Goal: Task Accomplishment & Management: Manage account settings

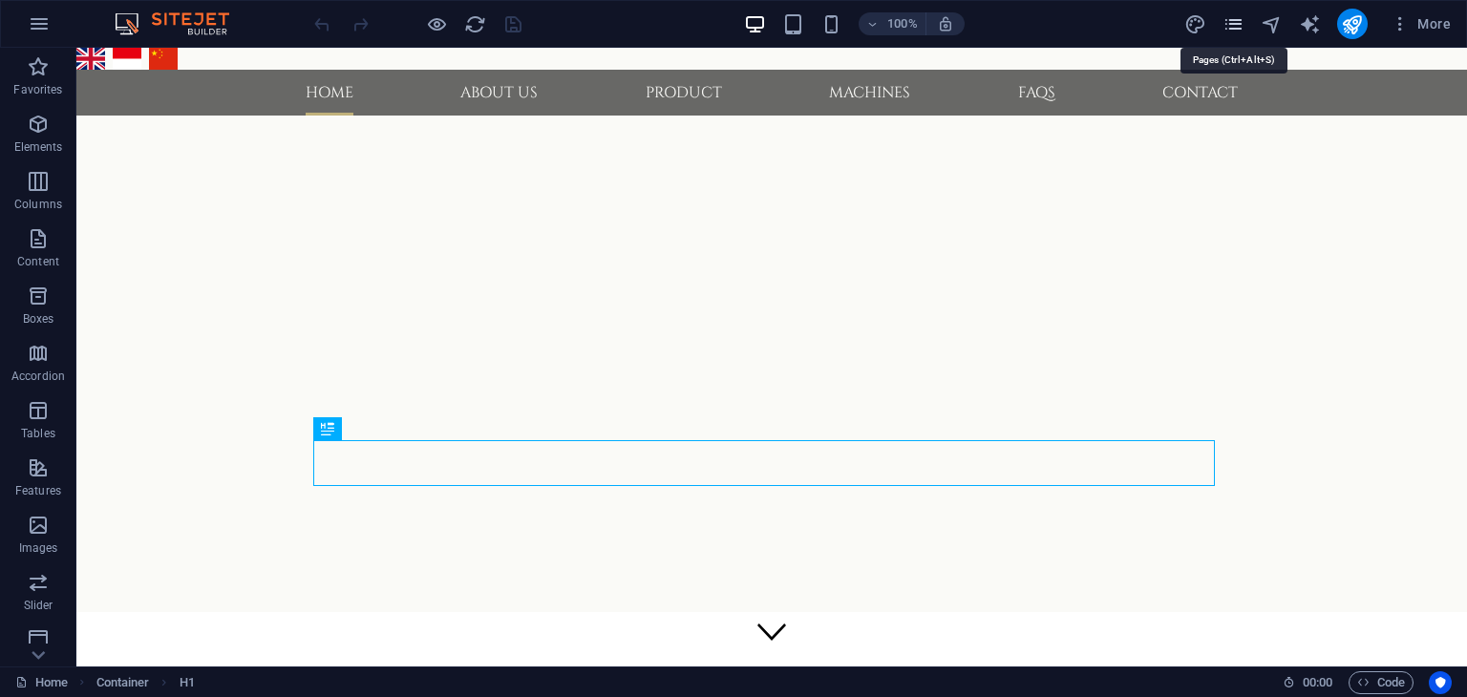
click at [1231, 25] on icon "pages" at bounding box center [1233, 24] width 22 height 22
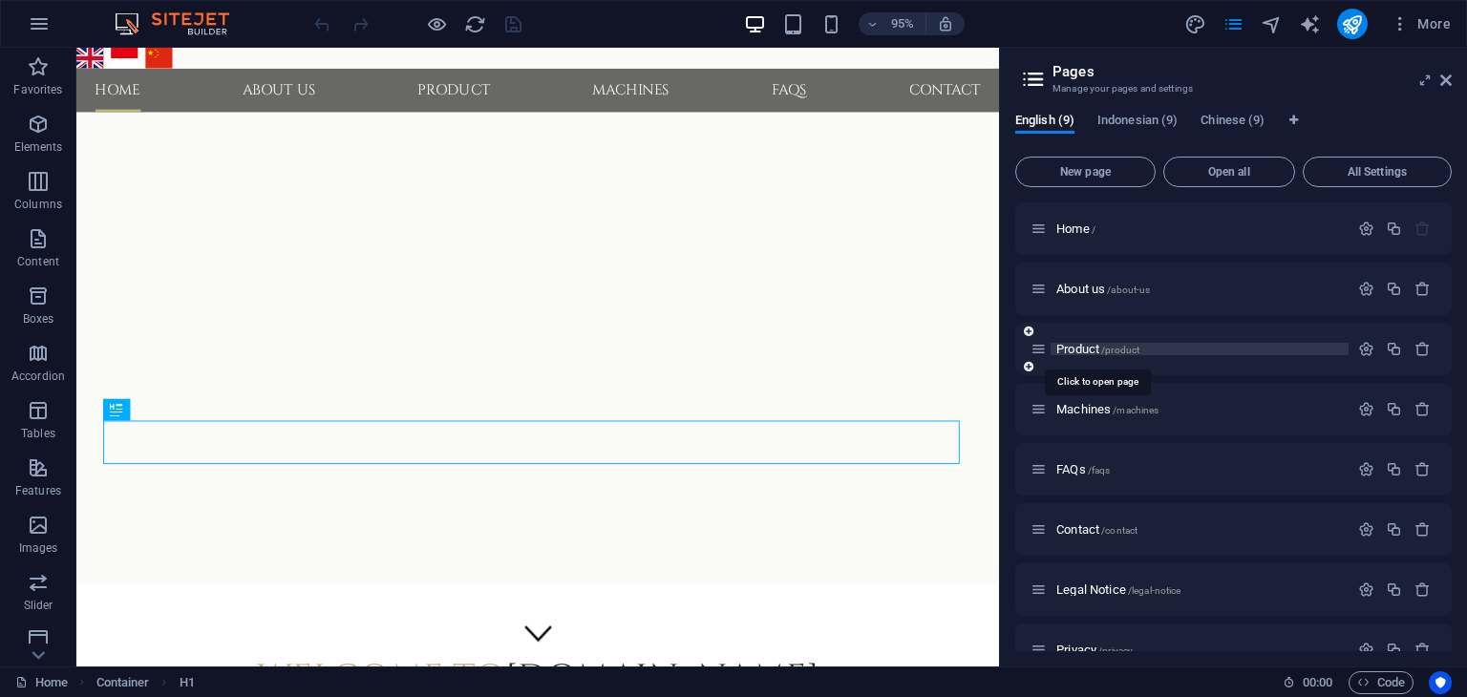
click at [1083, 346] on span "Product /product" at bounding box center [1097, 349] width 83 height 14
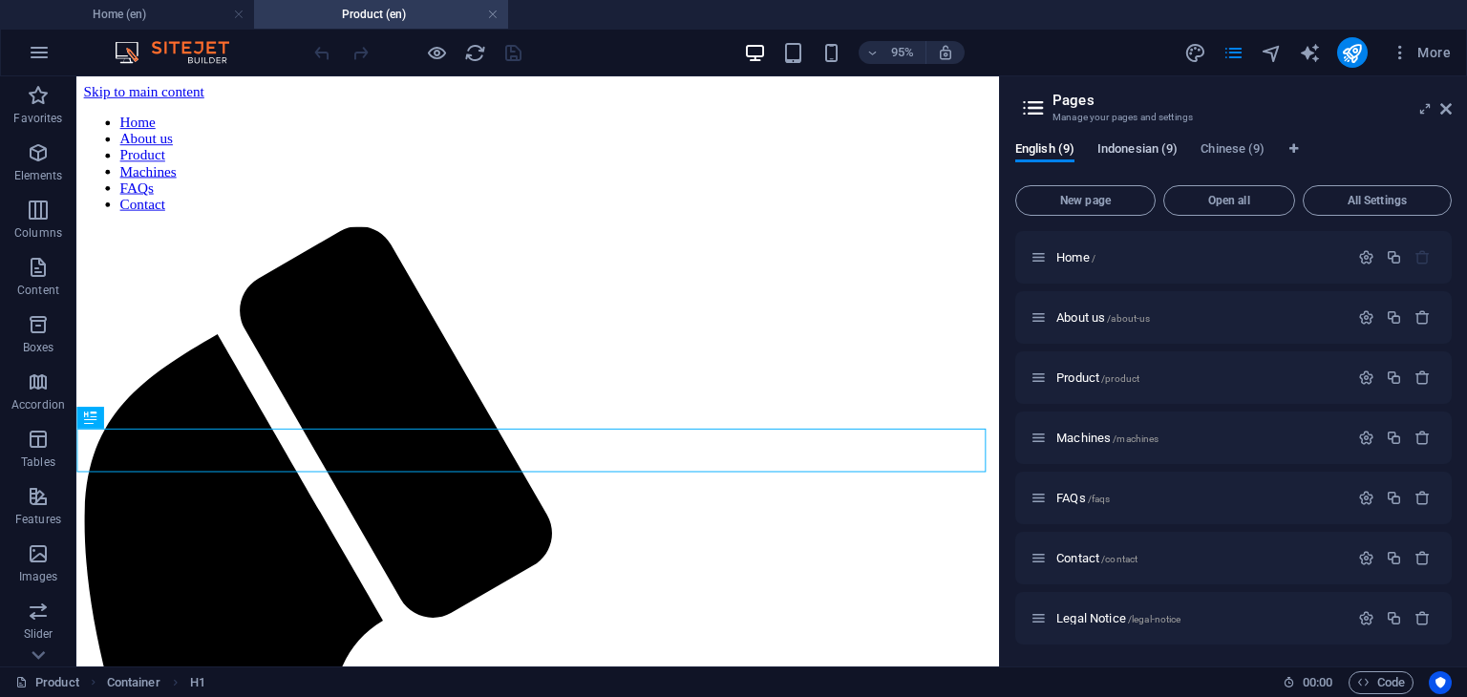
click at [1135, 148] on span "Indonesian (9)" at bounding box center [1137, 151] width 80 height 27
click at [1077, 383] on span "Produk /produk" at bounding box center [1094, 378] width 76 height 14
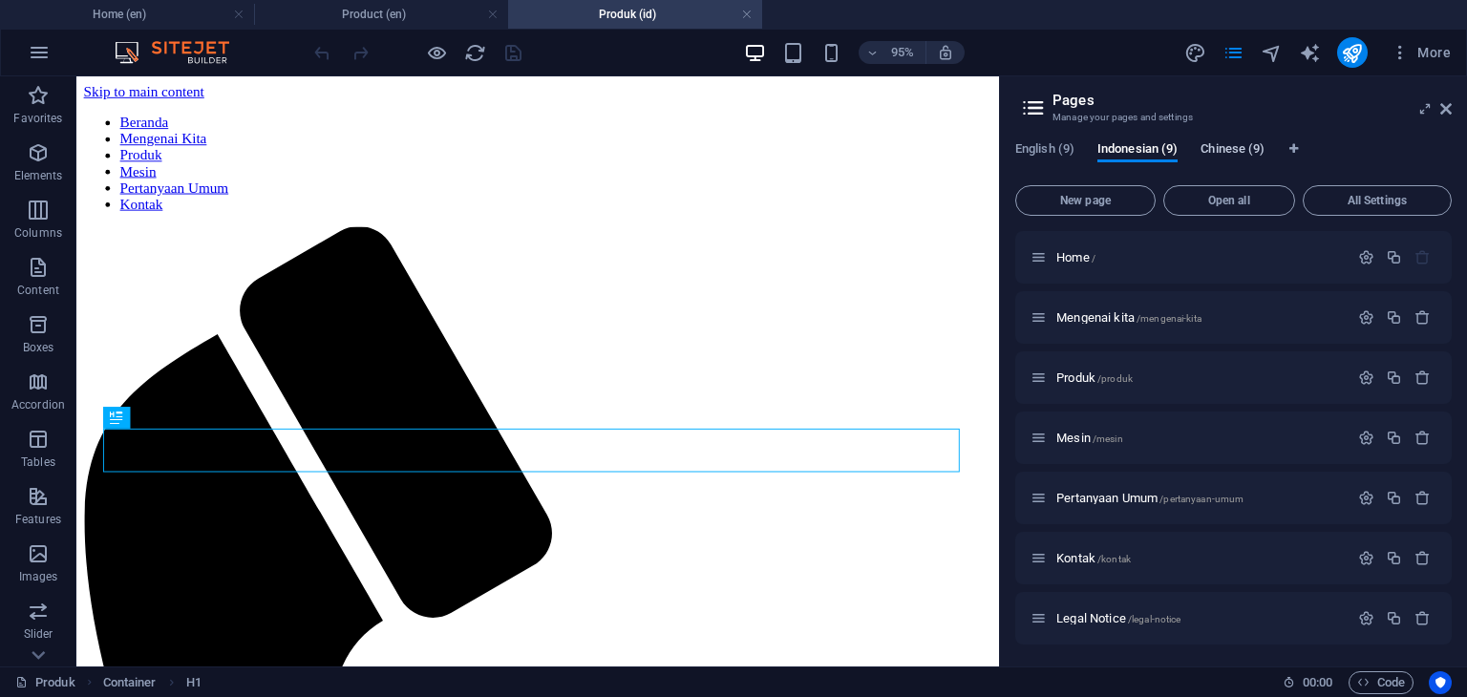
click at [1226, 150] on span "Chinese (9)" at bounding box center [1232, 151] width 64 height 27
click at [1083, 375] on span "Produk CH /produk-ch" at bounding box center [1111, 378] width 110 height 14
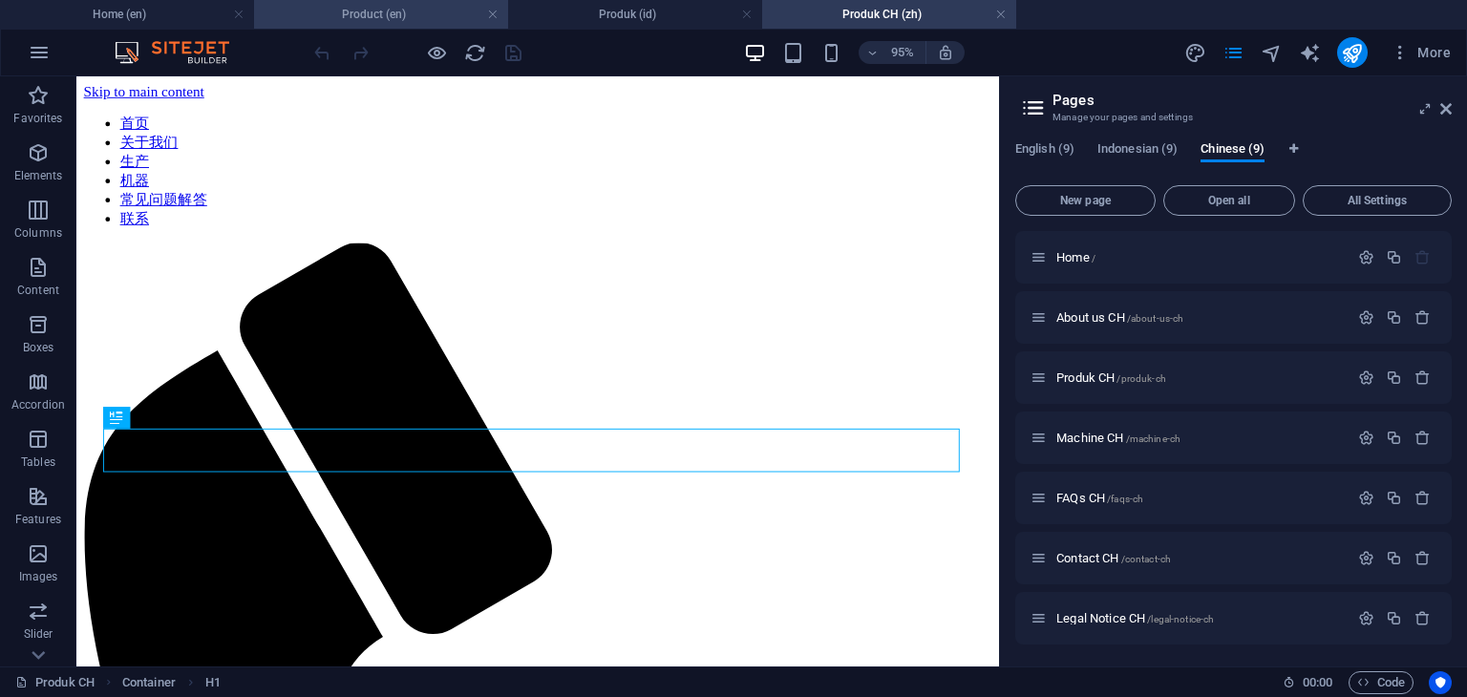
click at [378, 15] on h4 "Product (en)" at bounding box center [381, 14] width 254 height 21
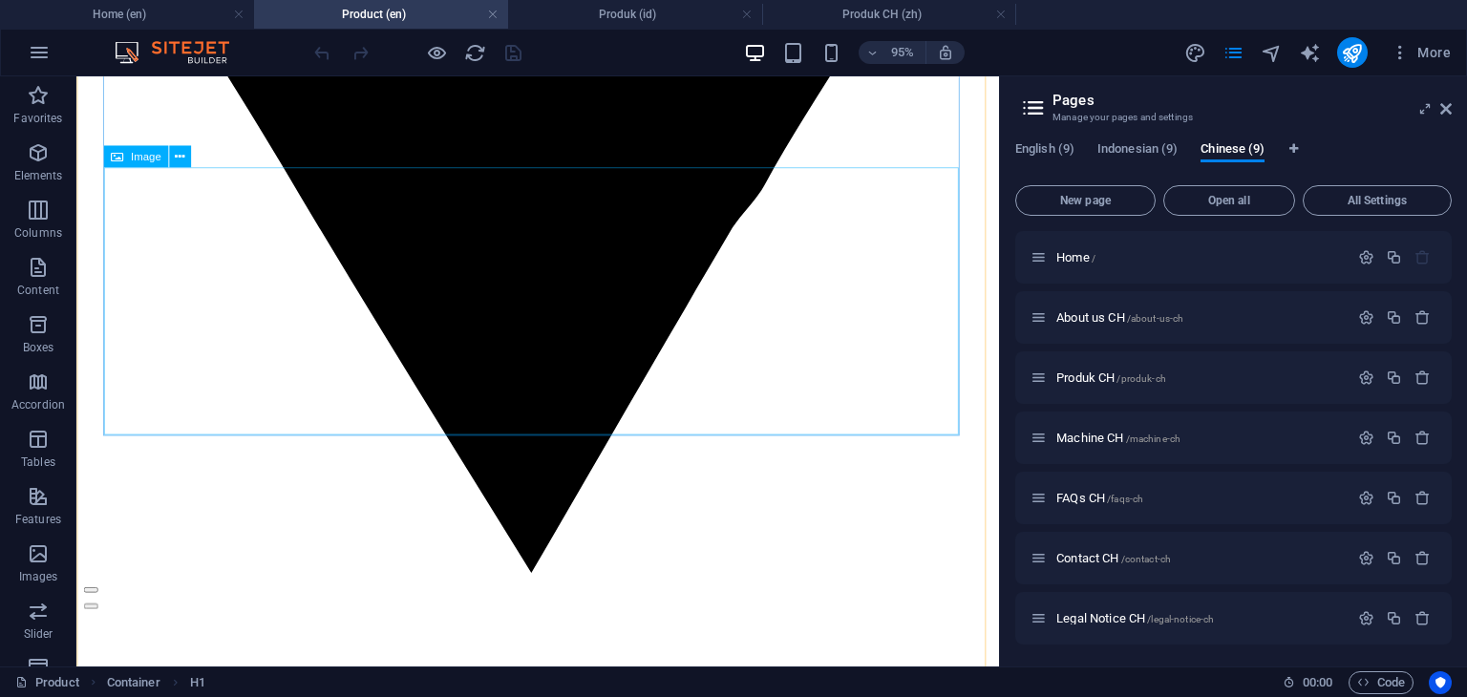
scroll to position [3247, 0]
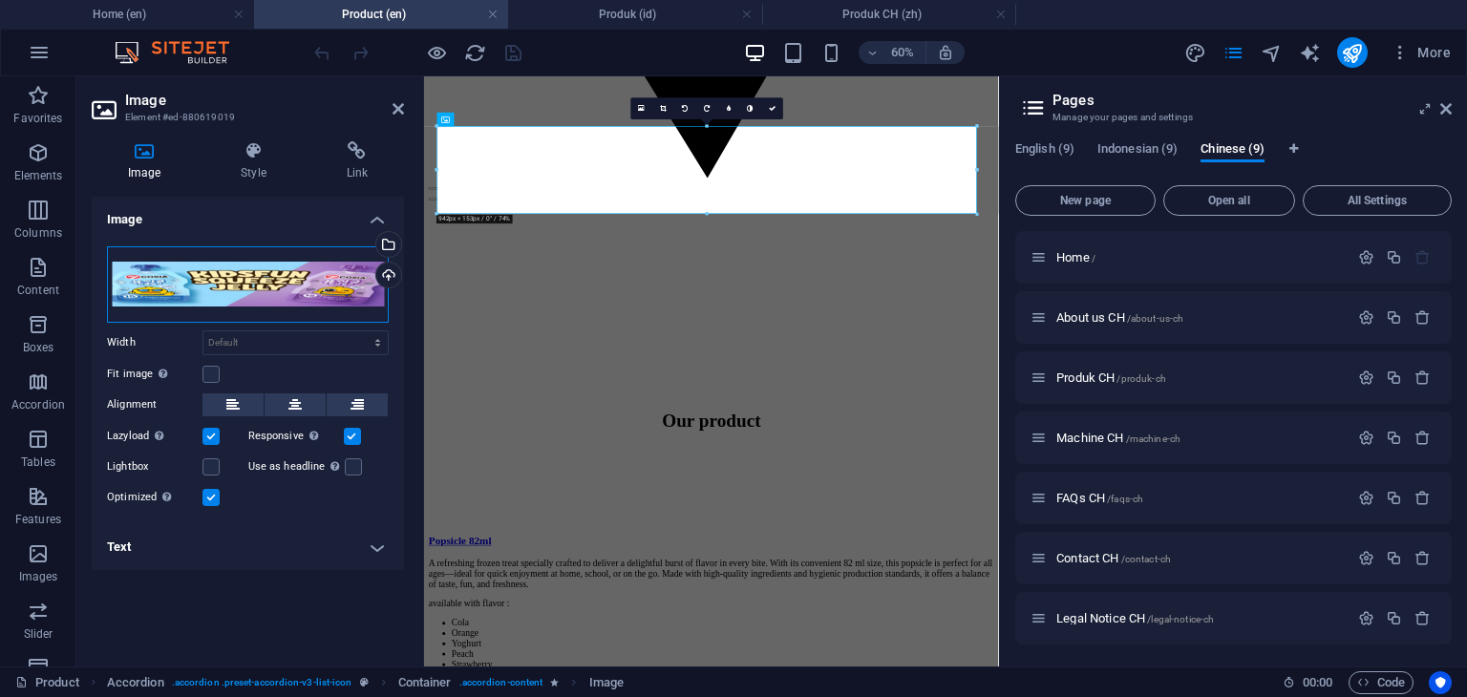
click at [306, 287] on div "Drag files here, click to choose files or select files from Files or our free s…" at bounding box center [248, 284] width 282 height 76
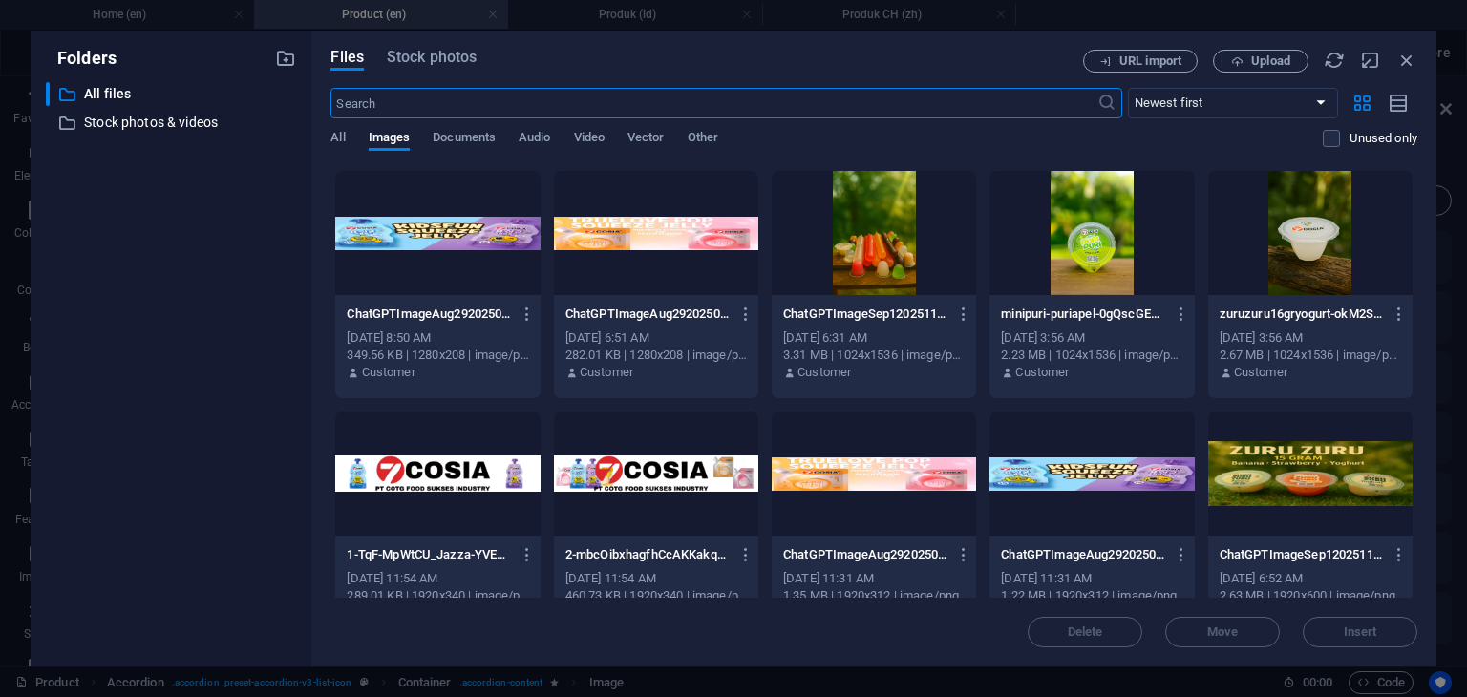
scroll to position [573, 0]
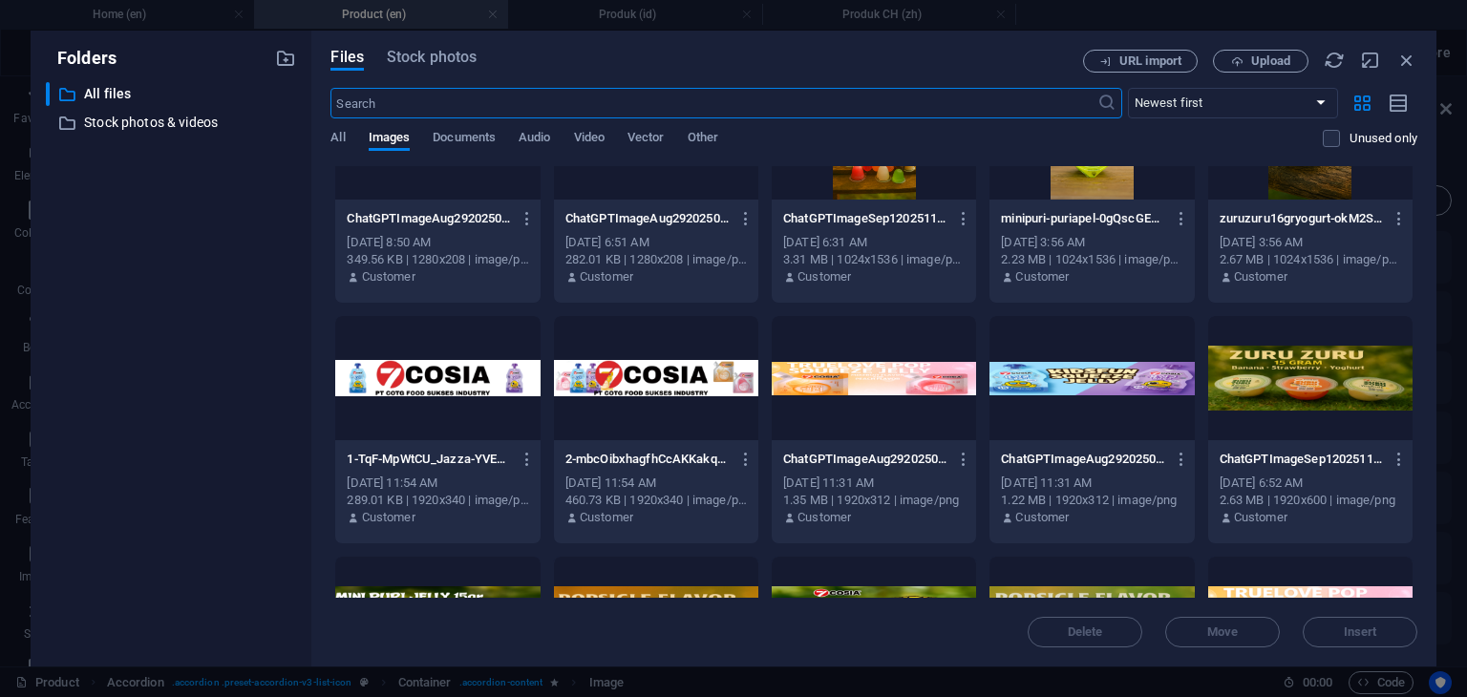
click at [1093, 391] on div at bounding box center [1091, 378] width 204 height 124
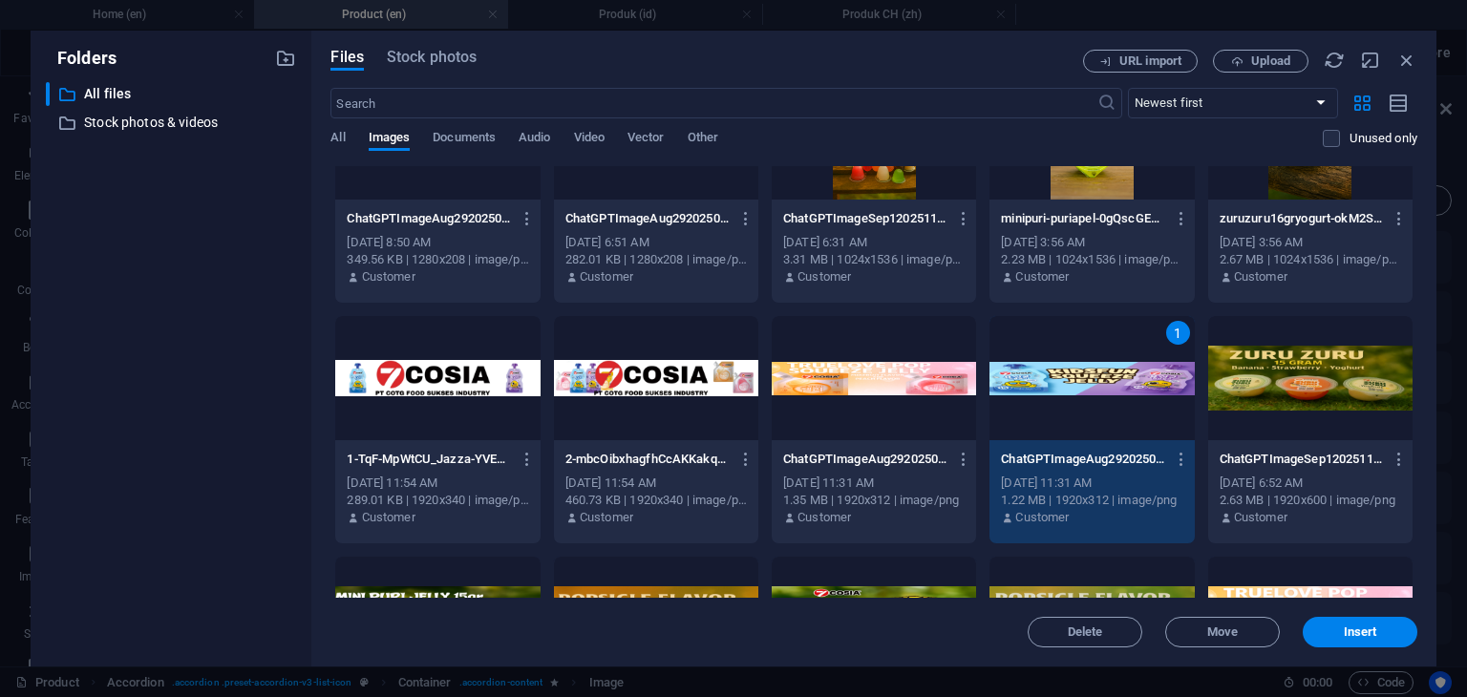
click at [1093, 391] on div "1" at bounding box center [1091, 378] width 204 height 124
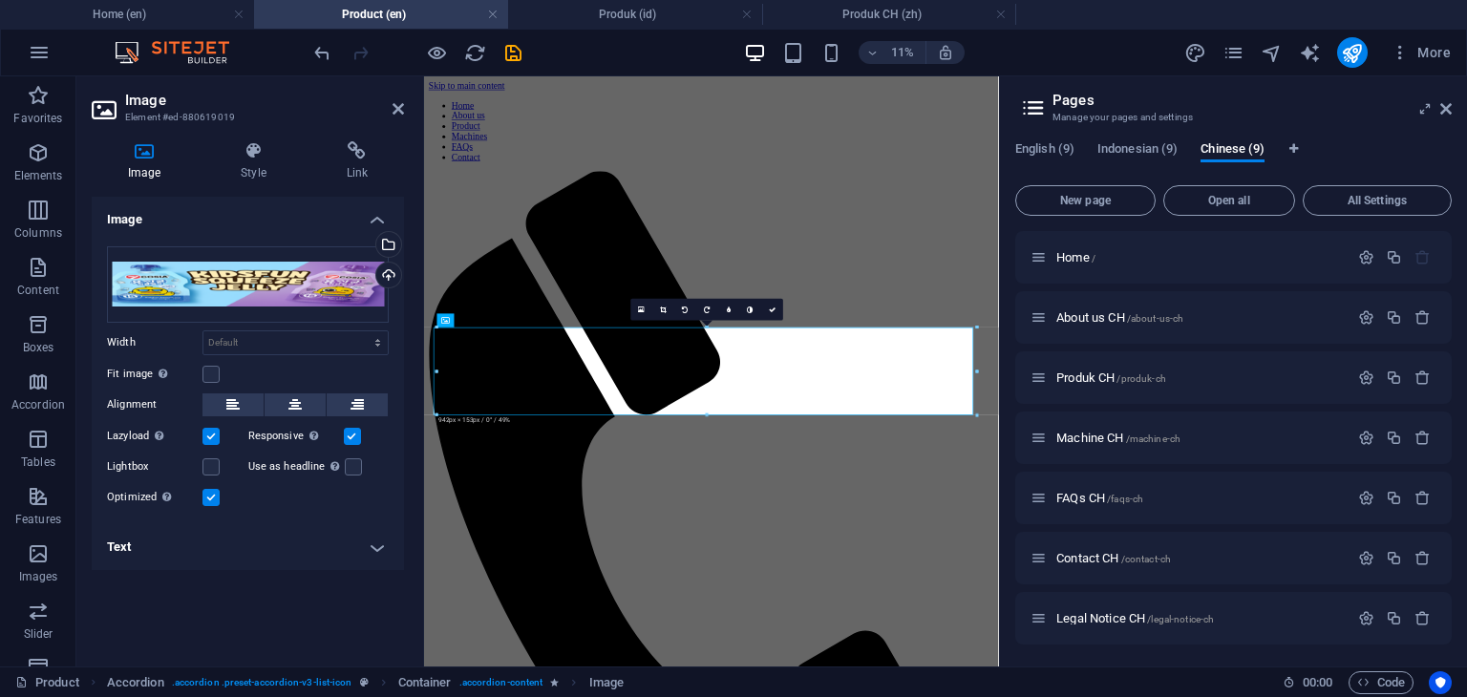
scroll to position [2911, 0]
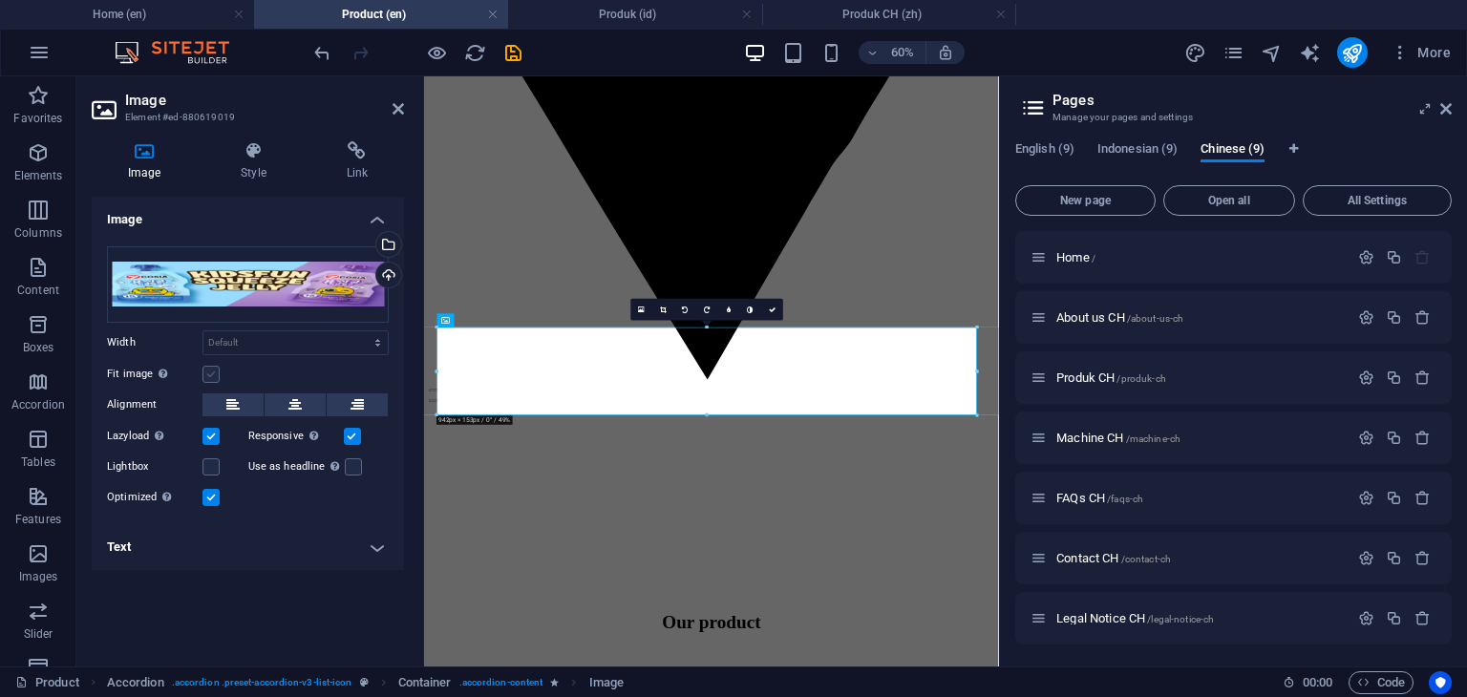
click at [206, 375] on label at bounding box center [210, 374] width 17 height 17
click at [0, 0] on input "Fit image Automatically fit image to a fixed width and height" at bounding box center [0, 0] width 0 height 0
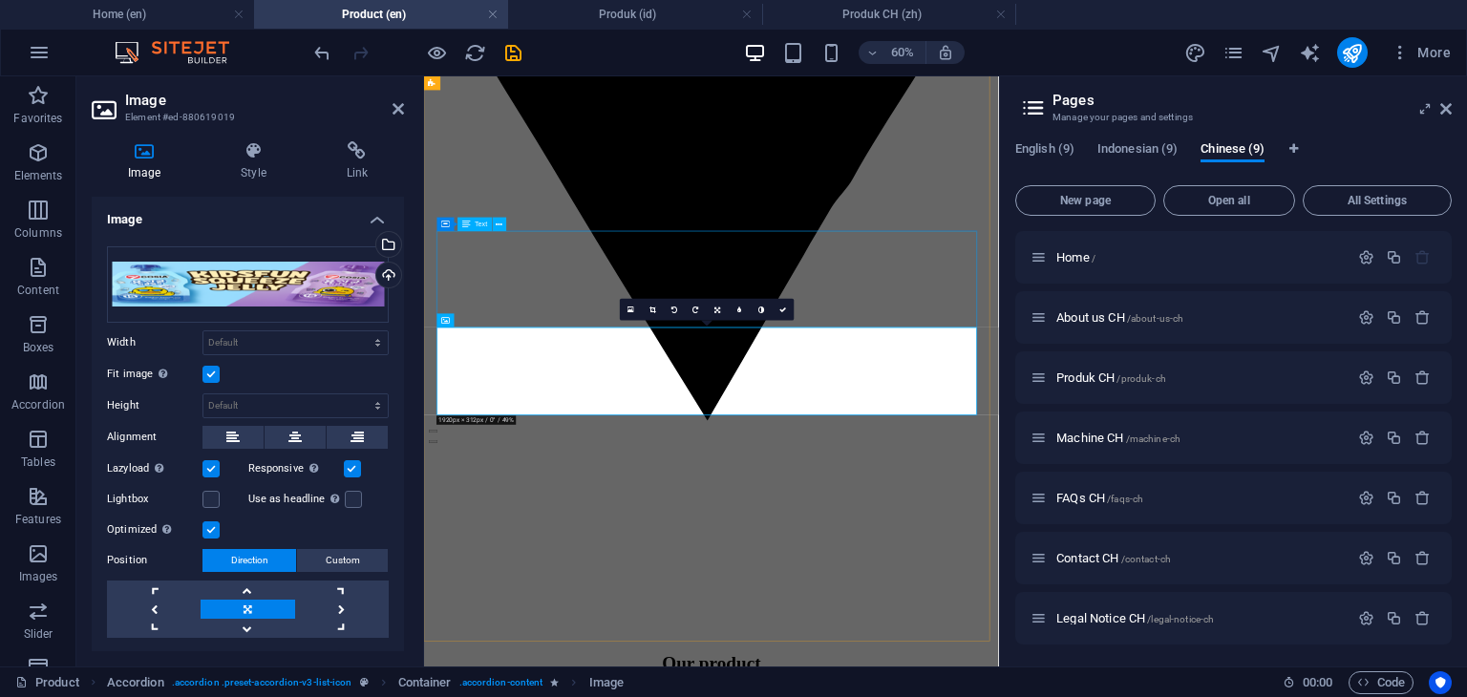
scroll to position [2815, 0]
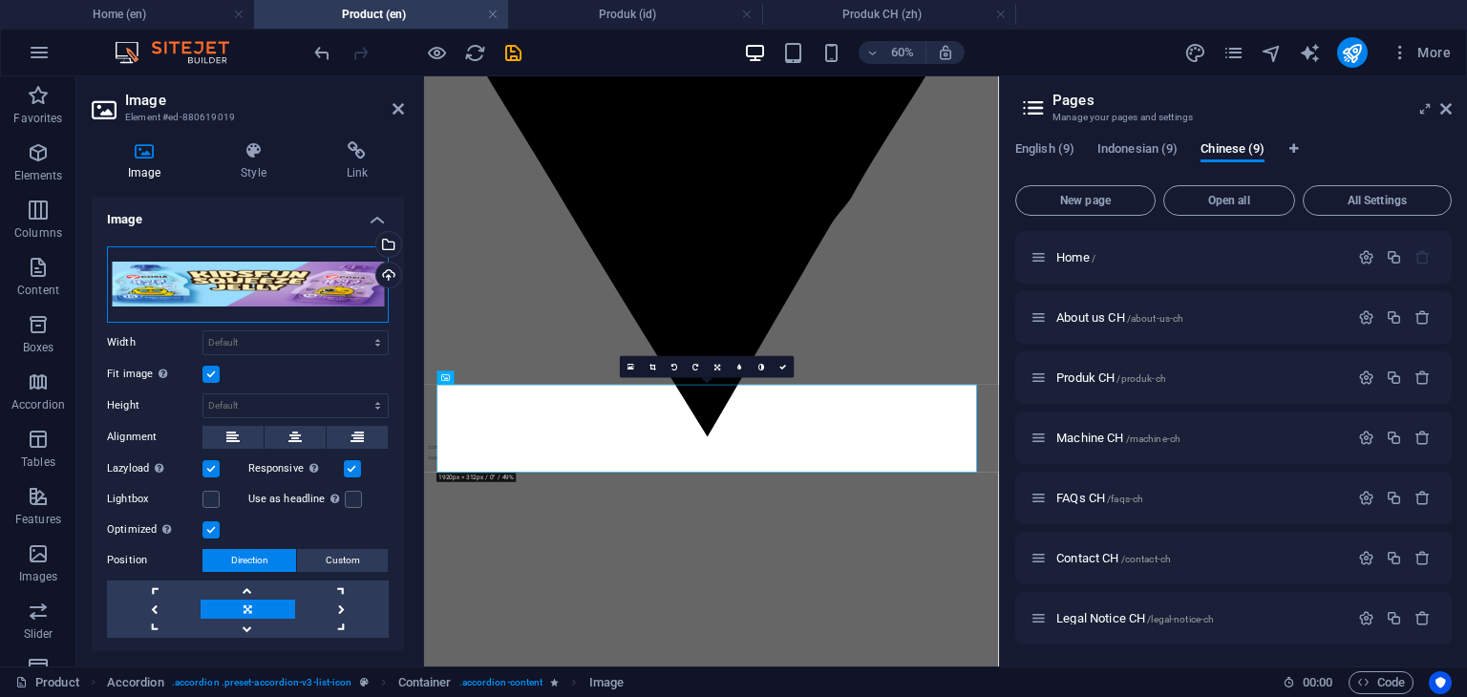
click at [273, 293] on div "Drag files here, click to choose files or select files from Files or our free s…" at bounding box center [248, 284] width 282 height 76
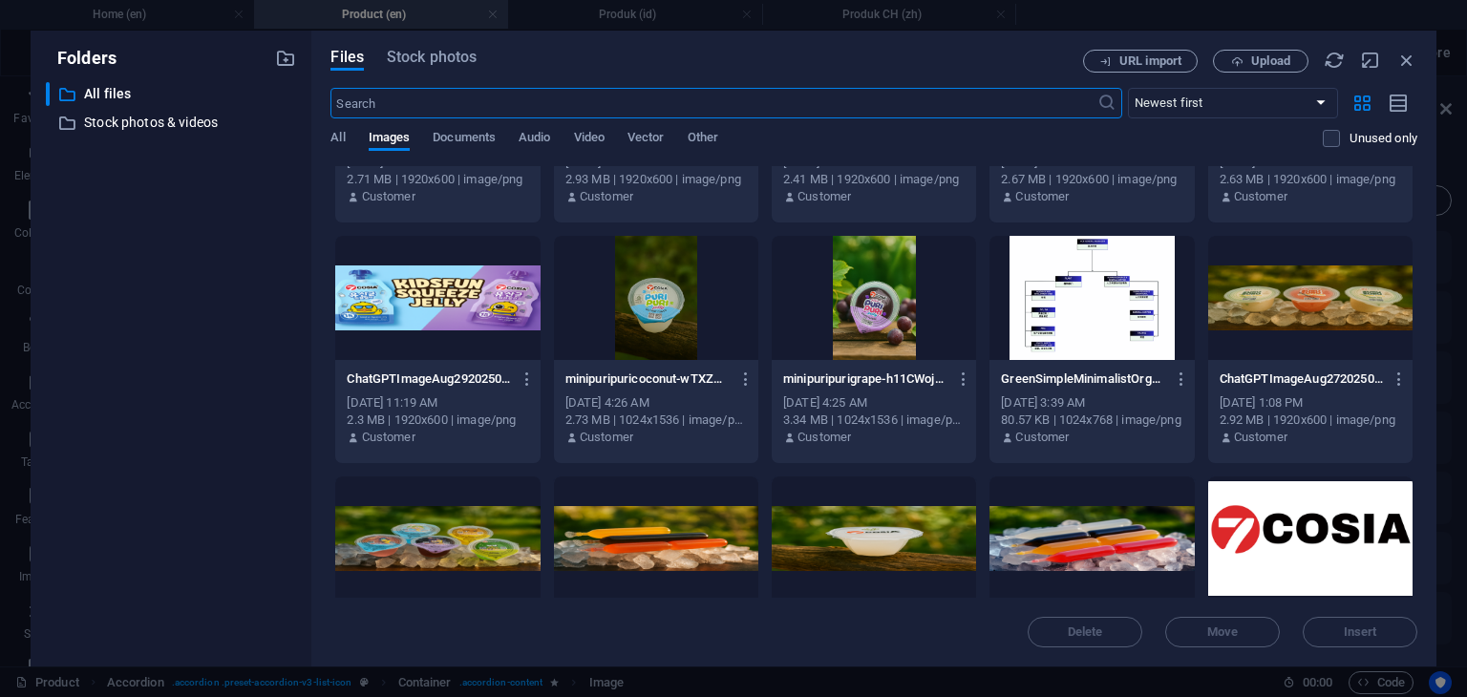
scroll to position [1146, 0]
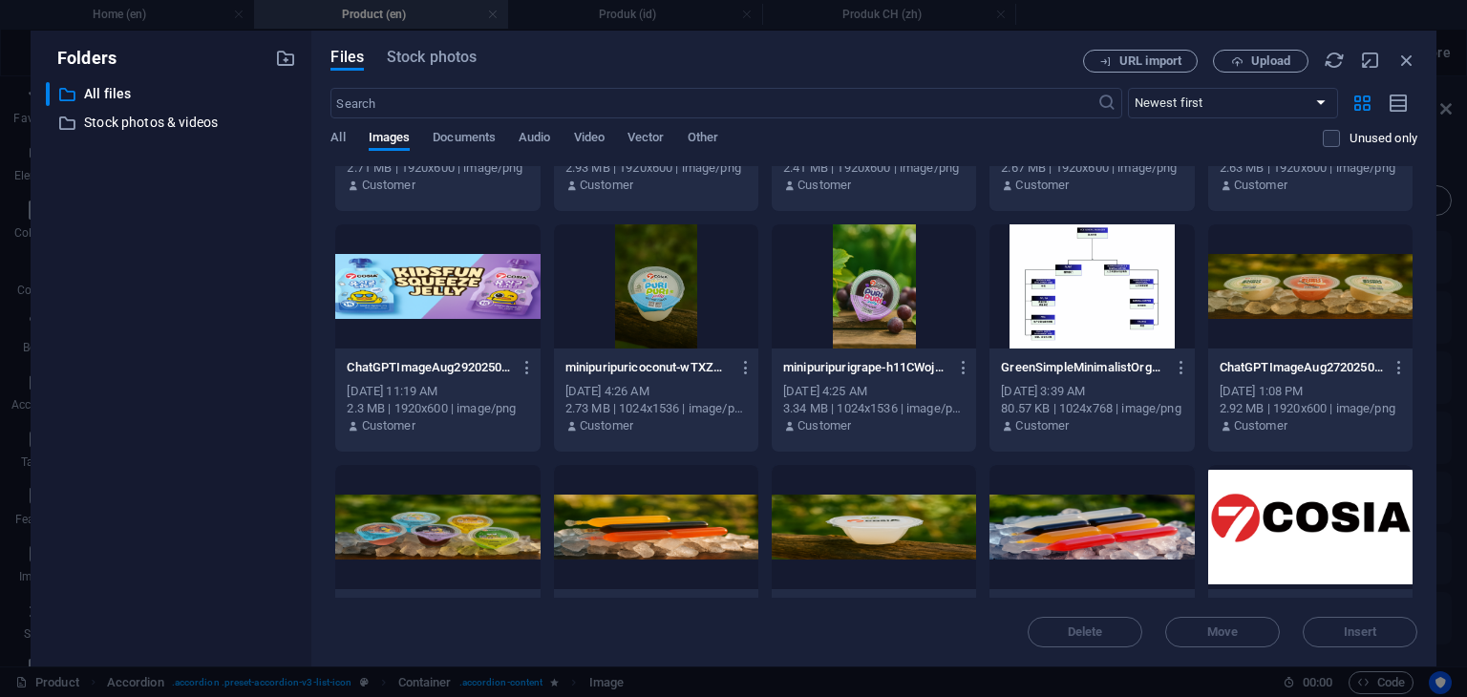
click at [445, 314] on div at bounding box center [437, 286] width 204 height 124
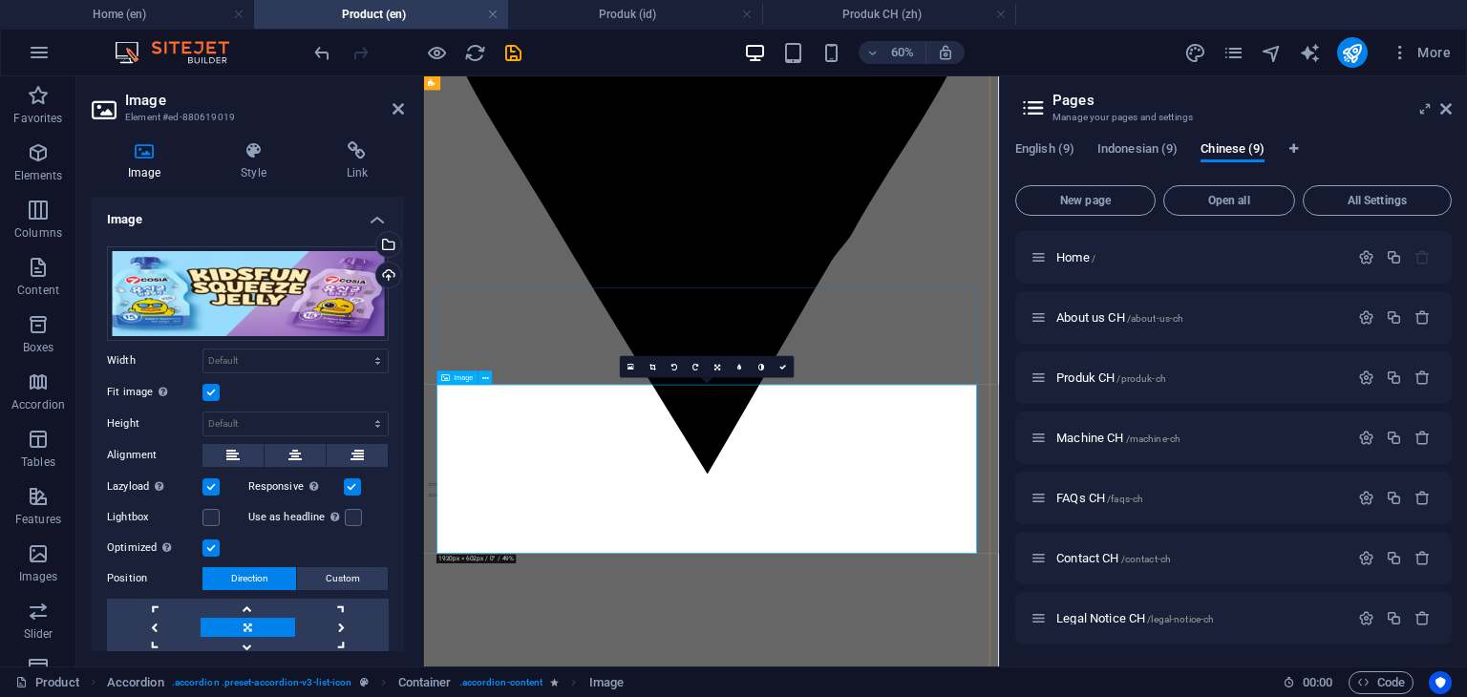
scroll to position [2720, 0]
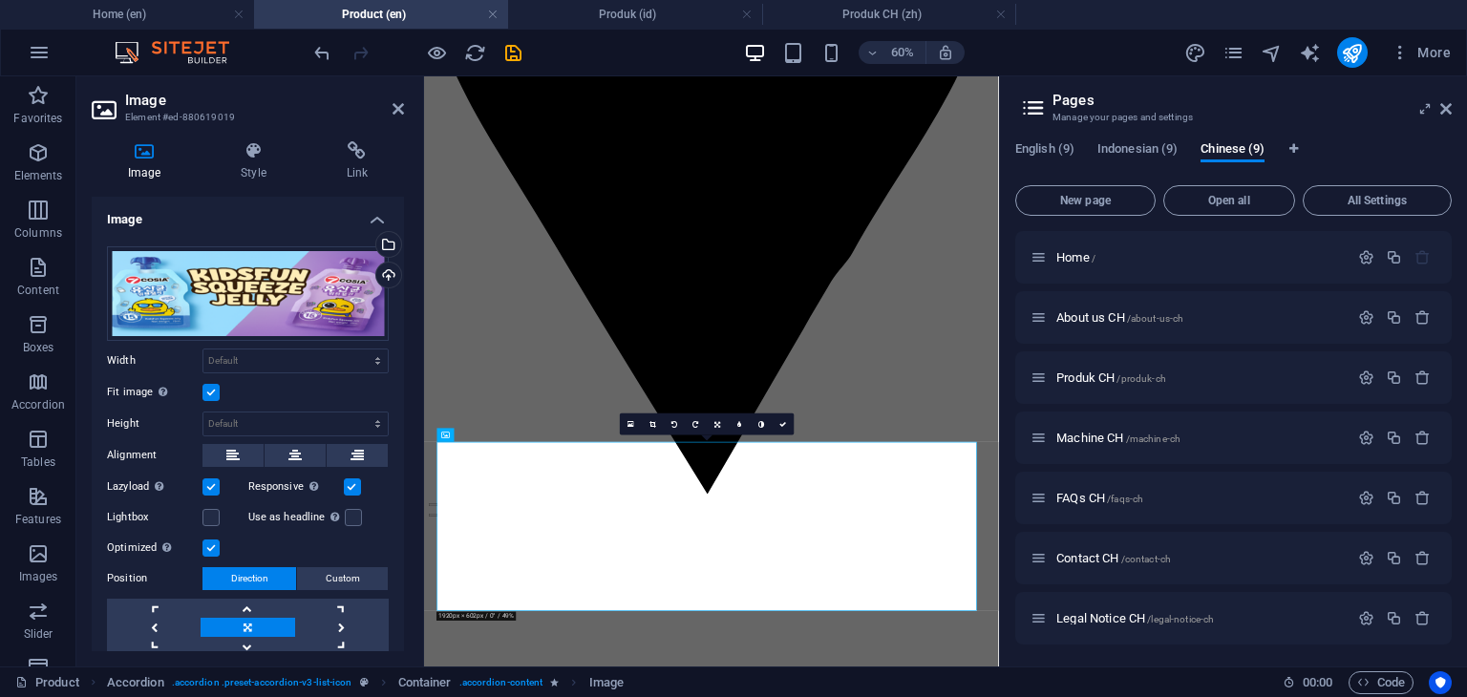
click at [211, 398] on label at bounding box center [210, 392] width 17 height 17
click at [0, 0] on input "Fit image Automatically fit image to a fixed width and height" at bounding box center [0, 0] width 0 height 0
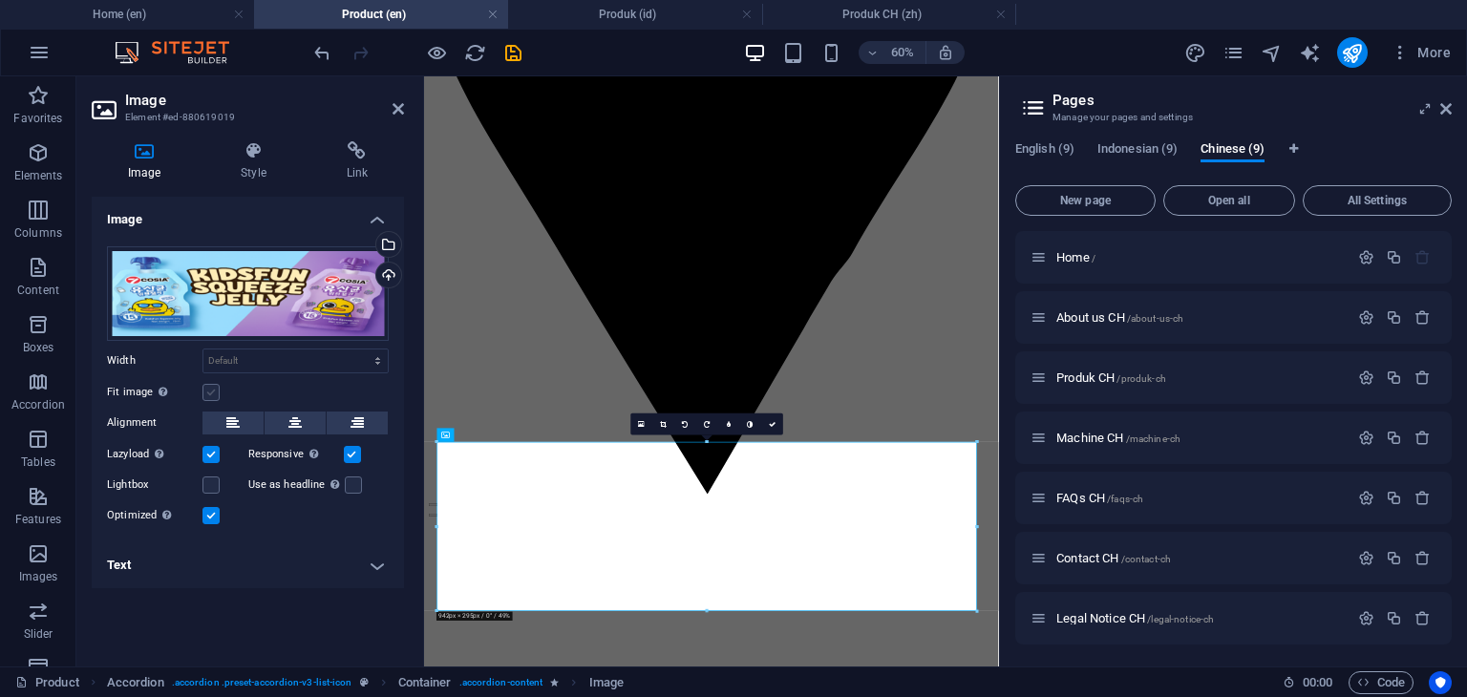
click at [211, 398] on label at bounding box center [210, 392] width 17 height 17
click at [0, 0] on input "Fit image Automatically fit image to a fixed width and height" at bounding box center [0, 0] width 0 height 0
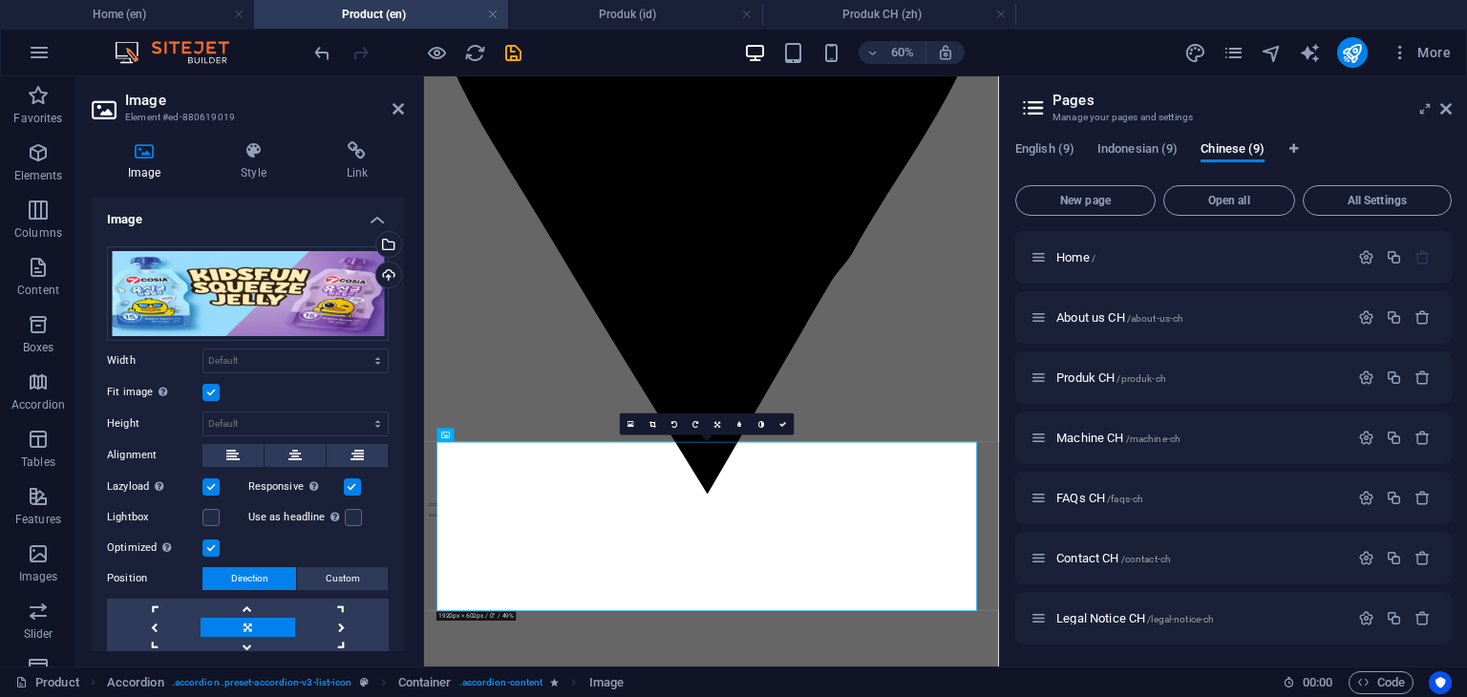
click at [211, 398] on label at bounding box center [210, 392] width 17 height 17
click at [0, 0] on input "Fit image Automatically fit image to a fixed width and height" at bounding box center [0, 0] width 0 height 0
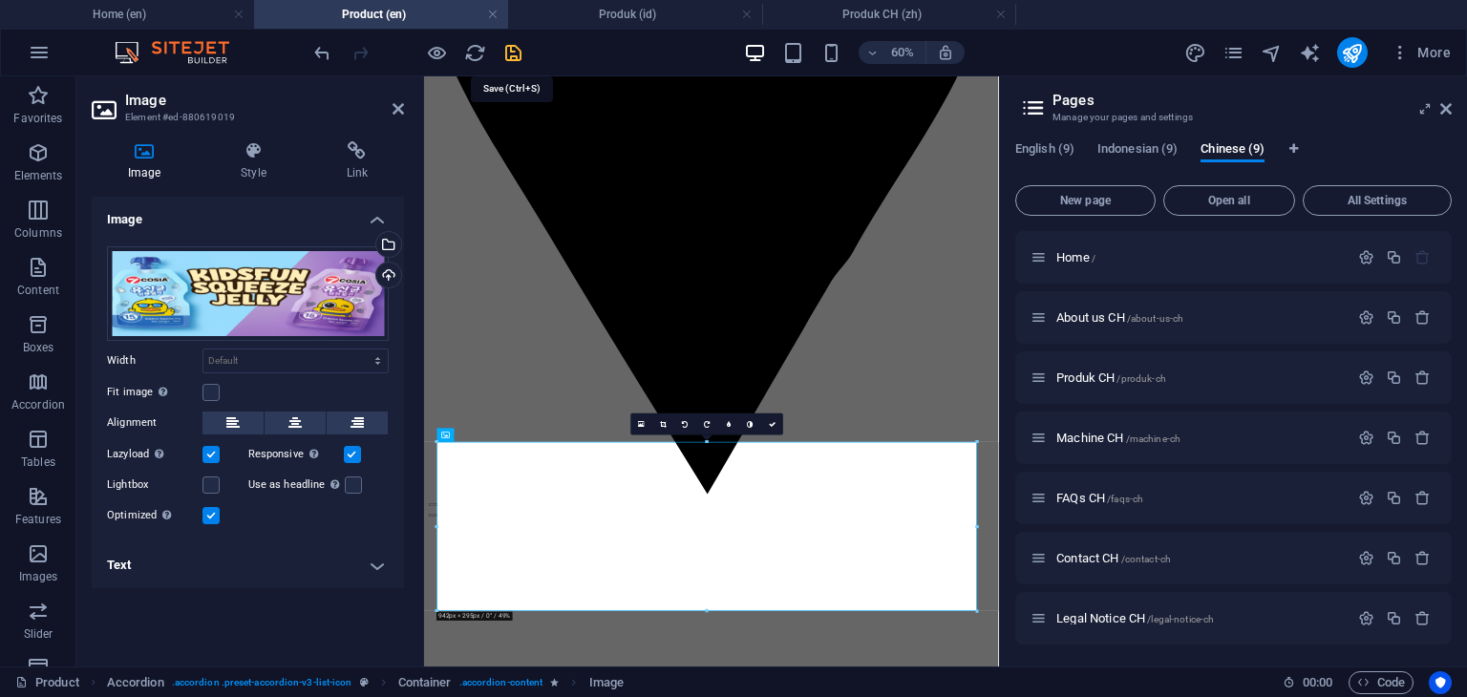
click at [517, 54] on icon "save" at bounding box center [513, 53] width 22 height 22
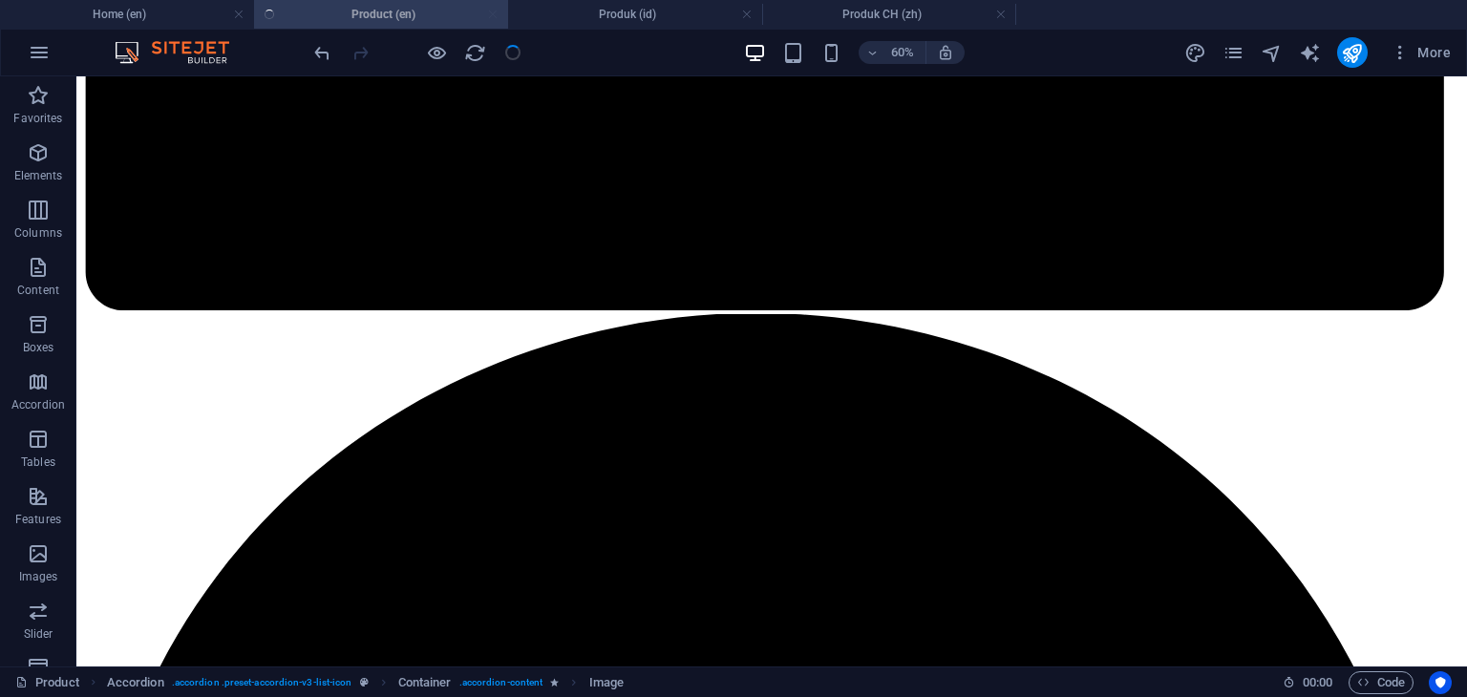
scroll to position [3175, 0]
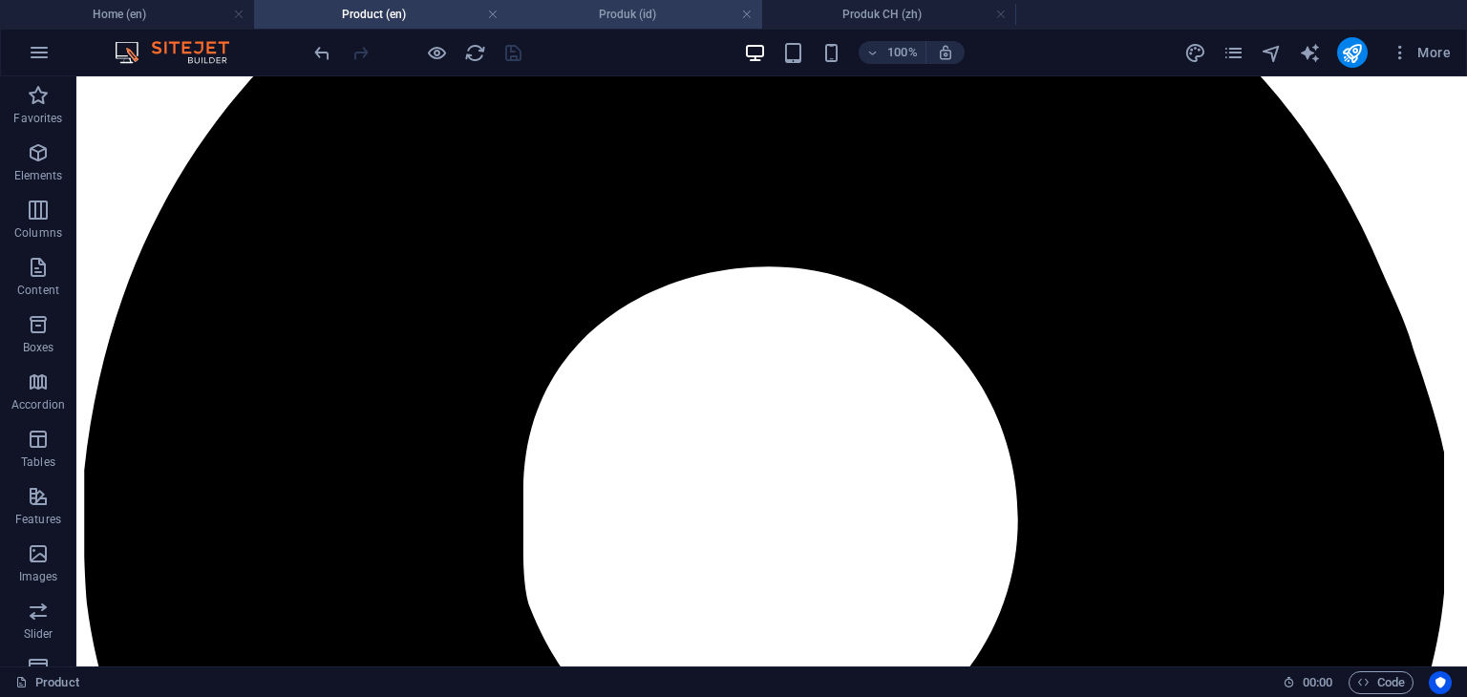
click at [640, 10] on h4 "Produk (id)" at bounding box center [635, 14] width 254 height 21
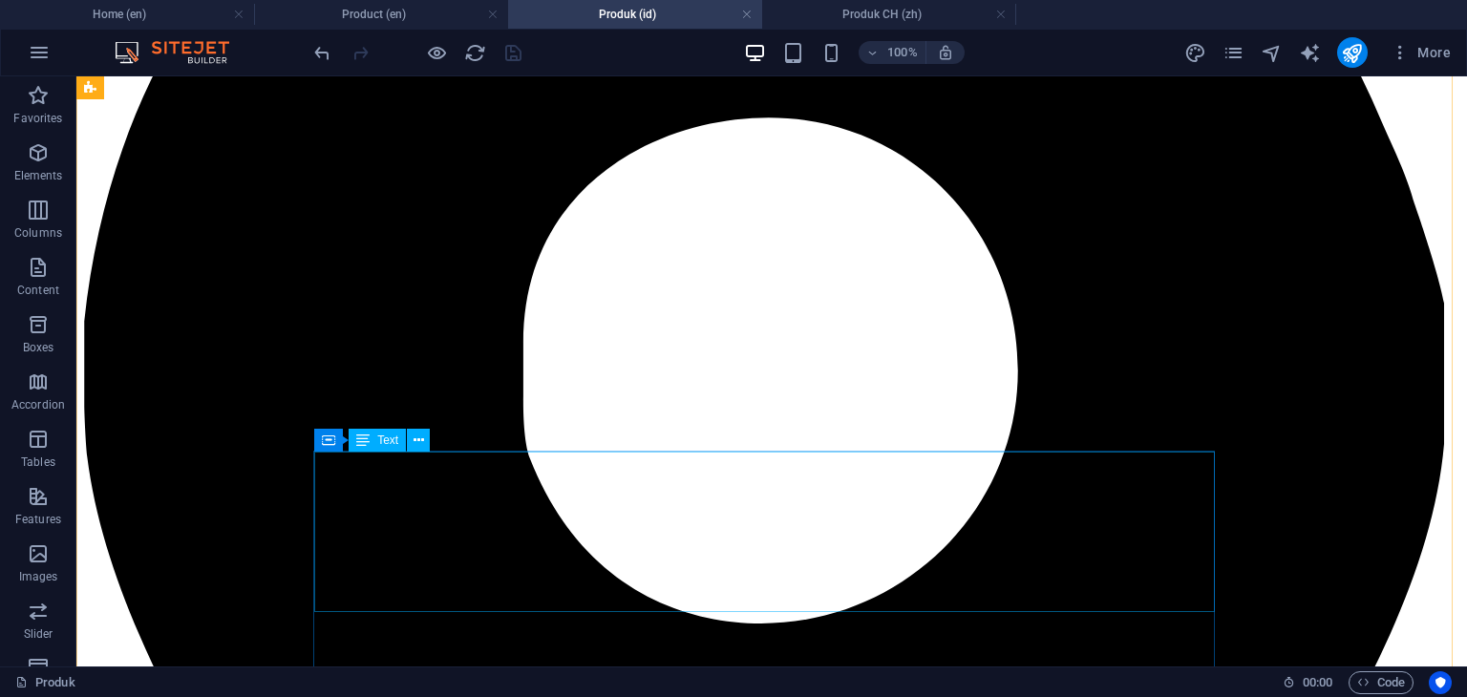
scroll to position [3343, 0]
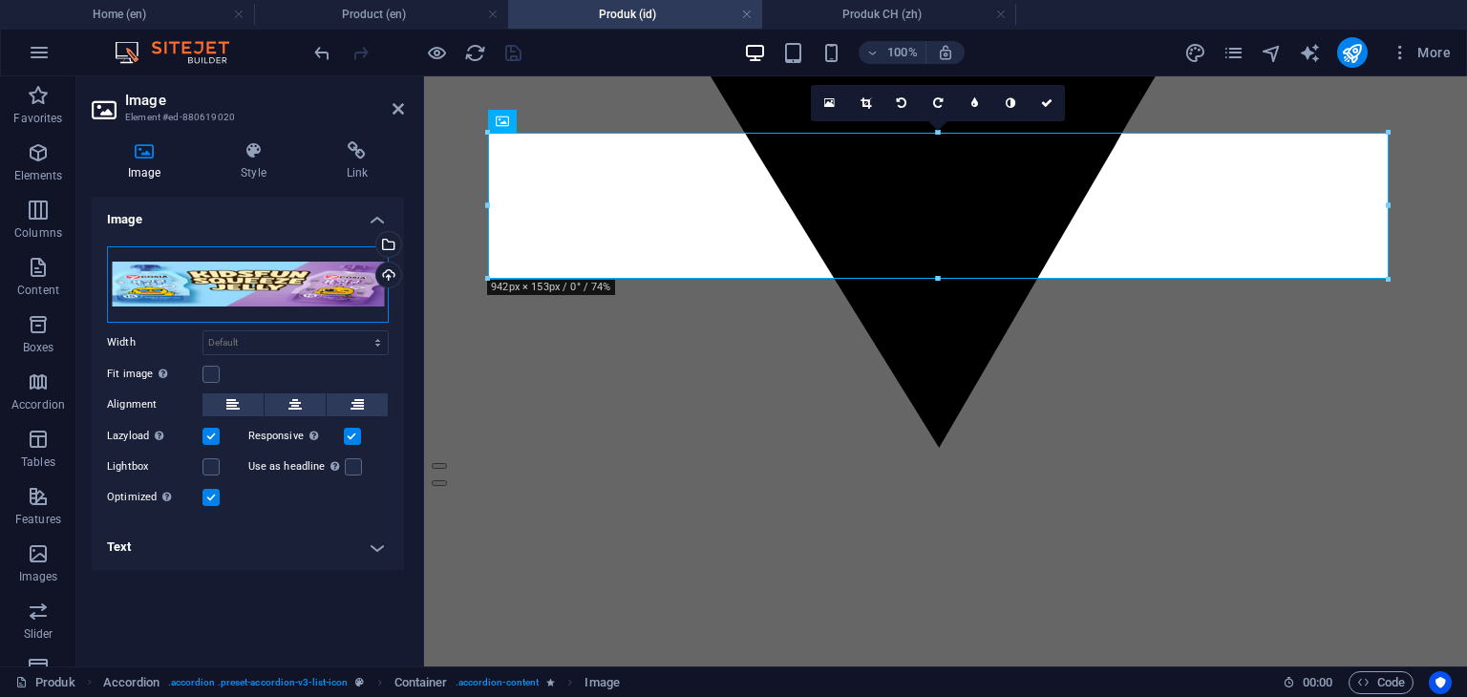
click at [276, 285] on div "Drag files here, click to choose files or select files from Files or our free s…" at bounding box center [248, 284] width 282 height 76
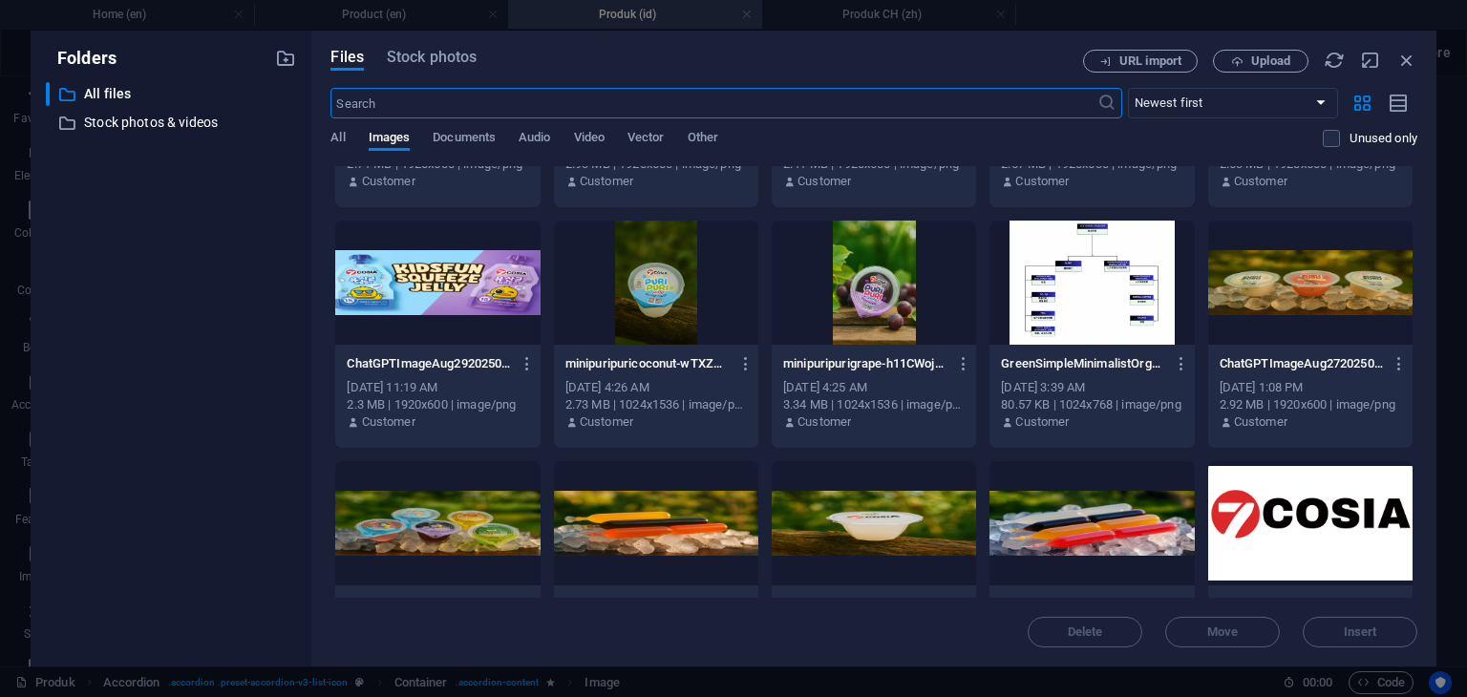
scroll to position [1146, 0]
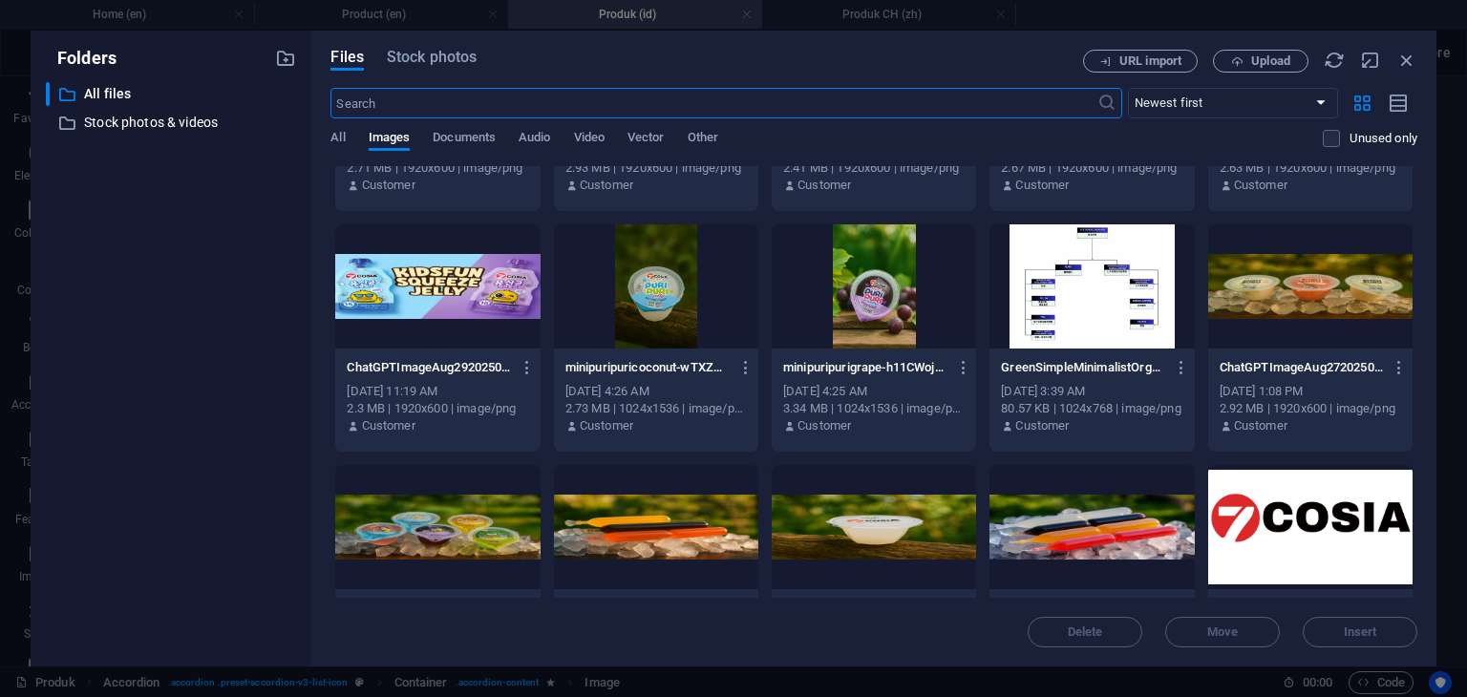
click at [459, 306] on div at bounding box center [437, 286] width 204 height 124
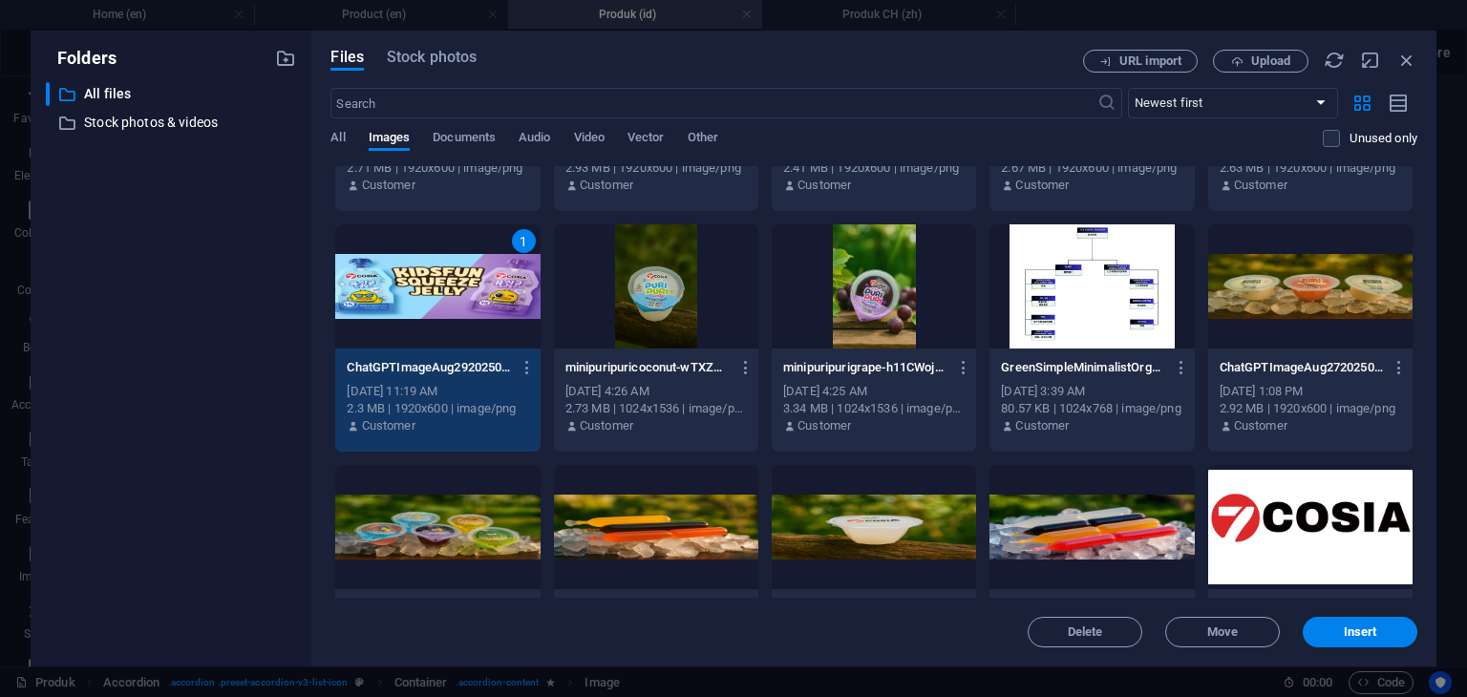
click at [459, 306] on div "1" at bounding box center [437, 286] width 204 height 124
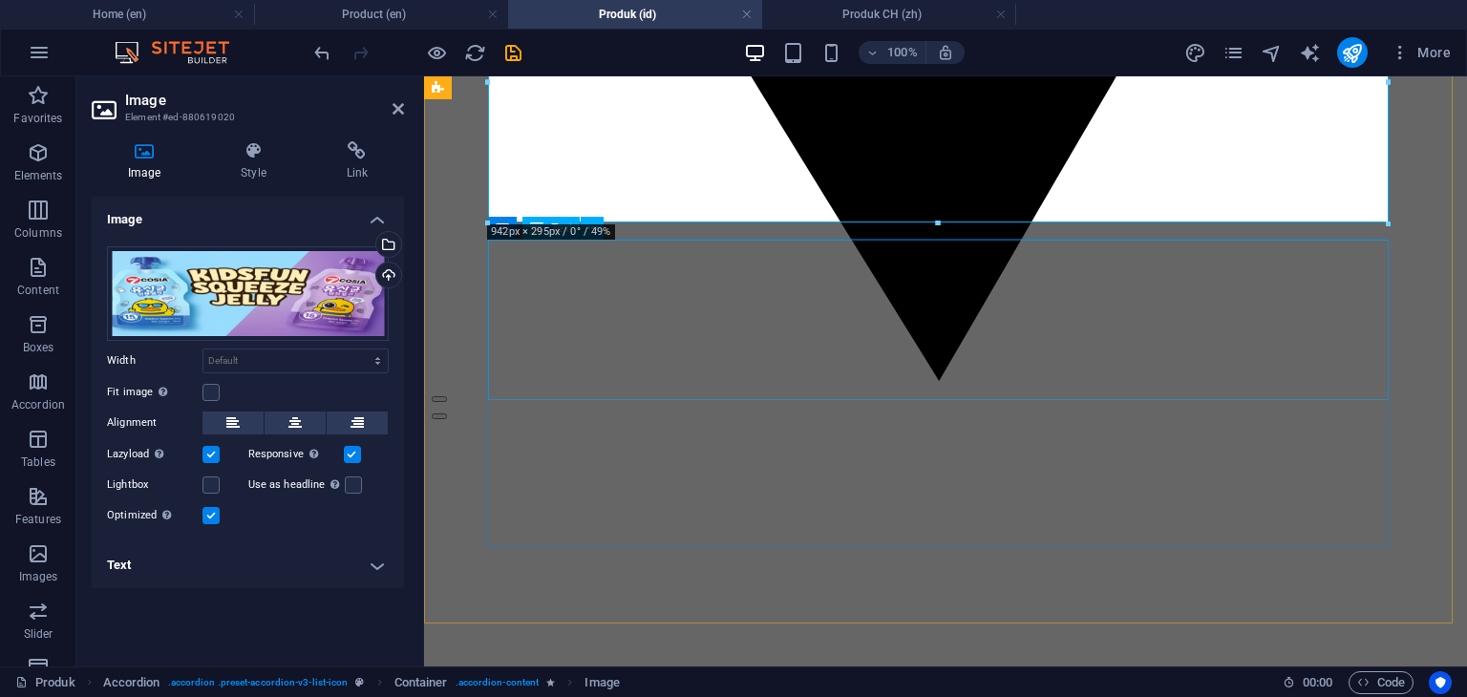
scroll to position [3247, 0]
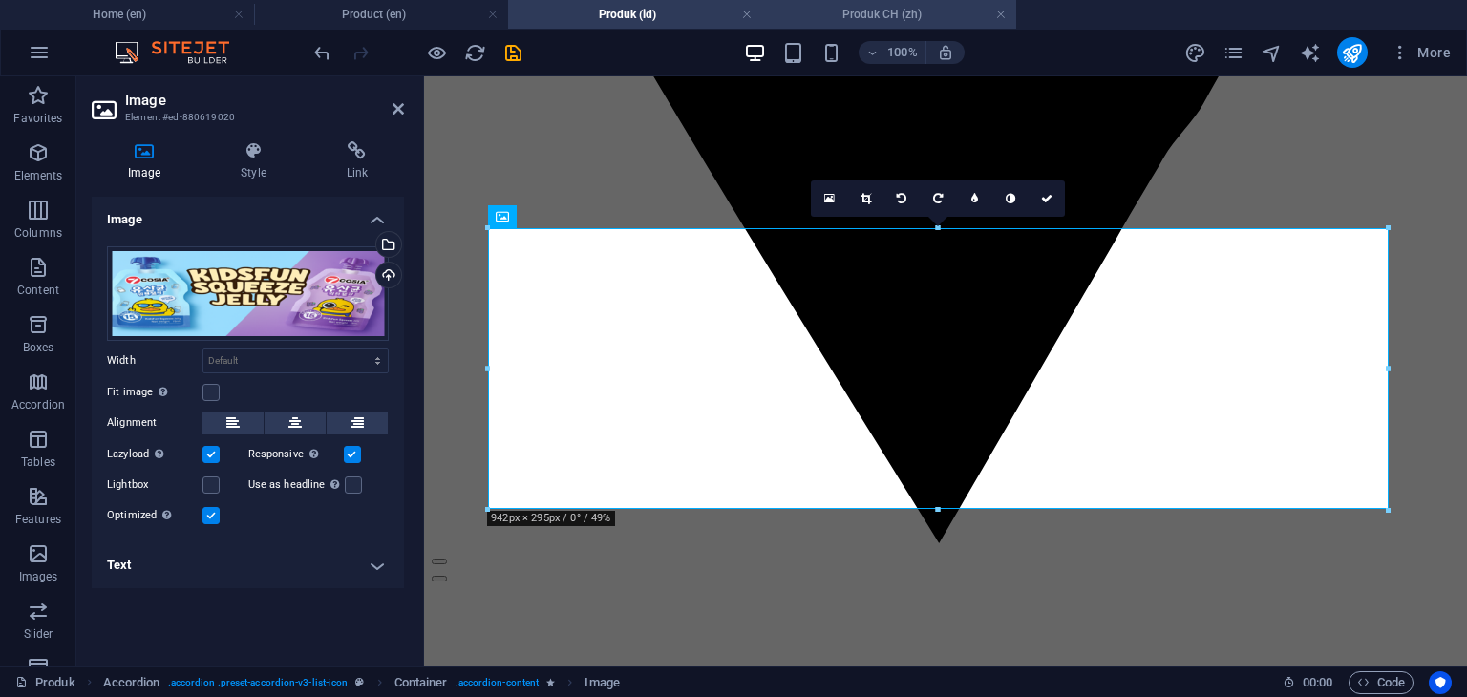
click at [865, 19] on h4 "Produk CH (zh)" at bounding box center [889, 14] width 254 height 21
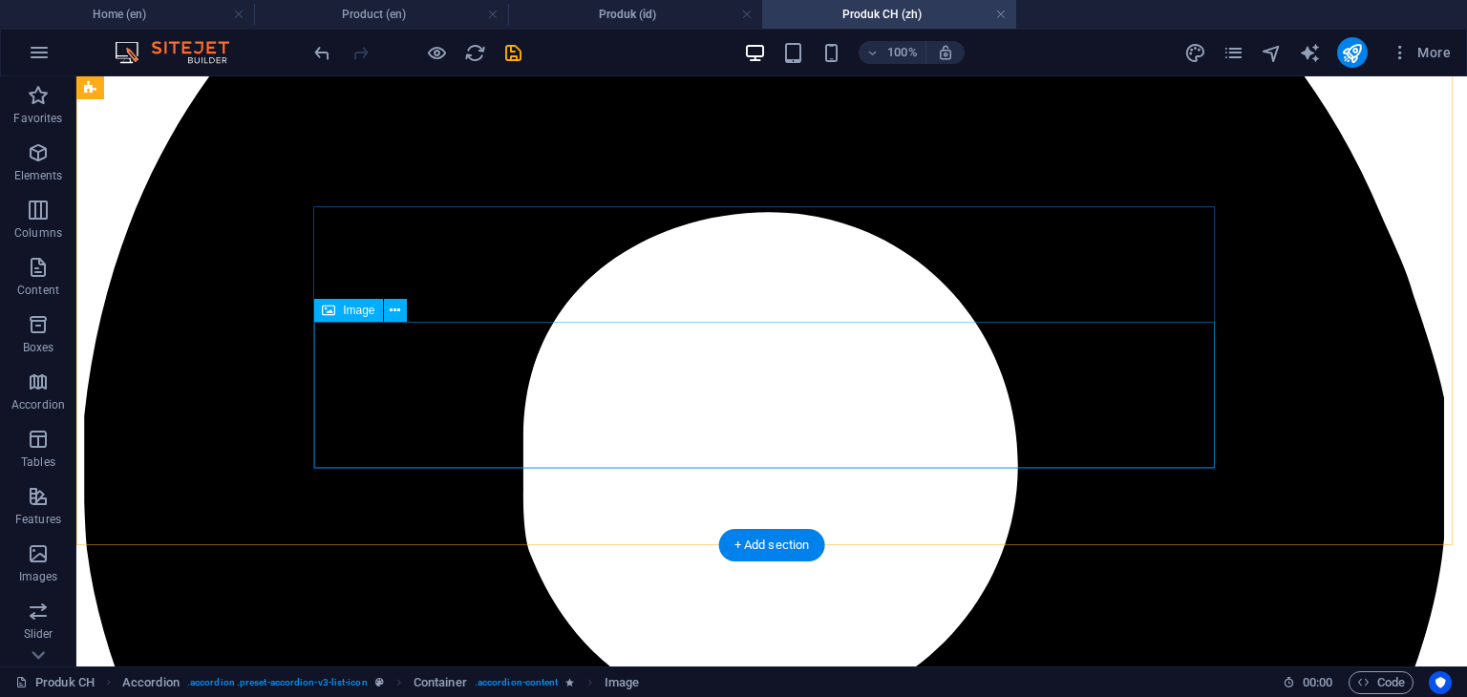
scroll to position [2961, 0]
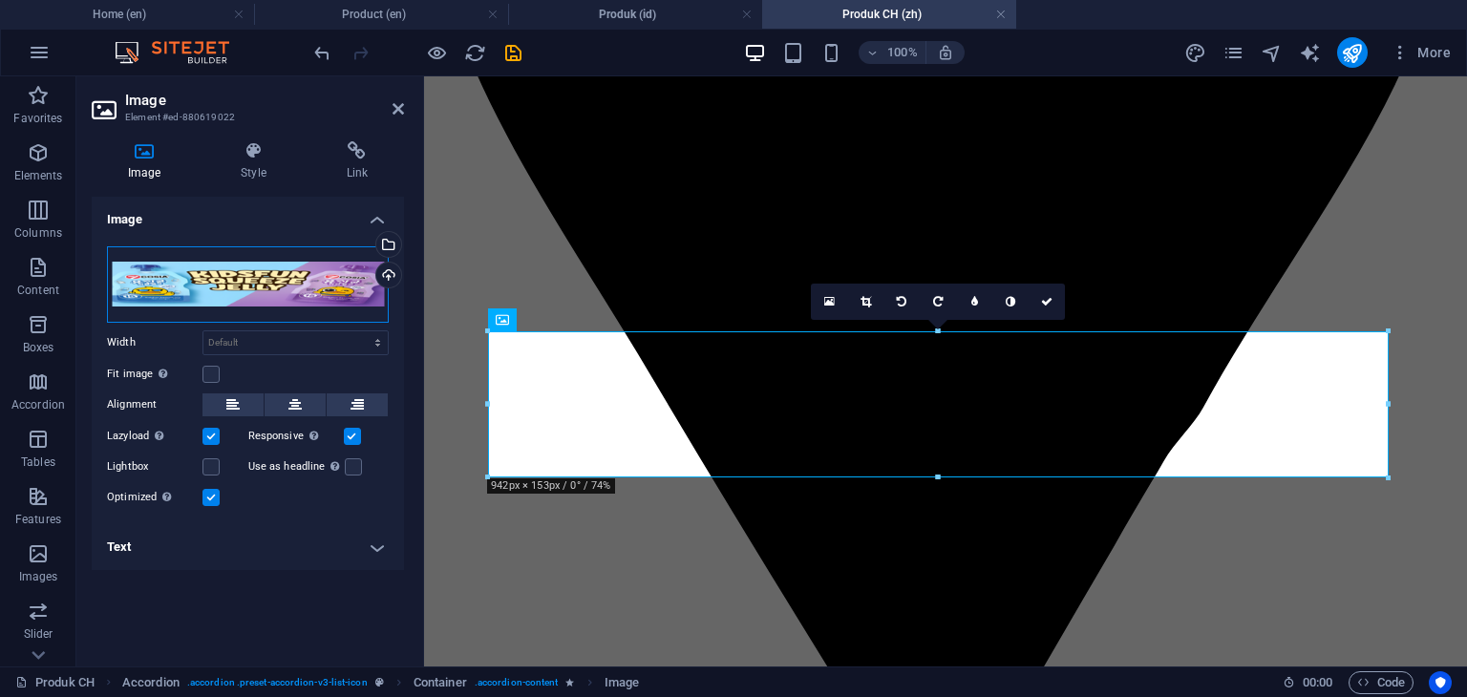
click at [293, 296] on div "Drag files here, click to choose files or select files from Files or our free s…" at bounding box center [248, 284] width 282 height 76
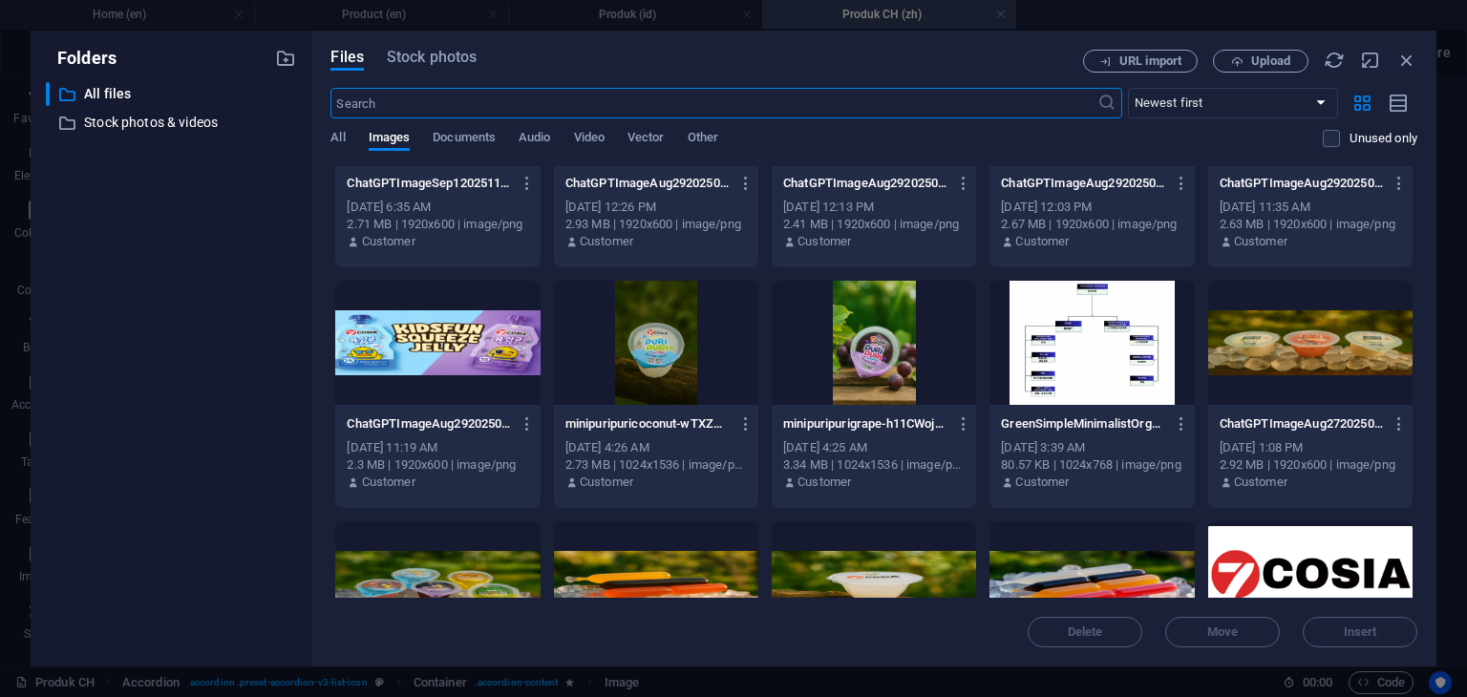
scroll to position [1051, 0]
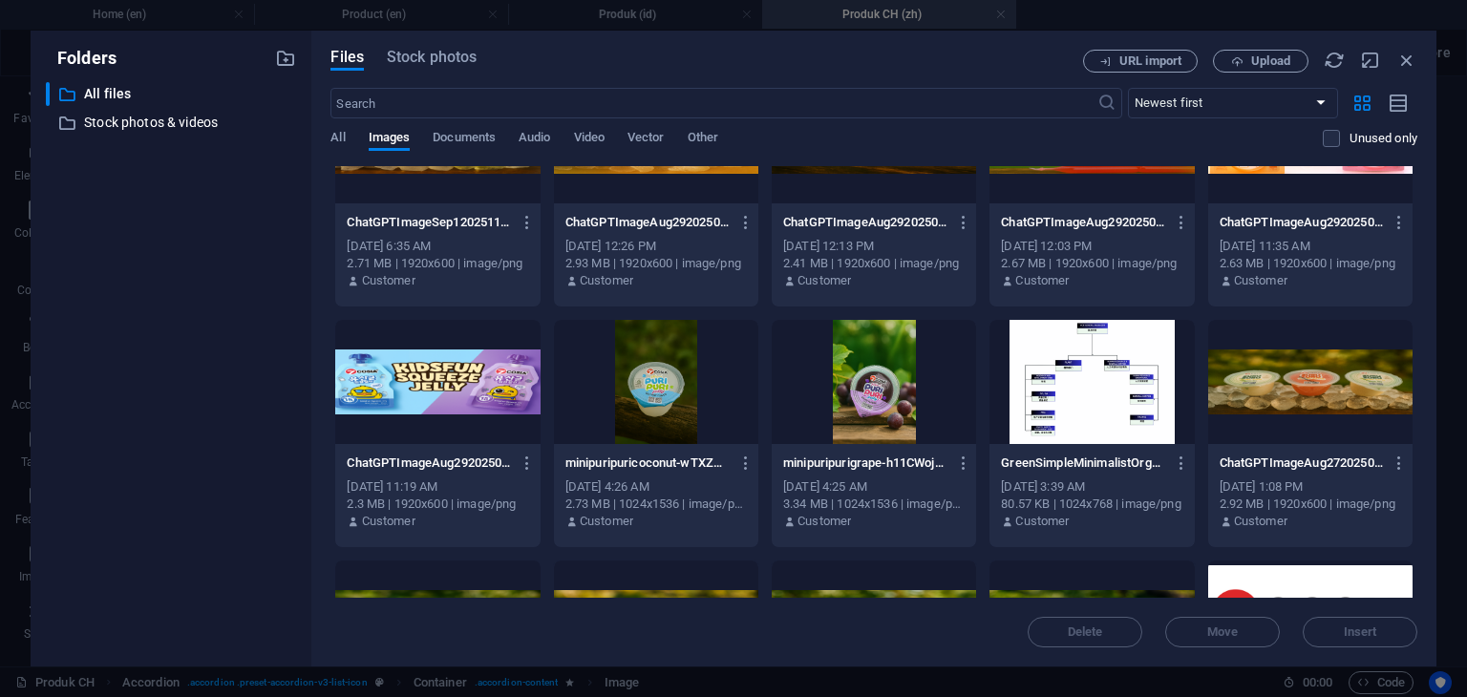
click at [444, 392] on div at bounding box center [437, 382] width 204 height 124
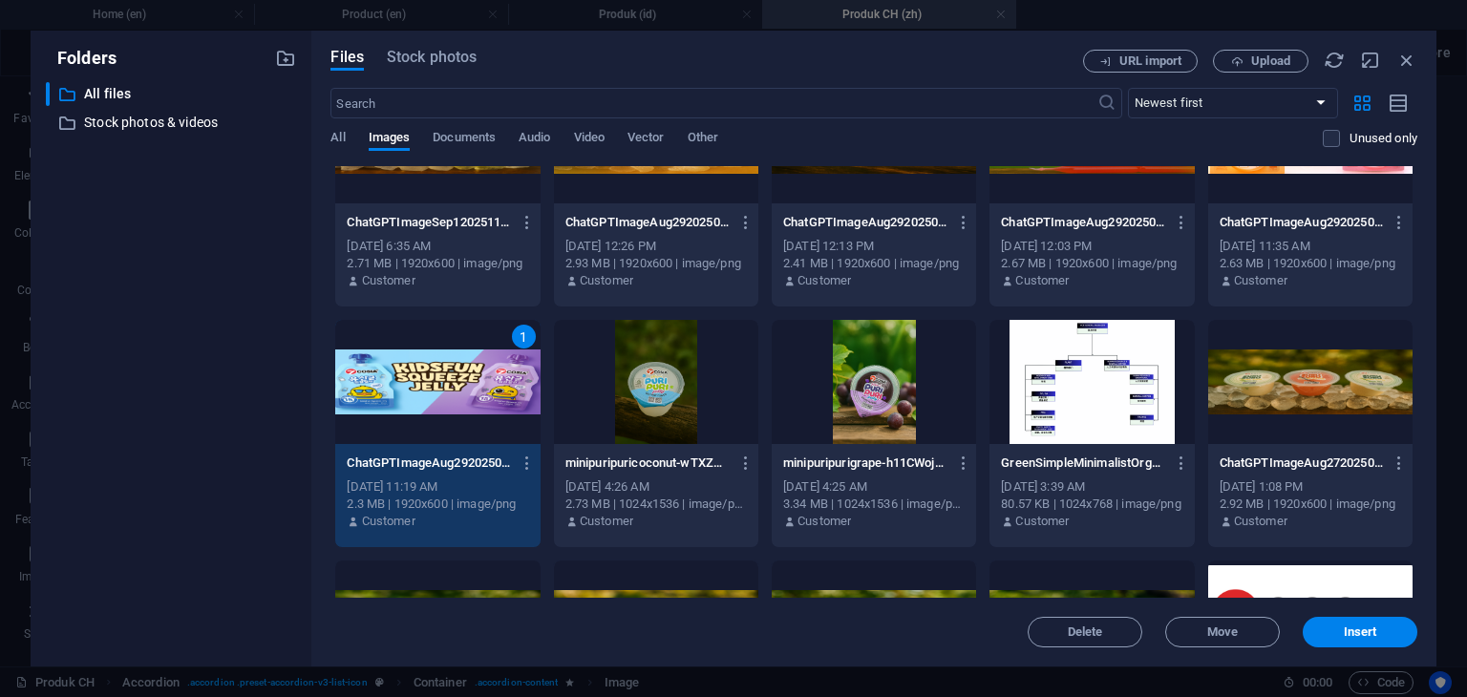
click at [444, 392] on div "1" at bounding box center [437, 382] width 204 height 124
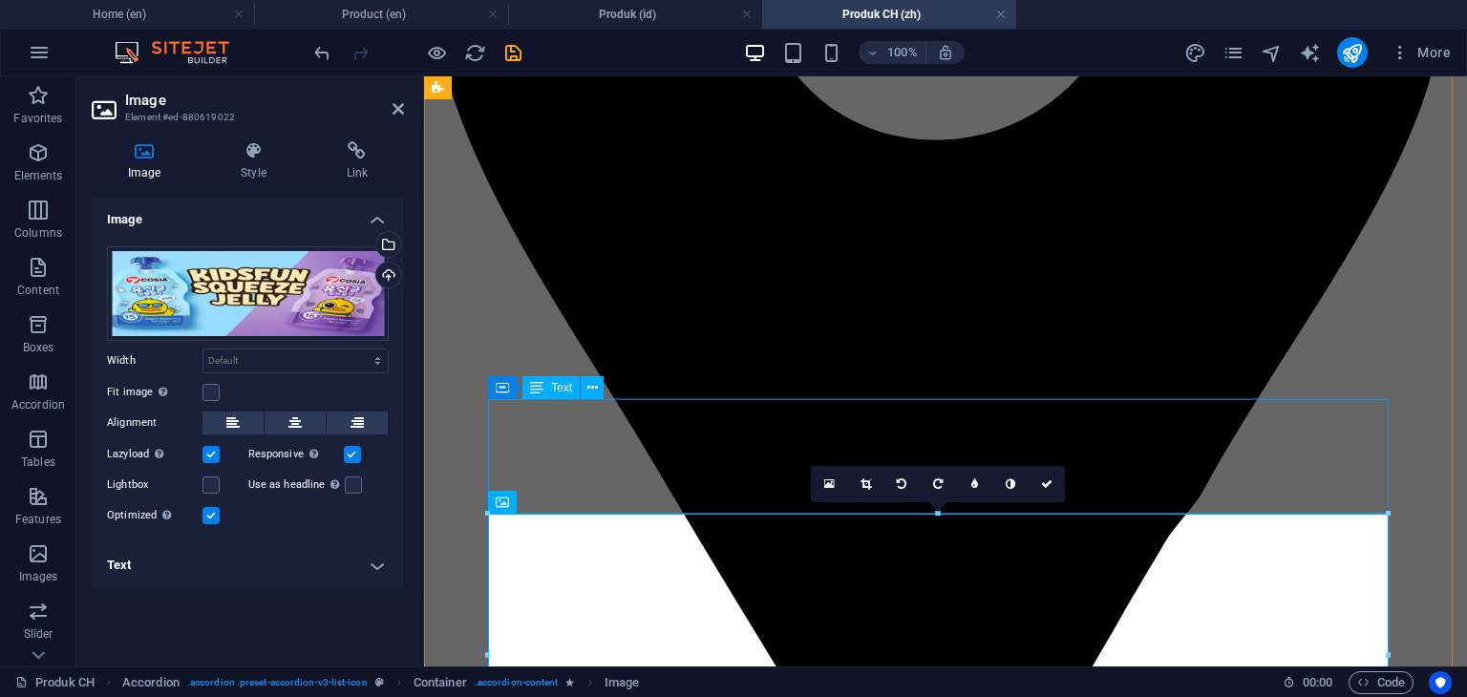
scroll to position [2770, 0]
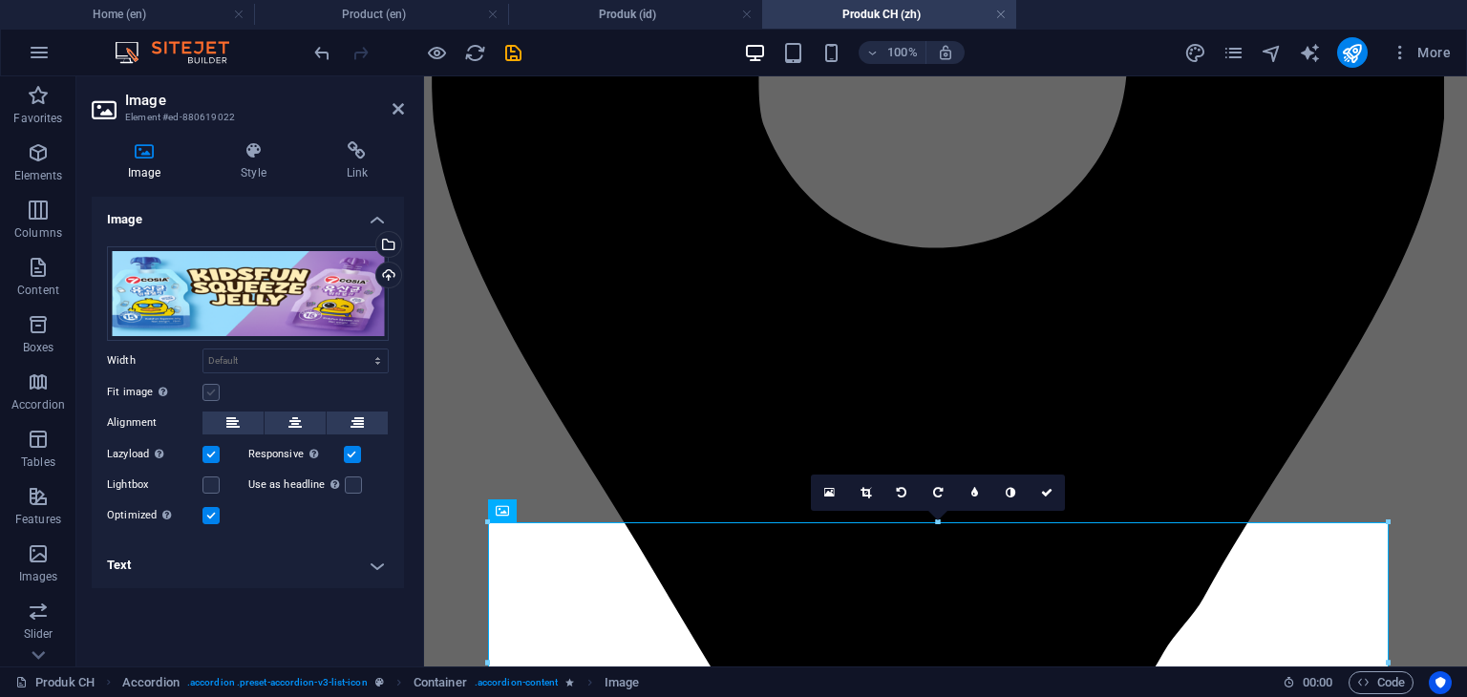
click at [215, 396] on label at bounding box center [210, 392] width 17 height 17
click at [0, 0] on input "Fit image Automatically fit image to a fixed width and height" at bounding box center [0, 0] width 0 height 0
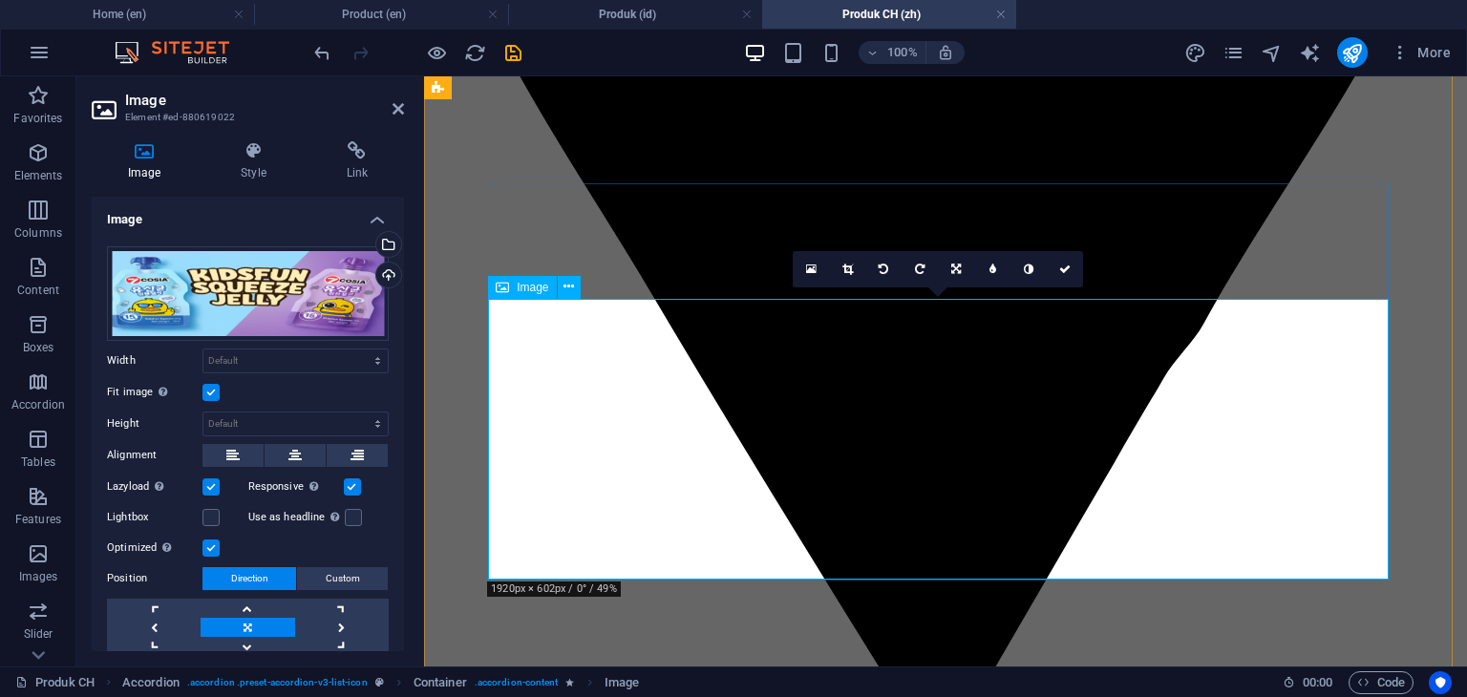
scroll to position [3056, 0]
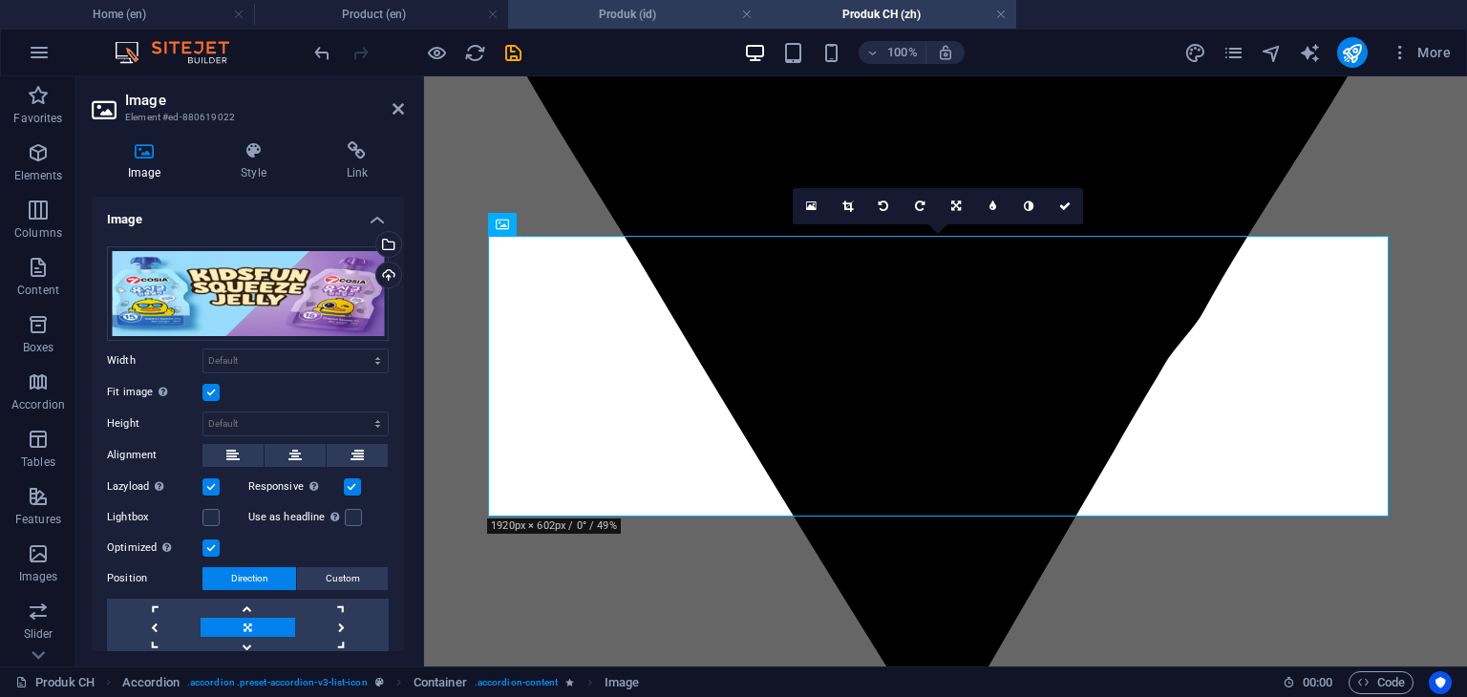
click at [664, 24] on h4 "Produk (id)" at bounding box center [635, 14] width 254 height 21
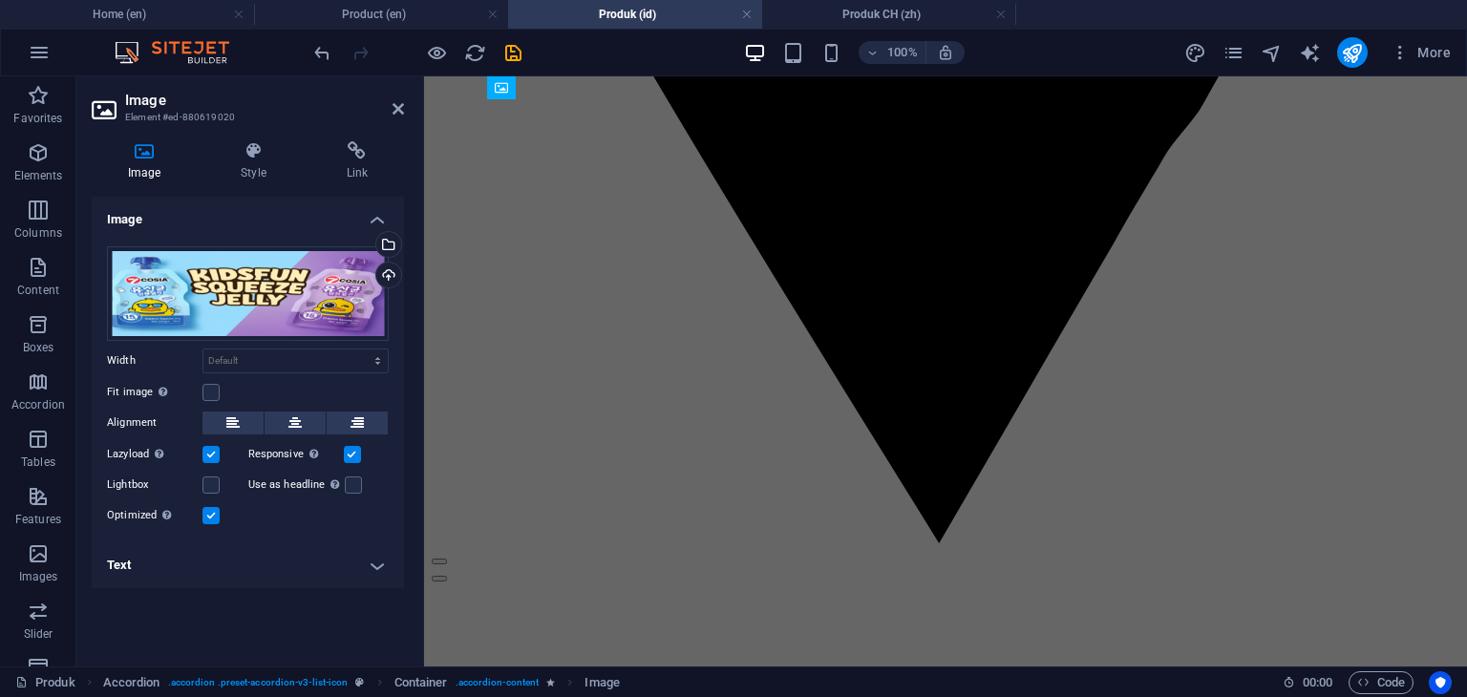
scroll to position [0, 0]
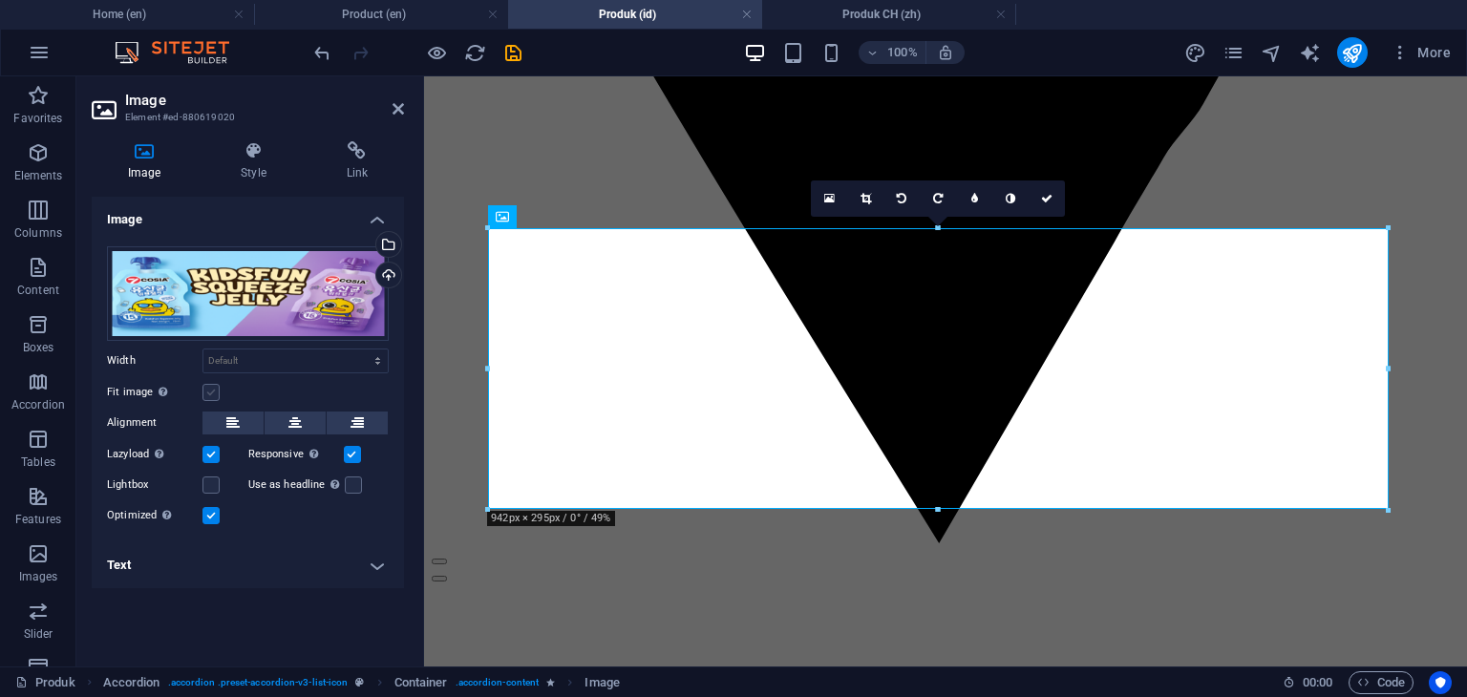
click at [216, 391] on label at bounding box center [210, 392] width 17 height 17
click at [0, 0] on input "Fit image Automatically fit image to a fixed width and height" at bounding box center [0, 0] width 0 height 0
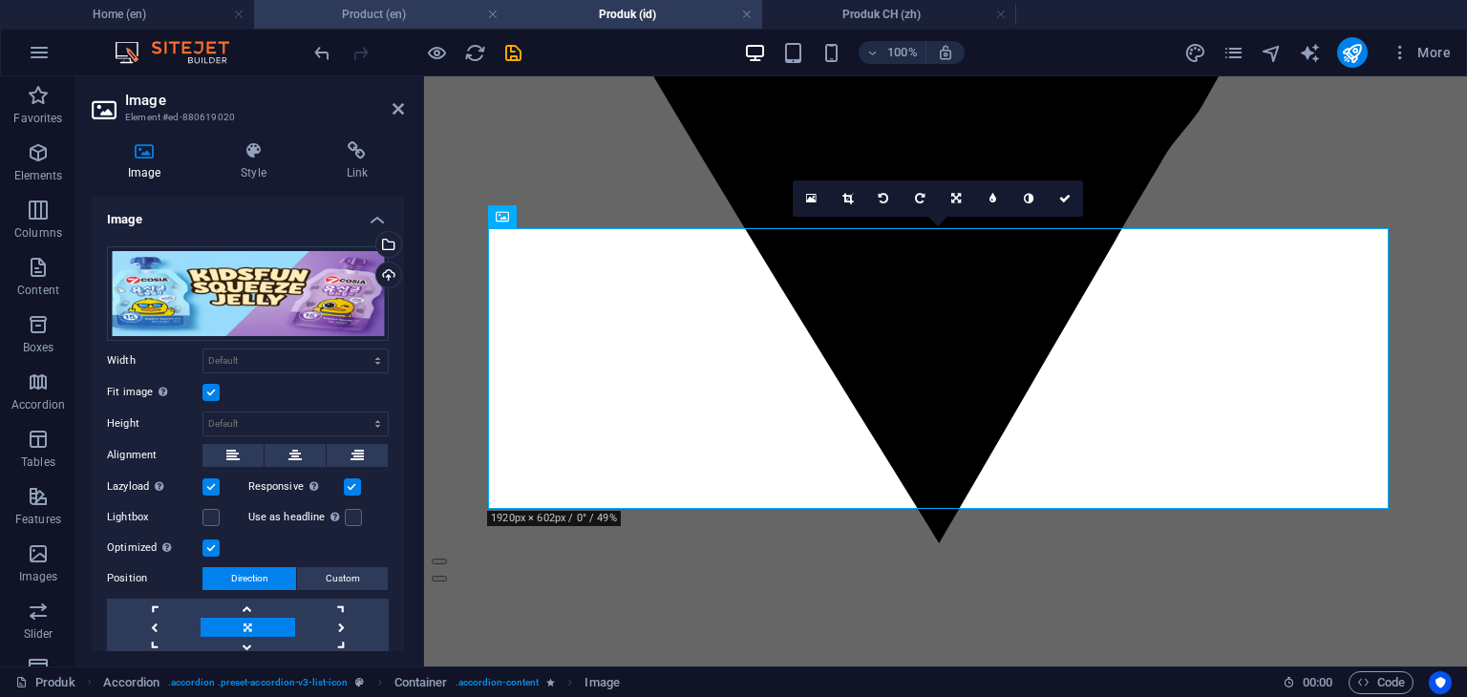
click at [397, 15] on h4 "Product (en)" at bounding box center [381, 14] width 254 height 21
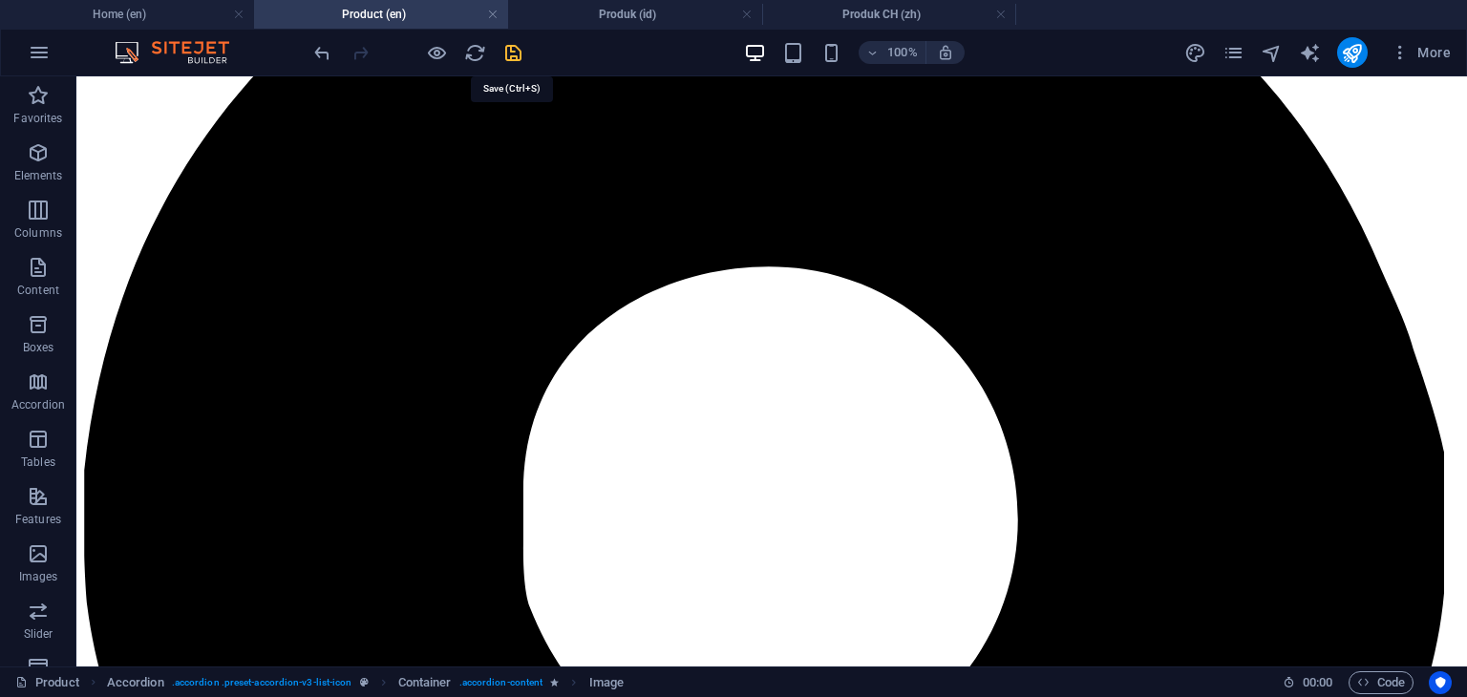
click at [514, 53] on icon "save" at bounding box center [513, 53] width 22 height 22
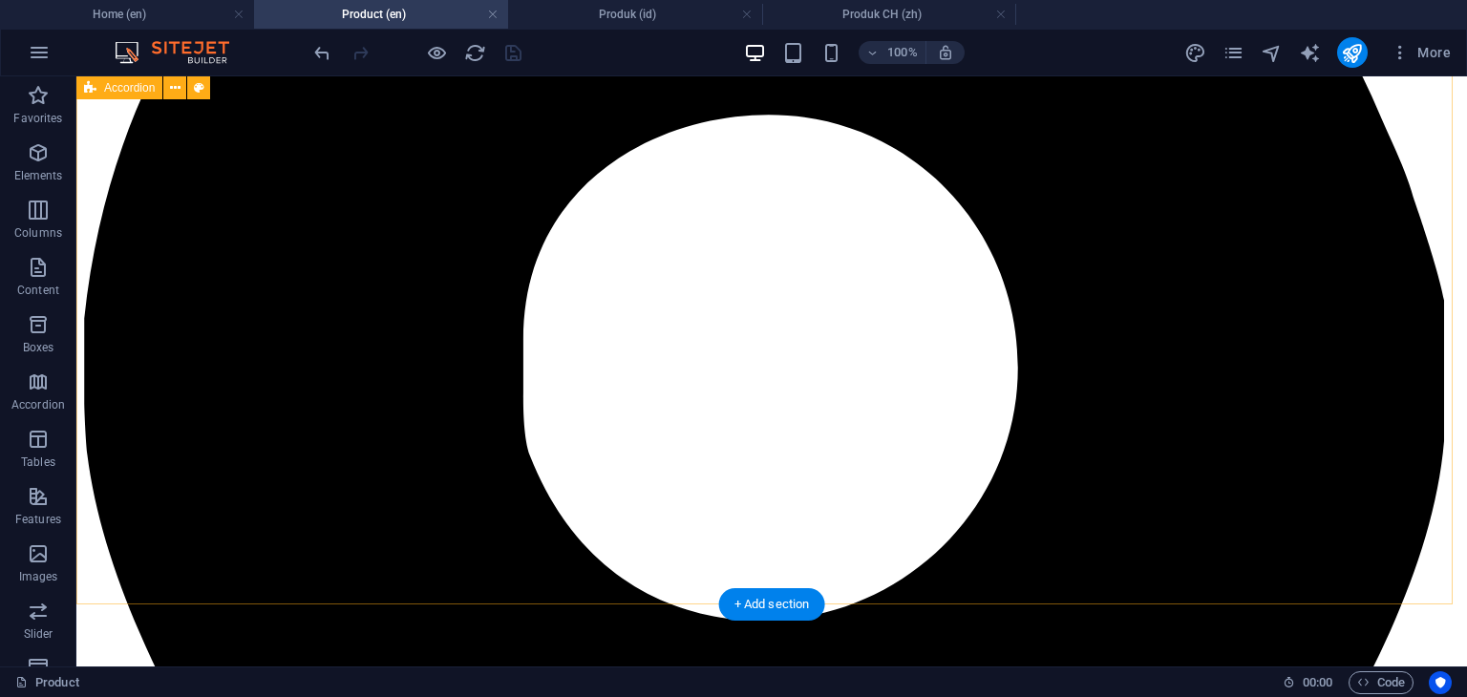
scroll to position [3557, 0]
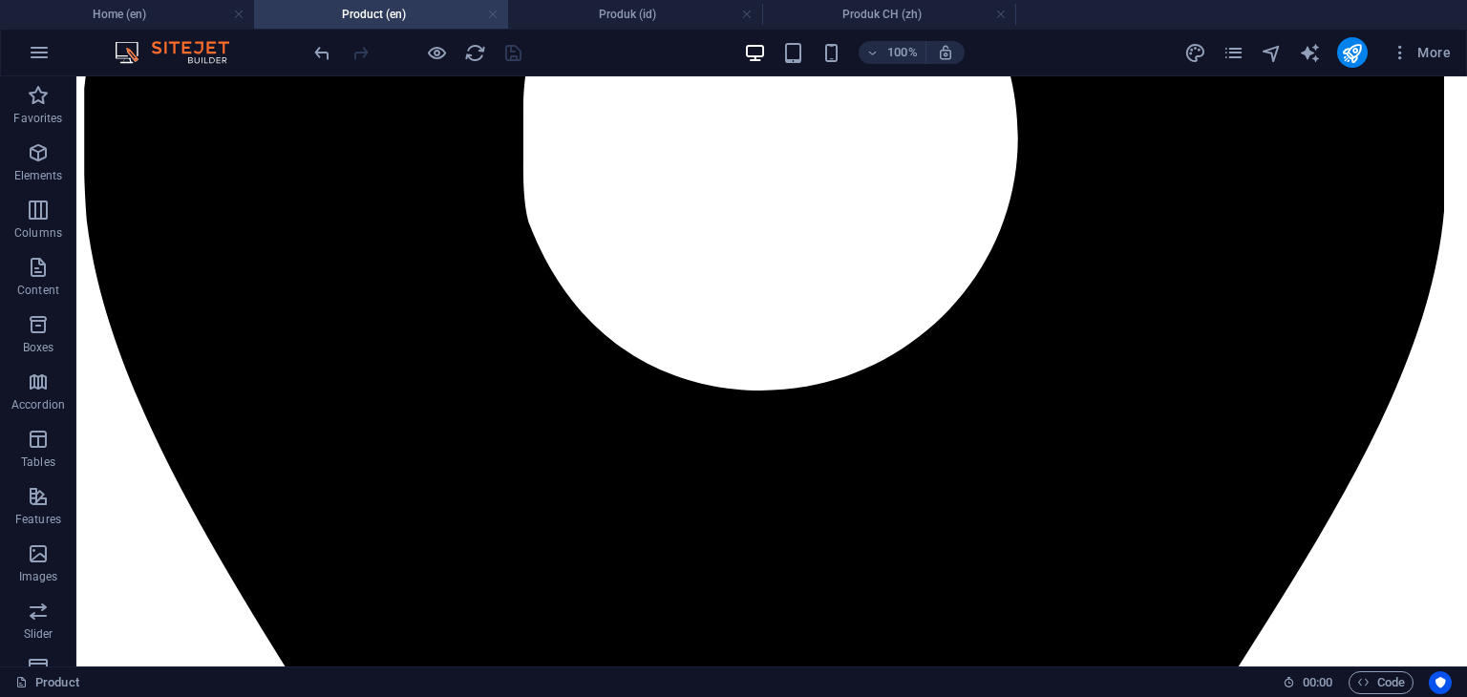
click at [493, 18] on link at bounding box center [492, 15] width 11 height 18
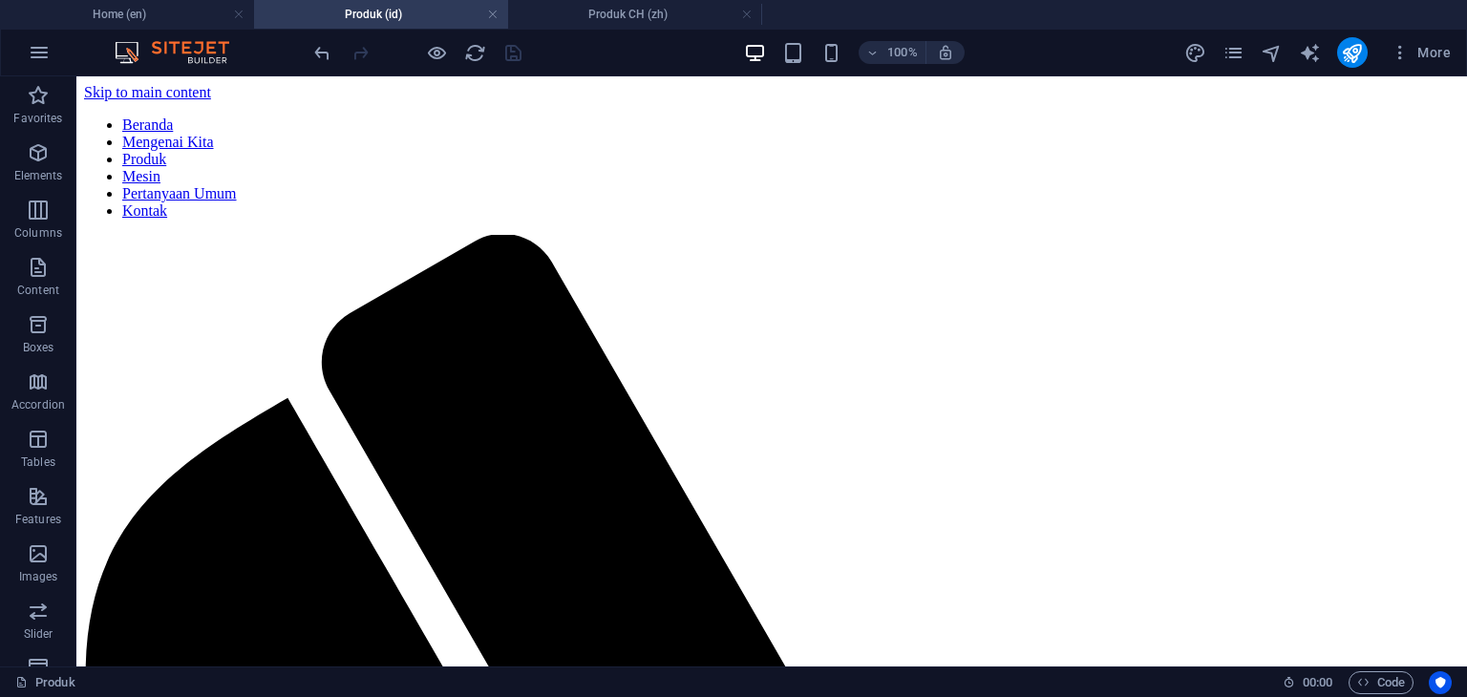
scroll to position [3247, 0]
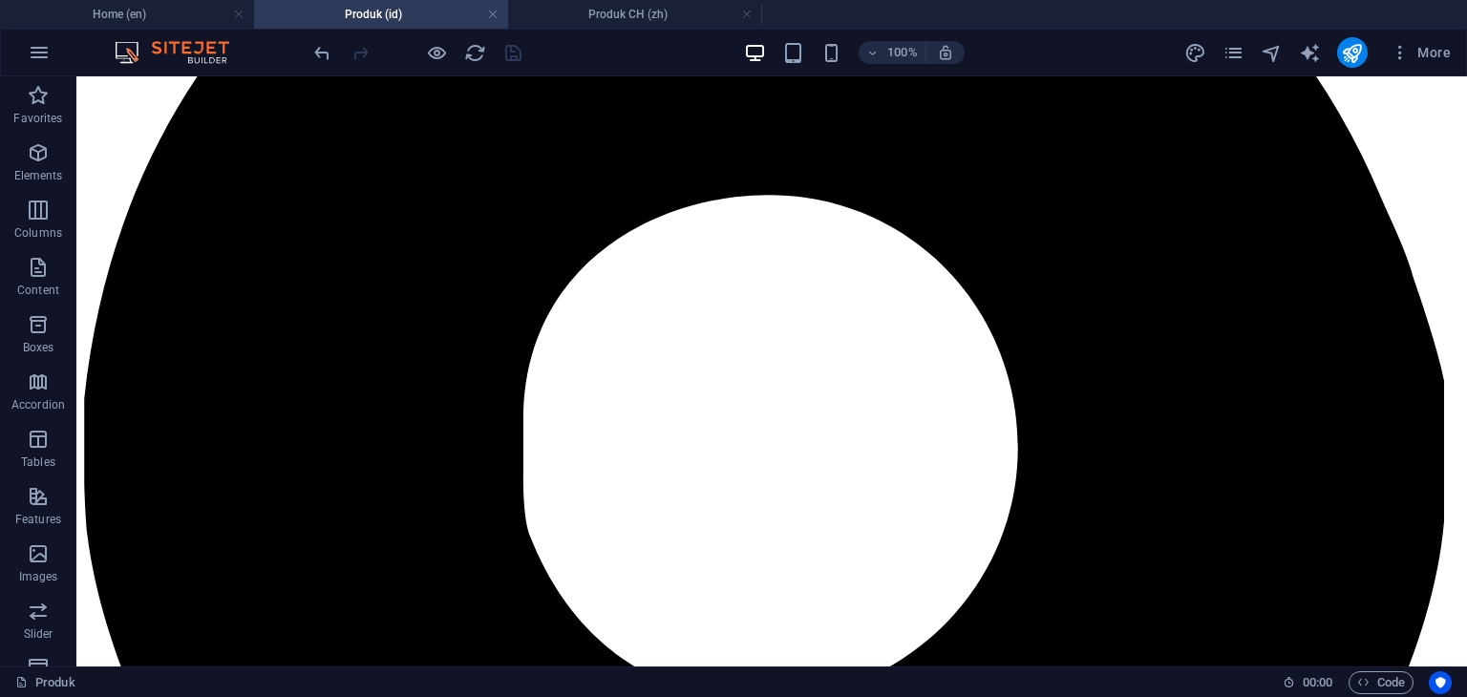
click at [493, 18] on link at bounding box center [492, 15] width 11 height 18
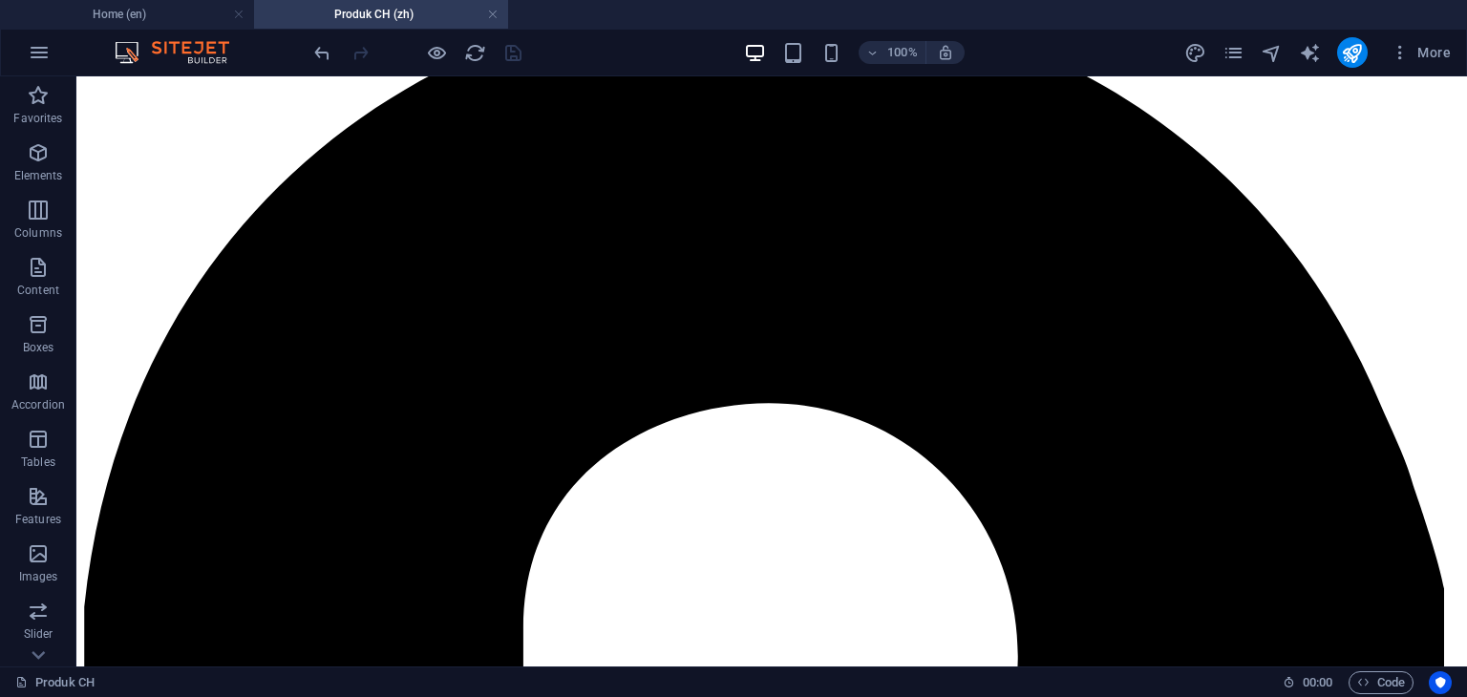
click at [493, 18] on link at bounding box center [492, 15] width 11 height 18
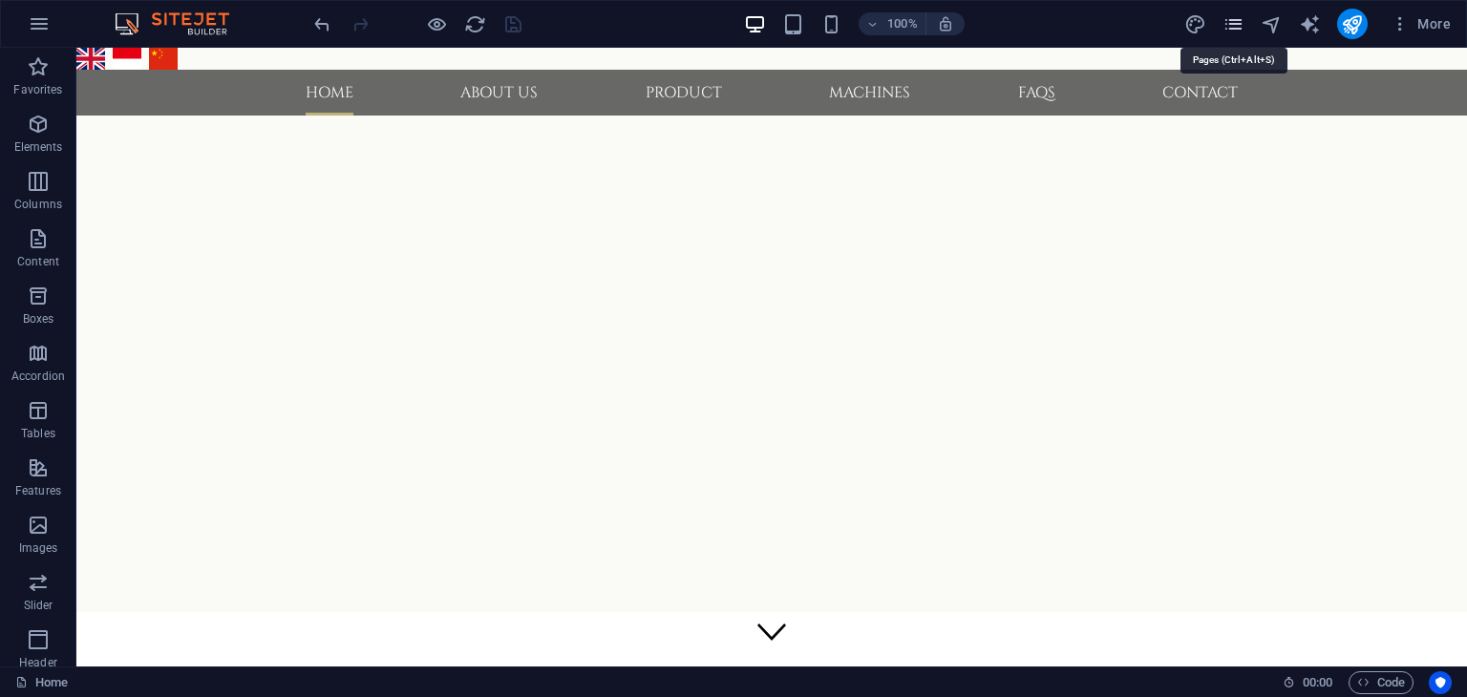
click at [1240, 30] on icon "pages" at bounding box center [1233, 24] width 22 height 22
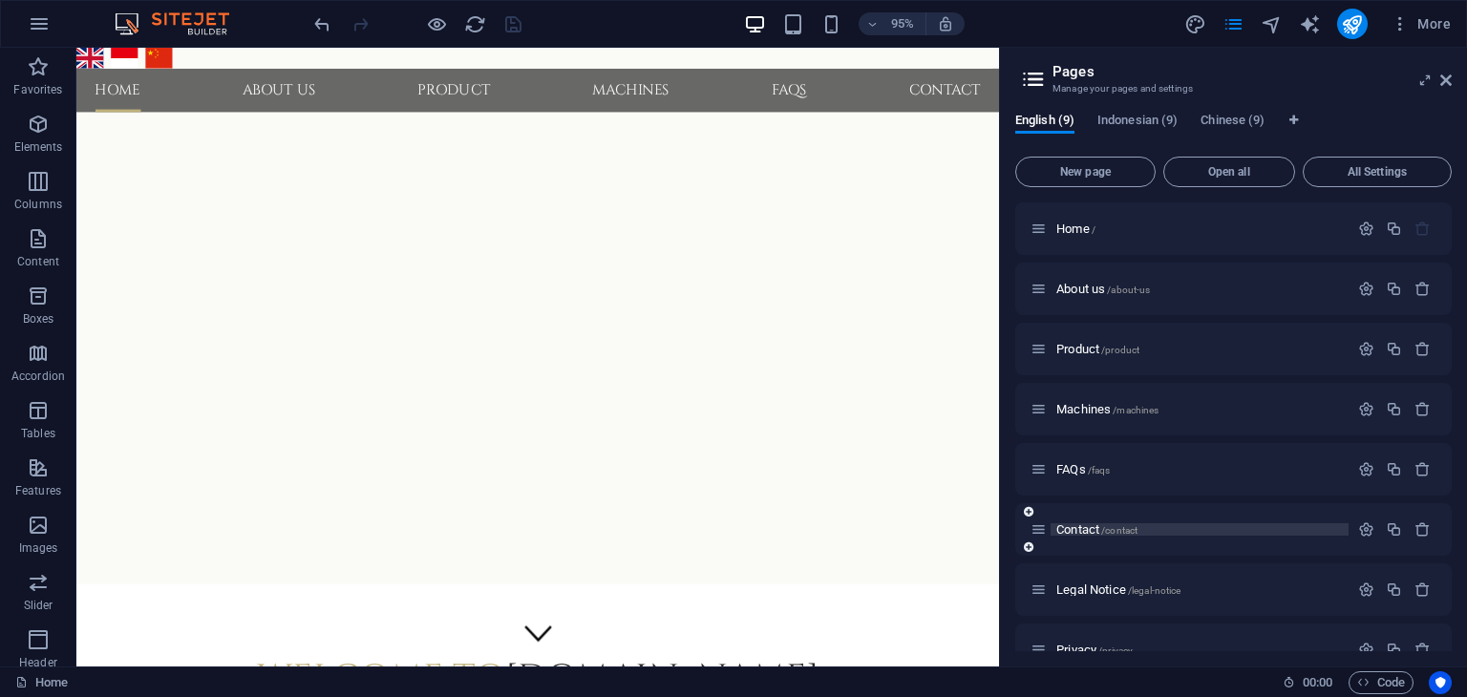
click at [1087, 529] on span "Contact /contact" at bounding box center [1096, 529] width 81 height 14
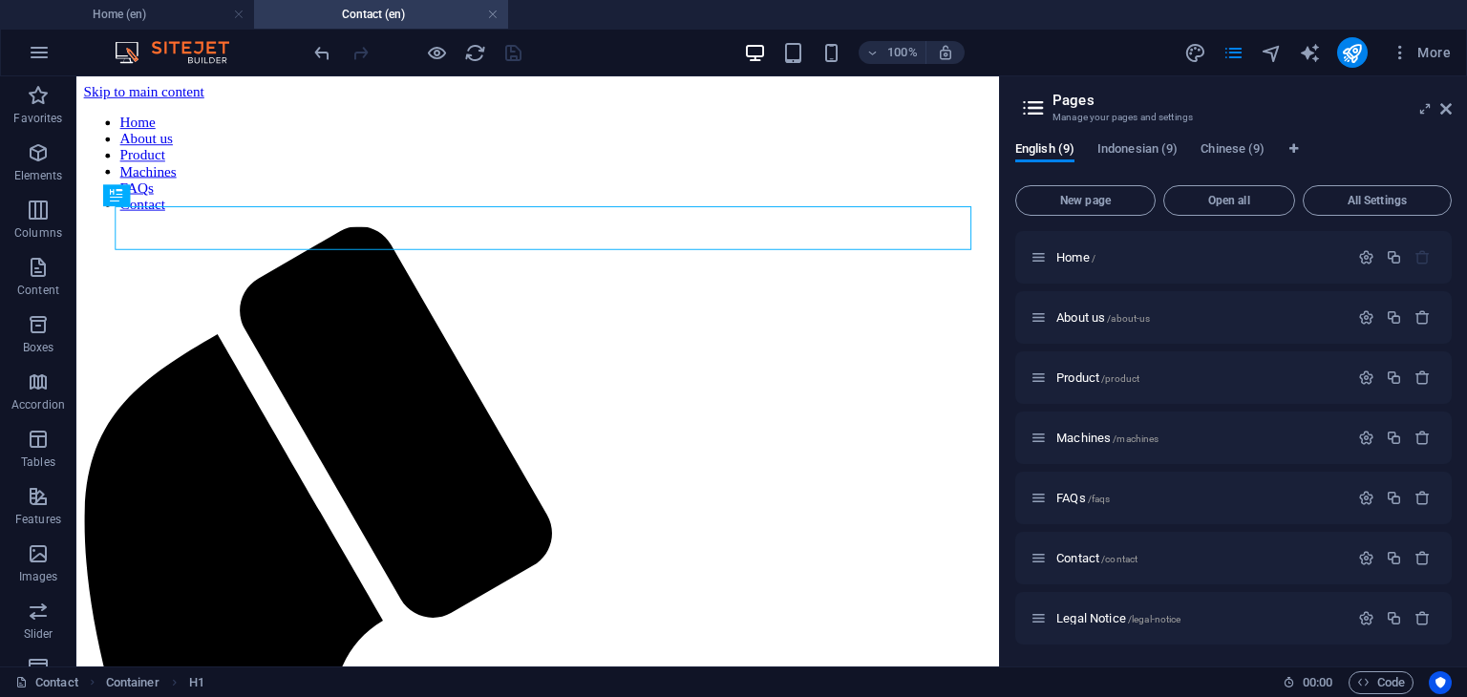
scroll to position [0, 0]
click at [1138, 150] on span "Indonesian (9)" at bounding box center [1137, 151] width 80 height 27
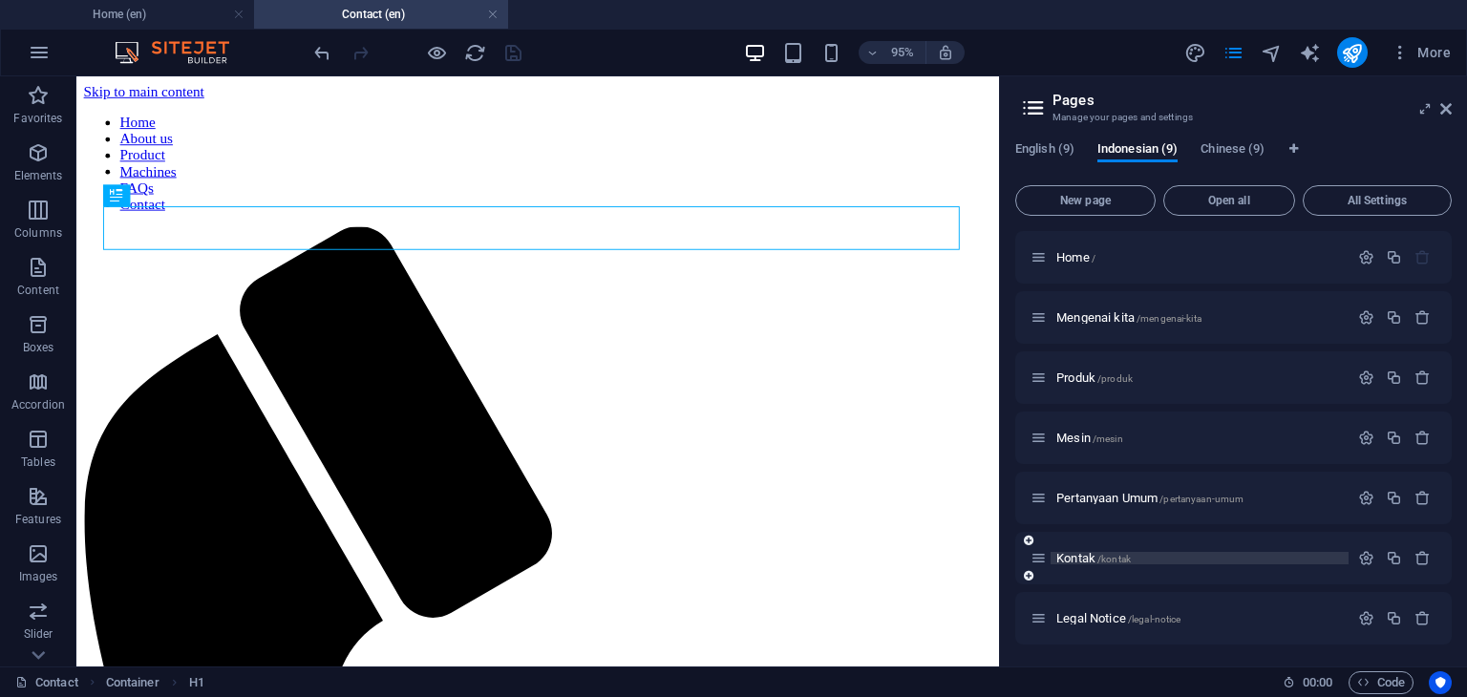
click at [1087, 559] on span "Kontak /kontak" at bounding box center [1093, 558] width 74 height 14
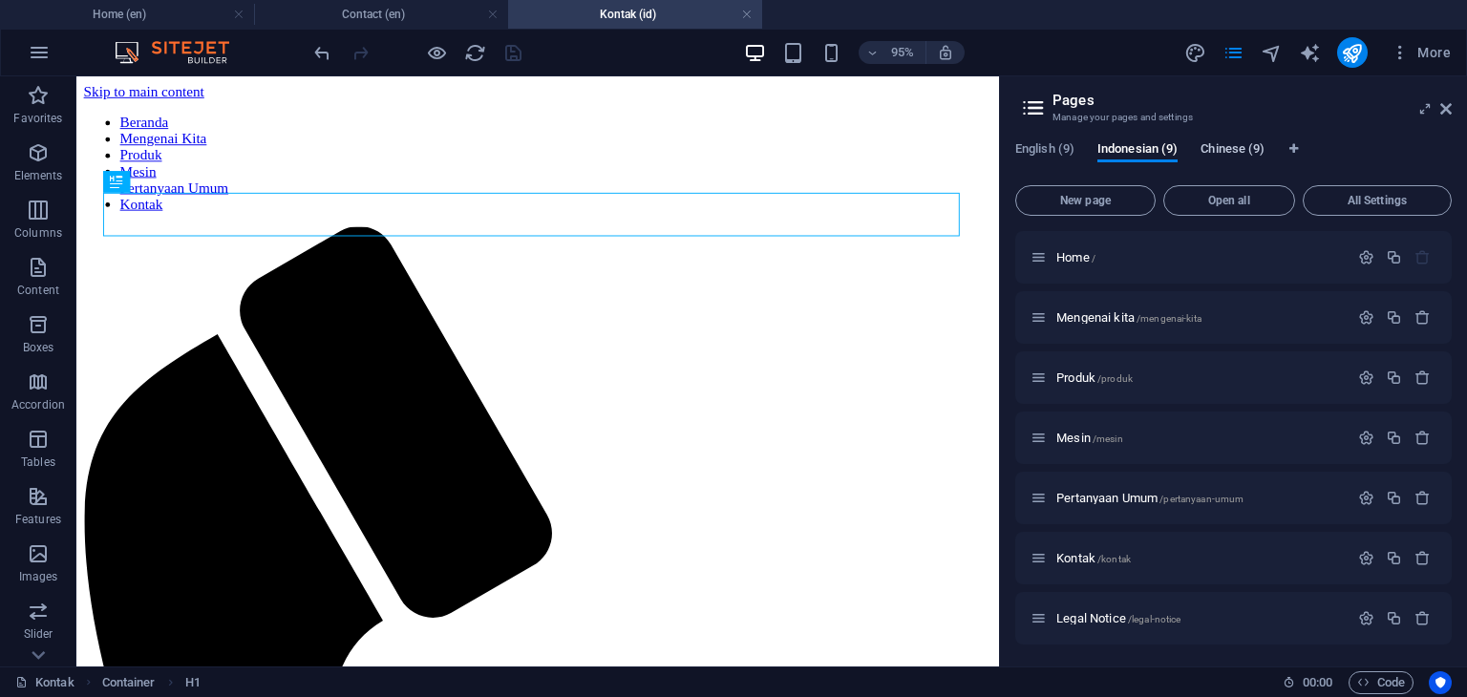
click at [1221, 150] on span "Chinese (9)" at bounding box center [1232, 151] width 64 height 27
click at [1094, 555] on span "Contact CH /contact-ch" at bounding box center [1113, 558] width 115 height 14
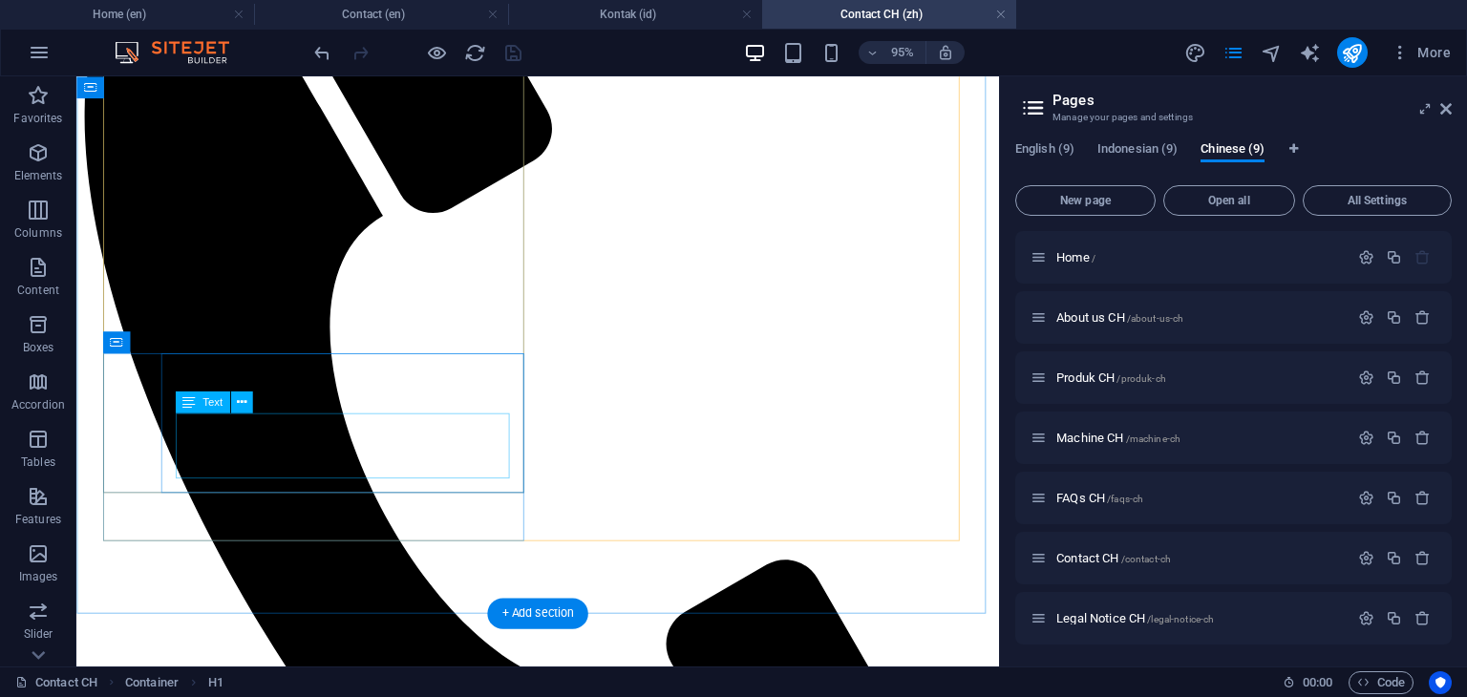
scroll to position [478, 0]
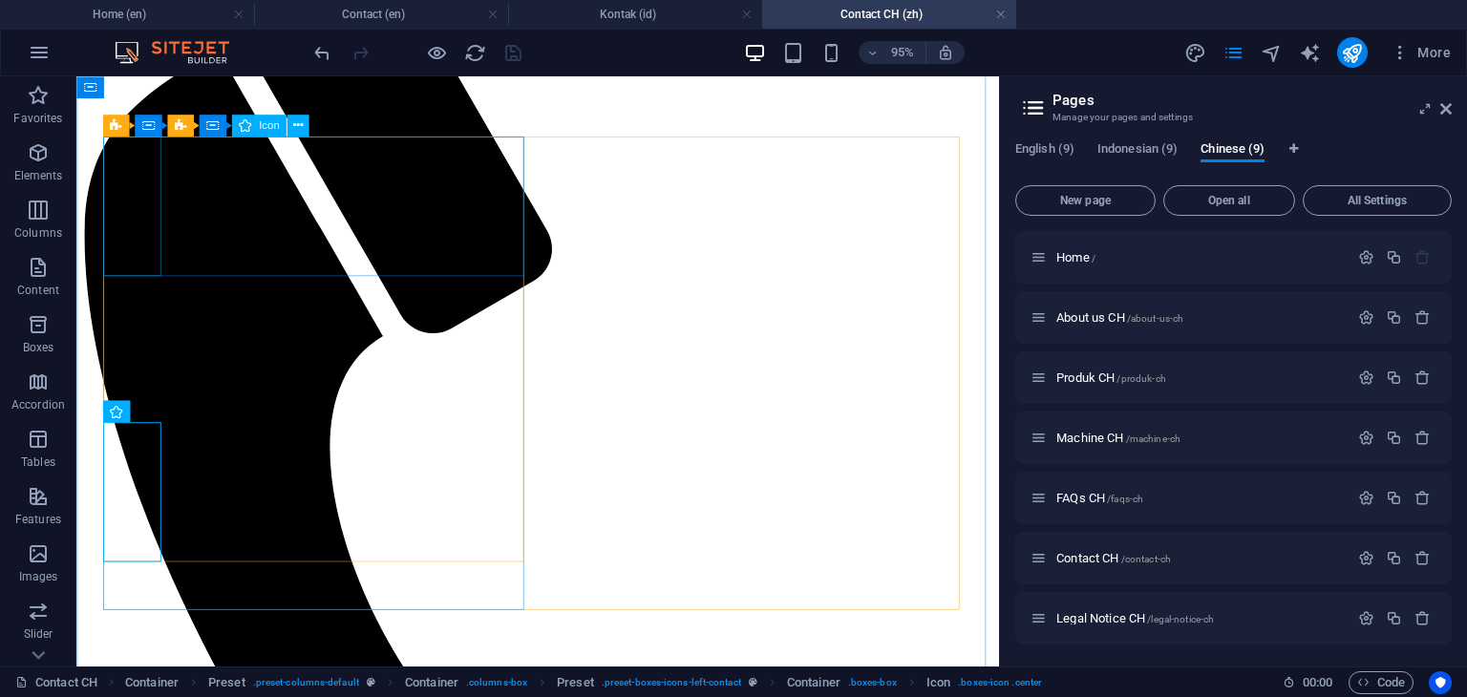
scroll to position [287, 0]
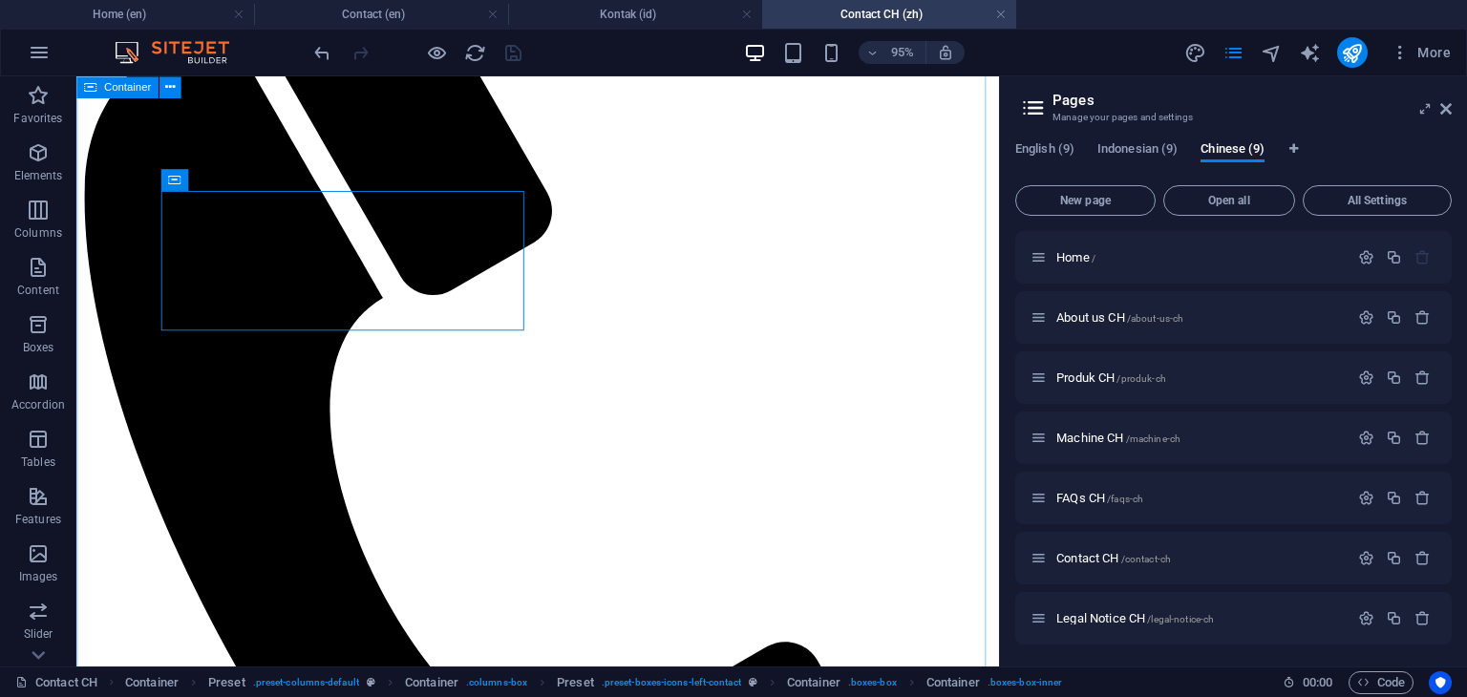
scroll to position [382, 0]
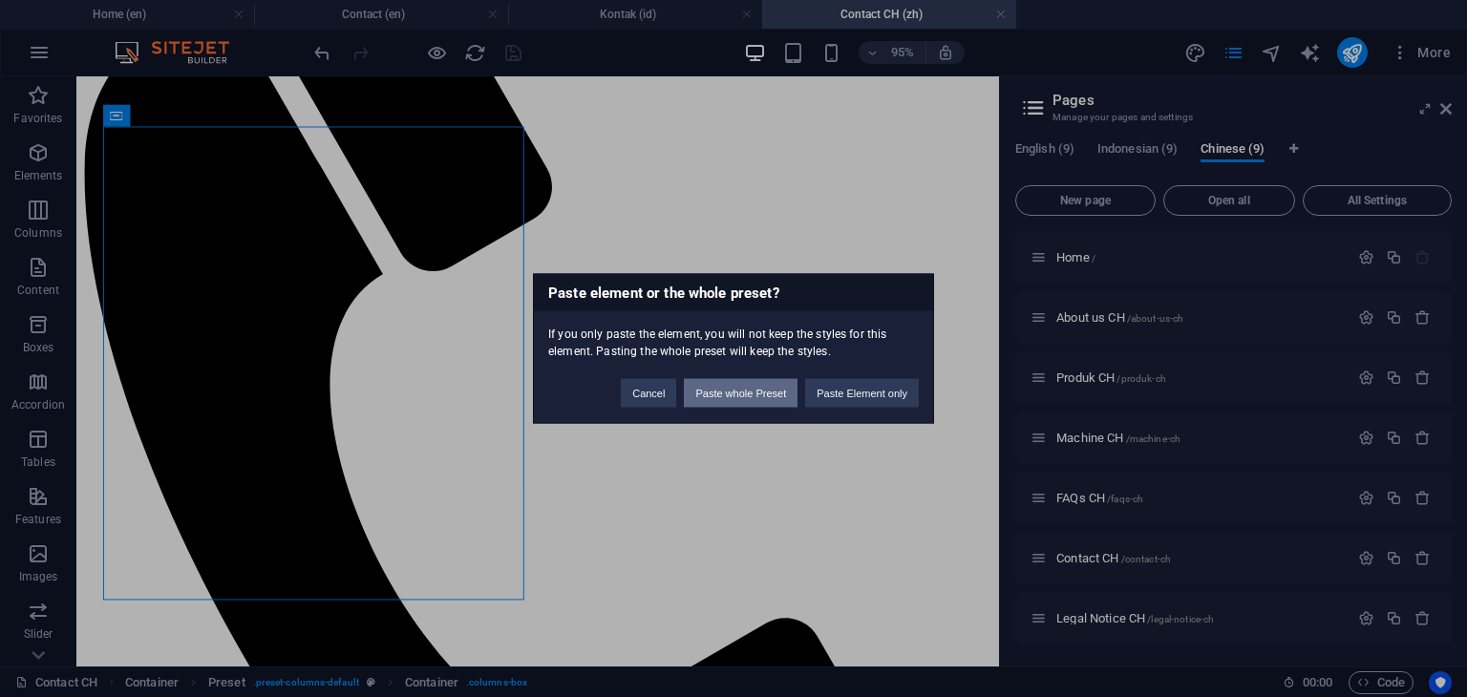
click at [742, 394] on button "Paste whole Preset" at bounding box center [741, 393] width 114 height 29
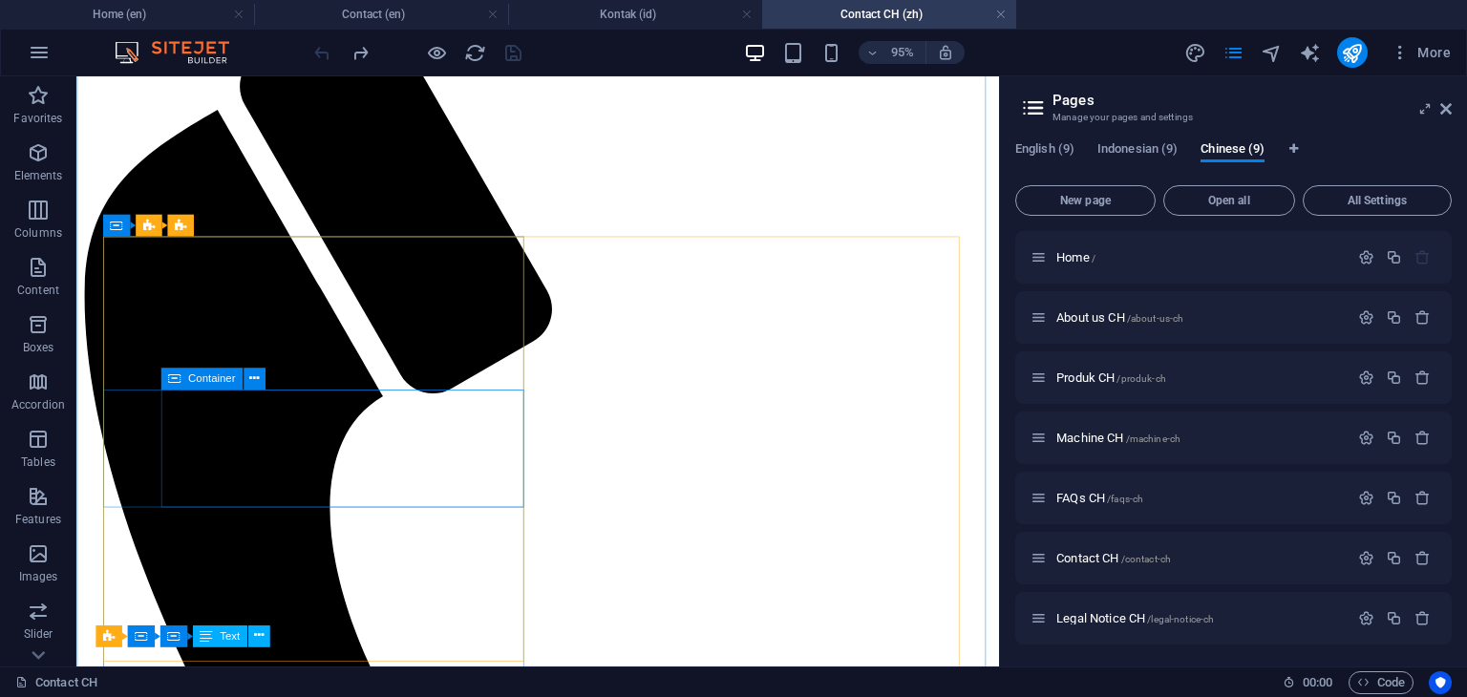
scroll to position [287, 0]
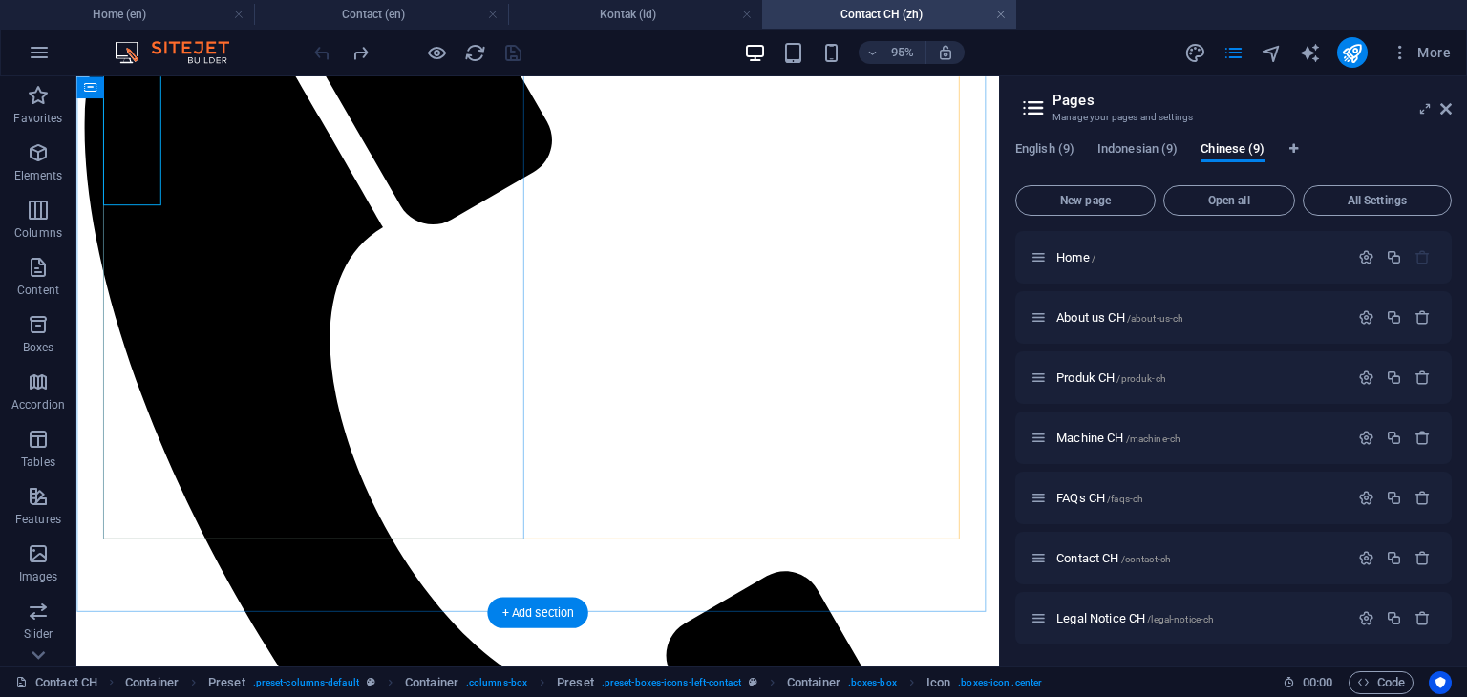
scroll to position [478, 0]
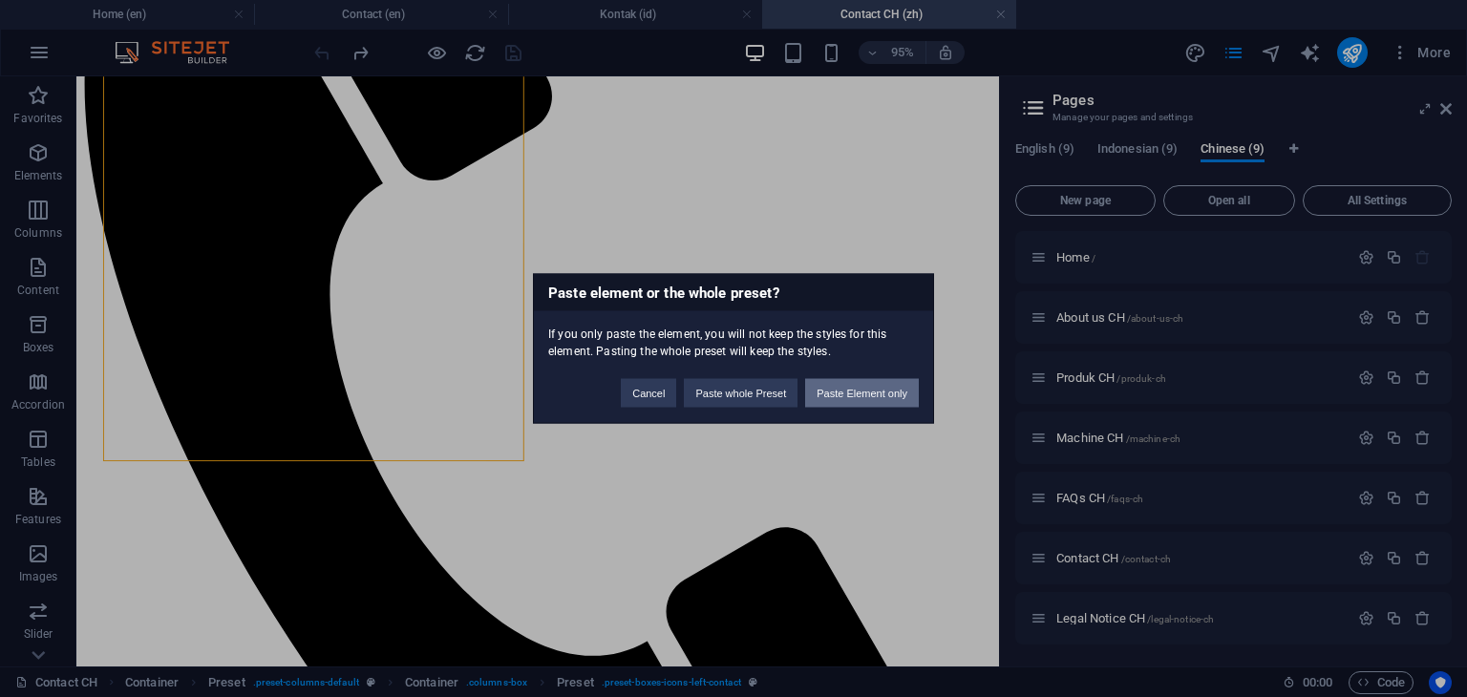
click at [856, 393] on button "Paste Element only" at bounding box center [862, 393] width 114 height 29
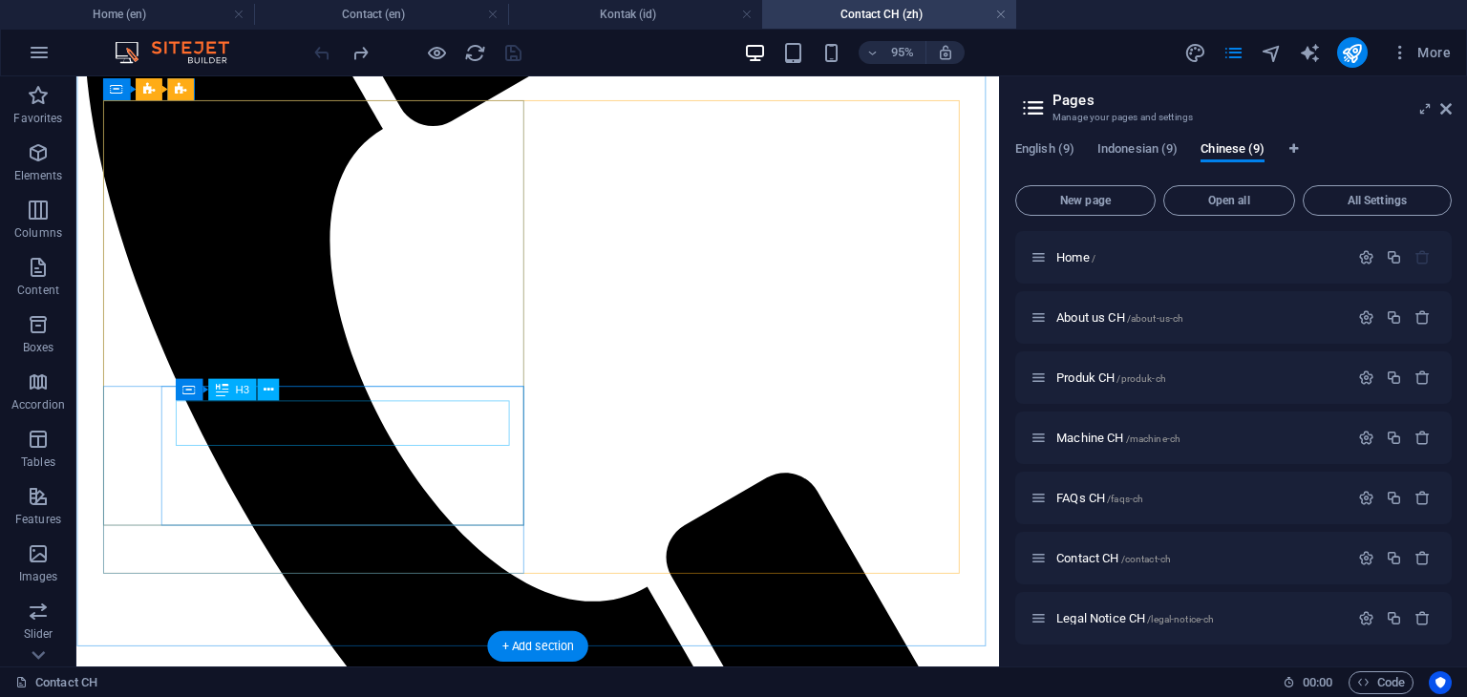
scroll to position [401, 0]
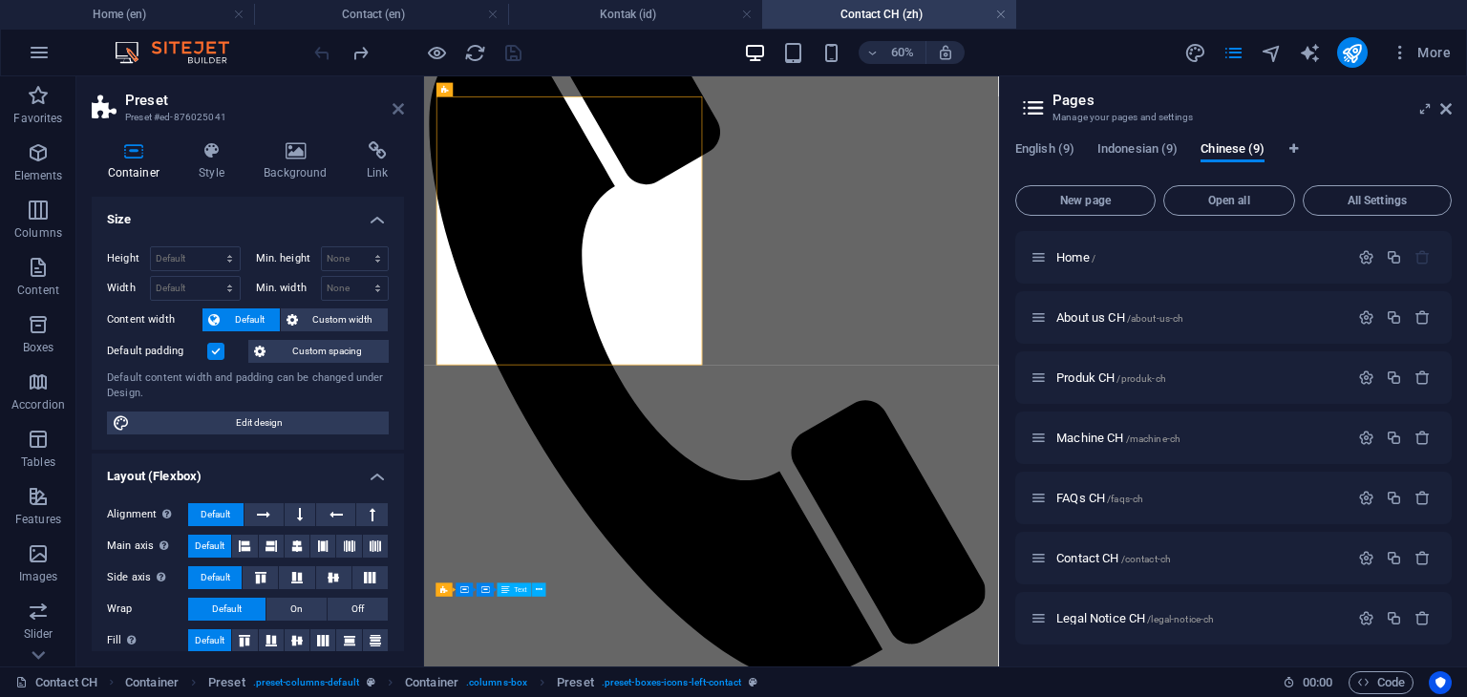
click at [393, 110] on icon at bounding box center [398, 108] width 11 height 15
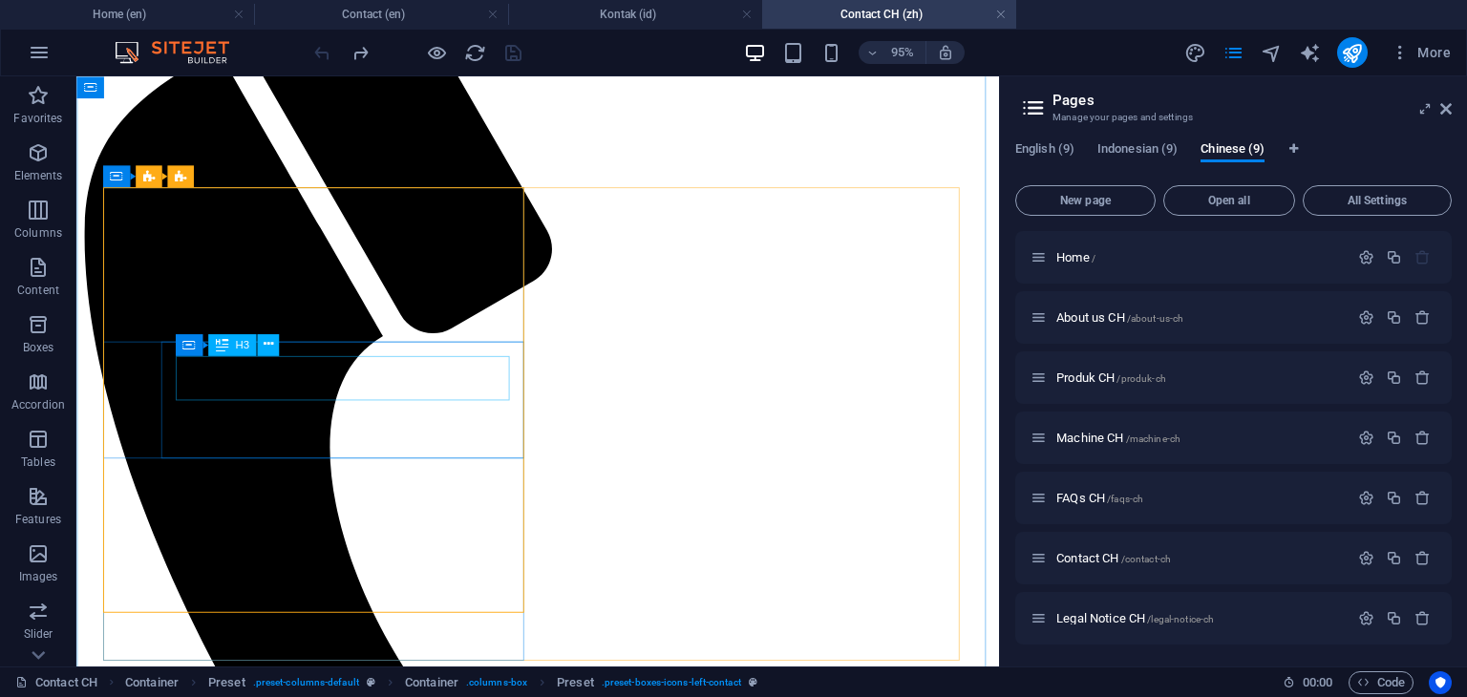
scroll to position [210, 0]
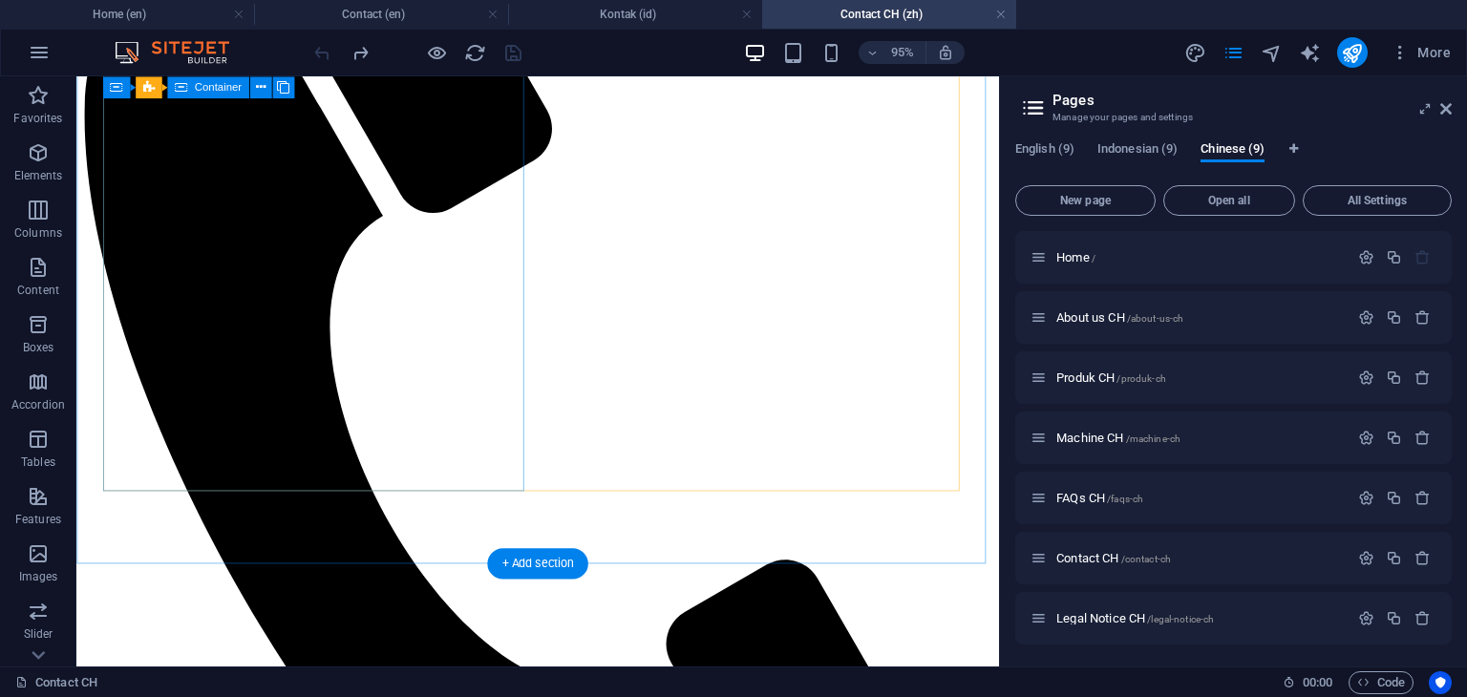
scroll to position [497, 0]
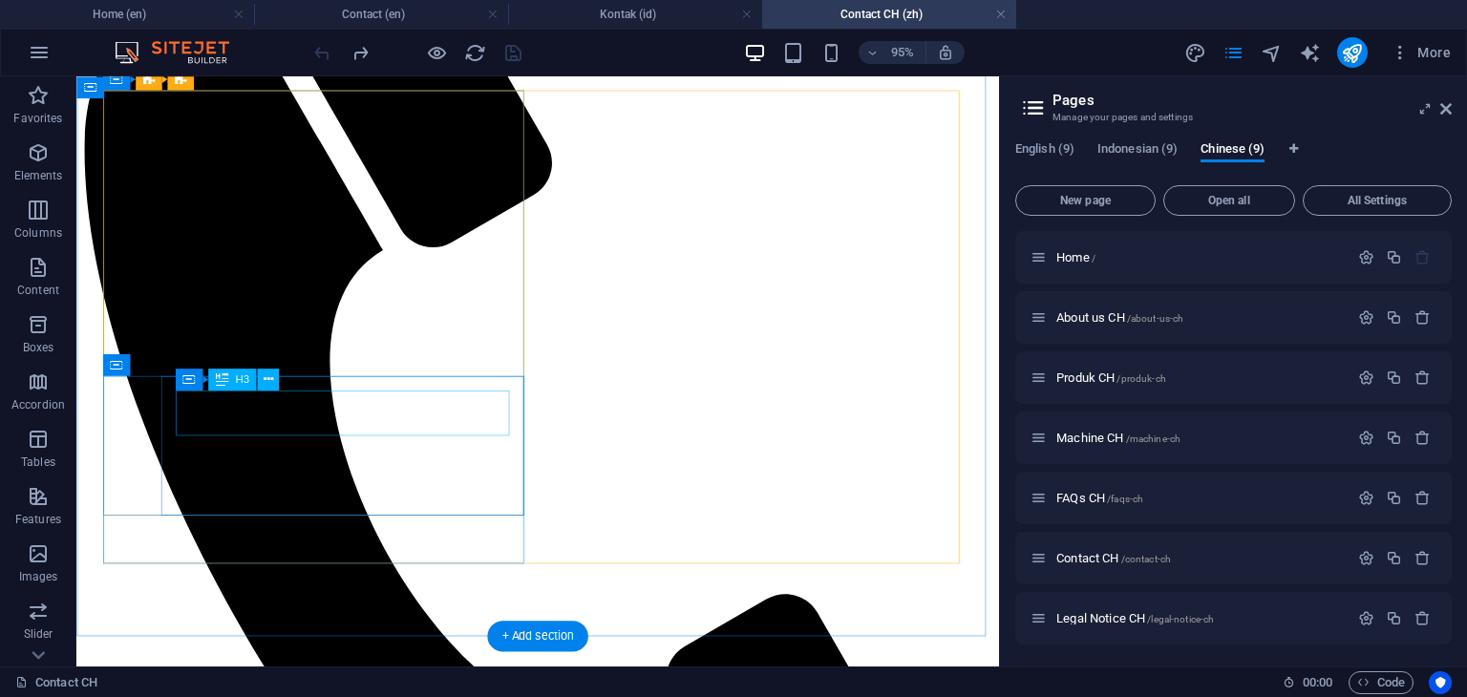
scroll to position [442, 0]
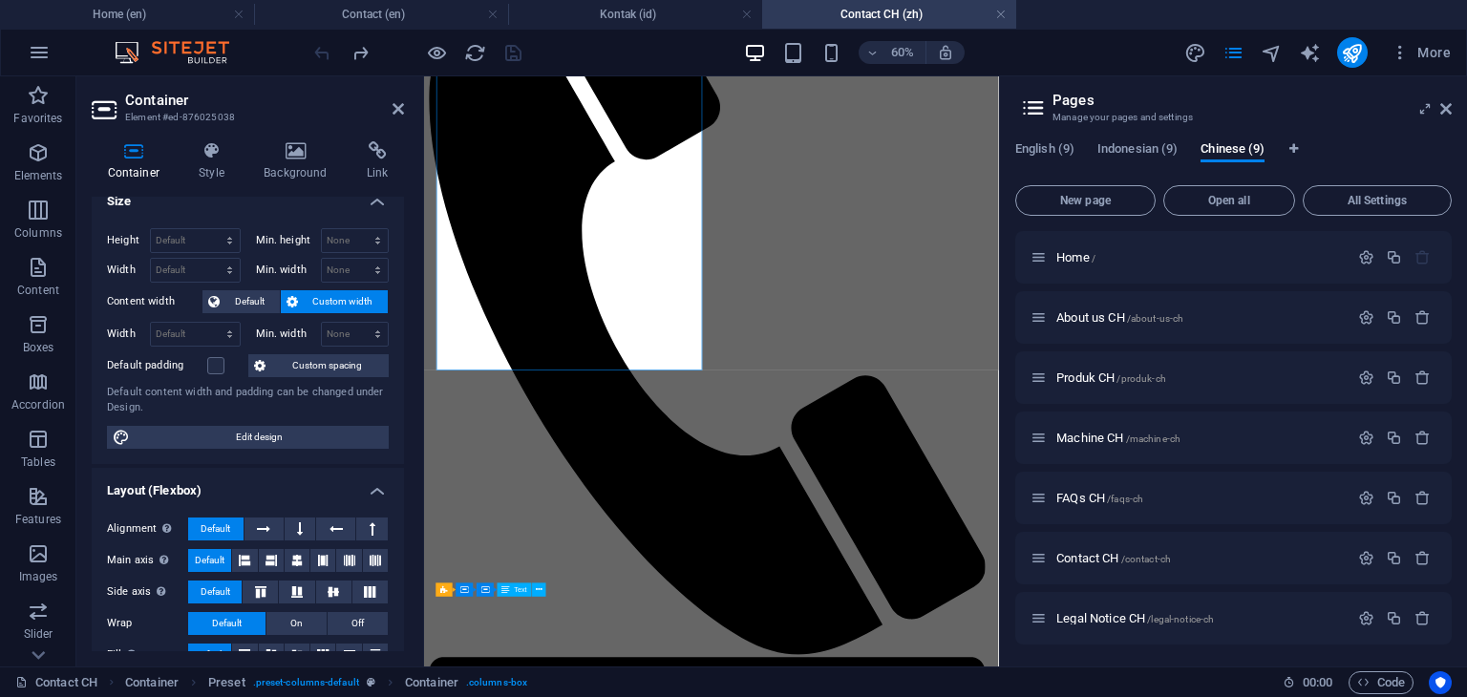
scroll to position [15, 0]
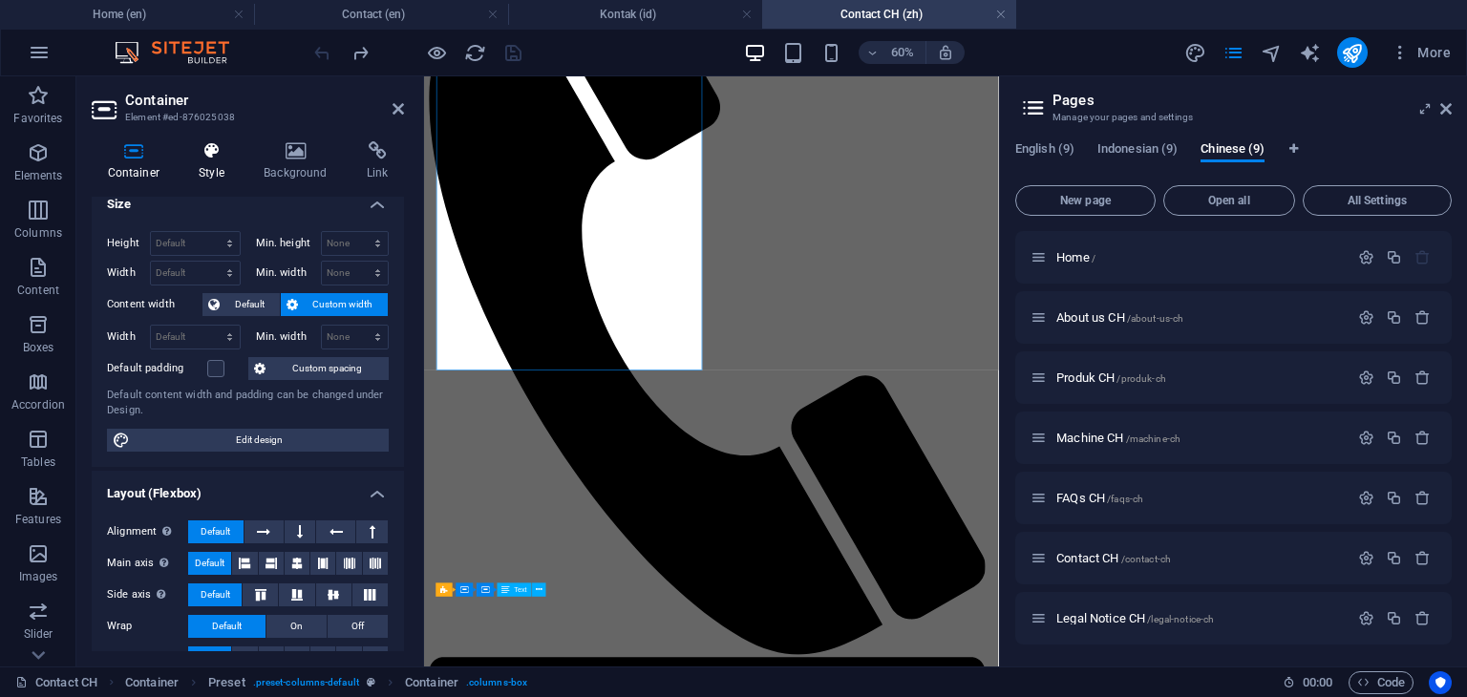
click at [215, 160] on h4 "Style" at bounding box center [215, 161] width 65 height 40
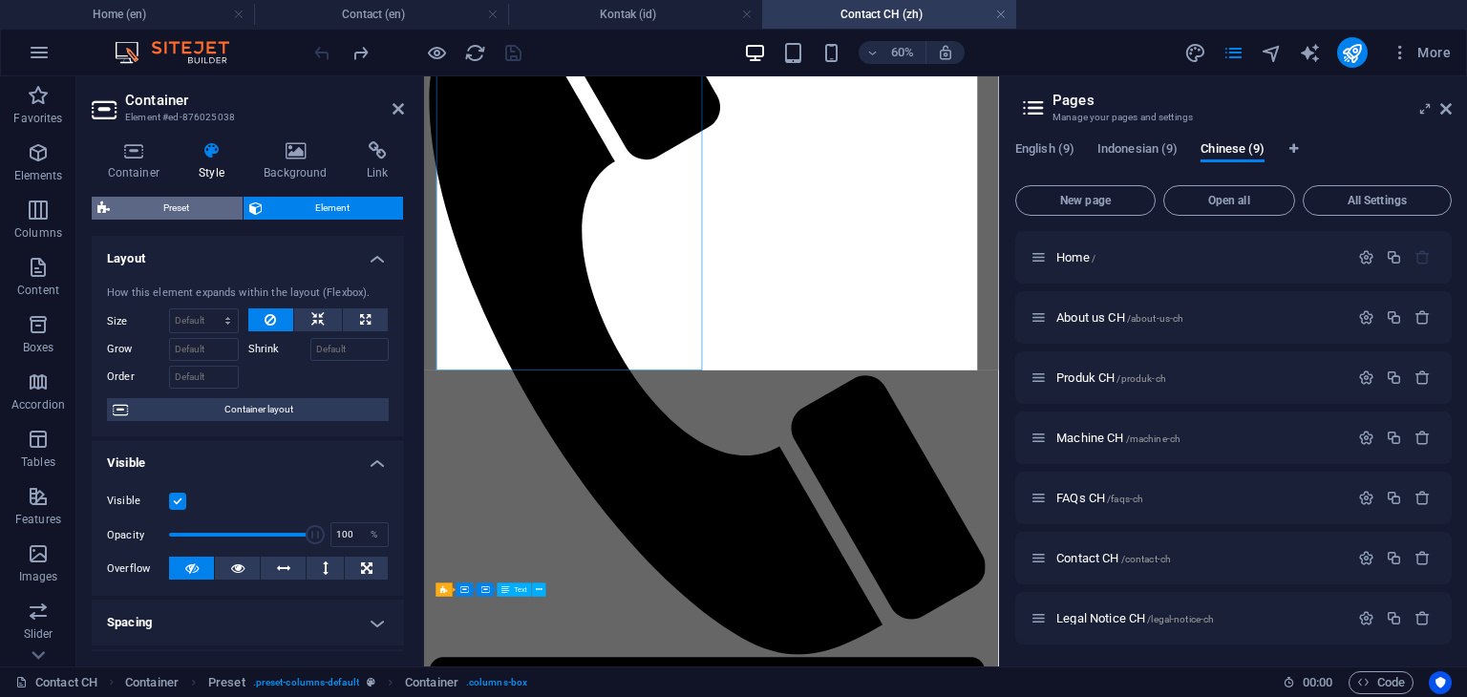
click at [198, 209] on span "Preset" at bounding box center [176, 208] width 121 height 23
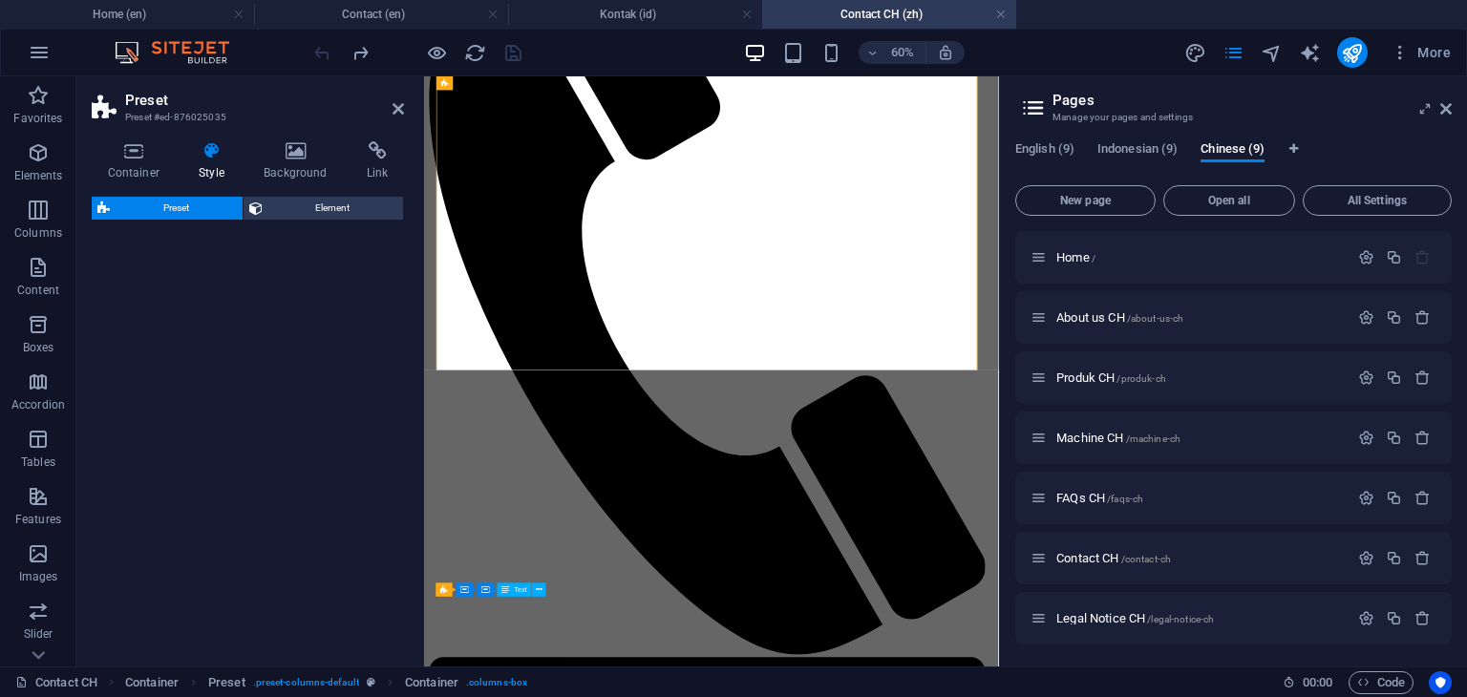
select select "px"
select select "preset-columns-default"
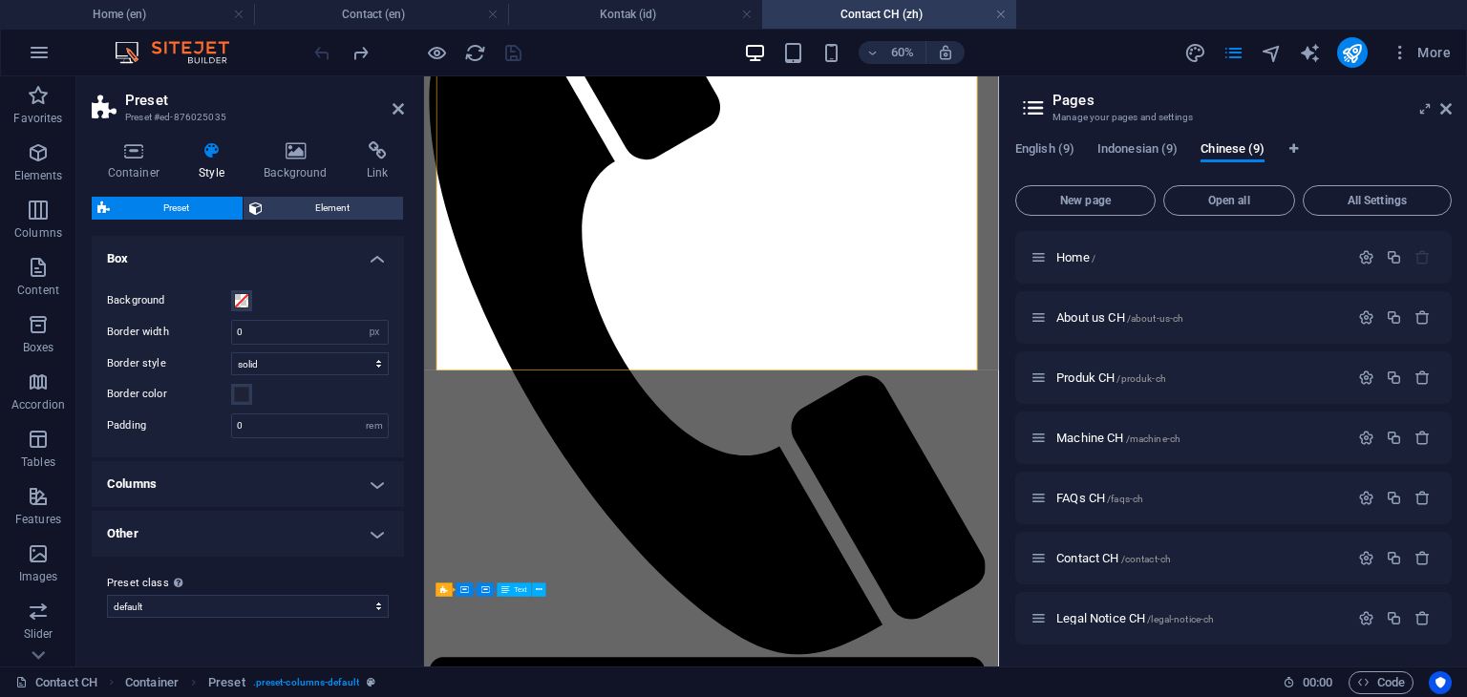
click at [340, 486] on h4 "Columns" at bounding box center [248, 484] width 312 height 46
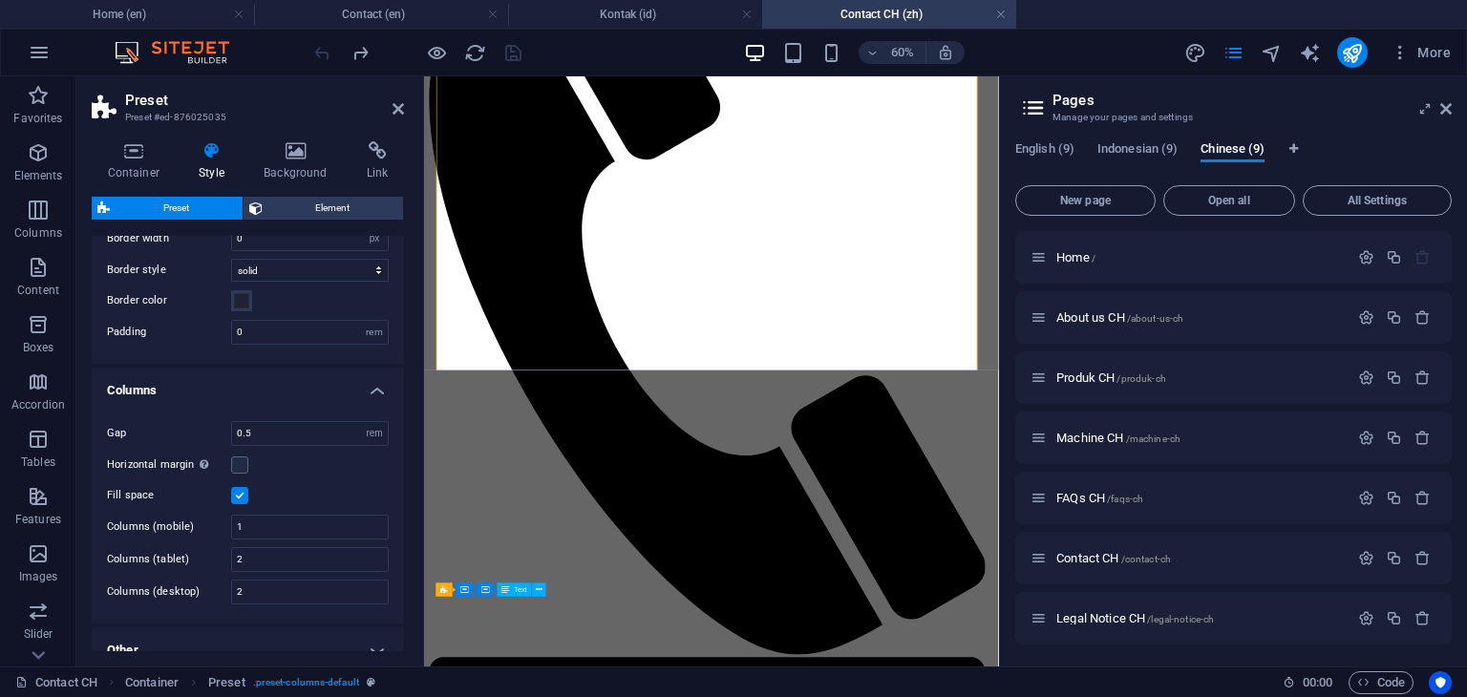
scroll to position [0, 0]
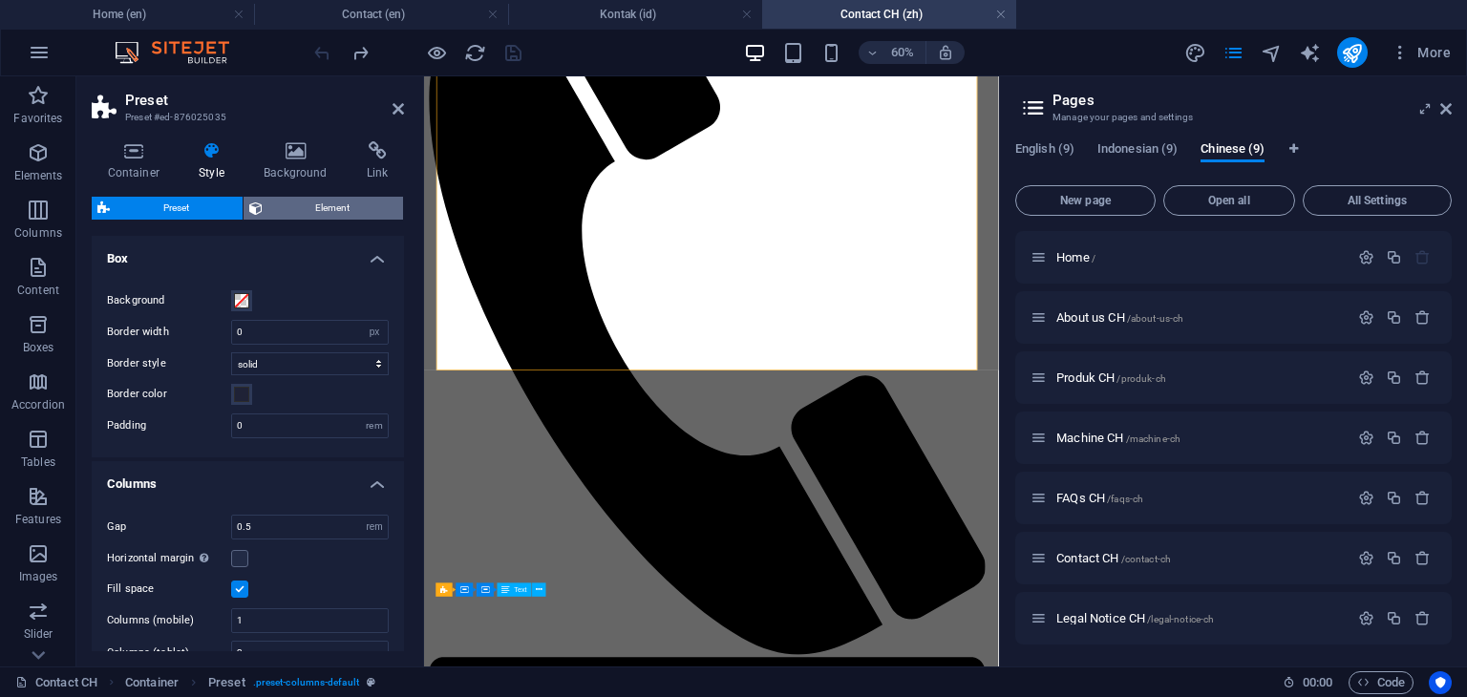
click at [335, 212] on span "Element" at bounding box center [333, 208] width 130 height 23
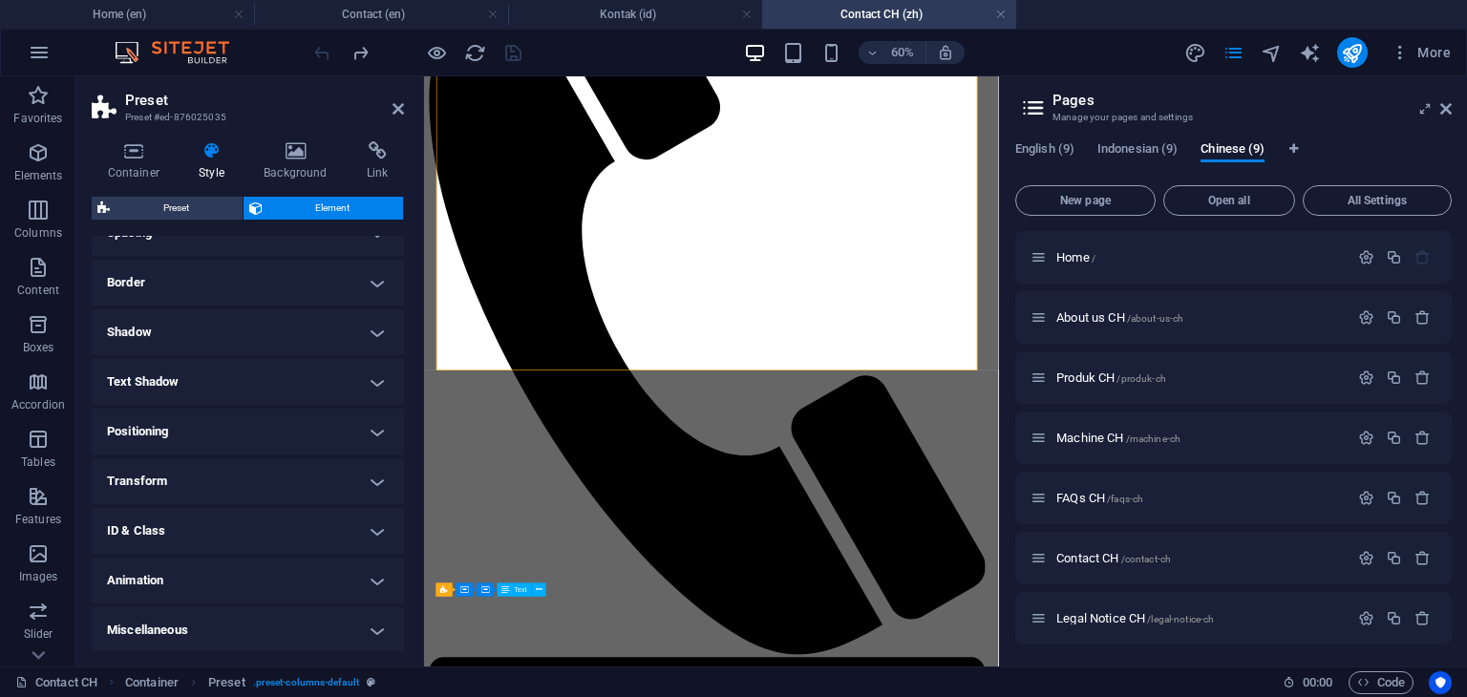
scroll to position [391, 0]
click at [401, 108] on icon at bounding box center [398, 108] width 11 height 15
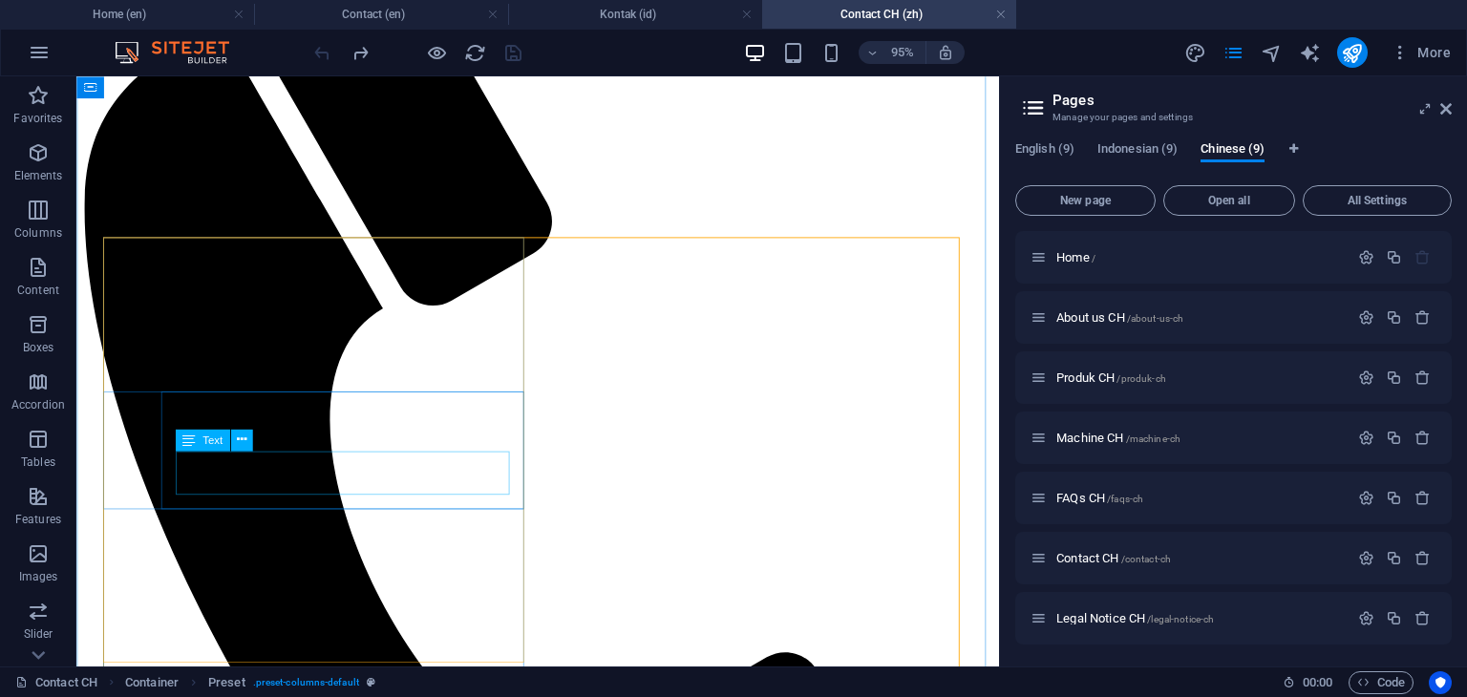
scroll to position [442, 0]
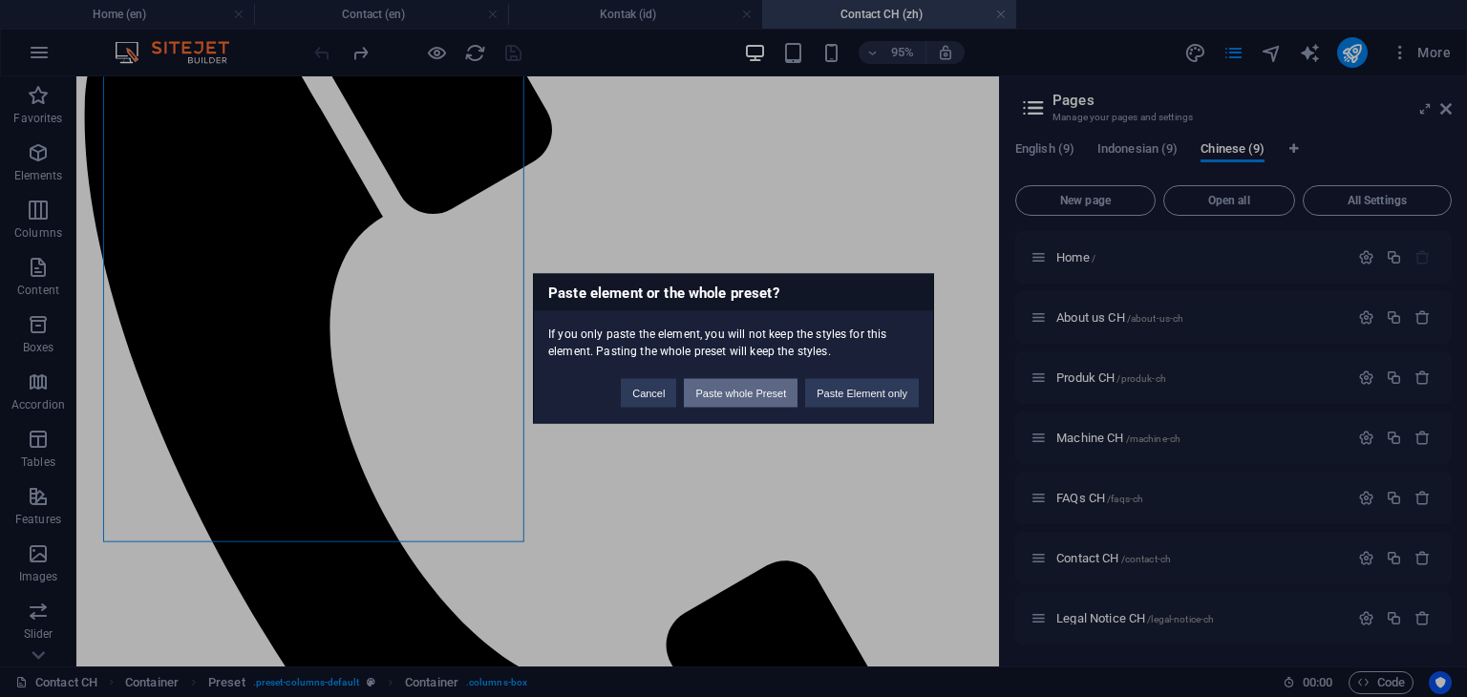
click at [759, 394] on button "Paste whole Preset" at bounding box center [741, 393] width 114 height 29
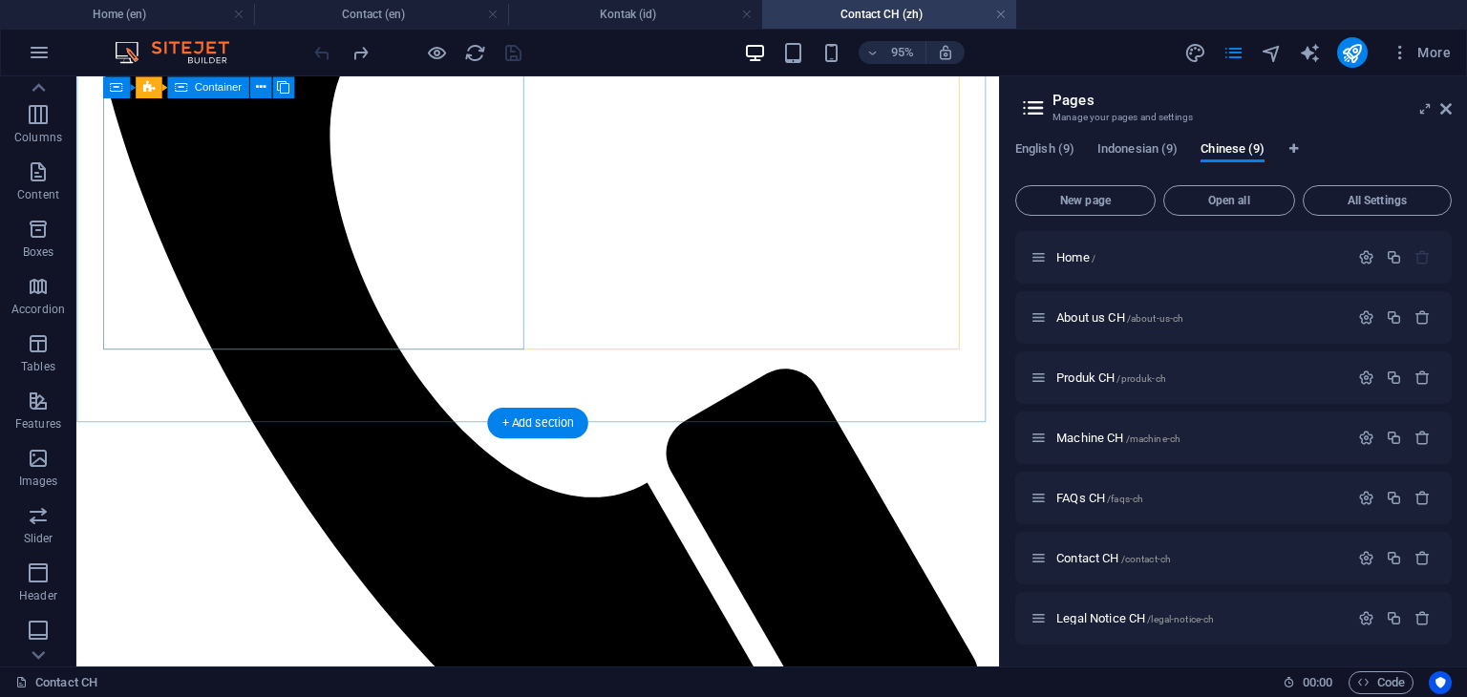
scroll to position [549, 0]
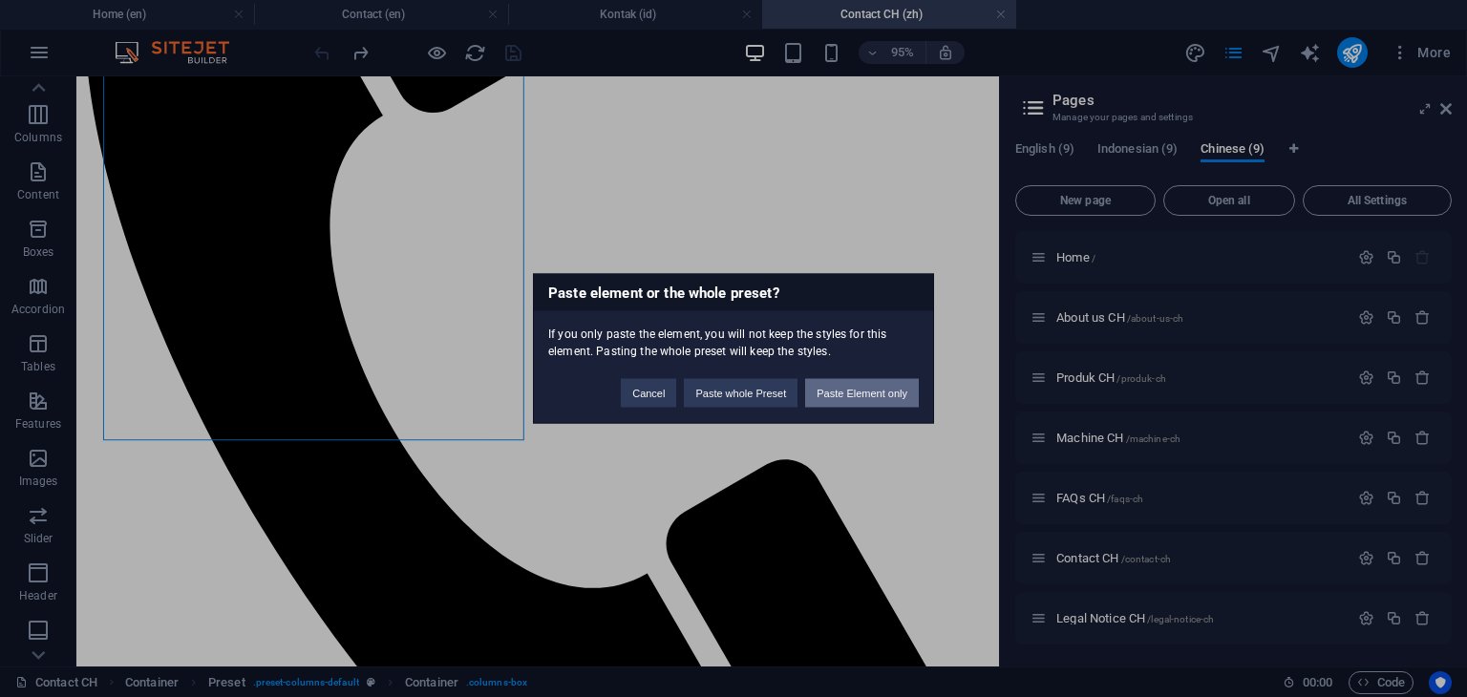
click at [846, 389] on button "Paste Element only" at bounding box center [862, 393] width 114 height 29
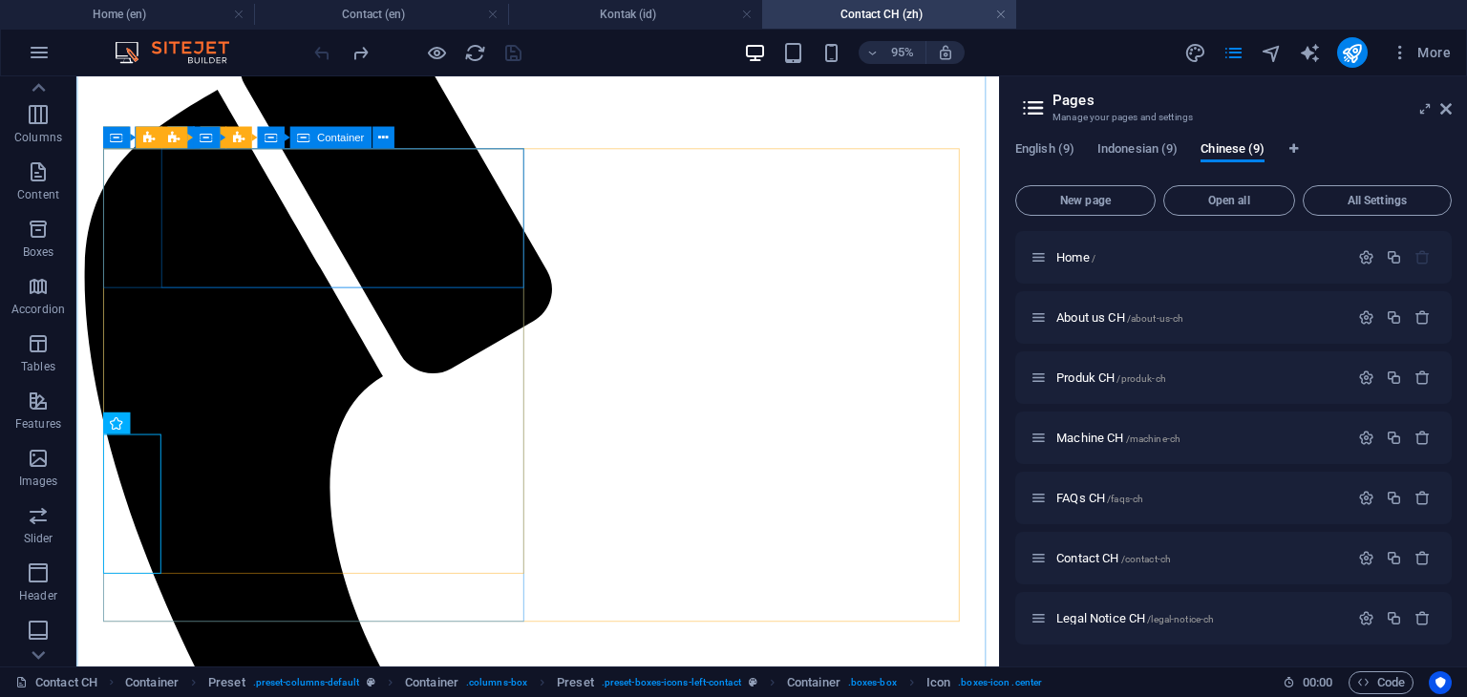
scroll to position [263, 0]
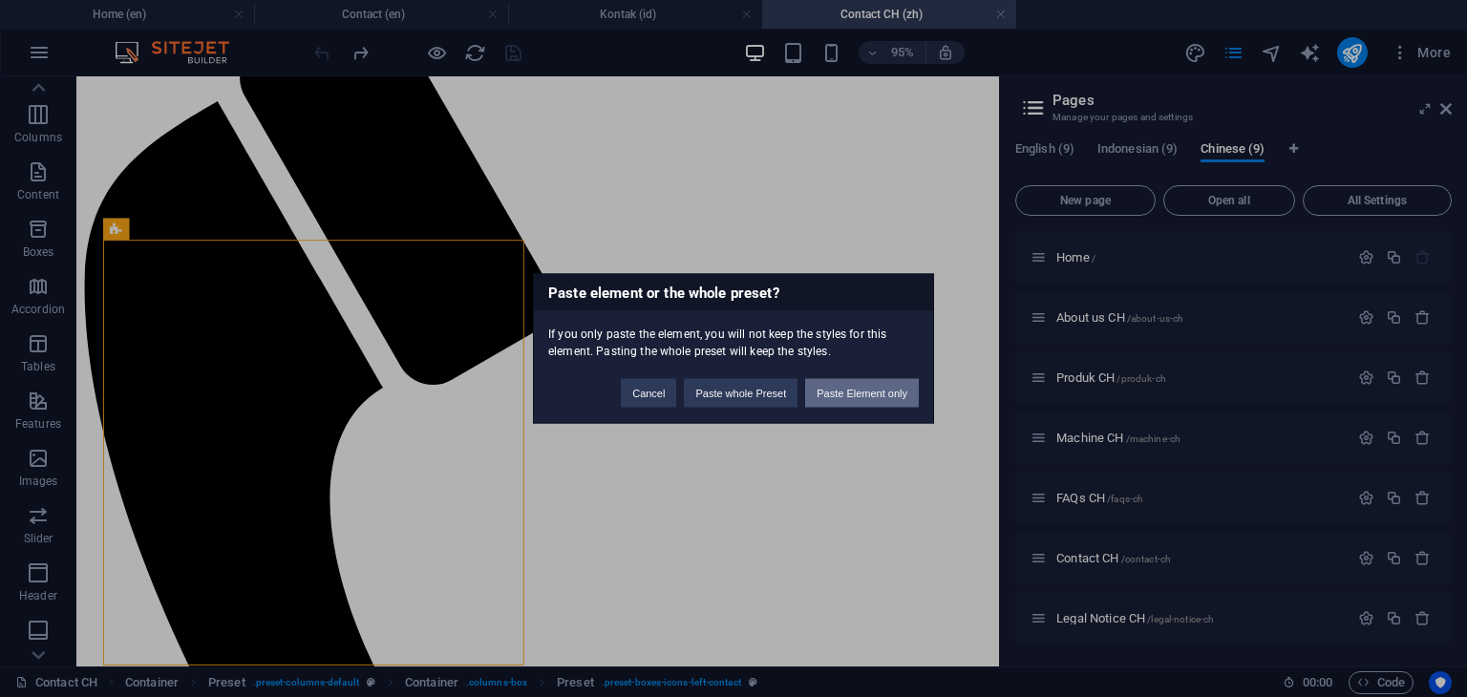
click at [864, 394] on button "Paste Element only" at bounding box center [862, 393] width 114 height 29
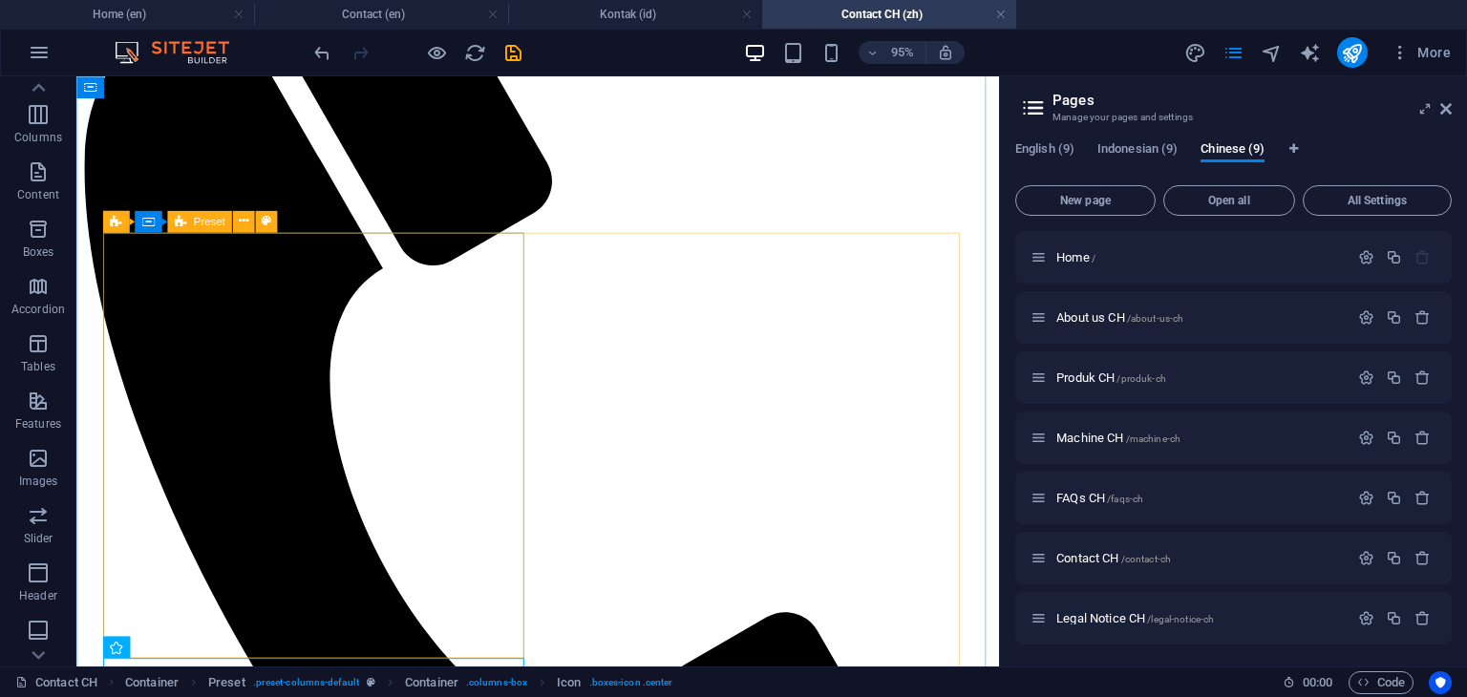
scroll to position [549, 0]
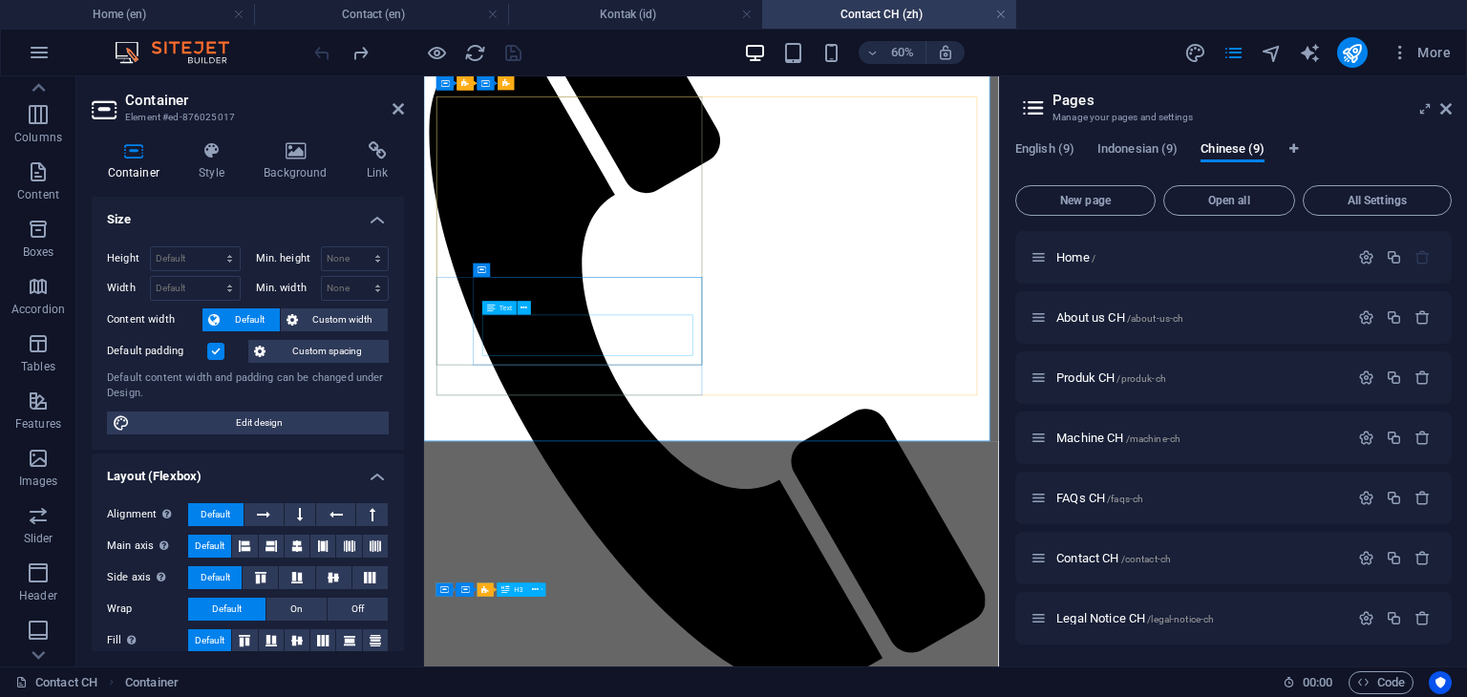
scroll to position [358, 0]
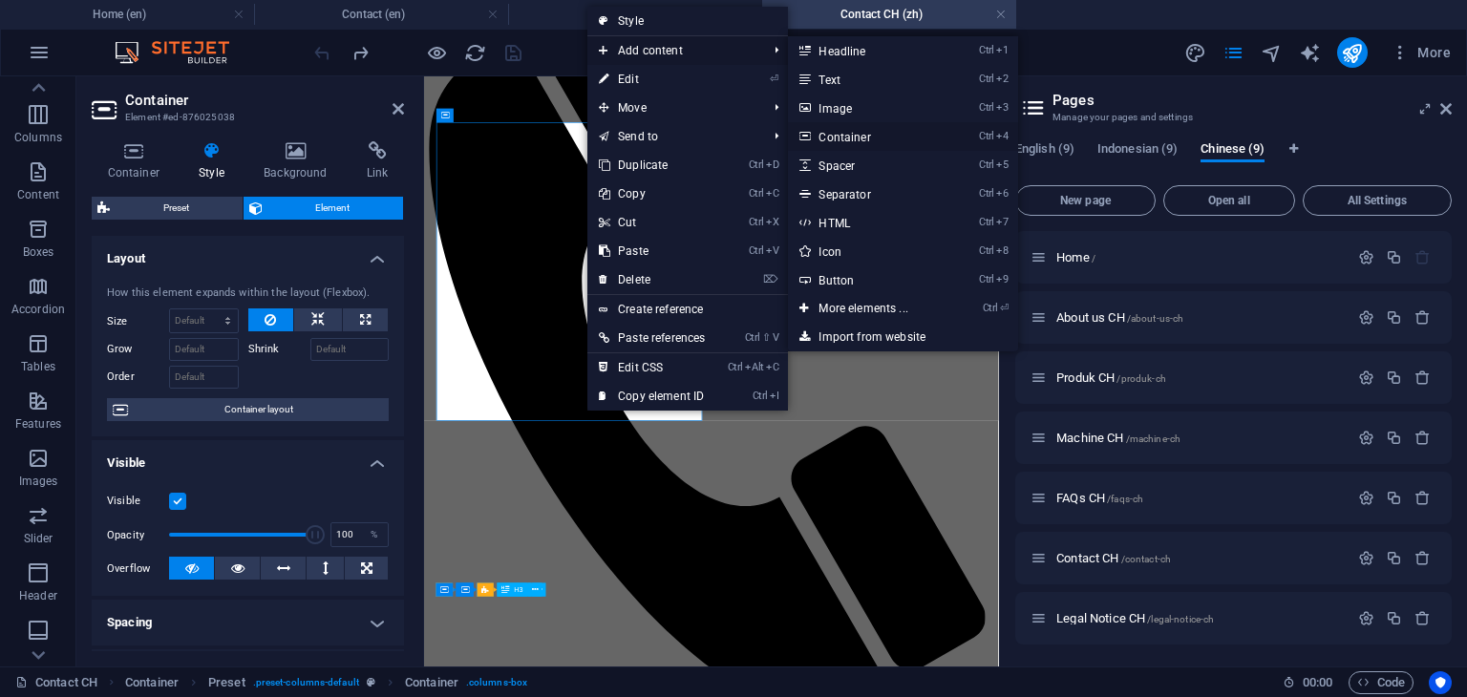
click at [837, 136] on link "Ctrl 4 Container" at bounding box center [867, 136] width 158 height 29
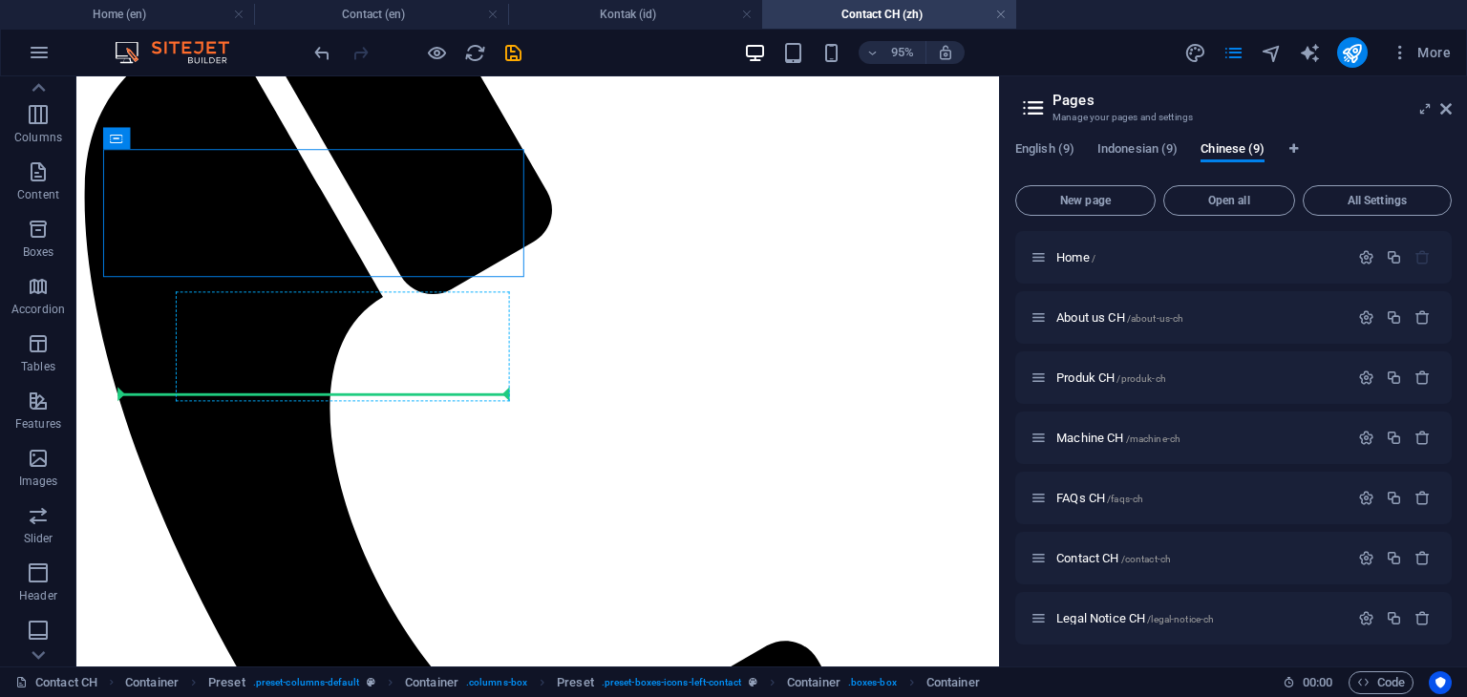
drag, startPoint x: 483, startPoint y: 224, endPoint x: 151, endPoint y: 421, distance: 386.2
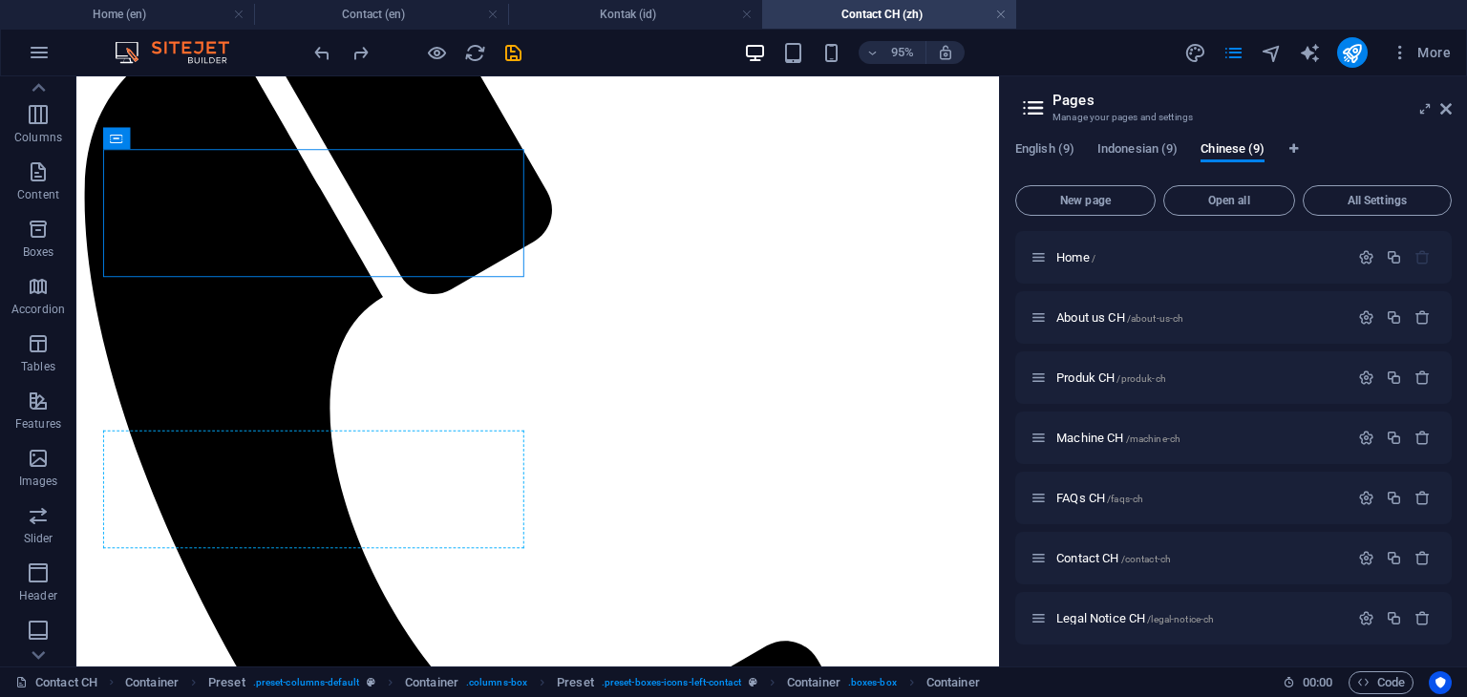
drag, startPoint x: 115, startPoint y: 251, endPoint x: 123, endPoint y: 530, distance: 279.0
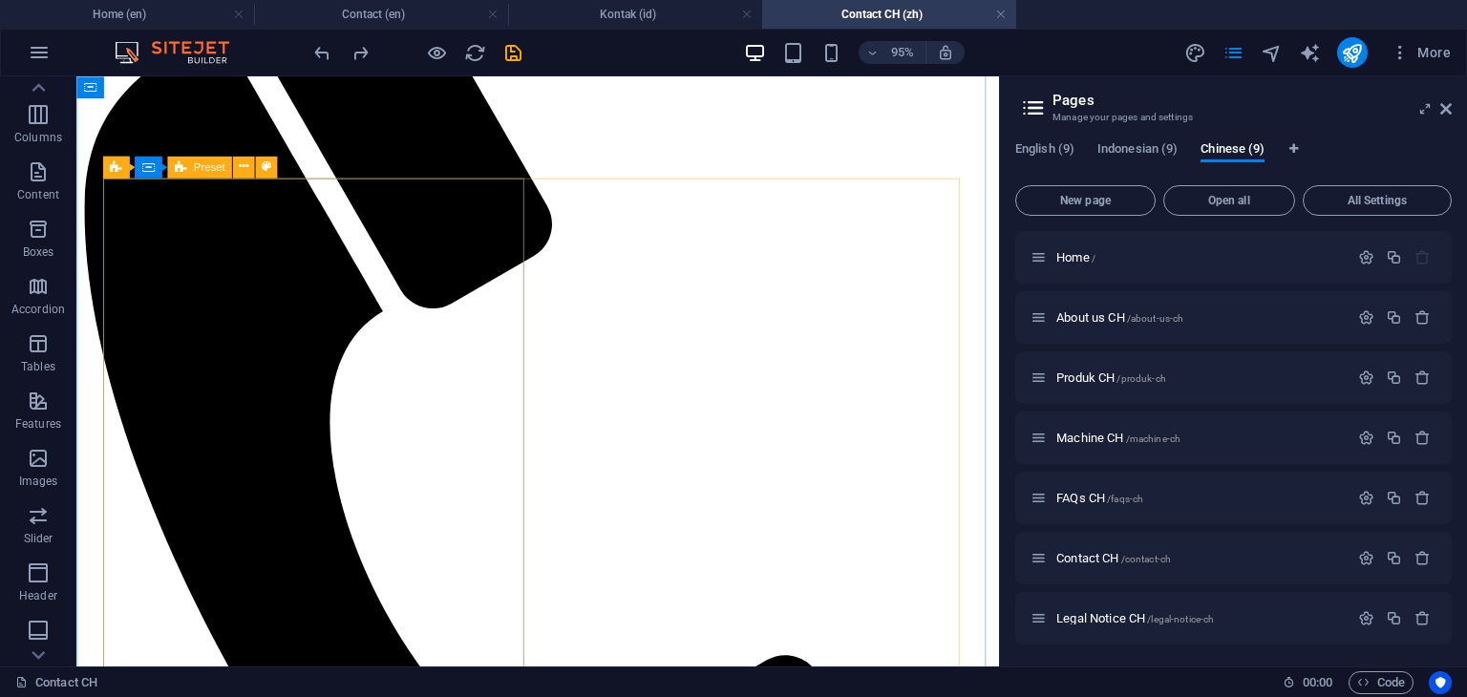
scroll to position [382, 0]
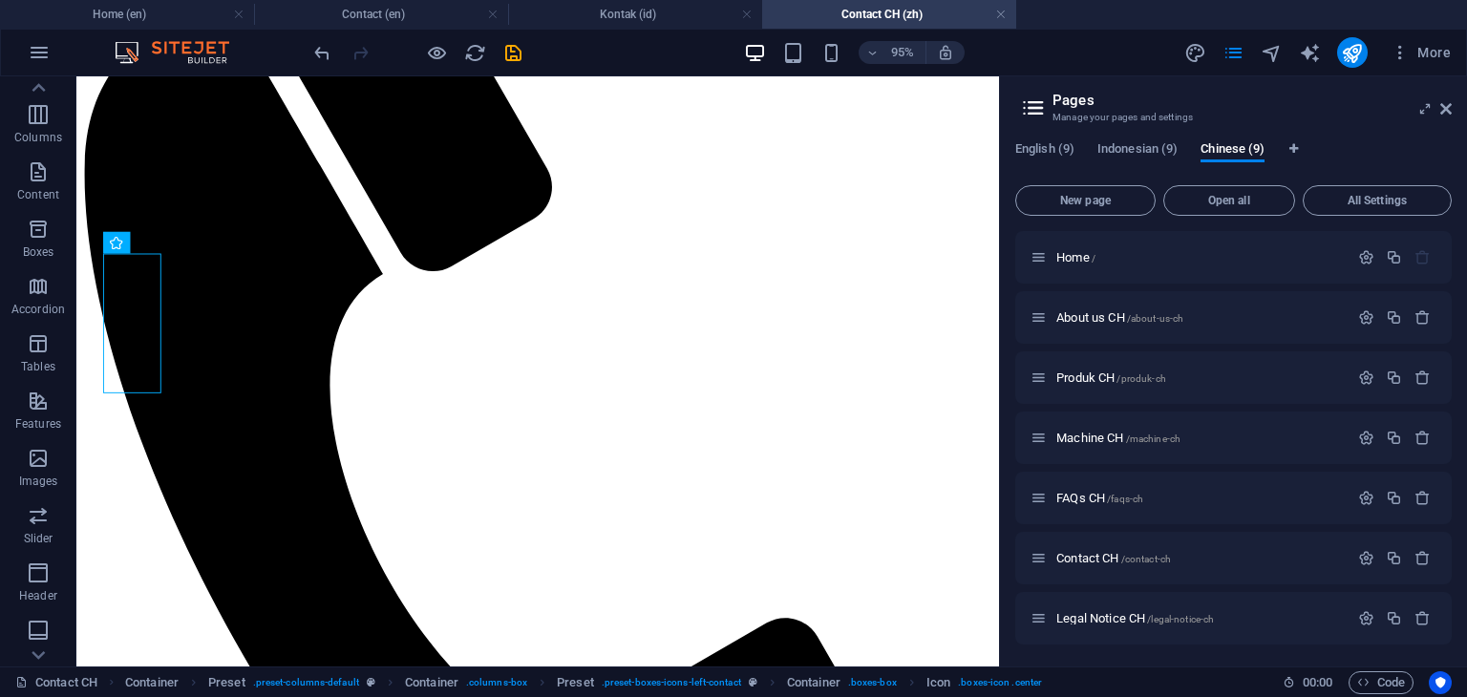
drag, startPoint x: 142, startPoint y: 358, endPoint x: 150, endPoint y: 211, distance: 147.3
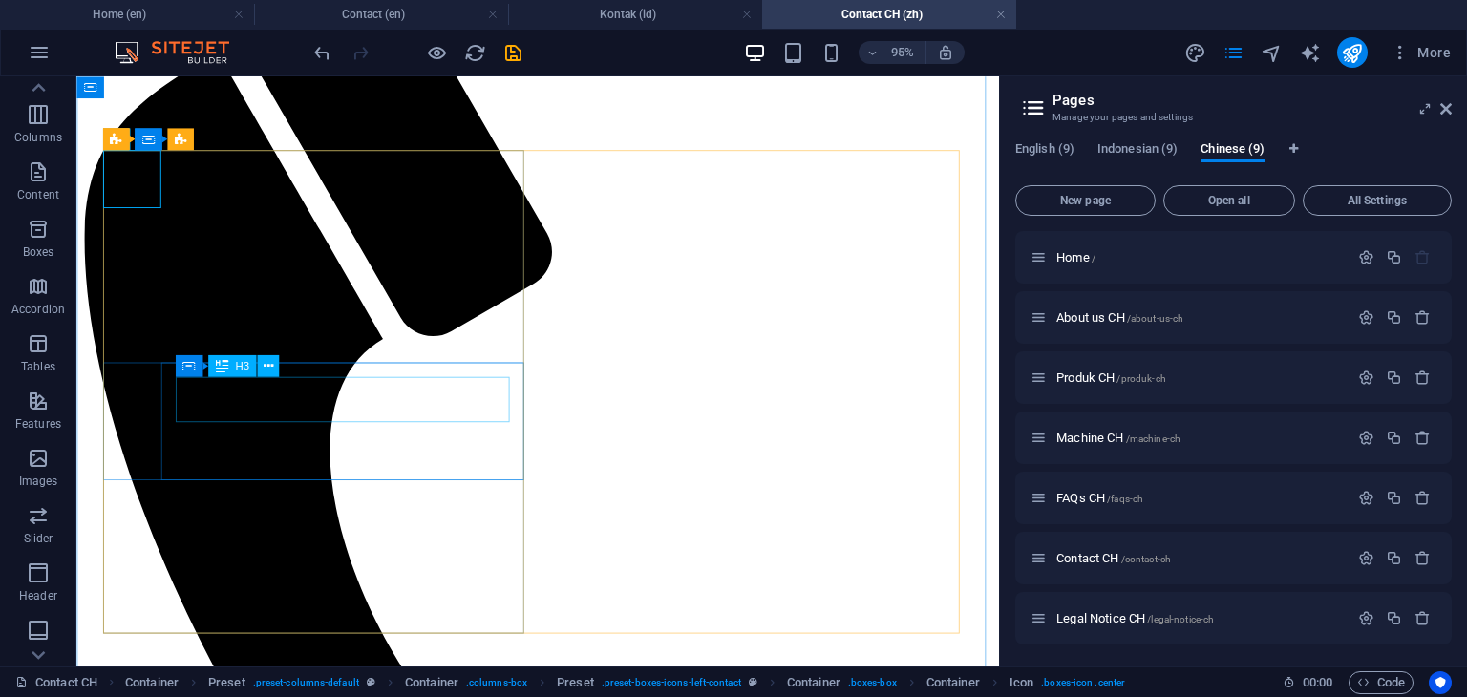
scroll to position [287, 0]
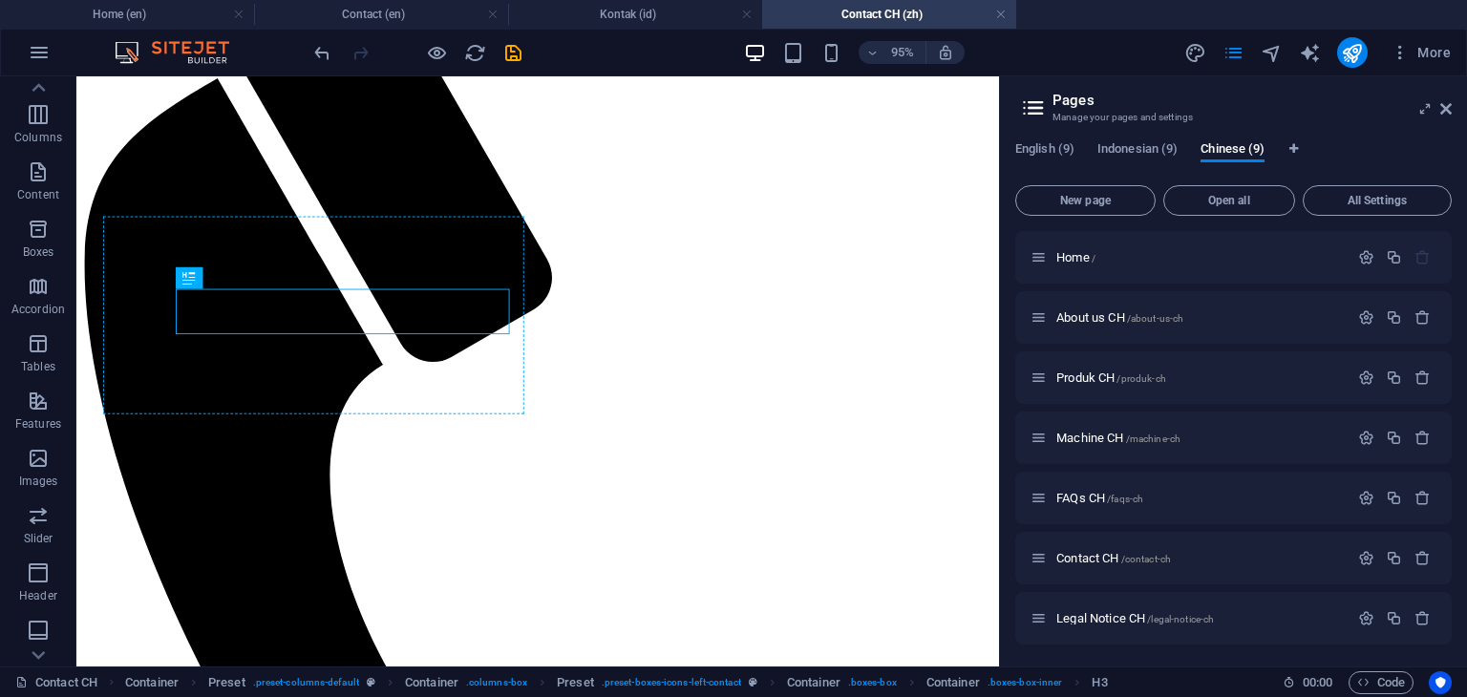
drag, startPoint x: 245, startPoint y: 328, endPoint x: 265, endPoint y: 263, distance: 68.0
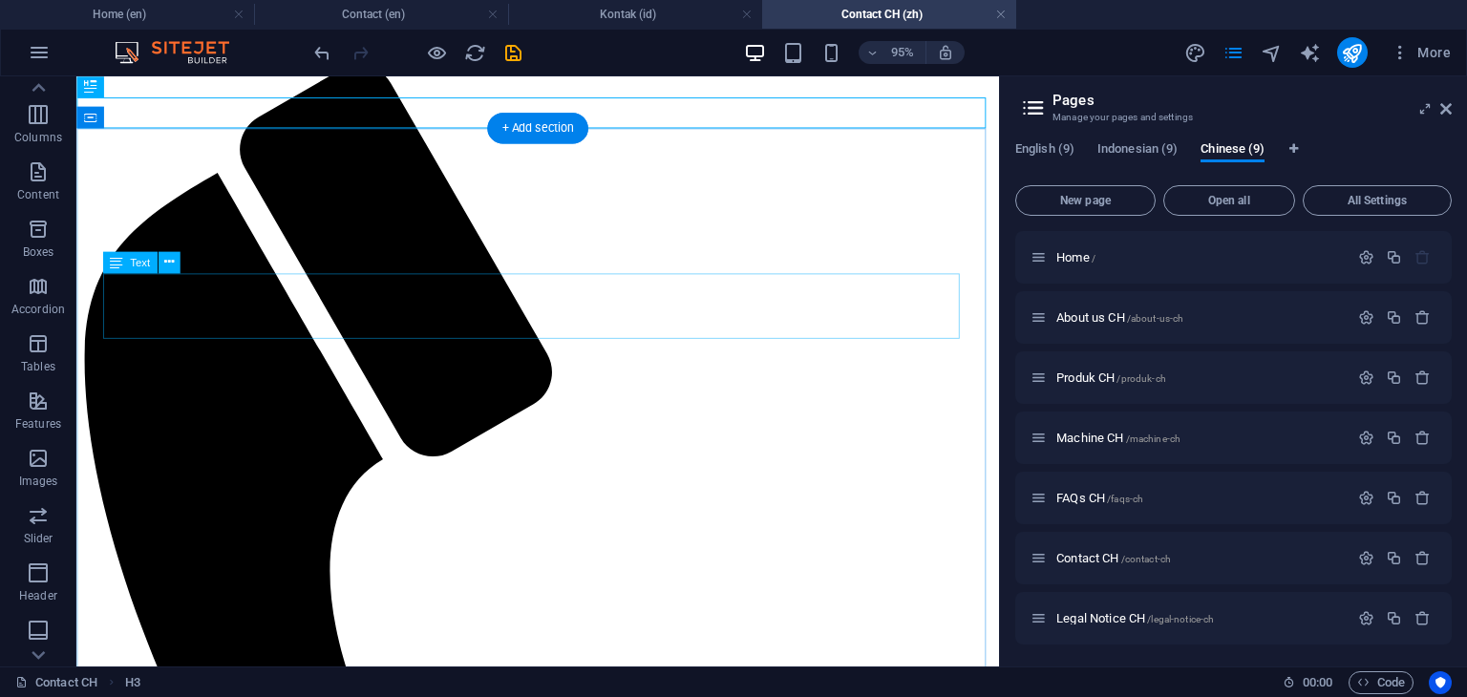
scroll to position [191, 0]
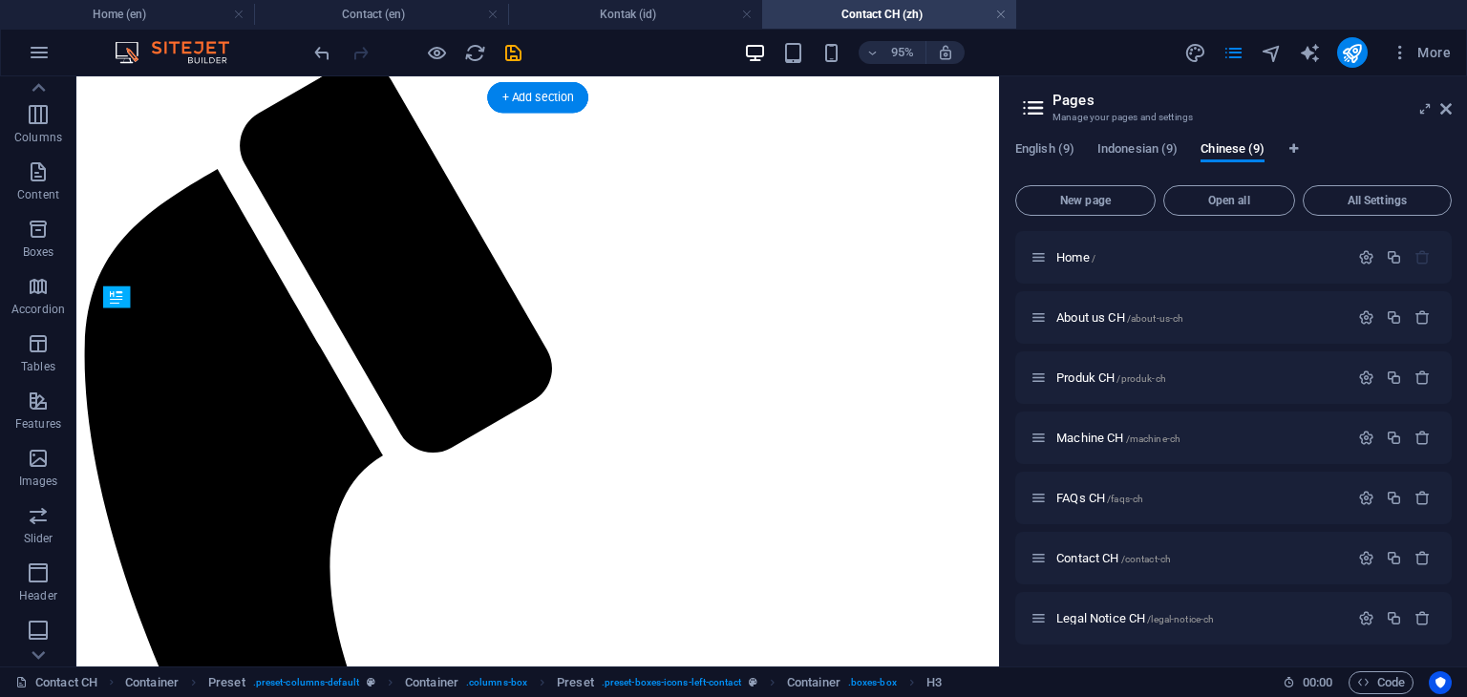
drag, startPoint x: 188, startPoint y: 402, endPoint x: 282, endPoint y: 372, distance: 98.5
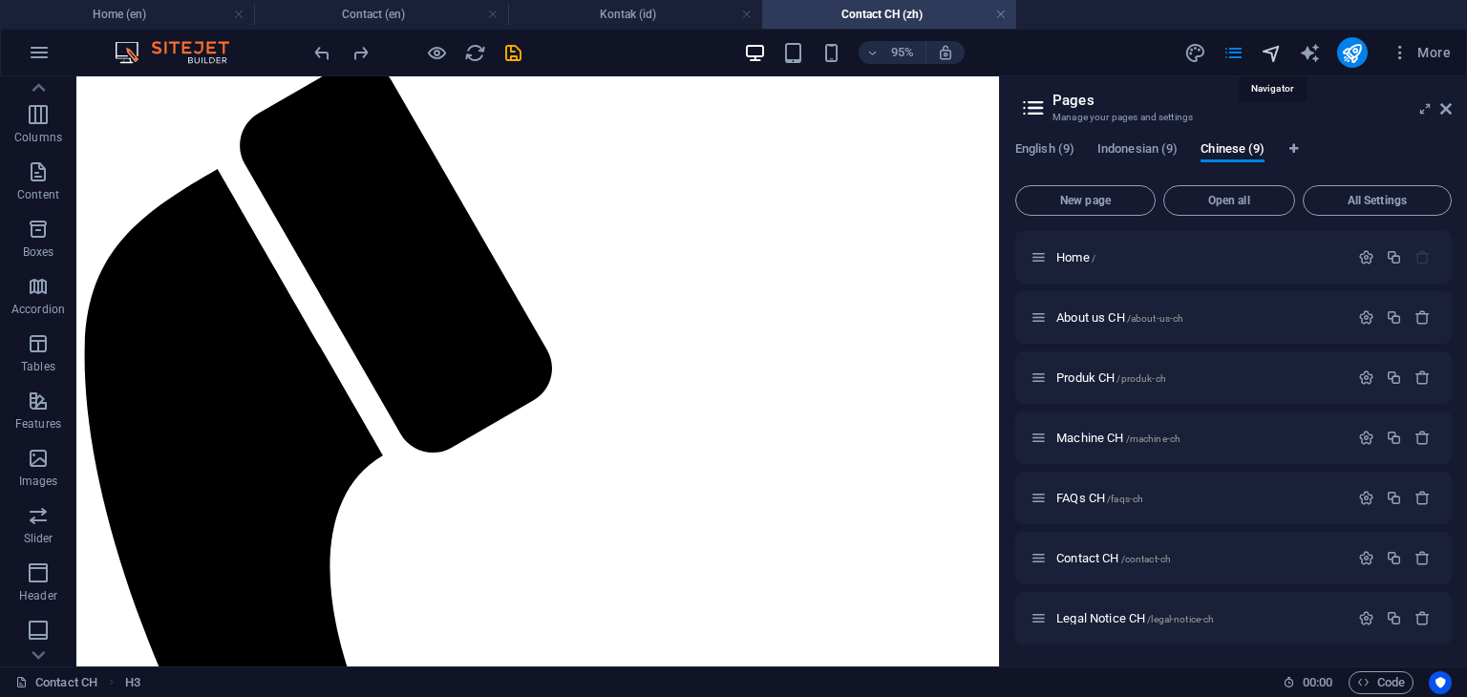
click at [1266, 52] on icon "navigator" at bounding box center [1272, 53] width 22 height 22
select select "16215590-zh"
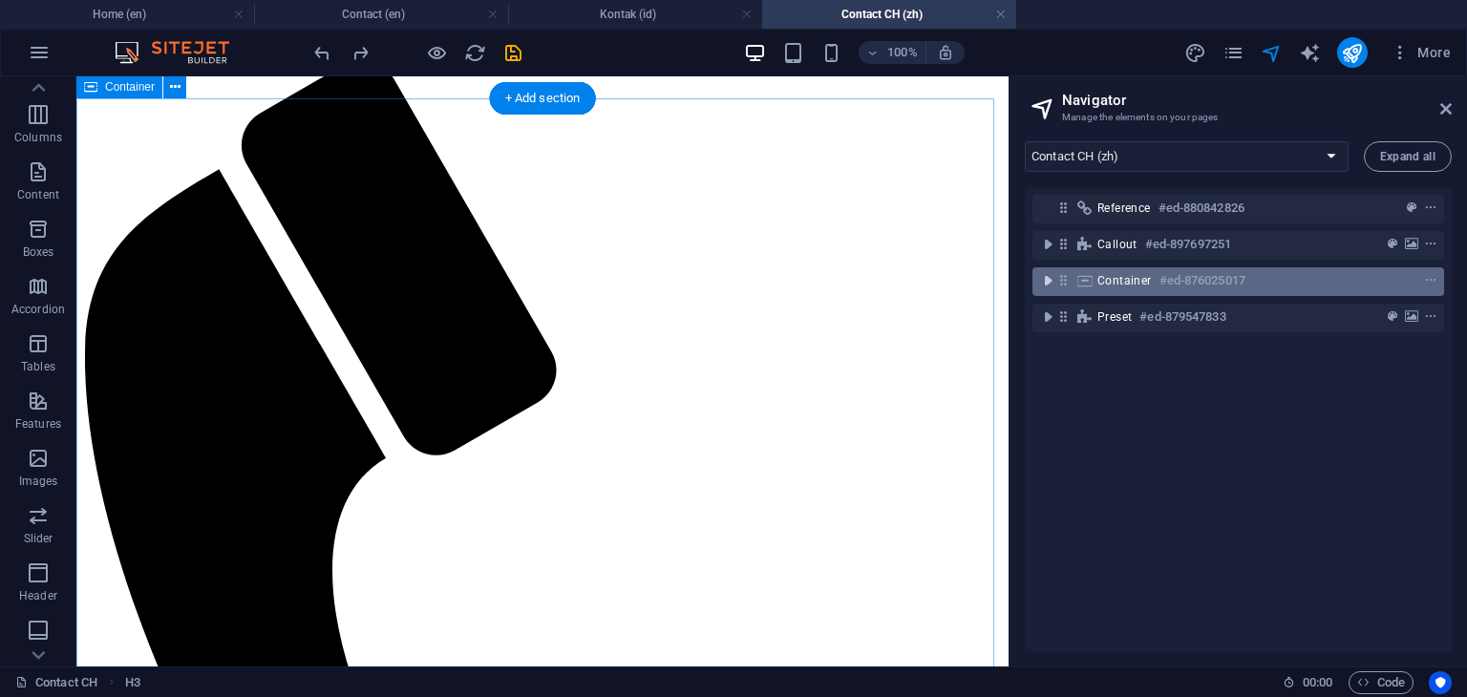
click at [1046, 280] on icon "toggle-expand" at bounding box center [1047, 280] width 19 height 19
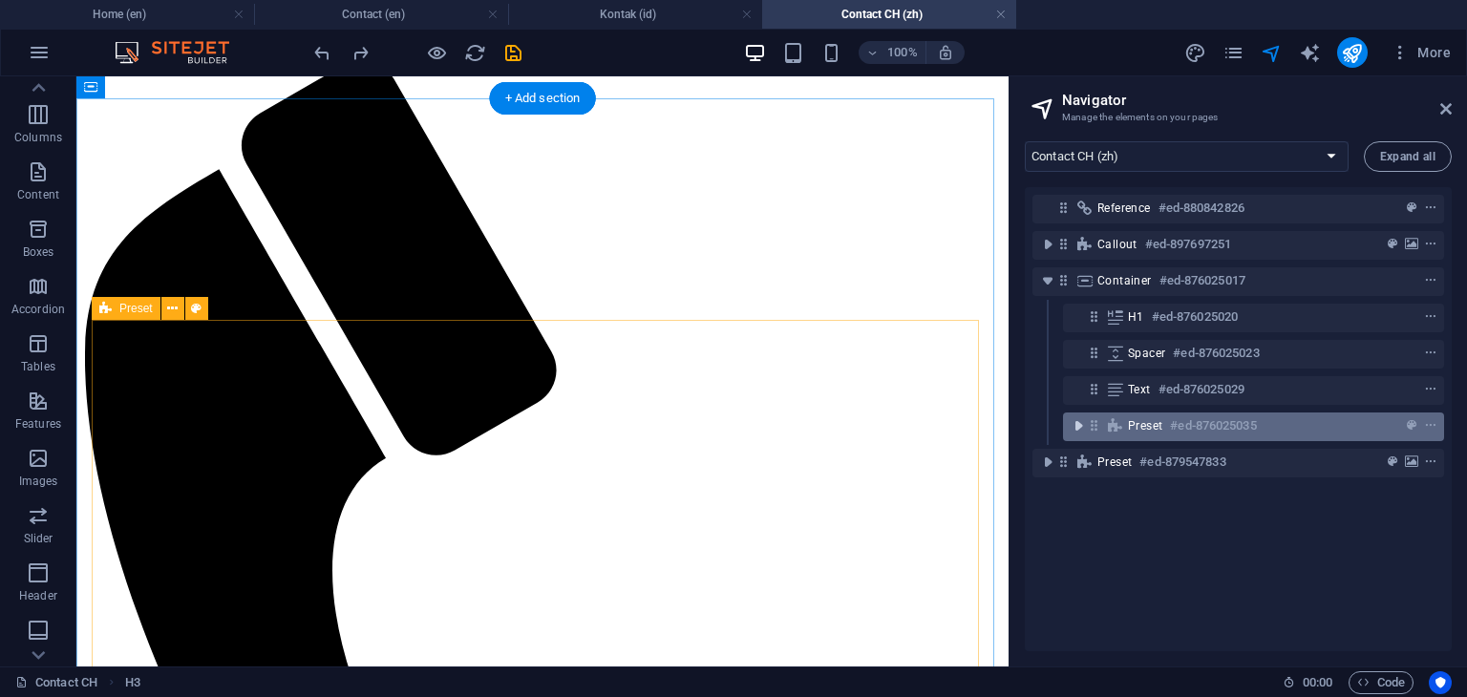
click at [1075, 433] on icon "toggle-expand" at bounding box center [1078, 425] width 19 height 19
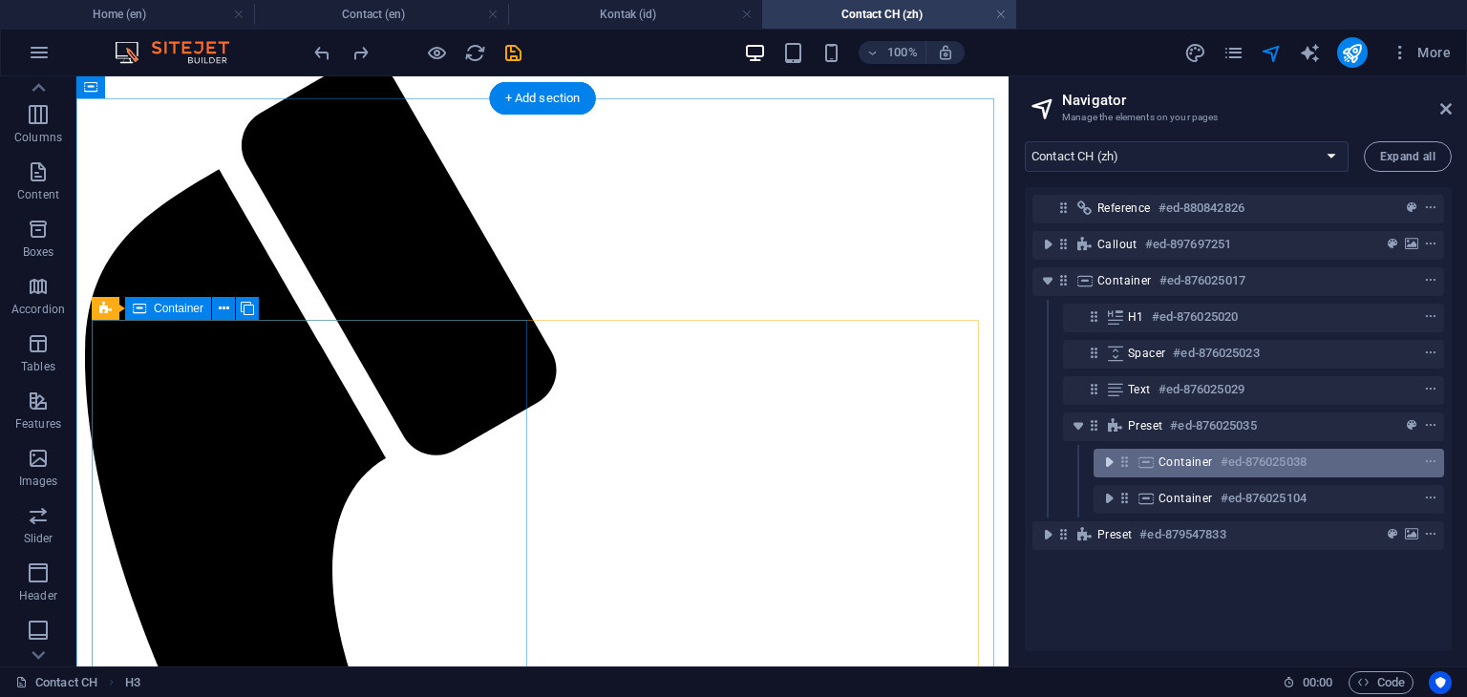
click at [1113, 466] on icon "toggle-expand" at bounding box center [1108, 462] width 19 height 19
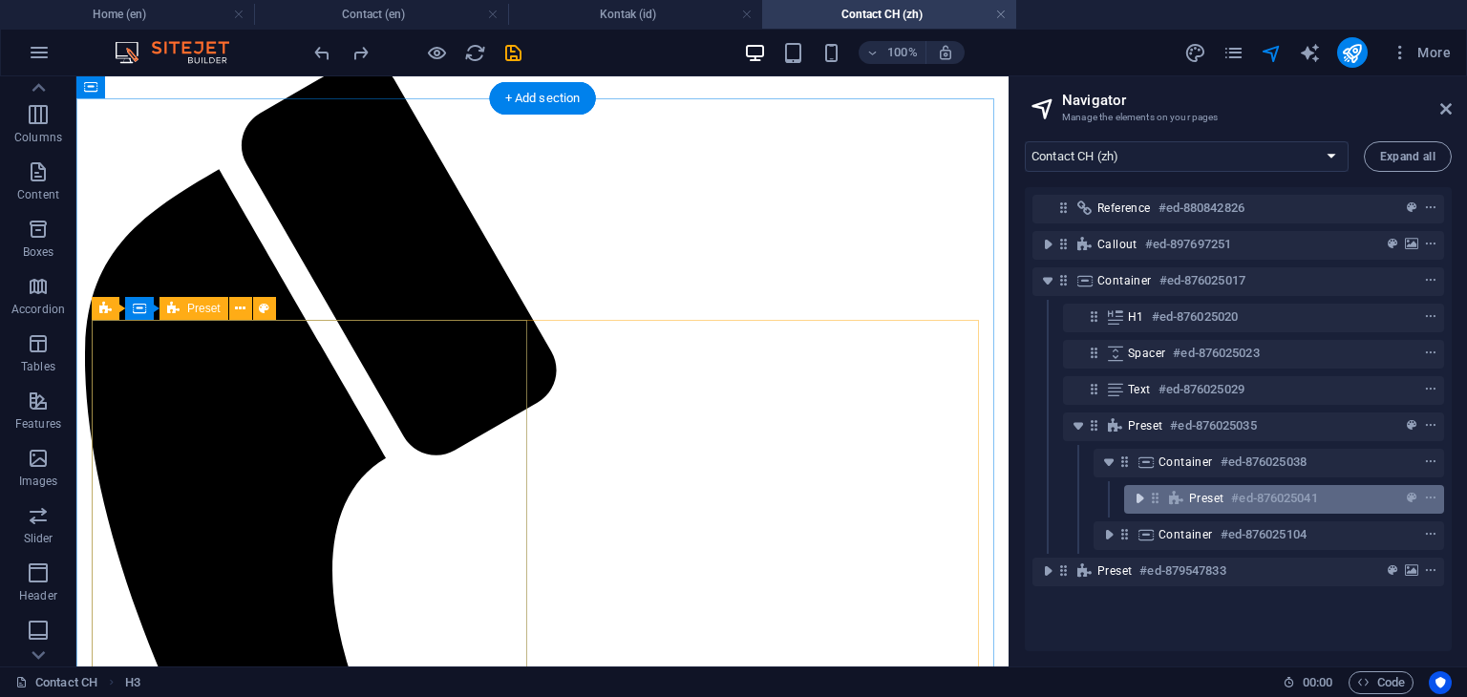
click at [1136, 499] on icon "toggle-expand" at bounding box center [1139, 498] width 19 height 19
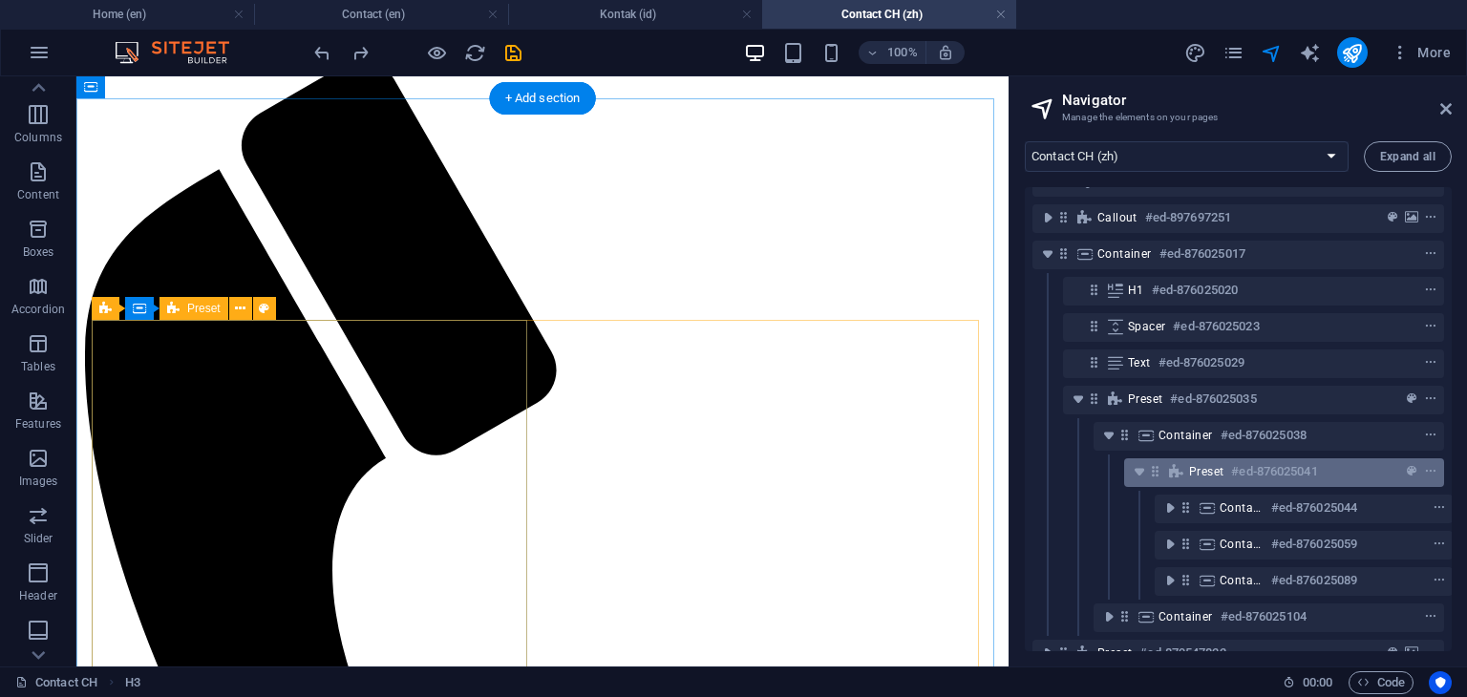
scroll to position [66, 0]
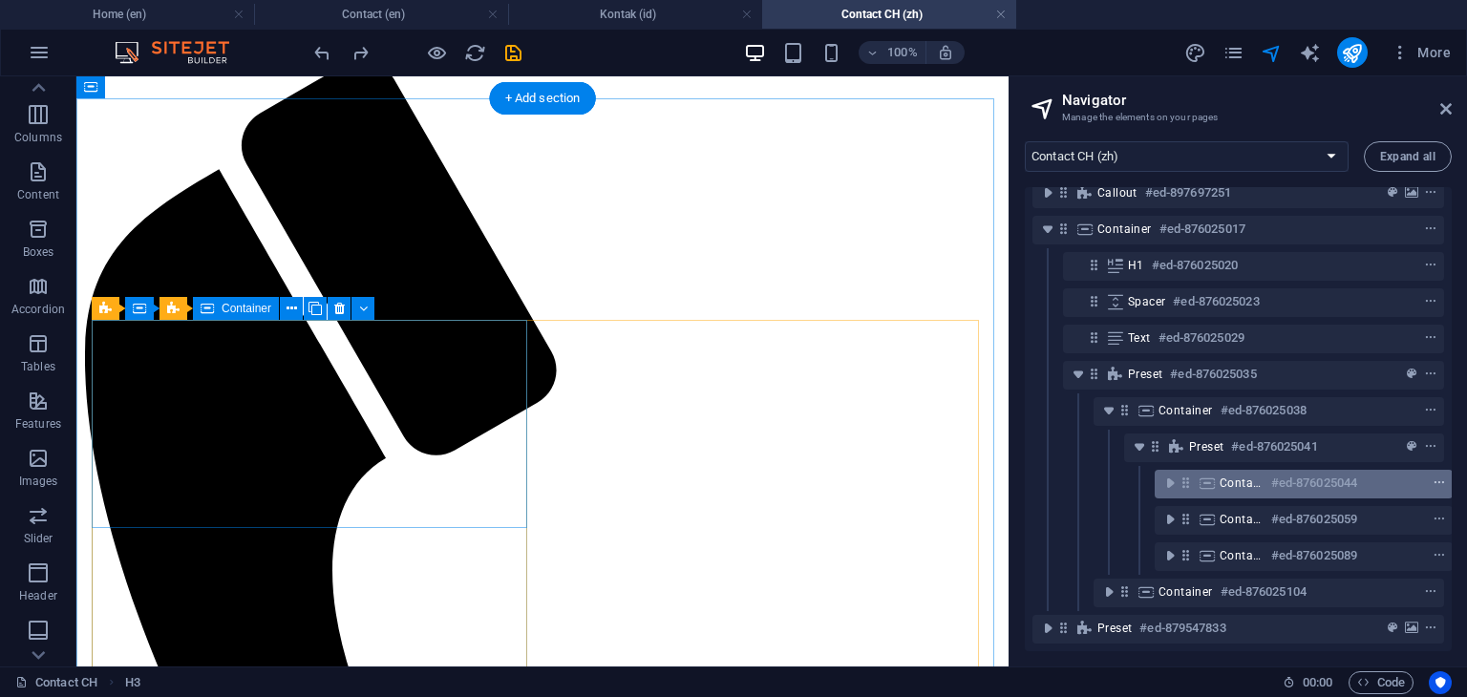
click at [1436, 477] on icon "context-menu" at bounding box center [1439, 483] width 13 height 13
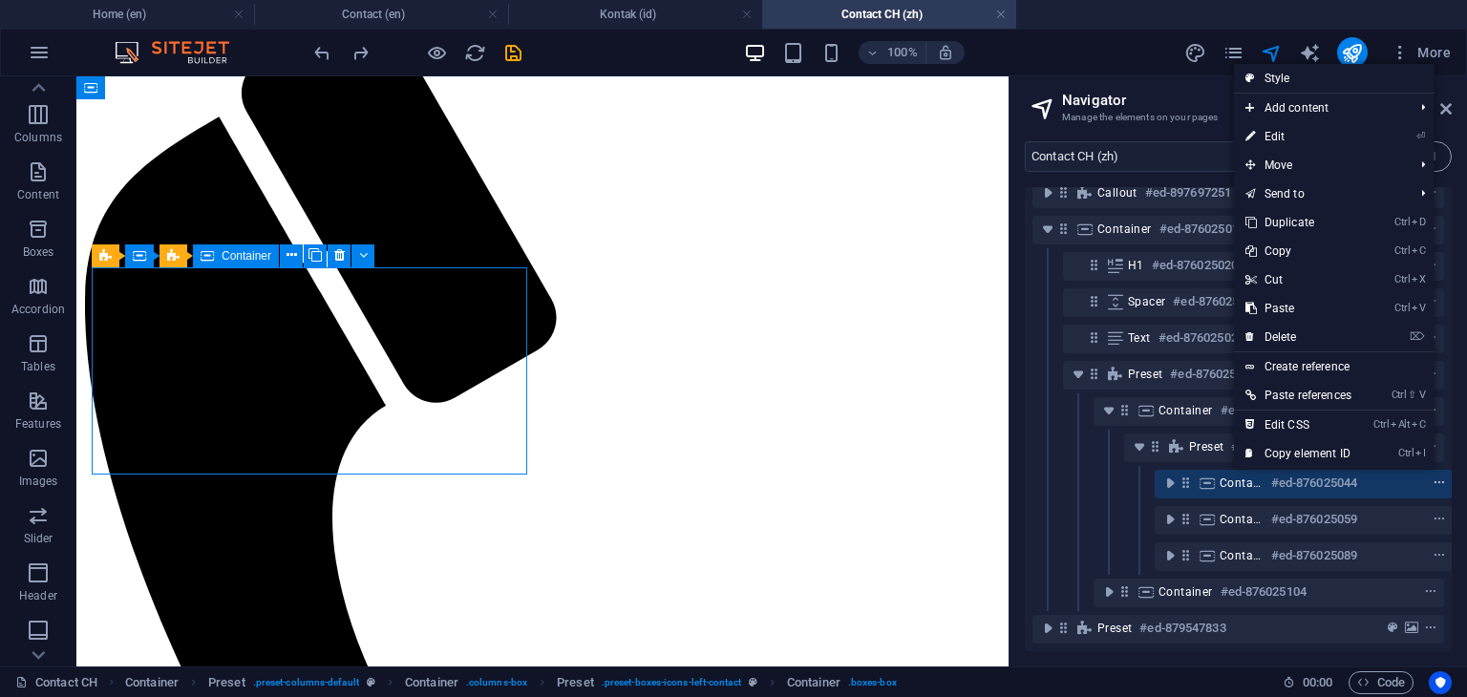
scroll to position [66, 4]
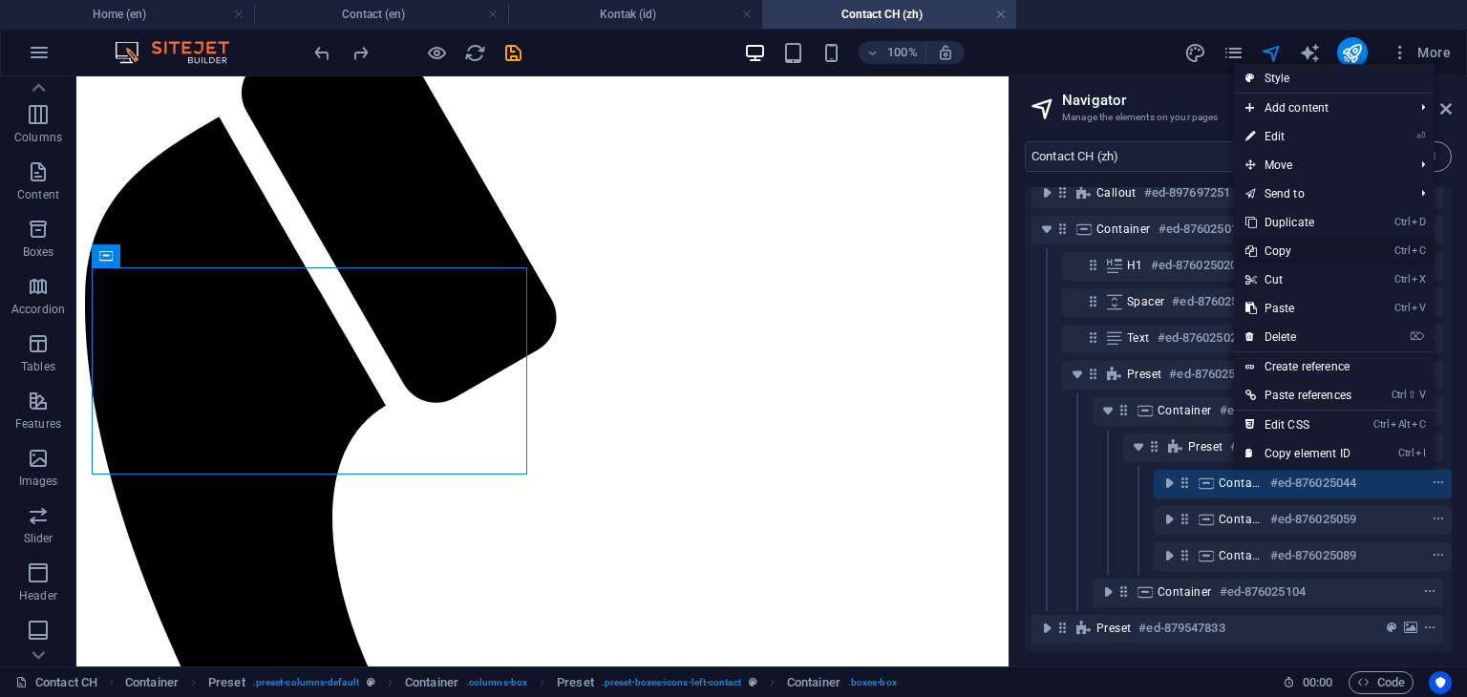
click at [1278, 257] on link "Ctrl C Copy" at bounding box center [1298, 251] width 129 height 29
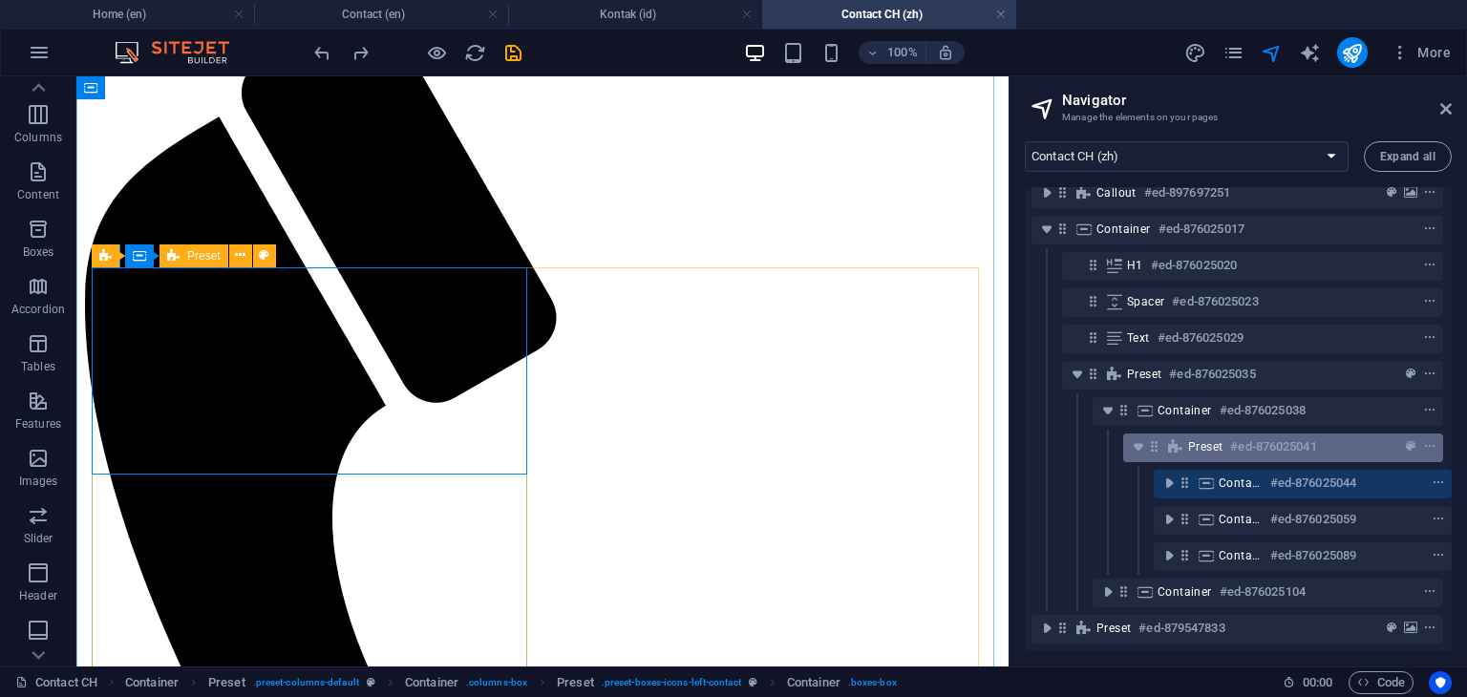
click at [1200, 439] on span "Preset" at bounding box center [1205, 446] width 34 height 15
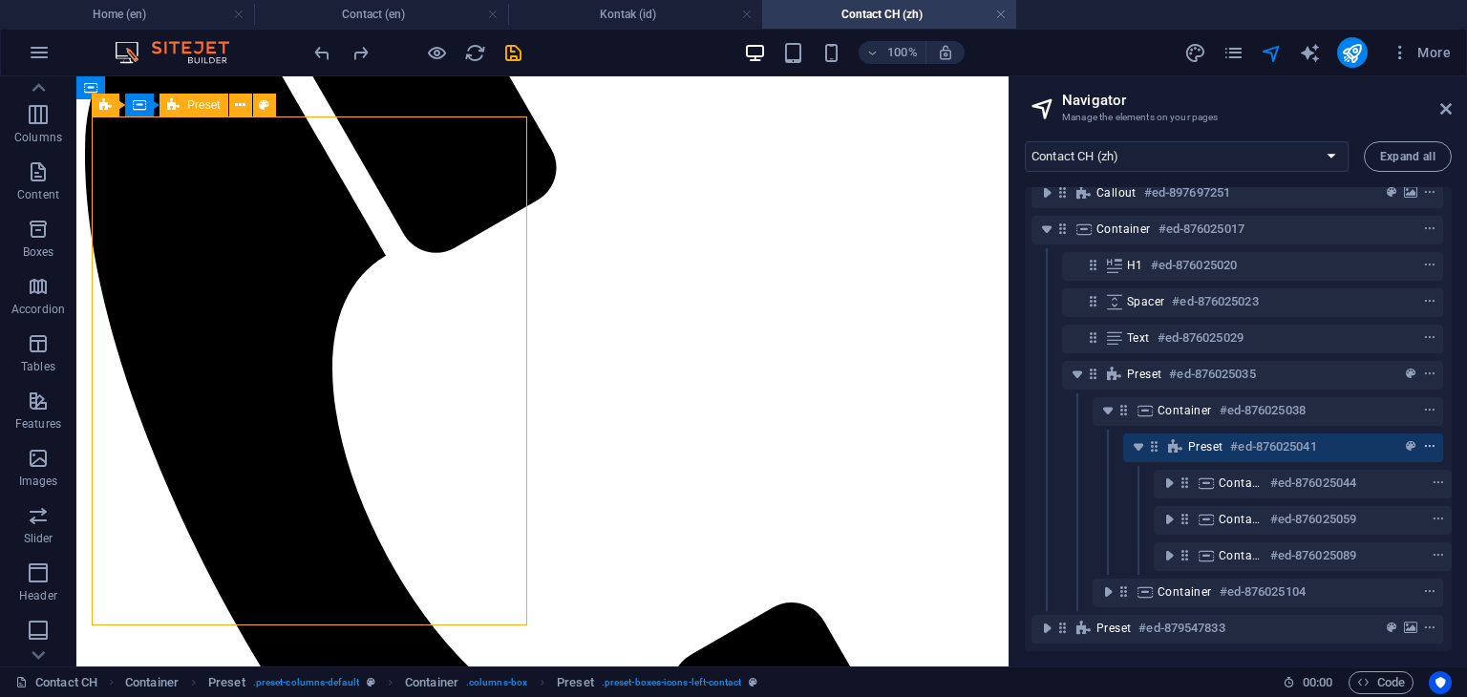
click at [1423, 440] on icon "context-menu" at bounding box center [1429, 446] width 13 height 13
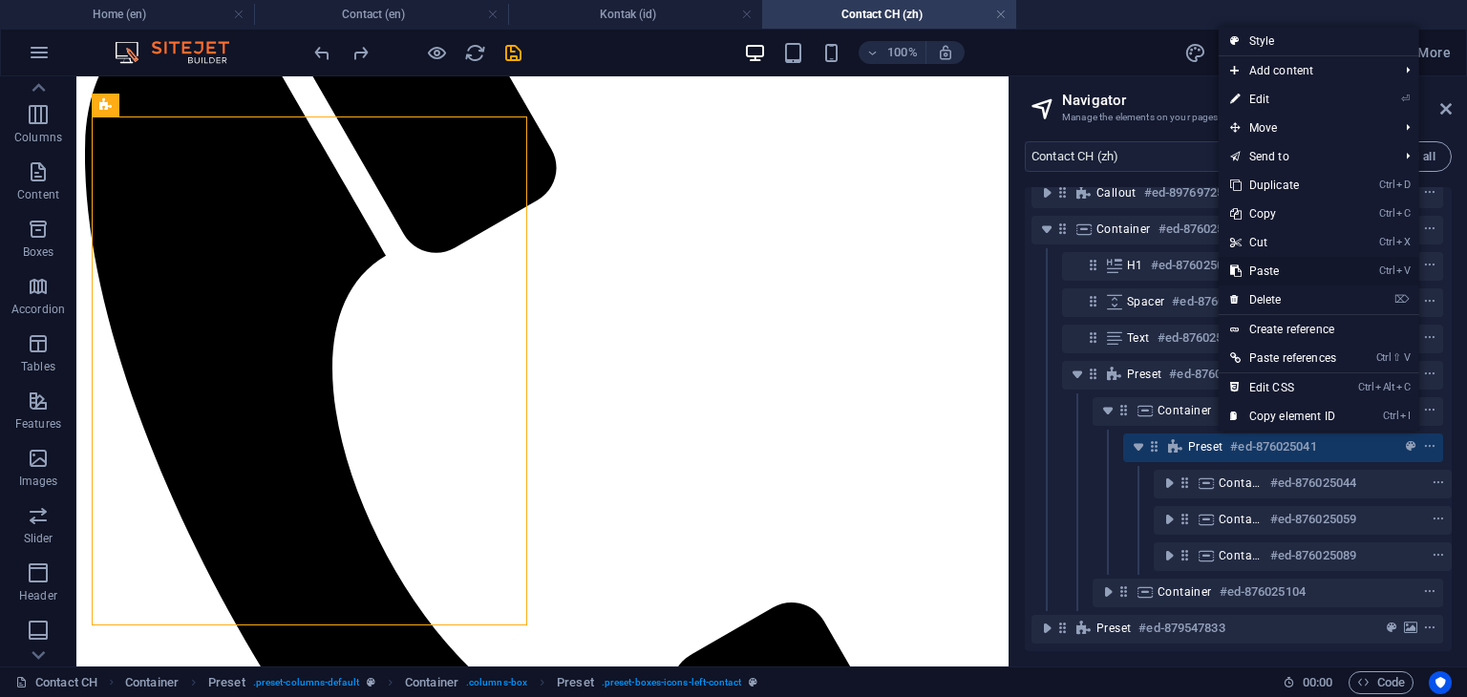
click at [1264, 270] on link "Ctrl V Paste" at bounding box center [1283, 271] width 129 height 29
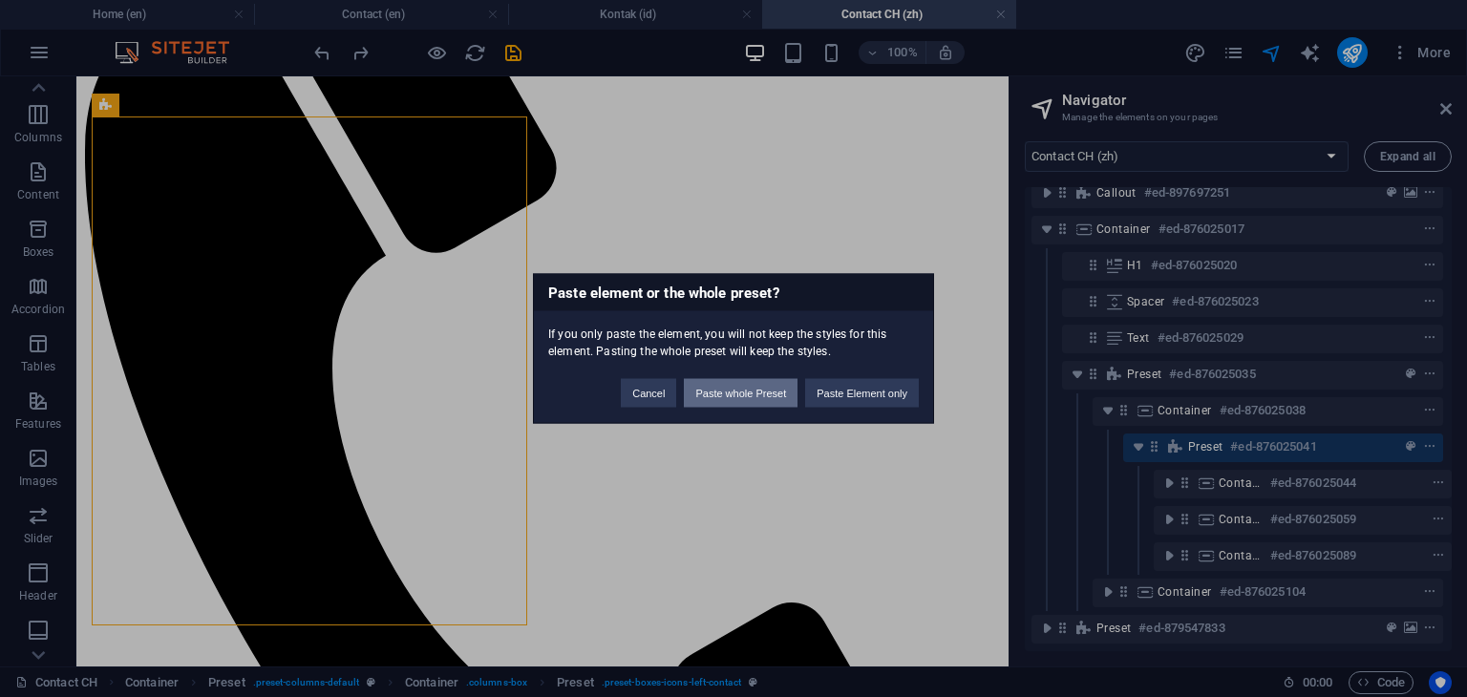
click at [766, 389] on button "Paste whole Preset" at bounding box center [741, 393] width 114 height 29
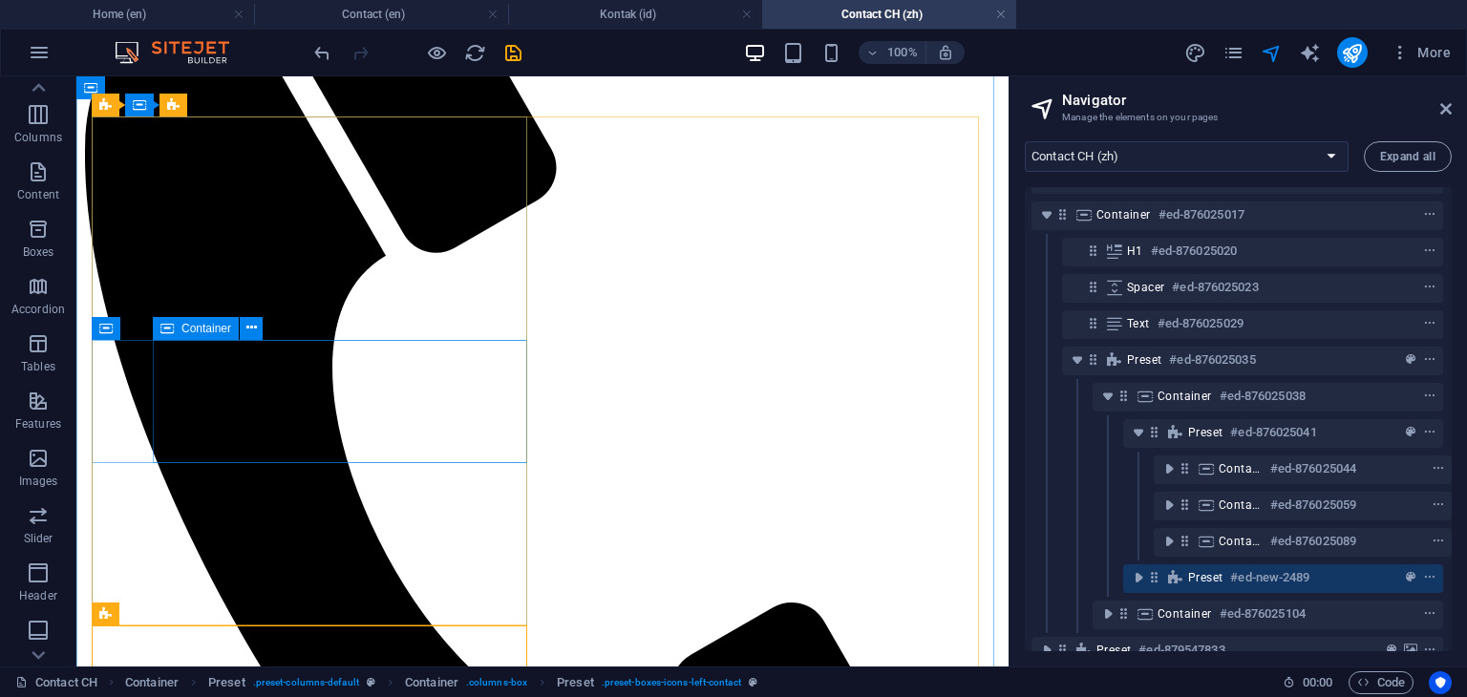
scroll to position [584, 0]
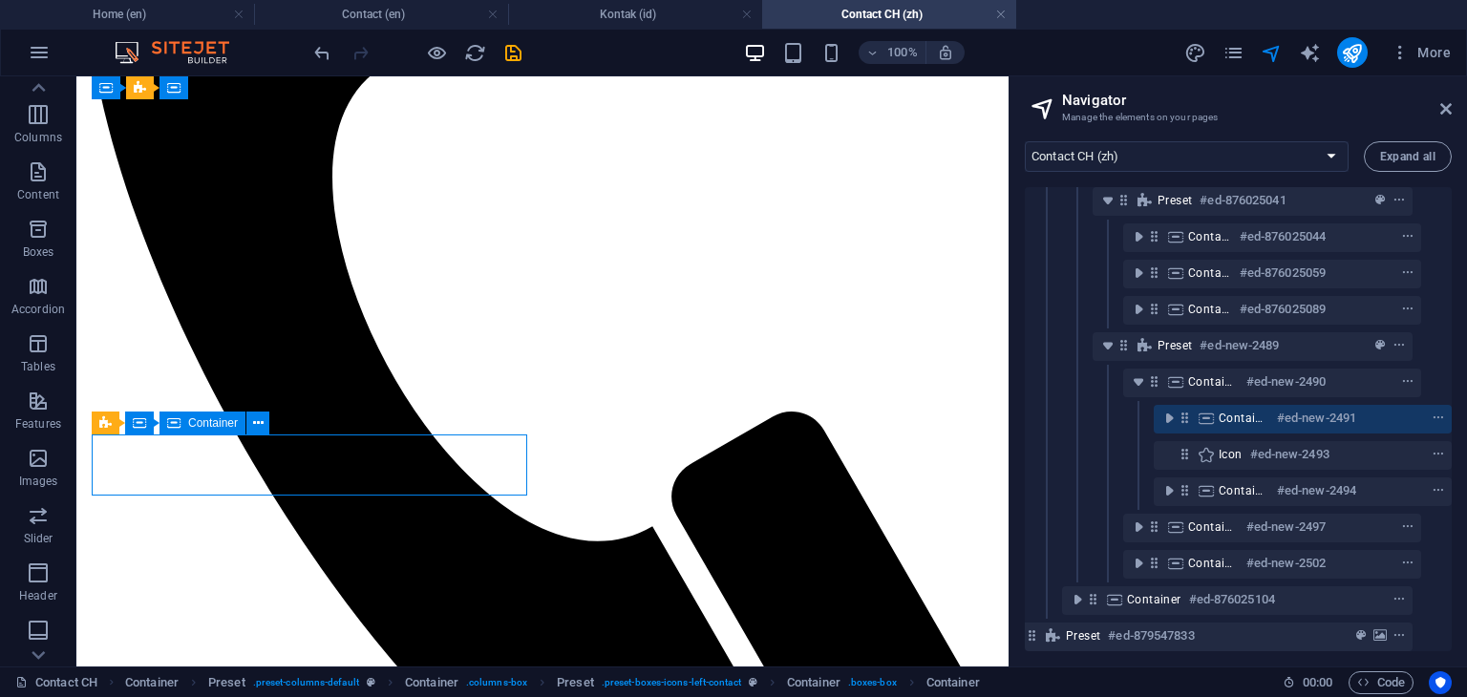
scroll to position [306, 34]
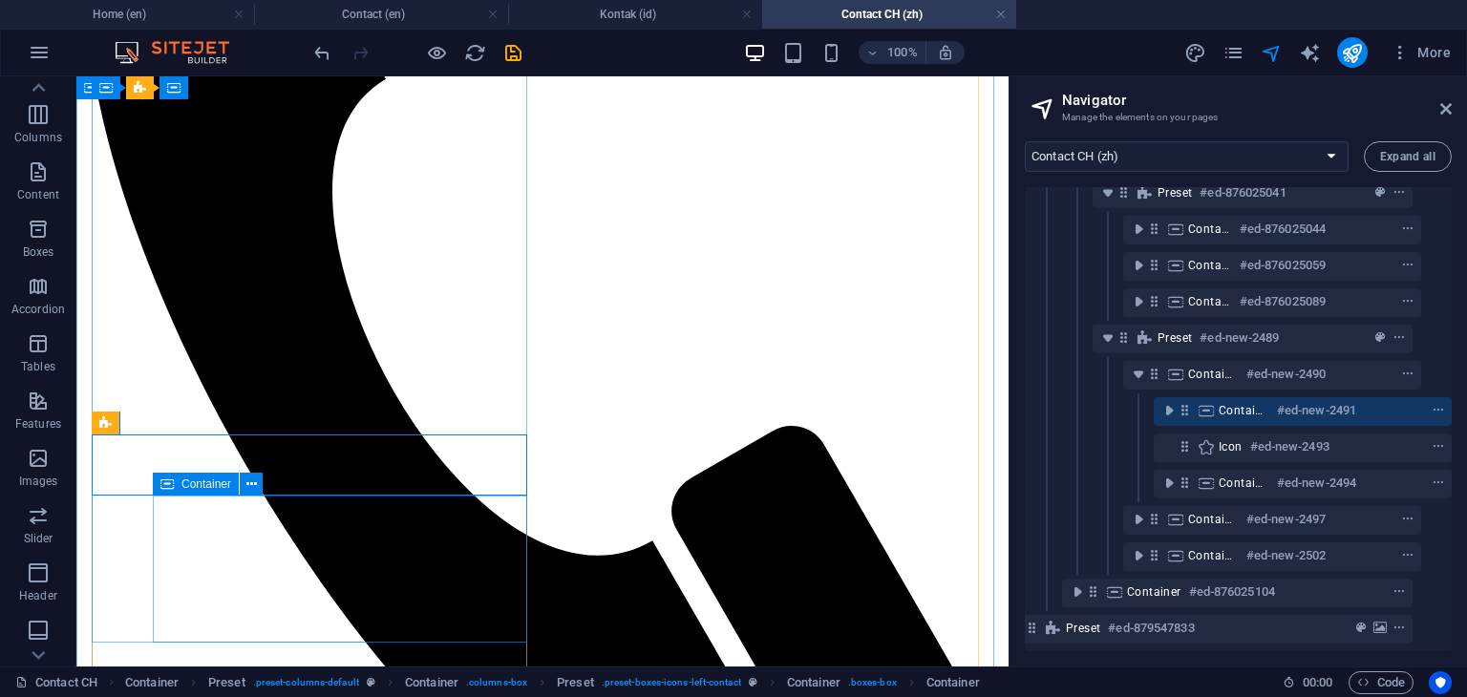
scroll to position [584, 0]
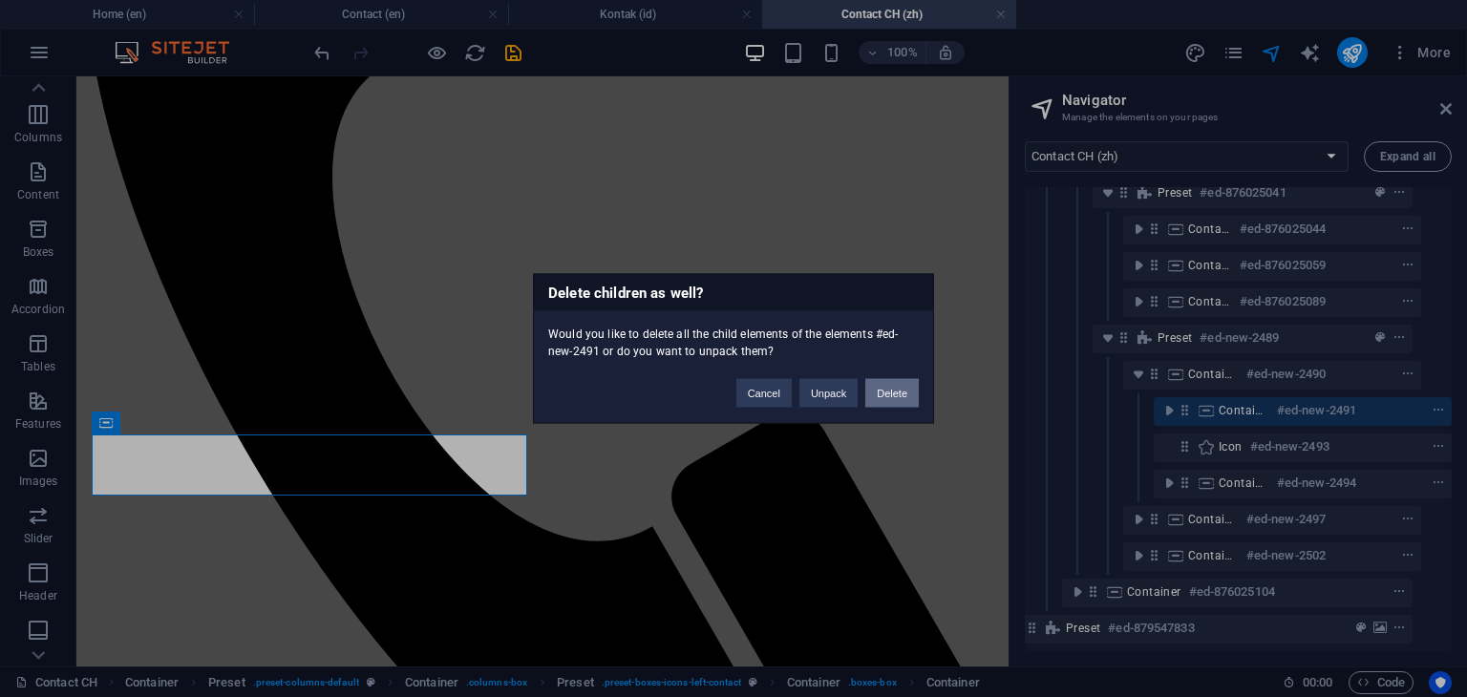
click at [910, 390] on button "Delete" at bounding box center [891, 393] width 53 height 29
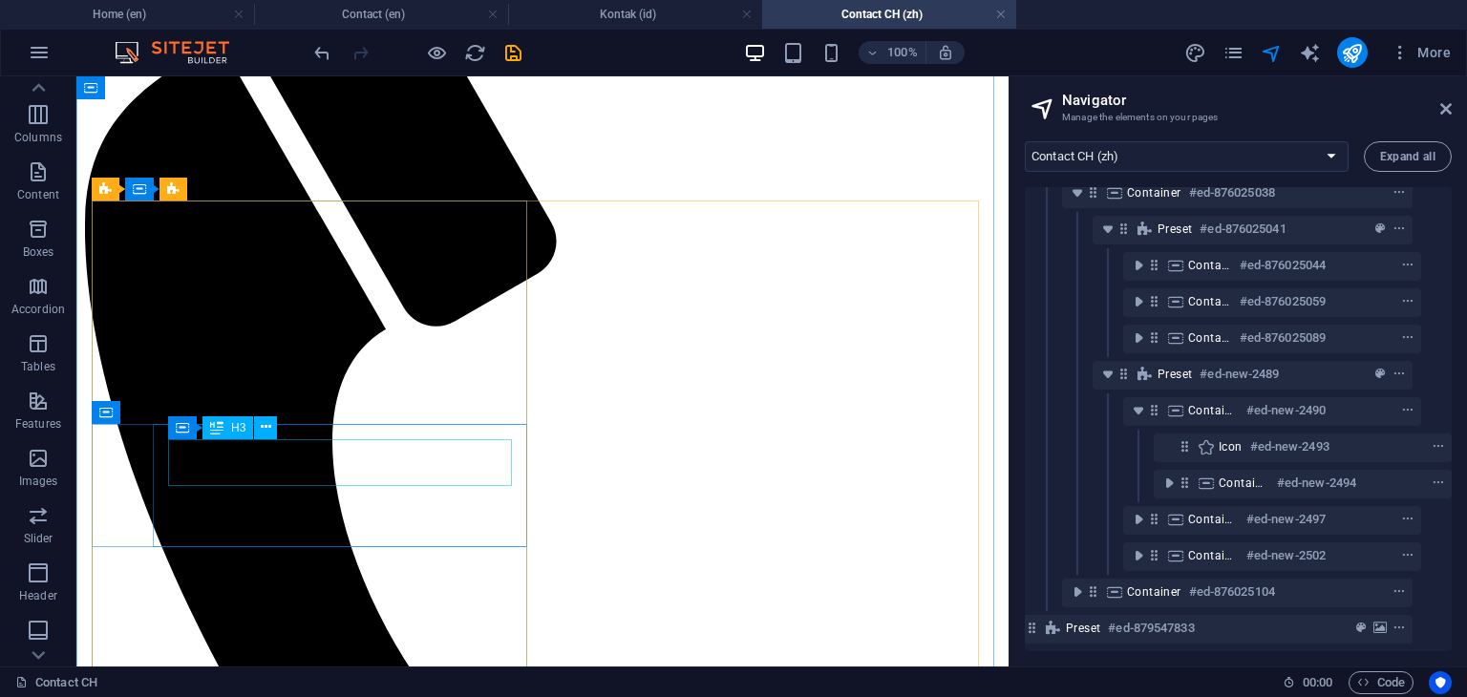
scroll to position [202, 0]
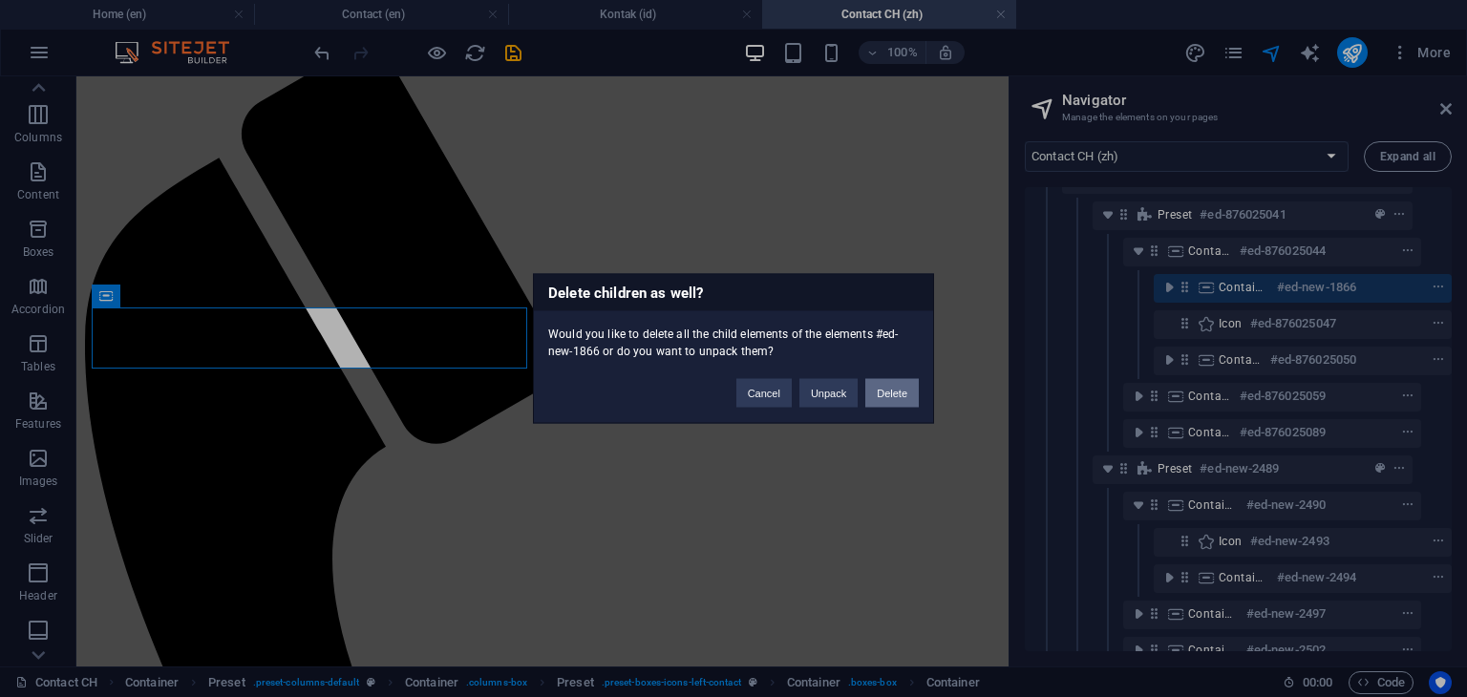
click at [902, 403] on button "Delete" at bounding box center [891, 393] width 53 height 29
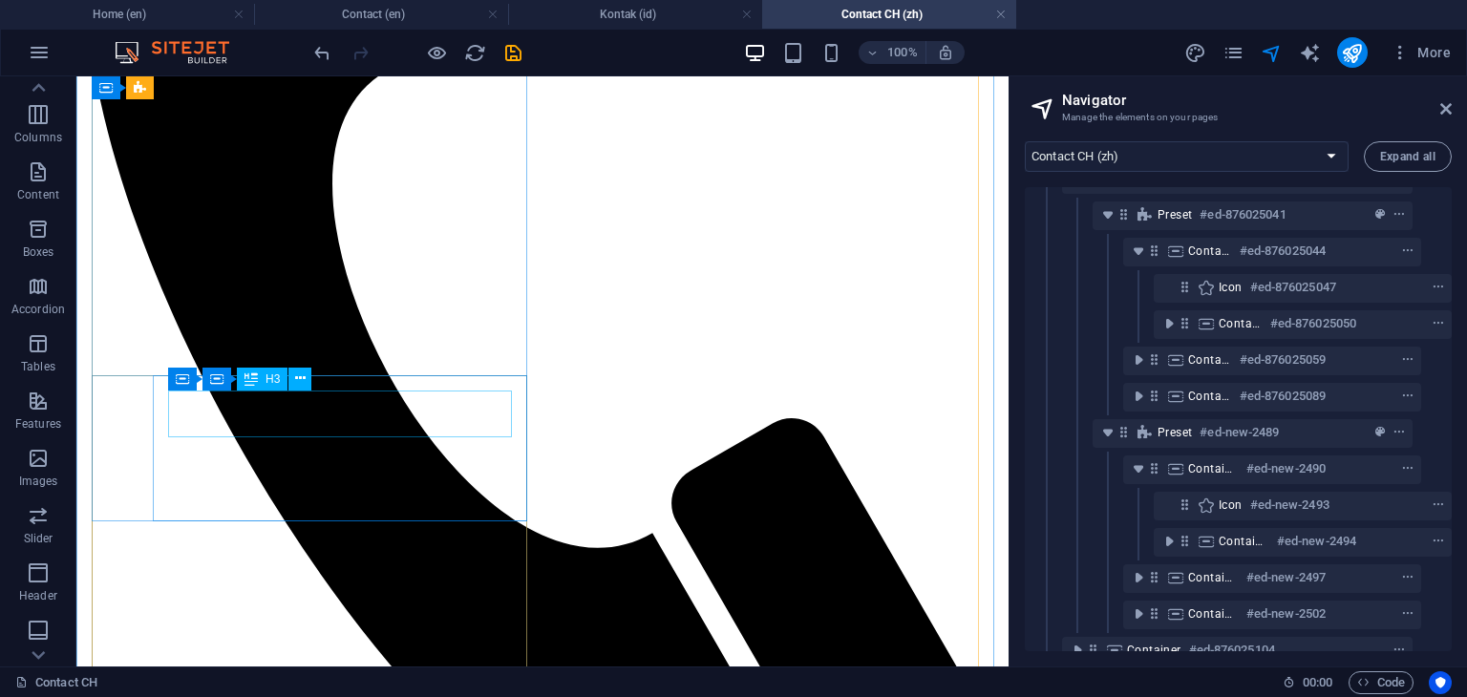
scroll to position [584, 0]
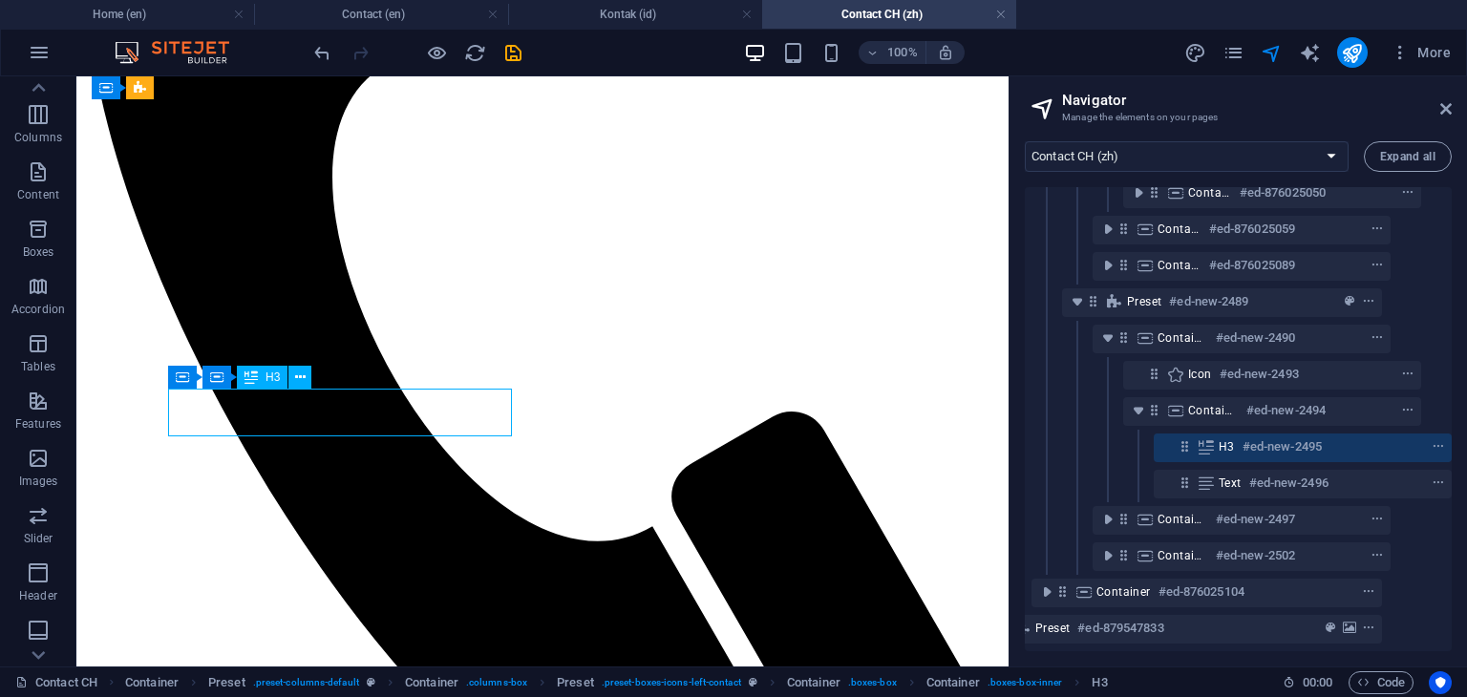
scroll to position [429, 65]
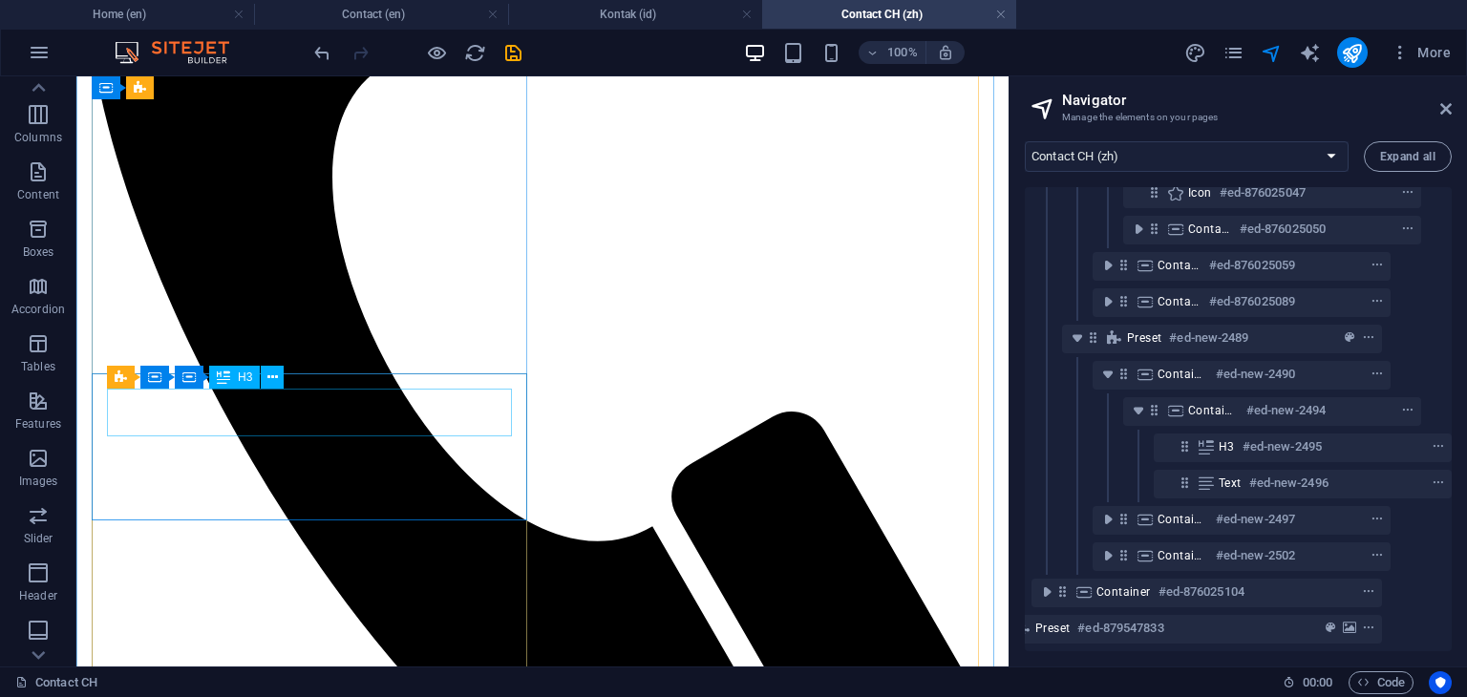
scroll to position [393, 65]
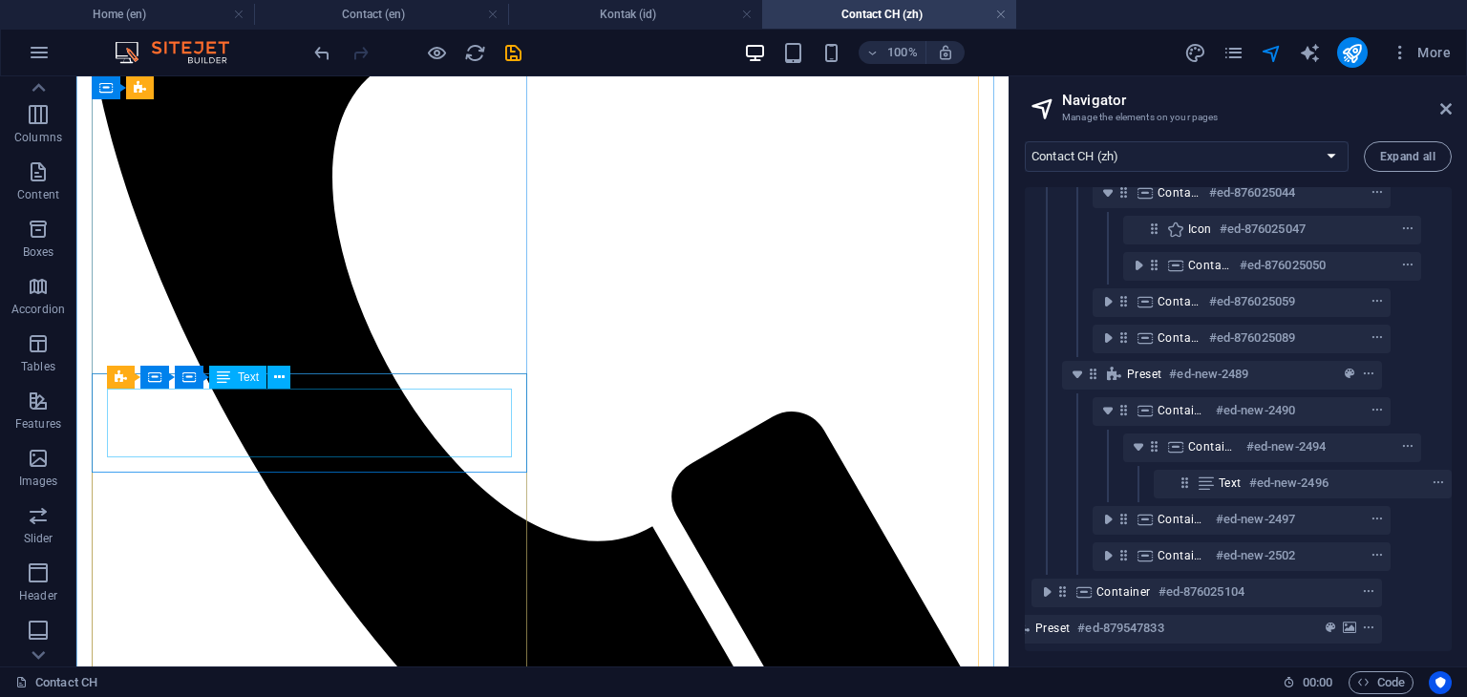
scroll to position [356, 65]
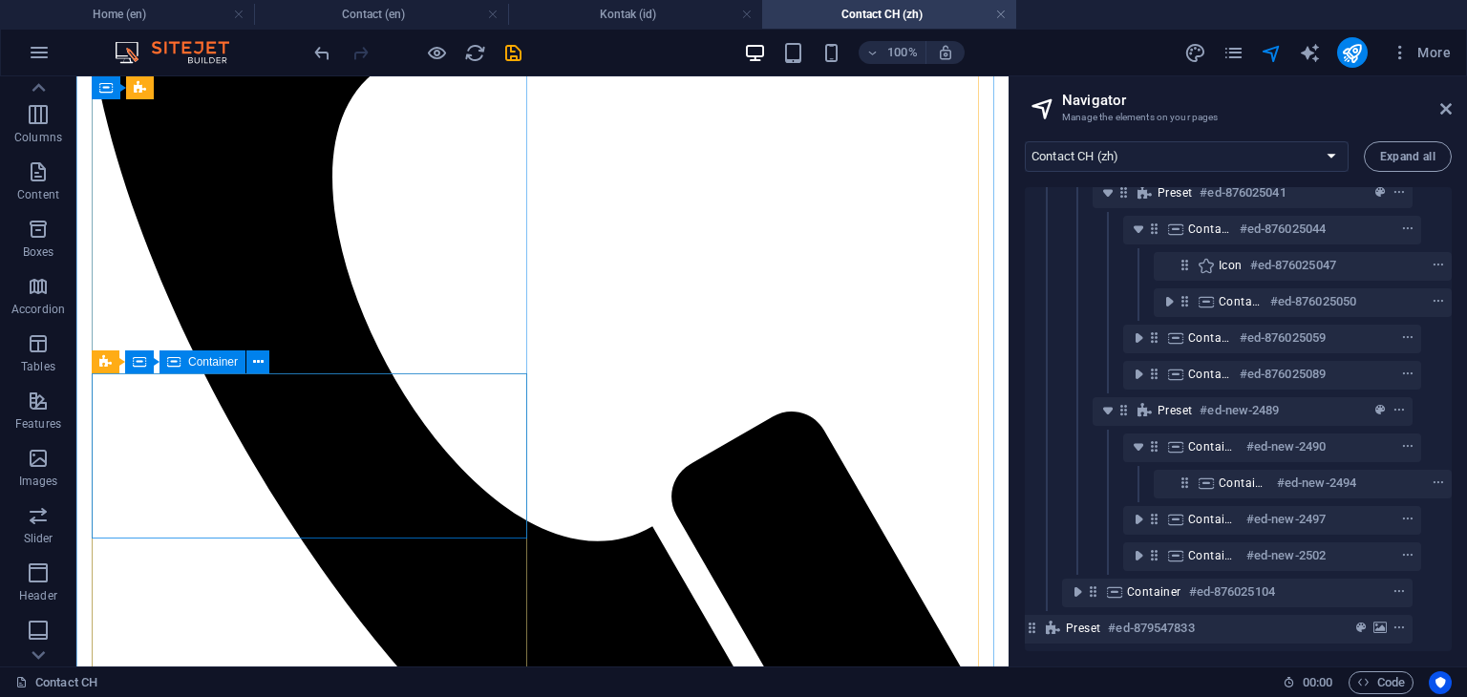
scroll to position [321, 34]
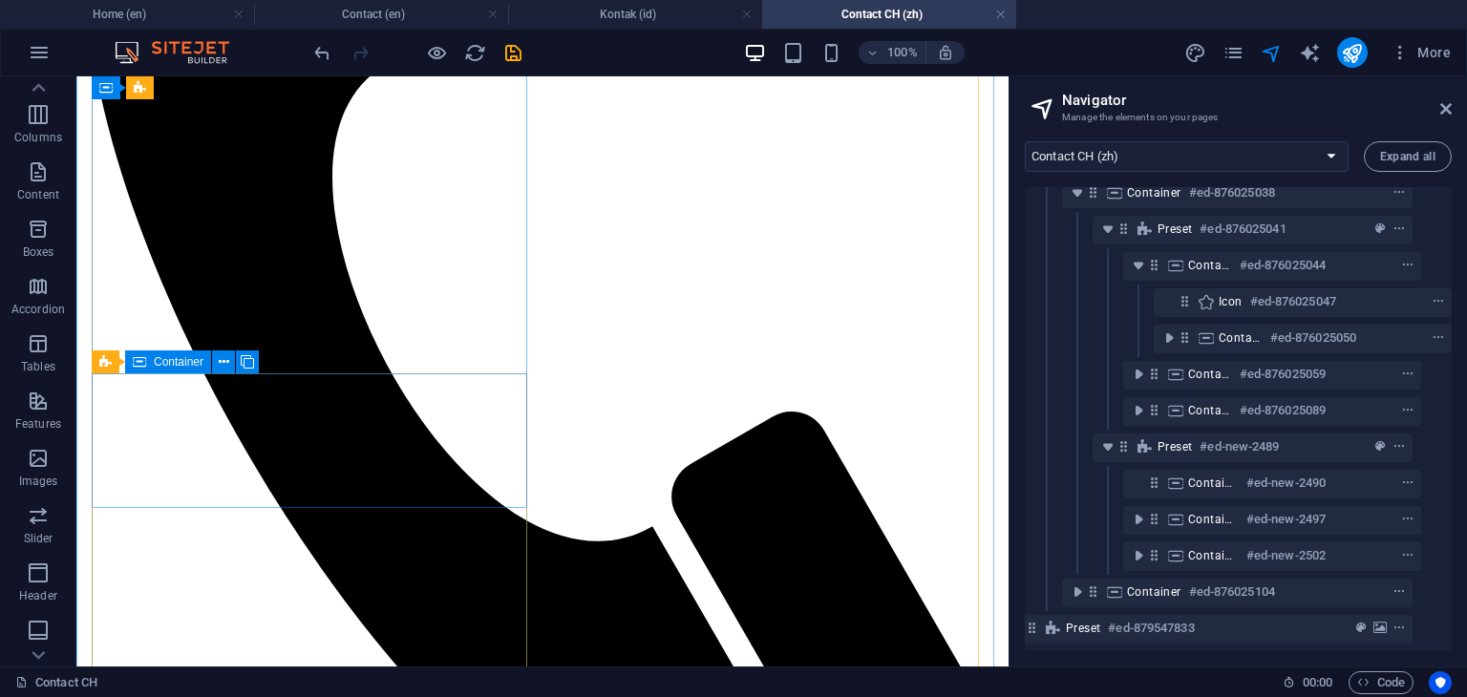
scroll to position [284, 34]
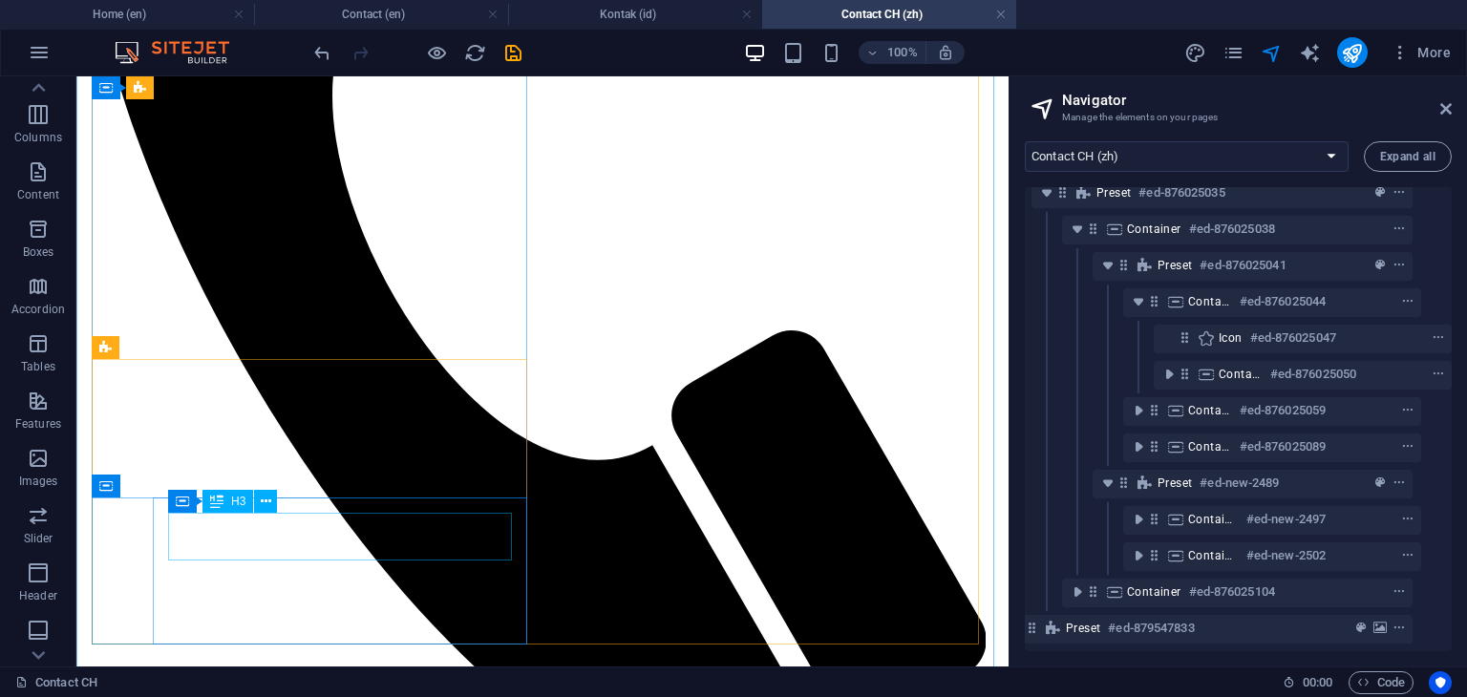
scroll to position [680, 0]
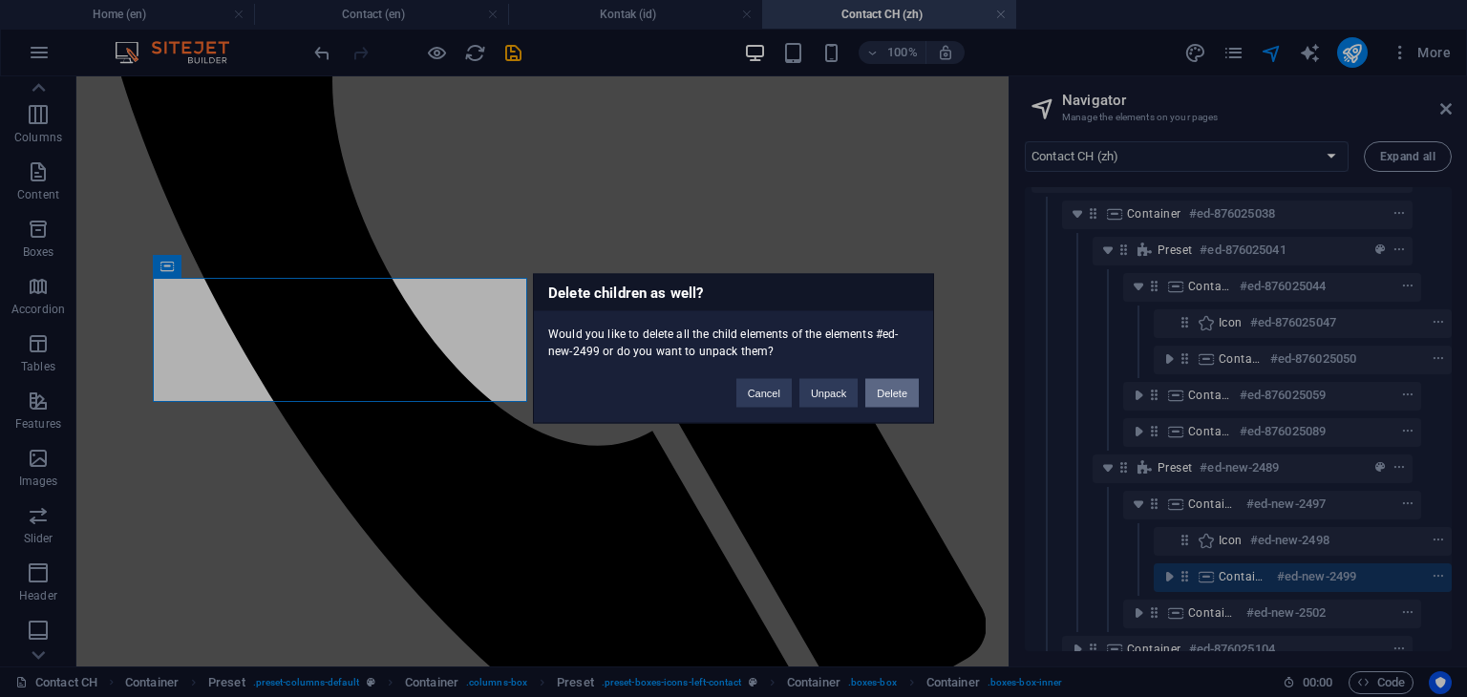
click at [880, 393] on button "Delete" at bounding box center [891, 393] width 53 height 29
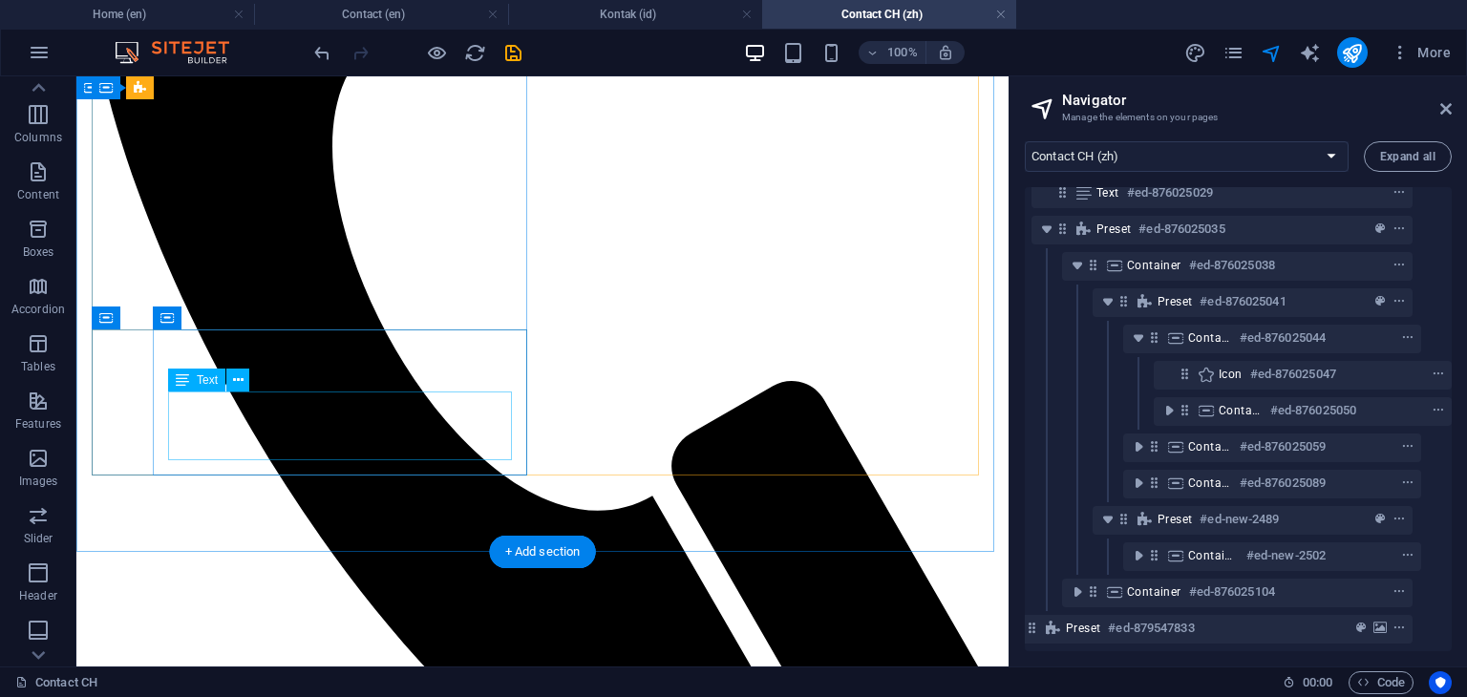
scroll to position [584, 0]
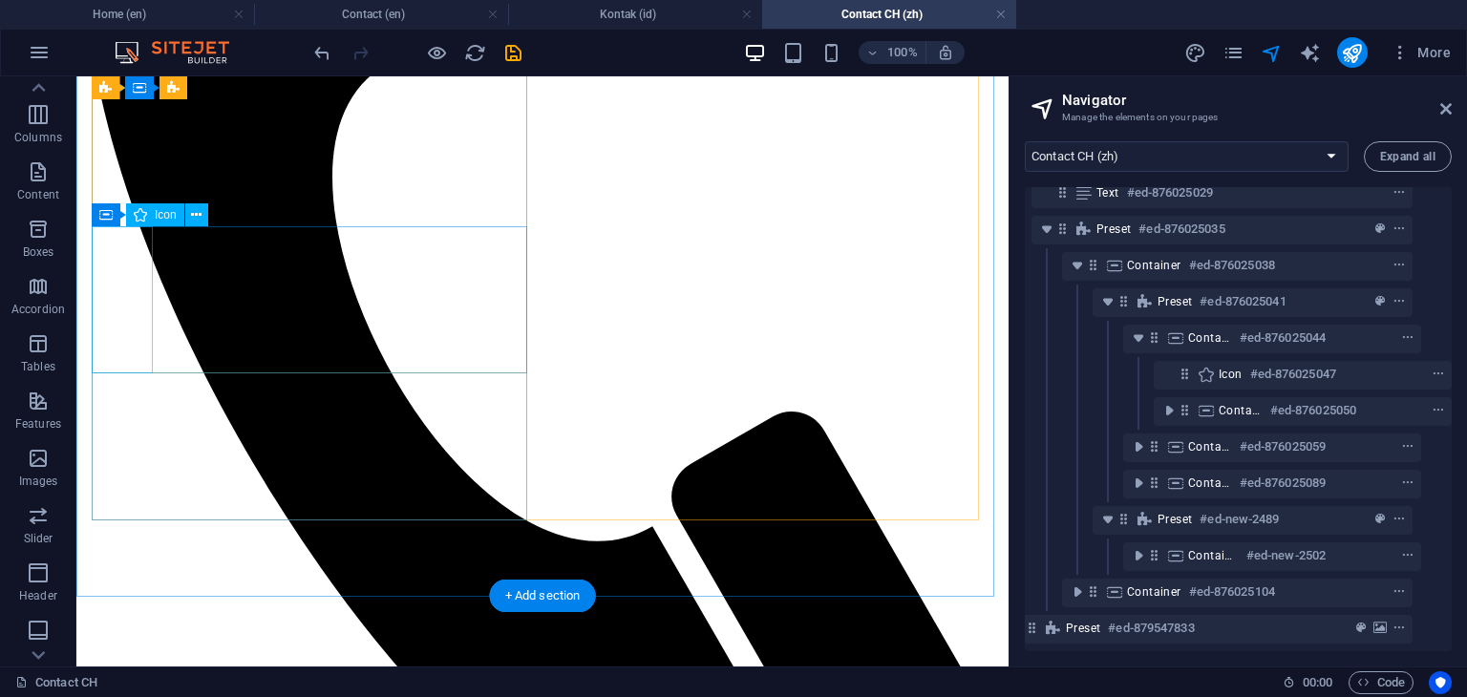
select select "xMidYMid"
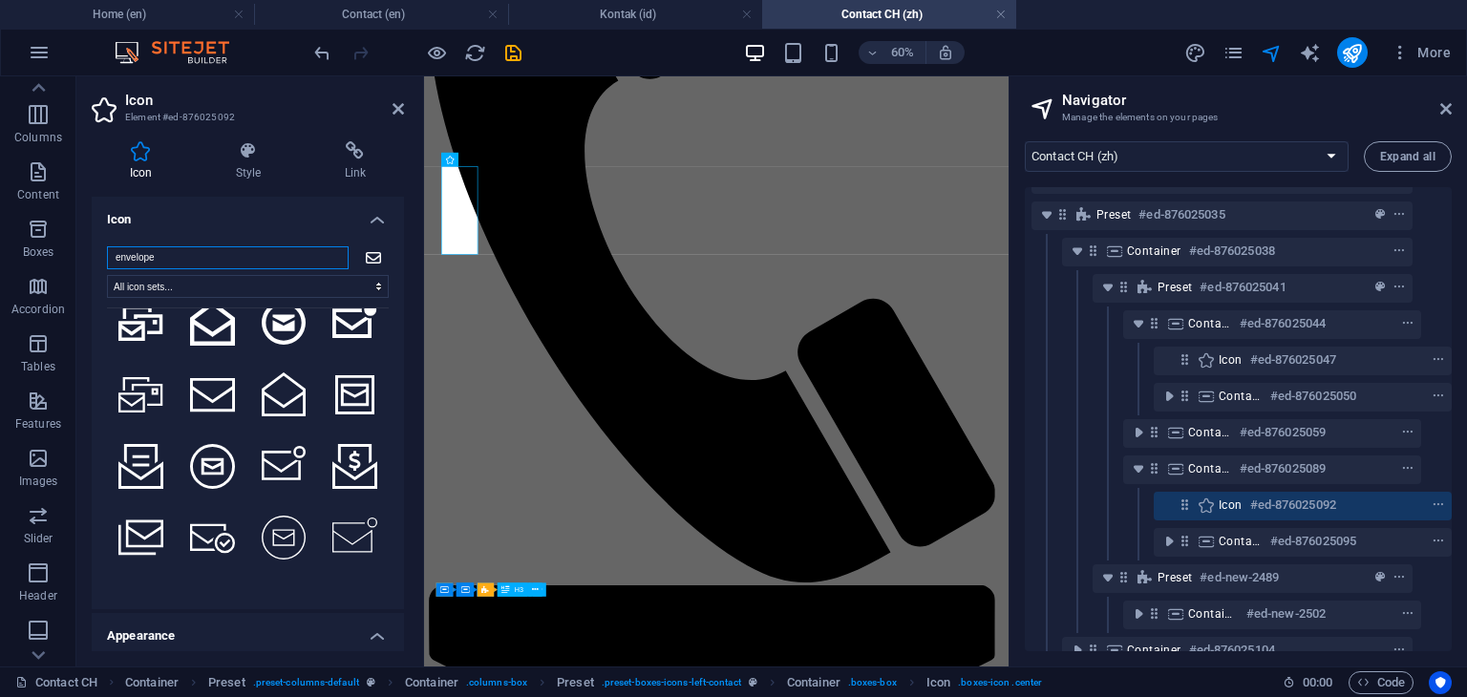
scroll to position [1328, 0]
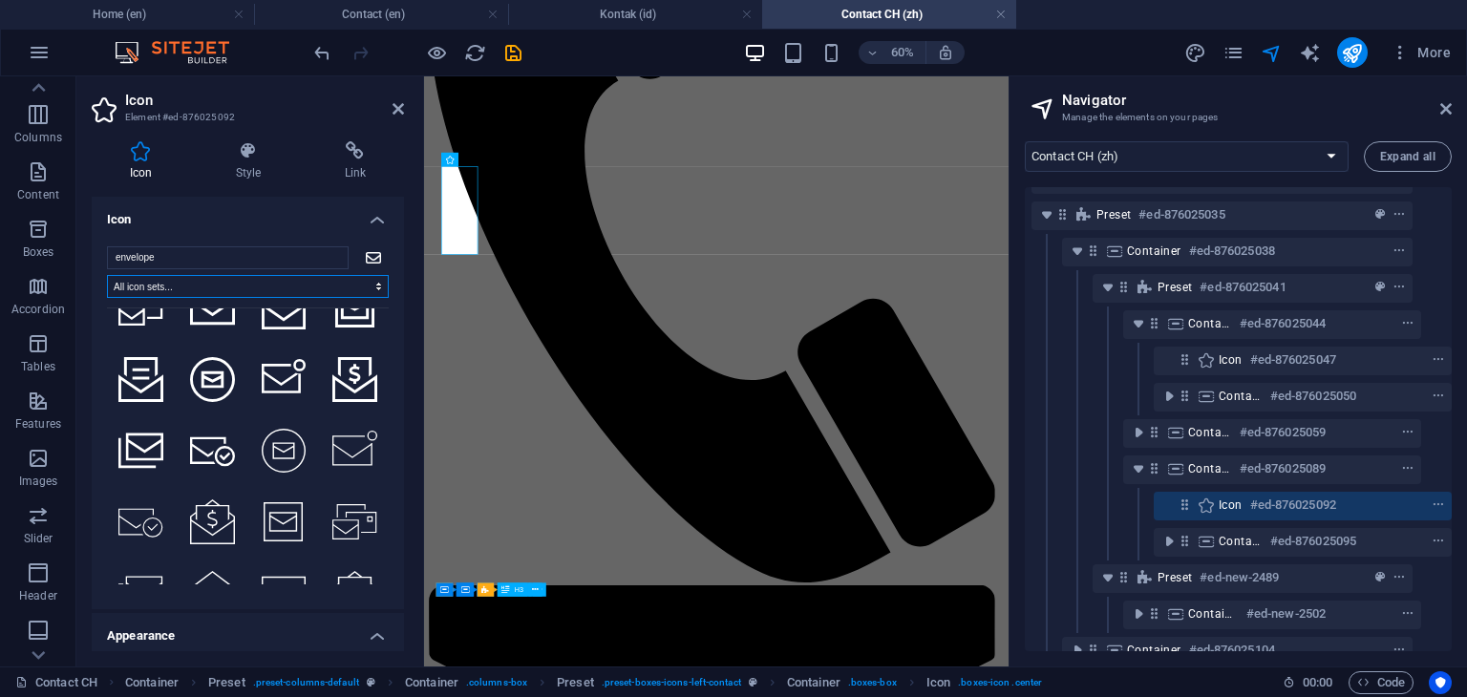
click at [288, 291] on select "All icon sets... IcoFont Ionicons FontAwesome Brands FontAwesome Duotone FontAw…" at bounding box center [248, 286] width 282 height 23
click at [312, 261] on input "envelope" at bounding box center [228, 257] width 242 height 23
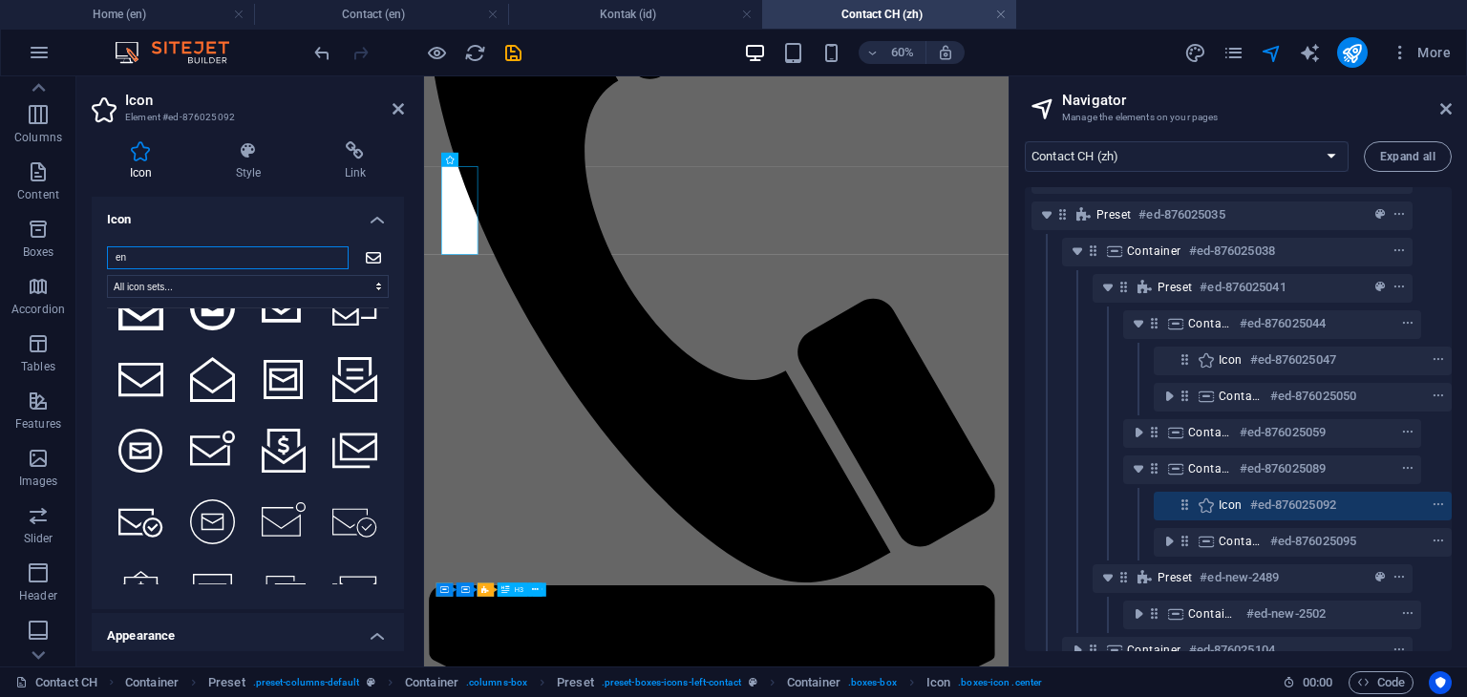
type input "e"
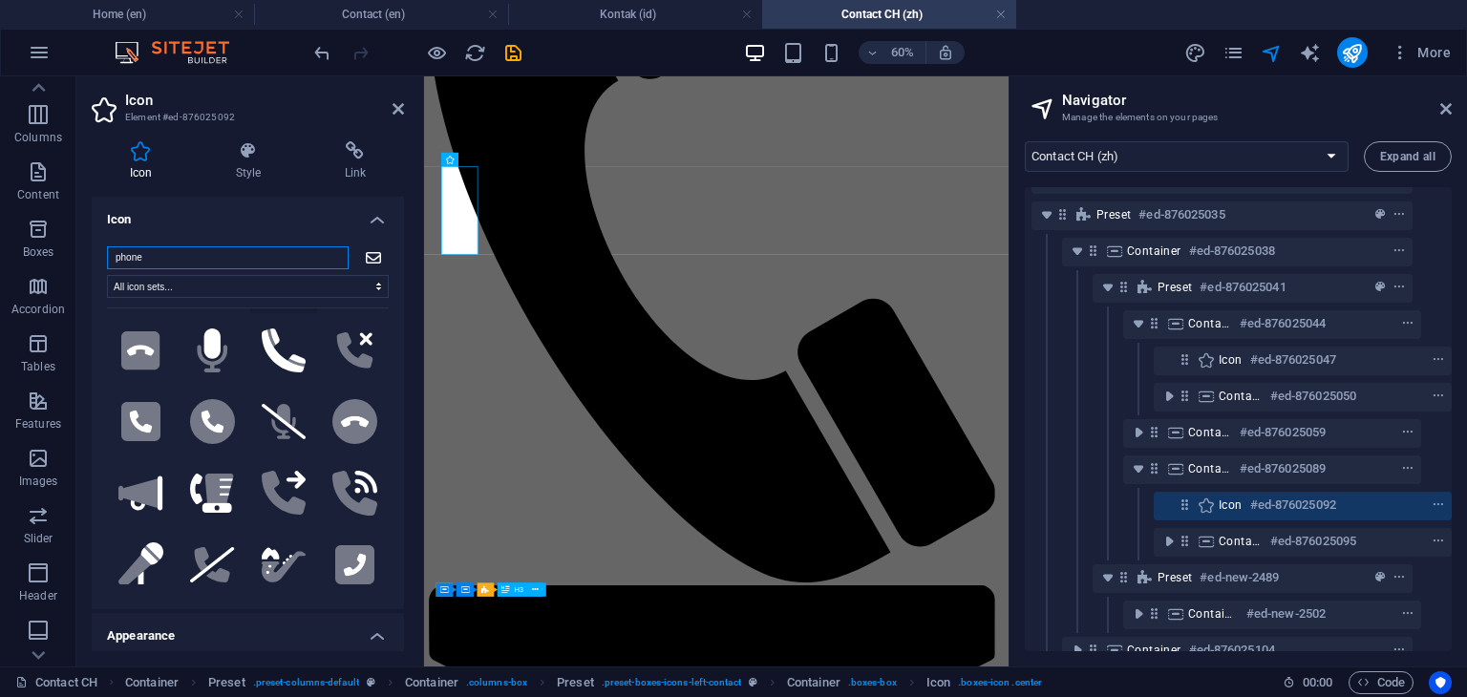
scroll to position [573, 0]
type input "phone"
click at [288, 338] on icon at bounding box center [284, 350] width 45 height 45
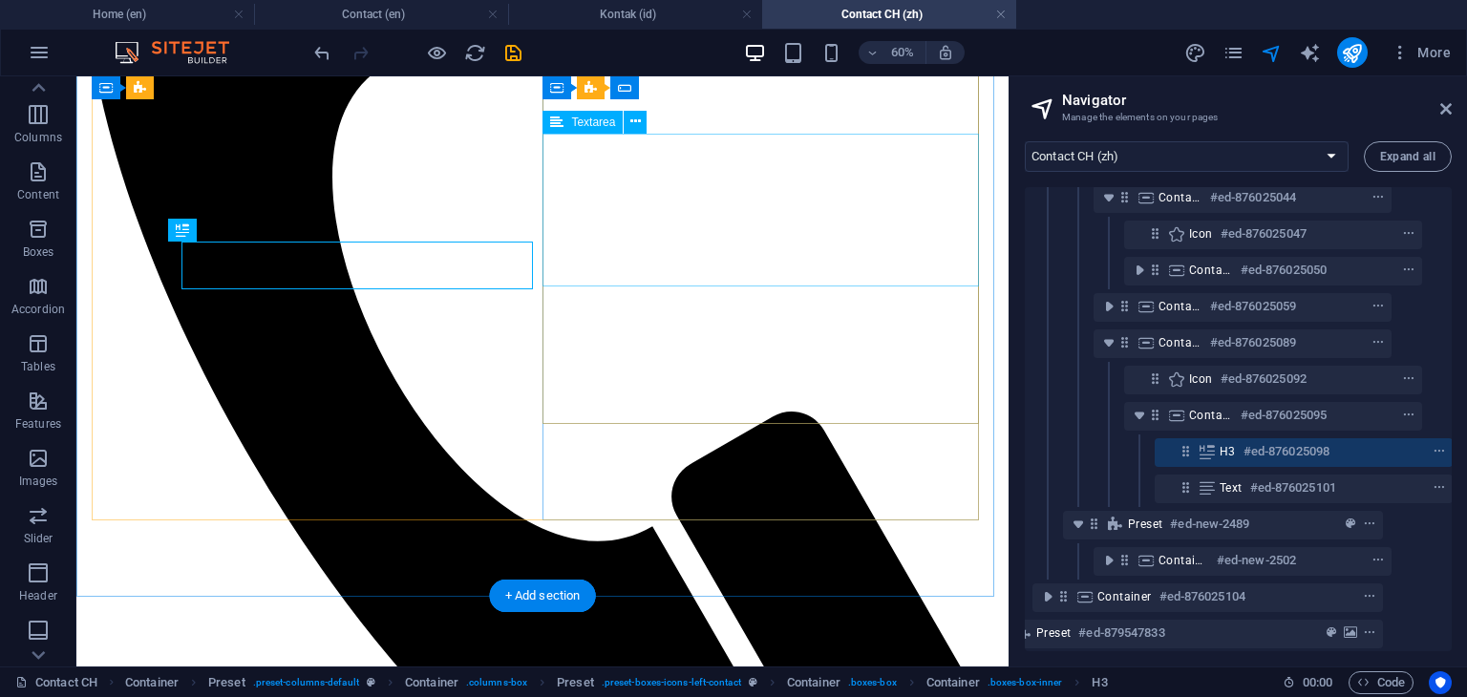
scroll to position [356, 65]
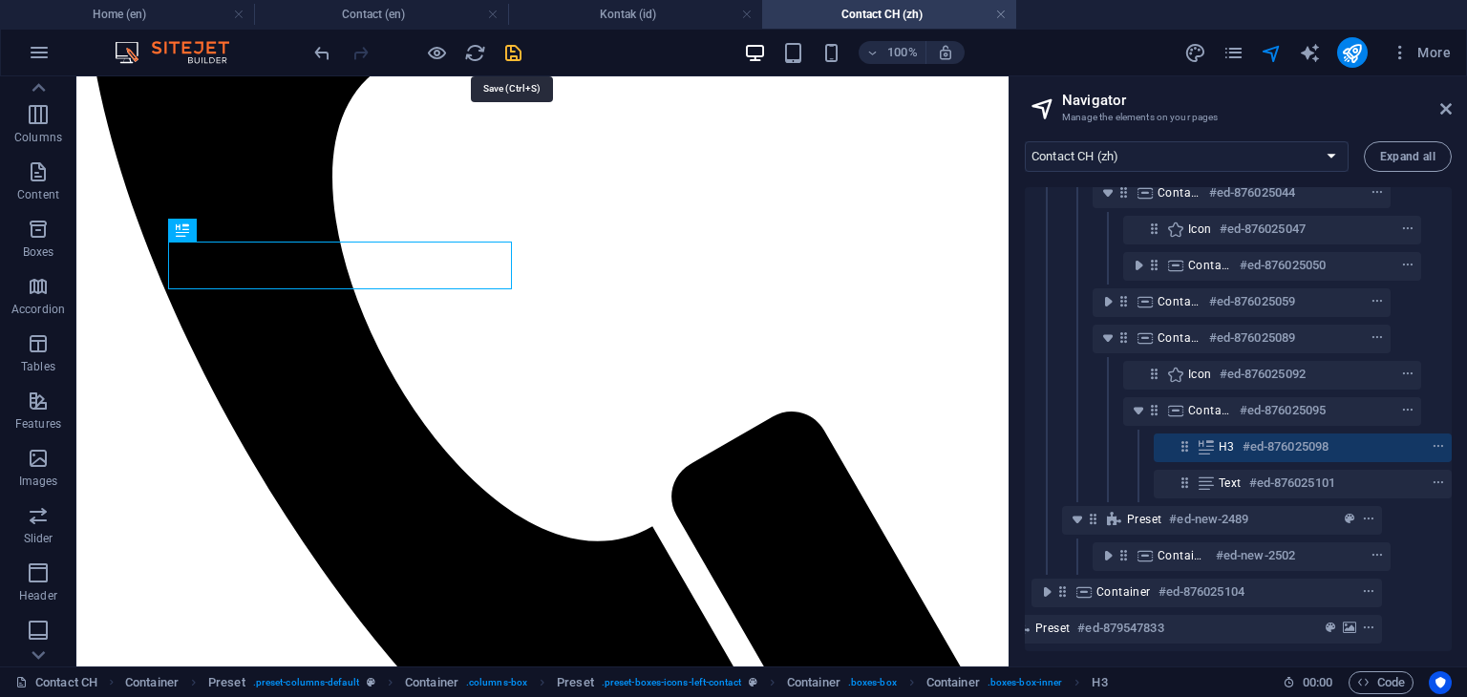
click at [521, 55] on icon "save" at bounding box center [513, 53] width 22 height 22
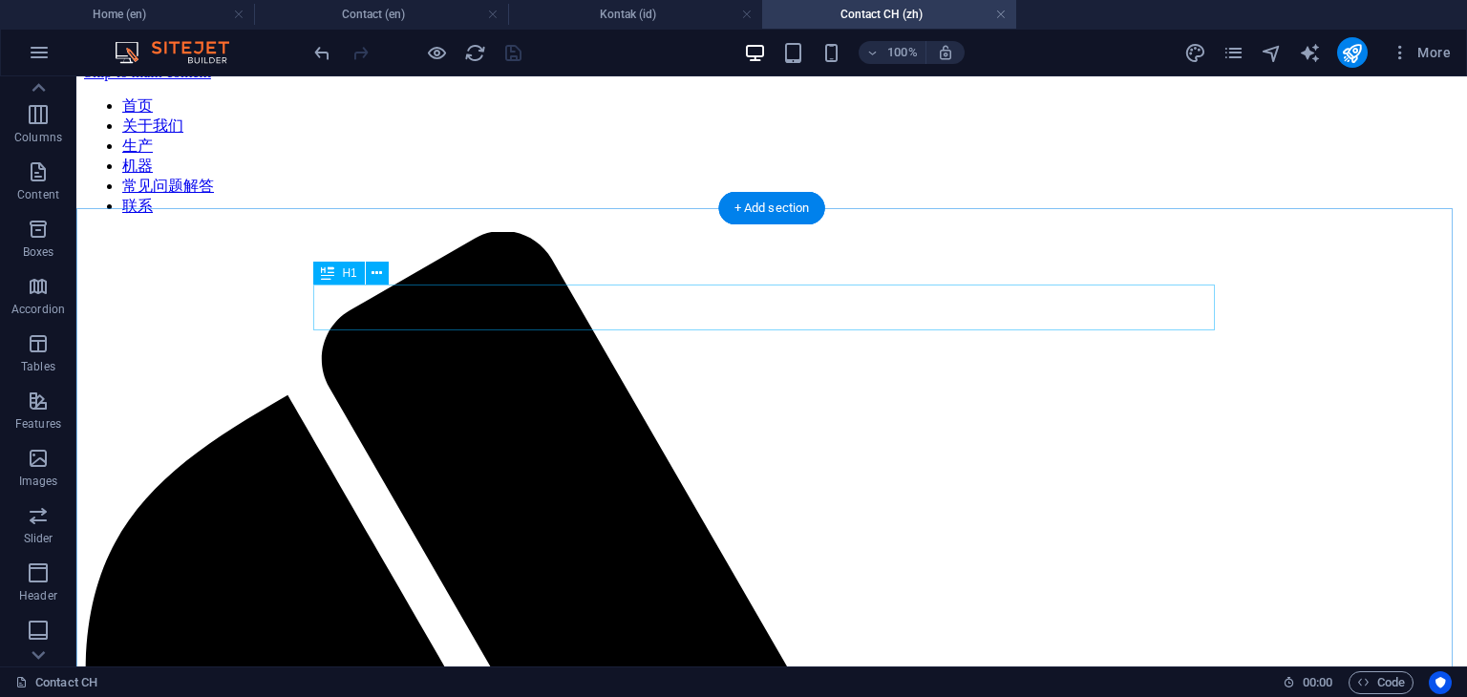
scroll to position [0, 0]
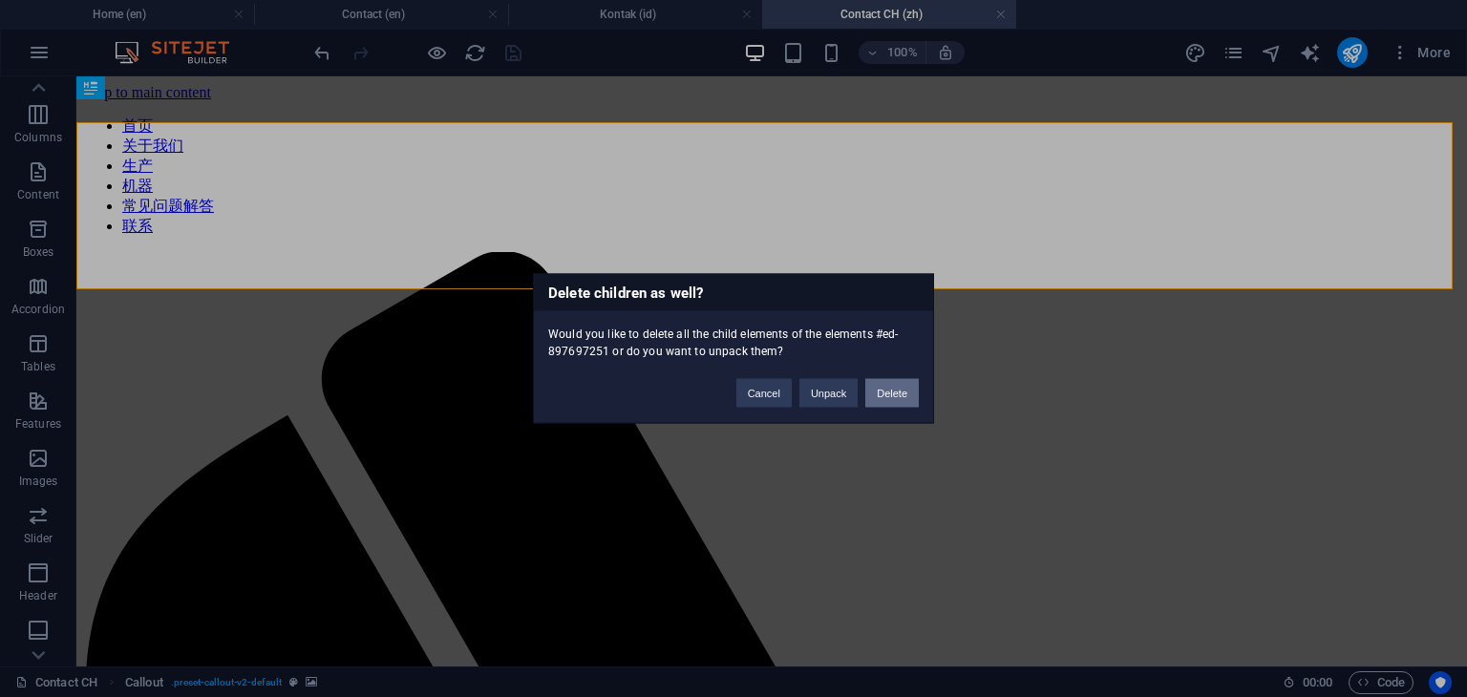
click at [890, 393] on button "Delete" at bounding box center [891, 393] width 53 height 29
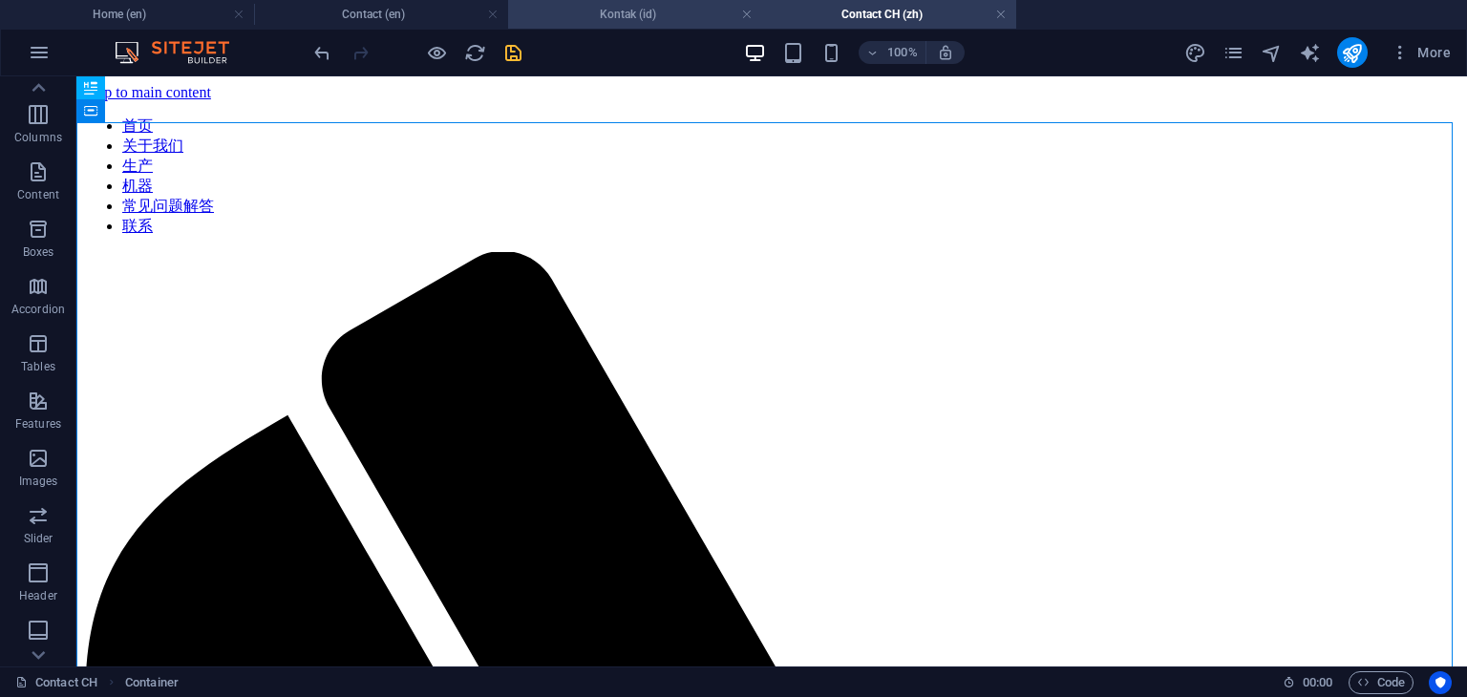
click at [665, 10] on h4 "Kontak (id)" at bounding box center [635, 14] width 254 height 21
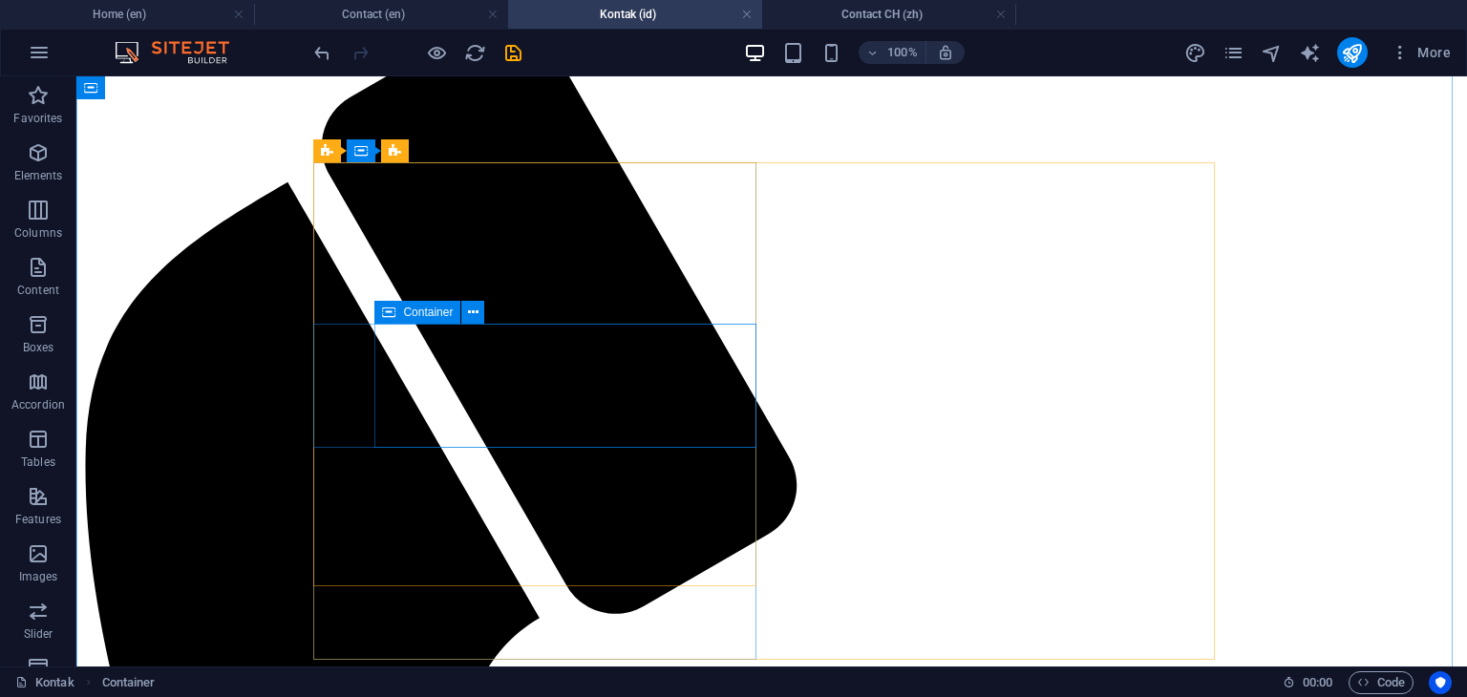
scroll to position [191, 0]
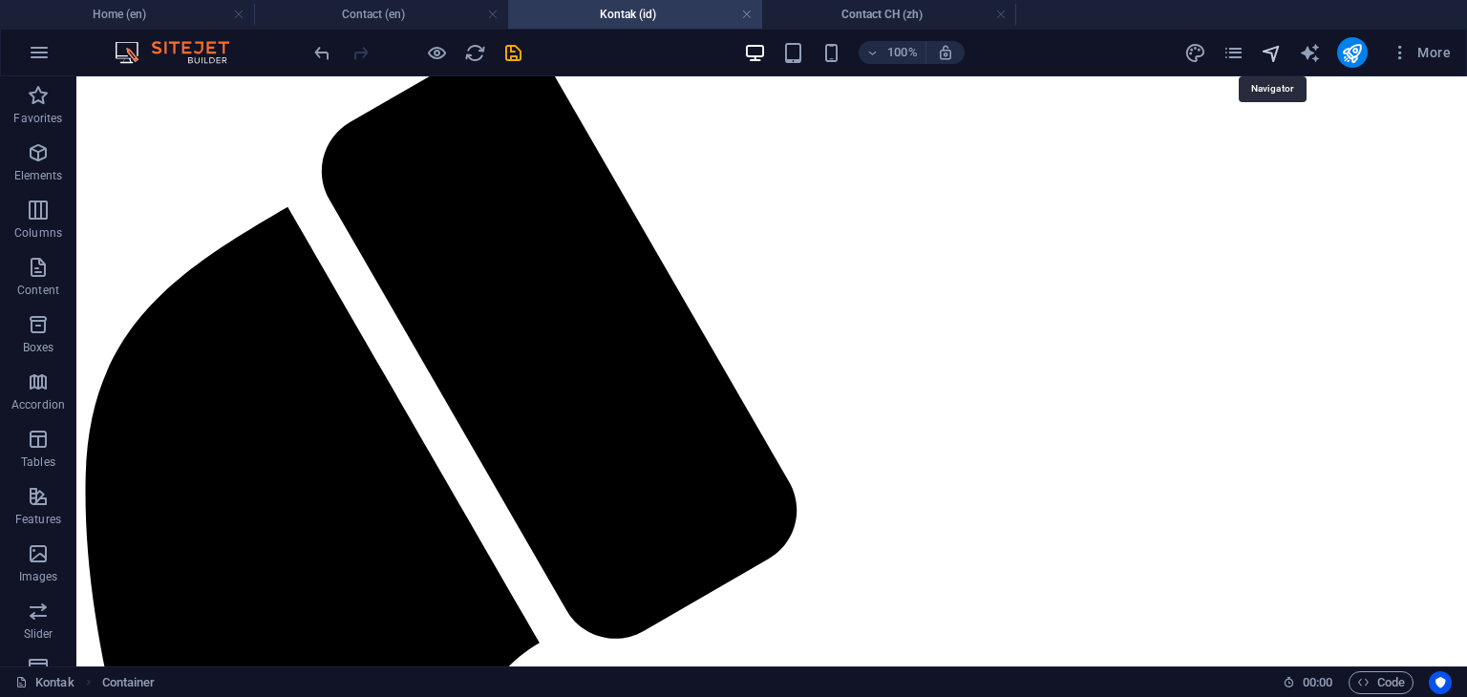
click at [1269, 57] on icon "navigator" at bounding box center [1272, 53] width 22 height 22
select select "16215590-id"
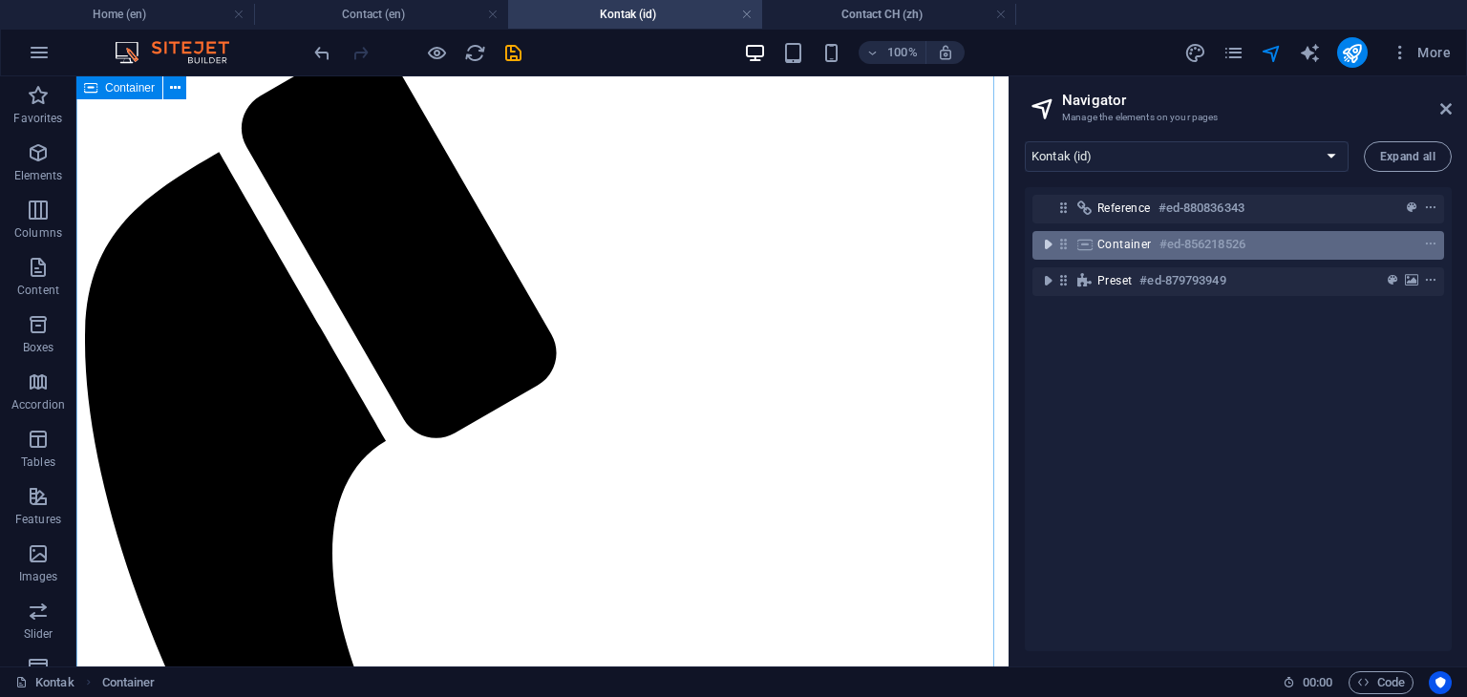
click at [1047, 247] on icon "toggle-expand" at bounding box center [1047, 244] width 19 height 19
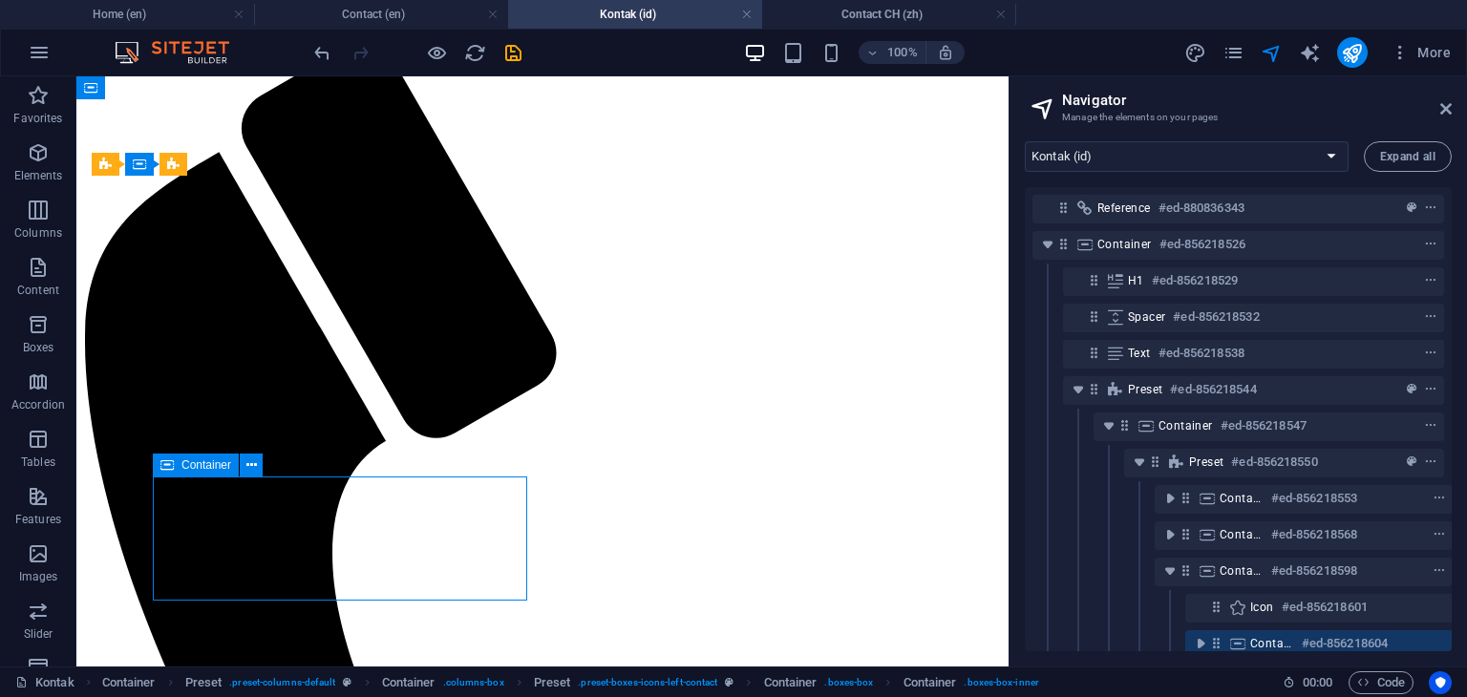
scroll to position [103, 34]
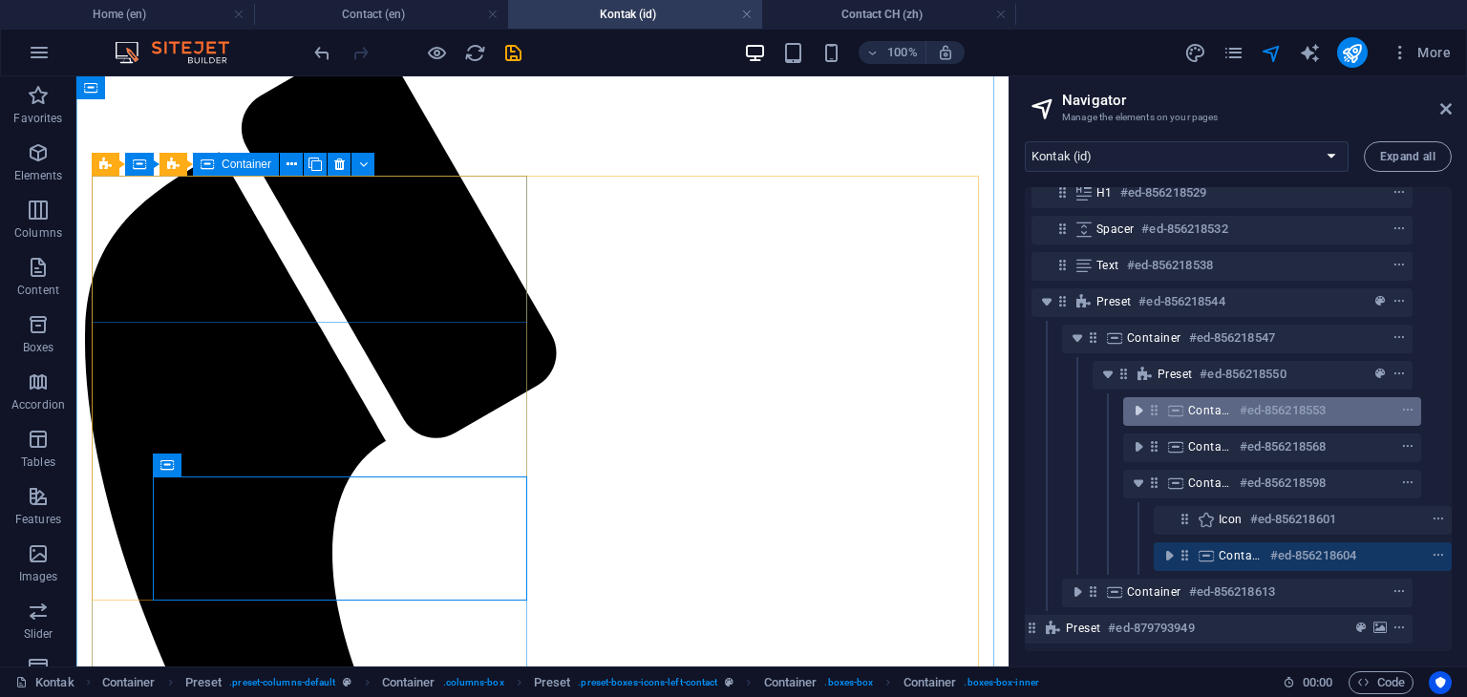
click at [1137, 401] on icon "toggle-expand" at bounding box center [1138, 410] width 19 height 19
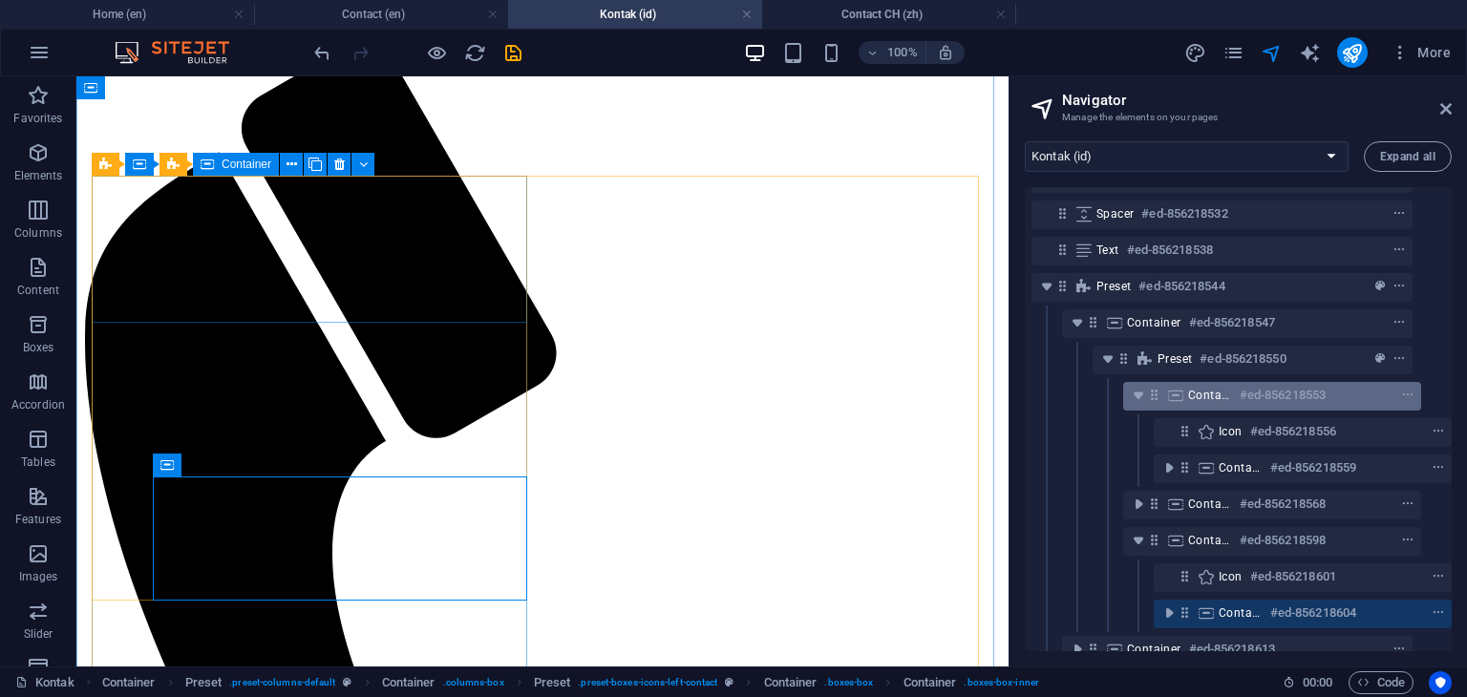
click at [1249, 399] on h6 "#ed-856218553" at bounding box center [1283, 395] width 86 height 23
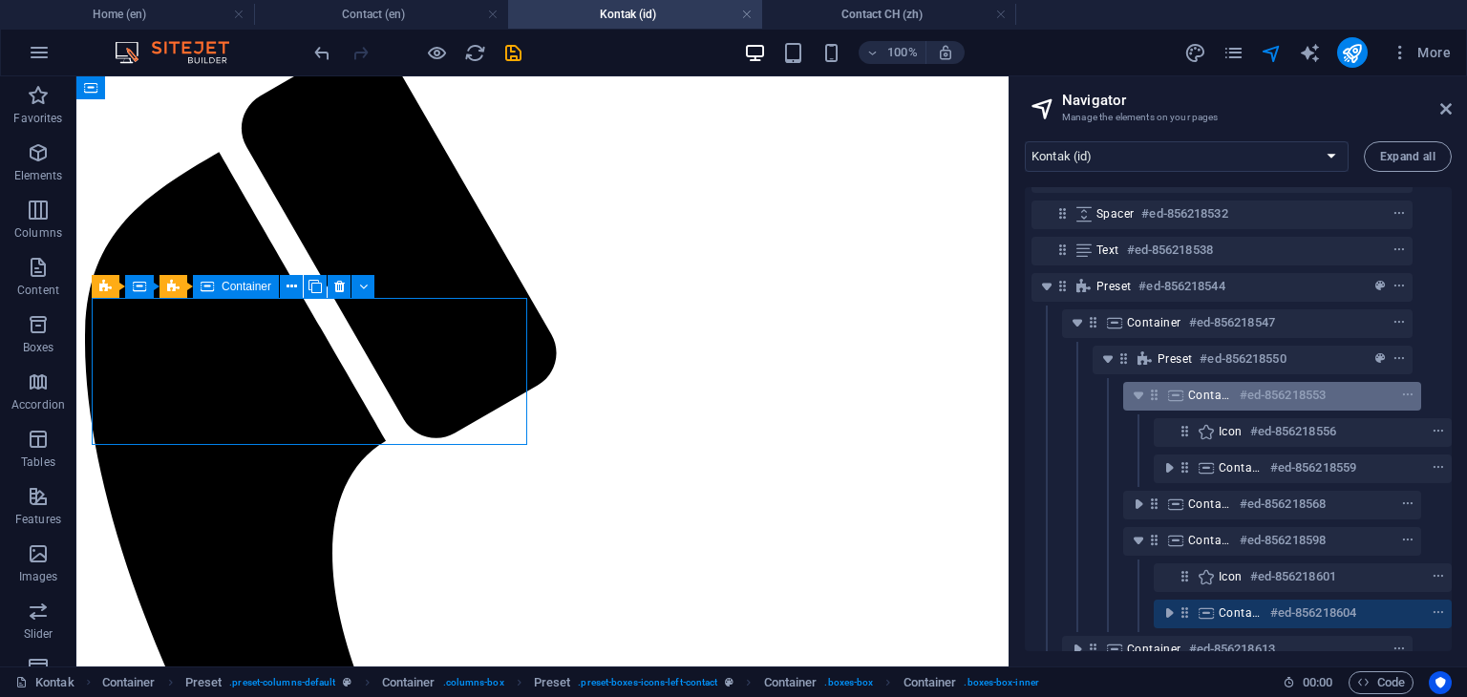
scroll to position [69, 0]
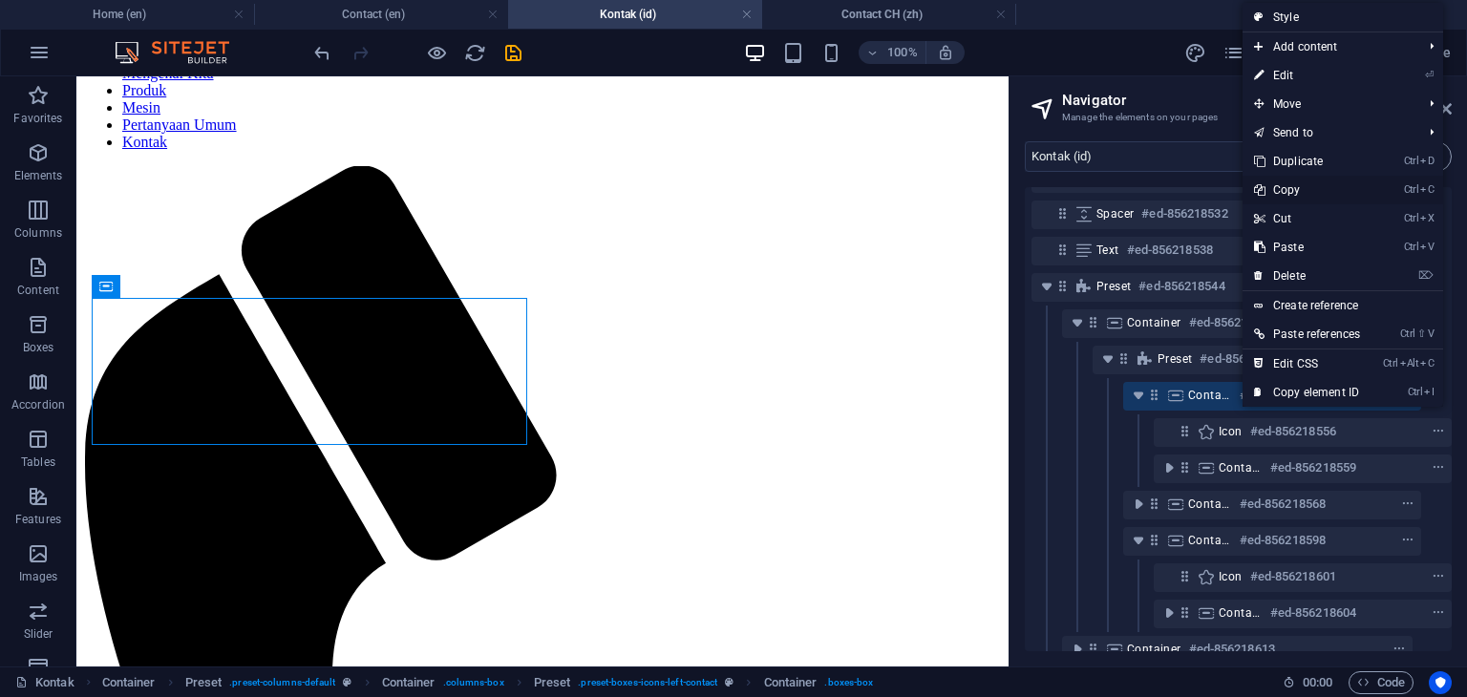
click at [1297, 190] on link "Ctrl C Copy" at bounding box center [1306, 190] width 129 height 29
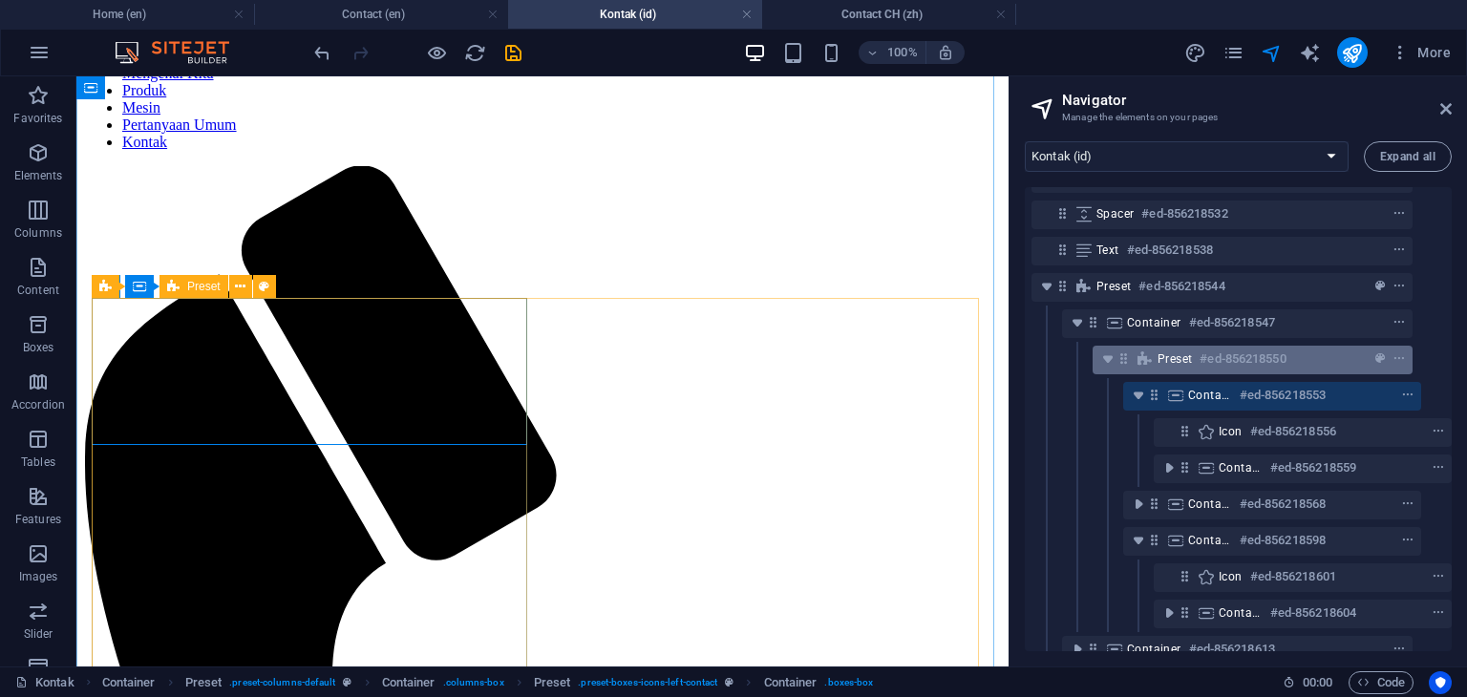
click at [1188, 363] on div "Preset #ed-856218550" at bounding box center [1236, 359] width 159 height 23
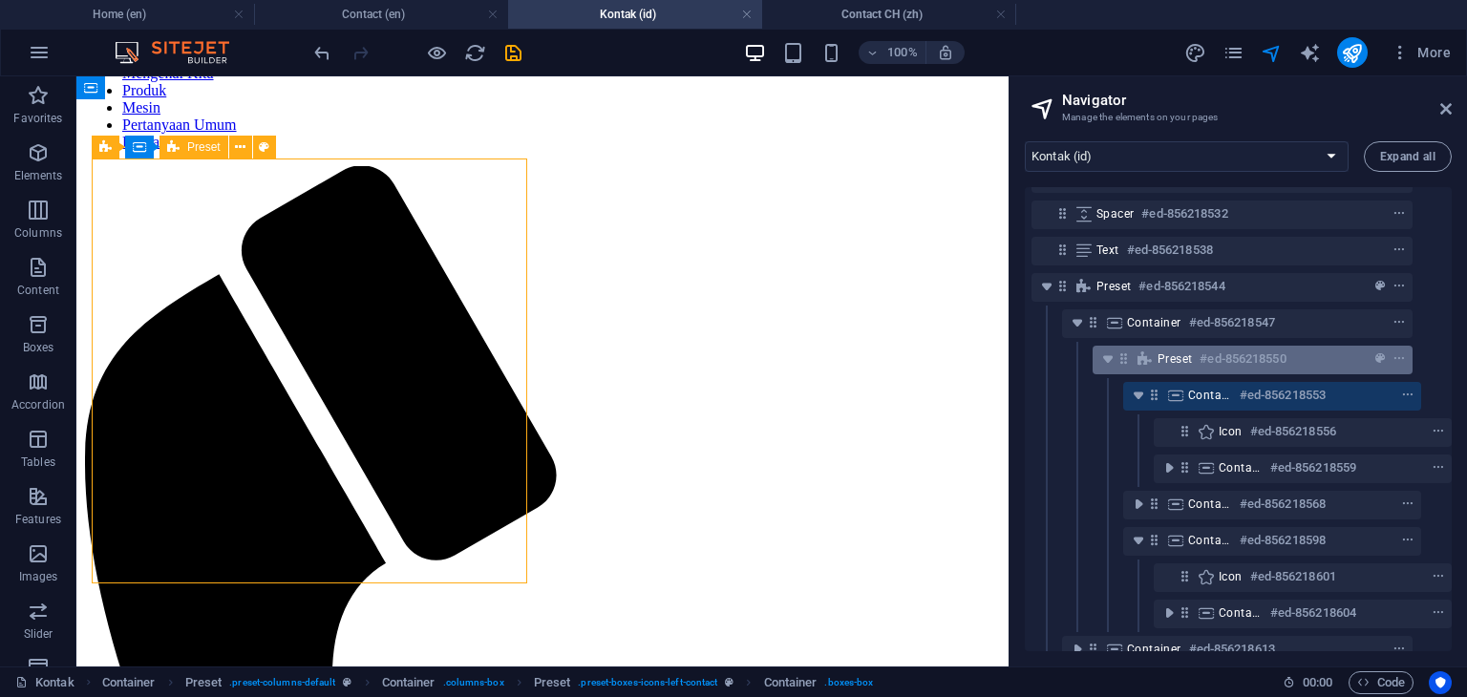
scroll to position [207, 0]
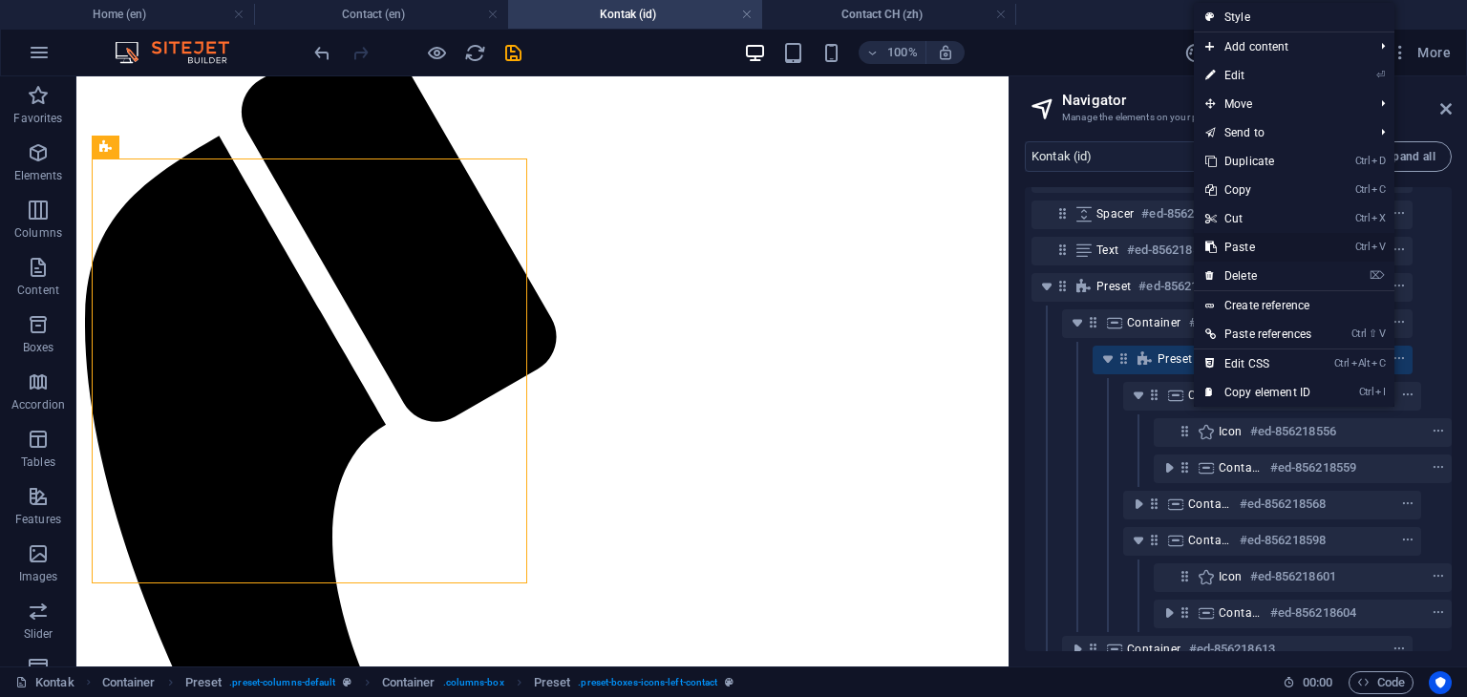
click at [1255, 249] on link "Ctrl V Paste" at bounding box center [1258, 247] width 129 height 29
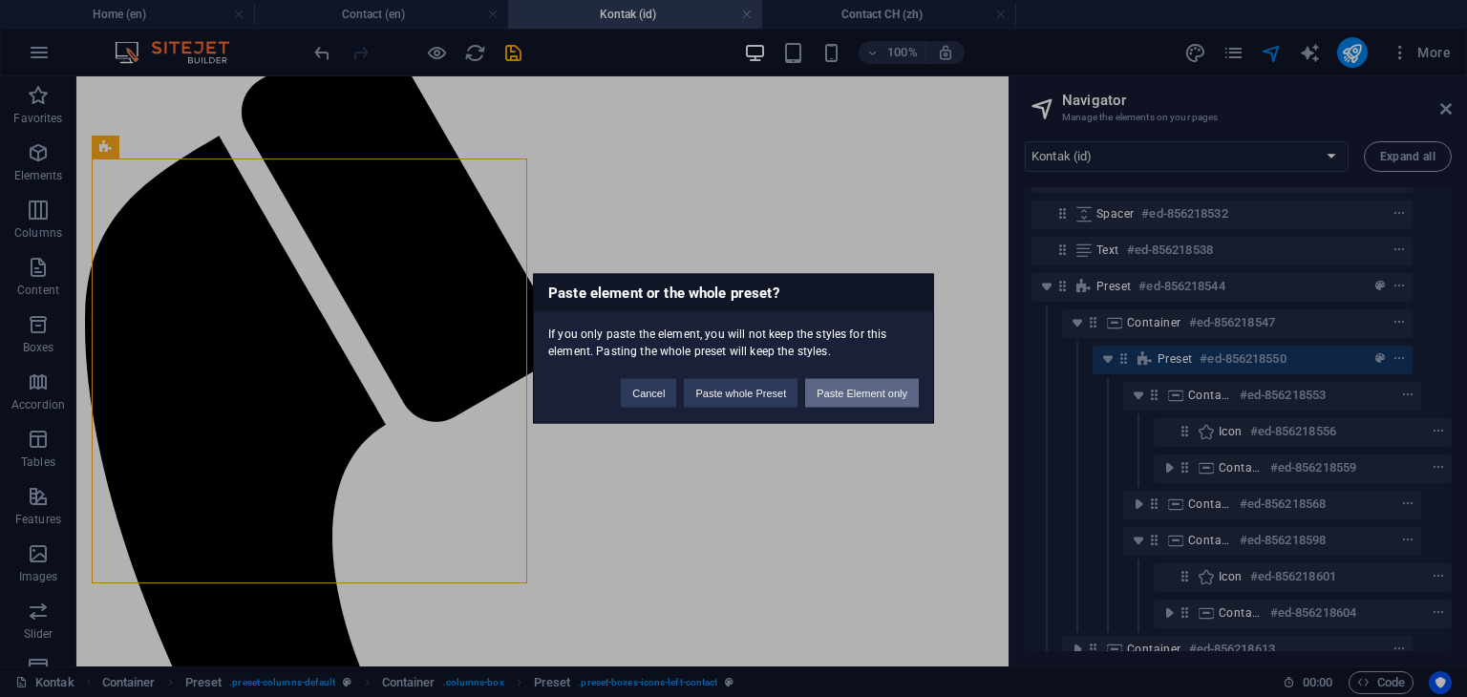
click at [844, 396] on button "Paste Element only" at bounding box center [862, 393] width 114 height 29
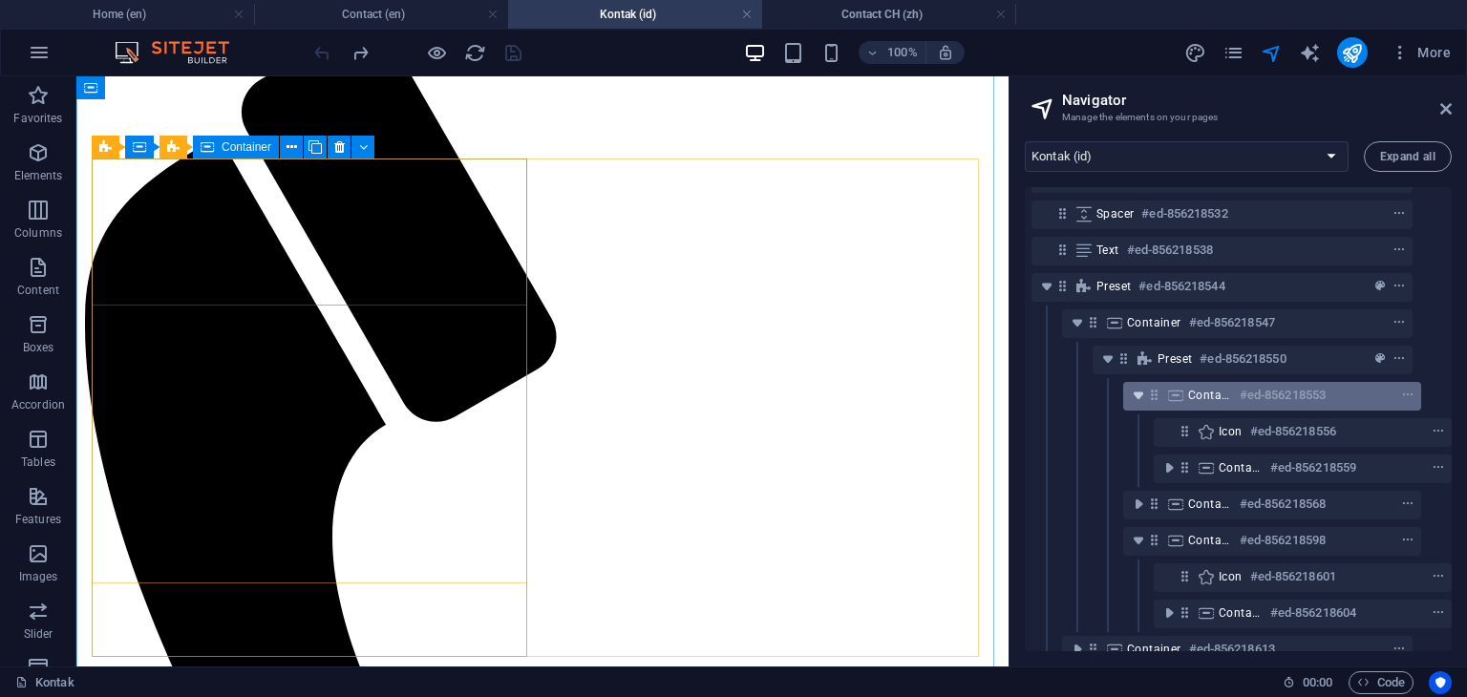
click at [1129, 395] on icon "toggle-expand" at bounding box center [1138, 395] width 19 height 19
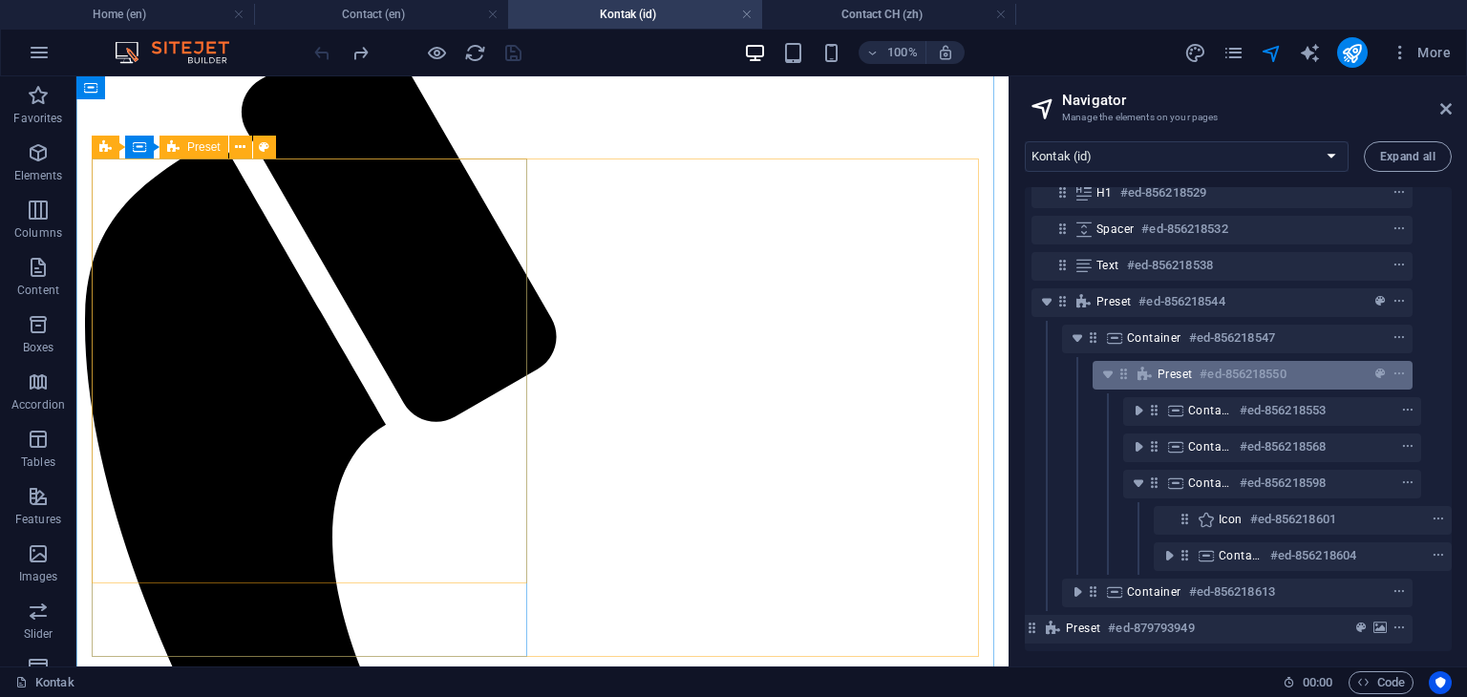
click at [1182, 367] on span "Preset" at bounding box center [1174, 374] width 34 height 15
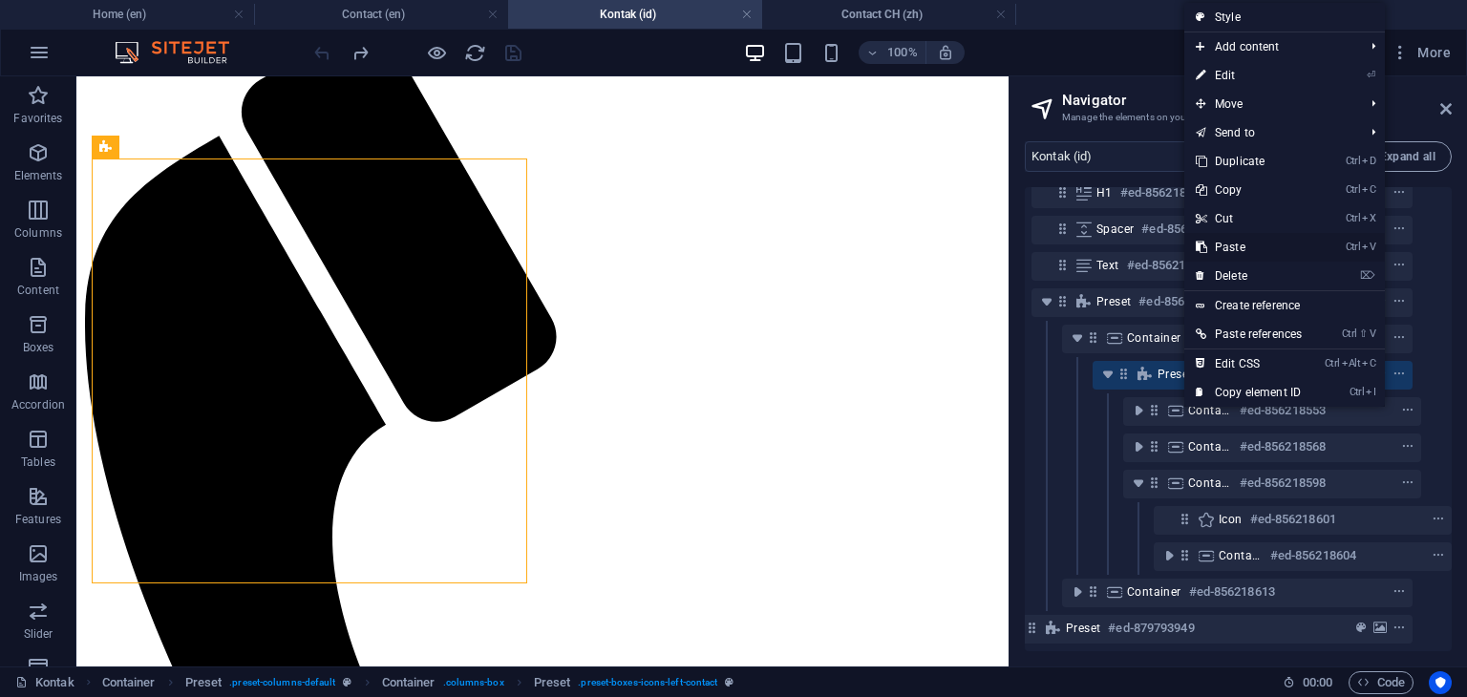
click at [1233, 249] on link "Ctrl V Paste" at bounding box center [1248, 247] width 129 height 29
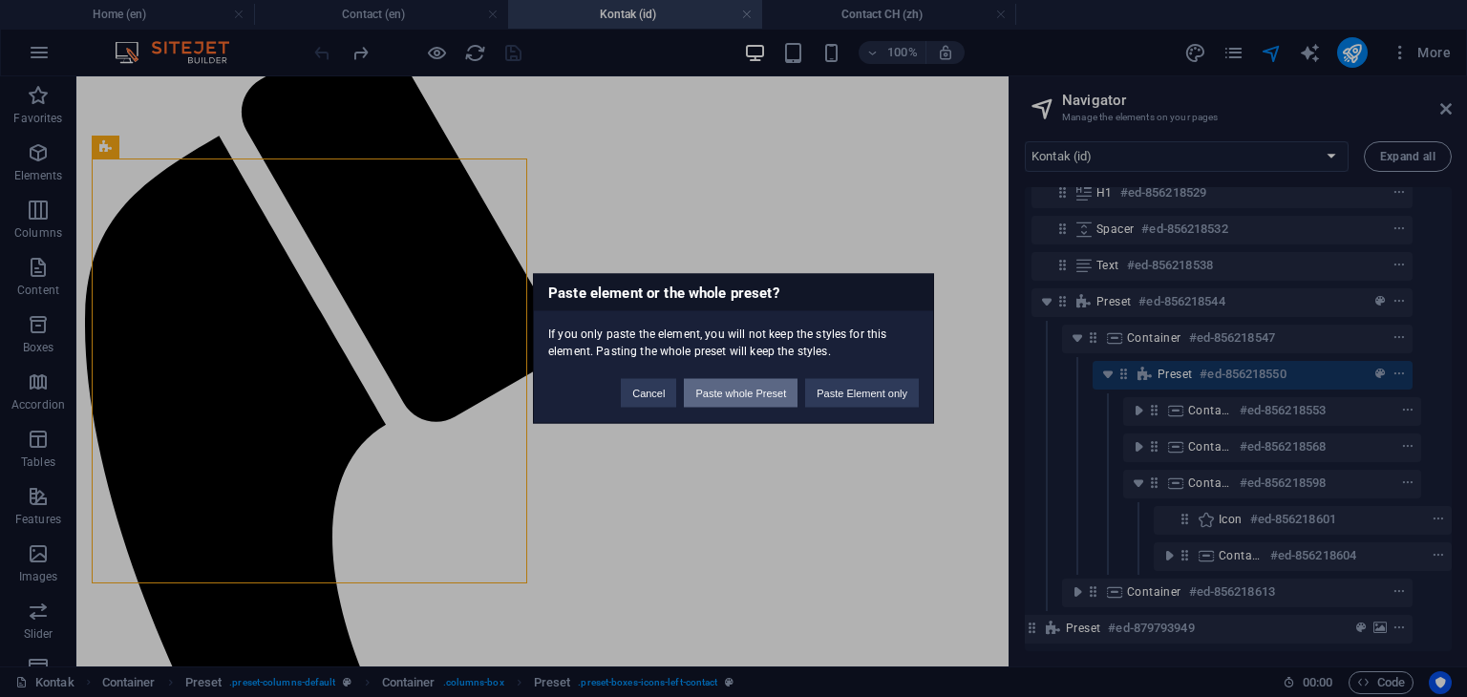
click at [743, 392] on button "Paste whole Preset" at bounding box center [741, 393] width 114 height 29
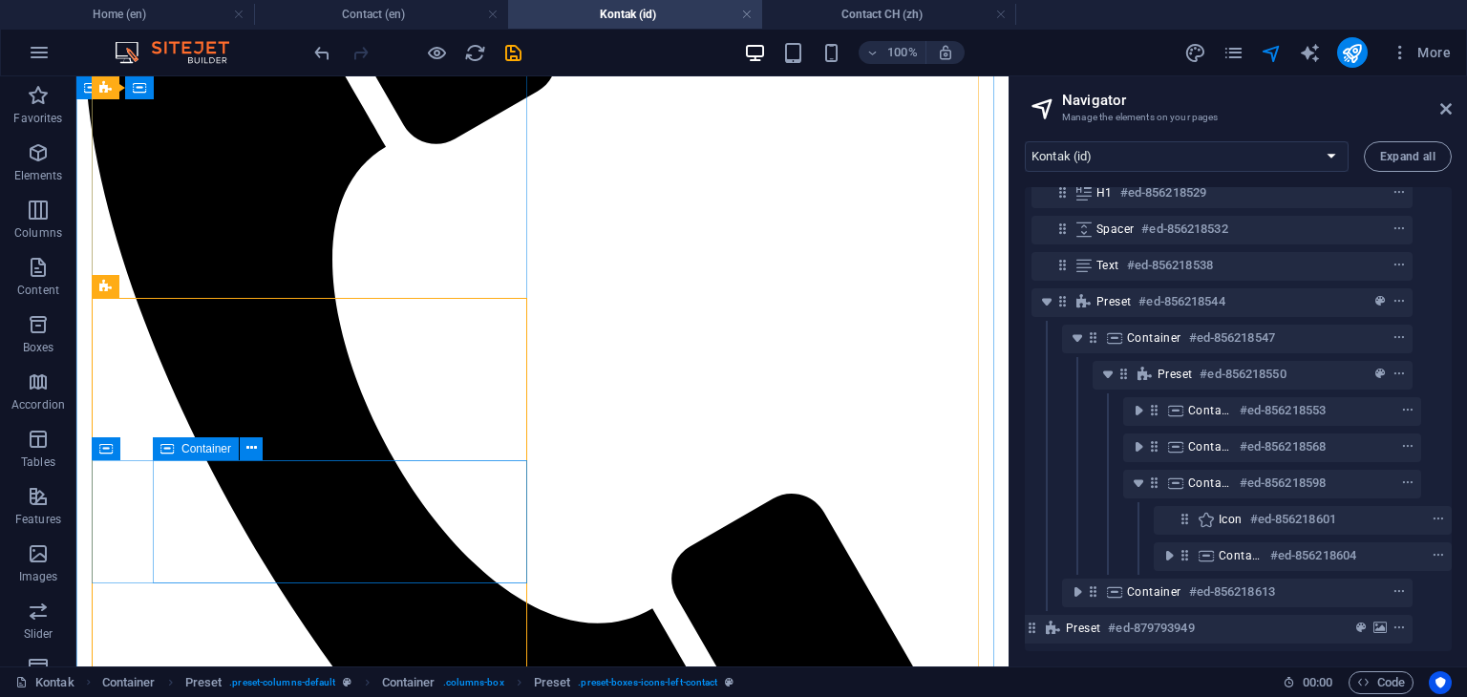
scroll to position [494, 0]
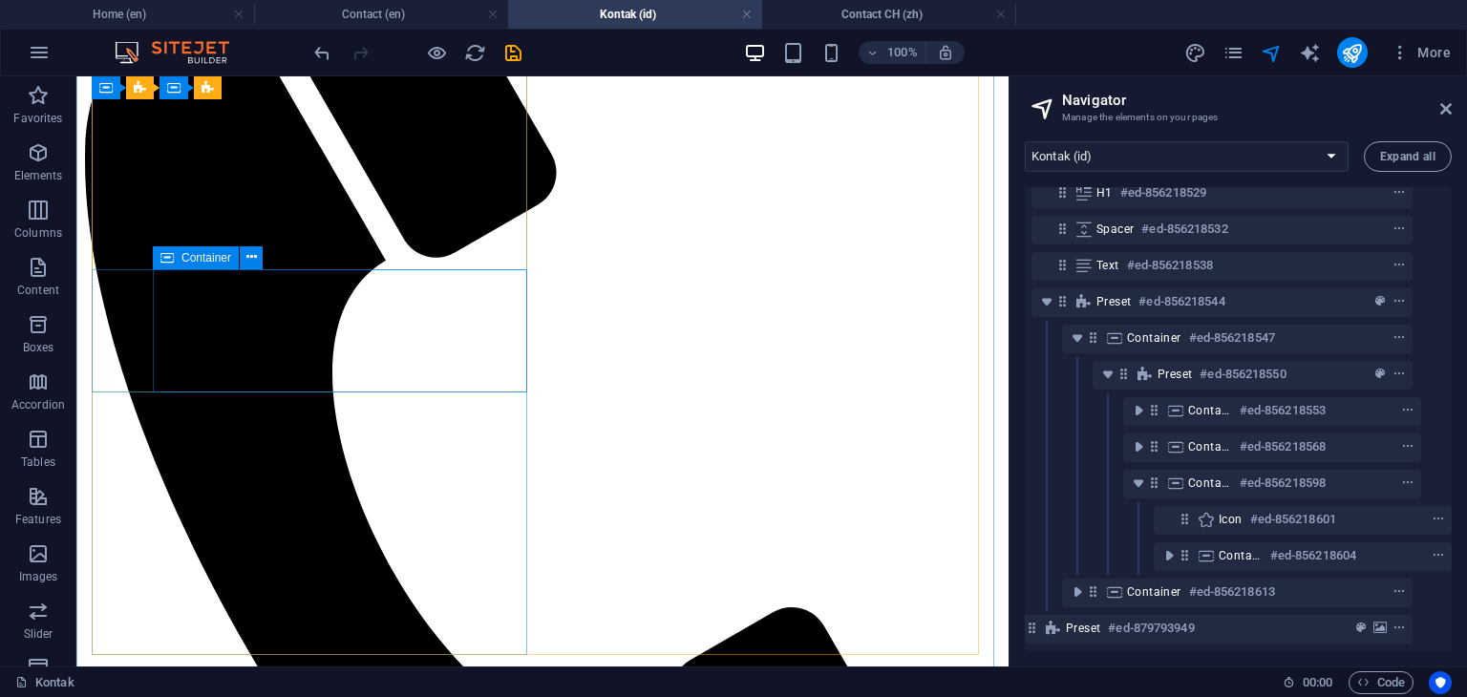
scroll to position [398, 0]
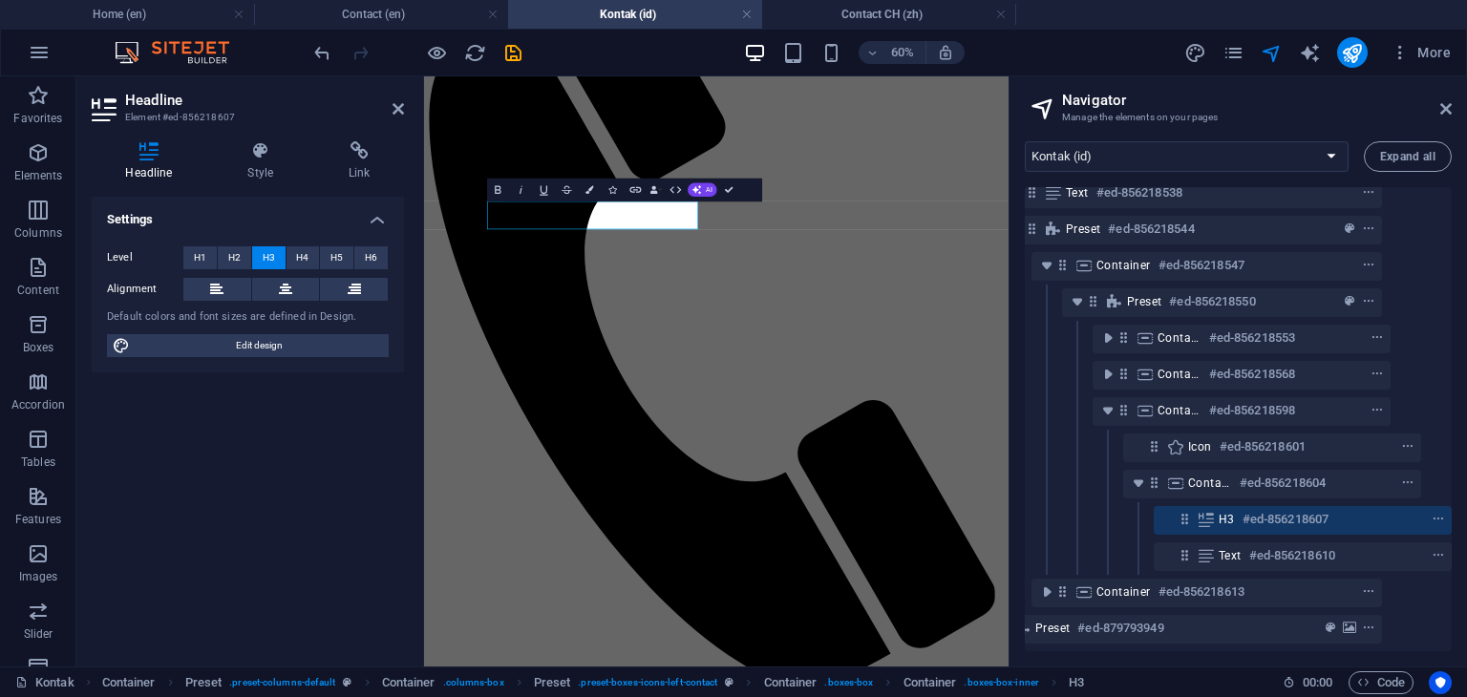
scroll to position [176, 65]
select select "xMidYMid"
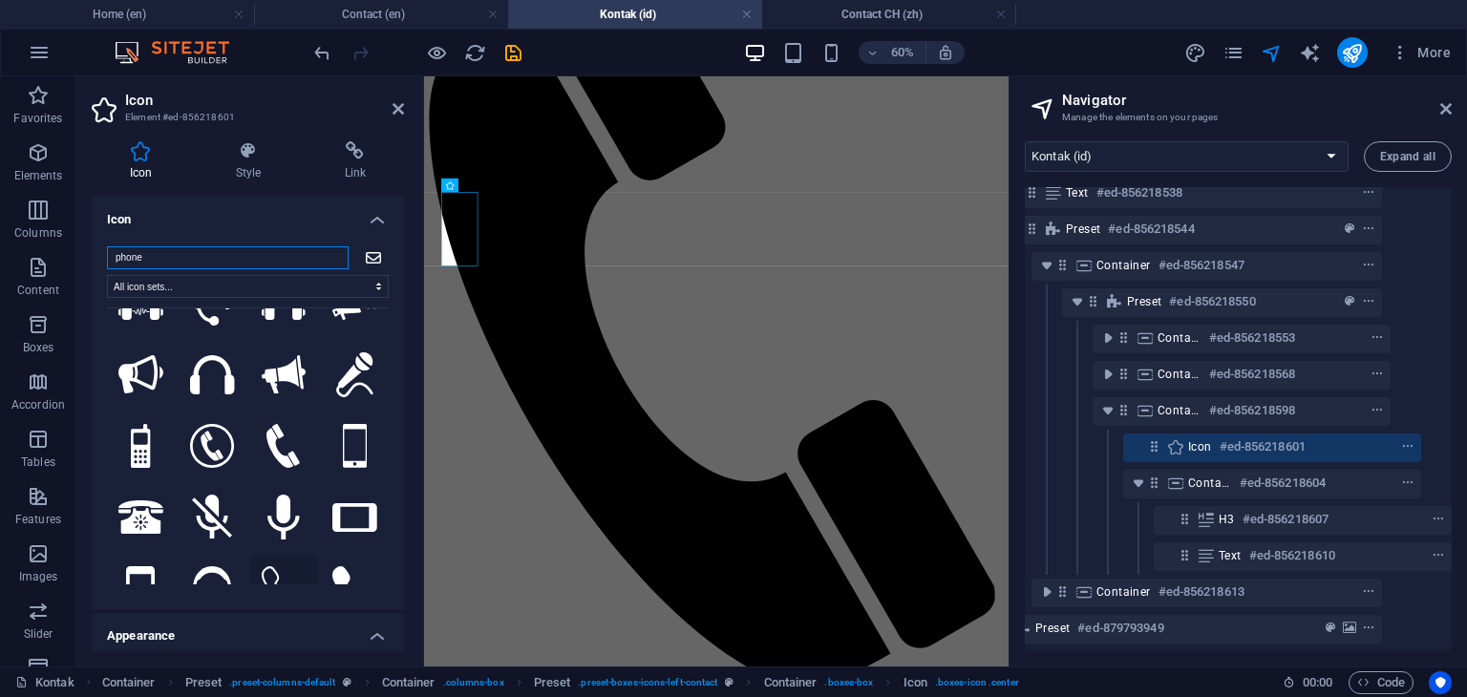
scroll to position [287, 0]
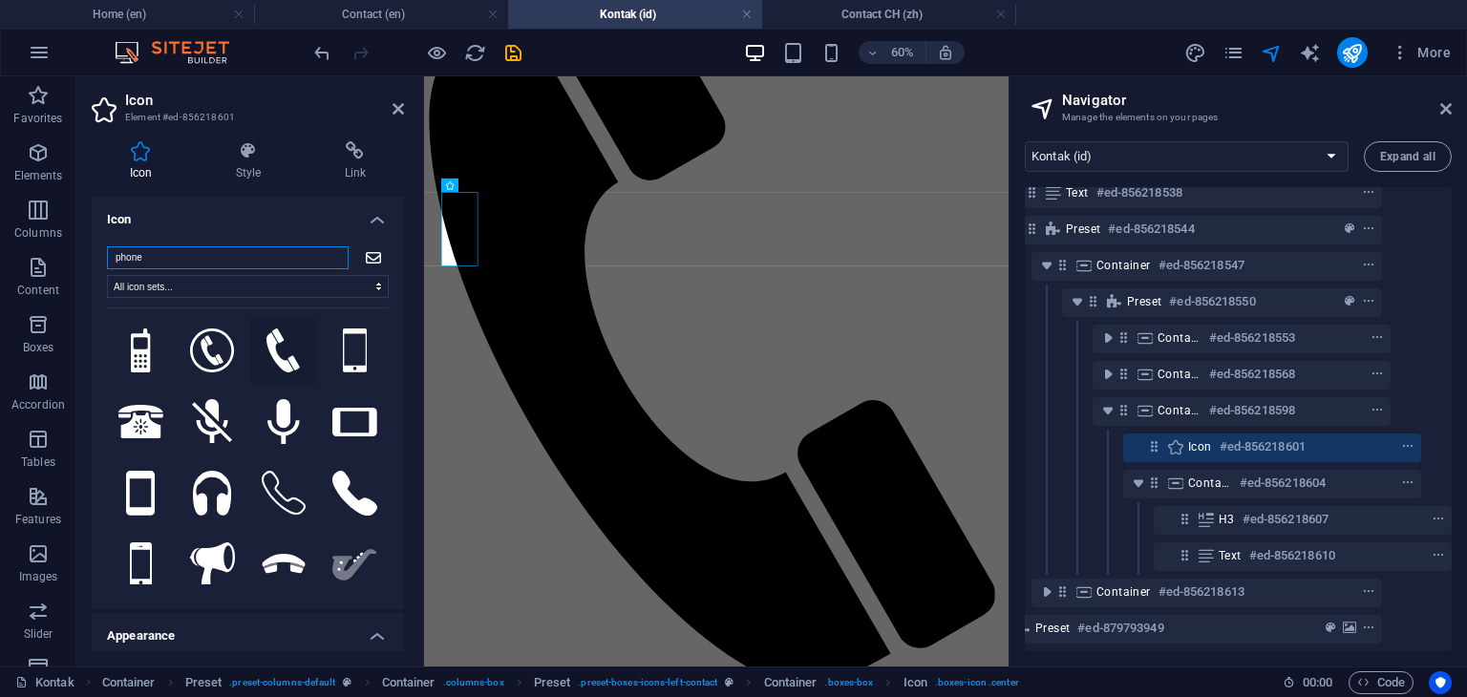
type input "phone"
click at [284, 352] on icon at bounding box center [282, 351] width 33 height 45
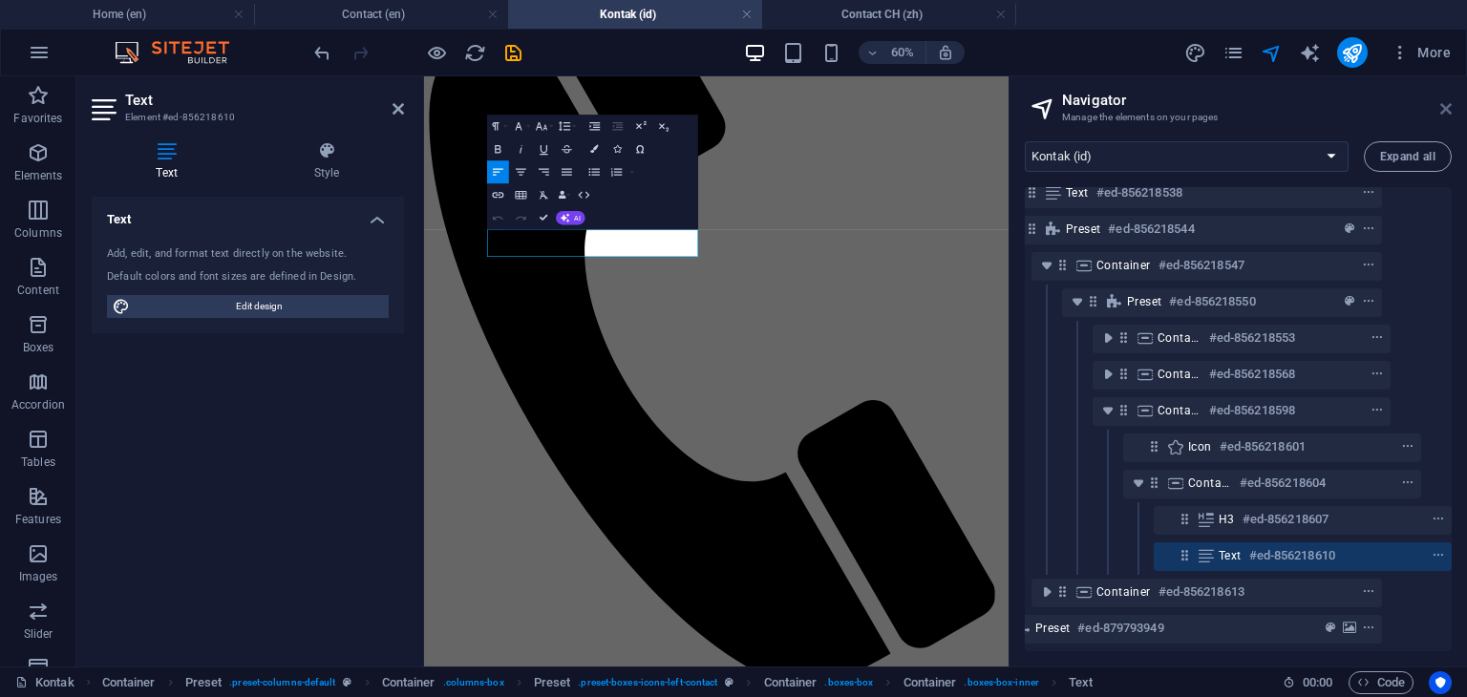
click at [1440, 109] on icon at bounding box center [1445, 108] width 11 height 15
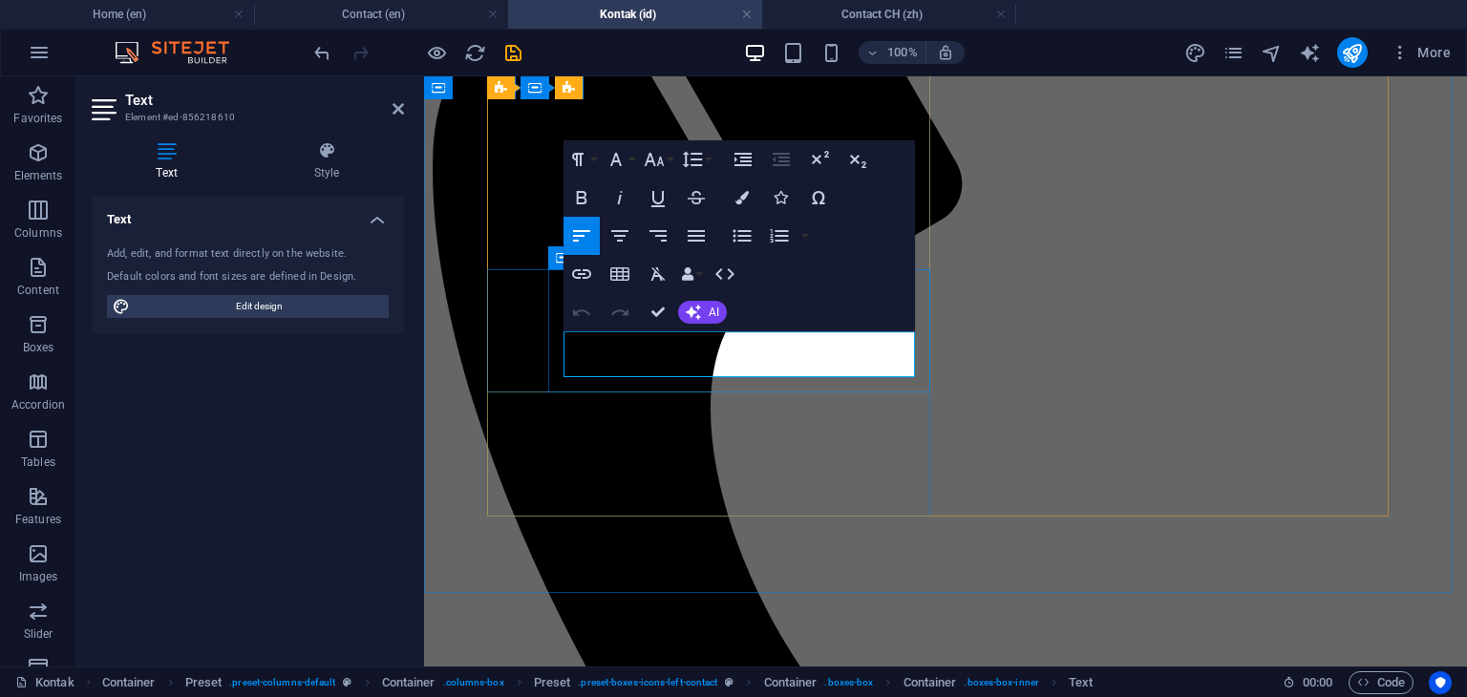
drag, startPoint x: 695, startPoint y: 345, endPoint x: 565, endPoint y: 351, distance: 130.1
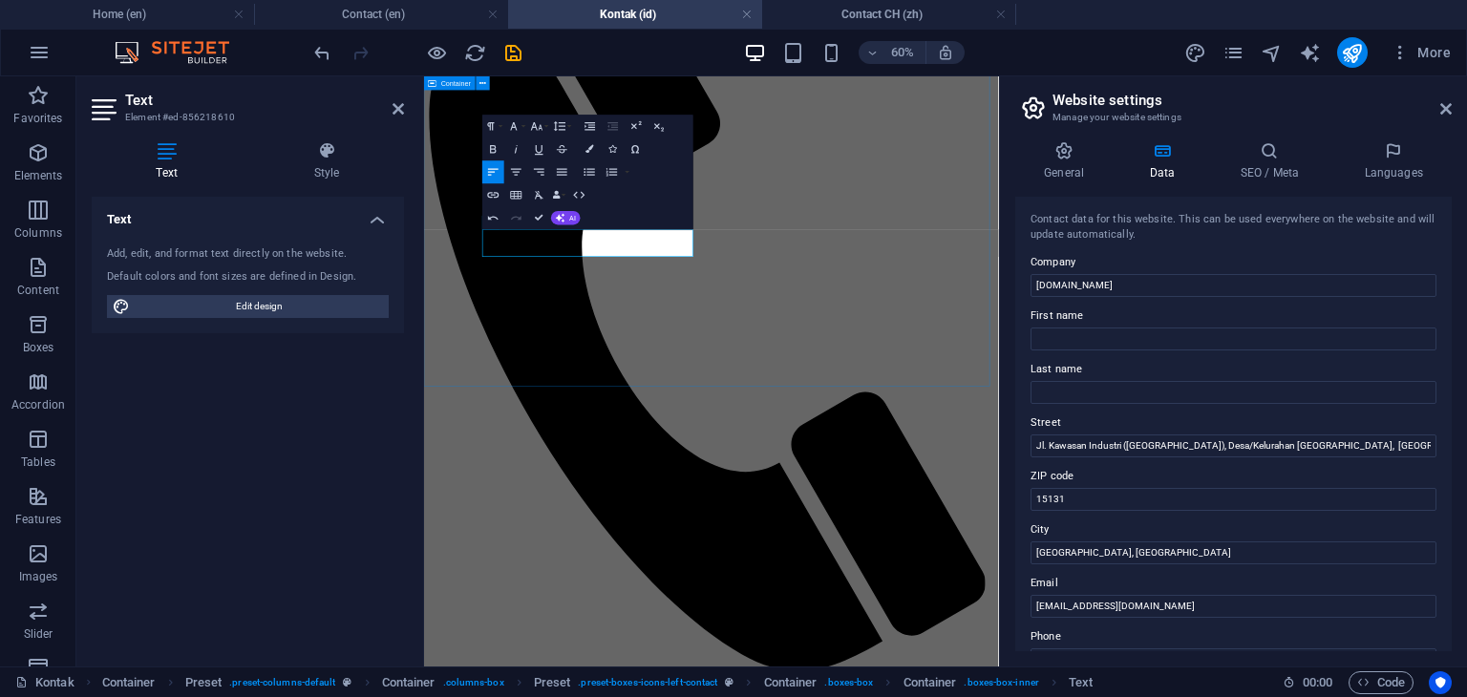
scroll to position [0, 8]
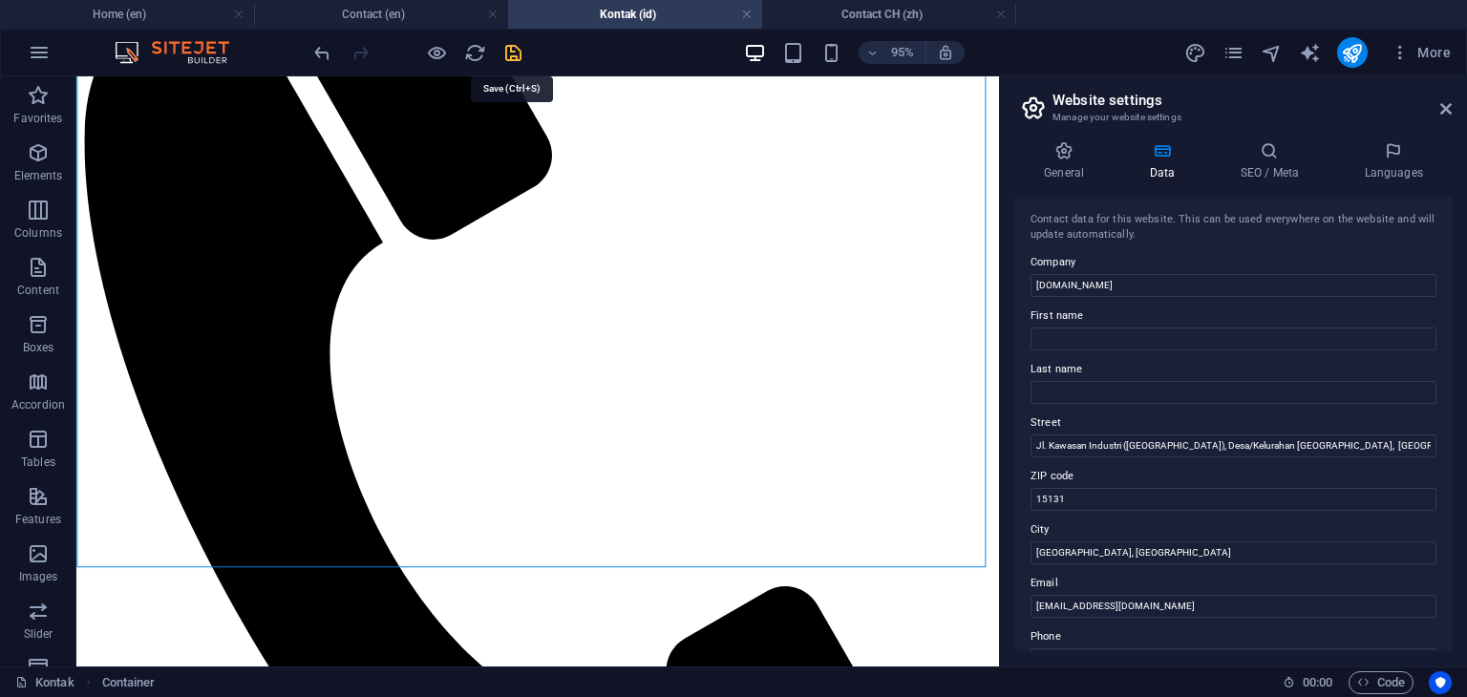
click at [513, 54] on icon "save" at bounding box center [513, 53] width 22 height 22
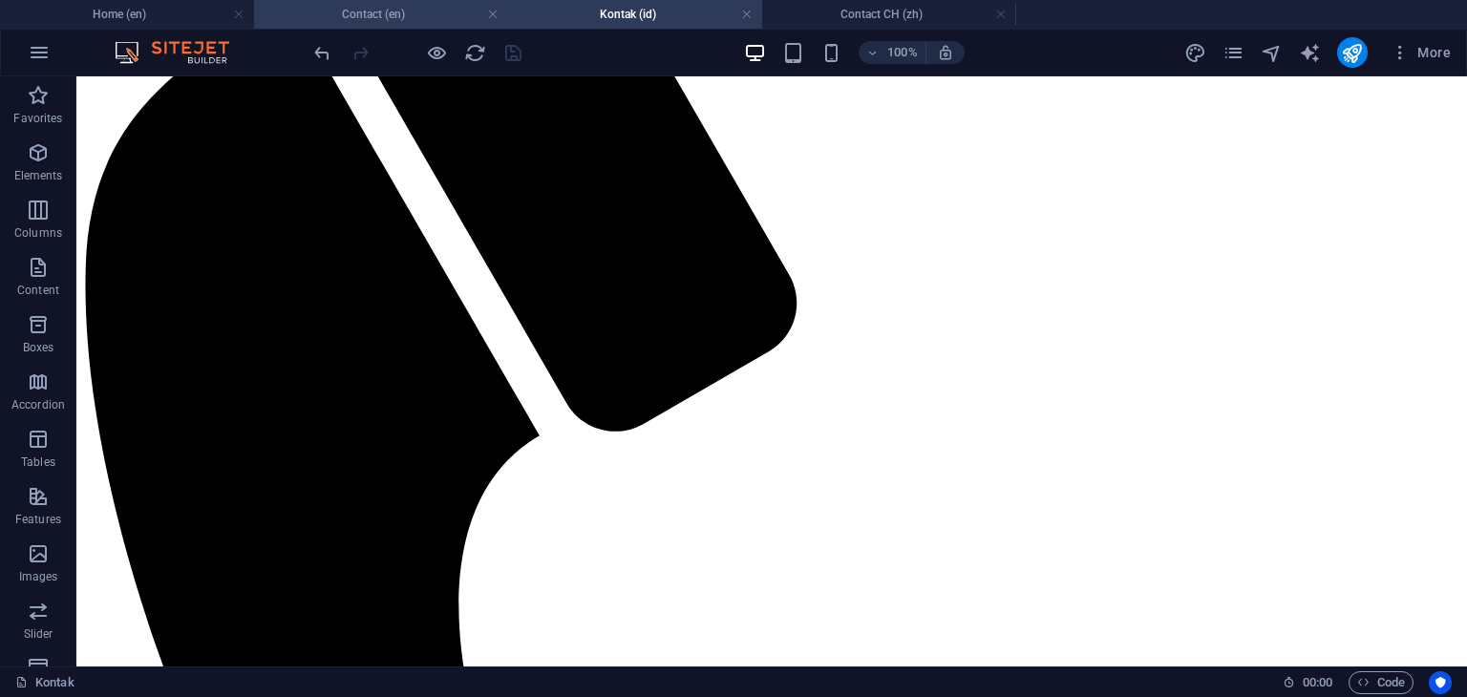
click at [418, 20] on h4 "Contact (en)" at bounding box center [381, 14] width 254 height 21
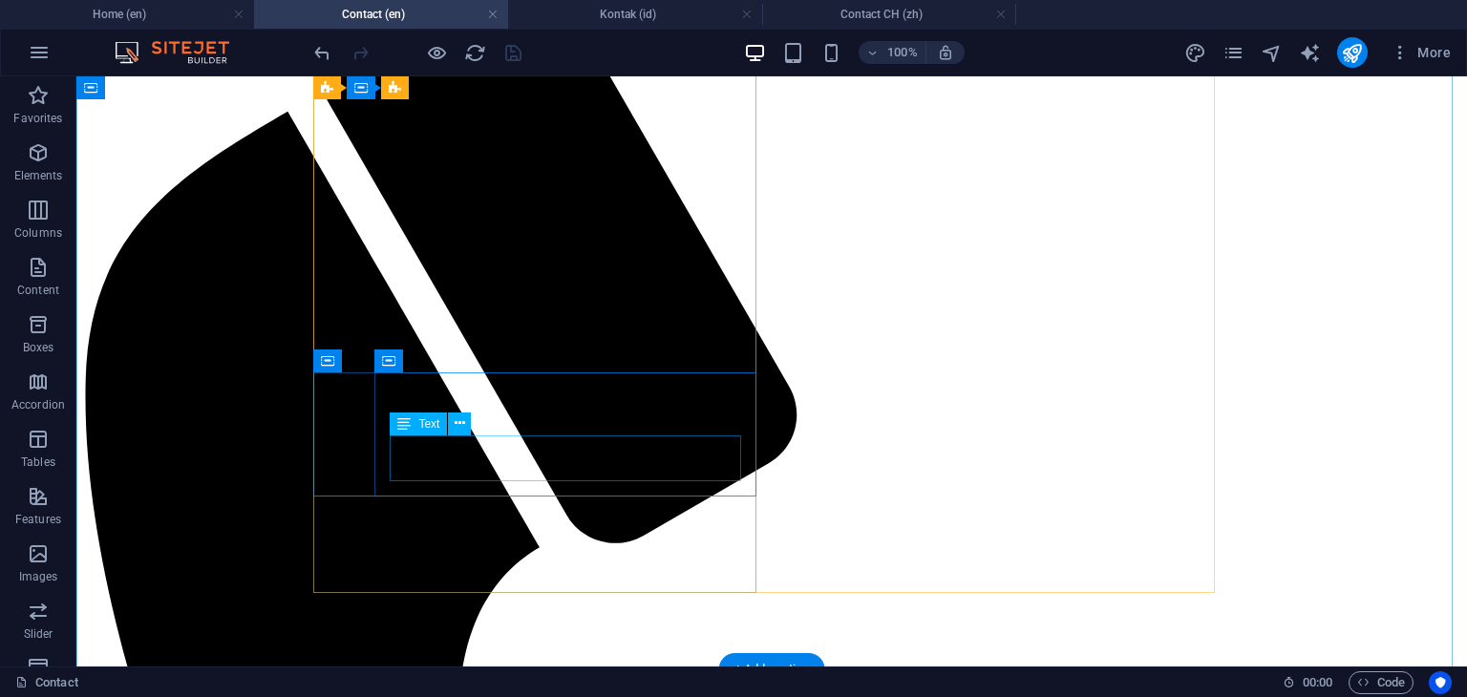
scroll to position [191, 0]
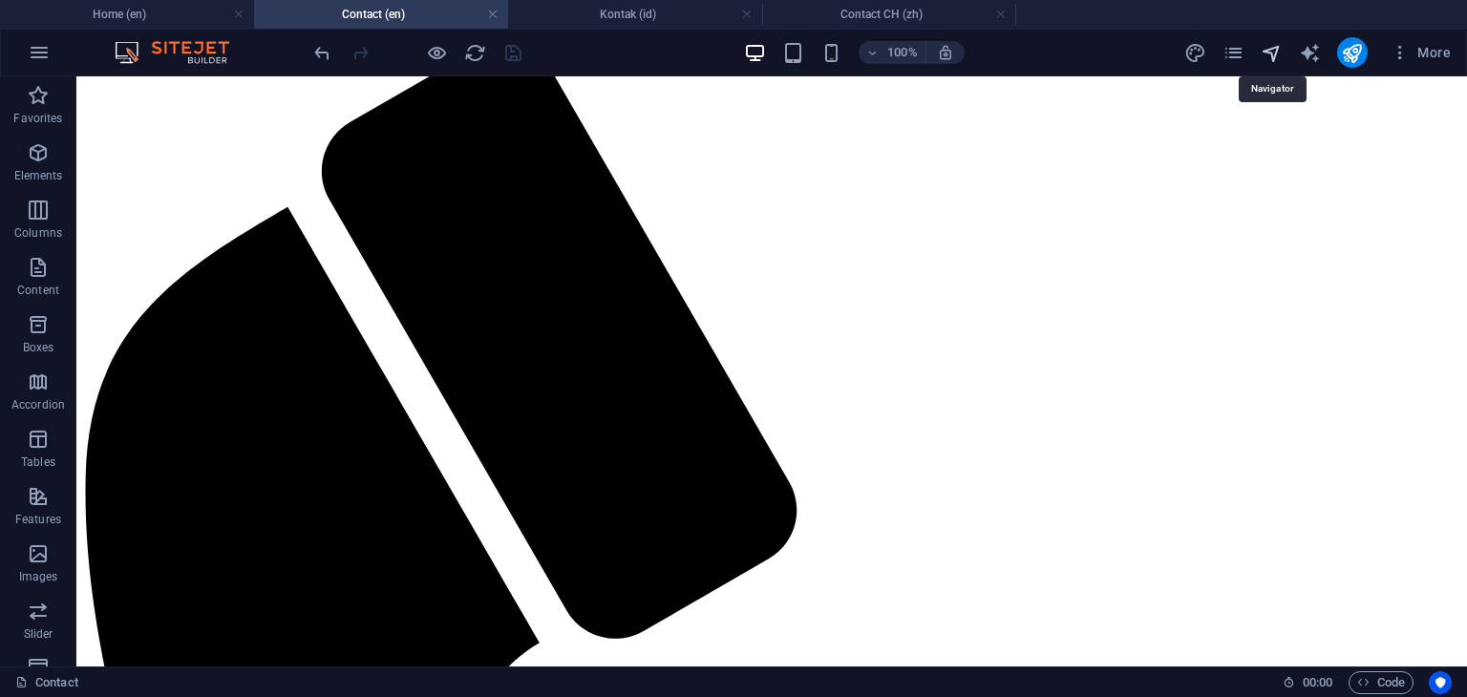
click at [1268, 52] on icon "navigator" at bounding box center [1272, 53] width 22 height 22
select select "16215590-en"
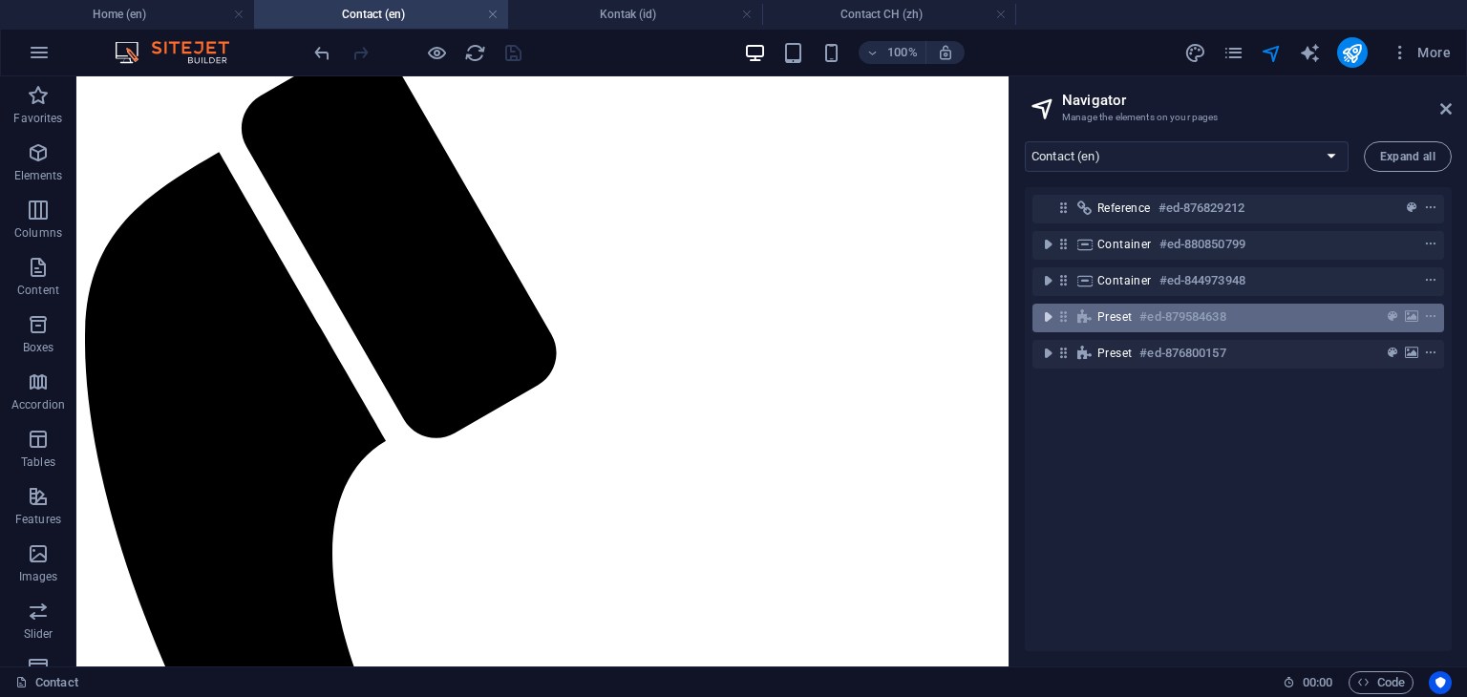
click at [1051, 323] on icon "toggle-expand" at bounding box center [1047, 317] width 19 height 19
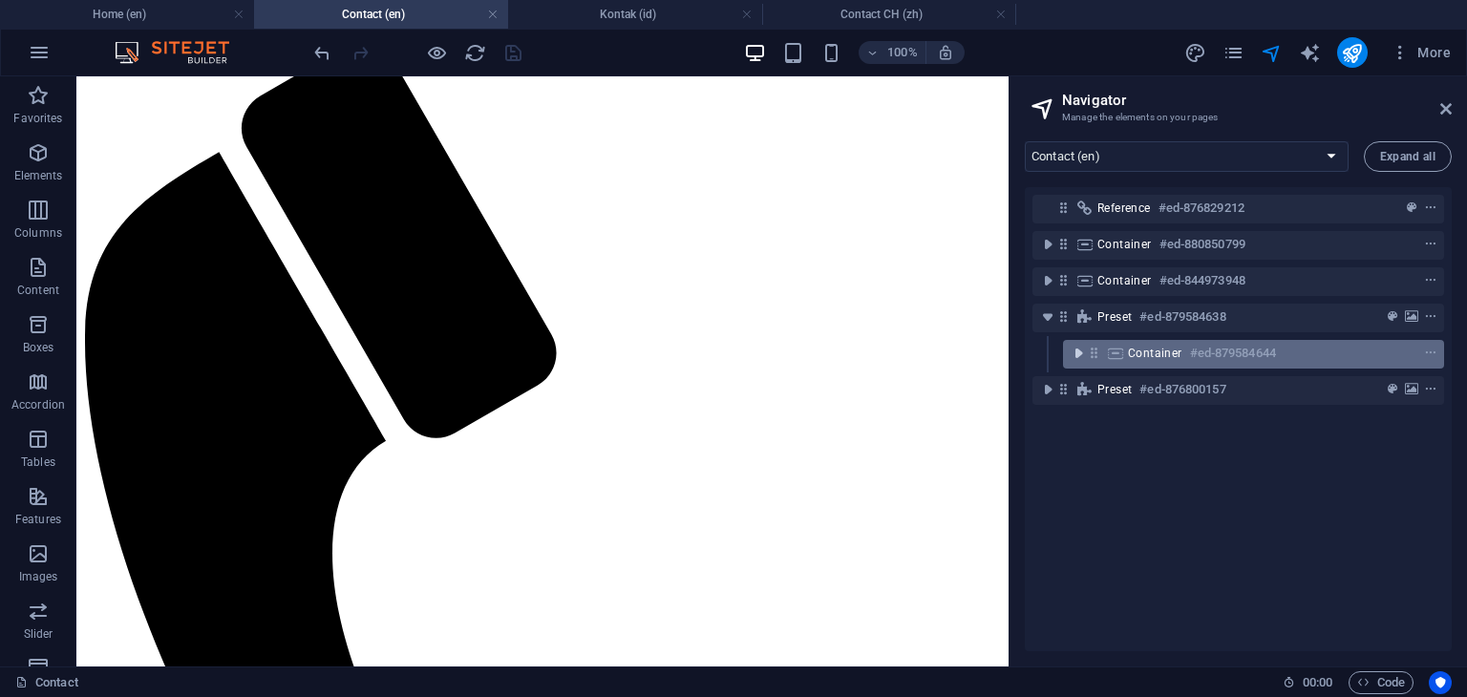
click at [1076, 360] on icon "toggle-expand" at bounding box center [1078, 353] width 19 height 19
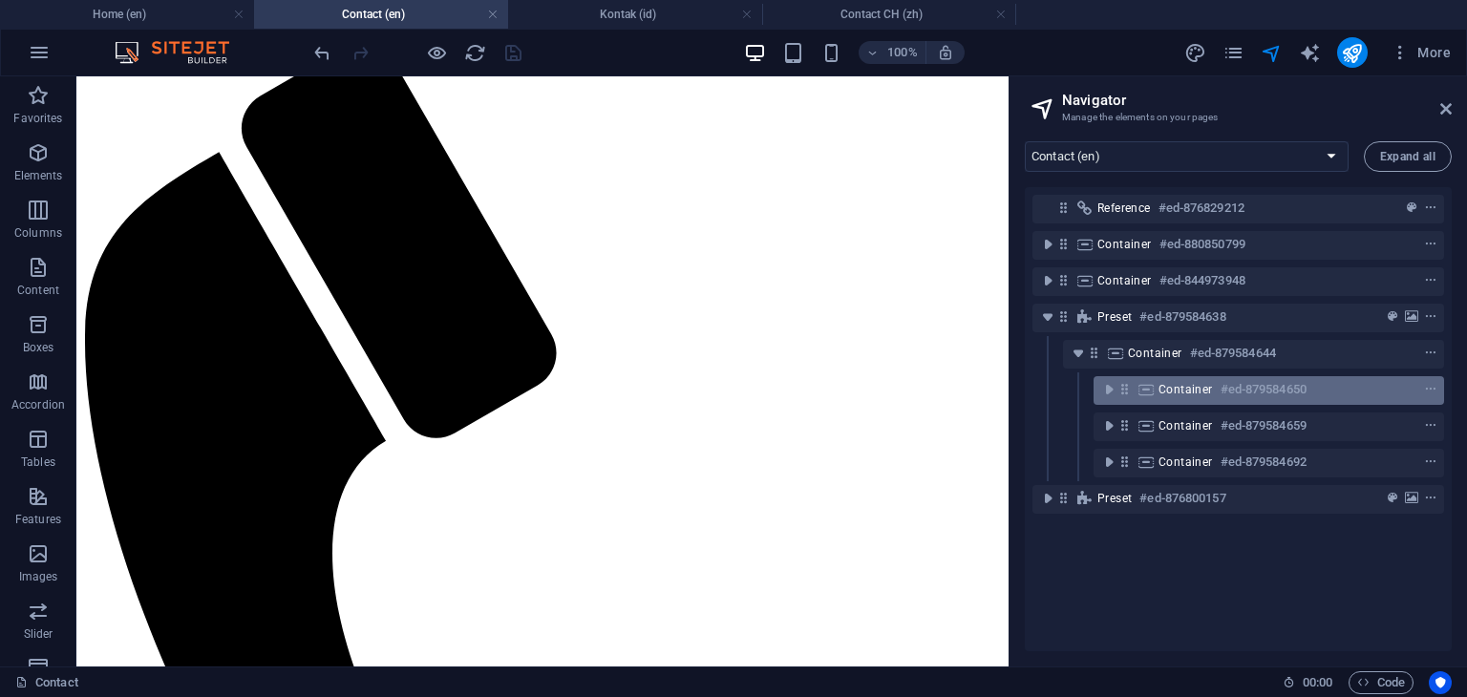
click at [1169, 393] on span "Container" at bounding box center [1185, 389] width 54 height 15
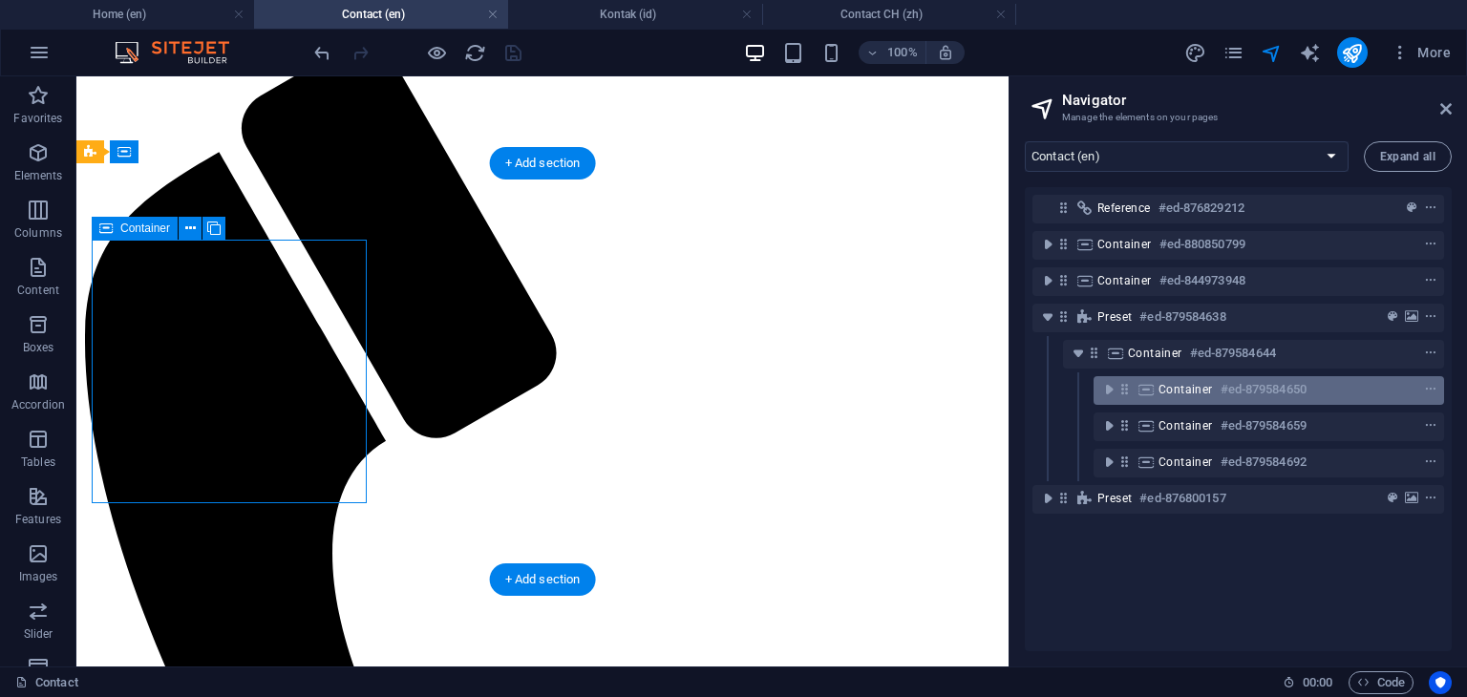
scroll to position [792, 0]
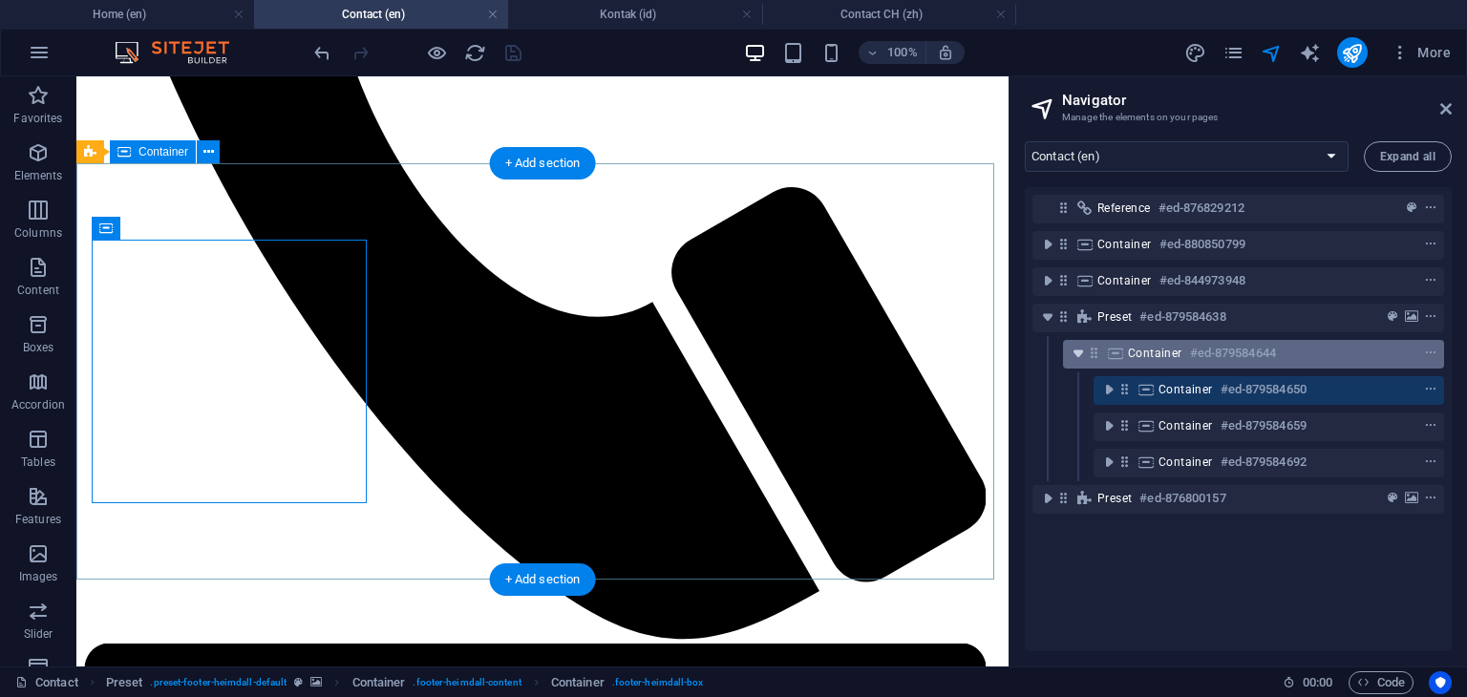
click at [1077, 355] on icon "toggle-expand" at bounding box center [1078, 353] width 19 height 19
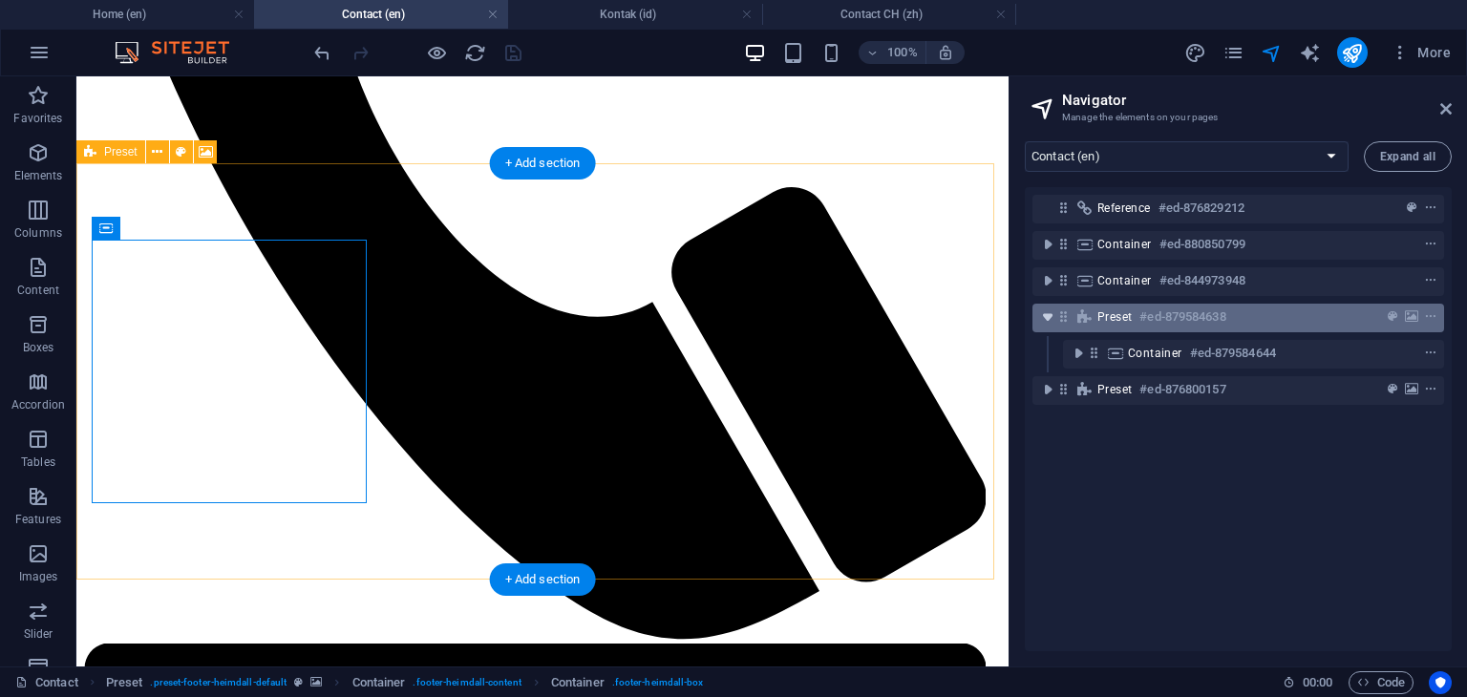
click at [1047, 317] on icon "toggle-expand" at bounding box center [1047, 317] width 19 height 19
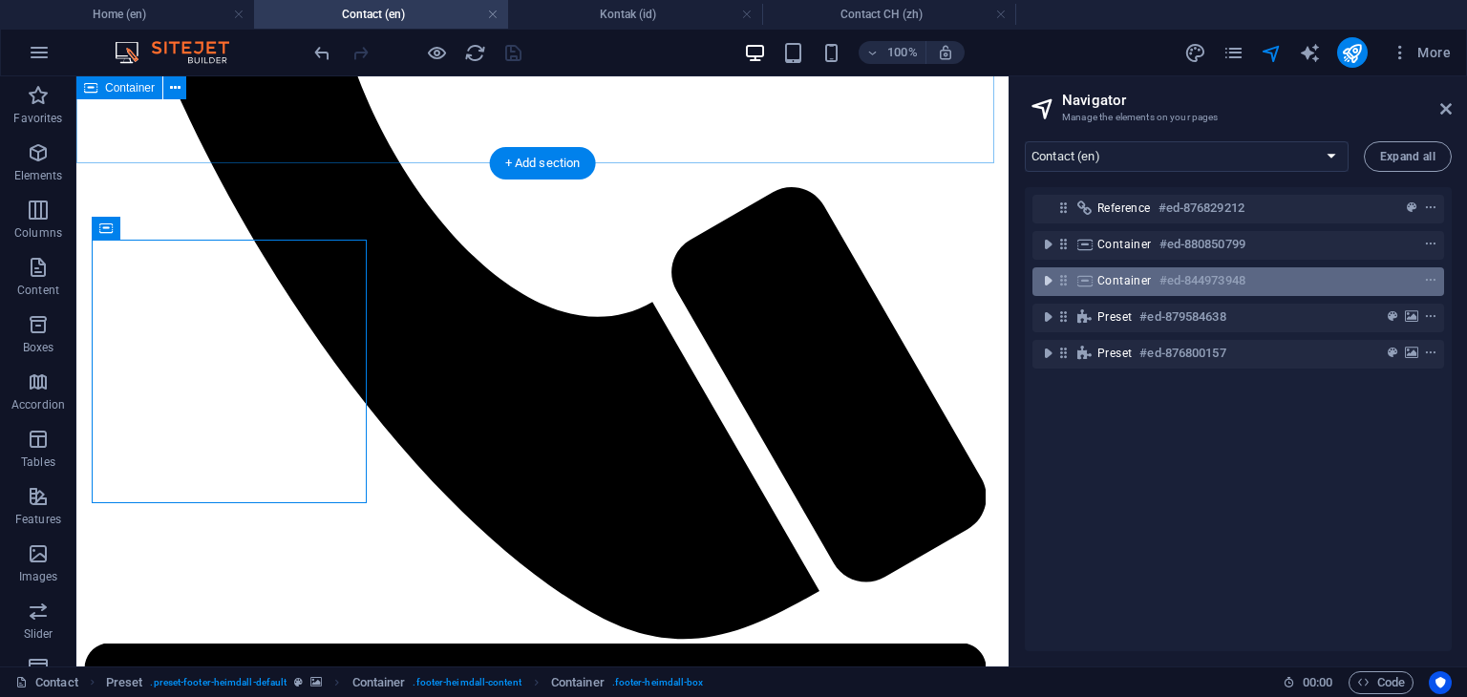
click at [1051, 280] on icon "toggle-expand" at bounding box center [1047, 280] width 19 height 19
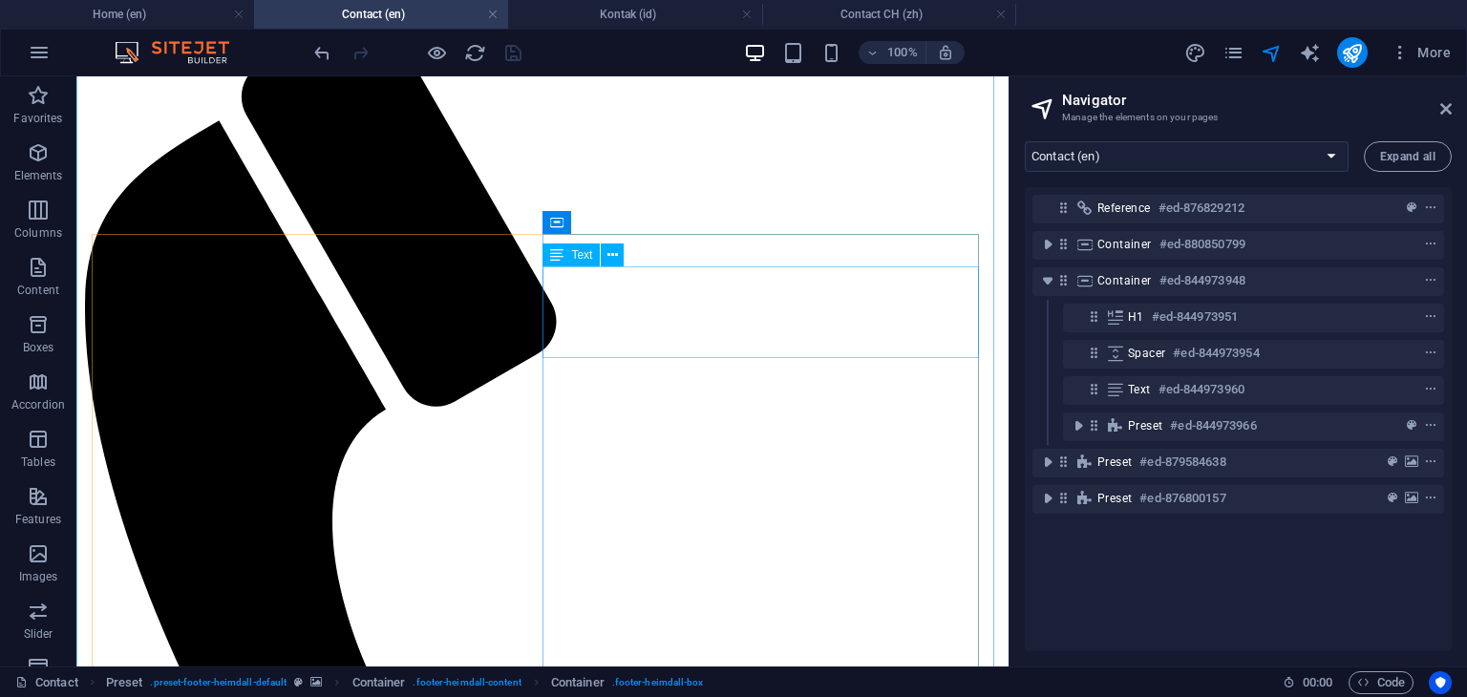
scroll to position [123, 0]
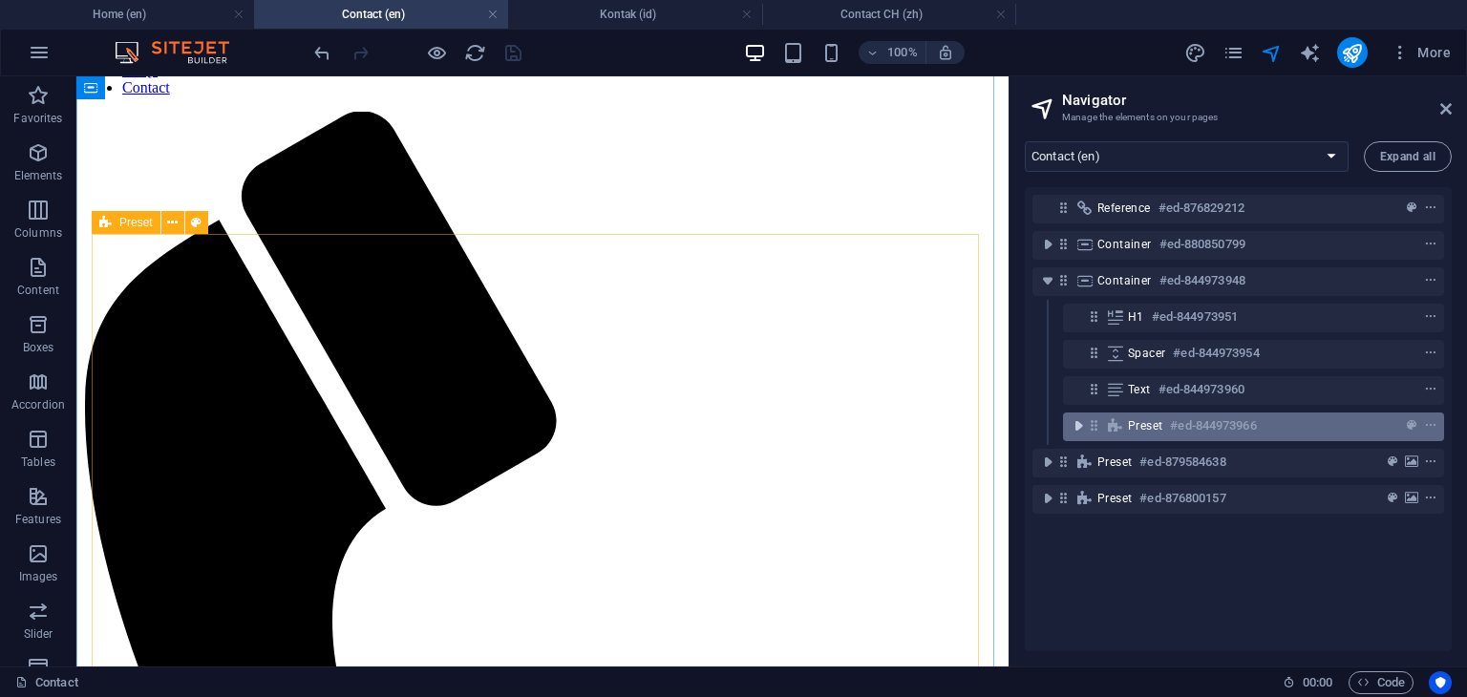
click at [1079, 426] on icon "toggle-expand" at bounding box center [1078, 425] width 19 height 19
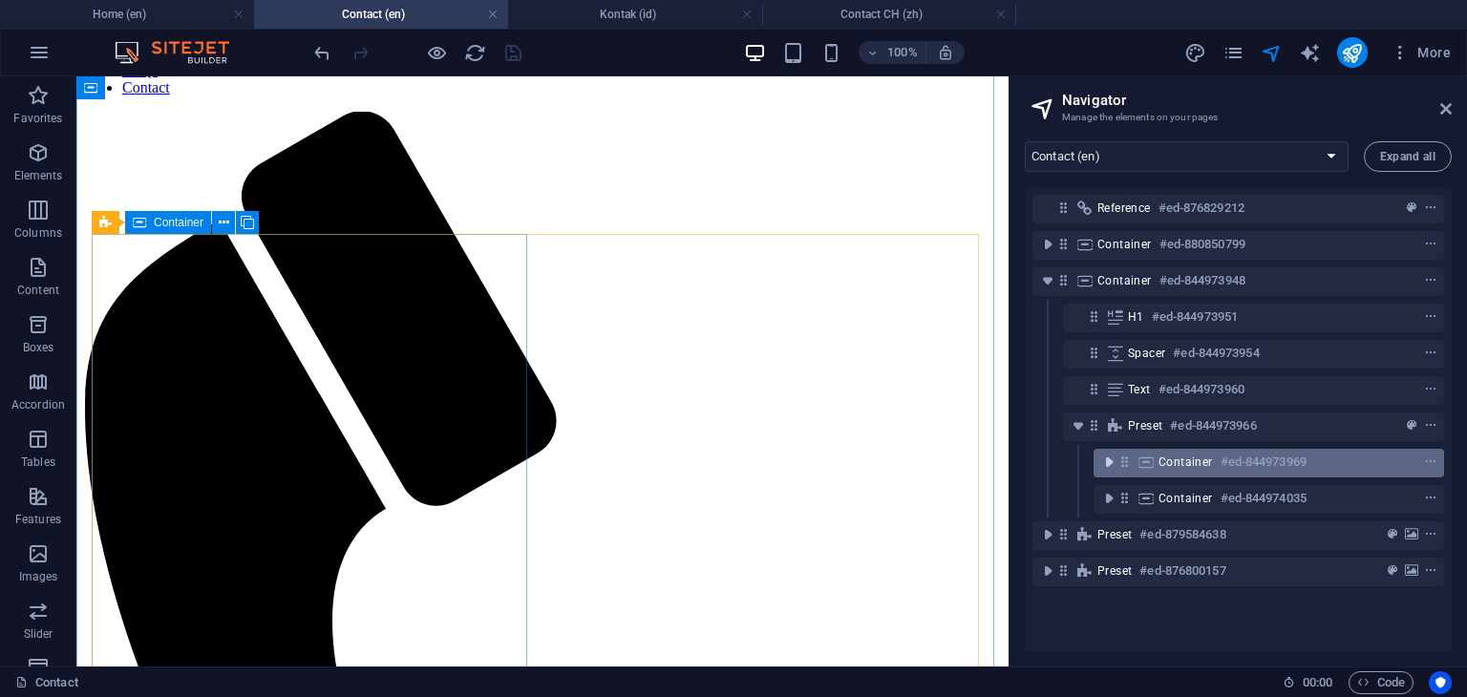
click at [1109, 465] on icon "toggle-expand" at bounding box center [1108, 462] width 19 height 19
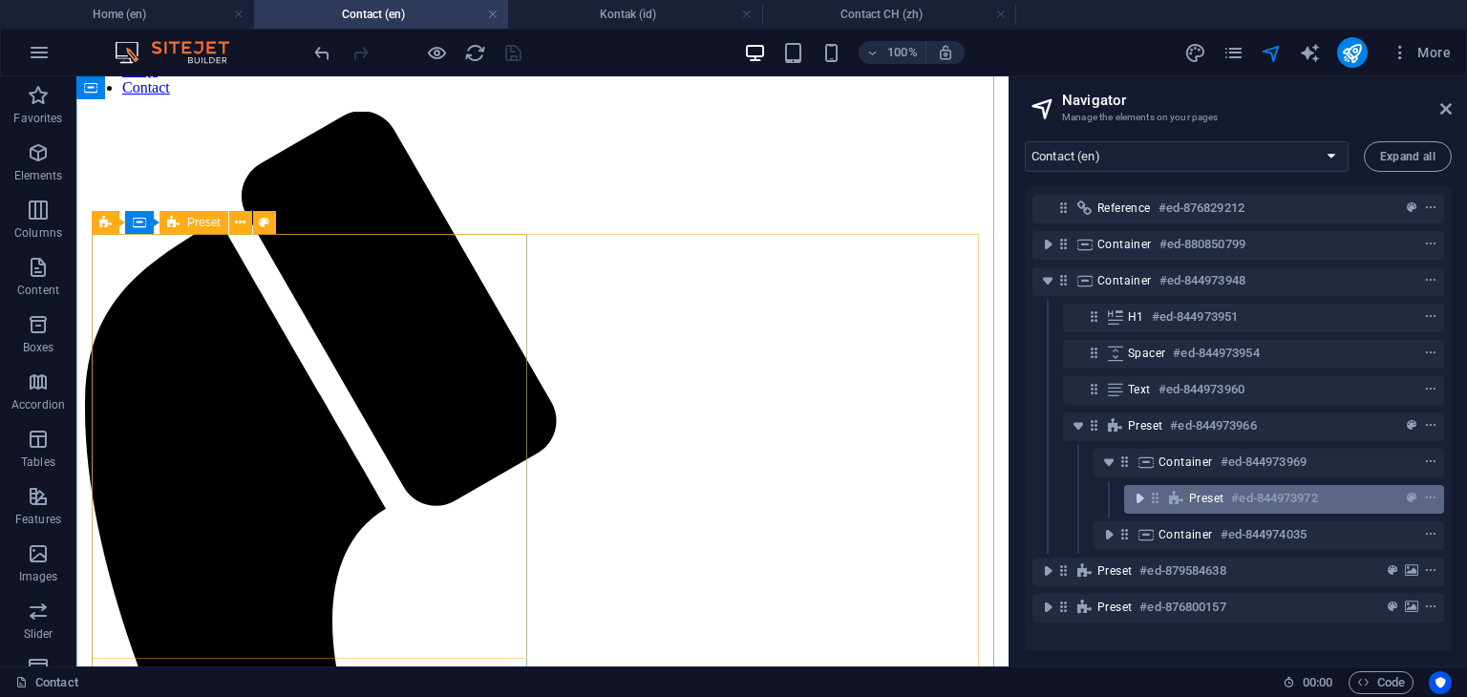
click at [1138, 498] on icon "toggle-expand" at bounding box center [1139, 498] width 19 height 19
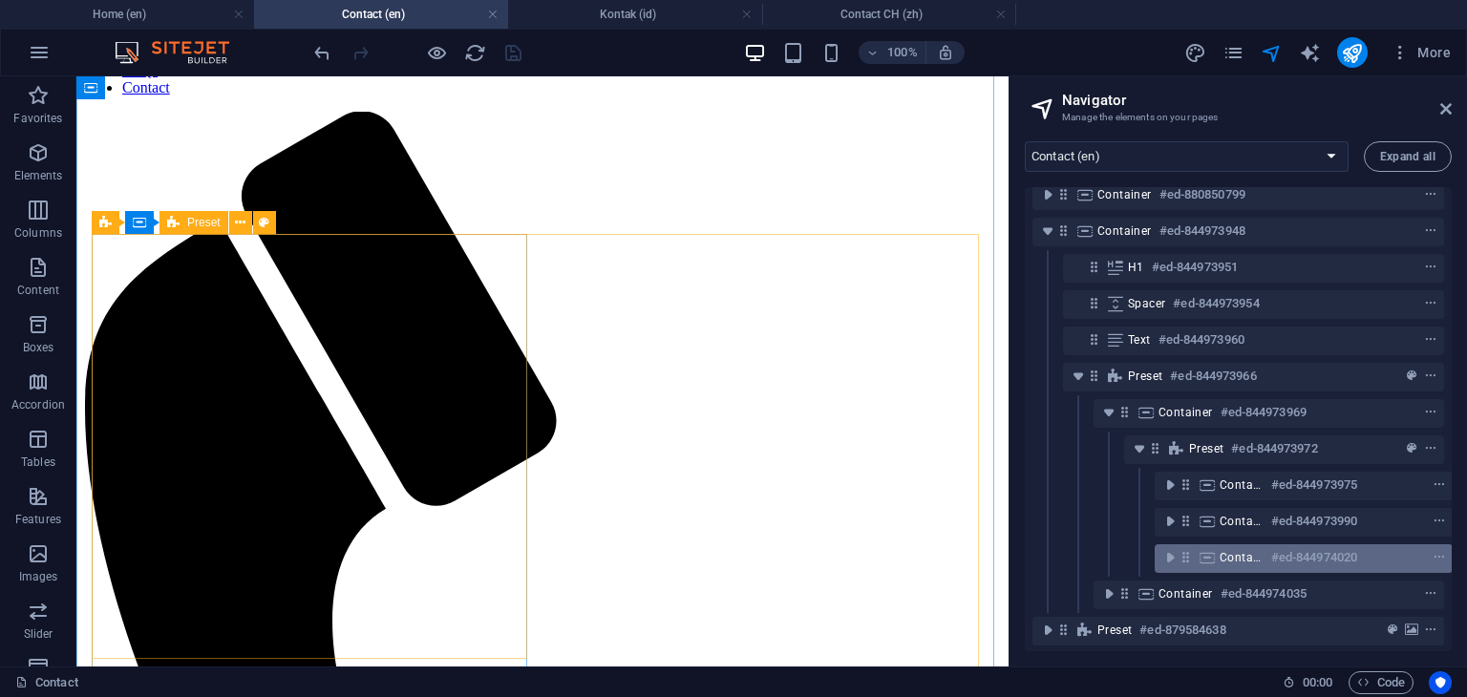
scroll to position [96, 0]
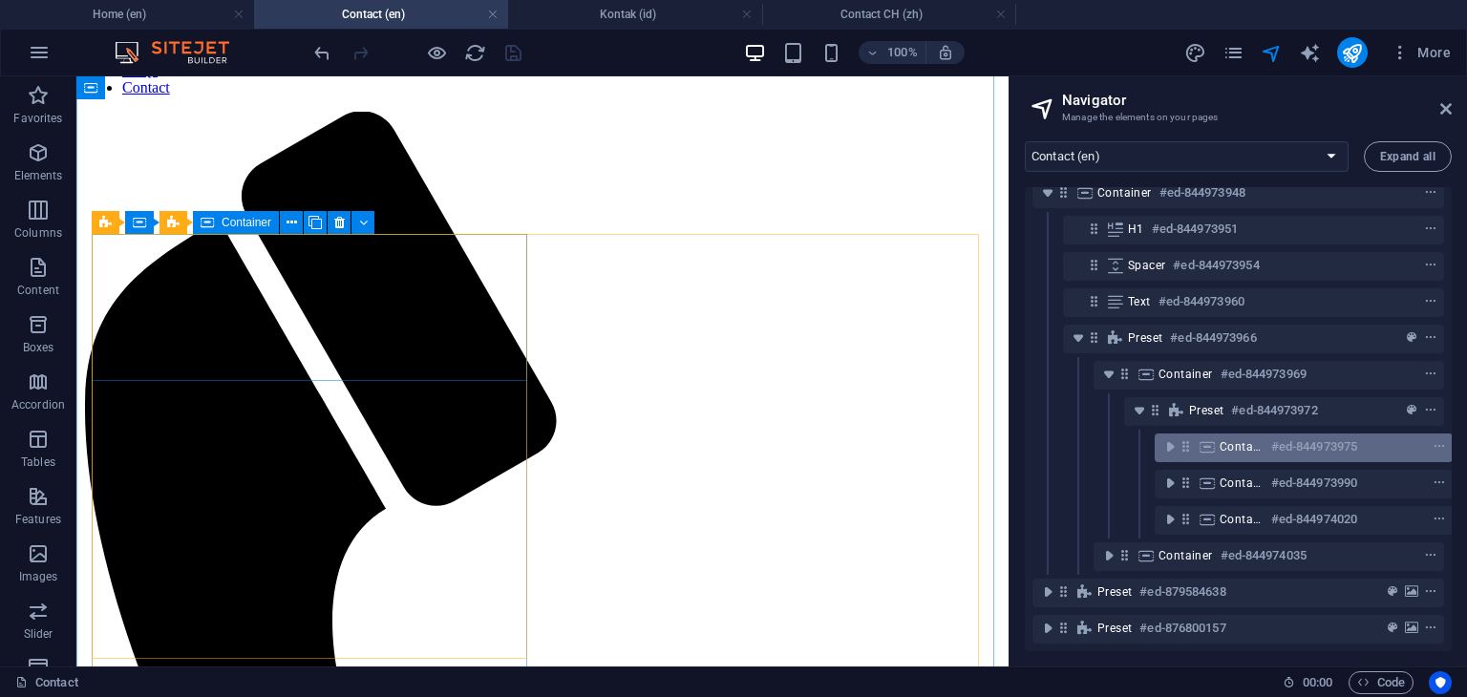
click at [1299, 443] on h6 "#ed-844973975" at bounding box center [1314, 446] width 86 height 23
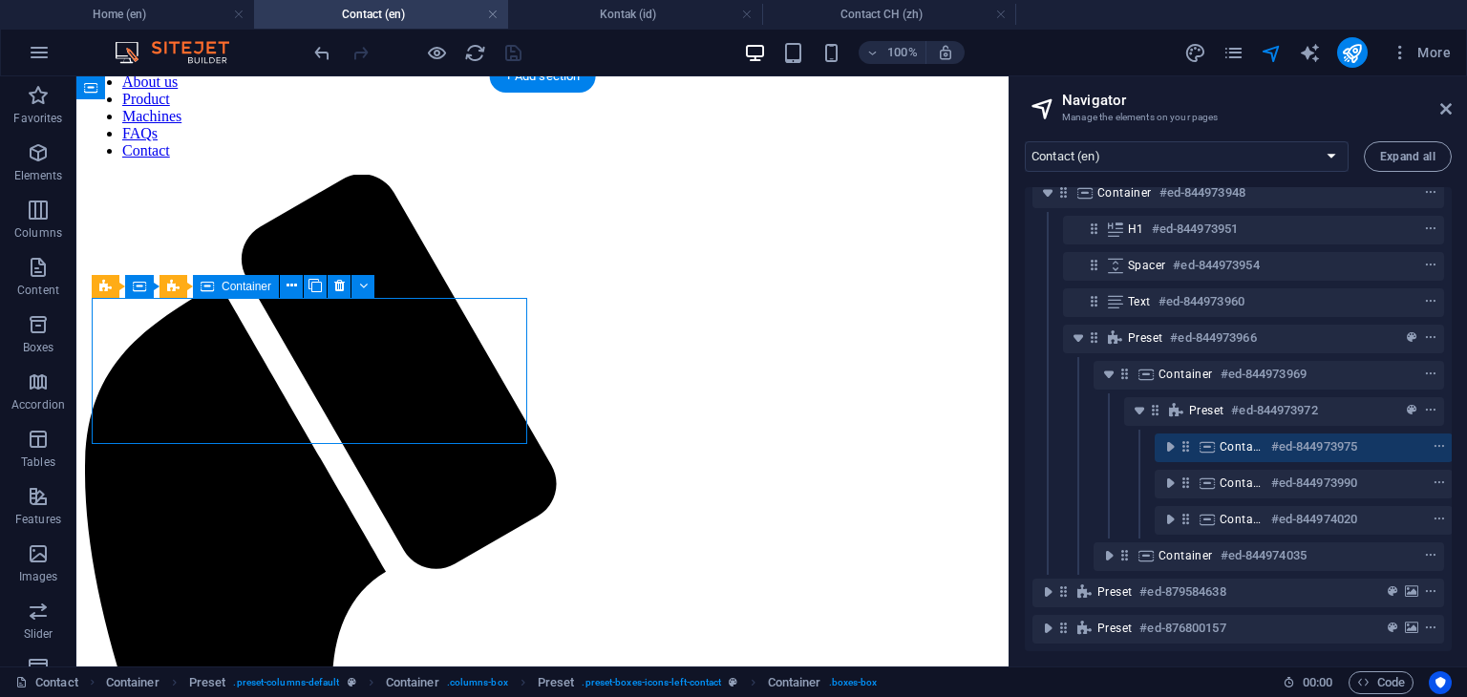
scroll to position [103, 4]
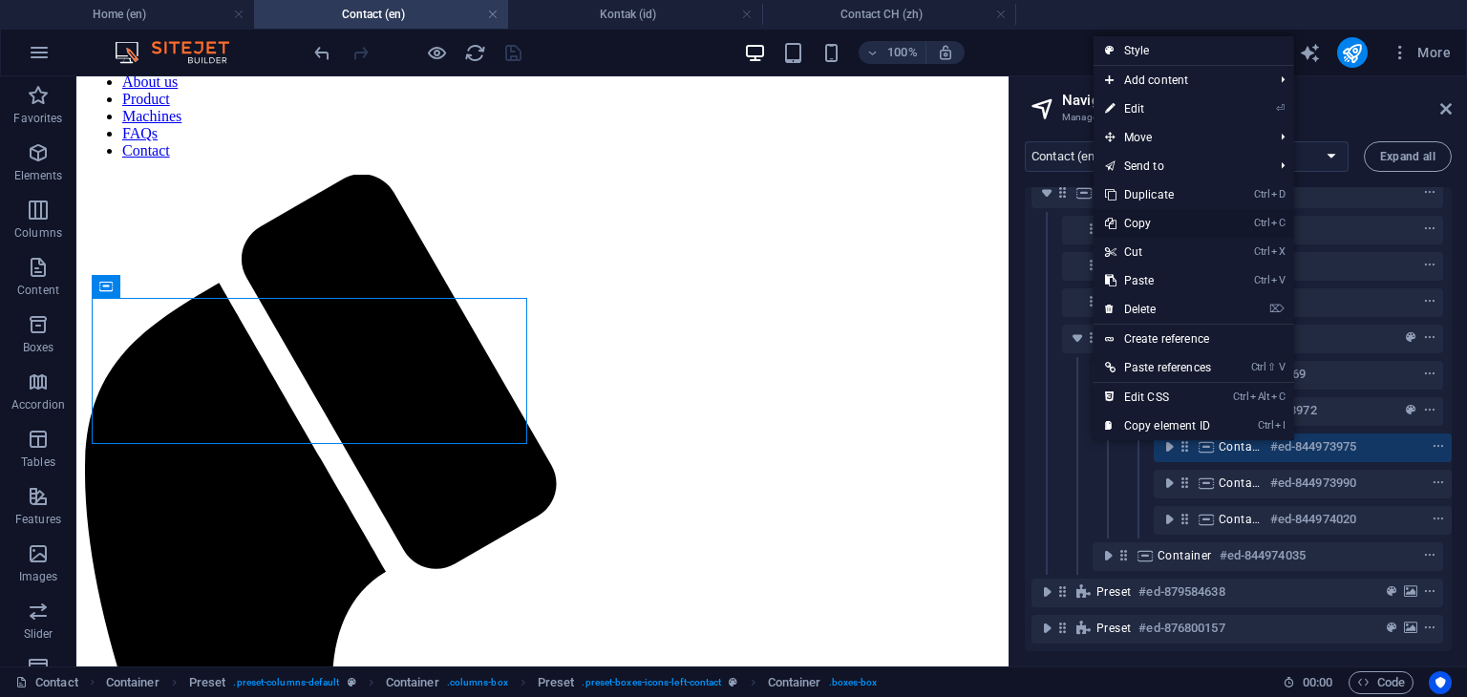
click at [1142, 226] on link "Ctrl C Copy" at bounding box center [1158, 223] width 129 height 29
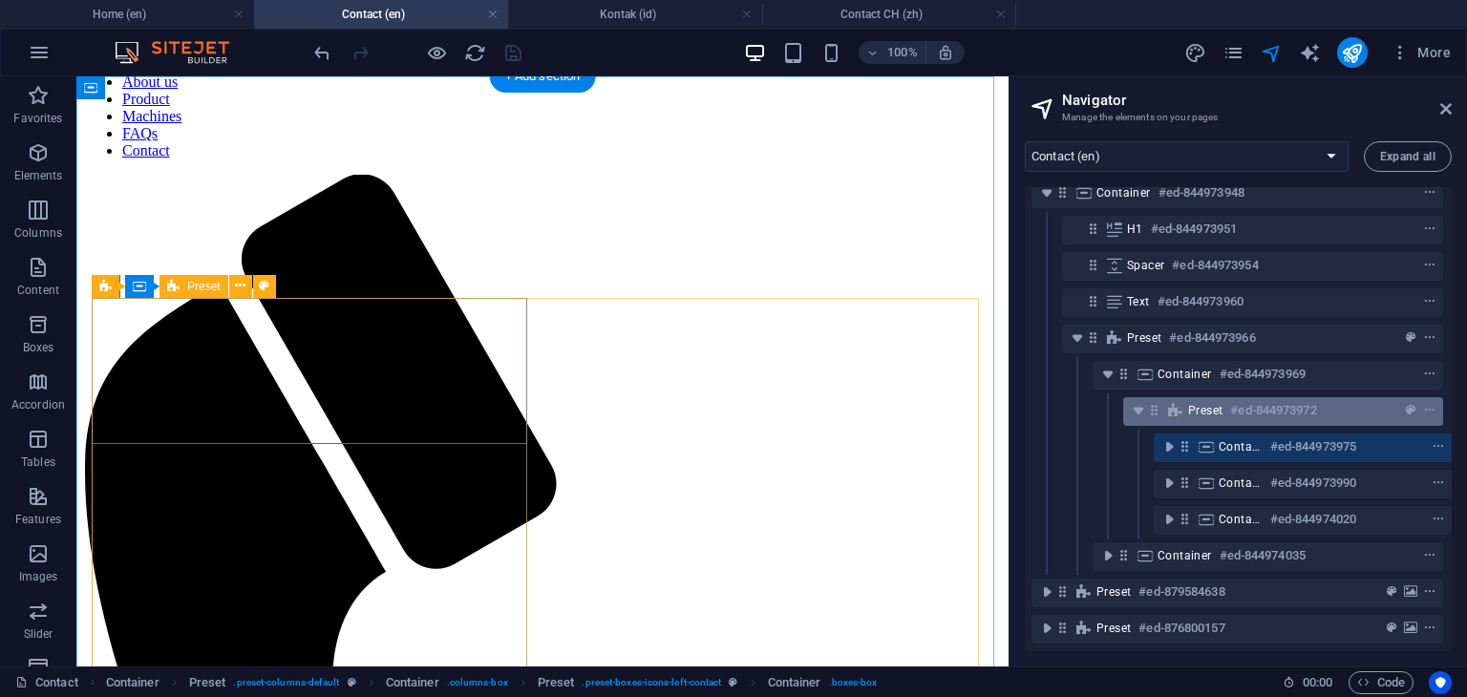
click at [1231, 401] on h6 "#ed-844973972" at bounding box center [1273, 410] width 86 height 23
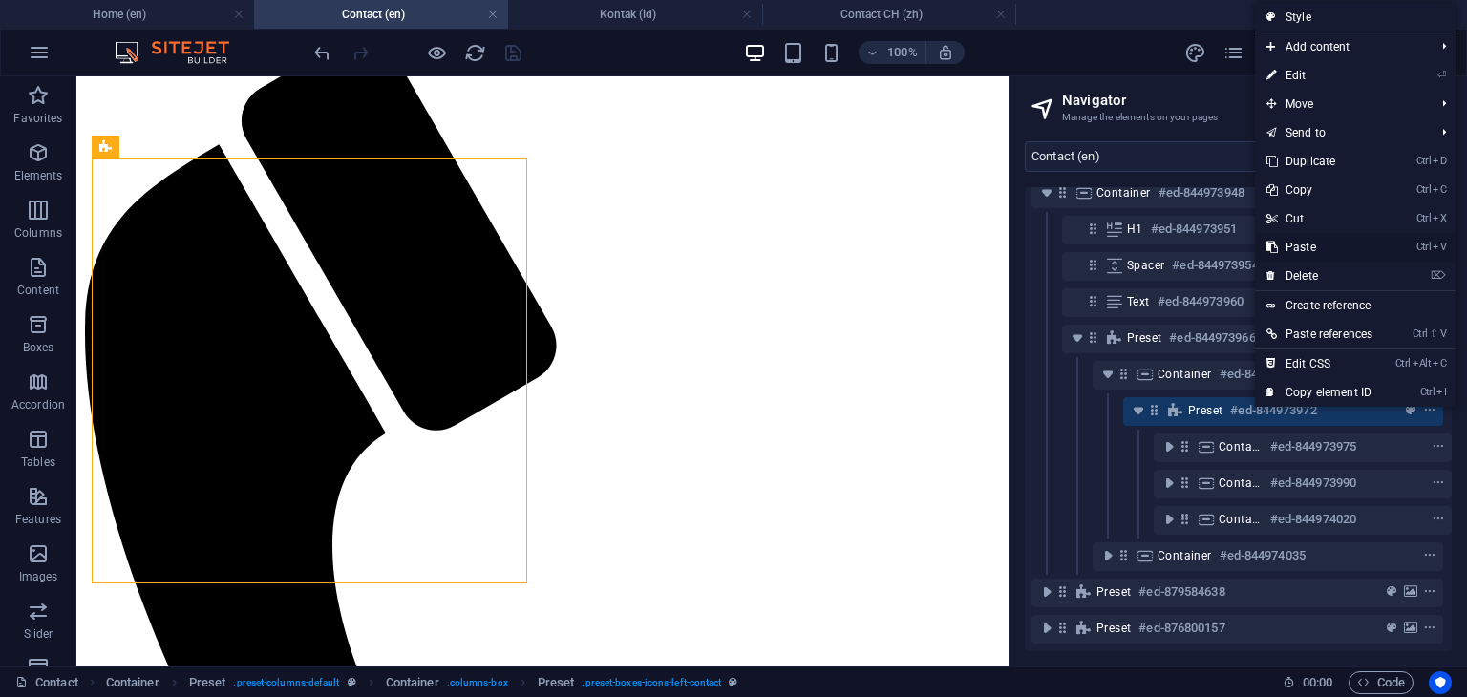
click at [1299, 247] on link "Ctrl V Paste" at bounding box center [1319, 247] width 129 height 29
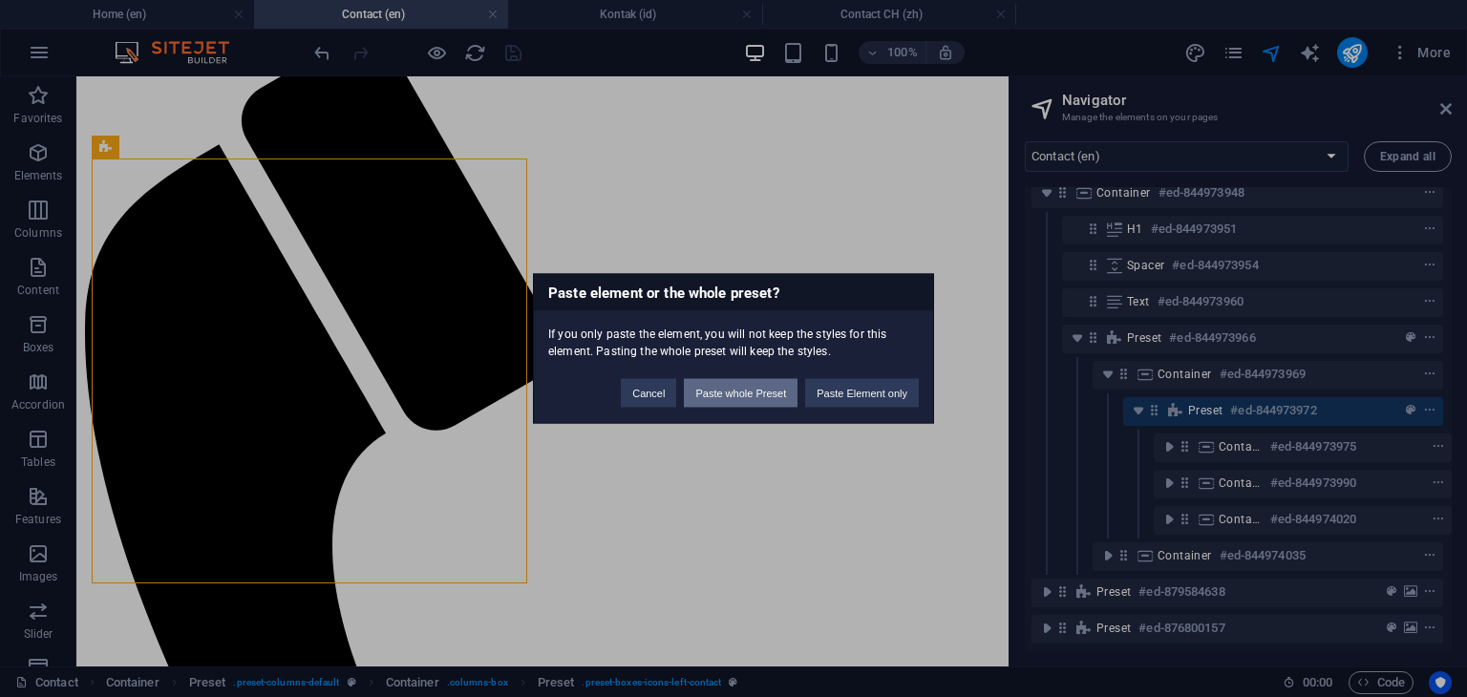
click at [743, 393] on button "Paste whole Preset" at bounding box center [741, 393] width 114 height 29
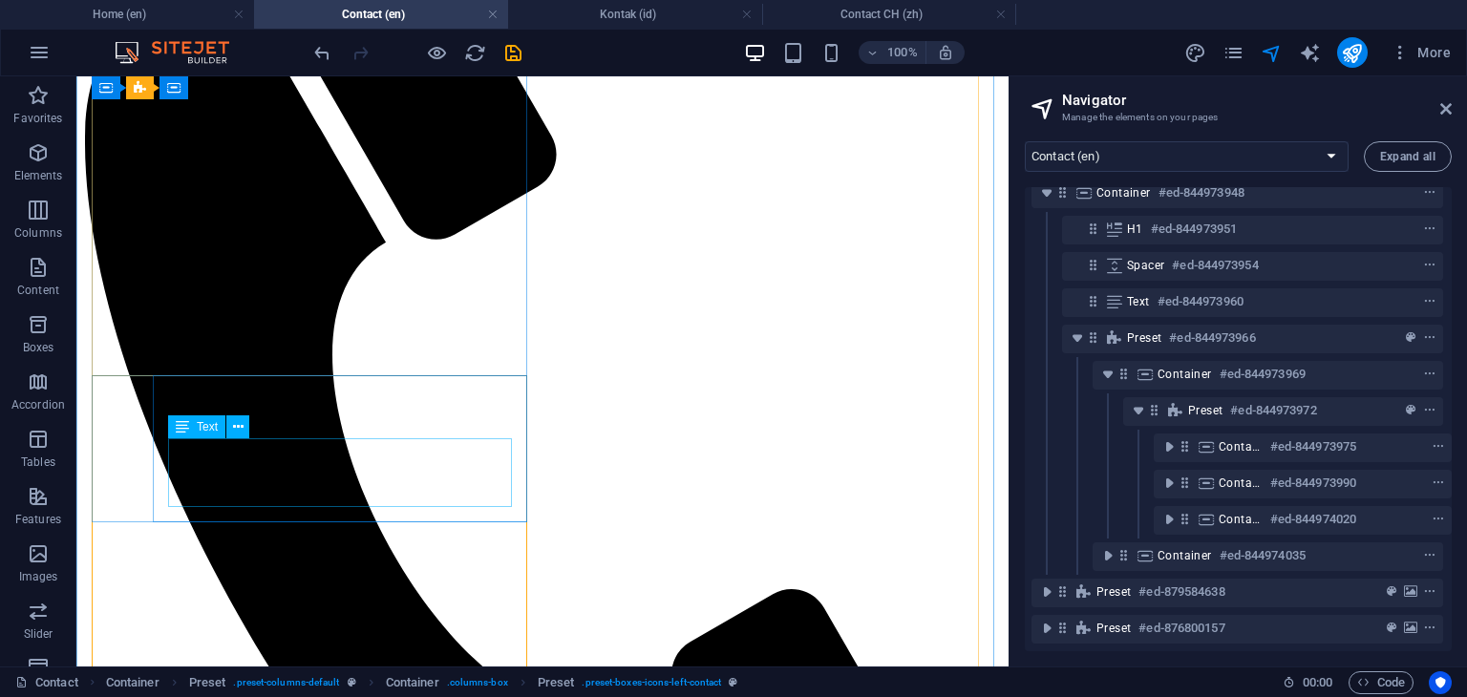
scroll to position [485, 0]
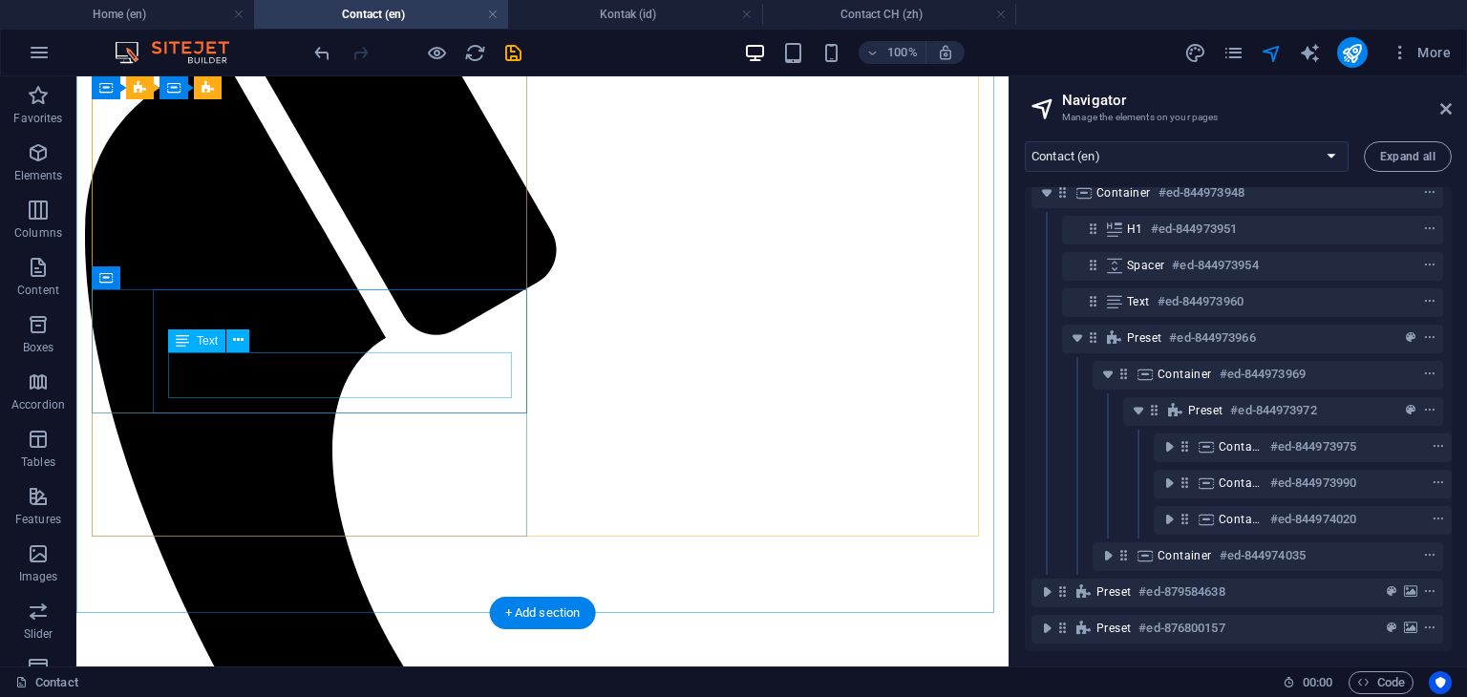
scroll to position [390, 0]
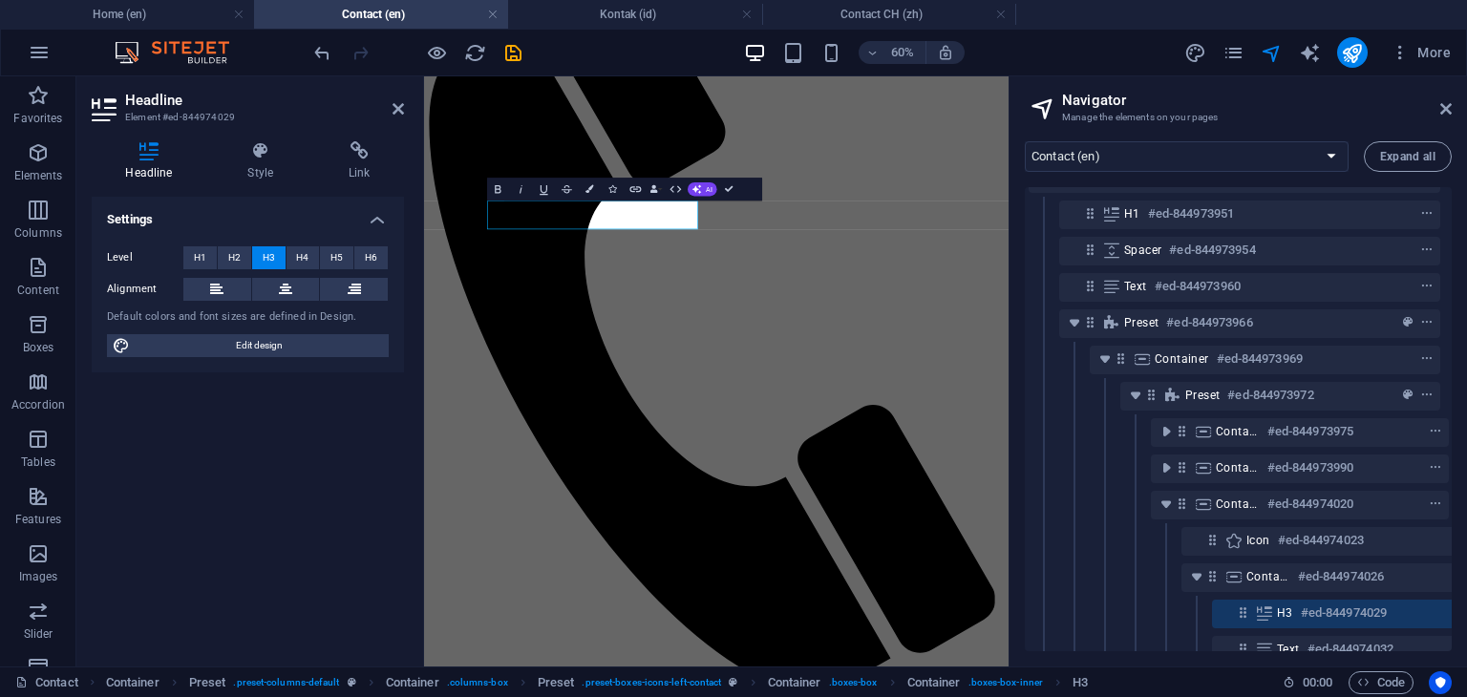
scroll to position [248, 65]
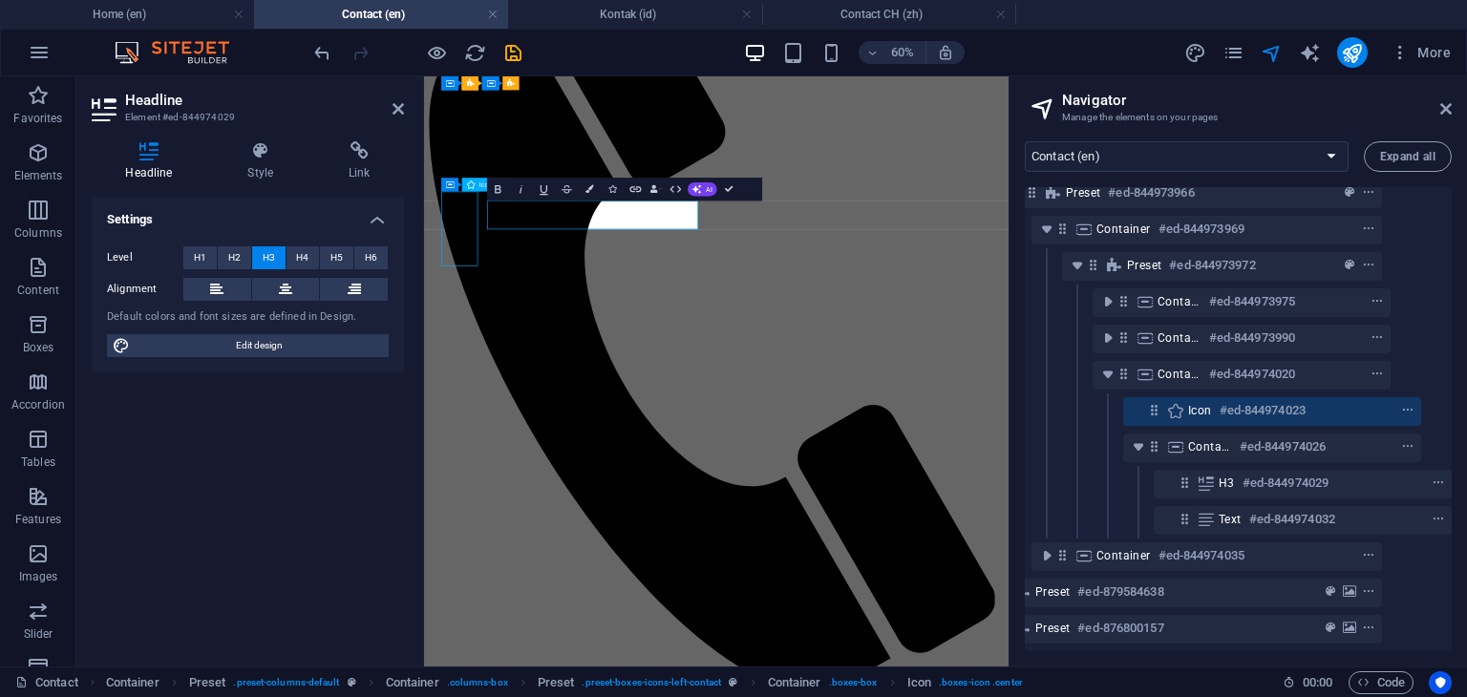
select select "xMidYMid"
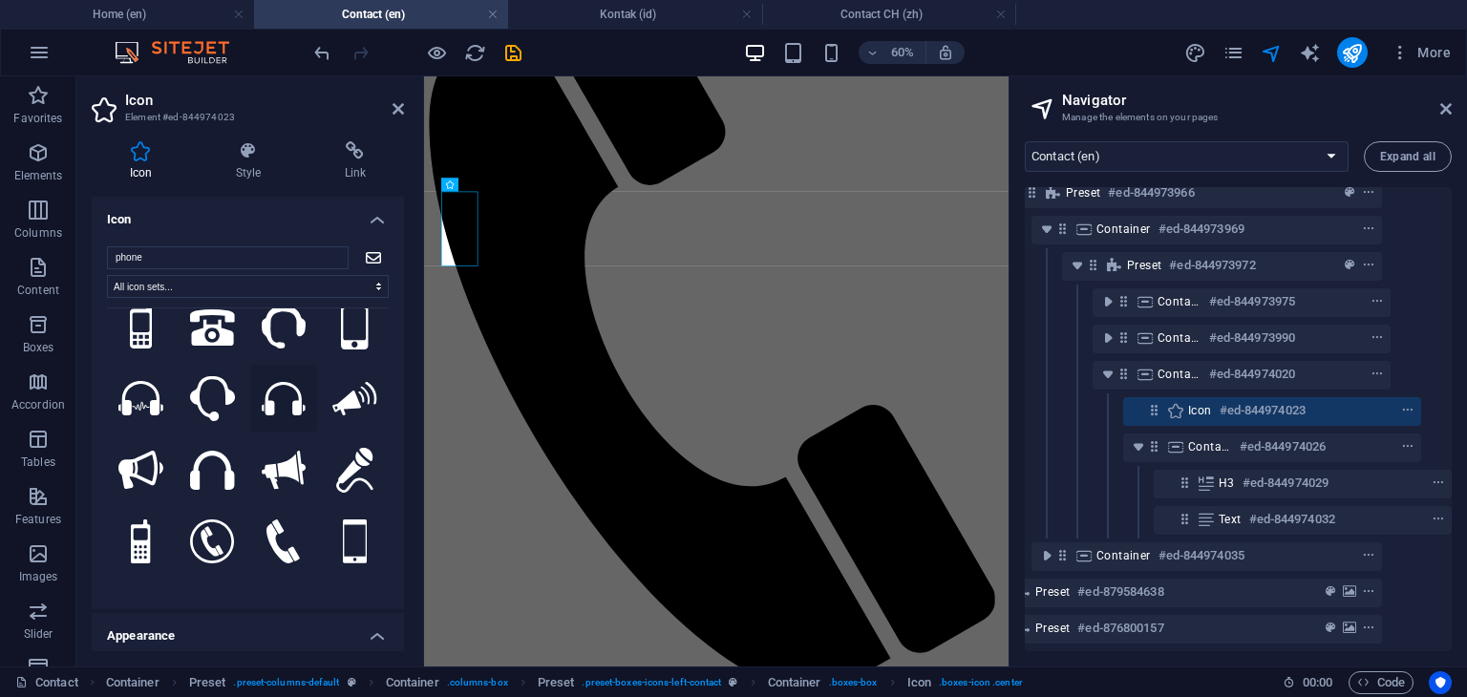
scroll to position [191, 0]
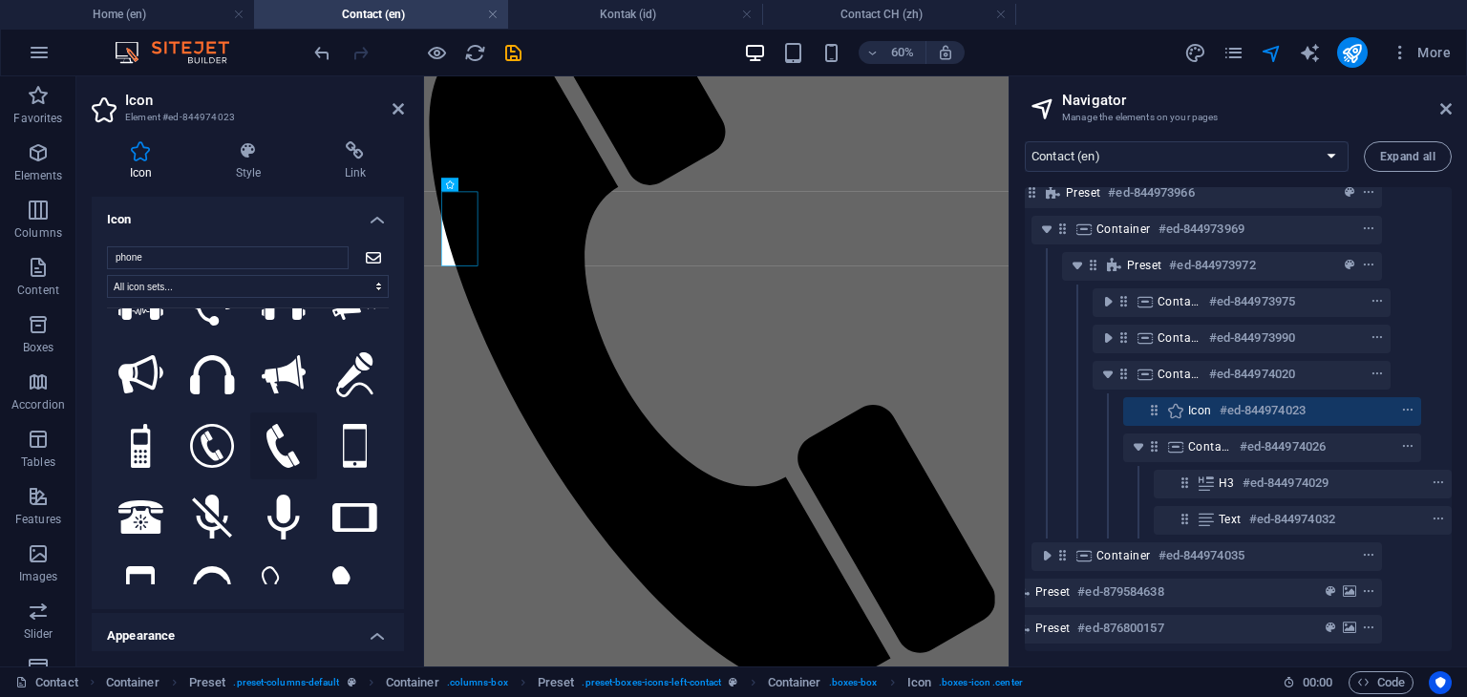
type input "phone"
click at [281, 436] on icon at bounding box center [282, 446] width 33 height 45
click at [642, 20] on h4 "Kontak (id)" at bounding box center [635, 14] width 254 height 21
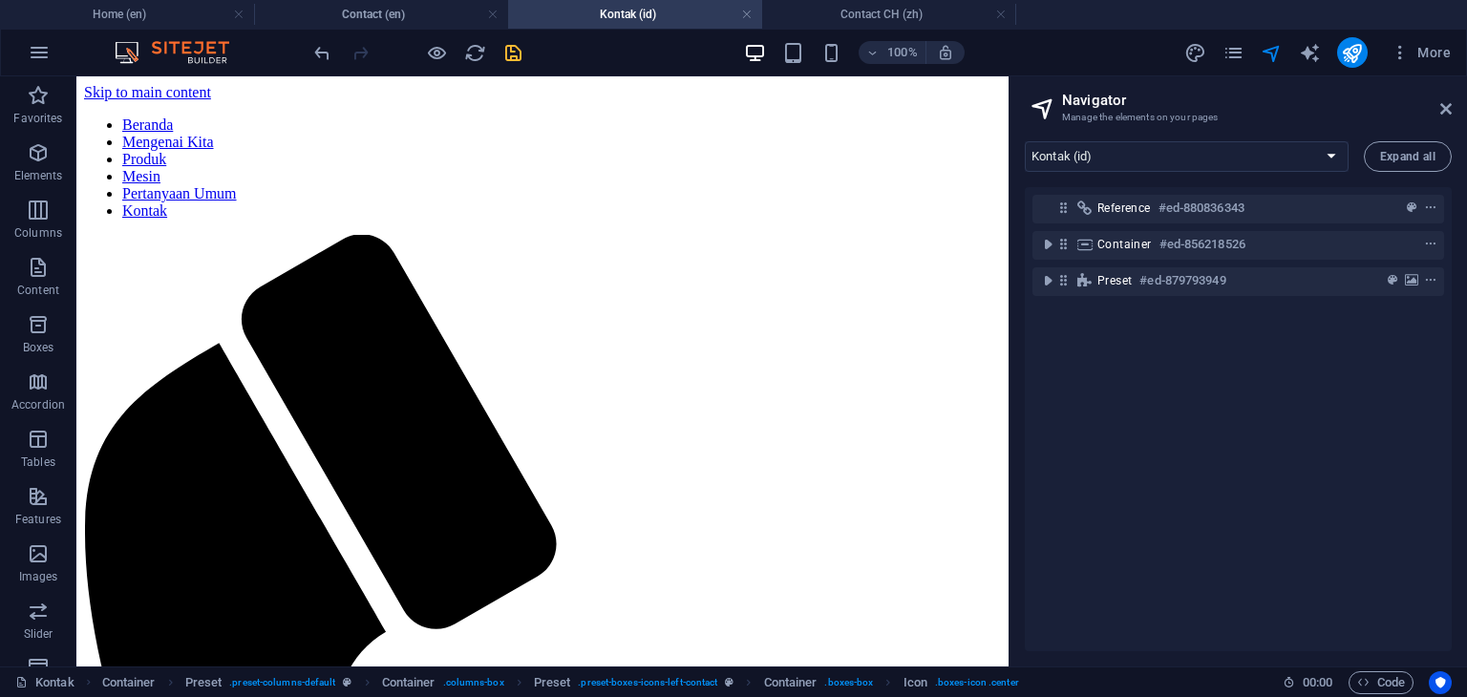
scroll to position [398, 0]
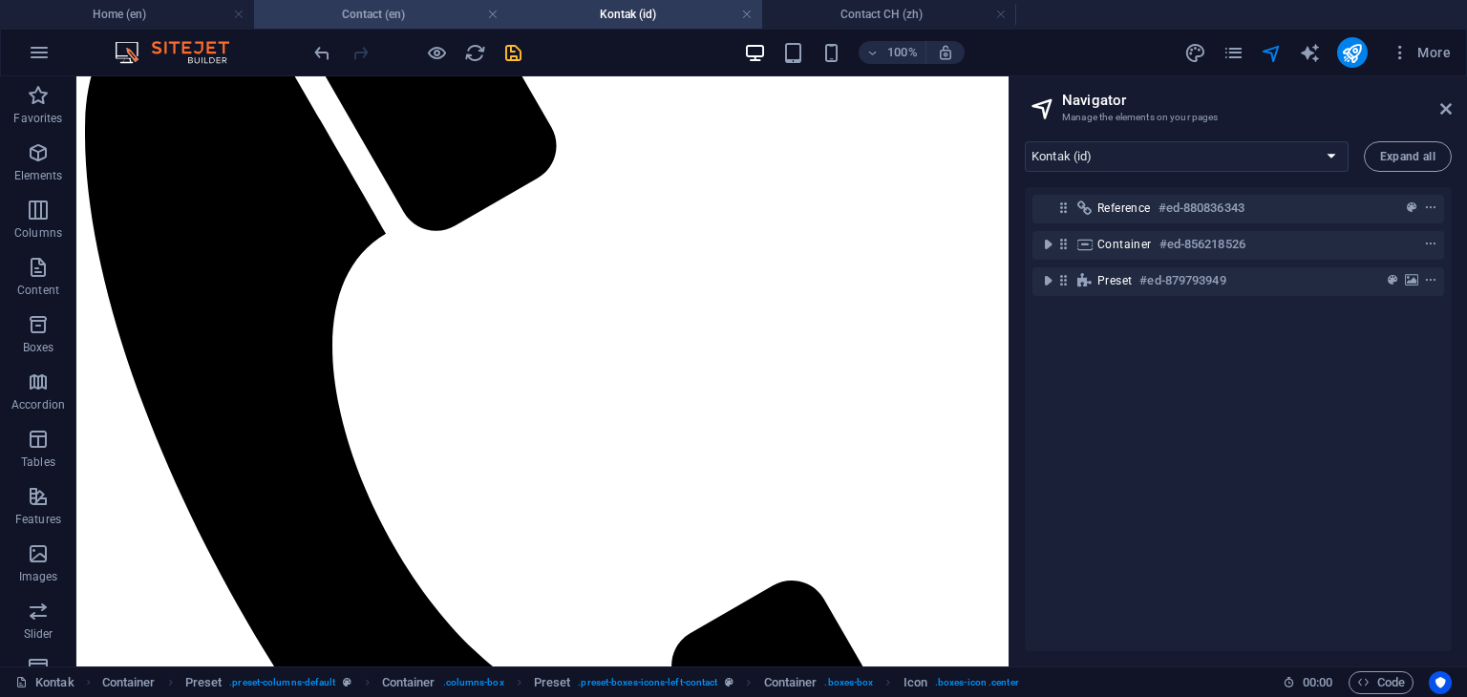
click at [417, 24] on h4 "Contact (en)" at bounding box center [381, 14] width 254 height 21
select select "16215590-en"
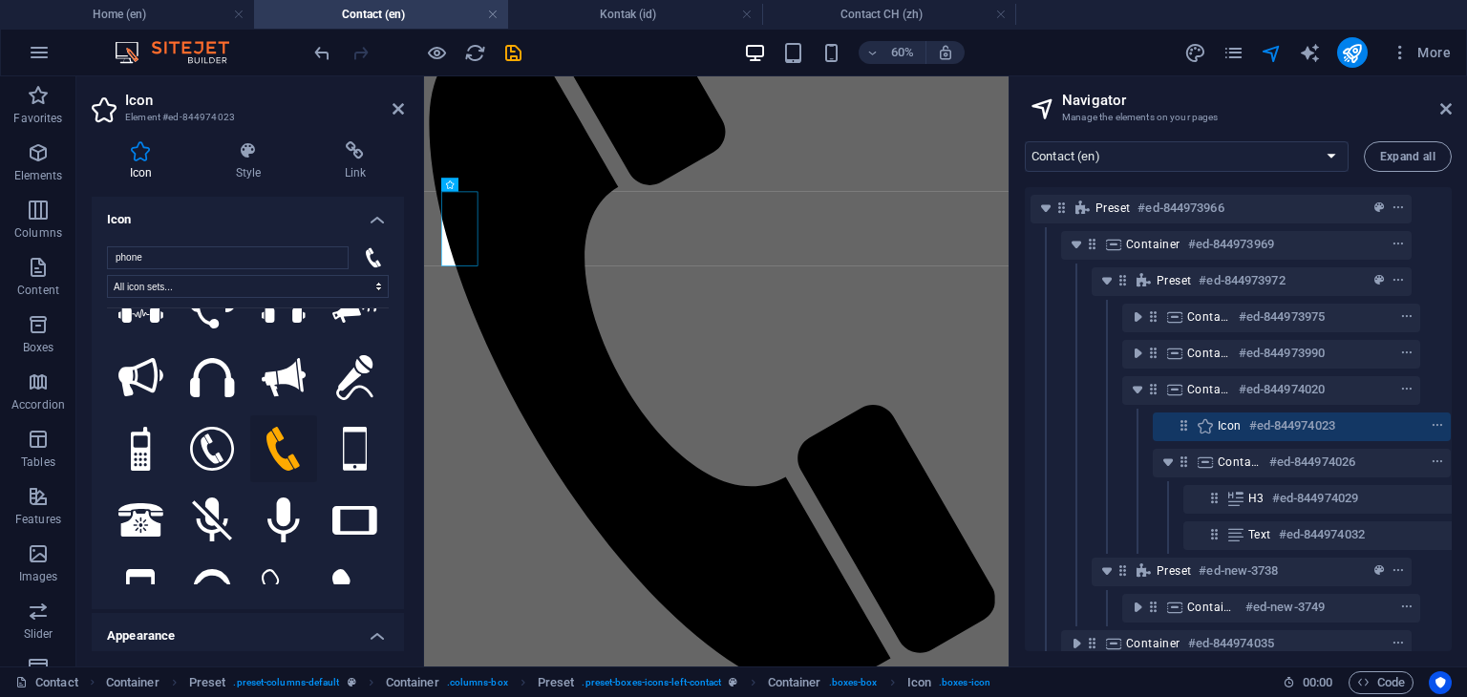
scroll to position [233, 34]
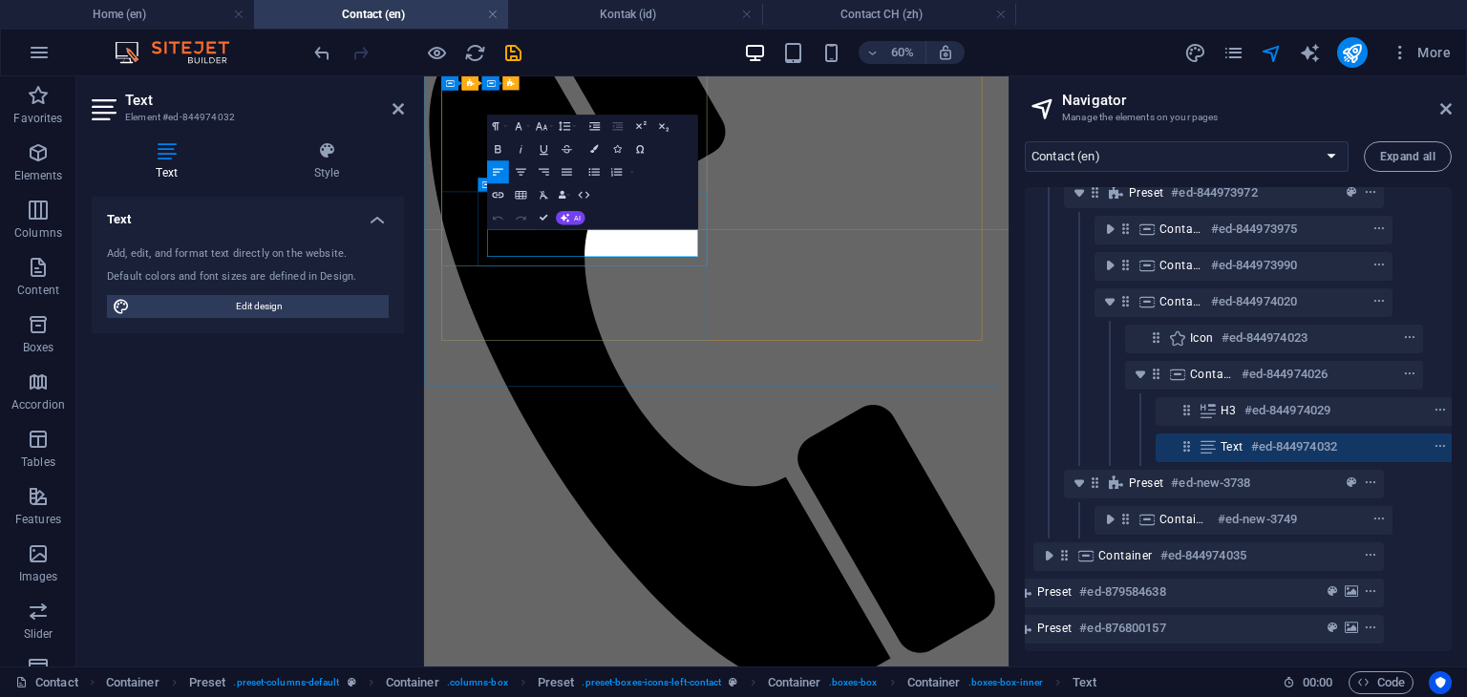
scroll to position [321, 65]
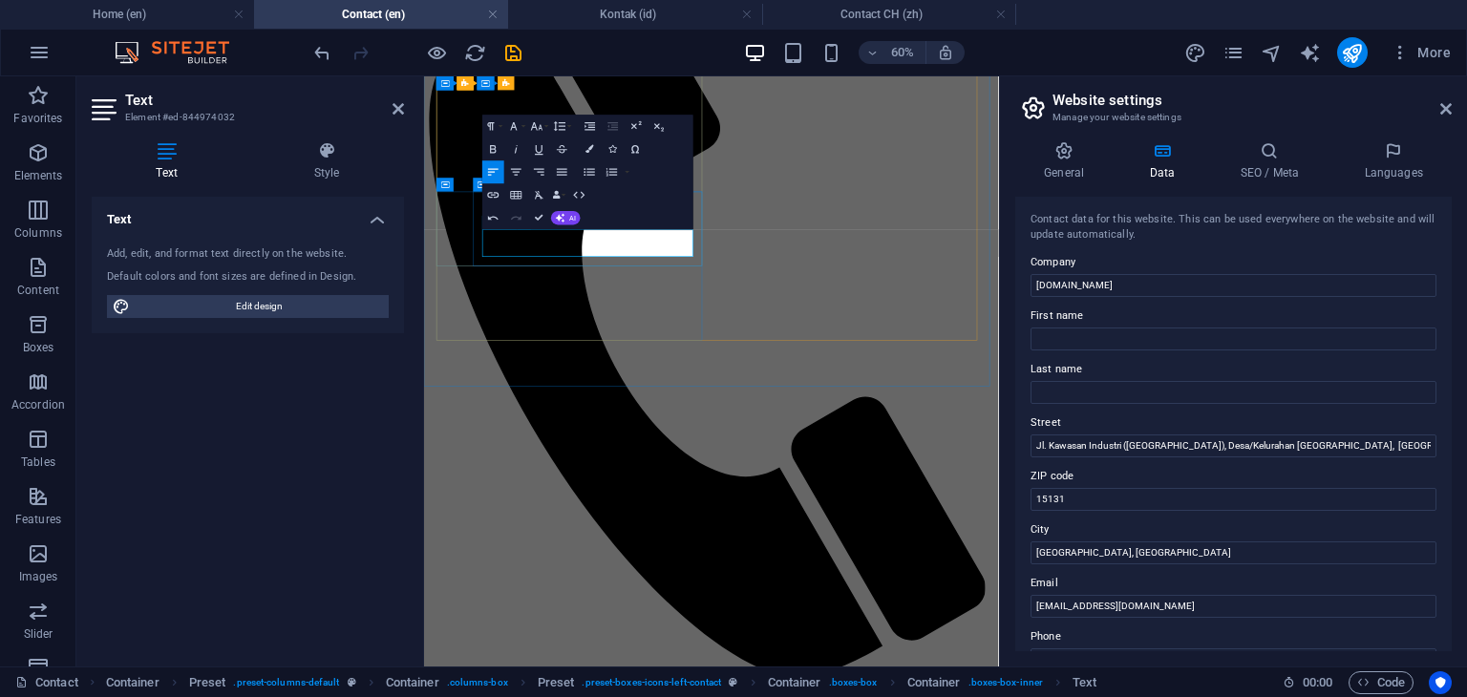
scroll to position [0, 8]
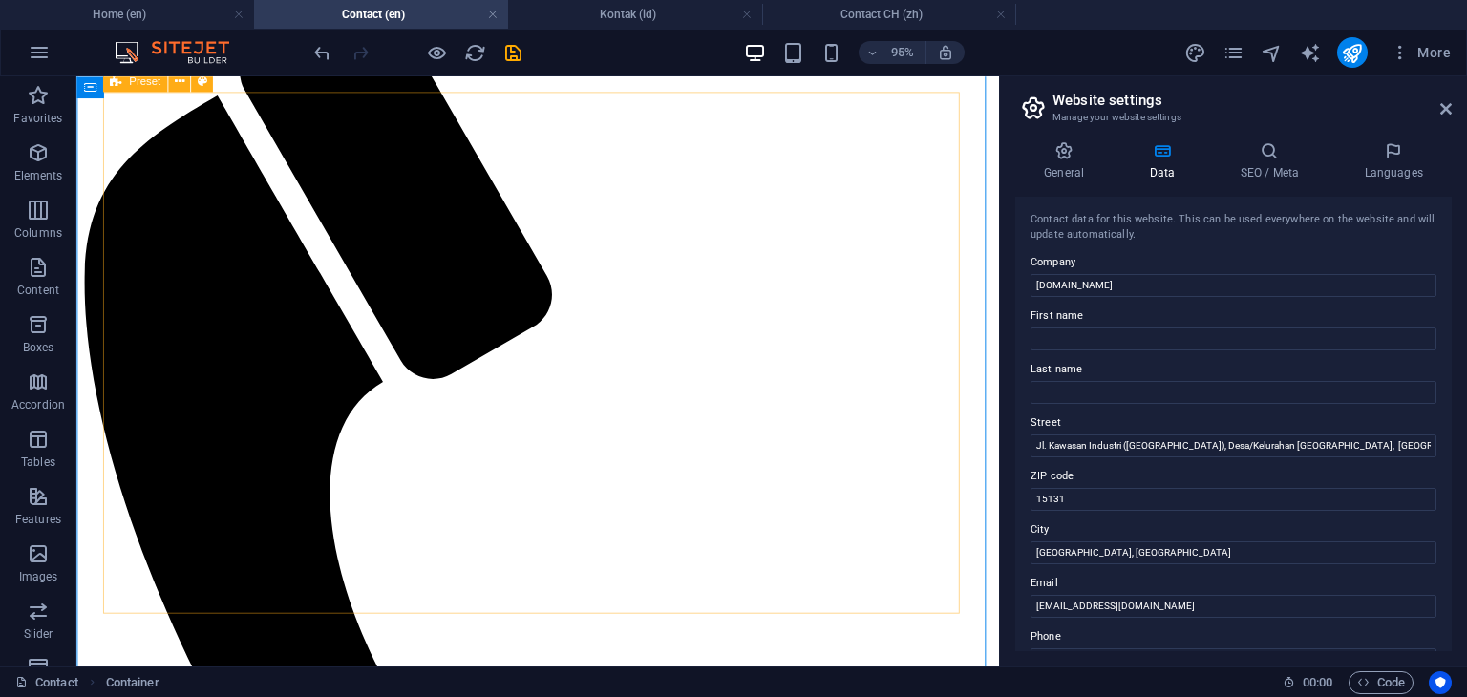
scroll to position [294, 0]
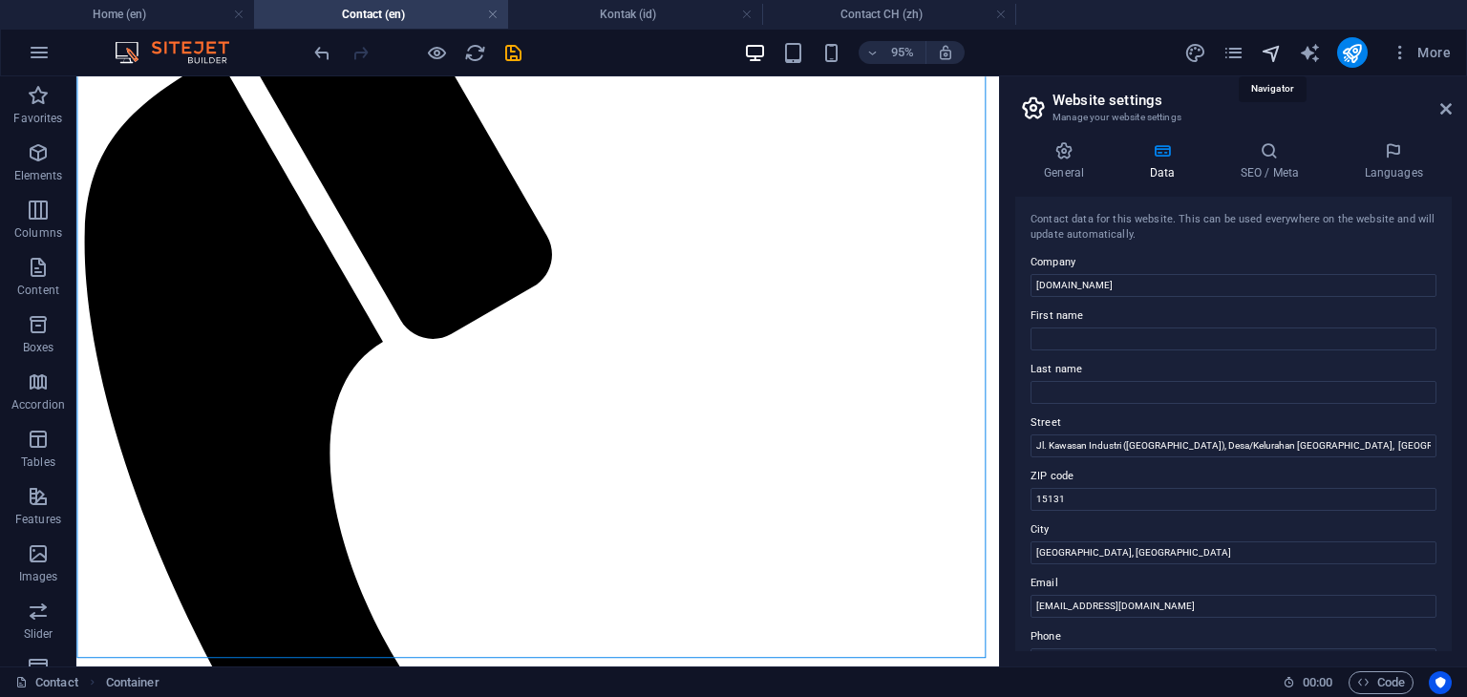
click at [1268, 52] on icon "navigator" at bounding box center [1272, 53] width 22 height 22
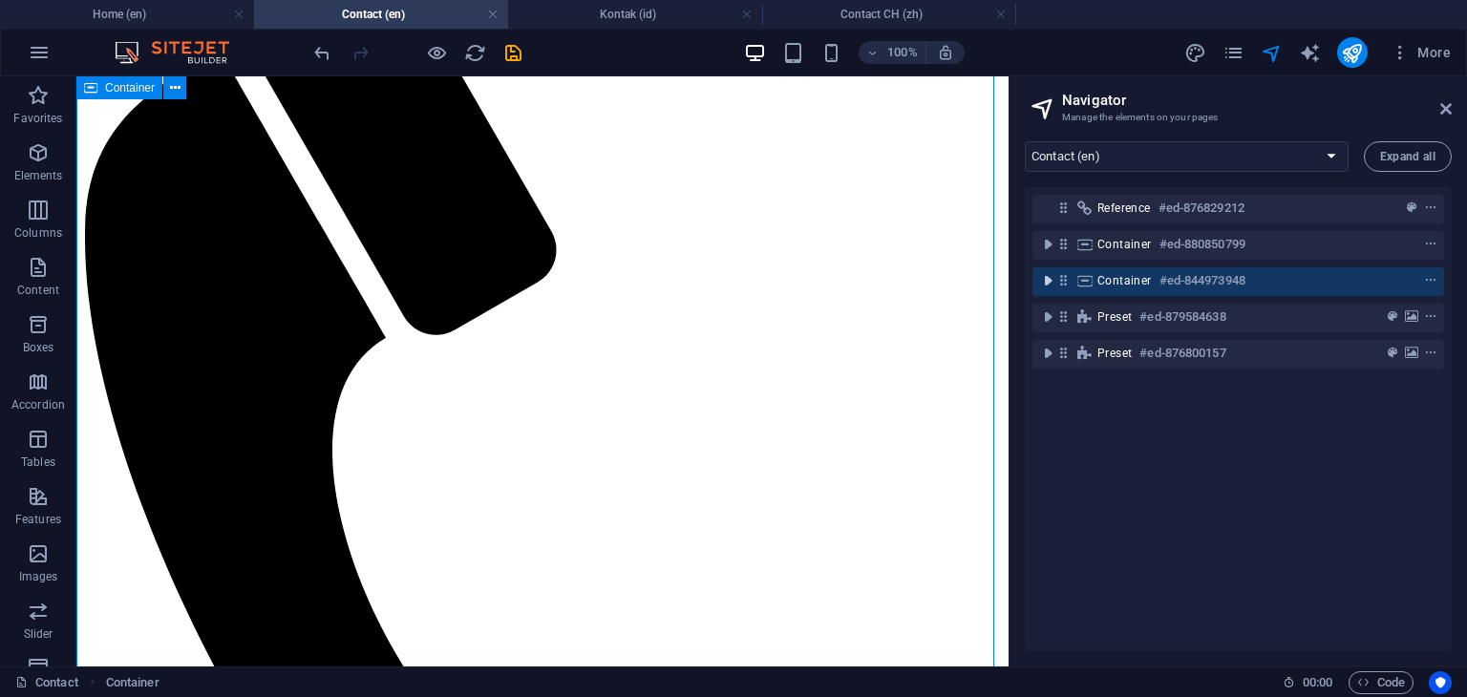
click at [1045, 284] on icon "toggle-expand" at bounding box center [1047, 280] width 19 height 19
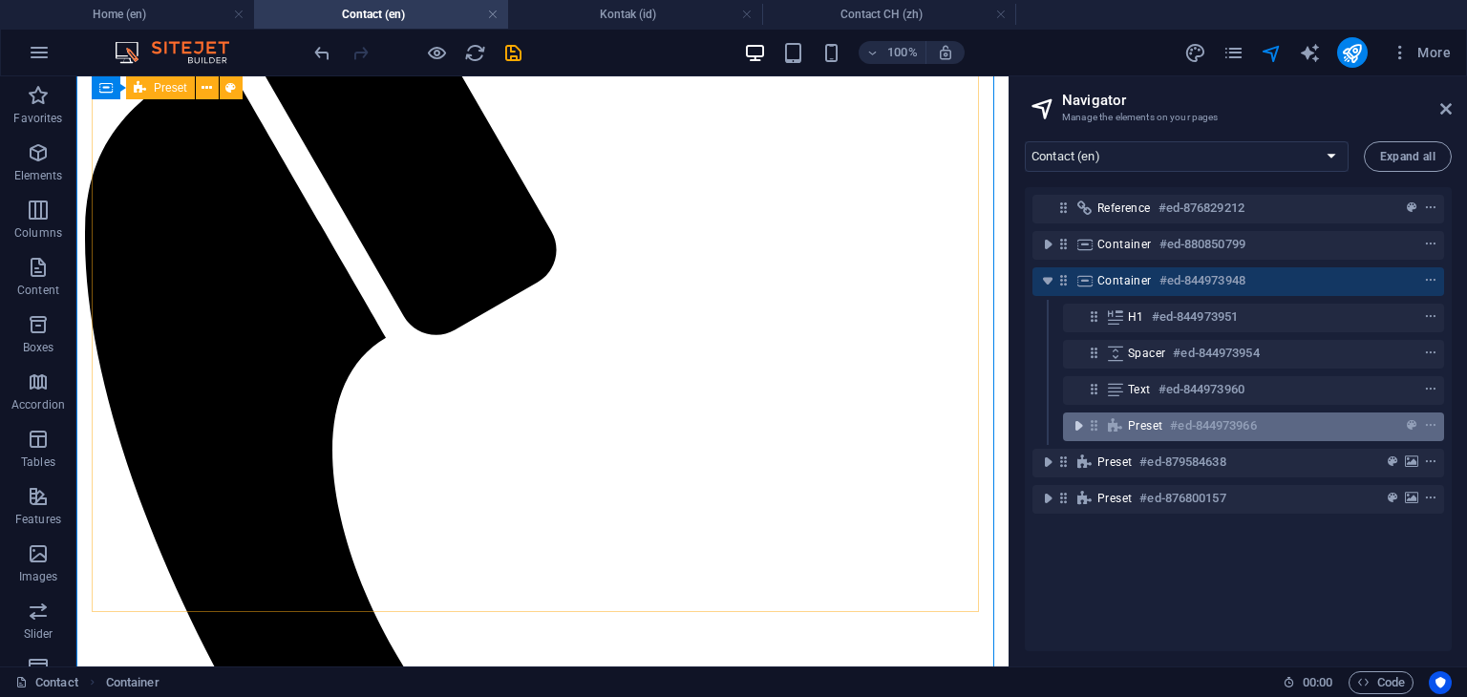
click at [1078, 426] on icon "toggle-expand" at bounding box center [1078, 425] width 19 height 19
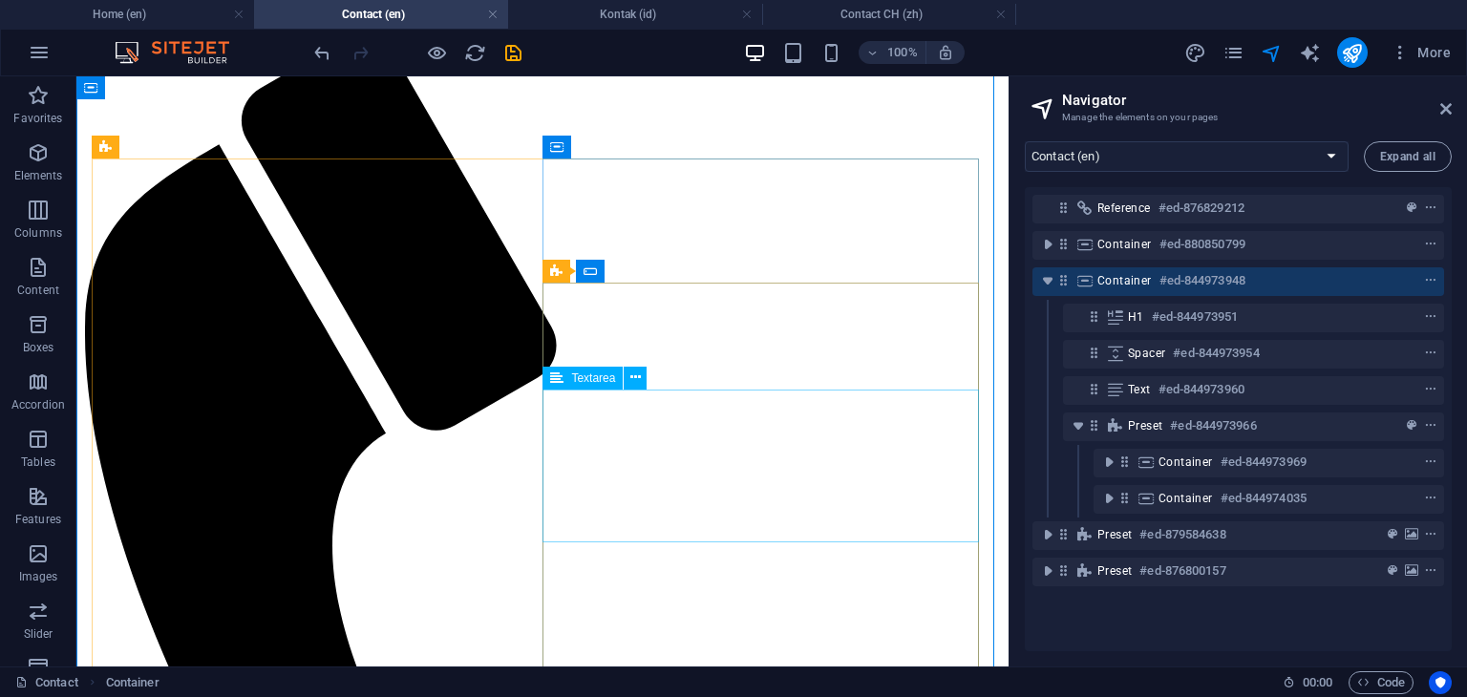
scroll to position [103, 0]
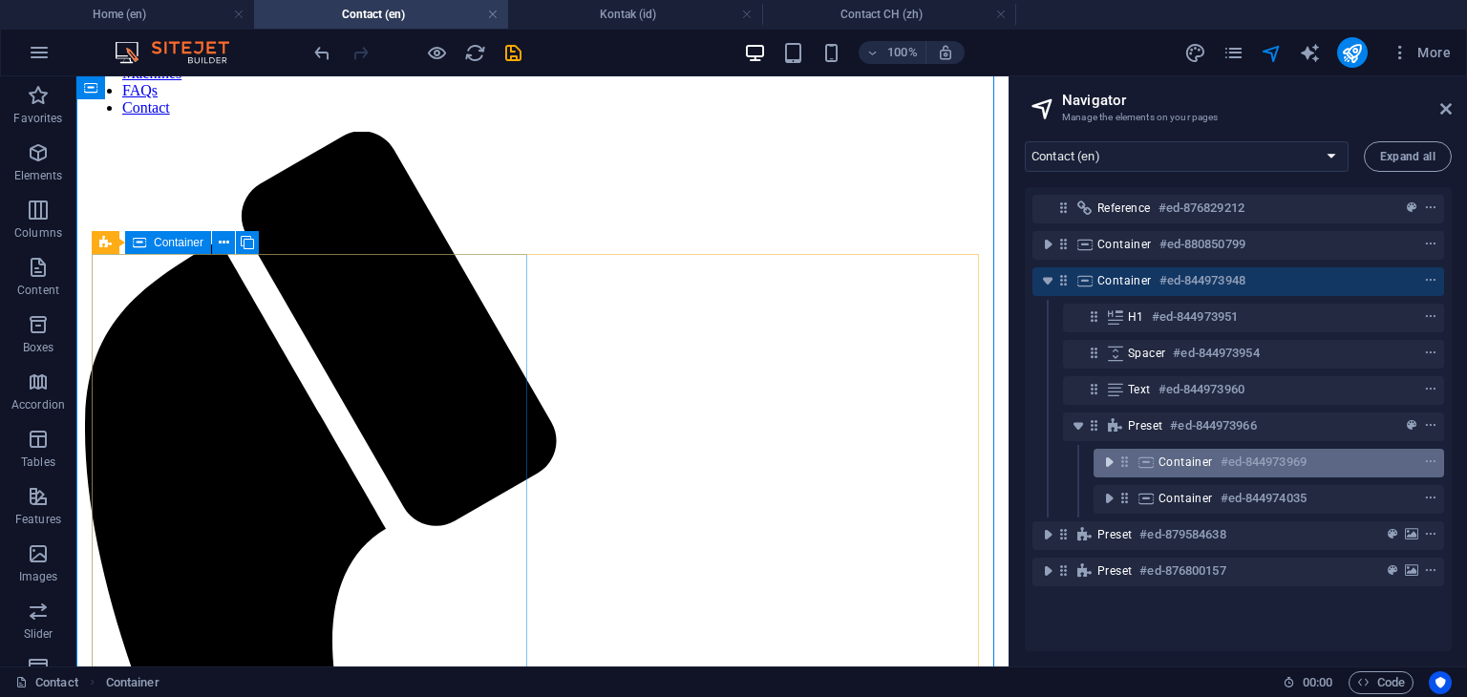
click at [1103, 463] on icon "toggle-expand" at bounding box center [1108, 462] width 19 height 19
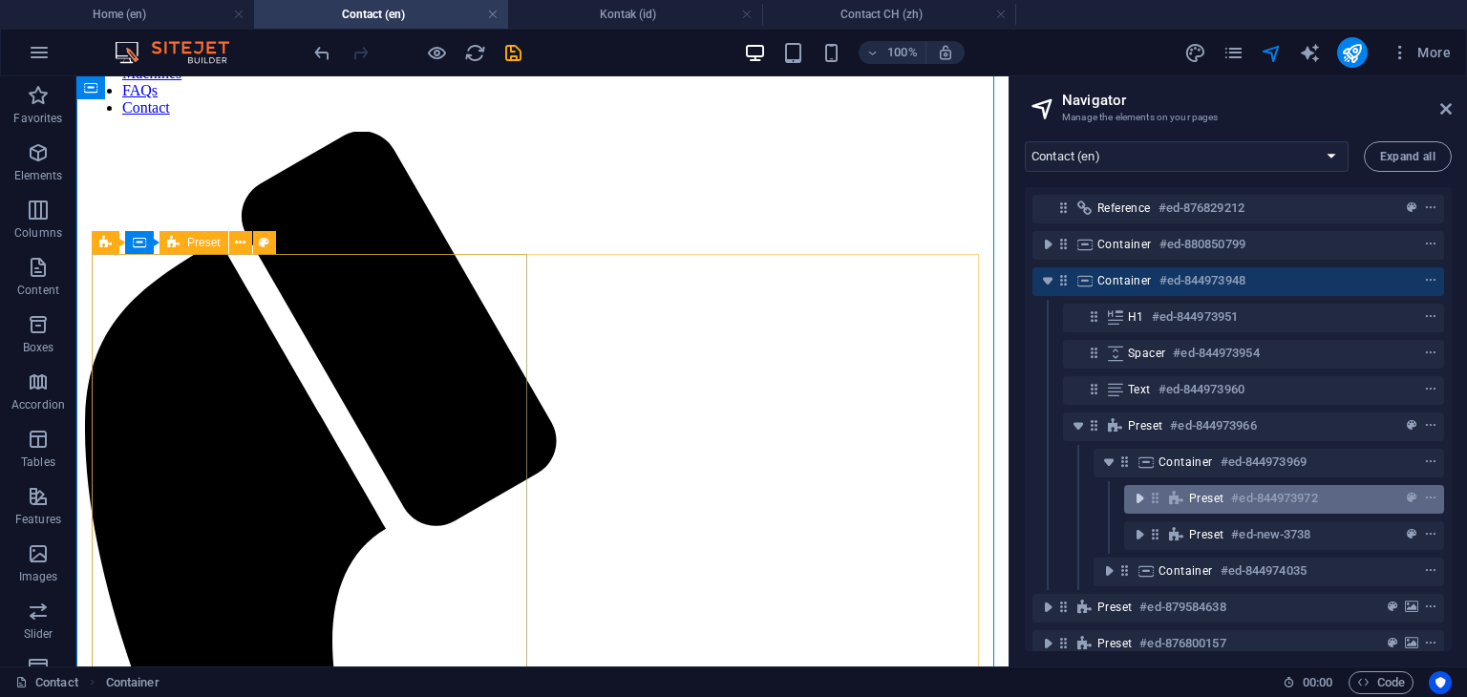
click at [1140, 499] on icon "toggle-expand" at bounding box center [1139, 498] width 19 height 19
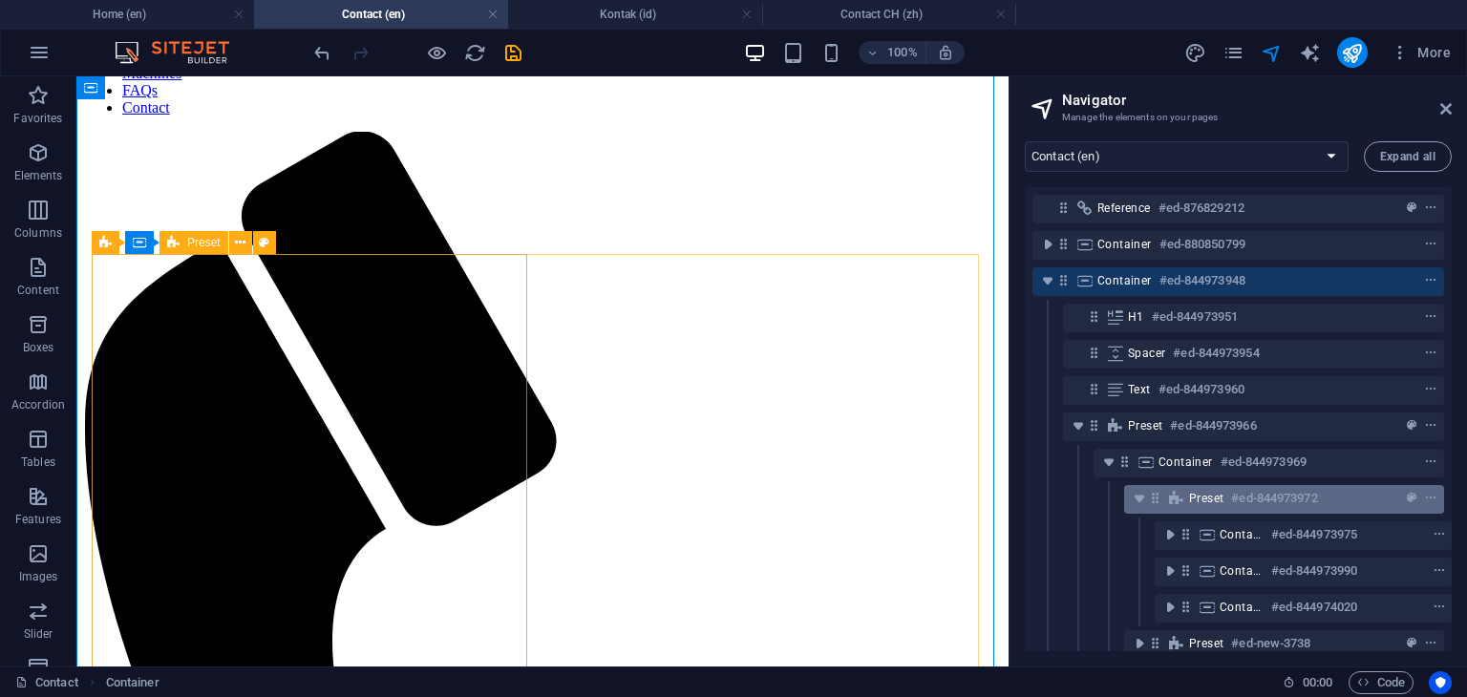
scroll to position [96, 0]
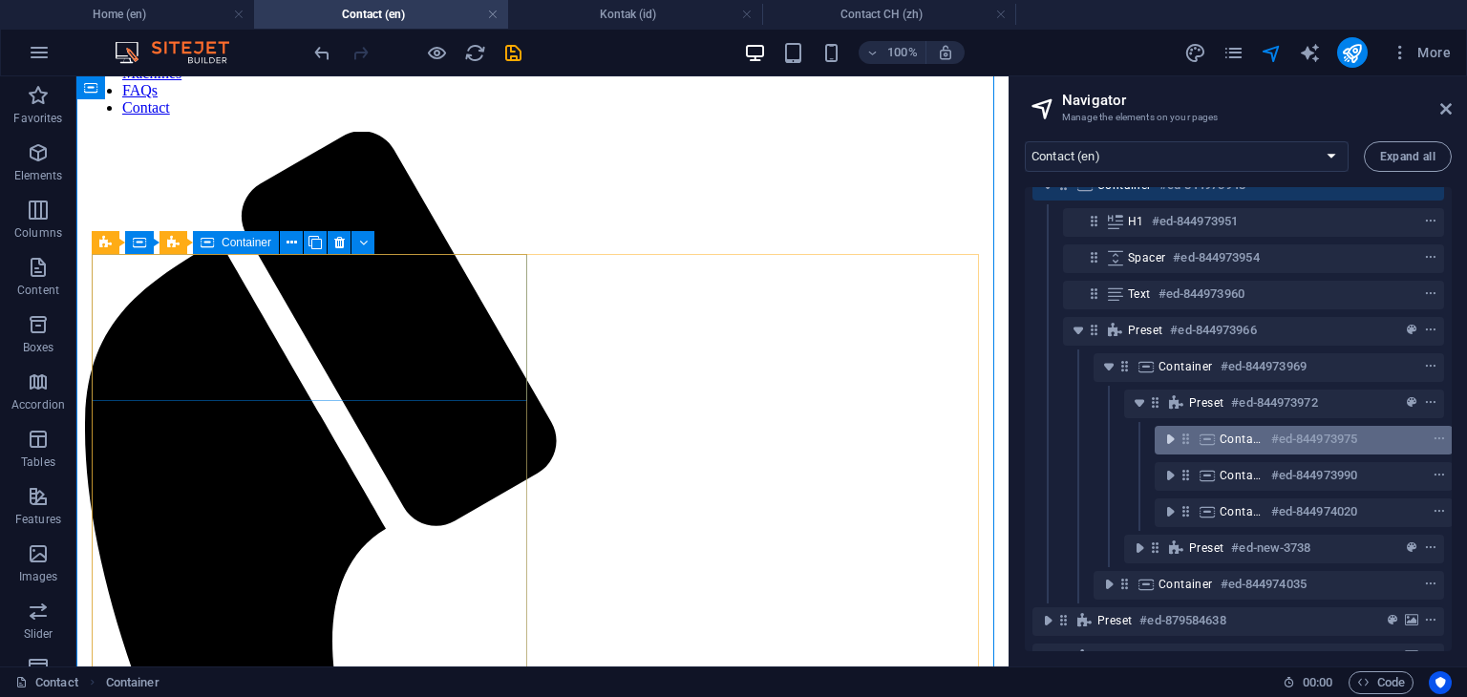
click at [1169, 446] on icon "toggle-expand" at bounding box center [1169, 439] width 19 height 19
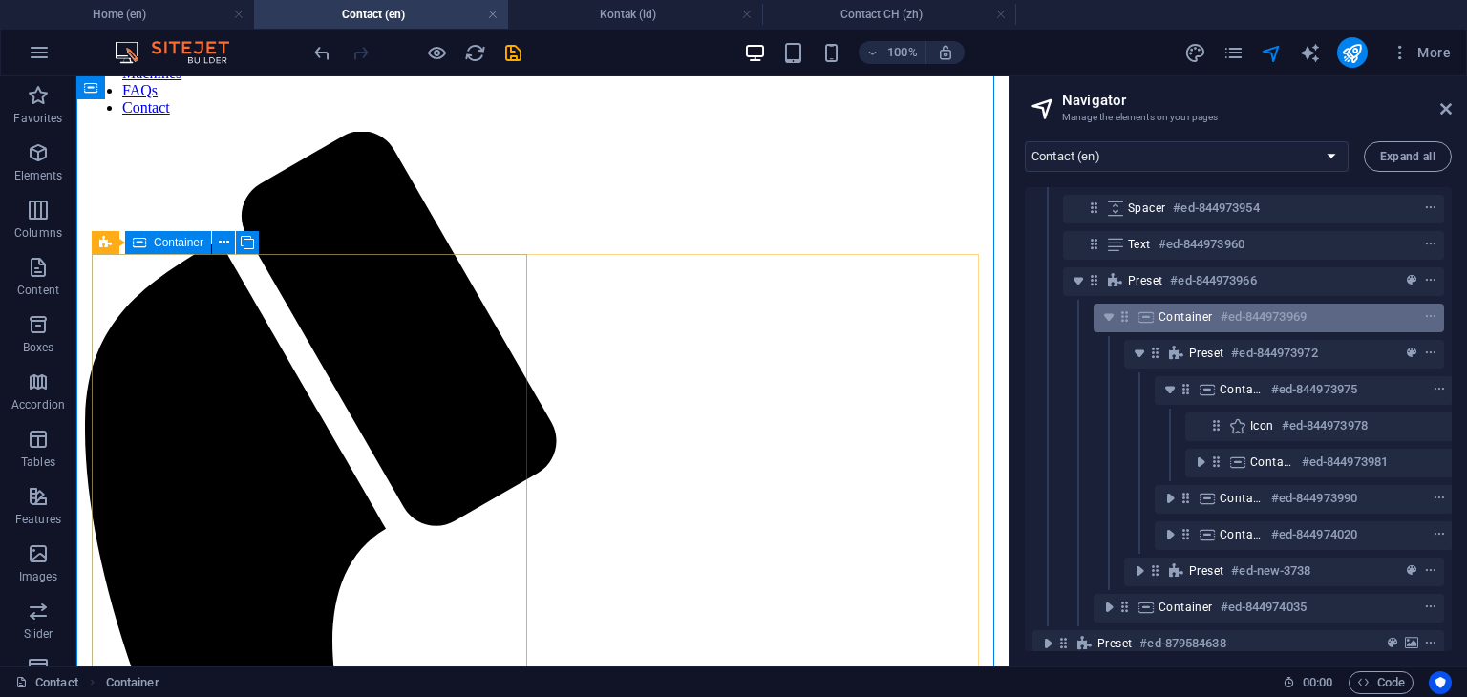
scroll to position [191, 0]
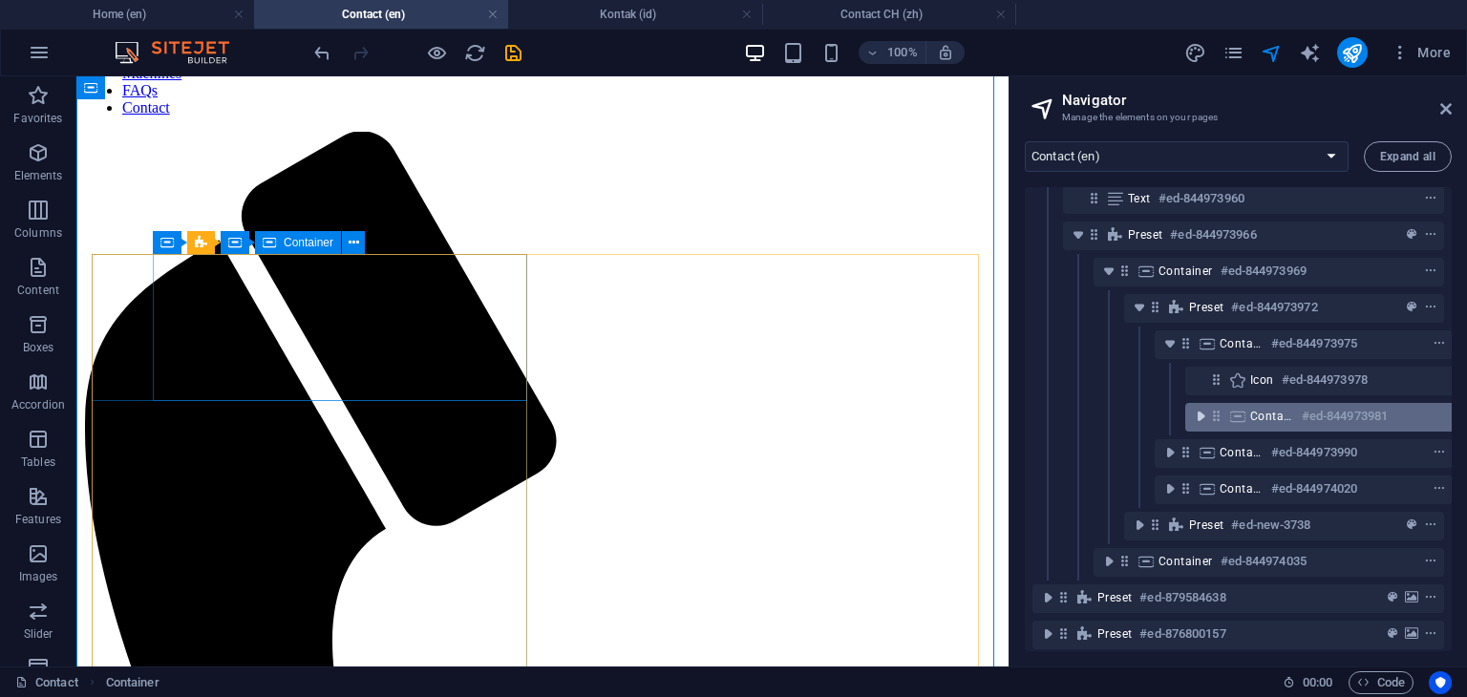
click at [1203, 417] on icon "toggle-expand" at bounding box center [1200, 416] width 19 height 19
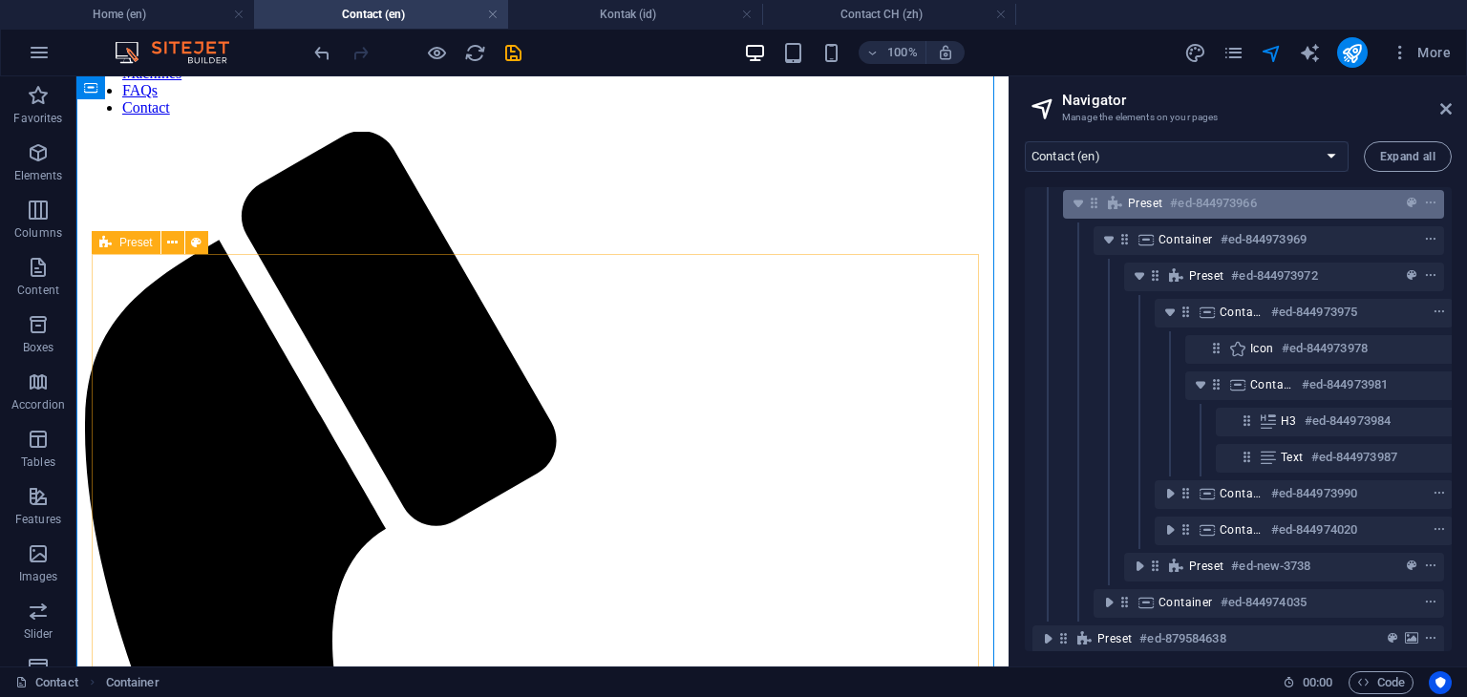
scroll to position [284, 0]
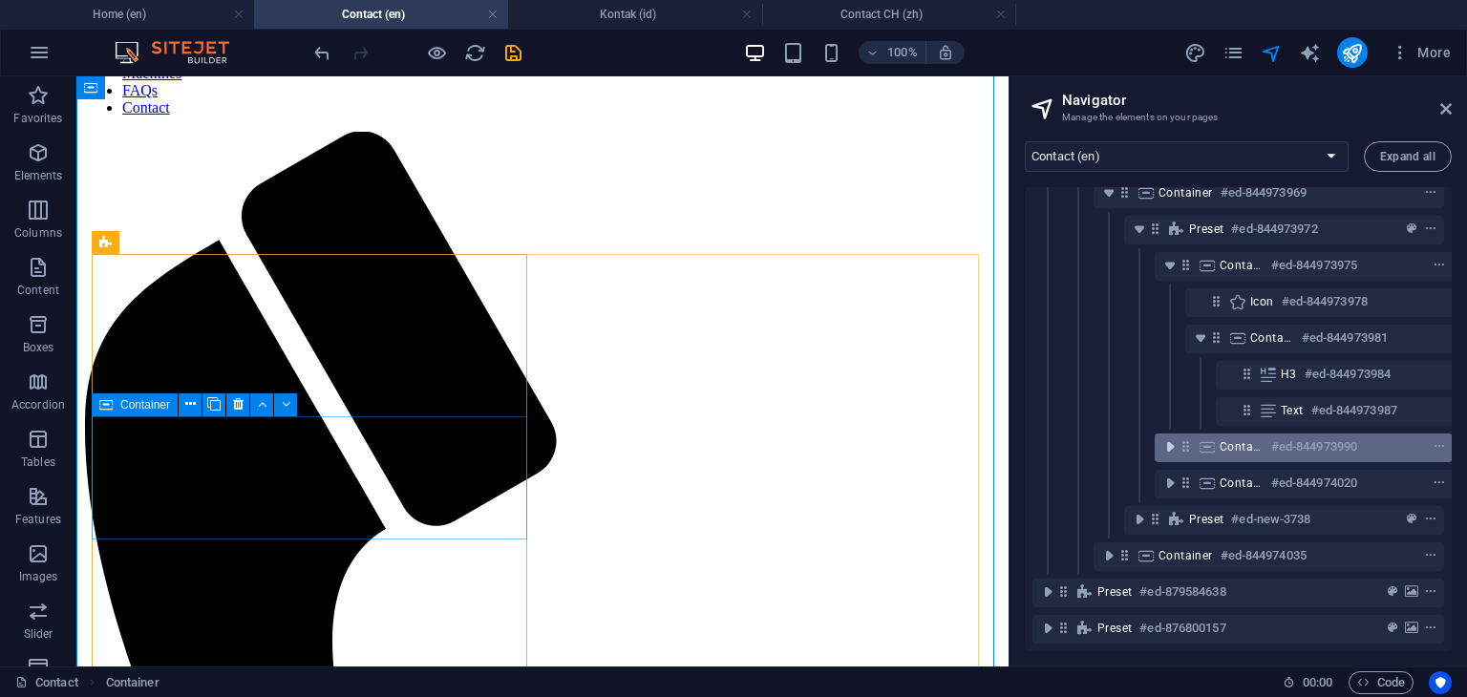
click at [1173, 437] on icon "toggle-expand" at bounding box center [1169, 446] width 19 height 19
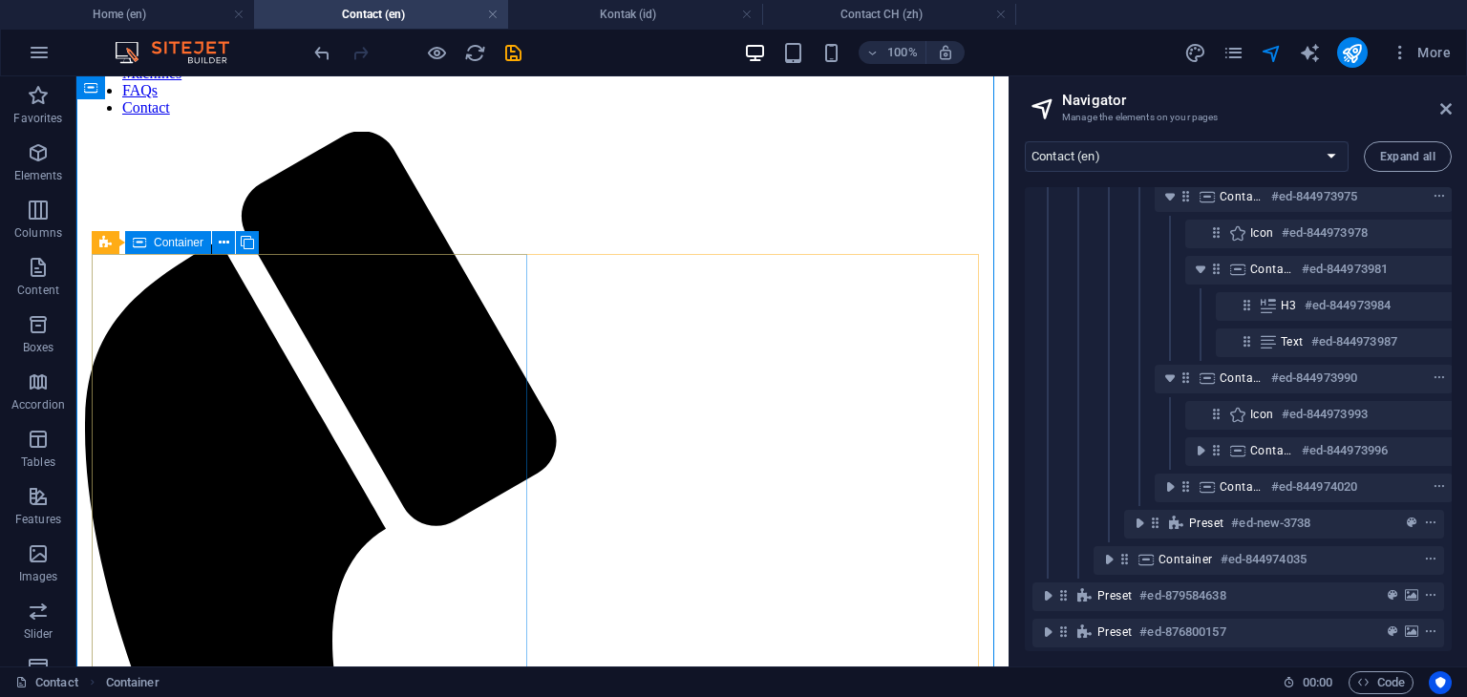
scroll to position [356, 0]
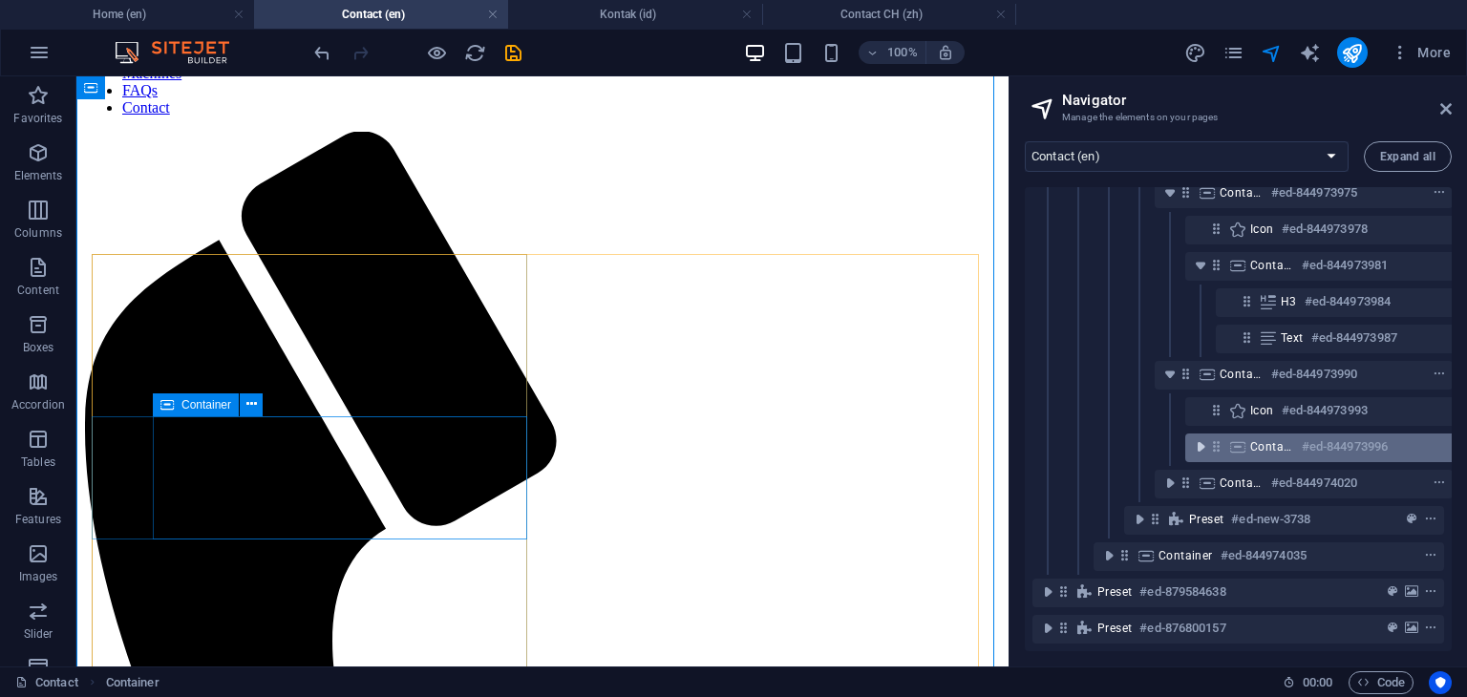
click at [1197, 437] on icon "toggle-expand" at bounding box center [1200, 446] width 19 height 19
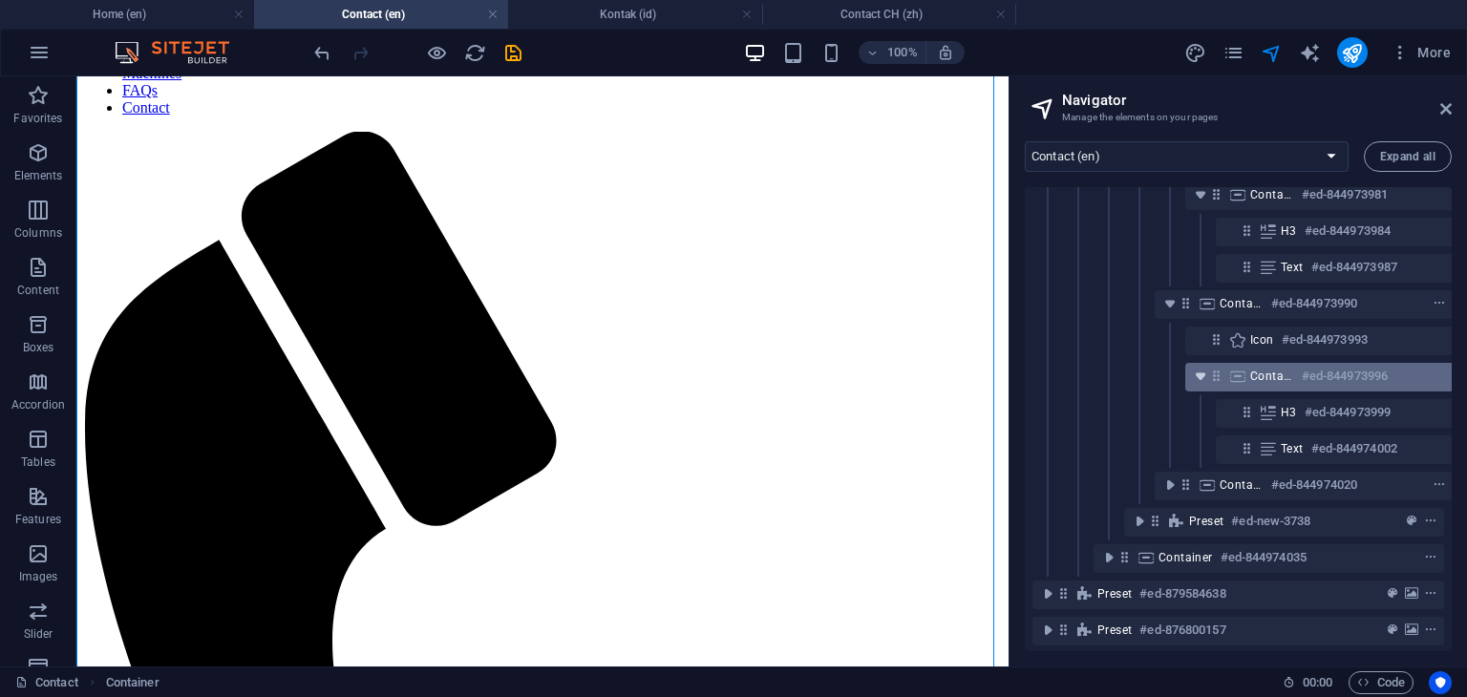
scroll to position [429, 0]
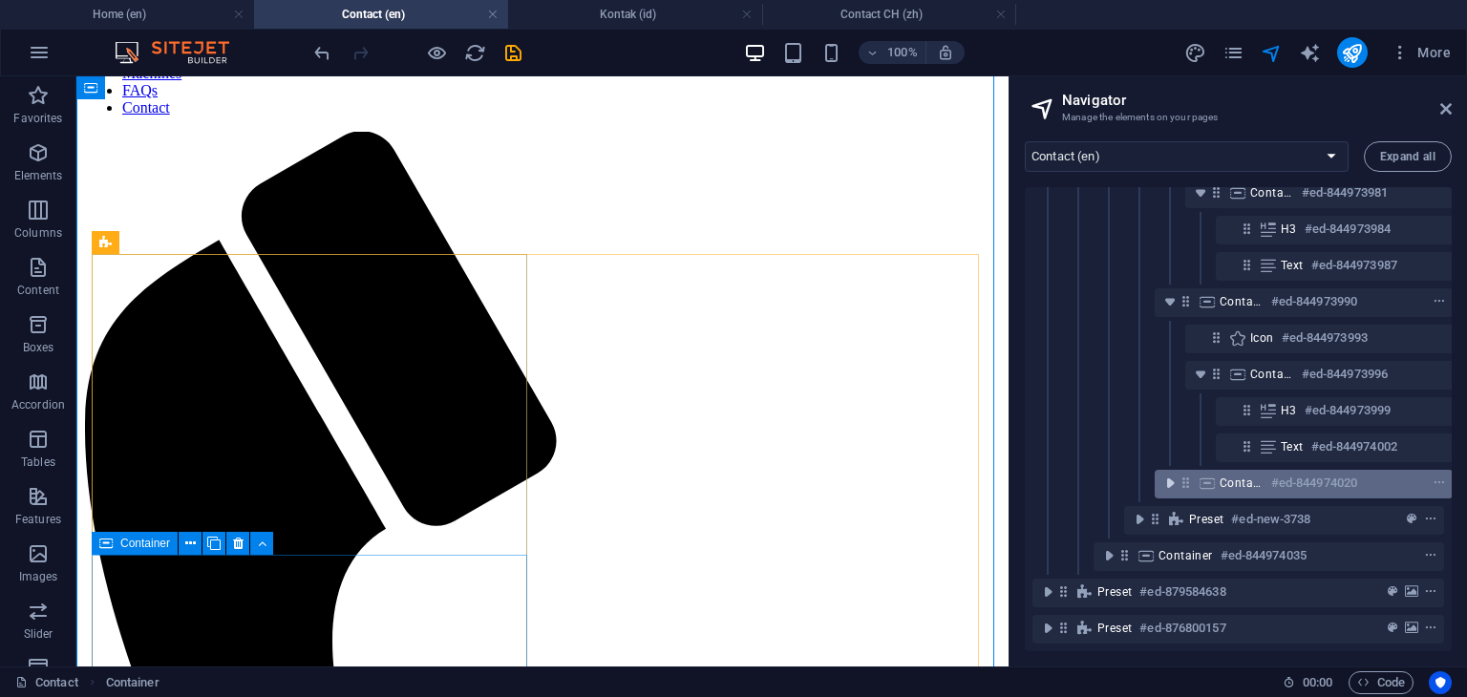
click at [1170, 474] on icon "toggle-expand" at bounding box center [1169, 483] width 19 height 19
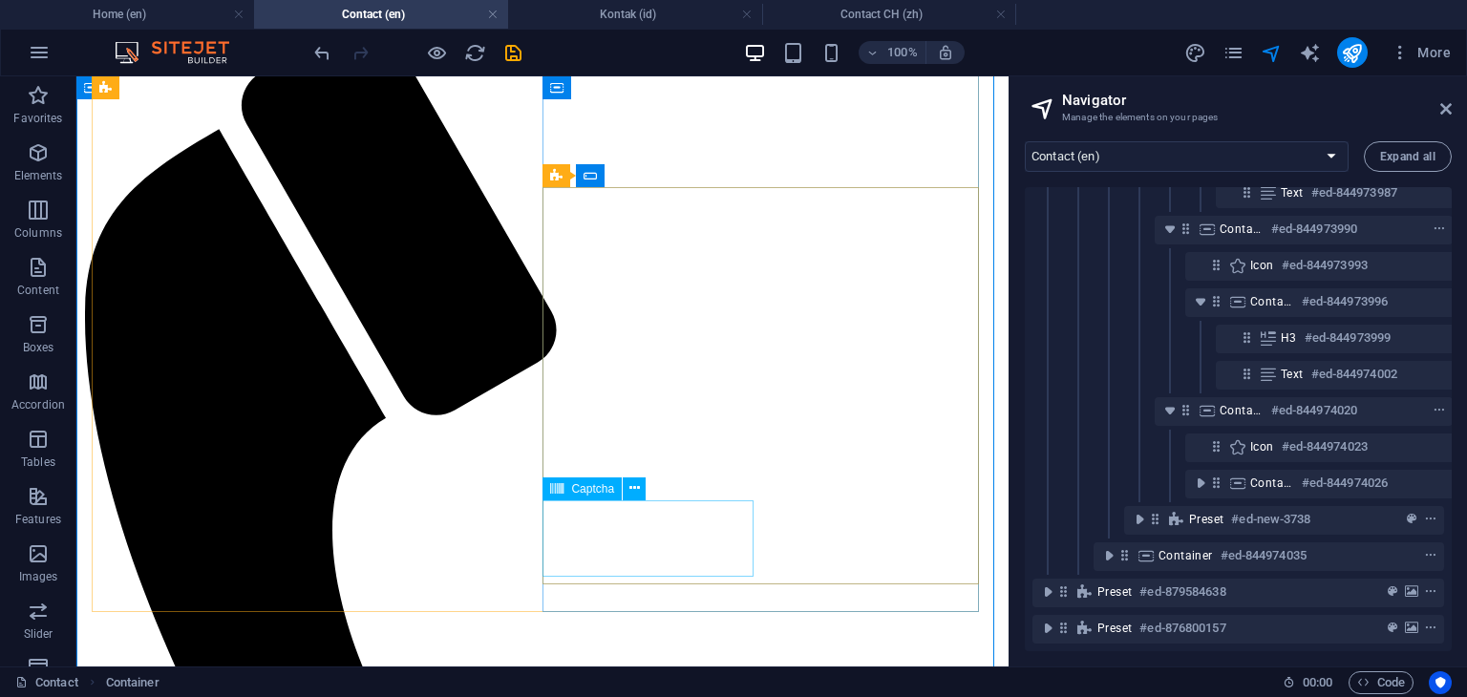
scroll to position [294, 0]
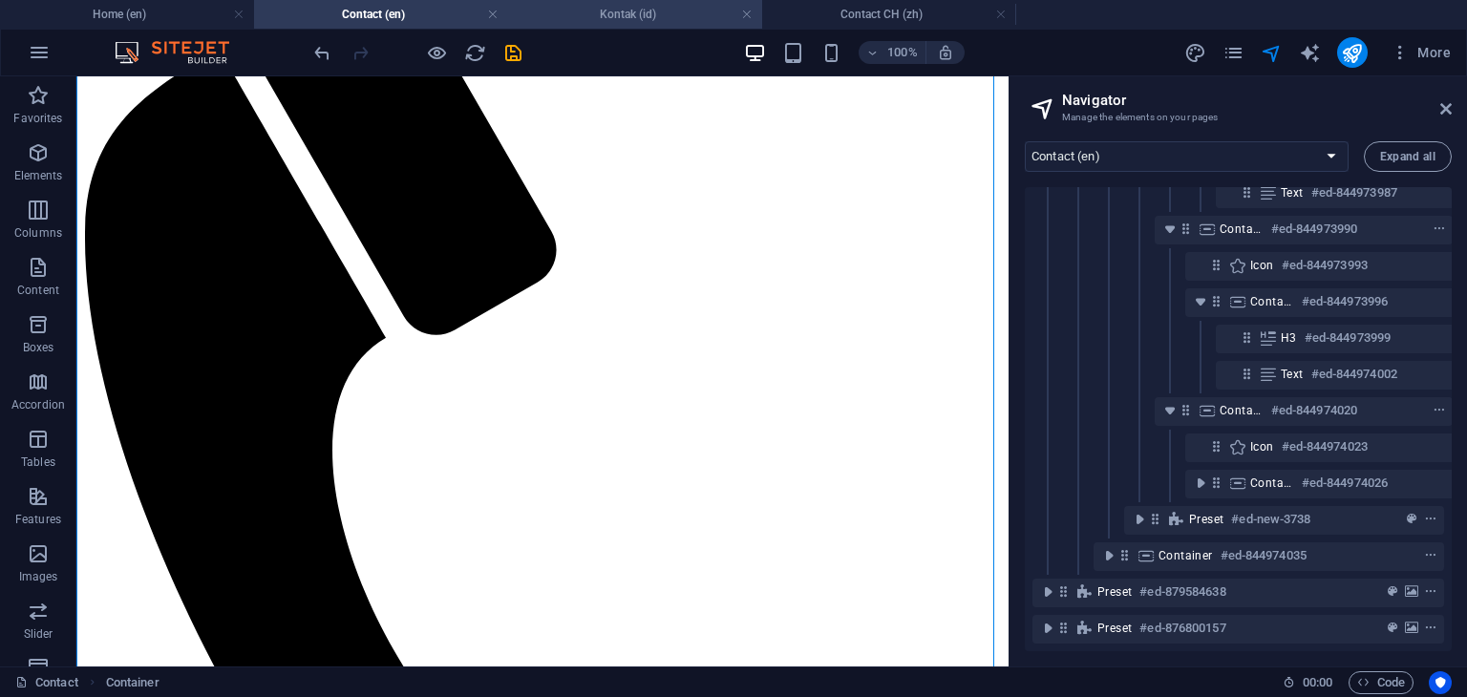
click at [613, 20] on h4 "Kontak (id)" at bounding box center [635, 14] width 254 height 21
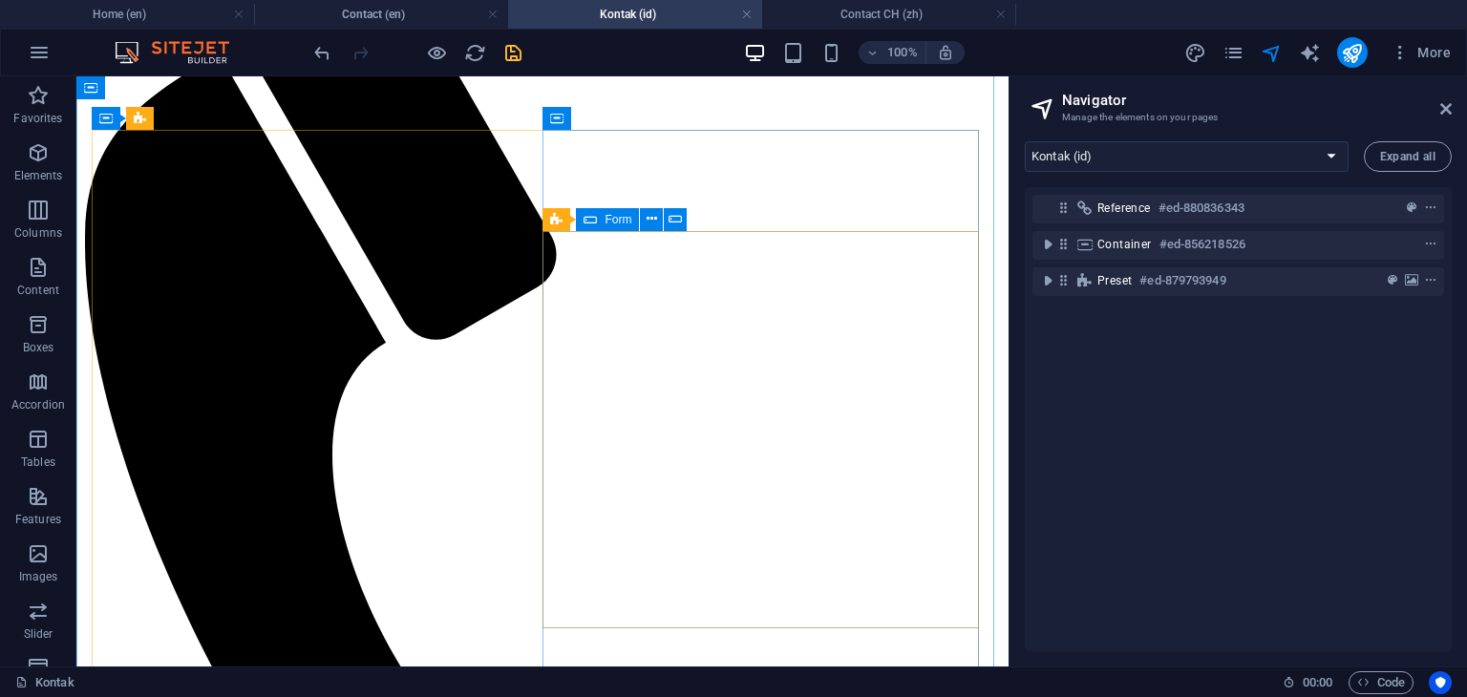
scroll to position [207, 0]
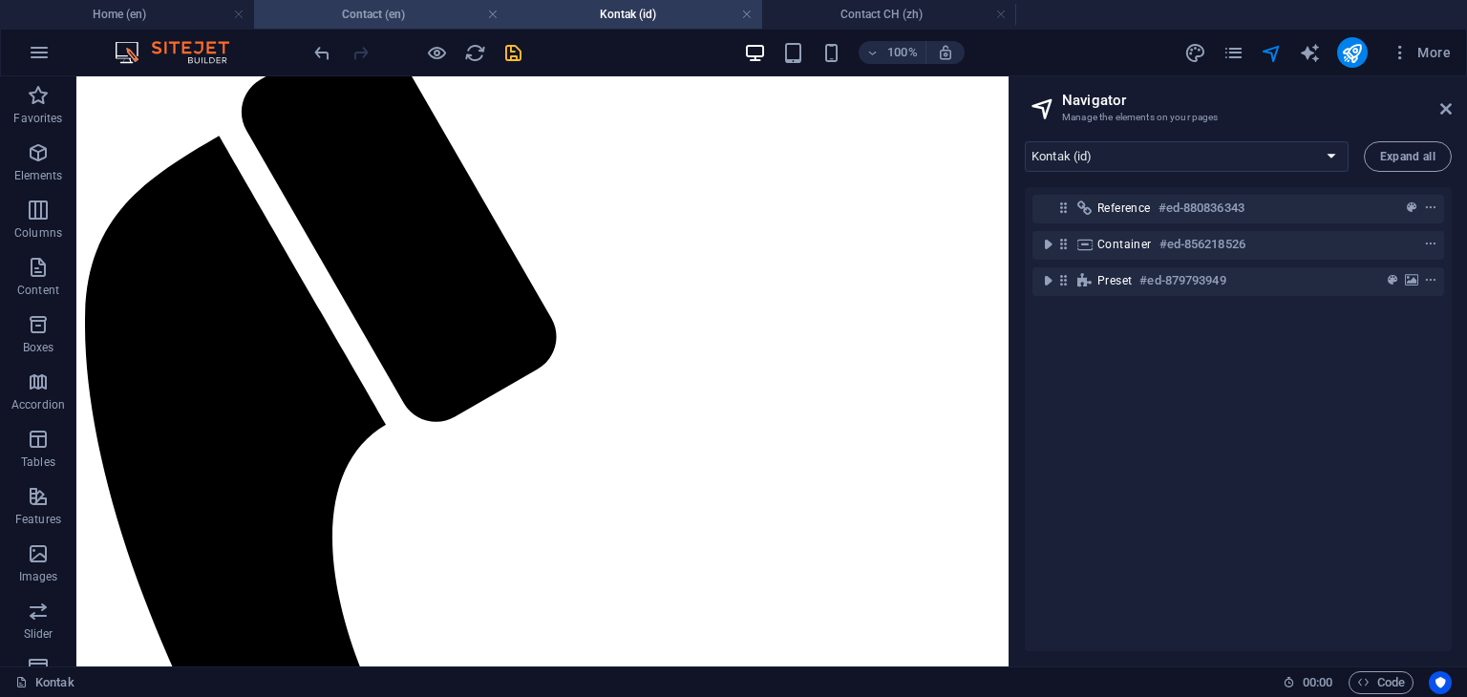
click at [422, 15] on h4 "Contact (en)" at bounding box center [381, 14] width 254 height 21
select select "16215590-en"
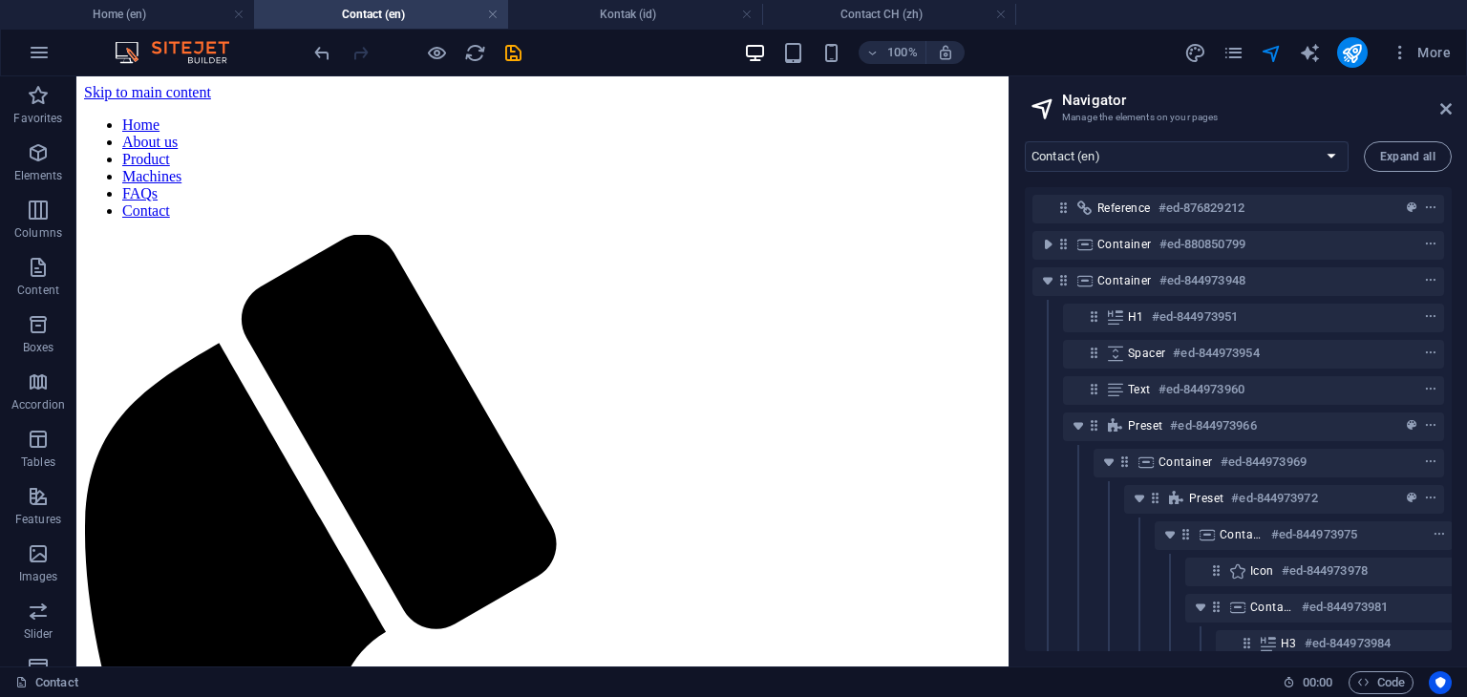
scroll to position [294, 0]
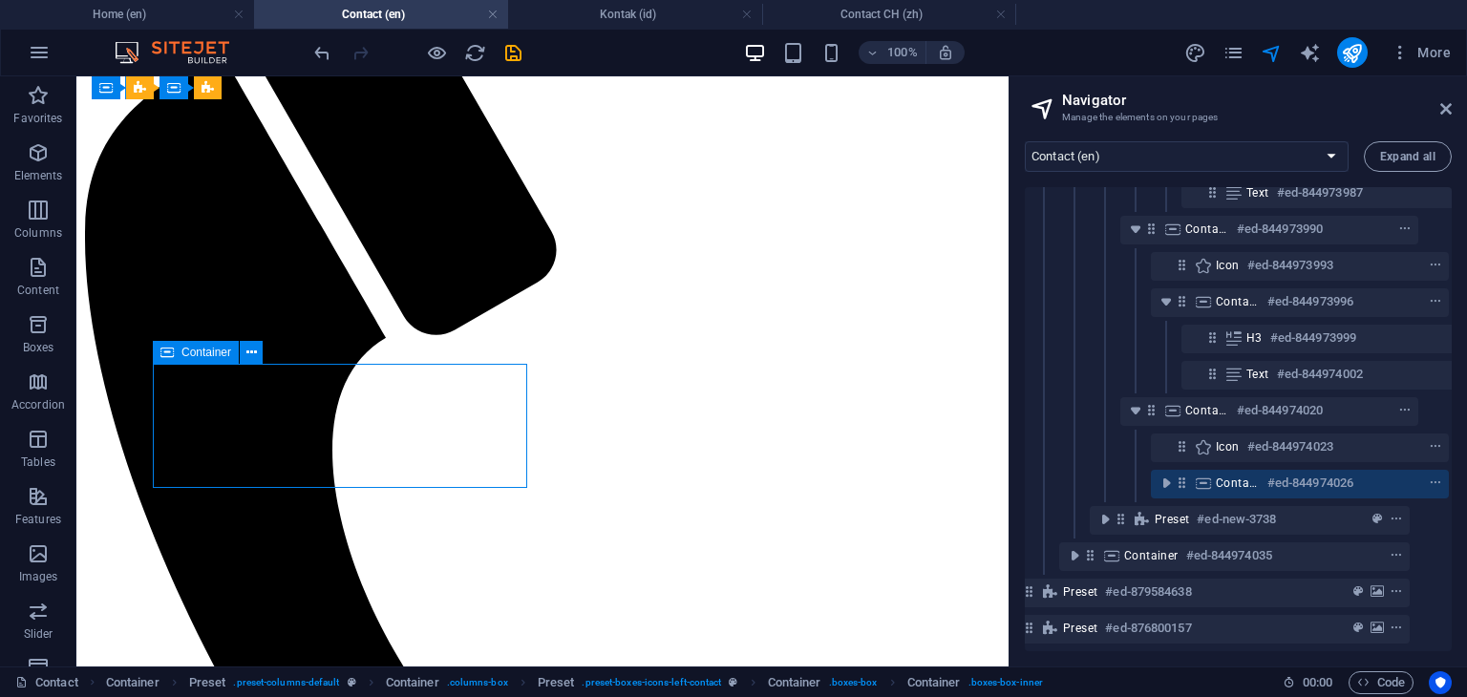
scroll to position [501, 34]
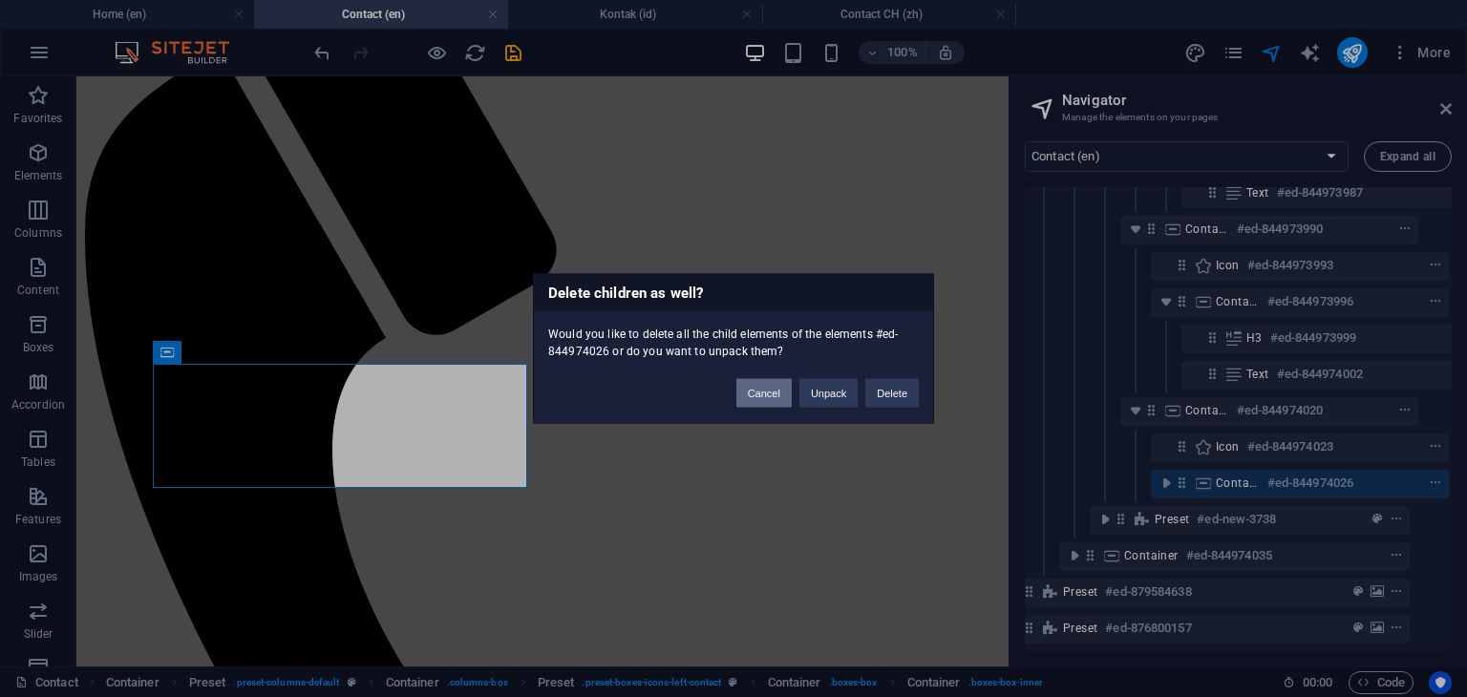
click at [768, 393] on button "Cancel" at bounding box center [763, 393] width 55 height 29
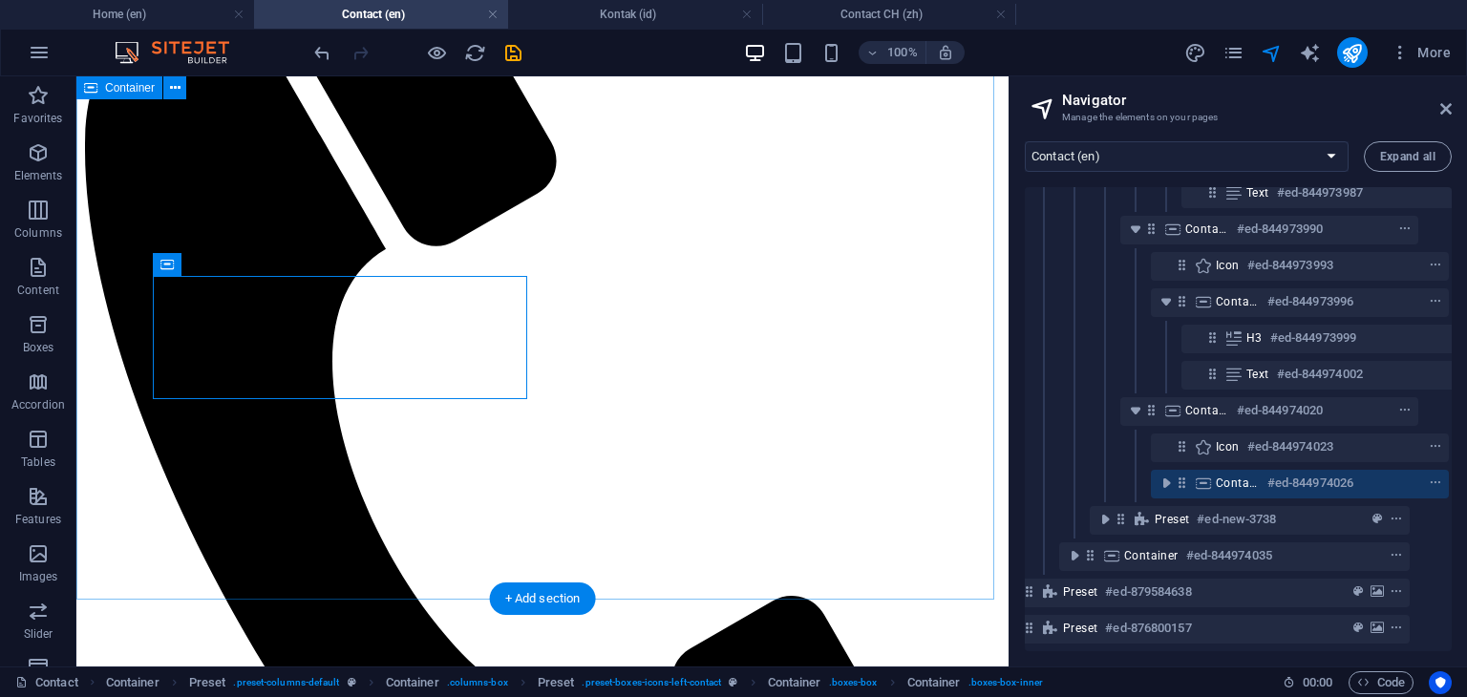
scroll to position [199, 0]
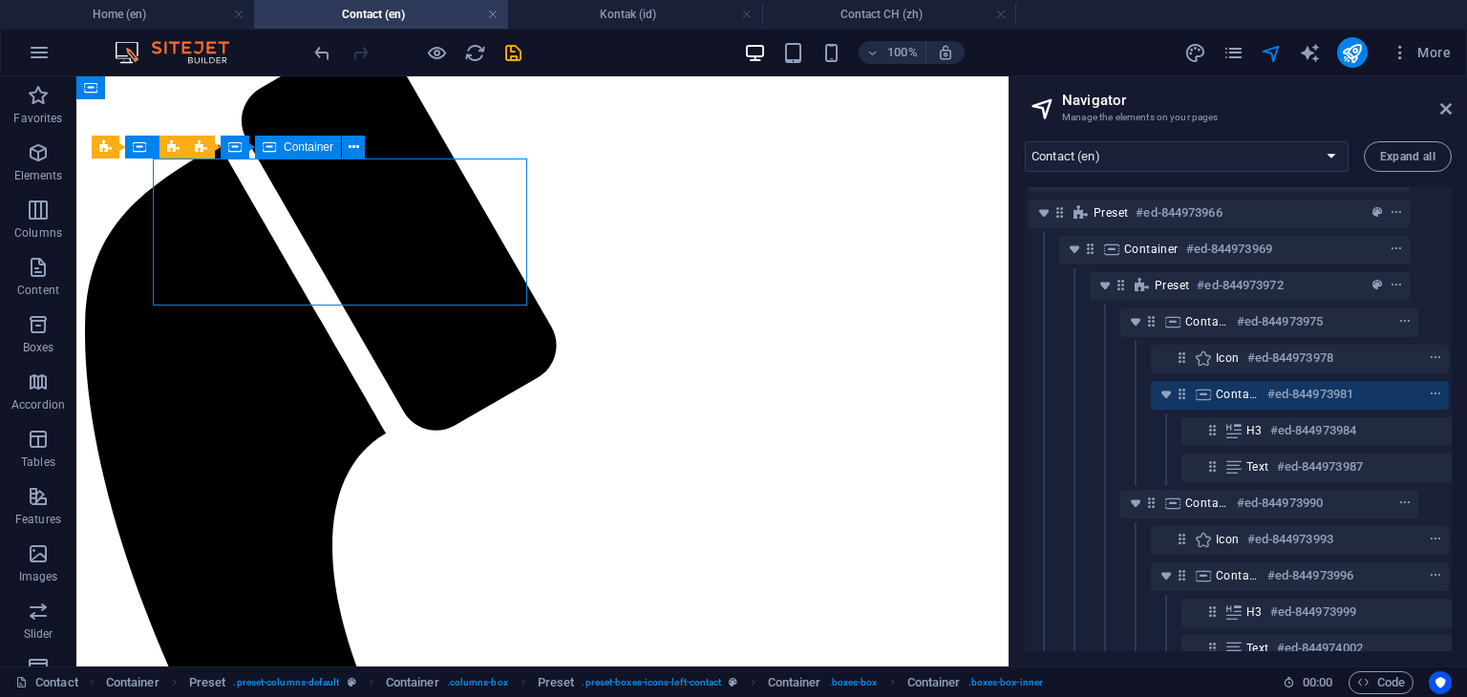
scroll to position [196, 34]
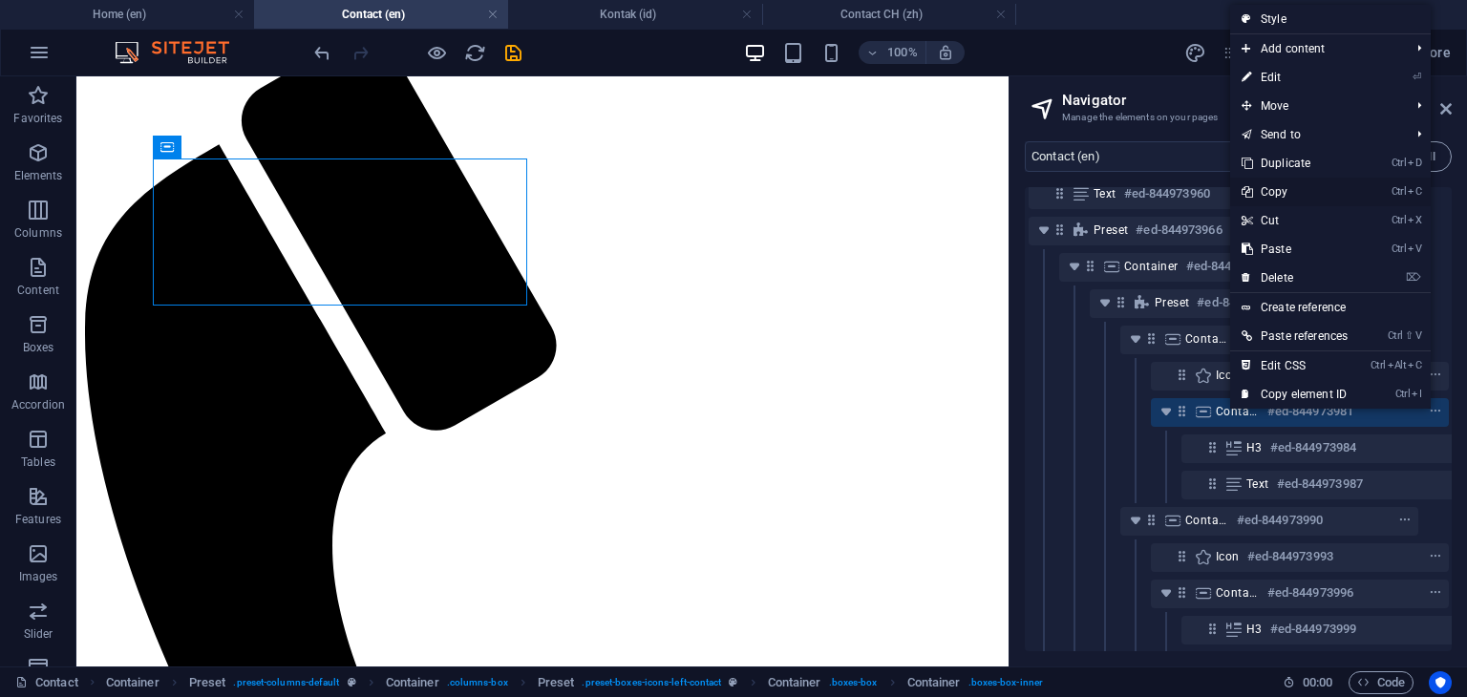
click at [1280, 196] on link "Ctrl C Copy" at bounding box center [1294, 192] width 129 height 29
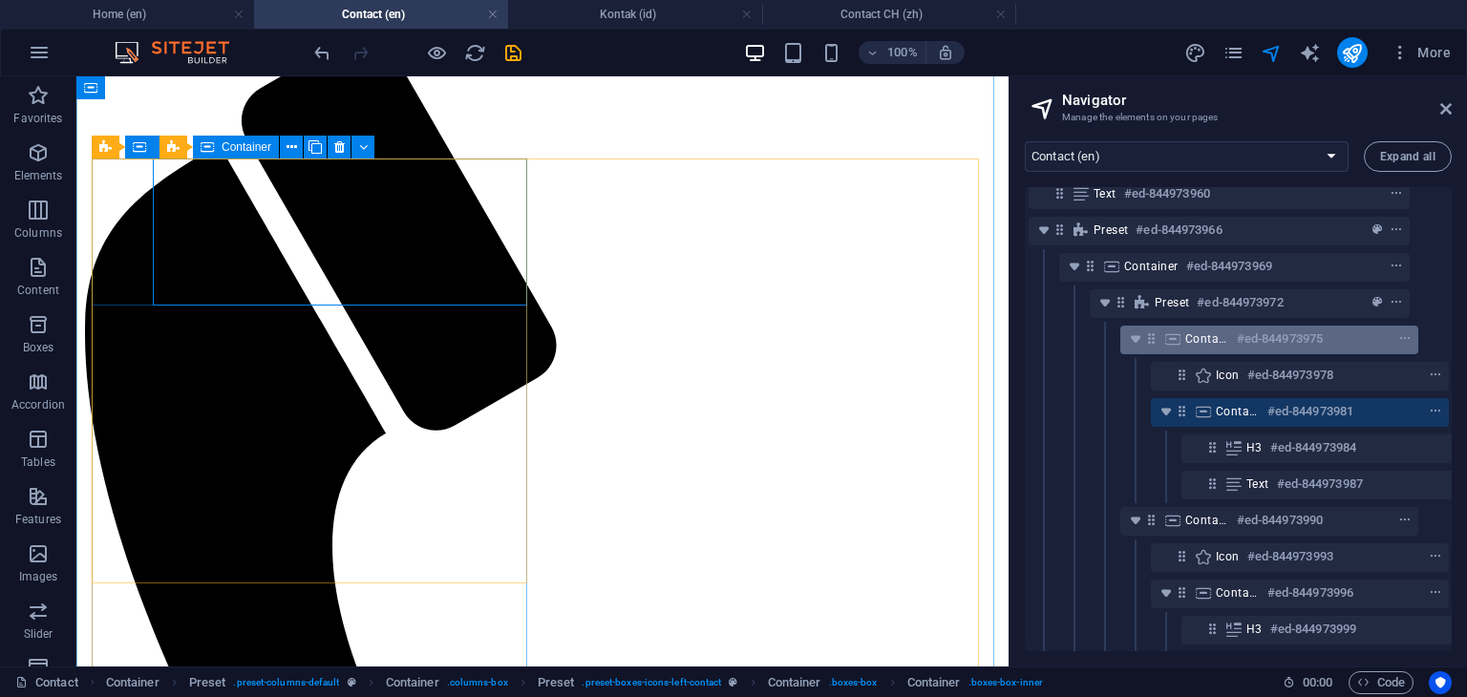
click at [1200, 349] on div "Container #ed-844973975" at bounding box center [1254, 339] width 138 height 23
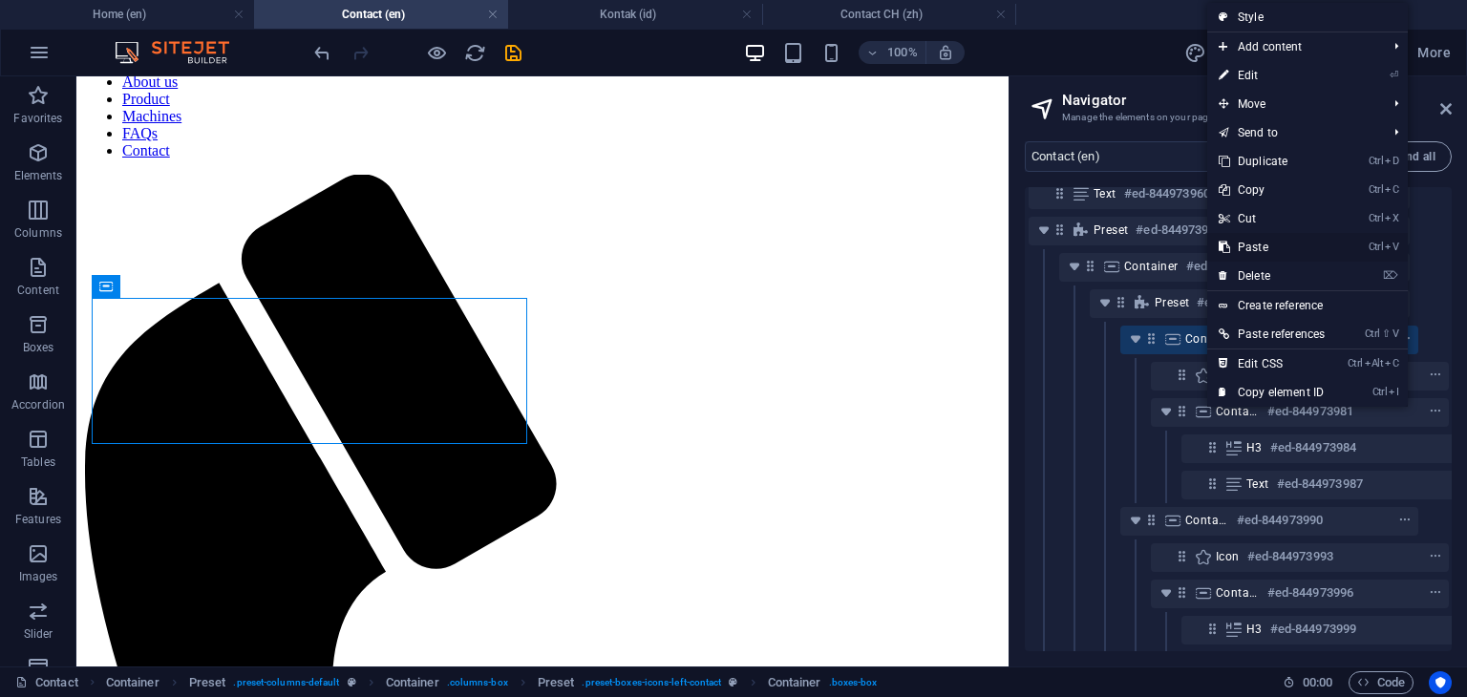
click at [1257, 246] on link "Ctrl V Paste" at bounding box center [1271, 247] width 129 height 29
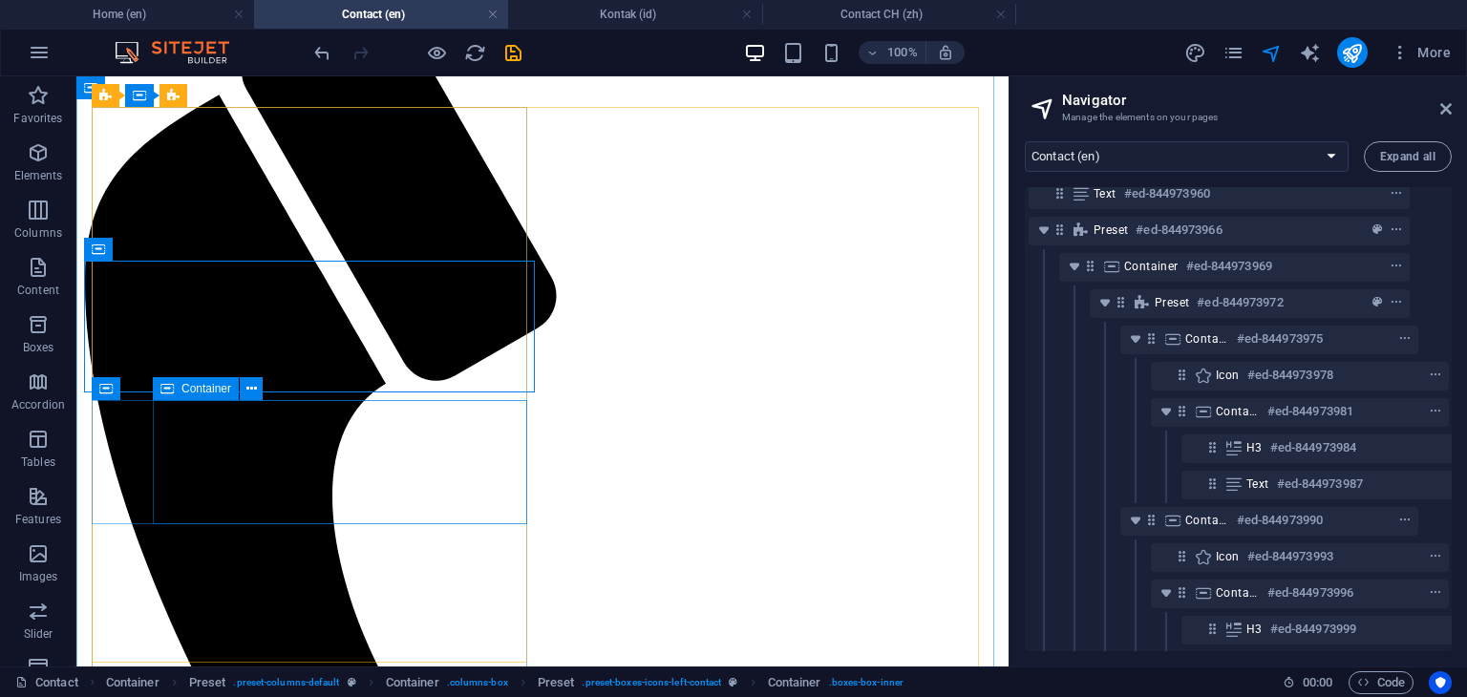
scroll to position [251, 0]
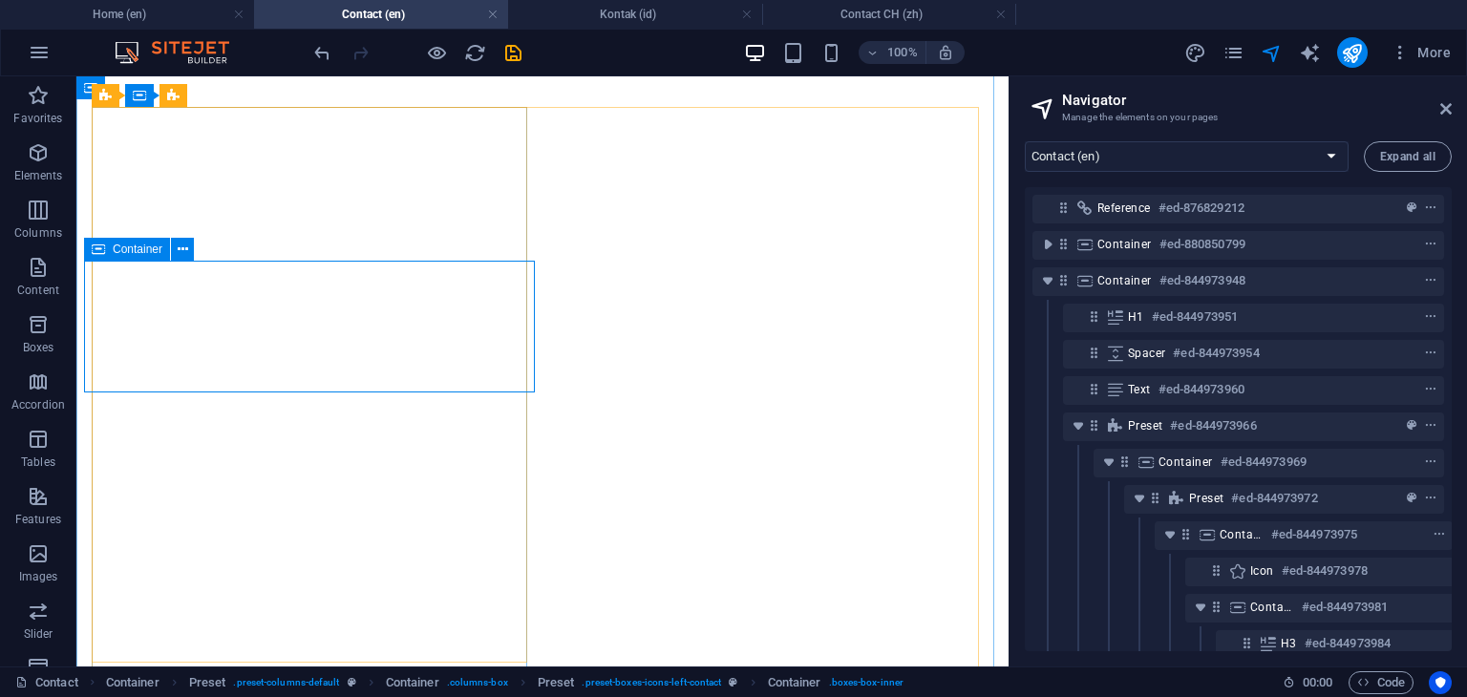
select select "16215590-en"
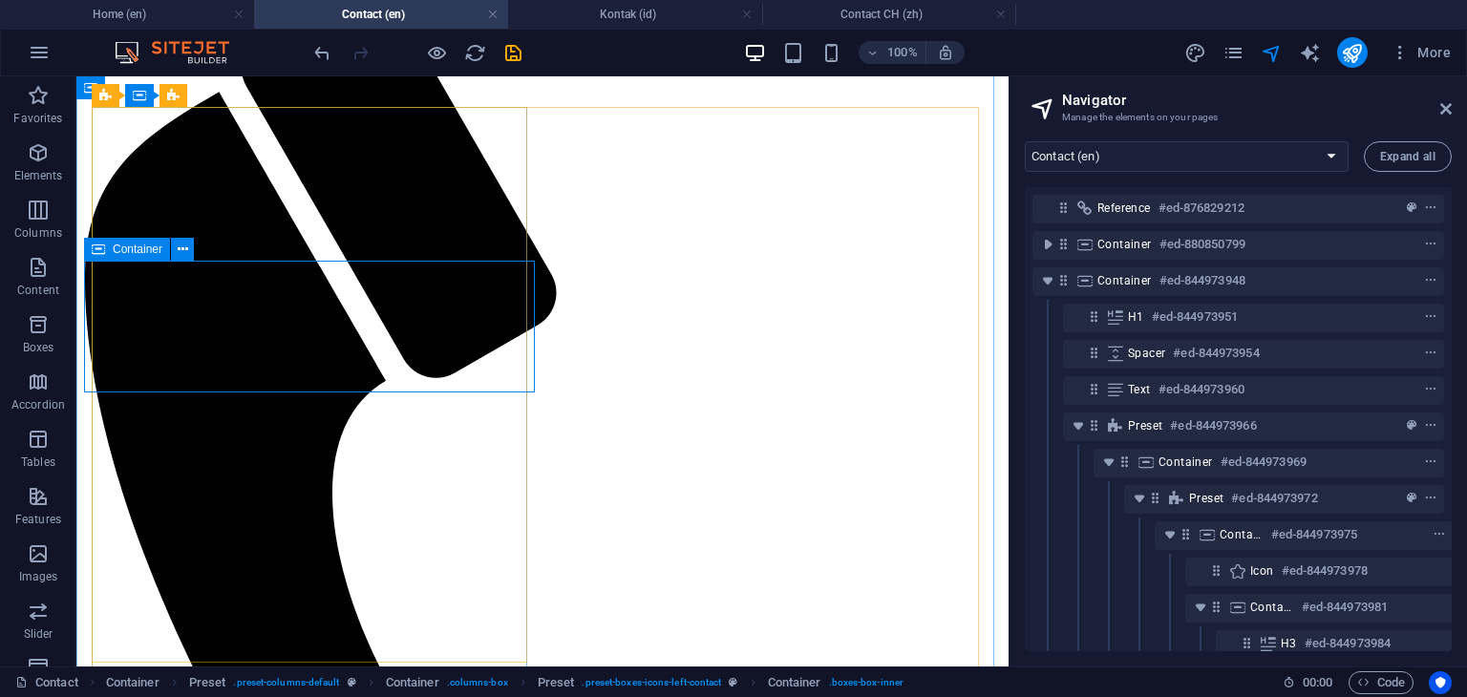
scroll to position [699, 0]
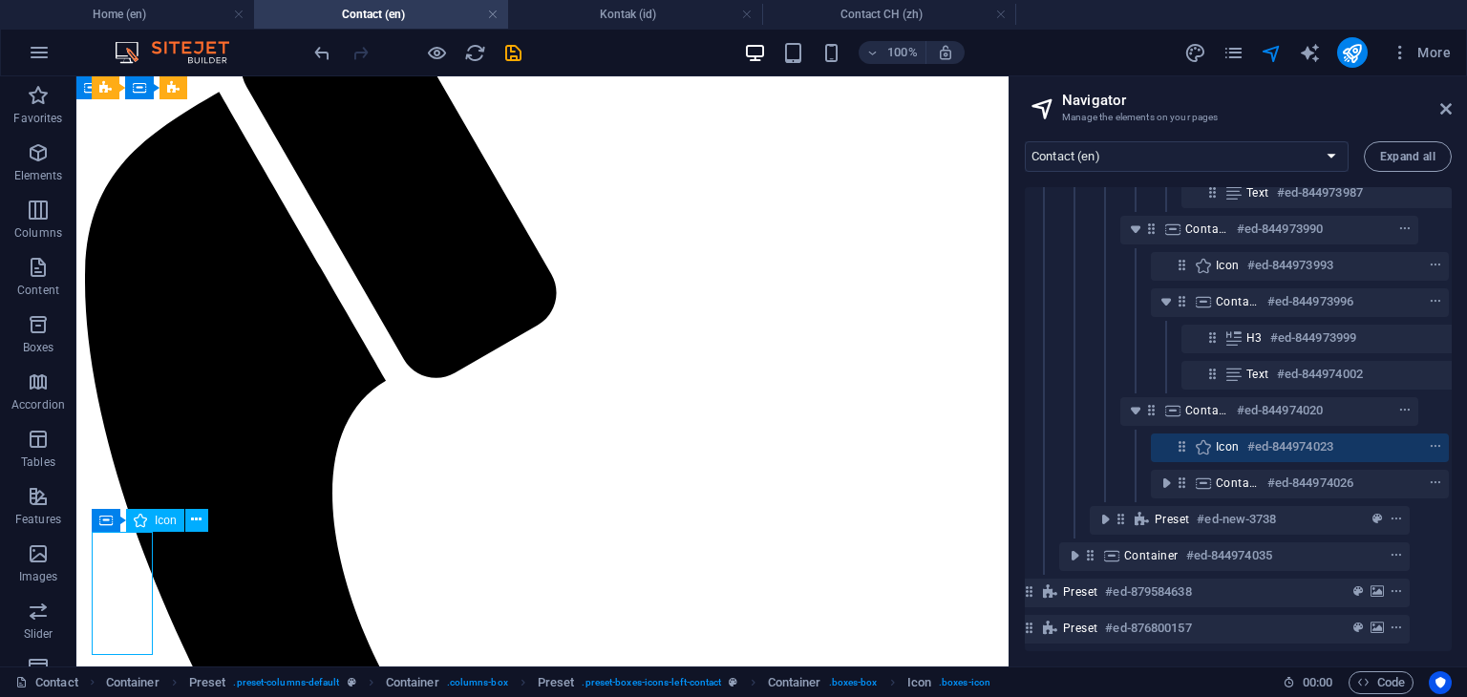
scroll to position [259, 0]
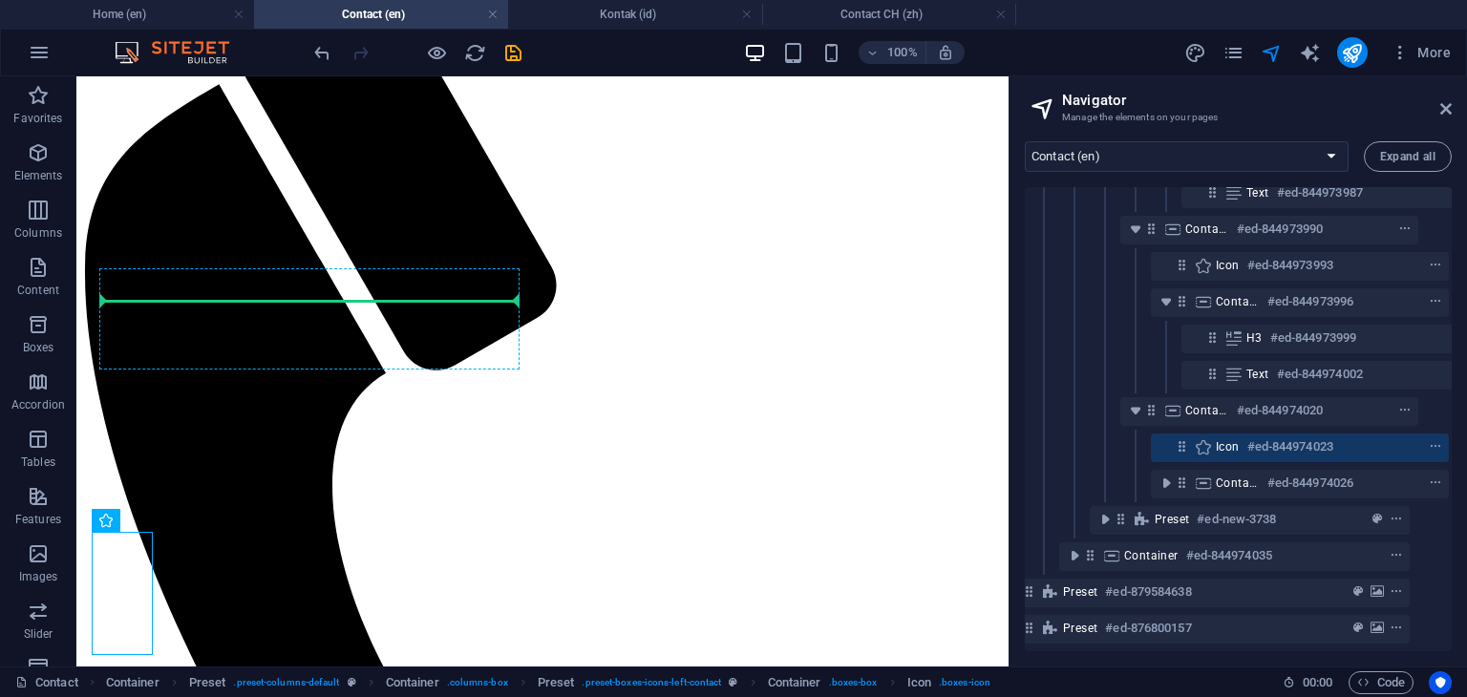
drag, startPoint x: 122, startPoint y: 597, endPoint x: 117, endPoint y: 329, distance: 267.5
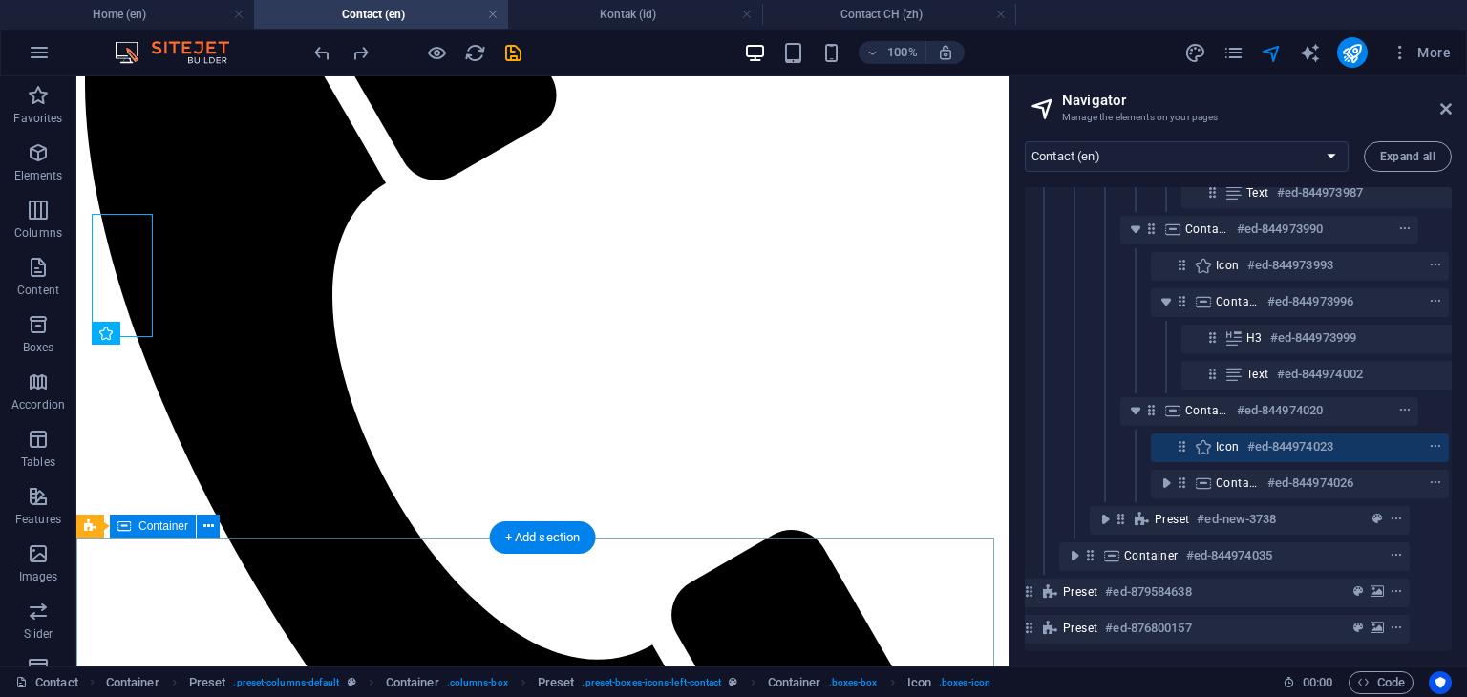
scroll to position [450, 0]
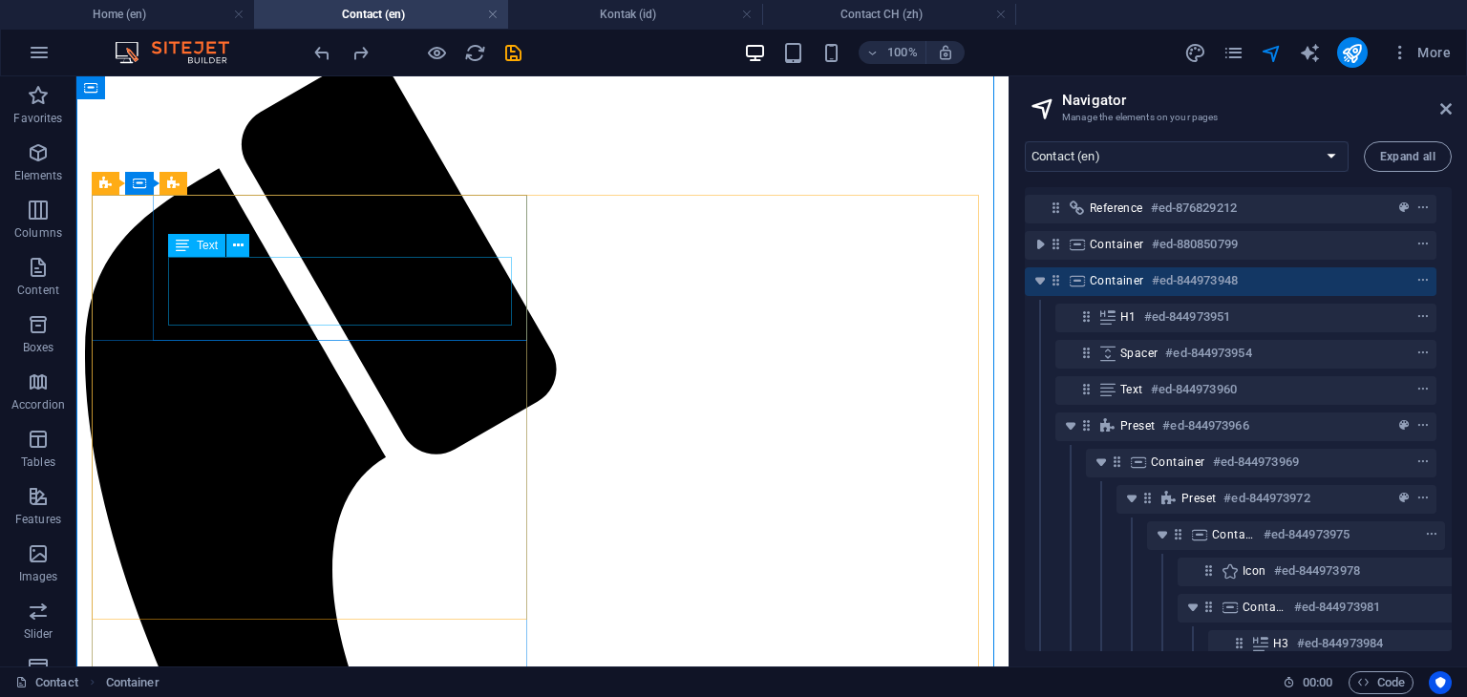
scroll to position [163, 0]
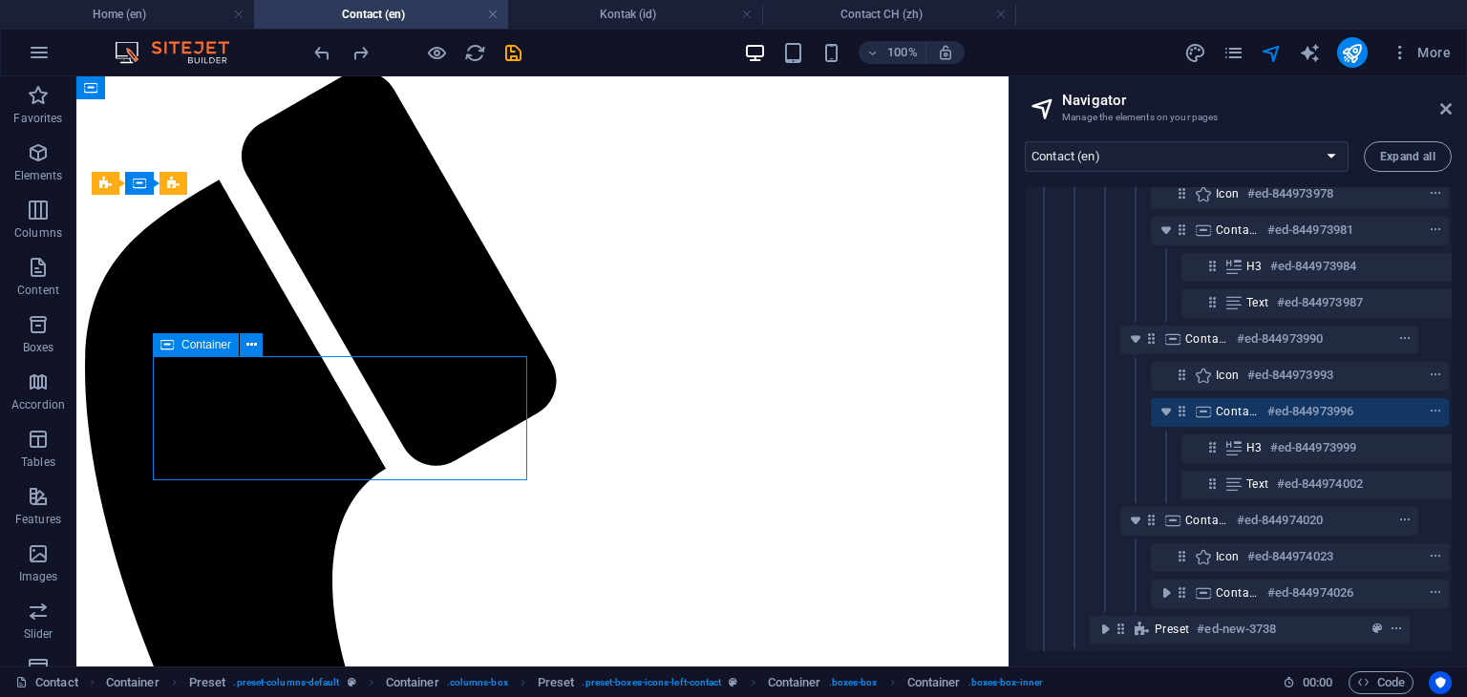
scroll to position [378, 34]
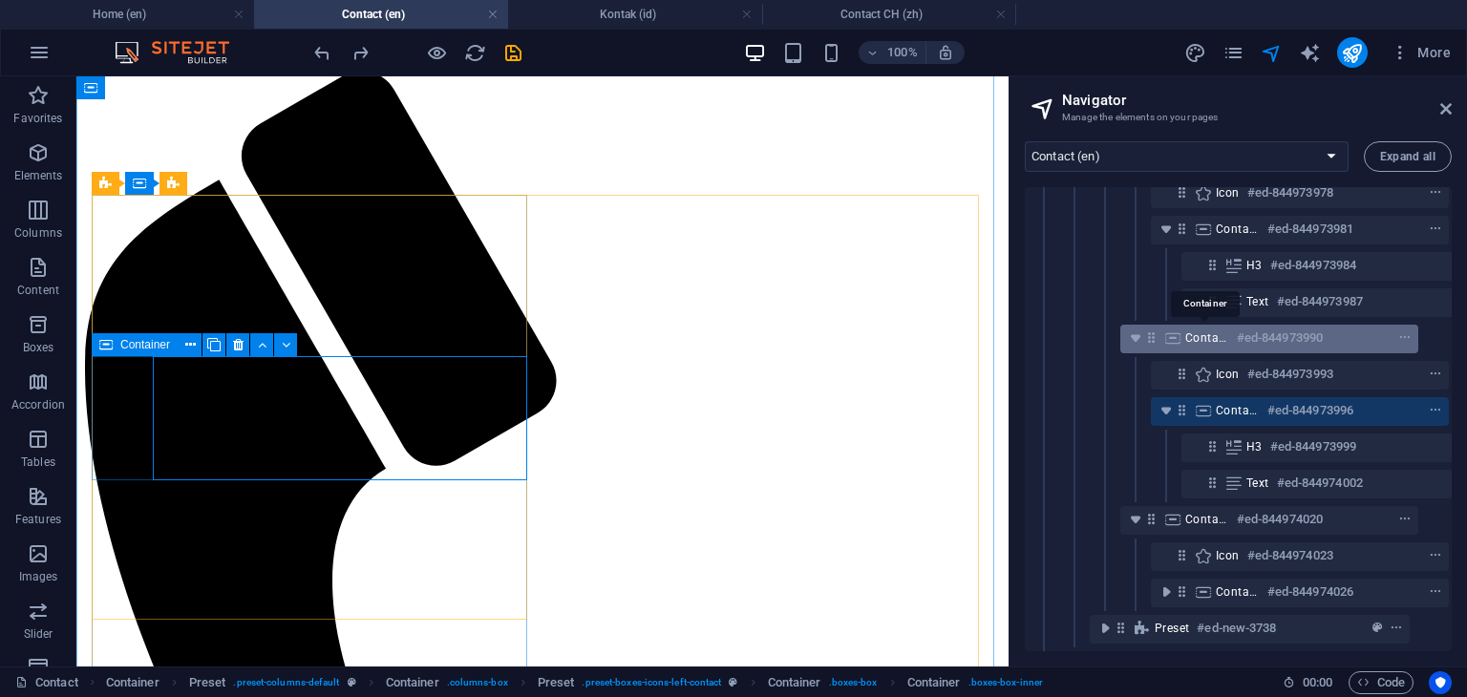
click at [1221, 345] on span "Container" at bounding box center [1207, 337] width 44 height 15
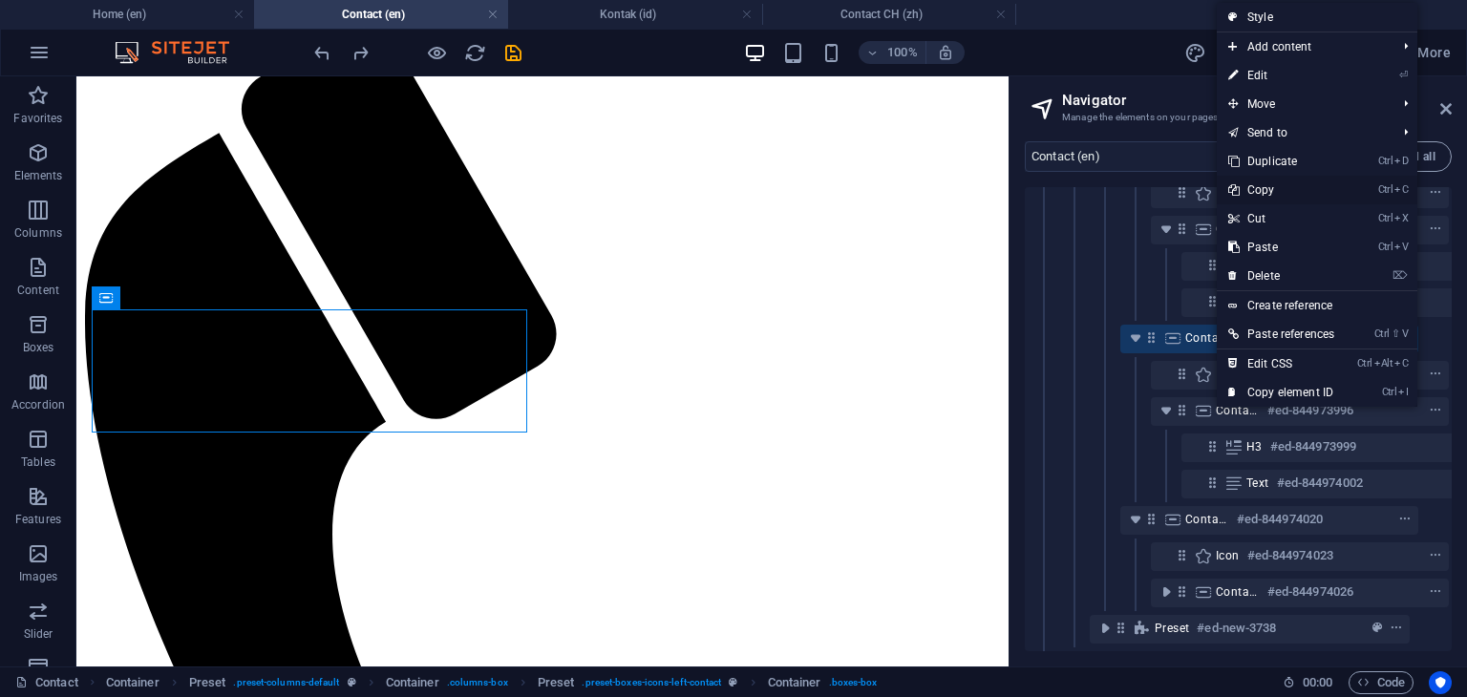
click at [1268, 192] on link "Ctrl C Copy" at bounding box center [1281, 190] width 129 height 29
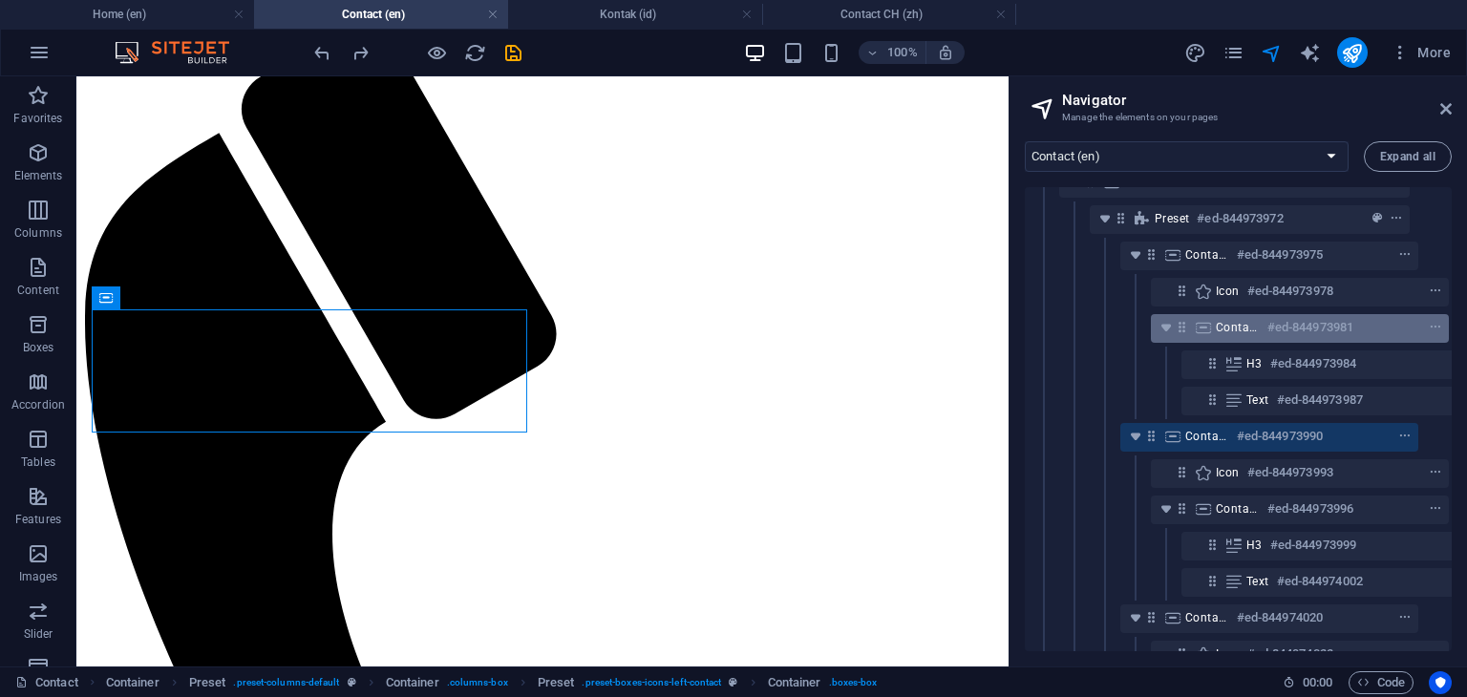
scroll to position [283, 34]
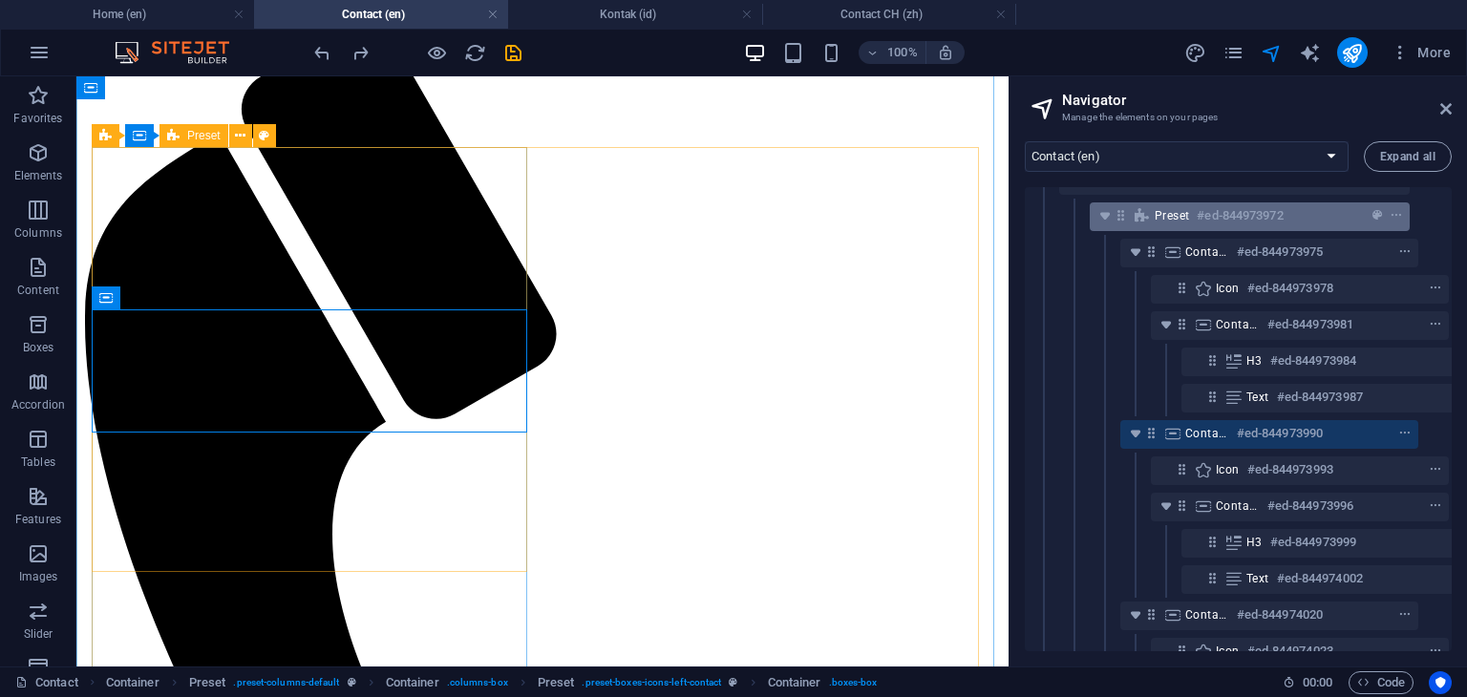
click at [1183, 218] on span "Preset" at bounding box center [1172, 215] width 34 height 15
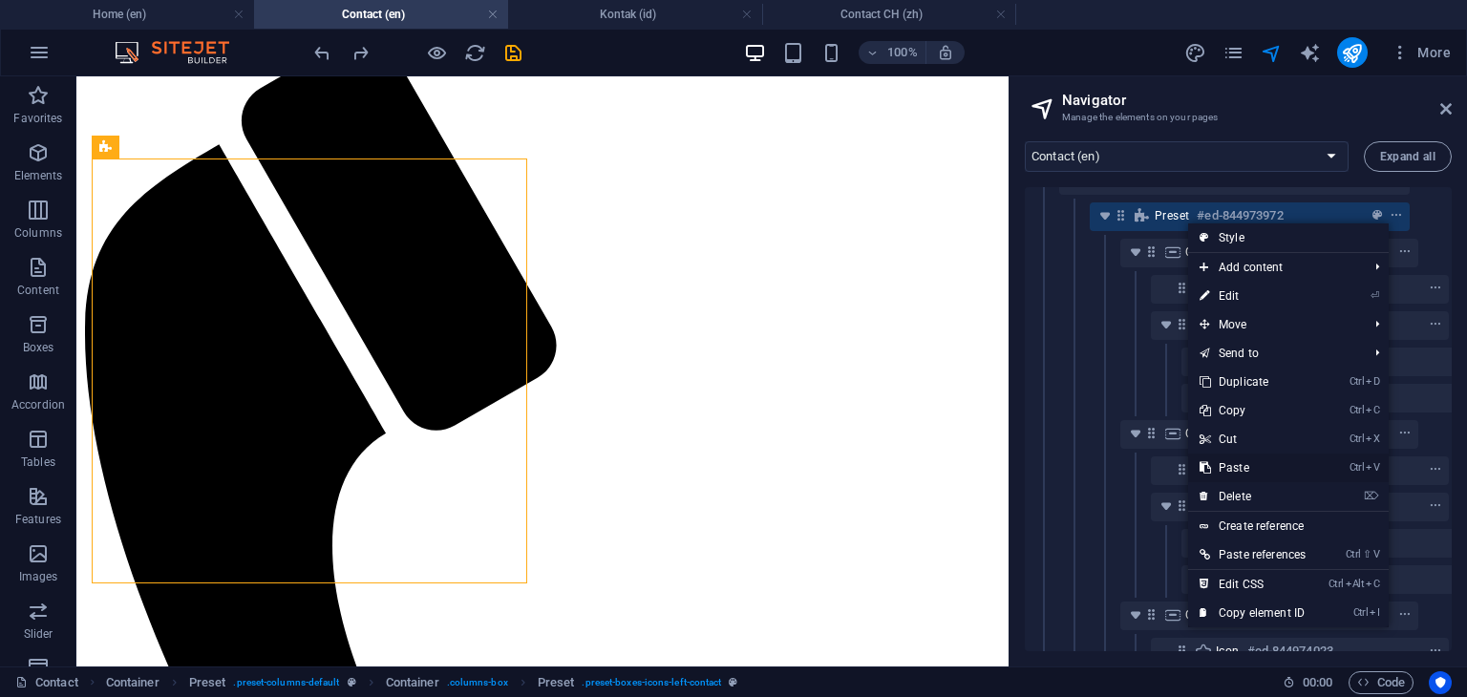
click at [1240, 463] on link "Ctrl V Paste" at bounding box center [1252, 468] width 129 height 29
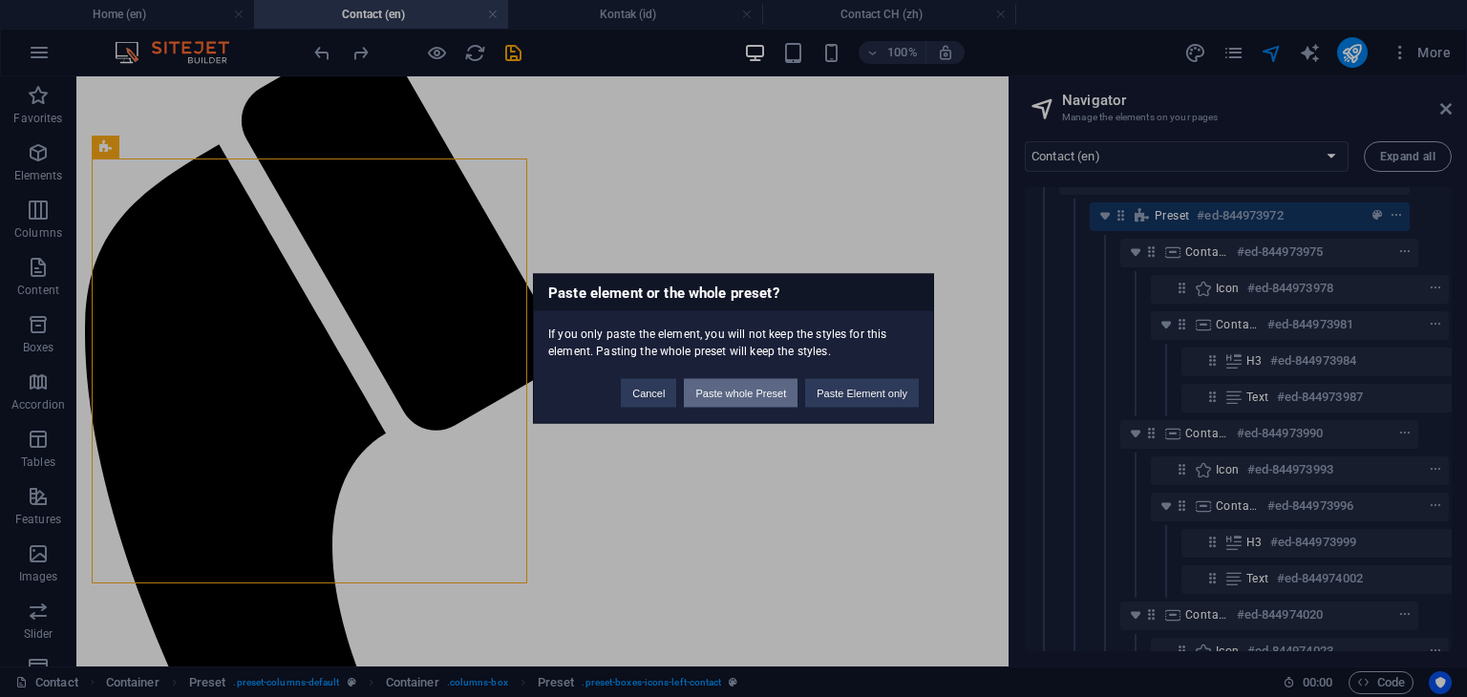
click at [743, 399] on button "Paste whole Preset" at bounding box center [741, 393] width 114 height 29
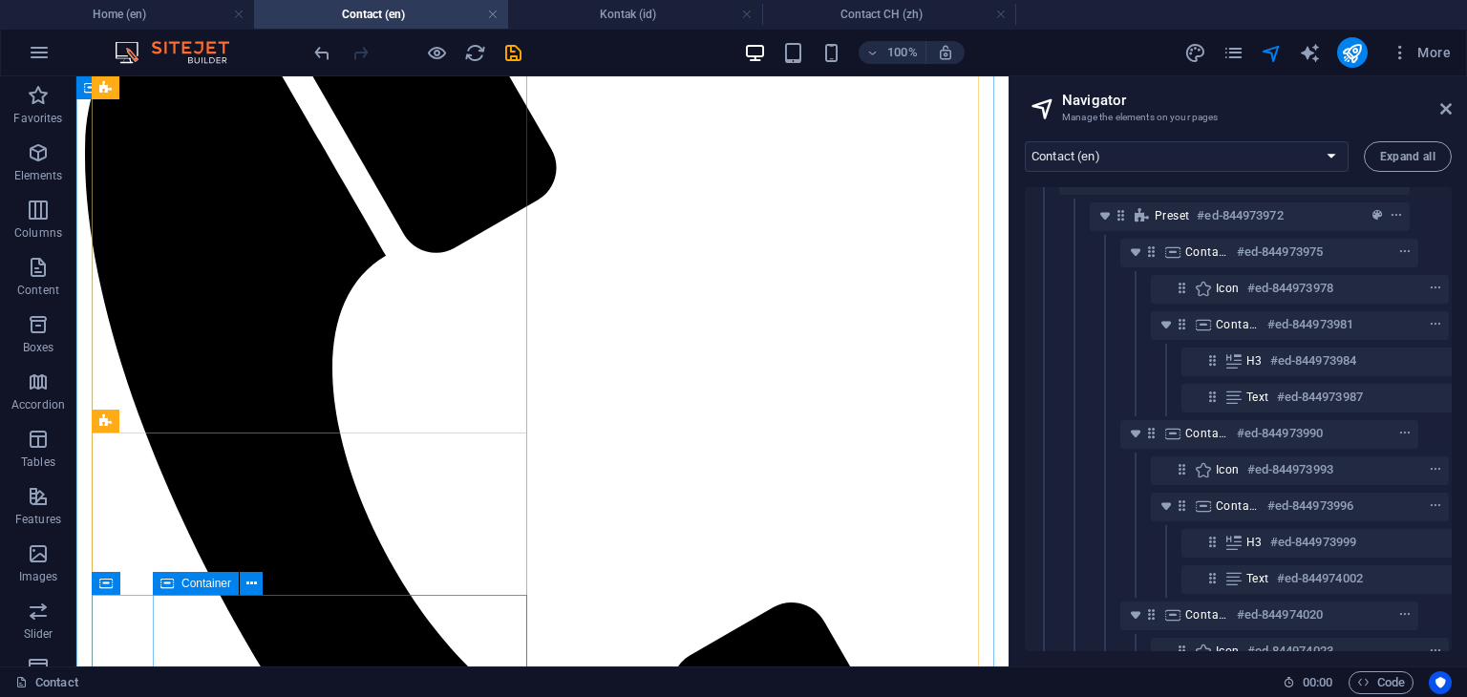
scroll to position [382, 0]
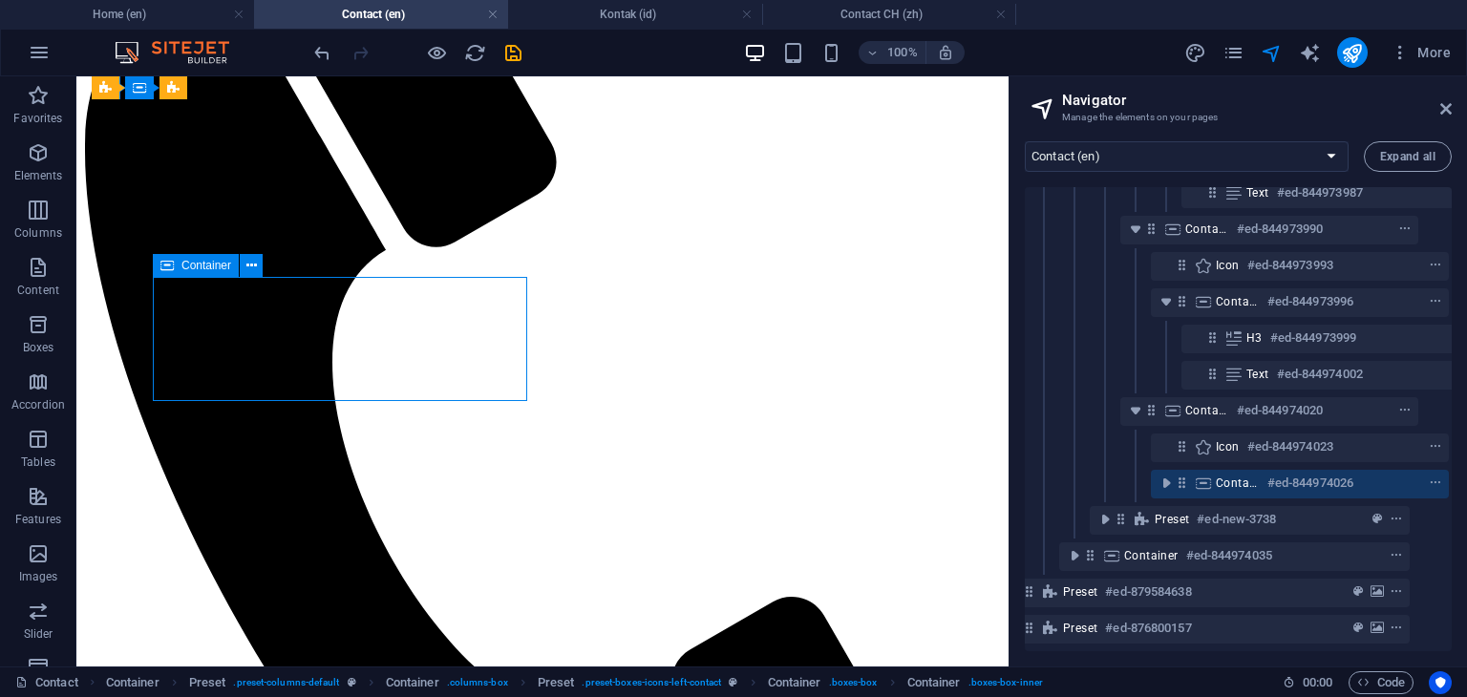
scroll to position [501, 34]
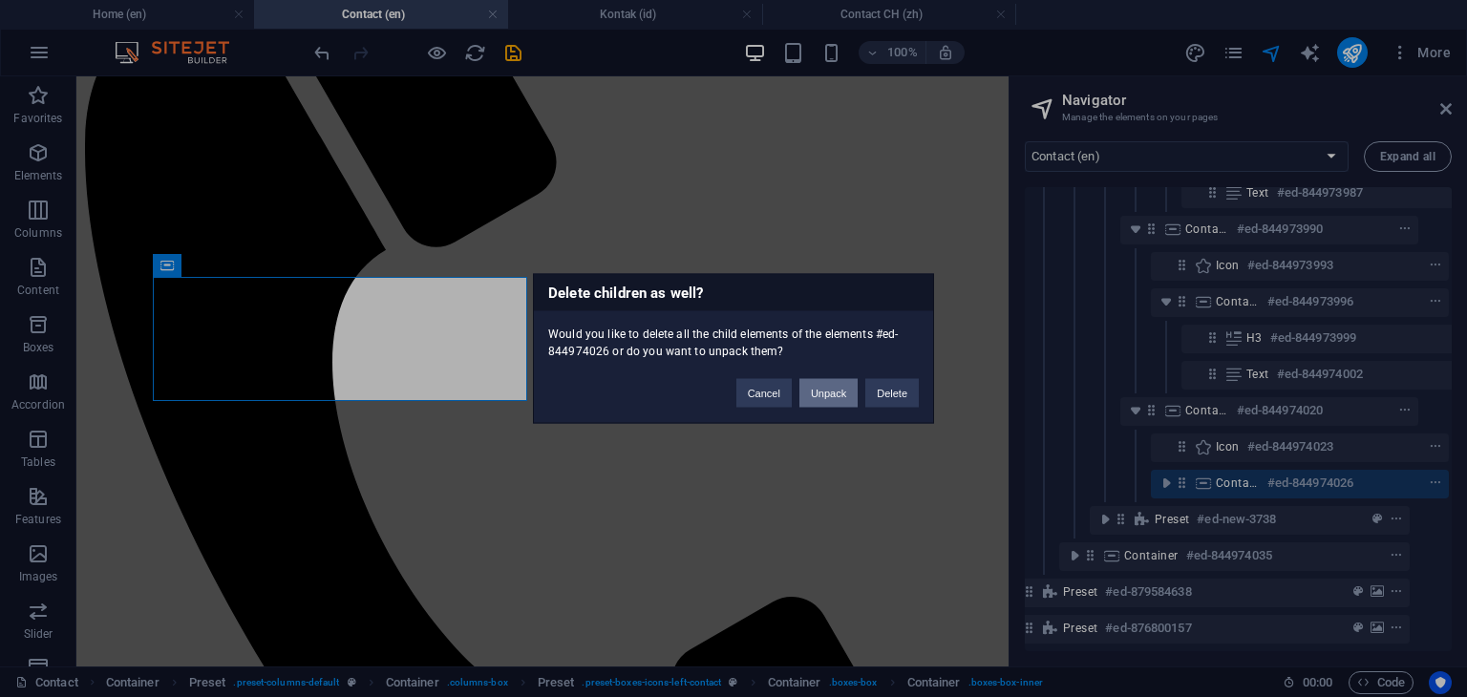
click at [818, 393] on button "Unpack" at bounding box center [828, 393] width 58 height 29
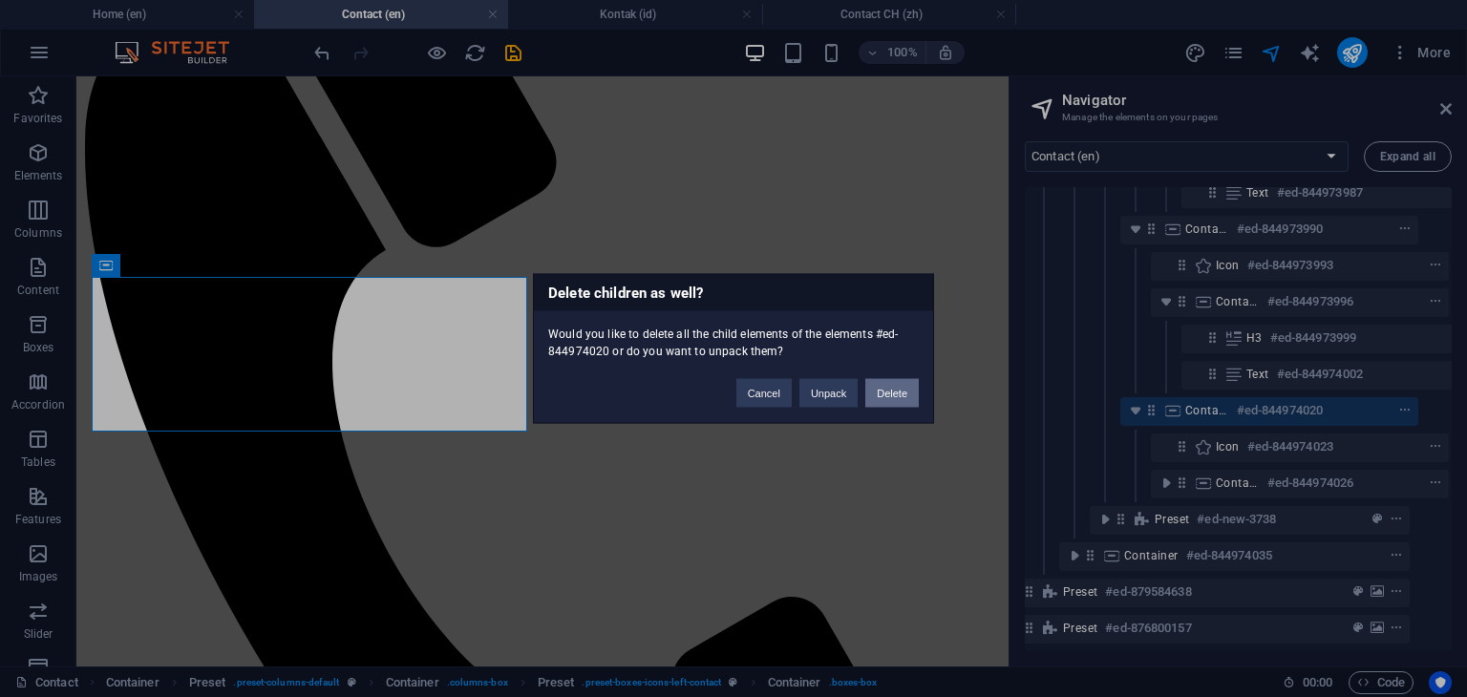
click at [904, 395] on button "Delete" at bounding box center [891, 393] width 53 height 29
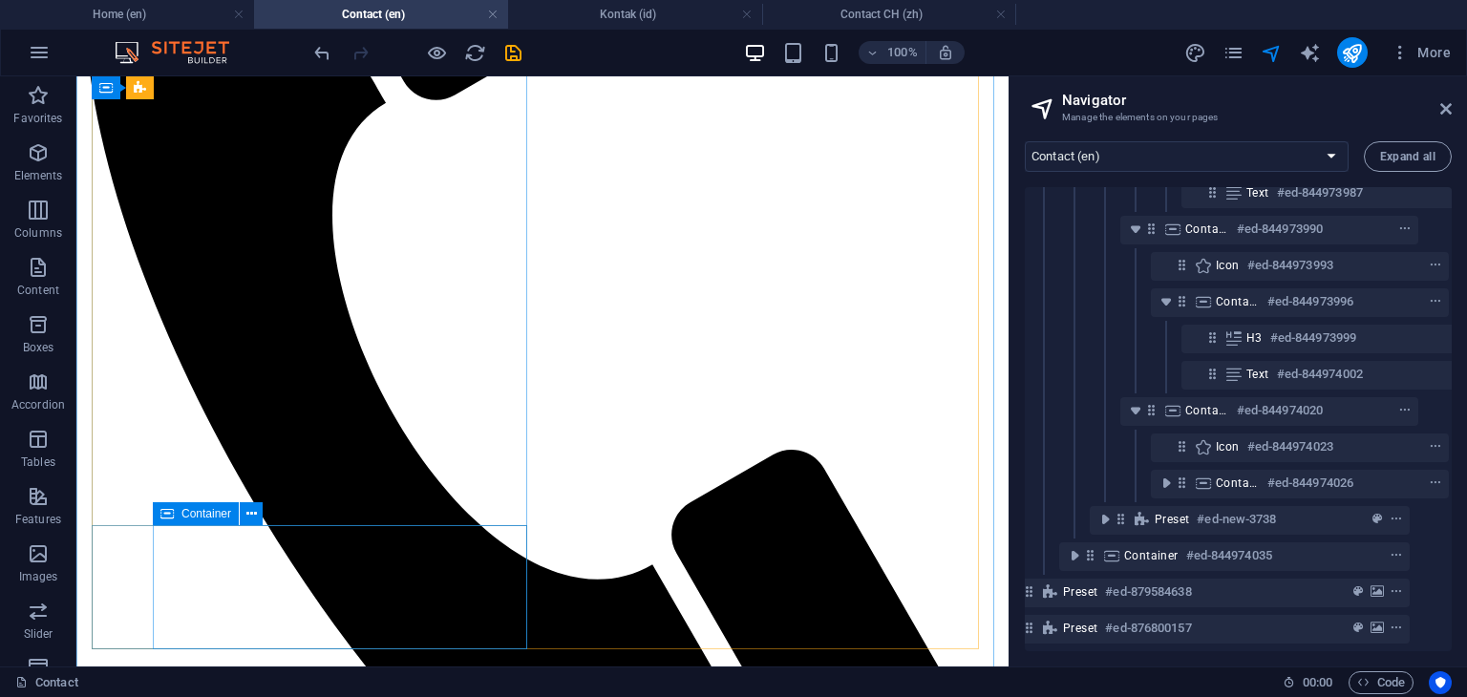
scroll to position [573, 0]
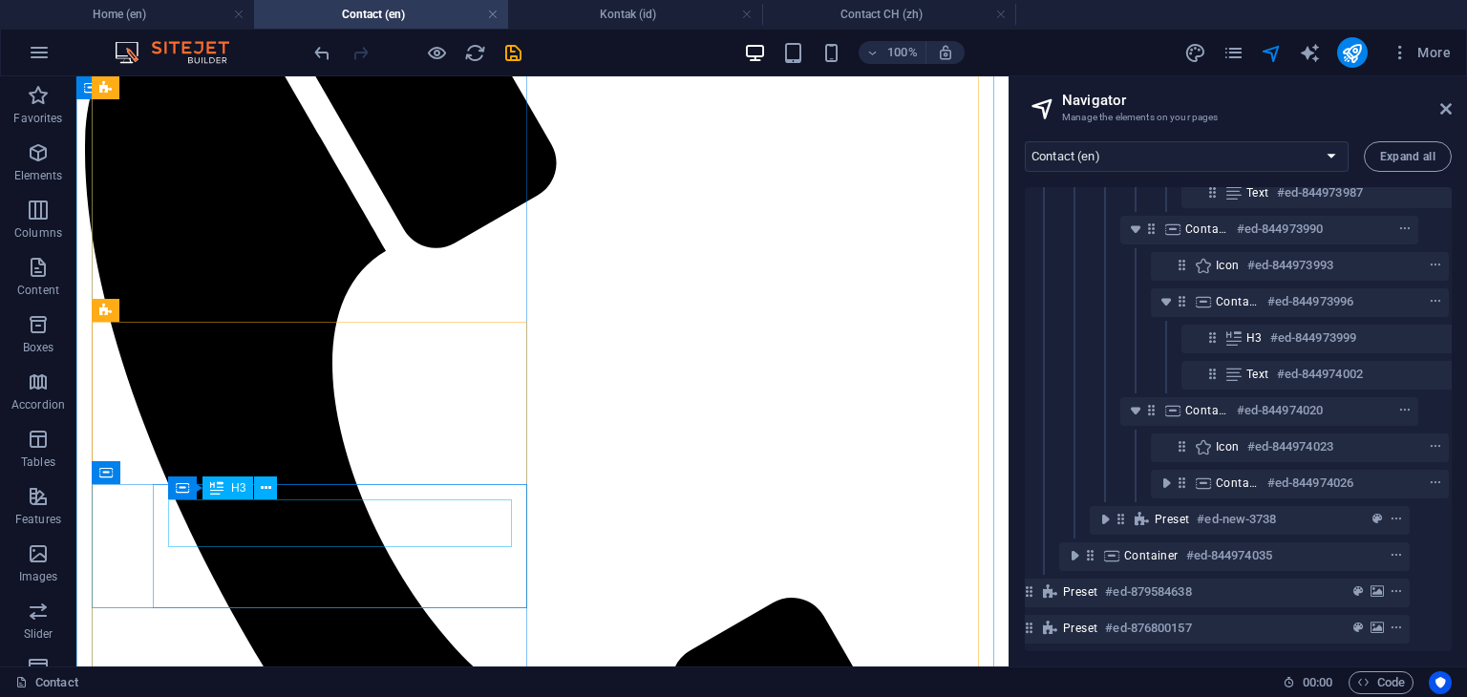
scroll to position [382, 0]
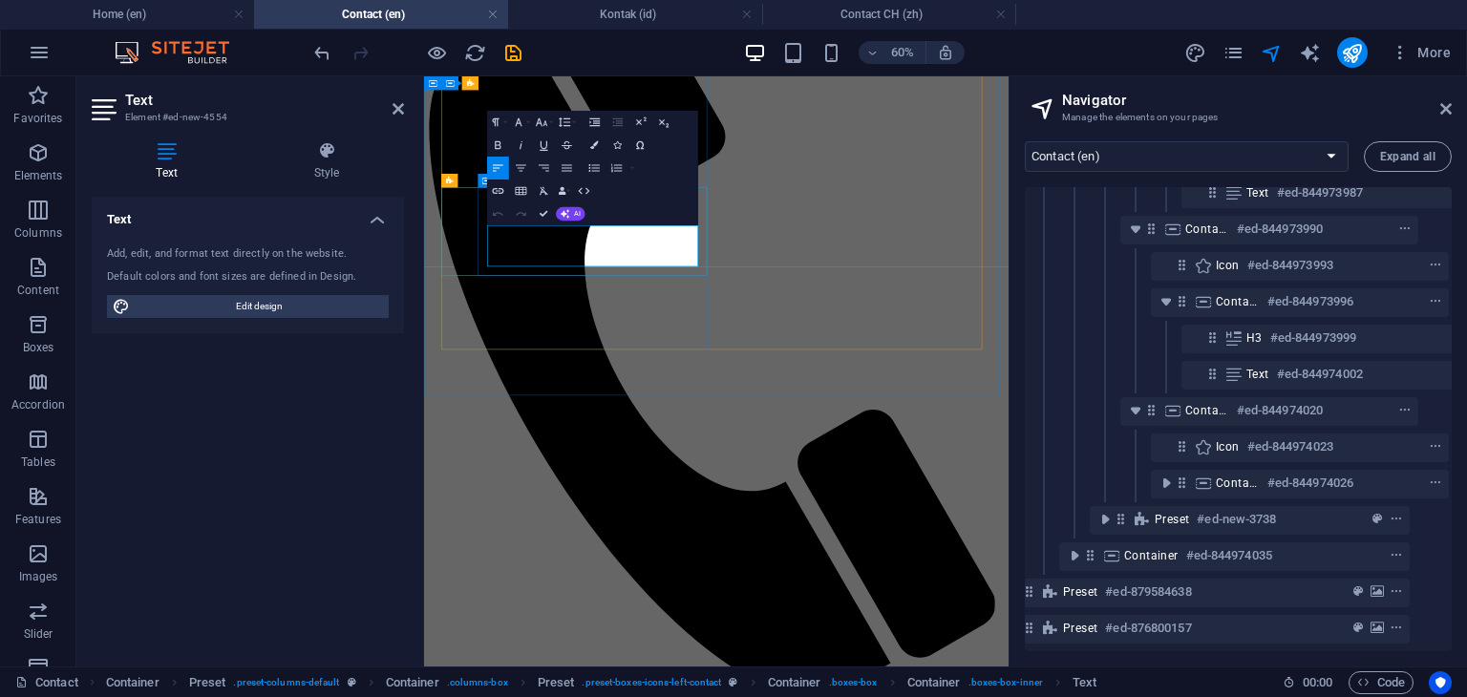
drag, startPoint x: 653, startPoint y: 359, endPoint x: 531, endPoint y: 359, distance: 122.2
drag, startPoint x: 810, startPoint y: 341, endPoint x: 525, endPoint y: 336, distance: 284.6
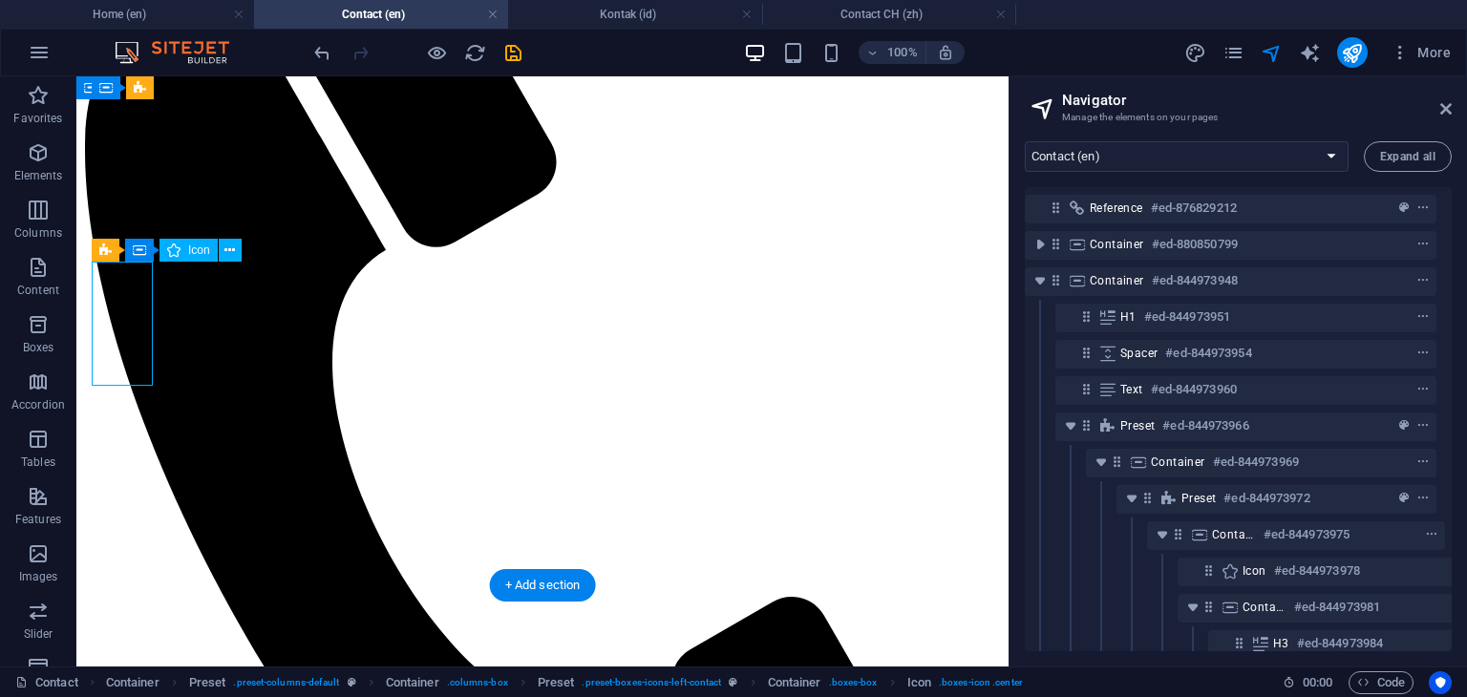
select select "xMidYMid"
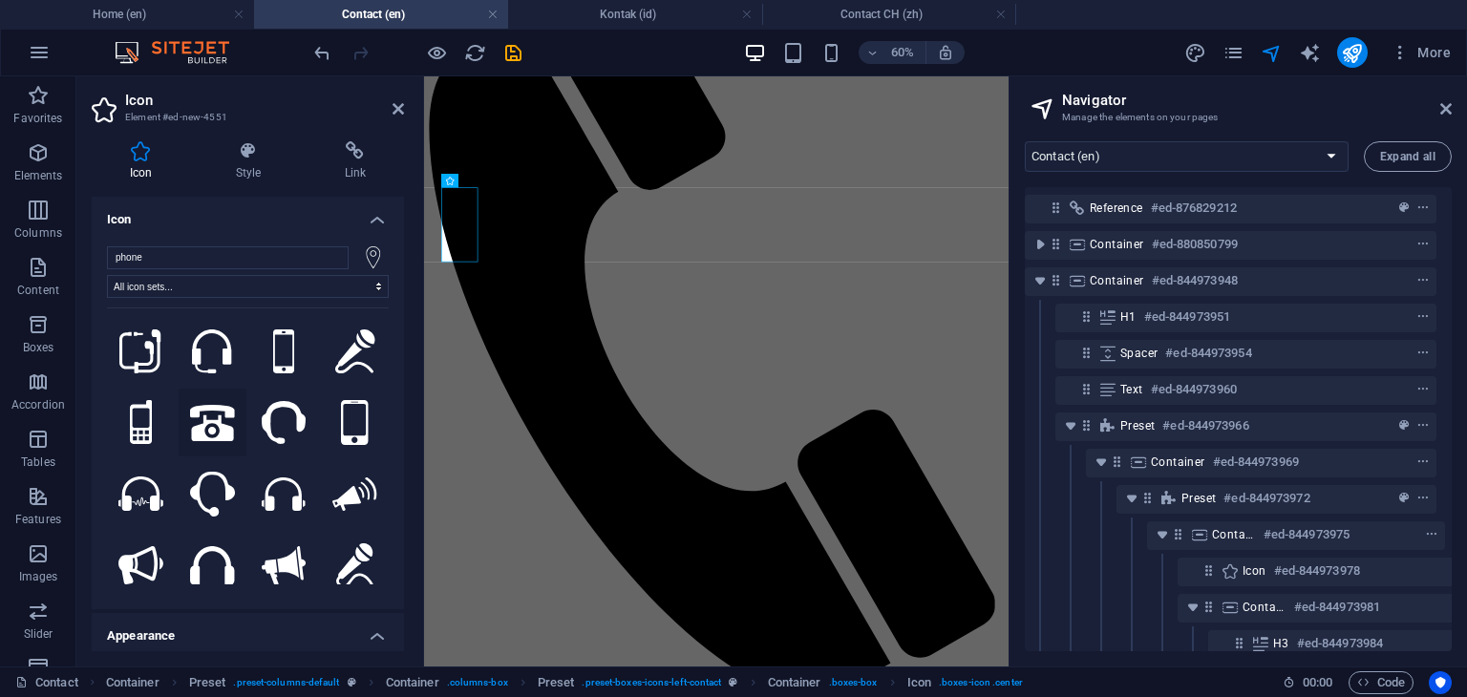
scroll to position [96, 0]
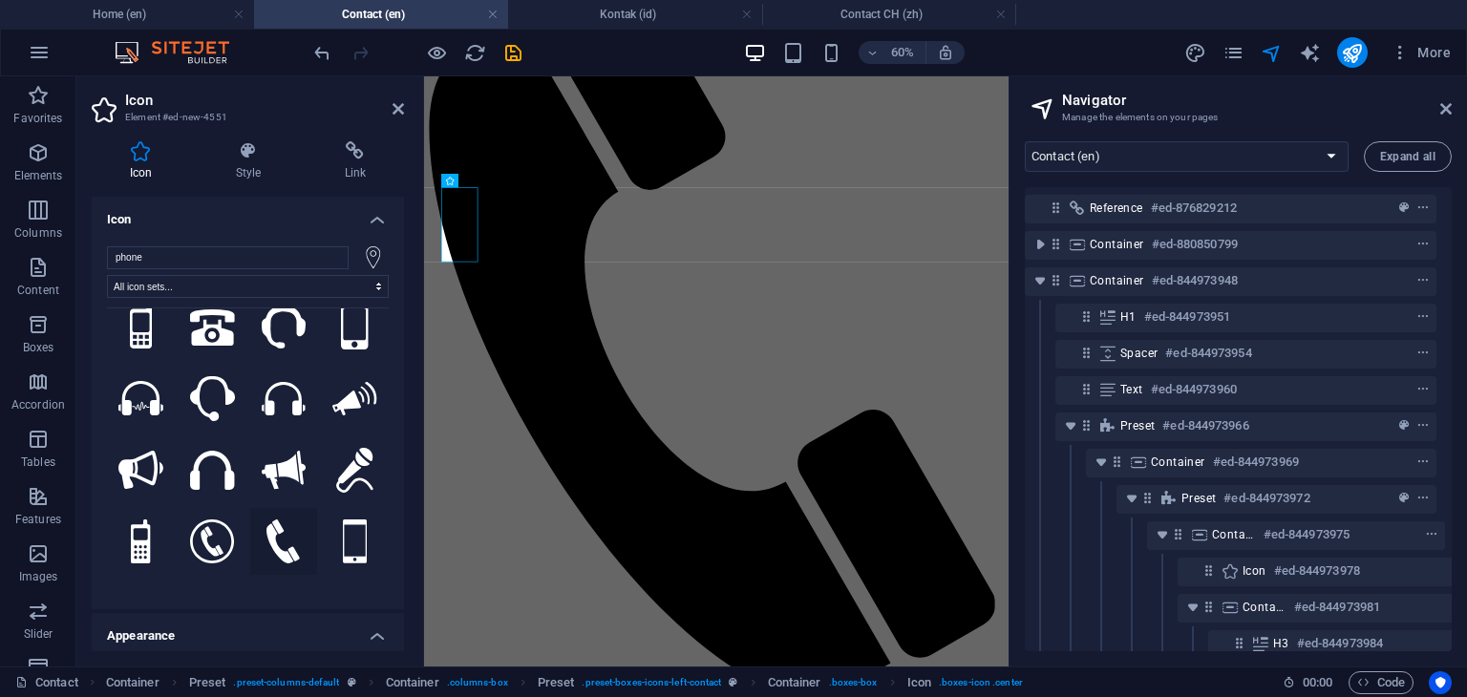
type input "phone"
click at [278, 520] on icon at bounding box center [282, 542] width 33 height 45
click at [400, 111] on icon at bounding box center [398, 108] width 11 height 15
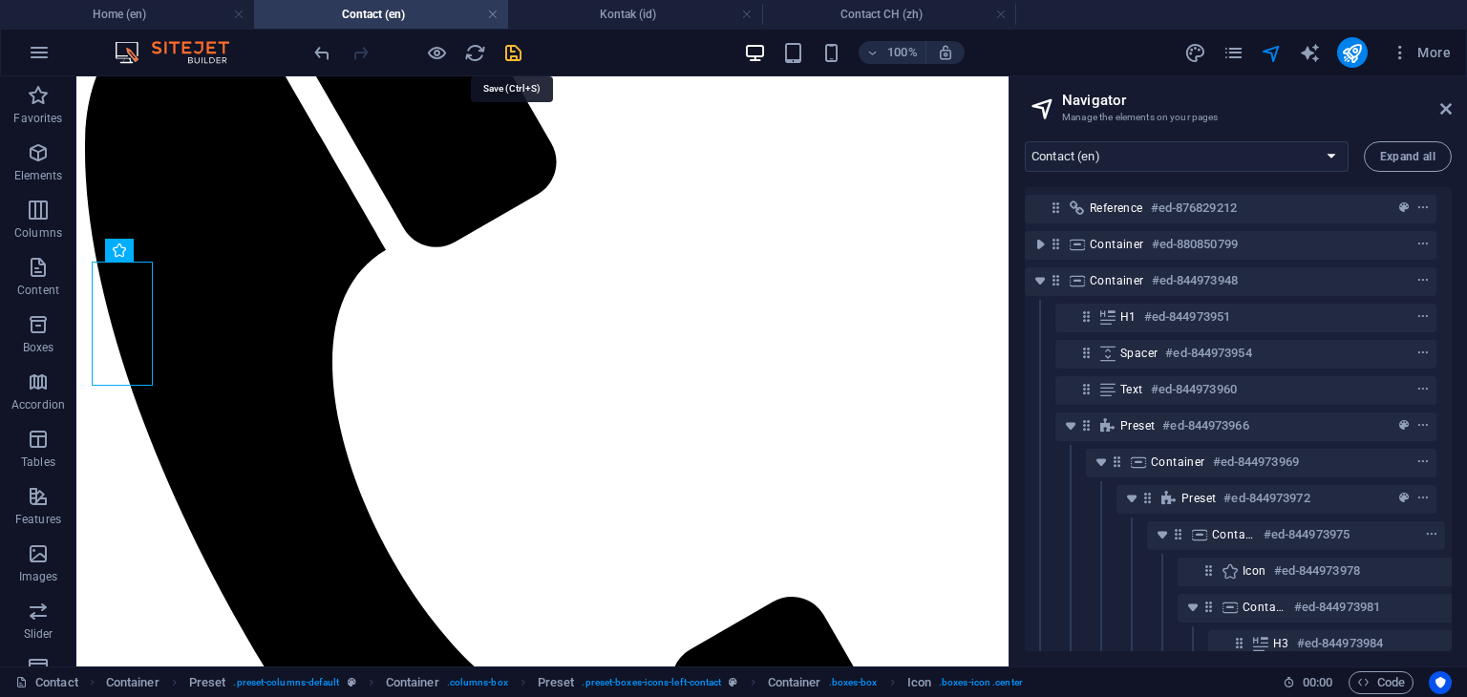
click at [516, 53] on icon "save" at bounding box center [513, 53] width 22 height 22
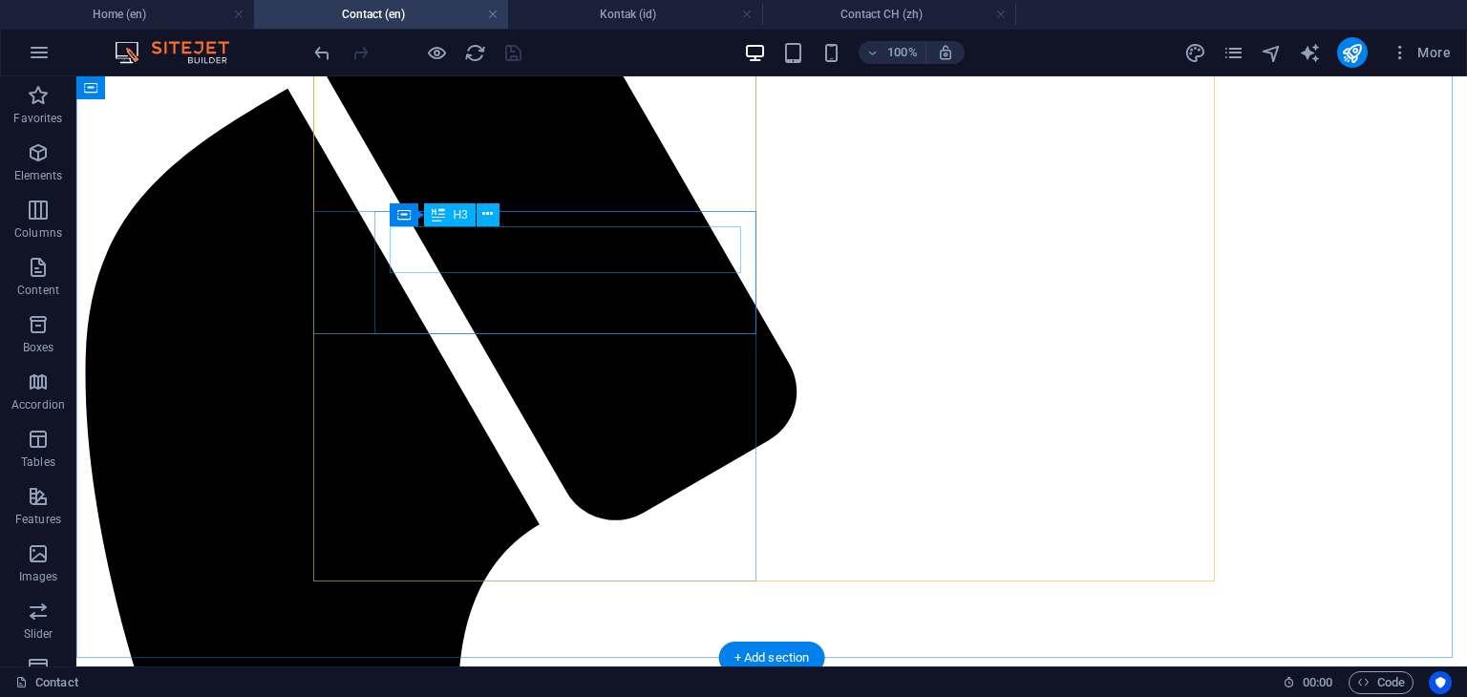
scroll to position [382, 0]
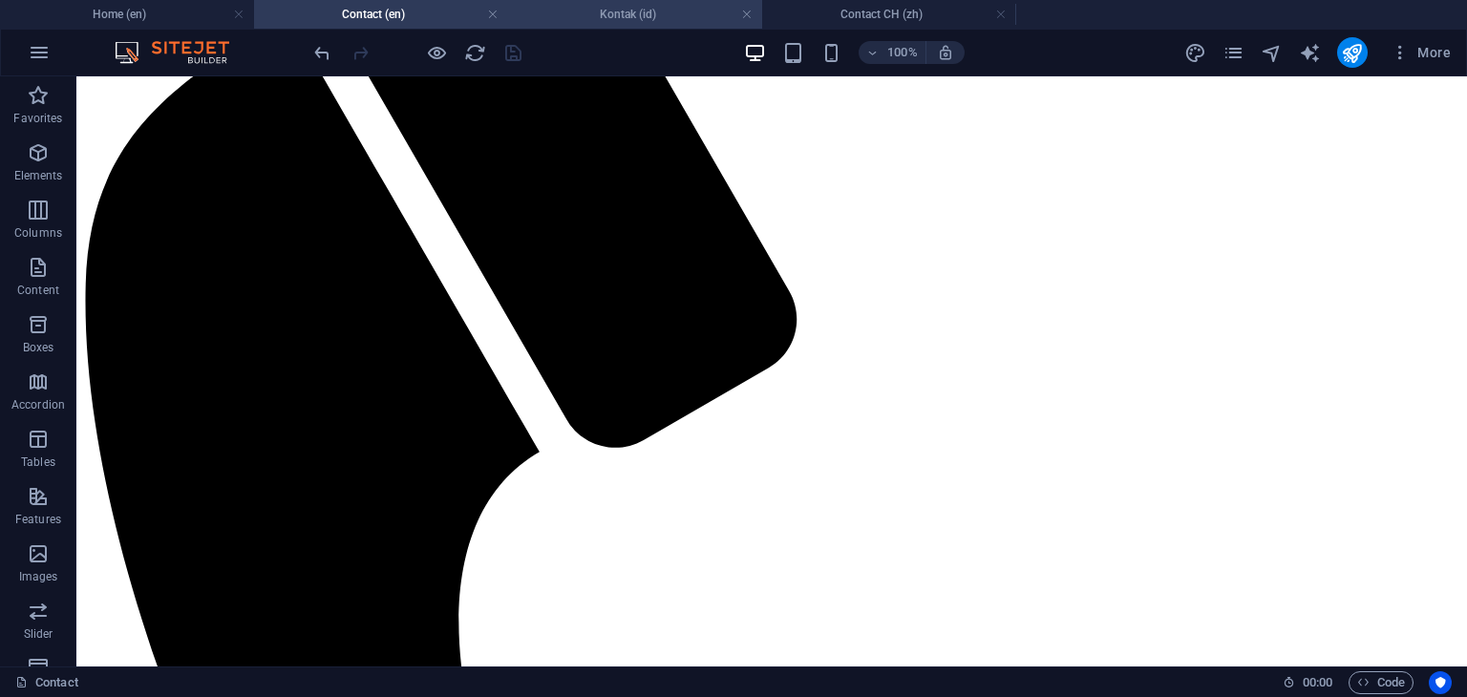
click at [653, 13] on h4 "Kontak (id)" at bounding box center [635, 14] width 254 height 21
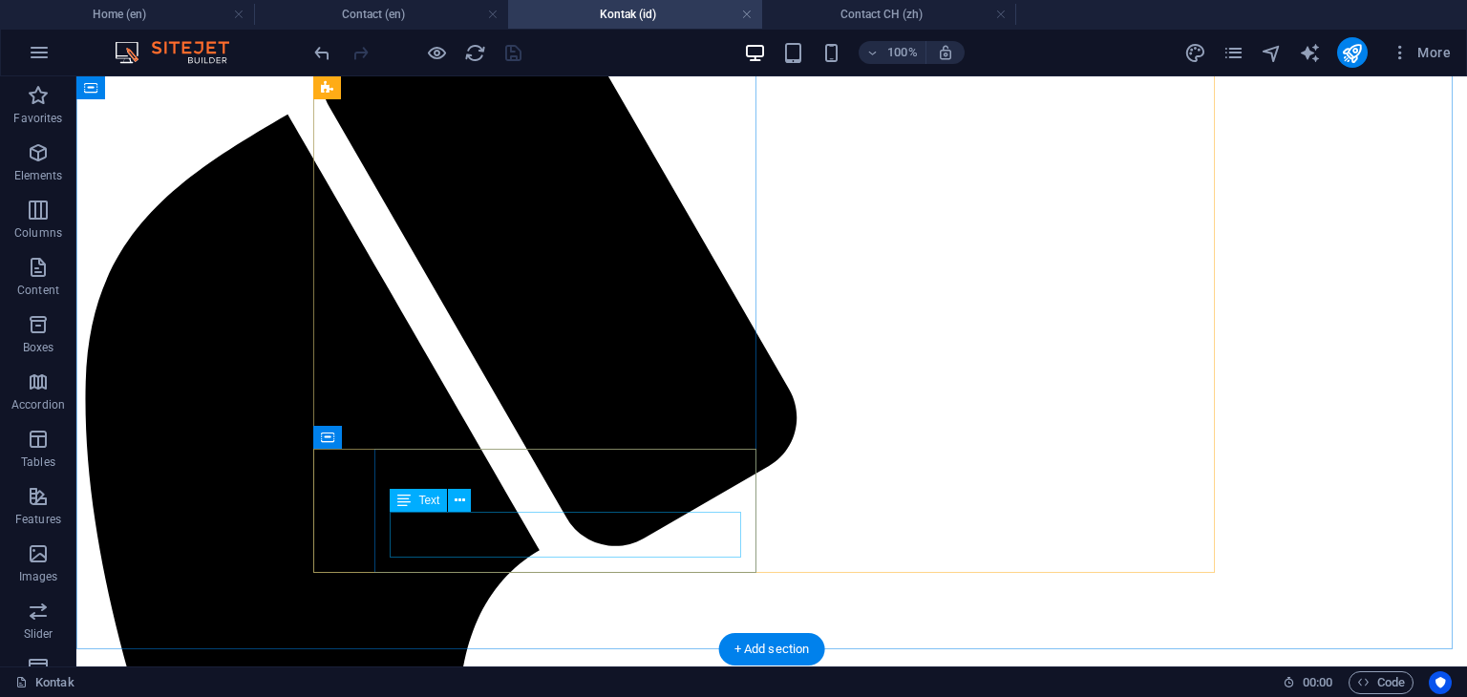
scroll to position [398, 0]
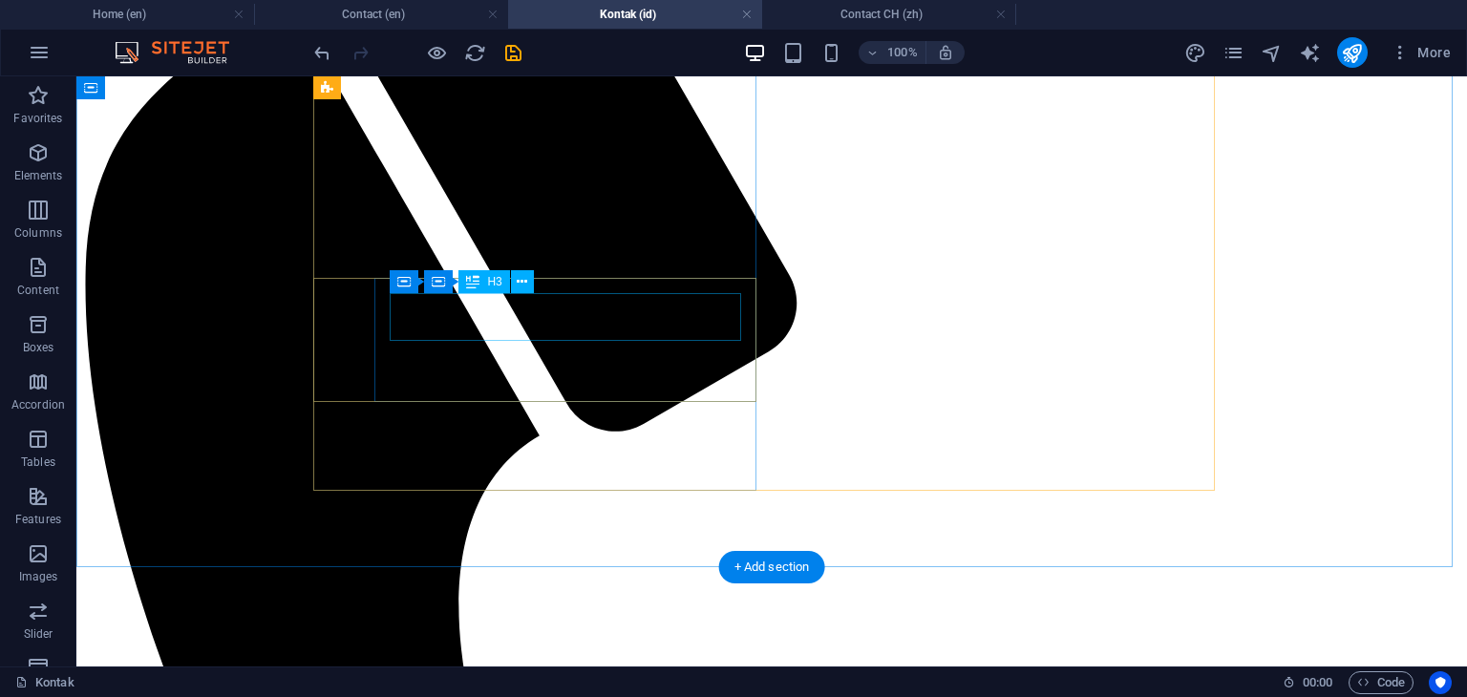
scroll to position [207, 0]
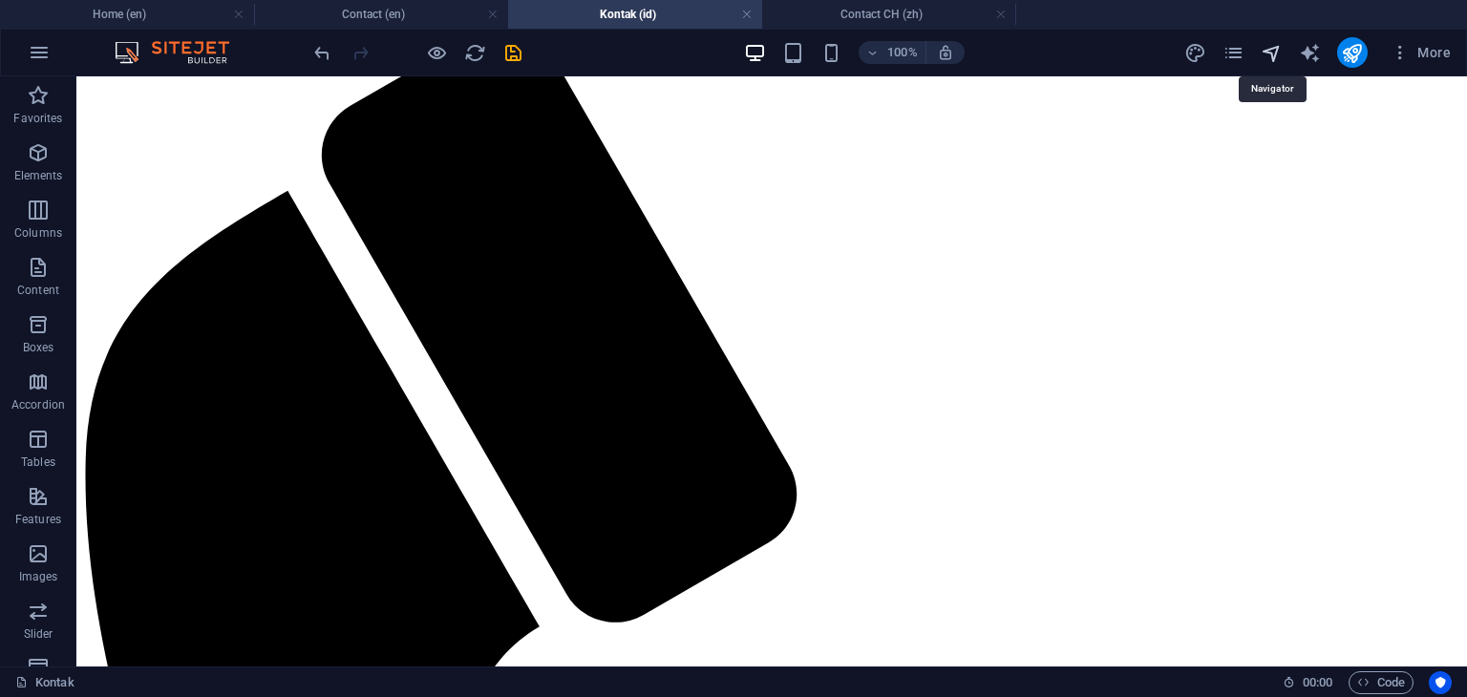
click at [1274, 58] on icon "navigator" at bounding box center [1272, 53] width 22 height 22
select select "16215590-id"
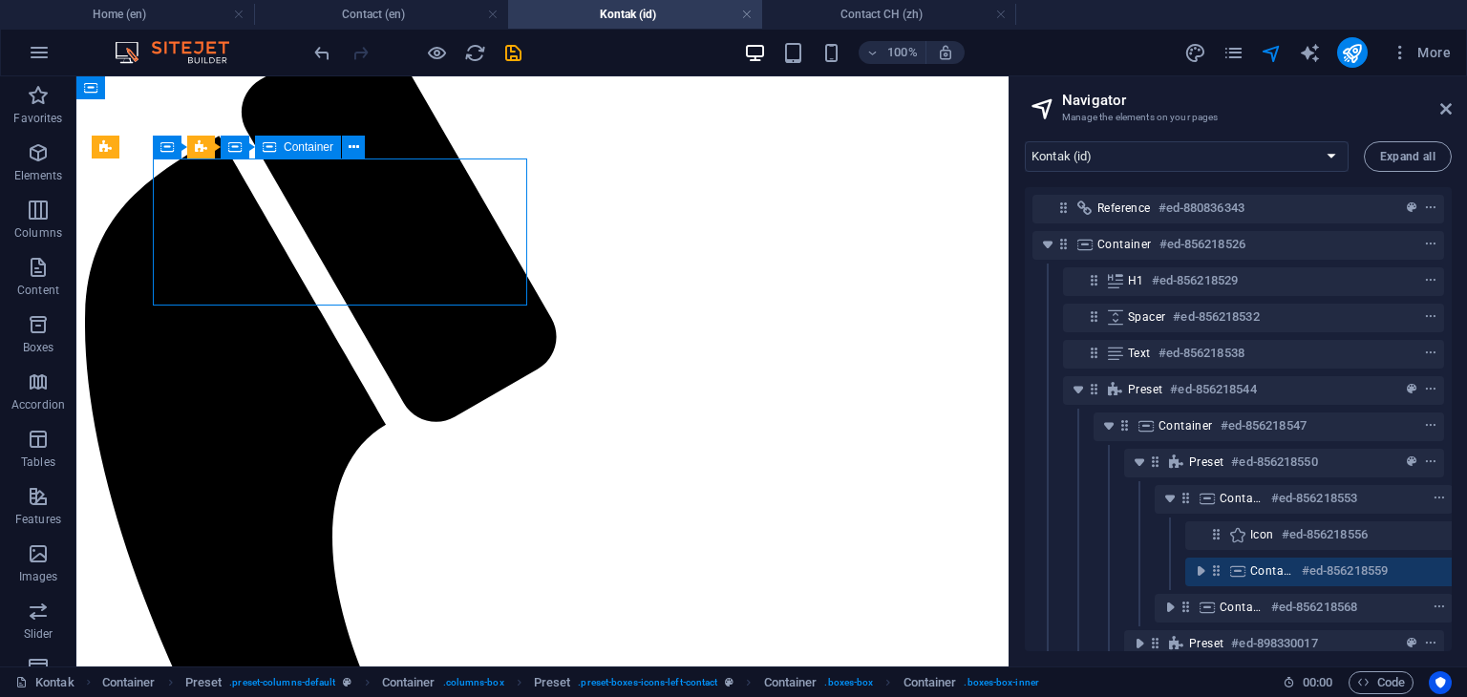
scroll to position [103, 34]
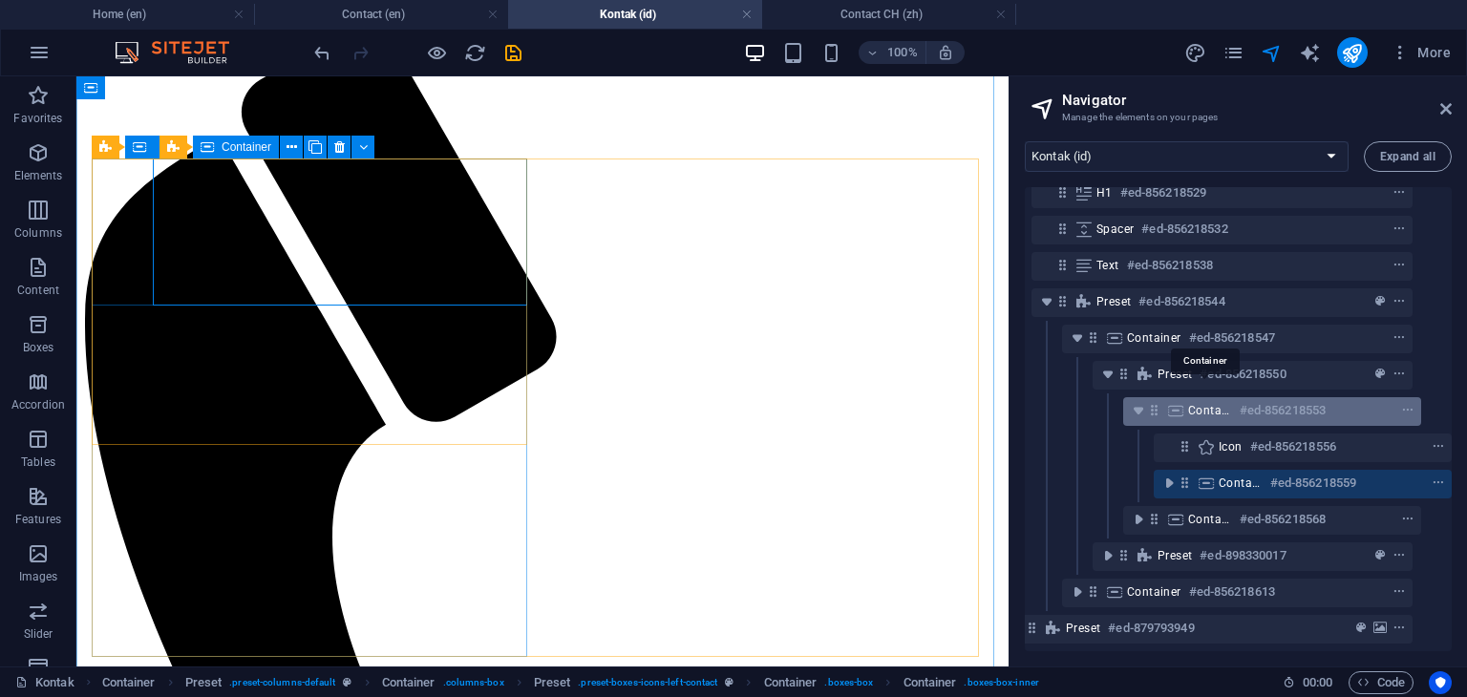
click at [1216, 403] on span "Container" at bounding box center [1210, 410] width 44 height 15
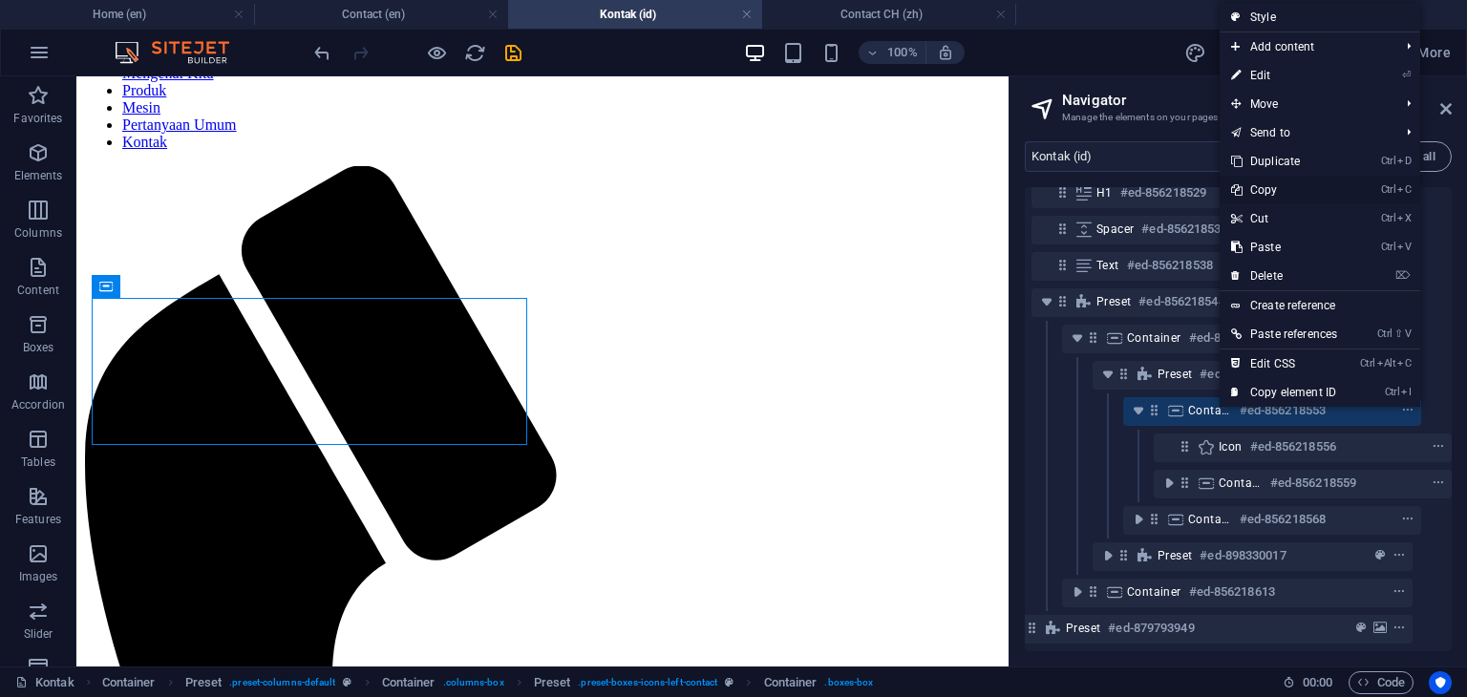
click at [1268, 192] on link "Ctrl C Copy" at bounding box center [1284, 190] width 129 height 29
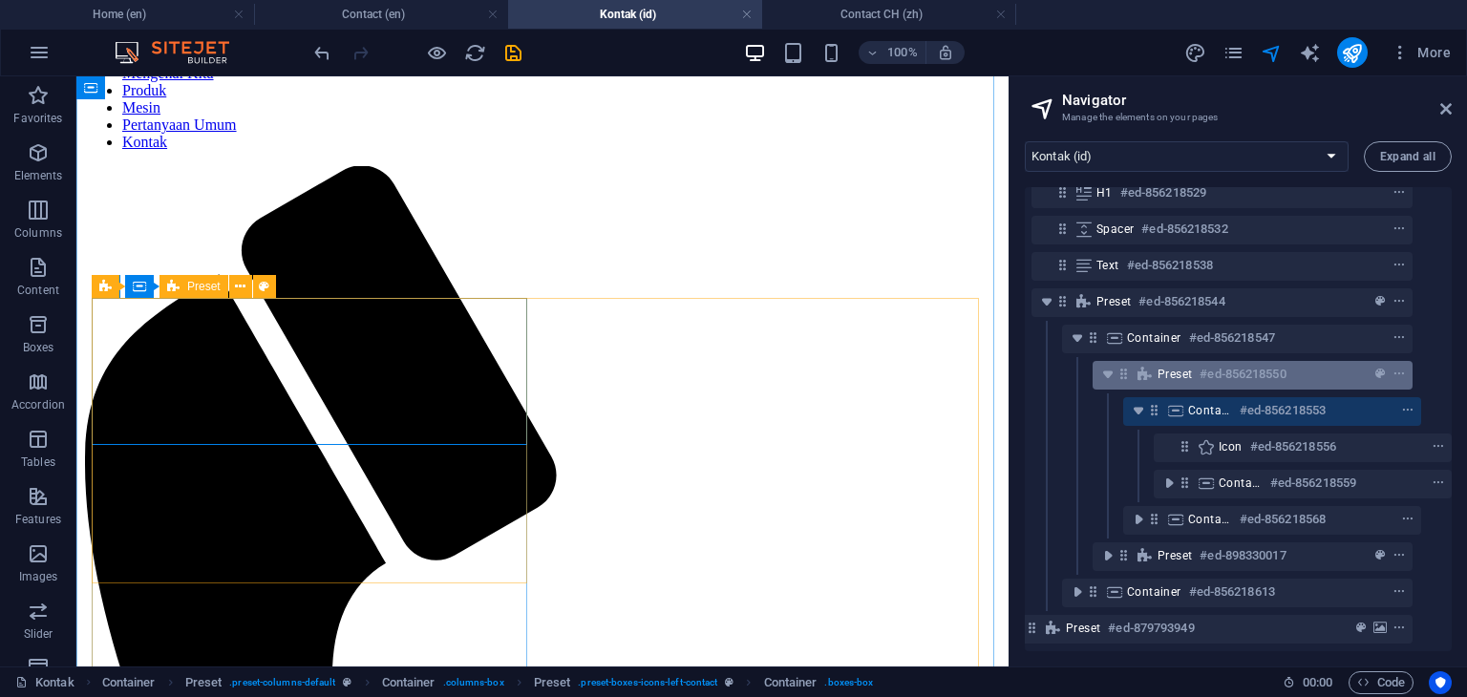
click at [1200, 363] on h6 "#ed-856218550" at bounding box center [1243, 374] width 86 height 23
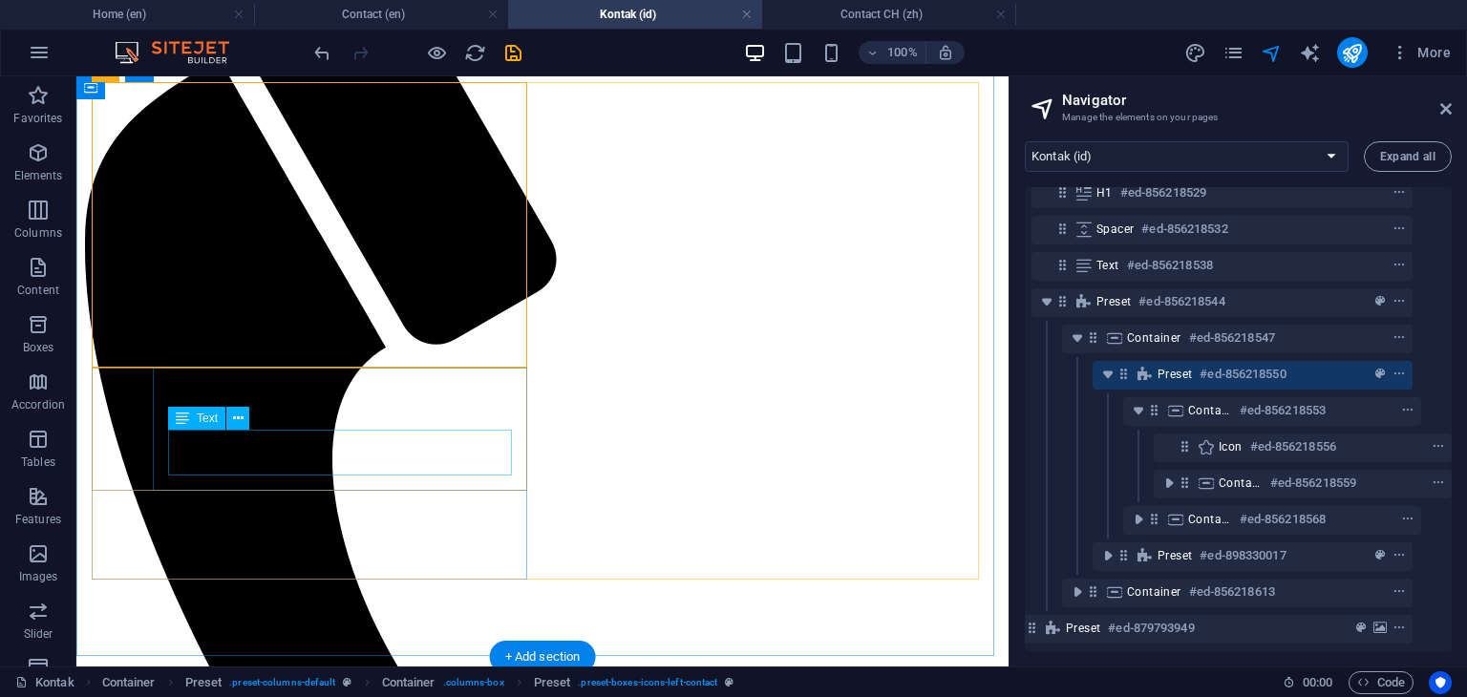
scroll to position [329, 0]
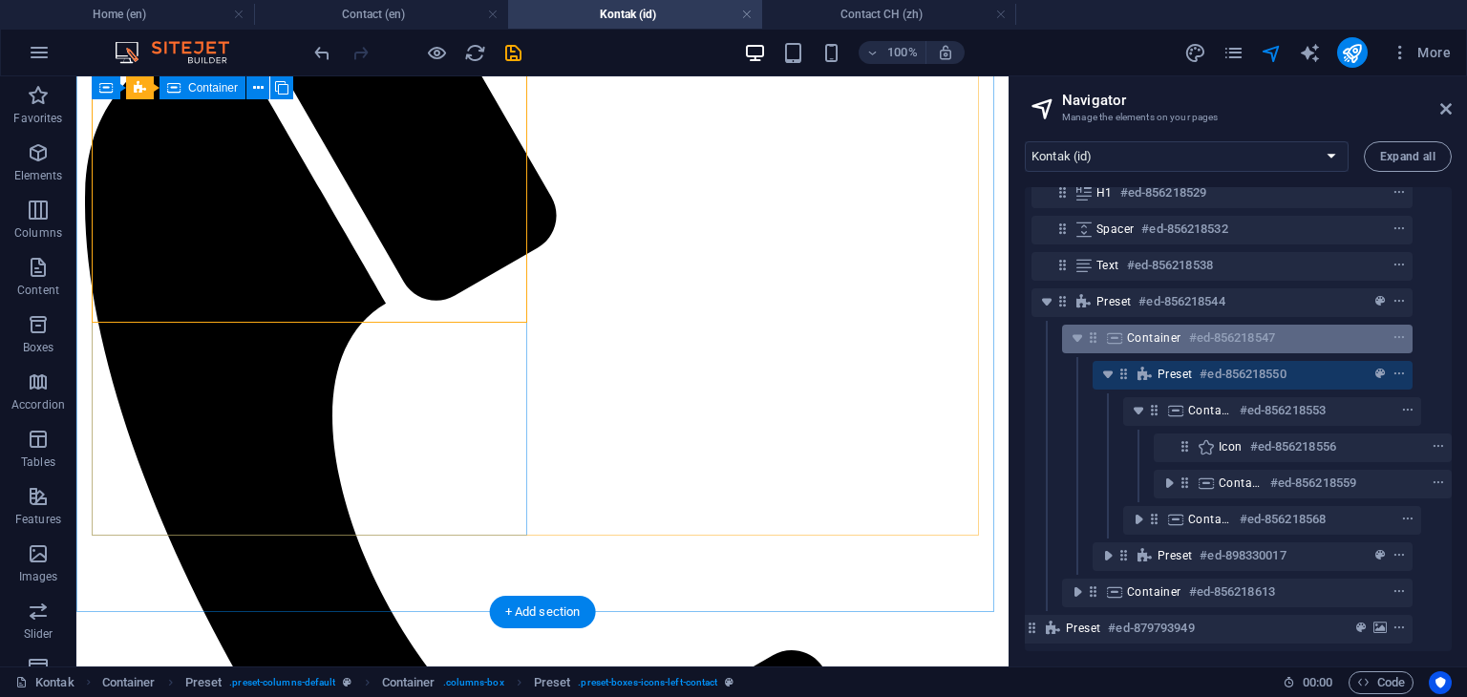
click at [1175, 330] on span "Container" at bounding box center [1154, 337] width 54 height 15
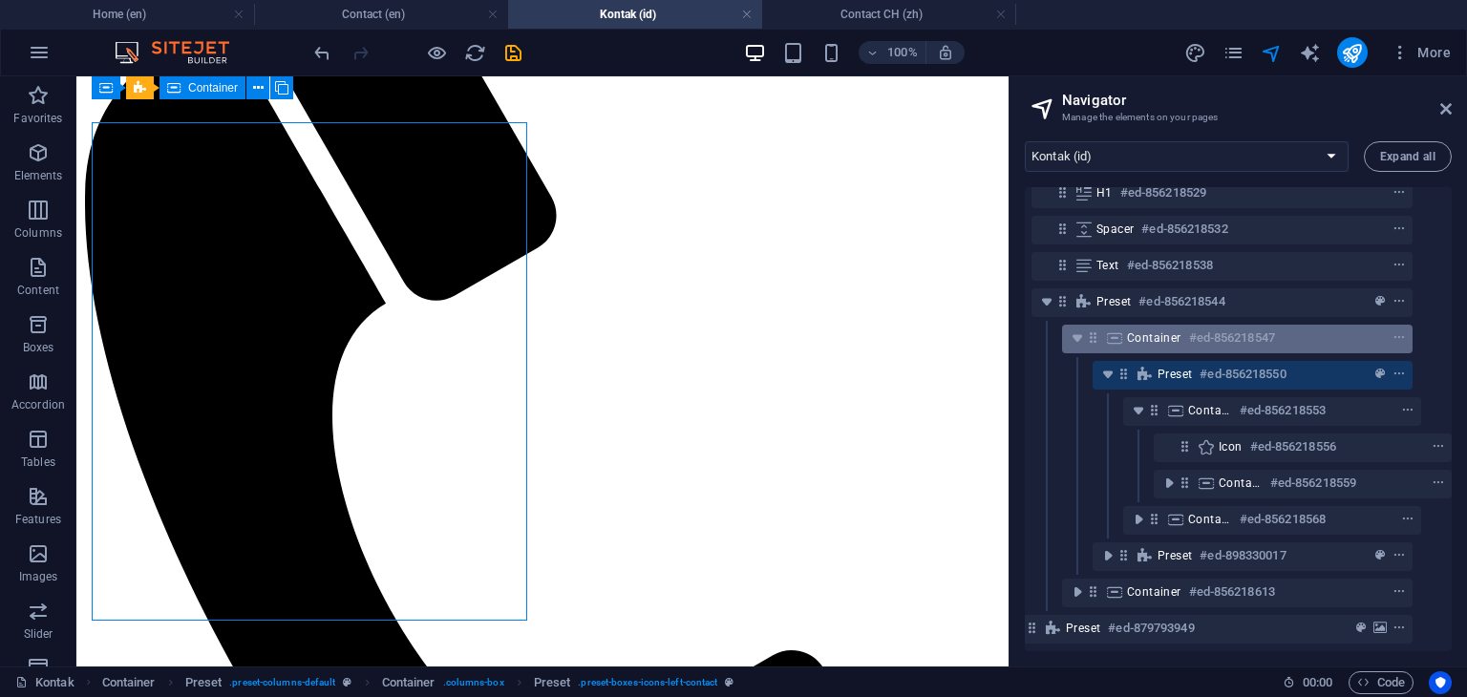
scroll to position [244, 0]
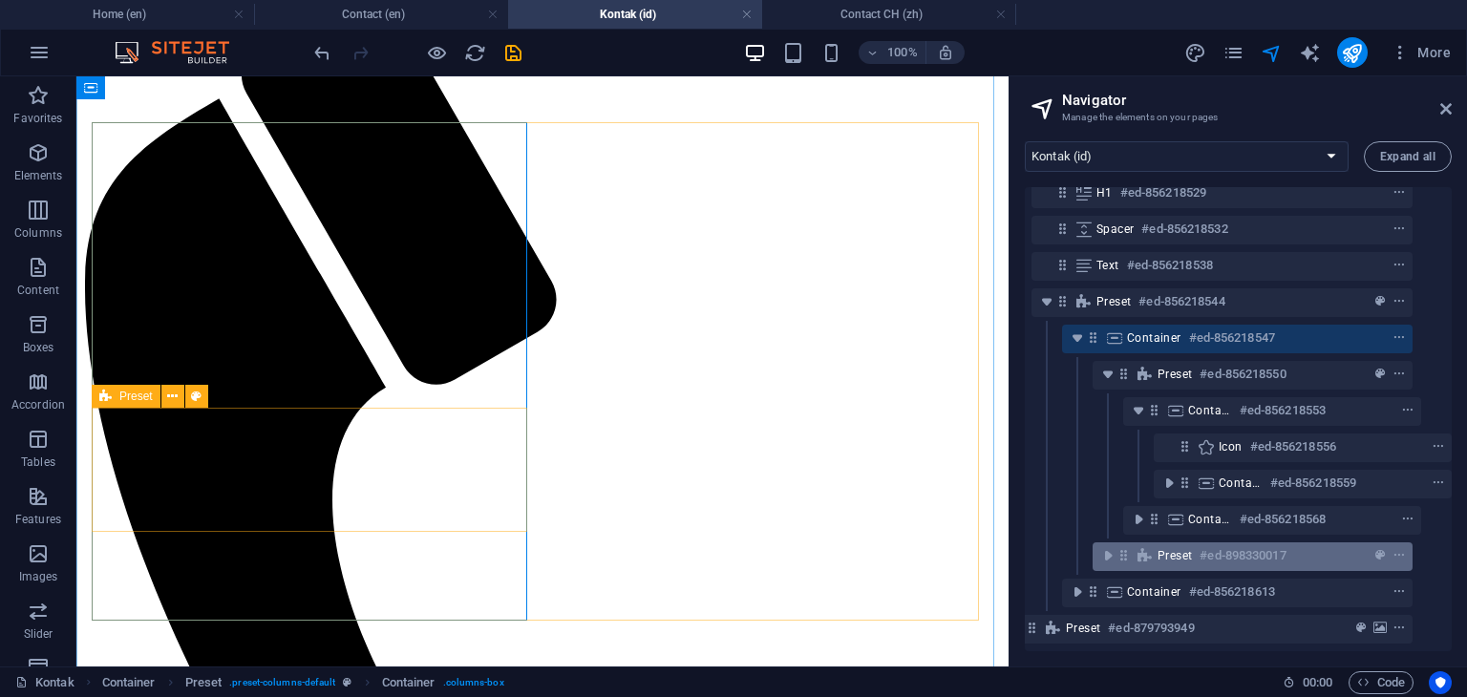
click at [1199, 554] on div "Preset #ed-898330017" at bounding box center [1253, 556] width 320 height 29
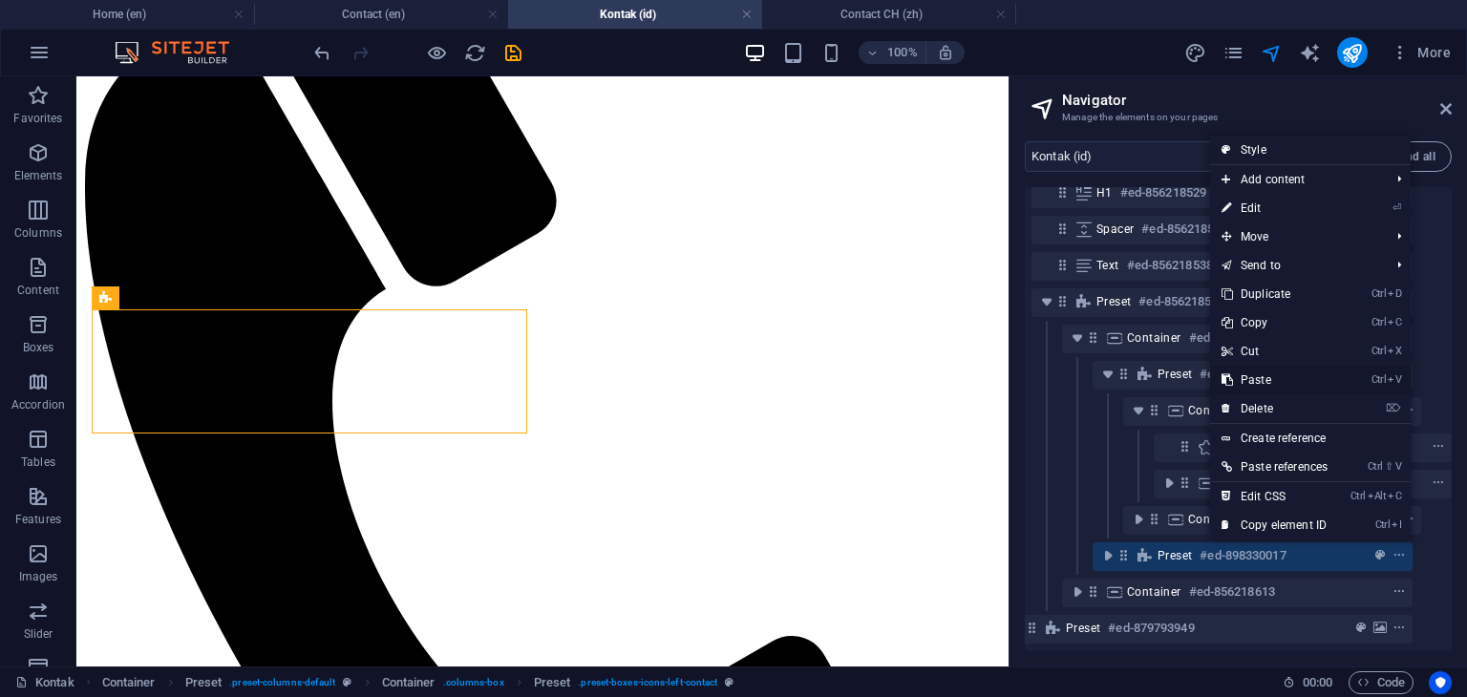
click at [1264, 381] on link "Ctrl V Paste" at bounding box center [1274, 380] width 129 height 29
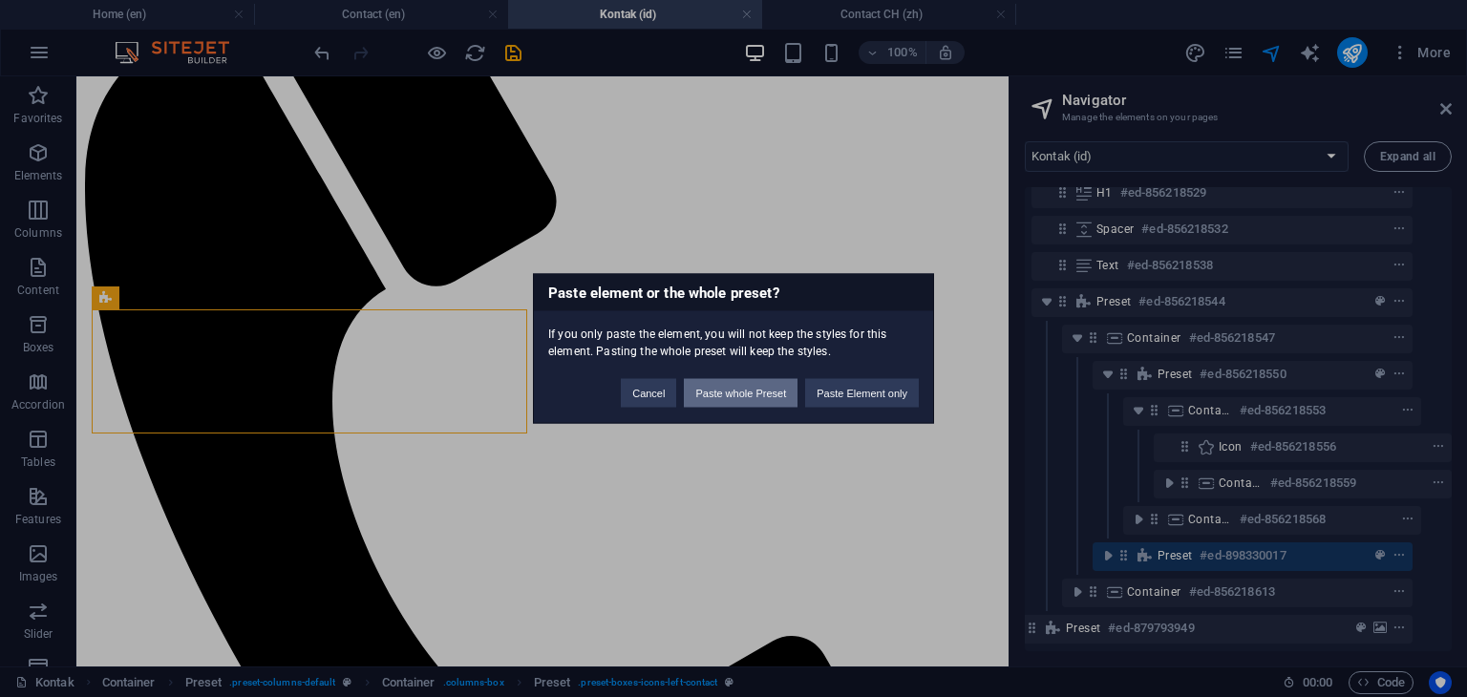
click at [745, 400] on button "Paste whole Preset" at bounding box center [741, 393] width 114 height 29
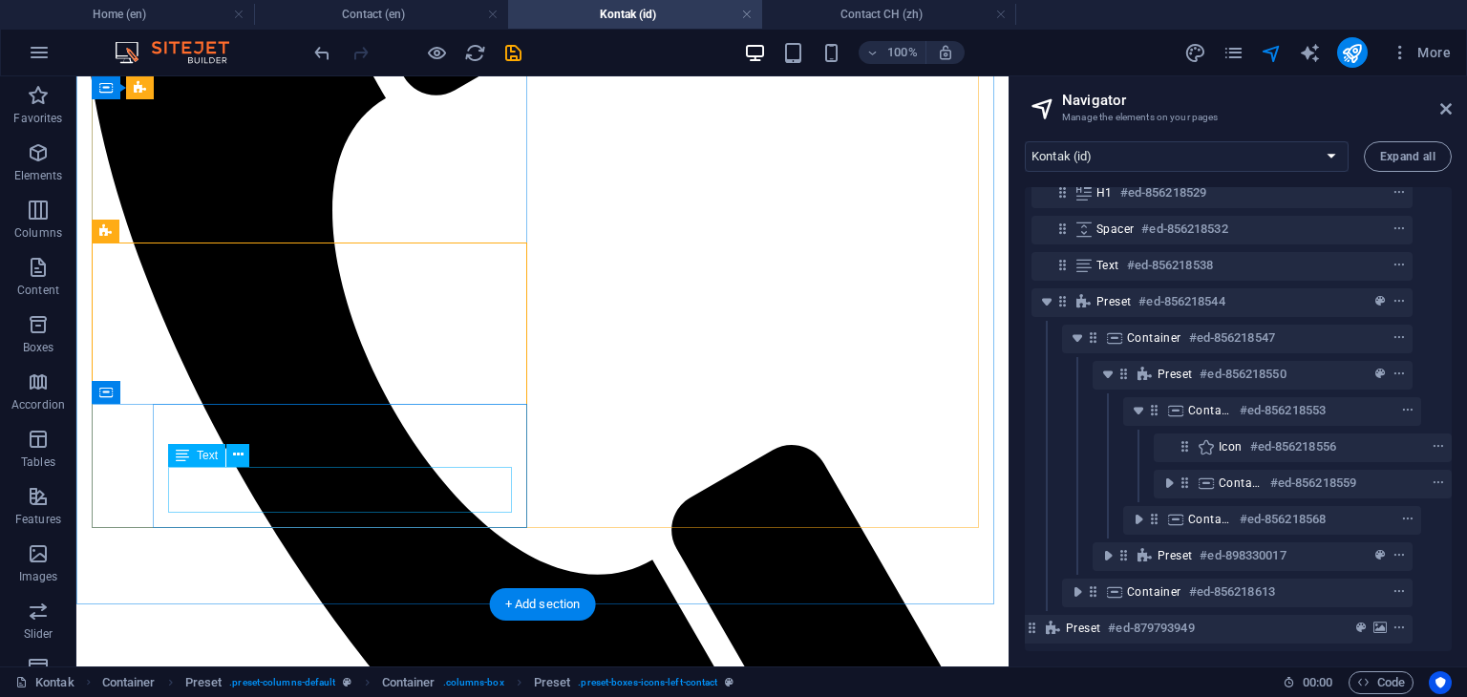
scroll to position [629, 0]
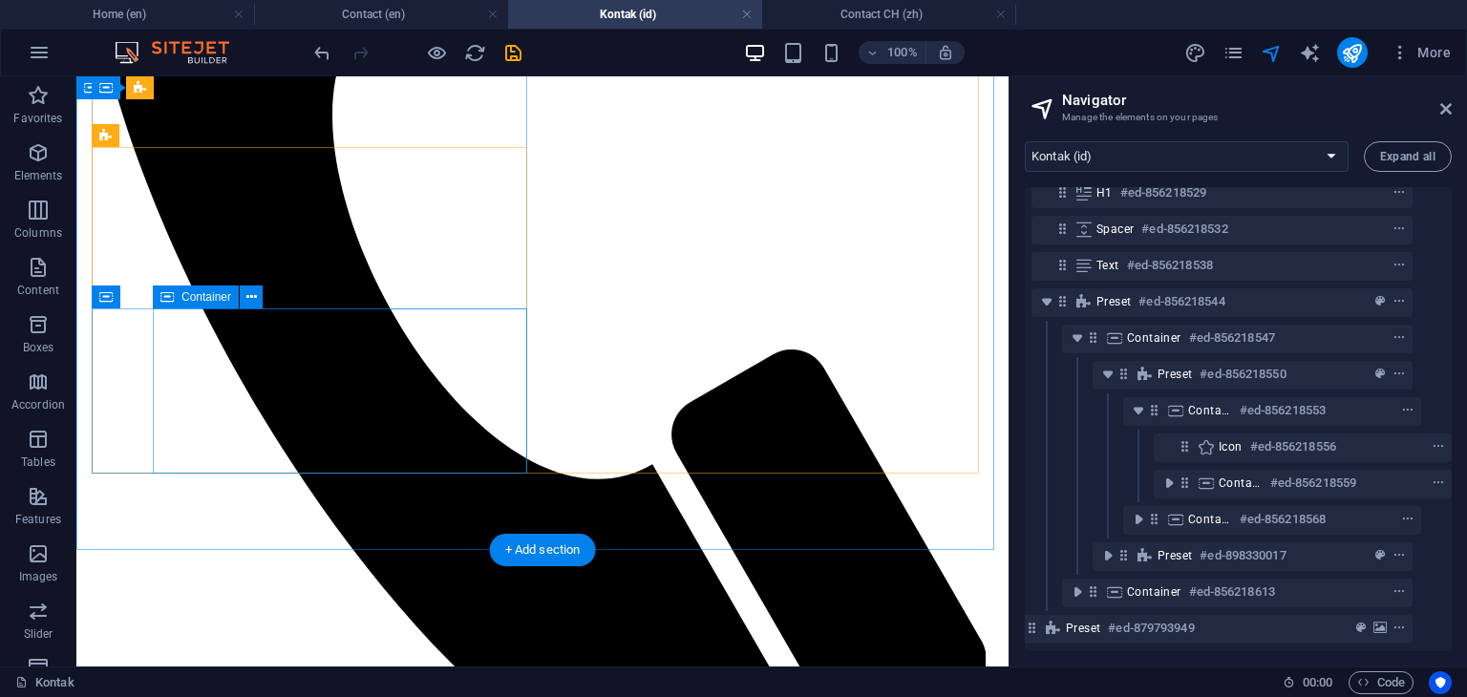
scroll to position [438, 0]
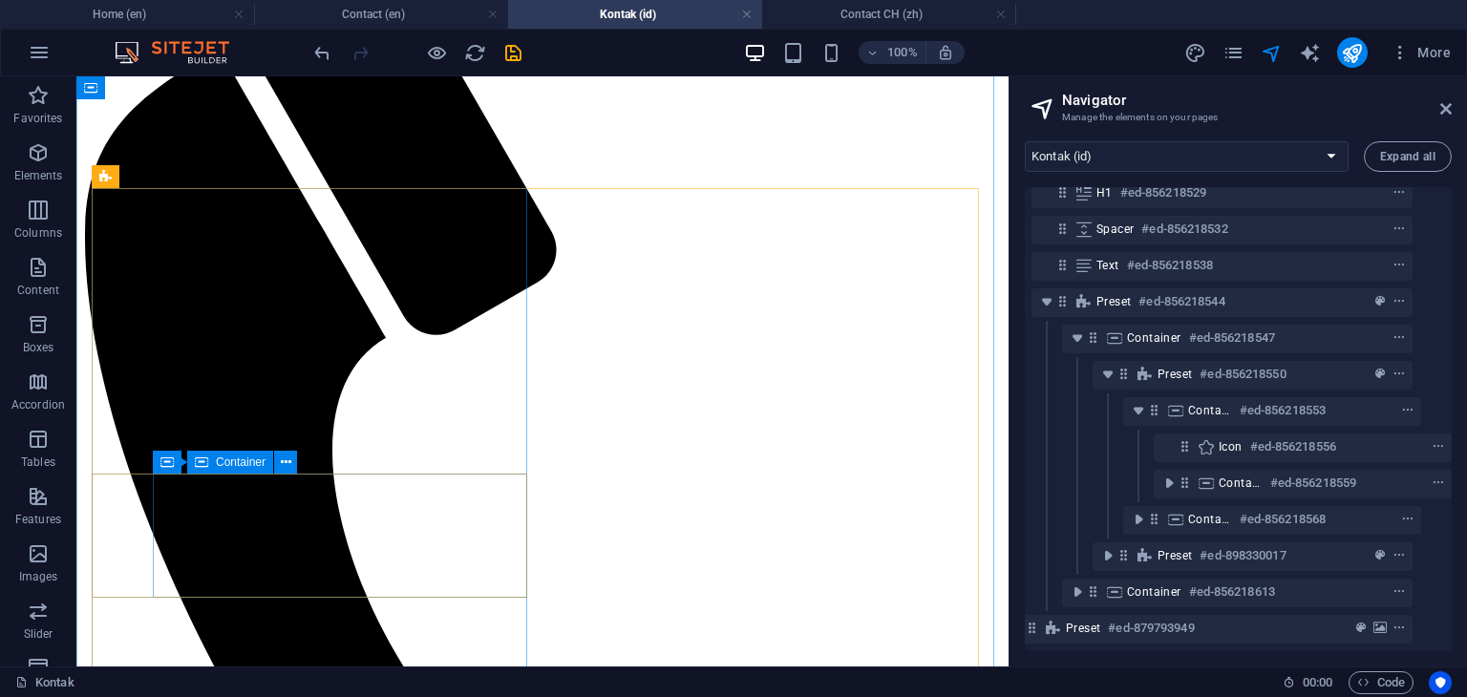
scroll to position [343, 0]
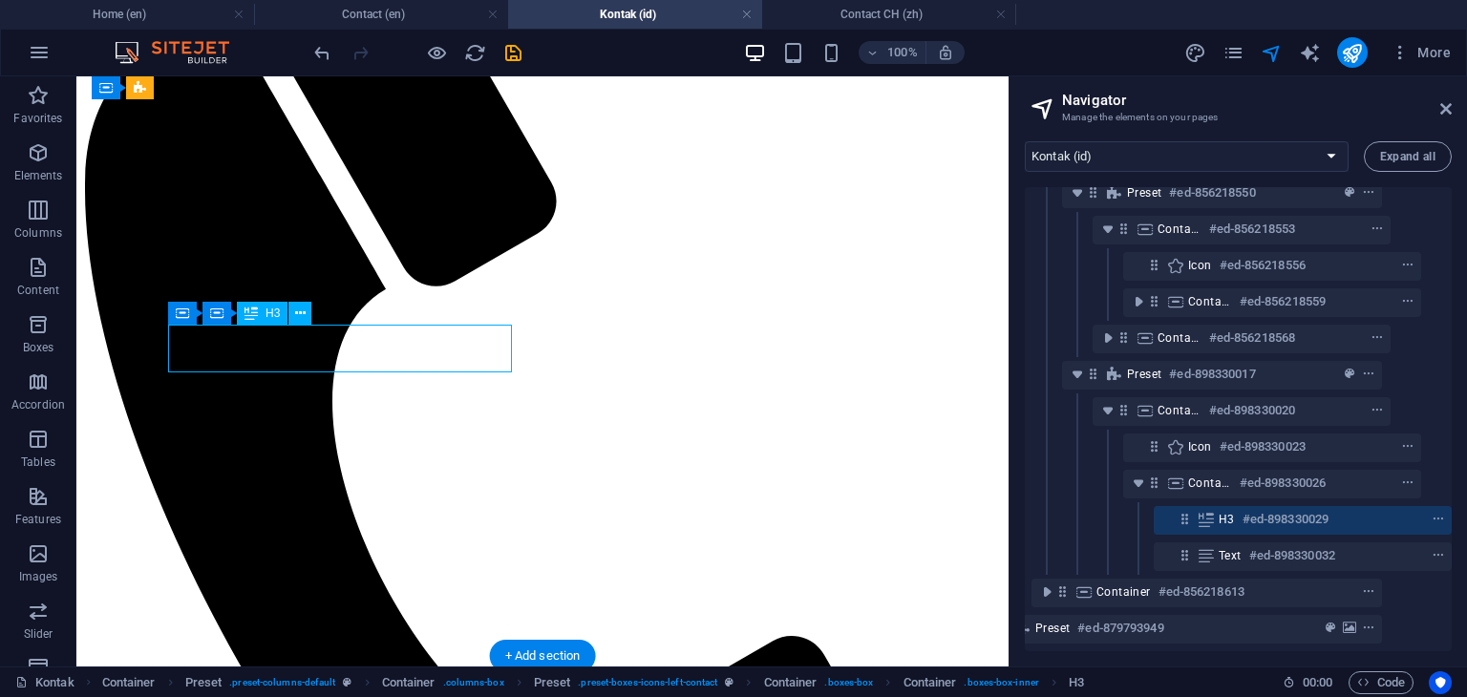
scroll to position [284, 65]
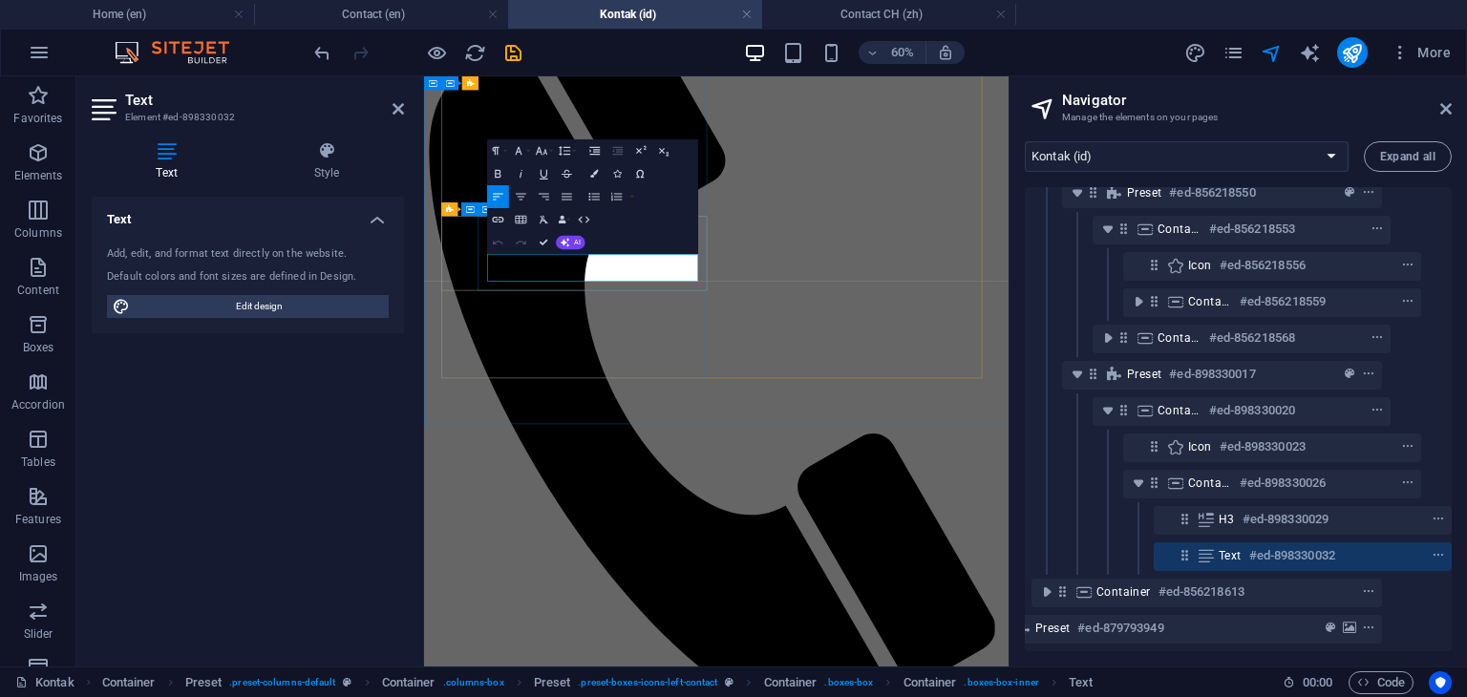
drag, startPoint x: 673, startPoint y: 407, endPoint x: 517, endPoint y: 388, distance: 157.8
copy div "Tulis Pesan Kepada Kami [EMAIL_ADDRESS][DOMAIN_NAME]"
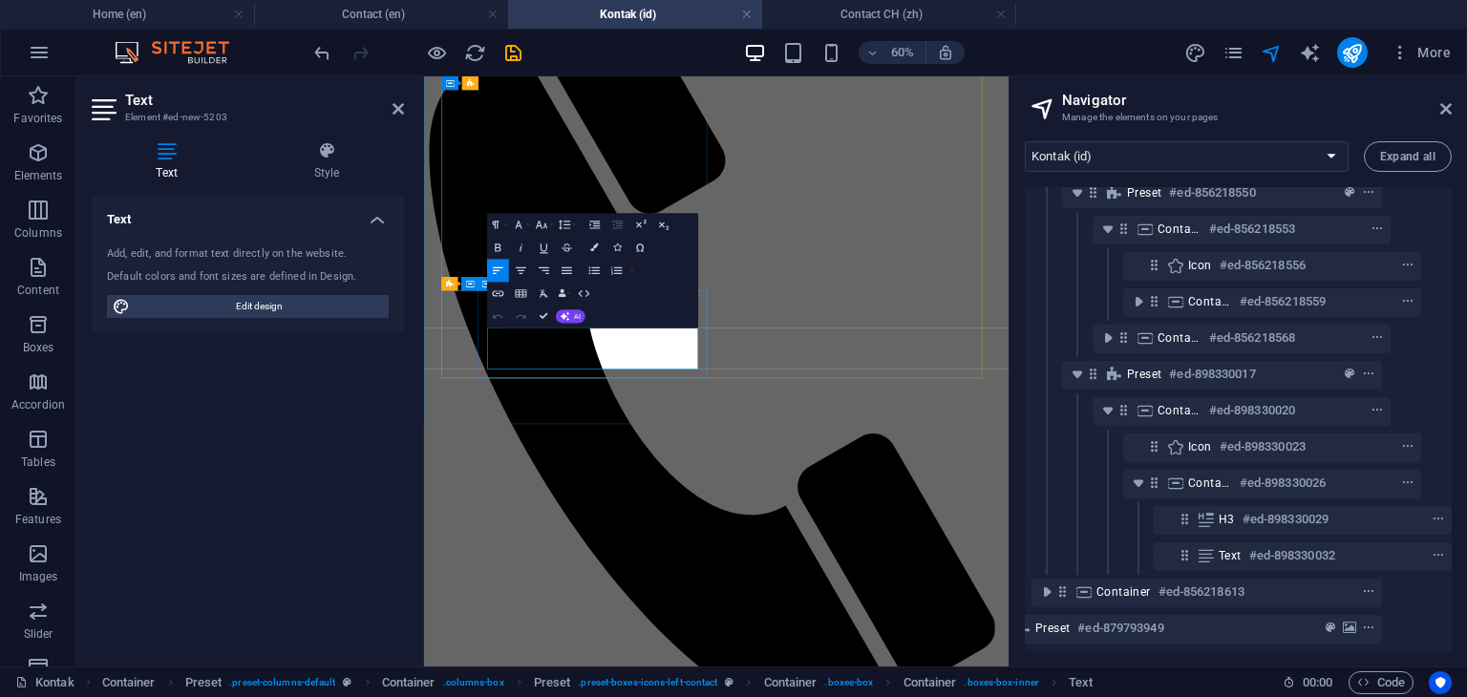
drag, startPoint x: 754, startPoint y: 552, endPoint x: 524, endPoint y: 513, distance: 233.5
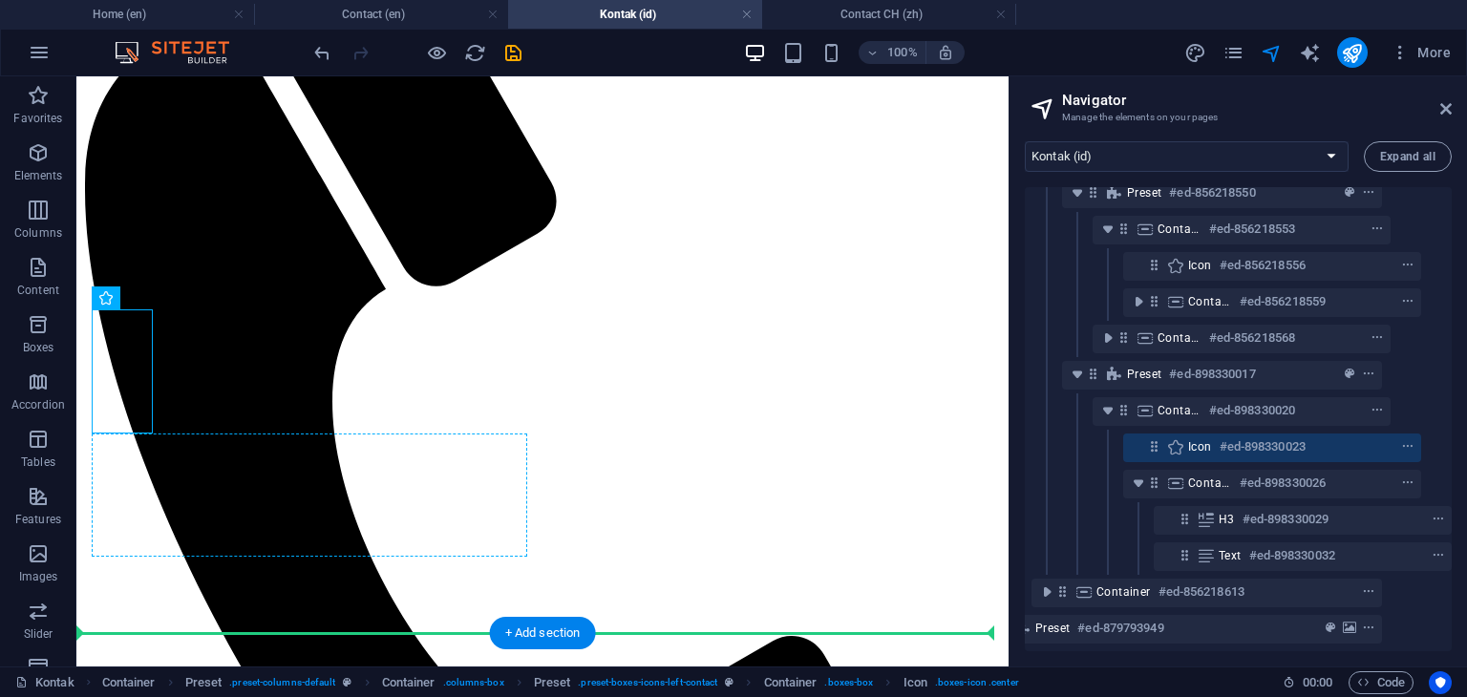
drag, startPoint x: 140, startPoint y: 388, endPoint x: 123, endPoint y: 471, distance: 84.8
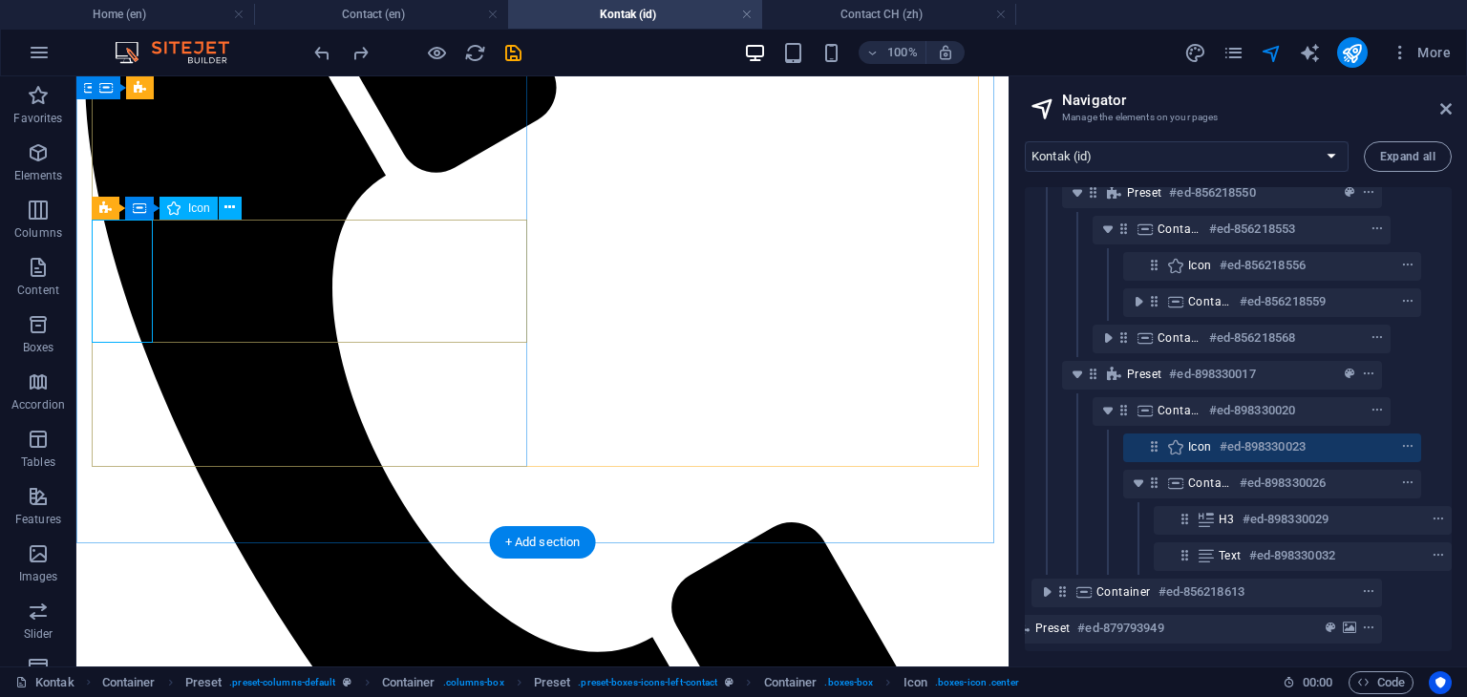
scroll to position [343, 0]
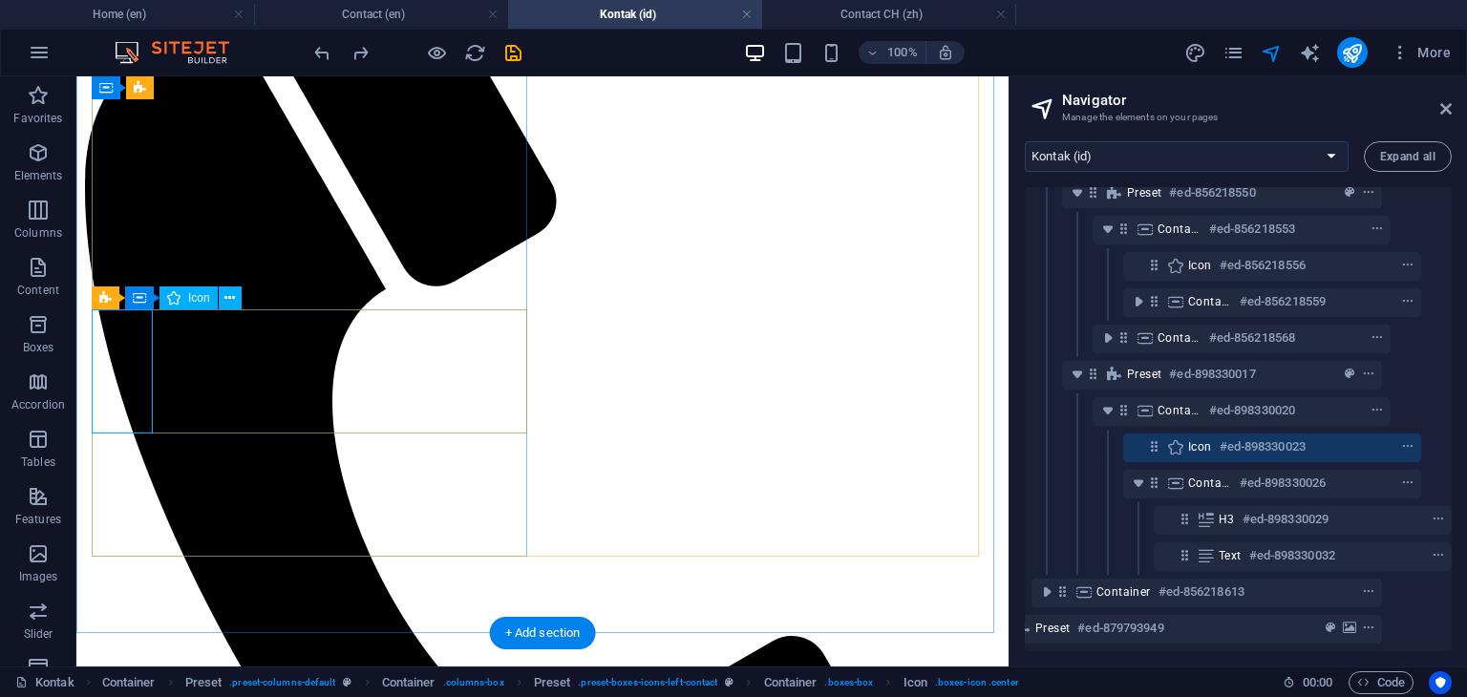
select select "xMidYMid"
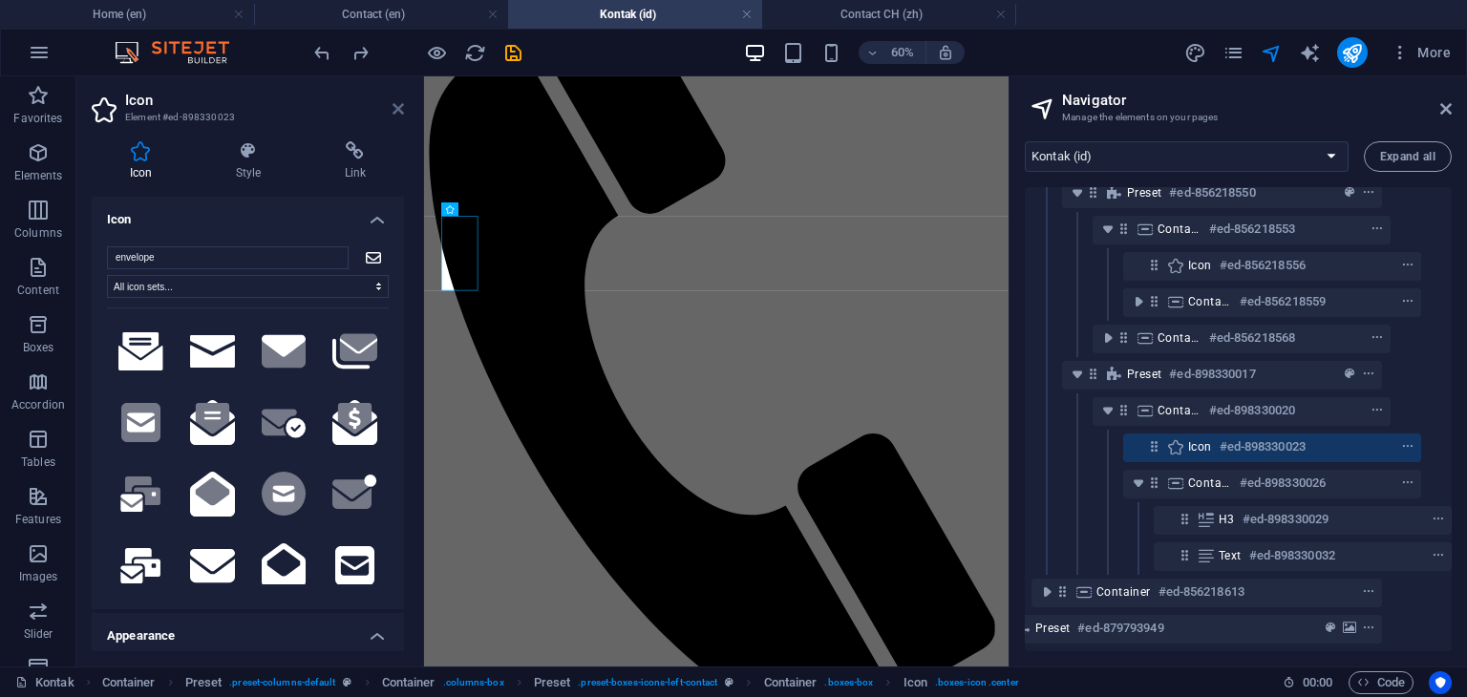
click at [397, 111] on icon at bounding box center [398, 108] width 11 height 15
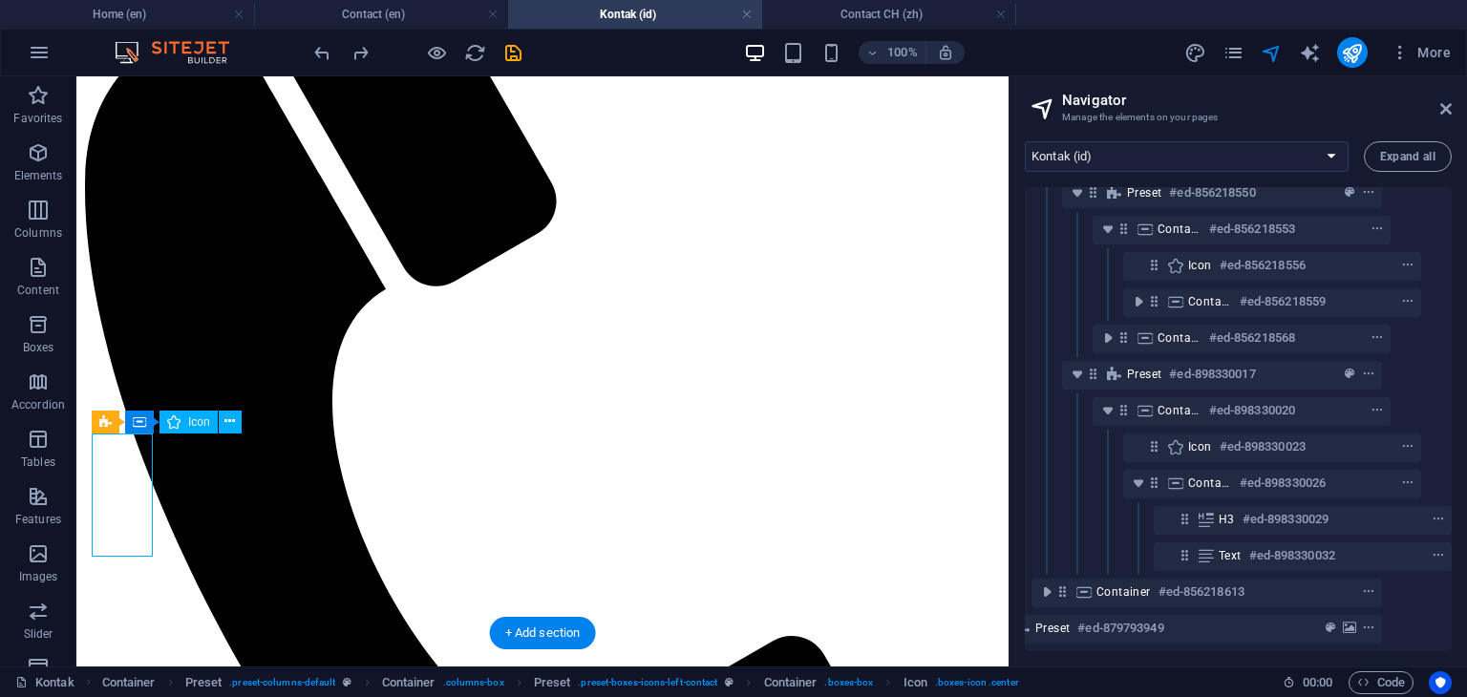
select select "xMidYMid"
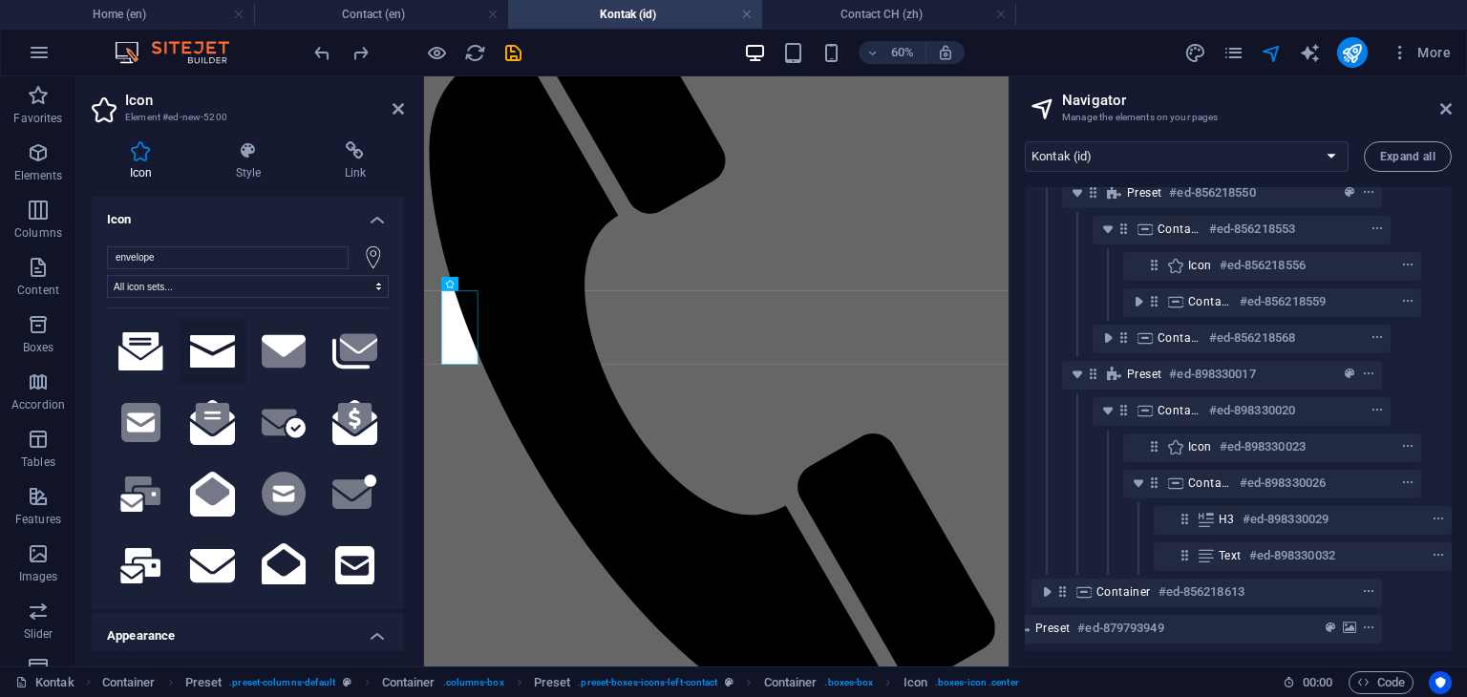
type input "envelope"
click at [220, 356] on icon at bounding box center [212, 351] width 45 height 32
click at [218, 563] on icon at bounding box center [212, 565] width 45 height 33
click at [217, 350] on icon at bounding box center [212, 351] width 45 height 32
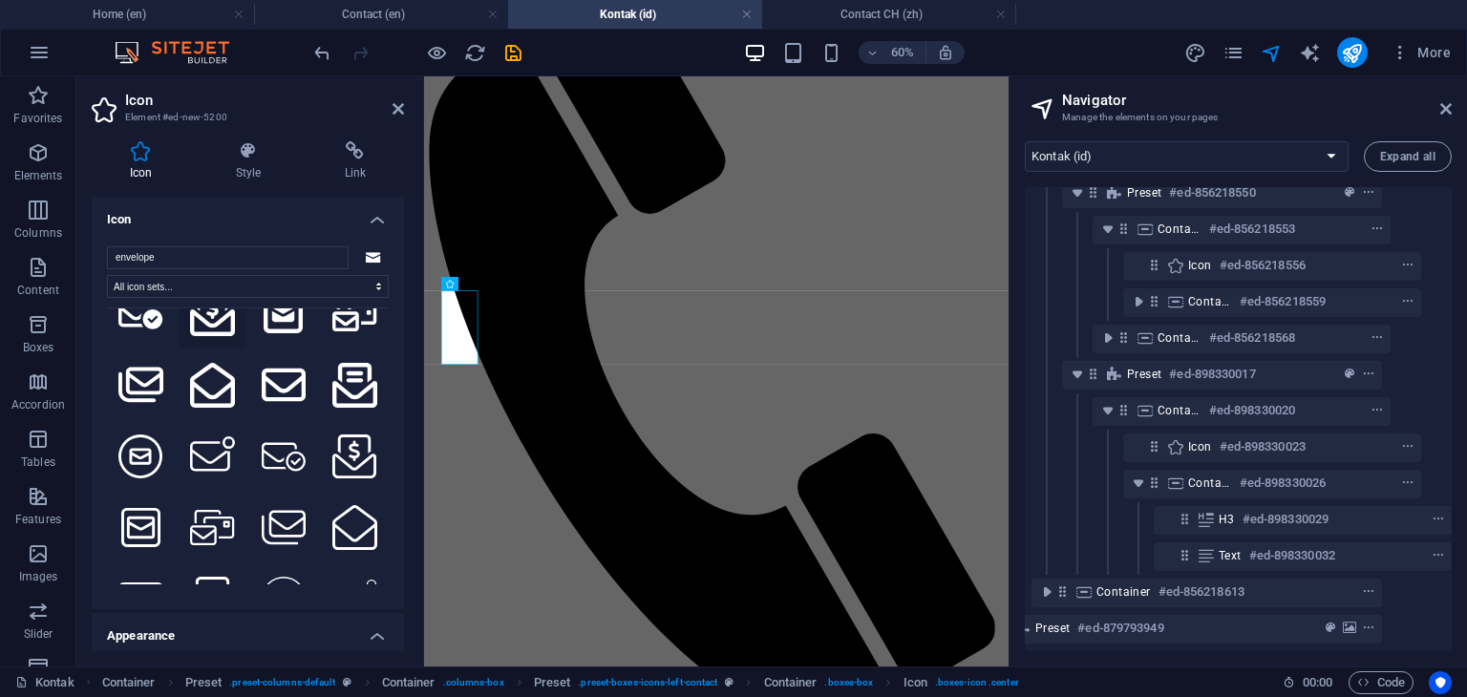
scroll to position [478, 0]
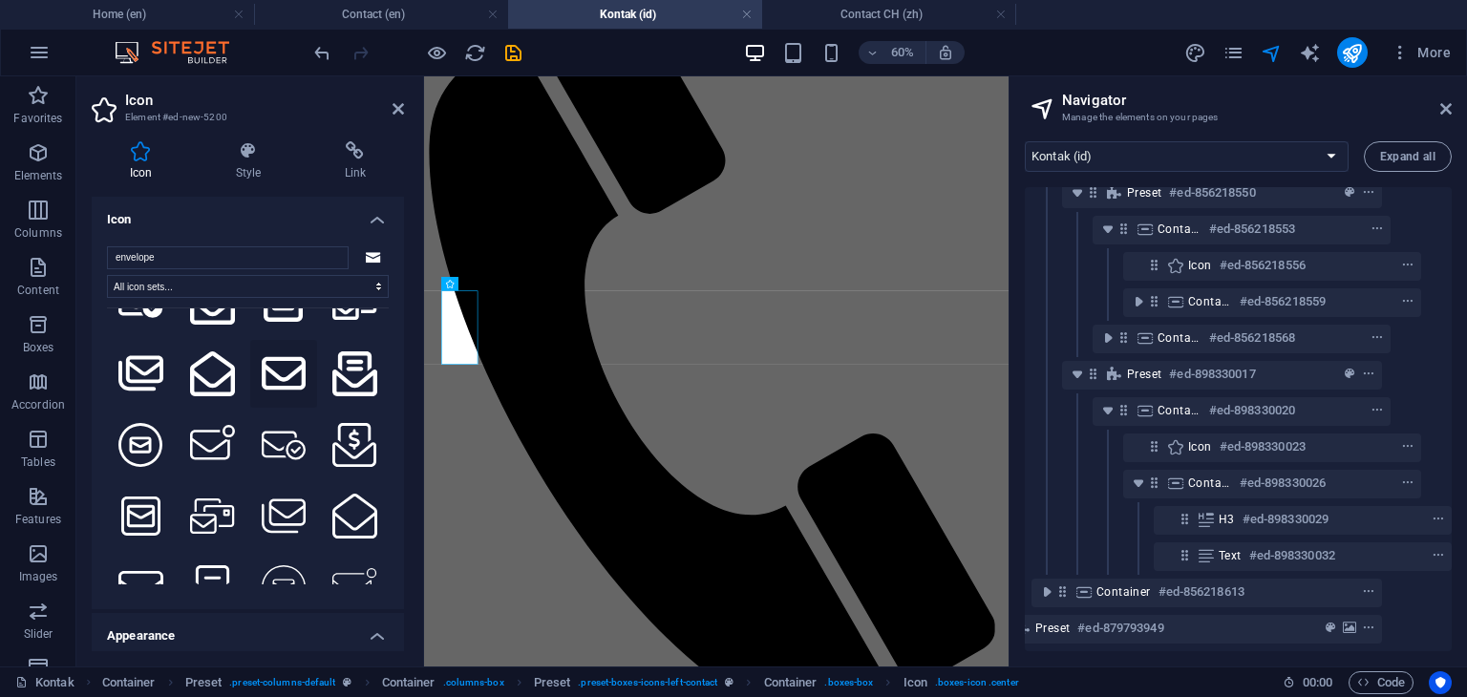
click at [269, 364] on icon at bounding box center [284, 373] width 45 height 45
click at [399, 109] on icon at bounding box center [398, 108] width 11 height 15
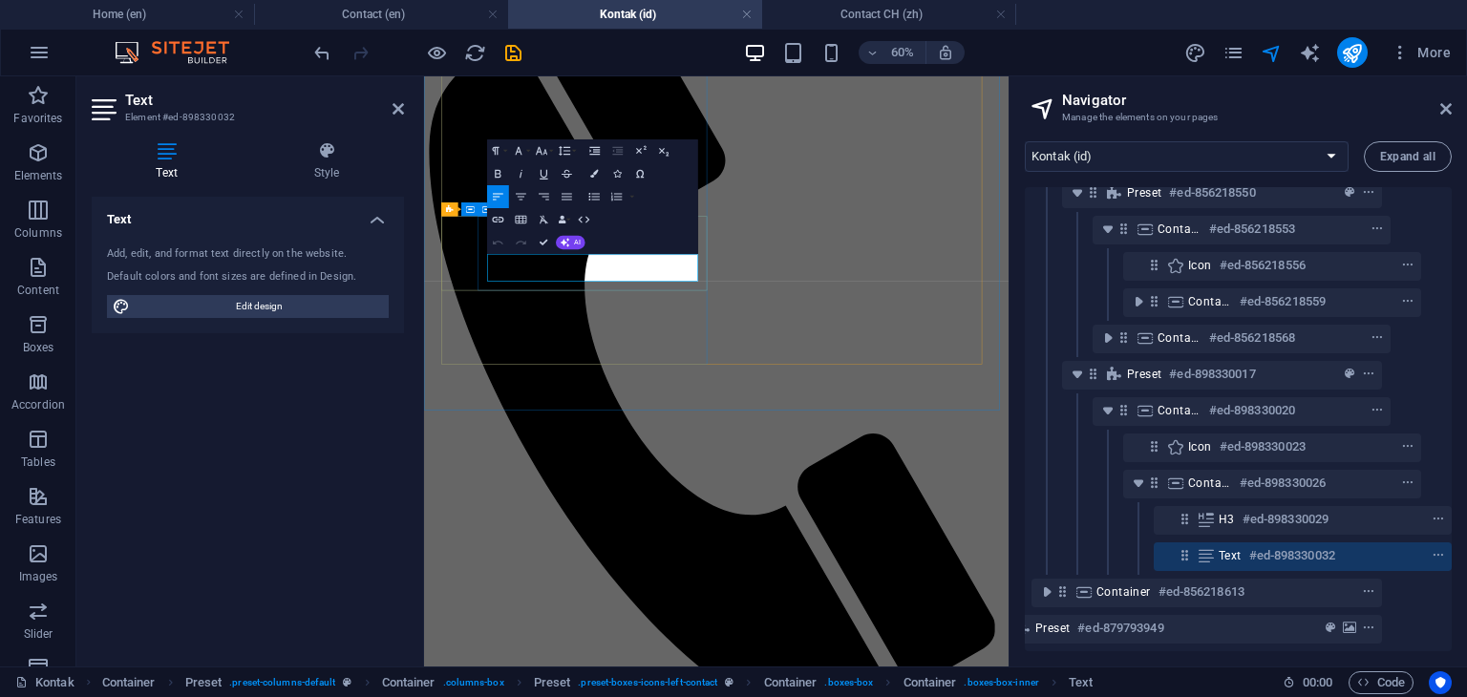
drag, startPoint x: 734, startPoint y: 384, endPoint x: 532, endPoint y: 386, distance: 202.5
drag, startPoint x: 677, startPoint y: 406, endPoint x: 529, endPoint y: 410, distance: 148.1
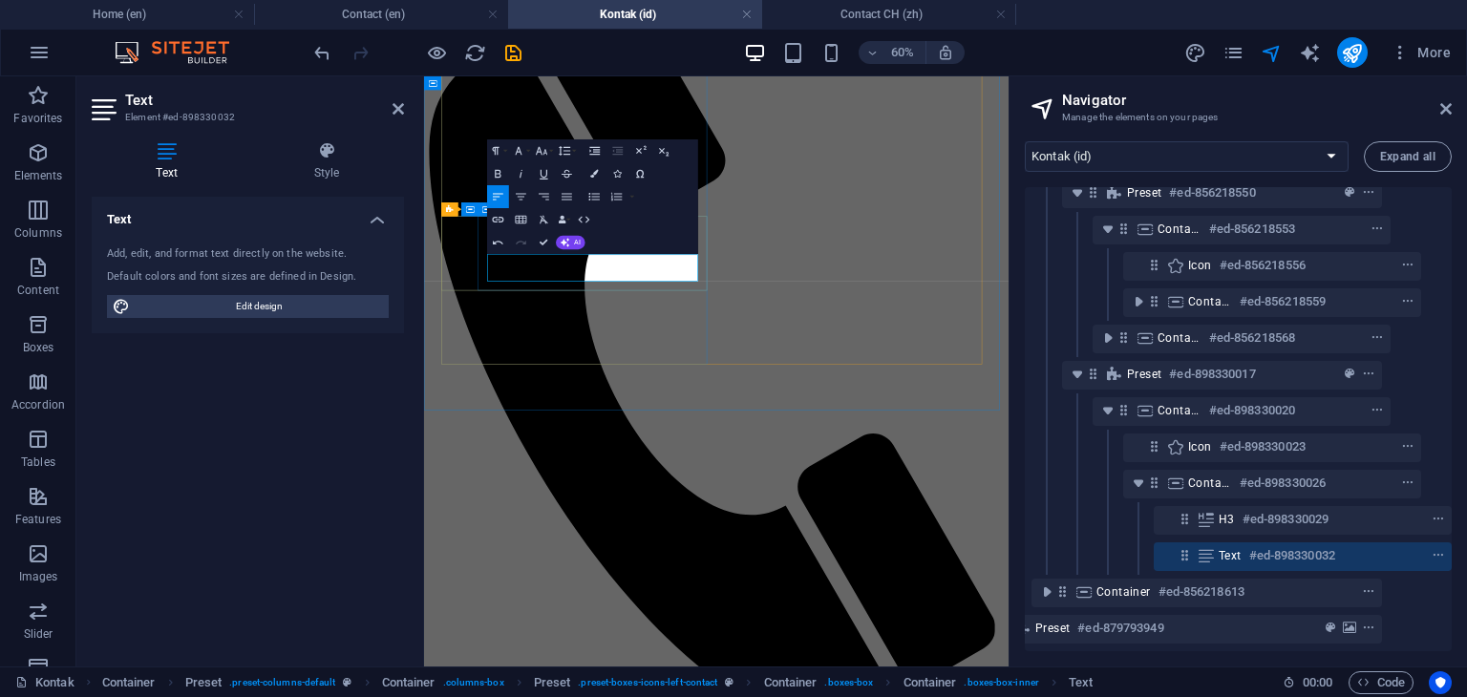
scroll to position [0, 8]
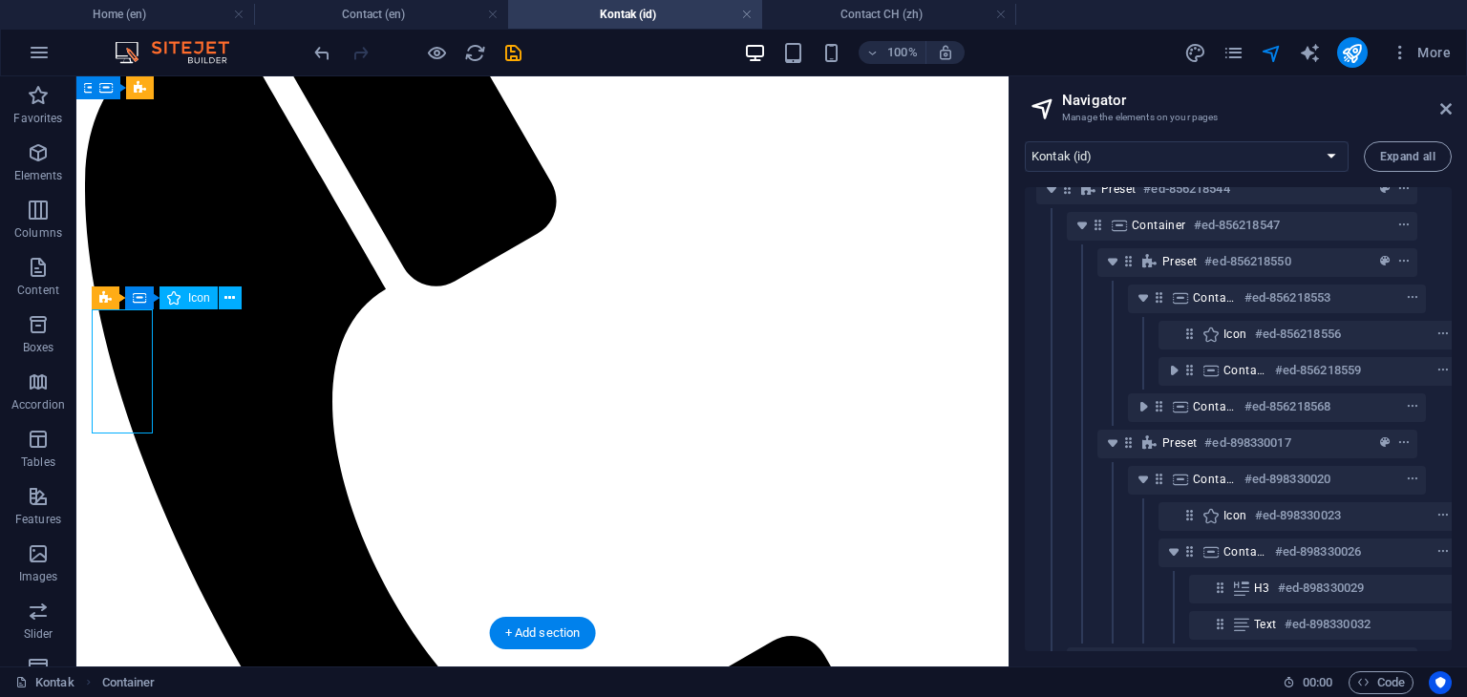
select select "xMidYMid"
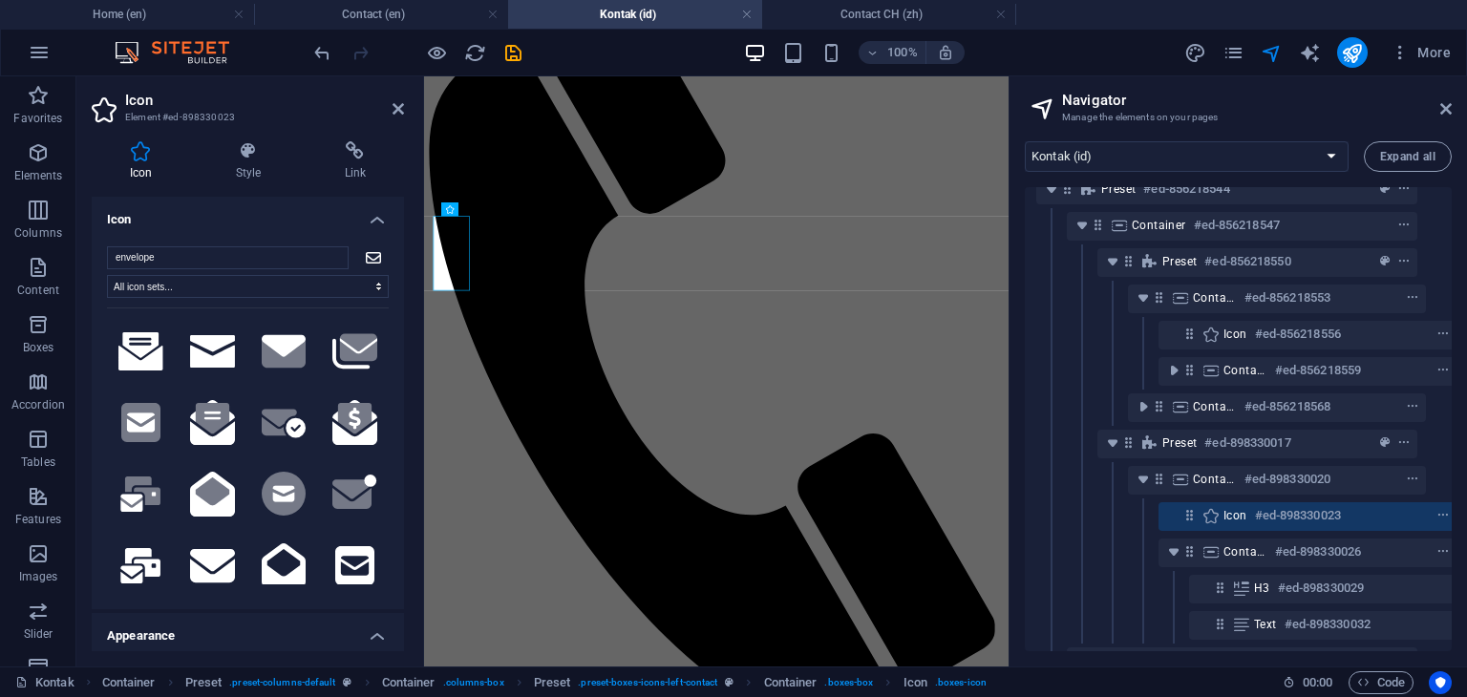
scroll to position [284, 34]
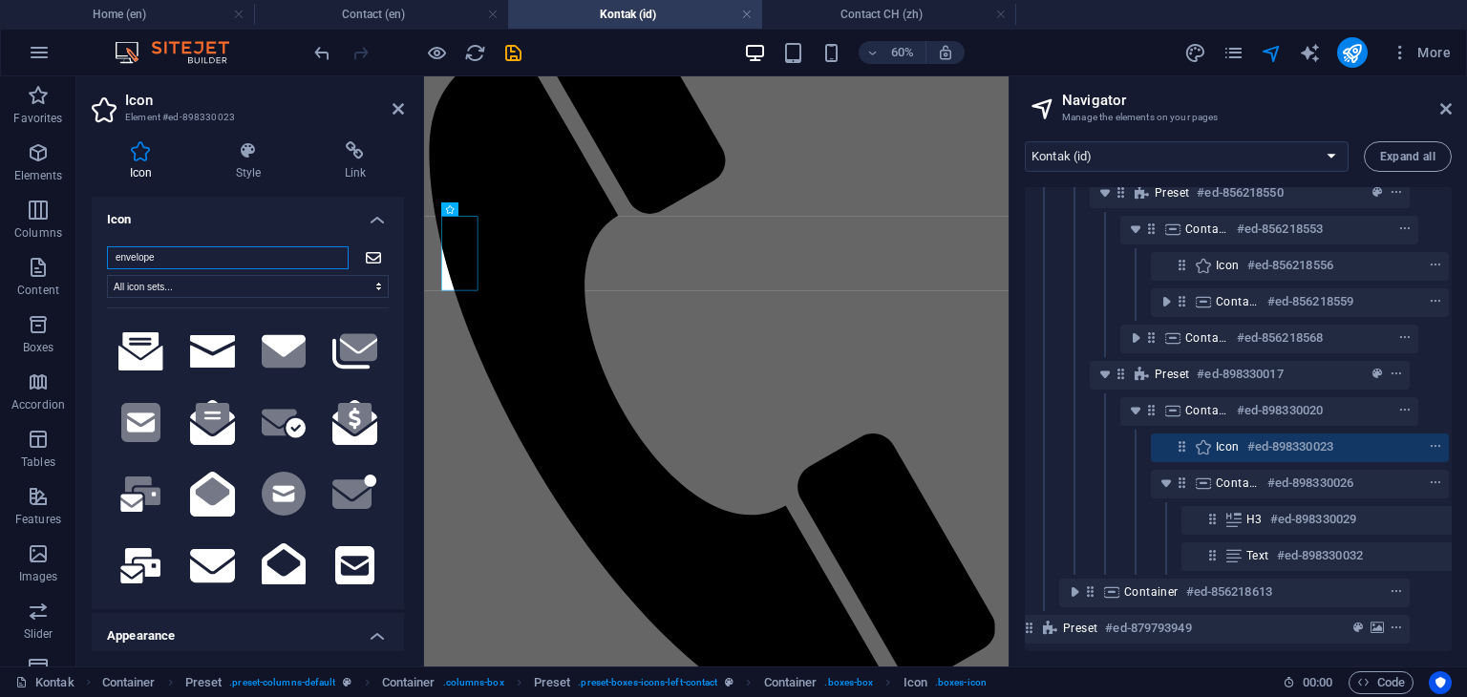
click at [238, 263] on input "envelope" at bounding box center [228, 257] width 242 height 23
click at [239, 263] on input "envelope" at bounding box center [228, 257] width 242 height 23
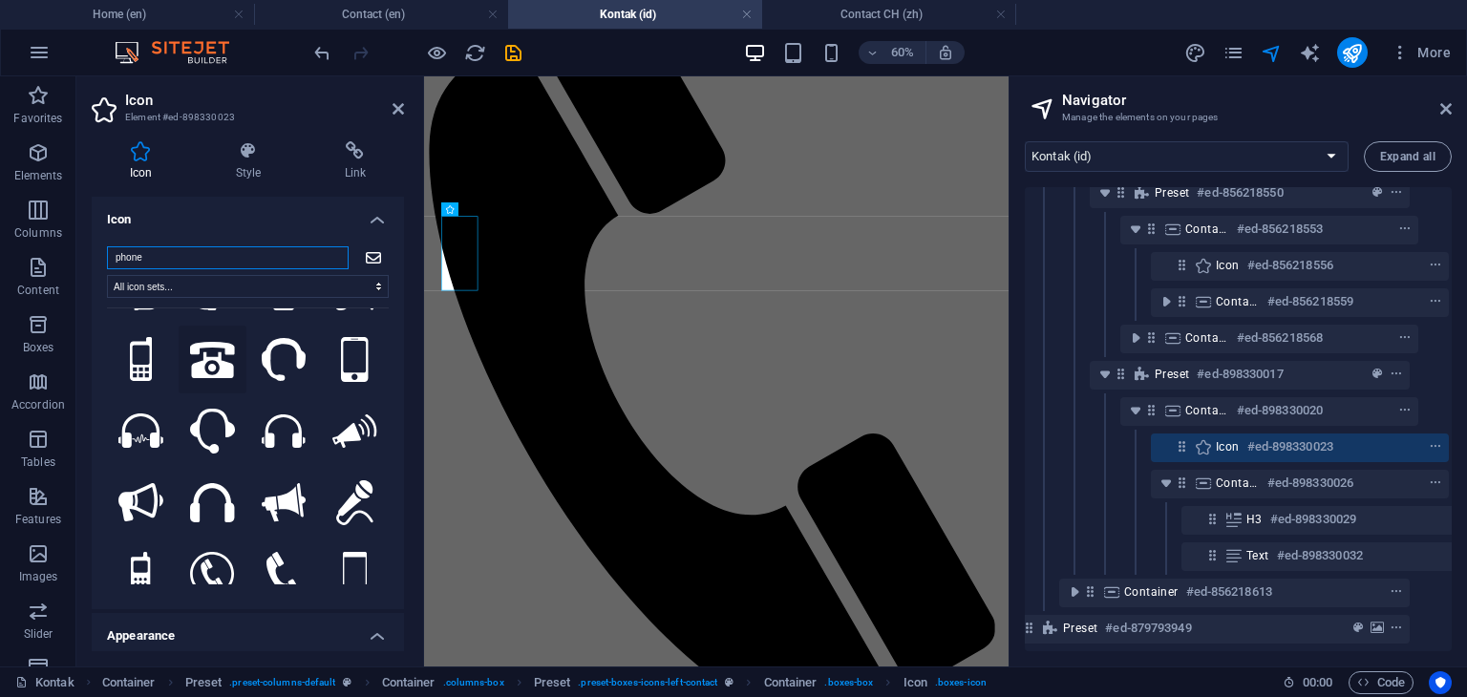
scroll to position [96, 0]
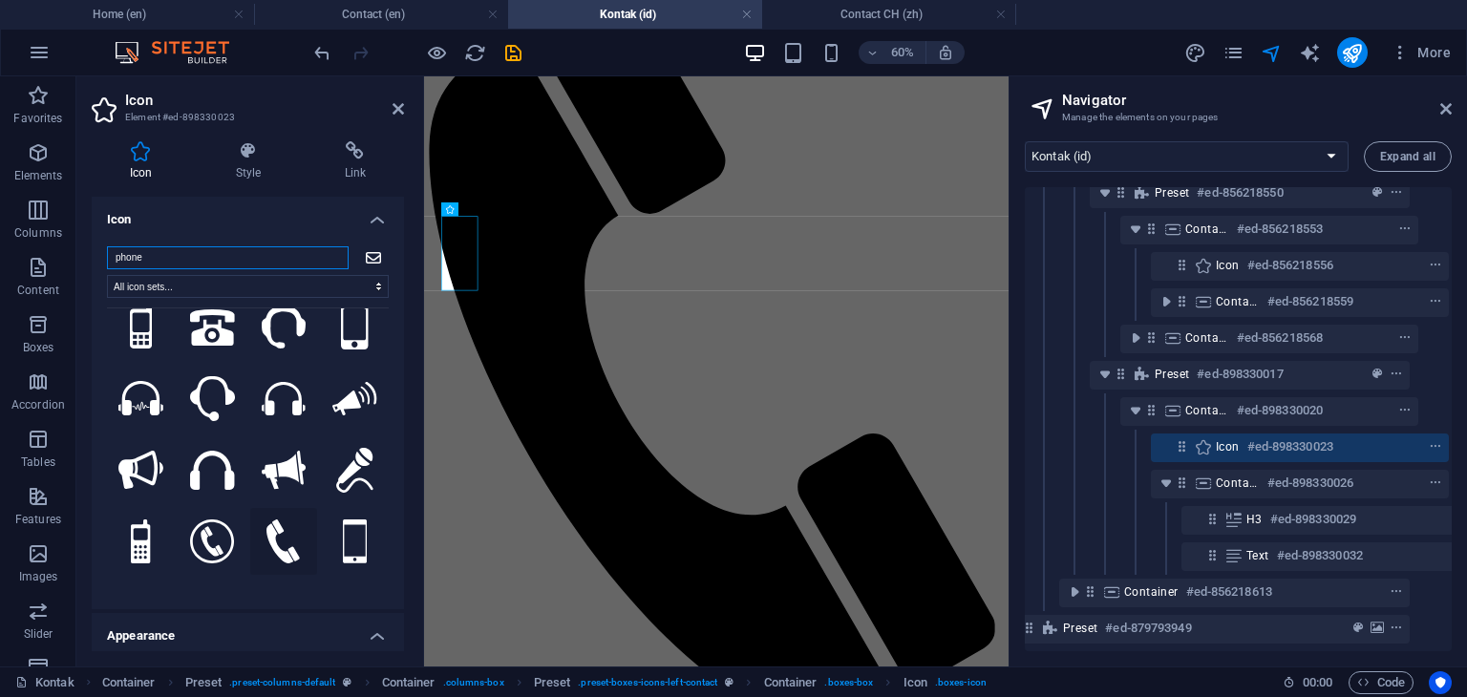
type input "phone"
click at [273, 525] on icon at bounding box center [282, 542] width 33 height 45
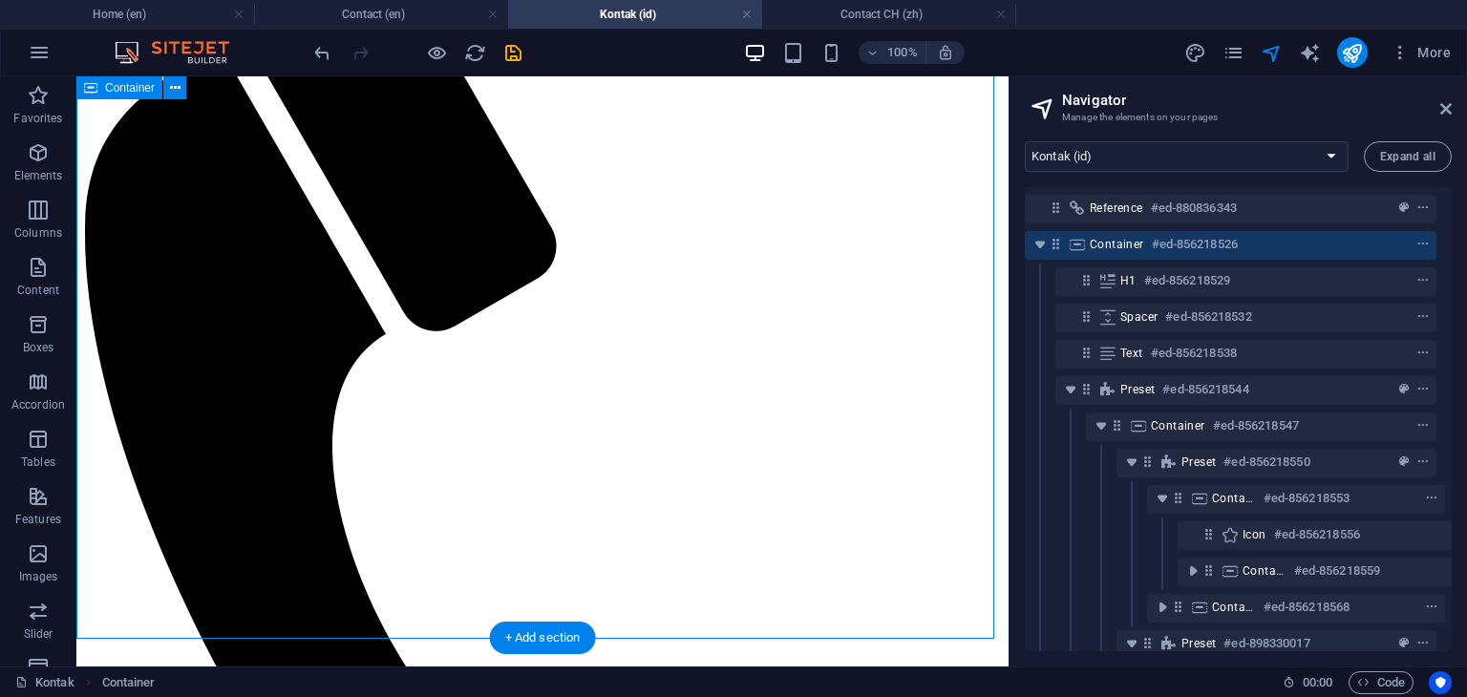
scroll to position [343, 0]
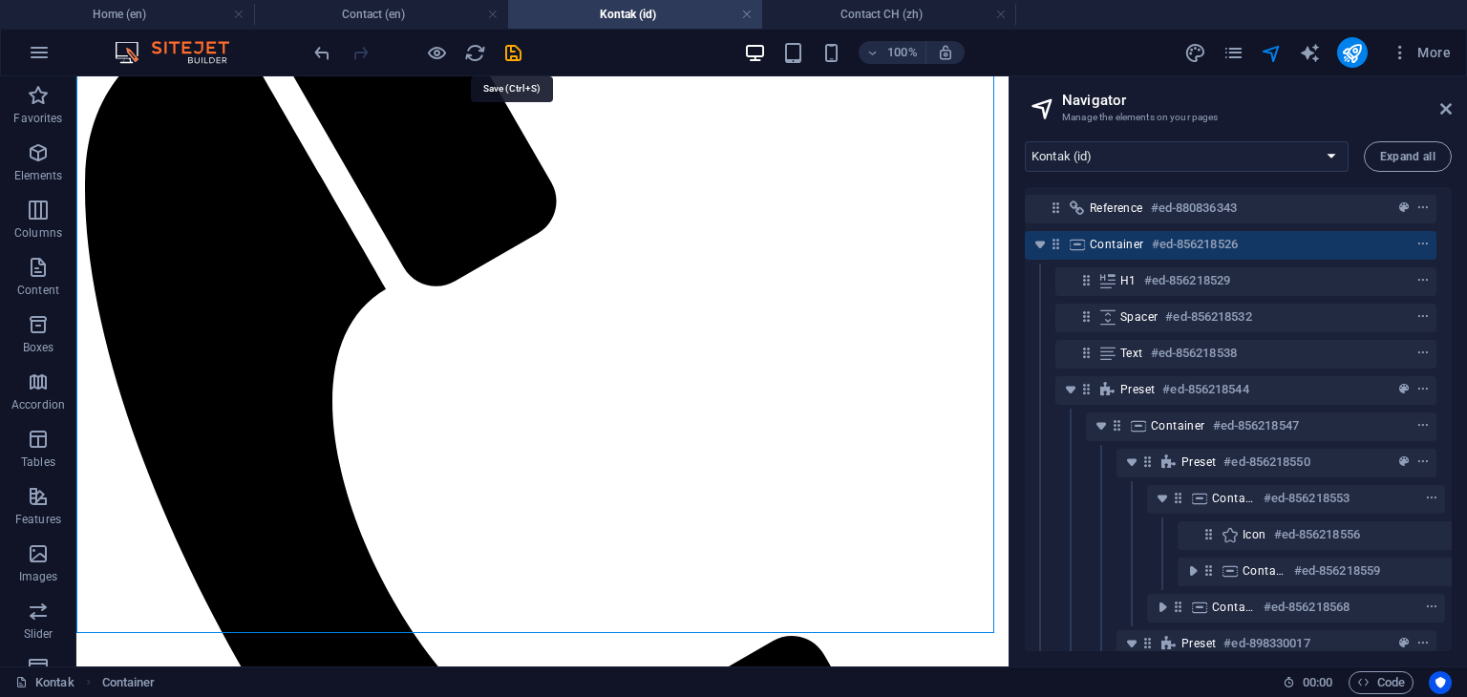
click at [512, 51] on icon "save" at bounding box center [513, 53] width 22 height 22
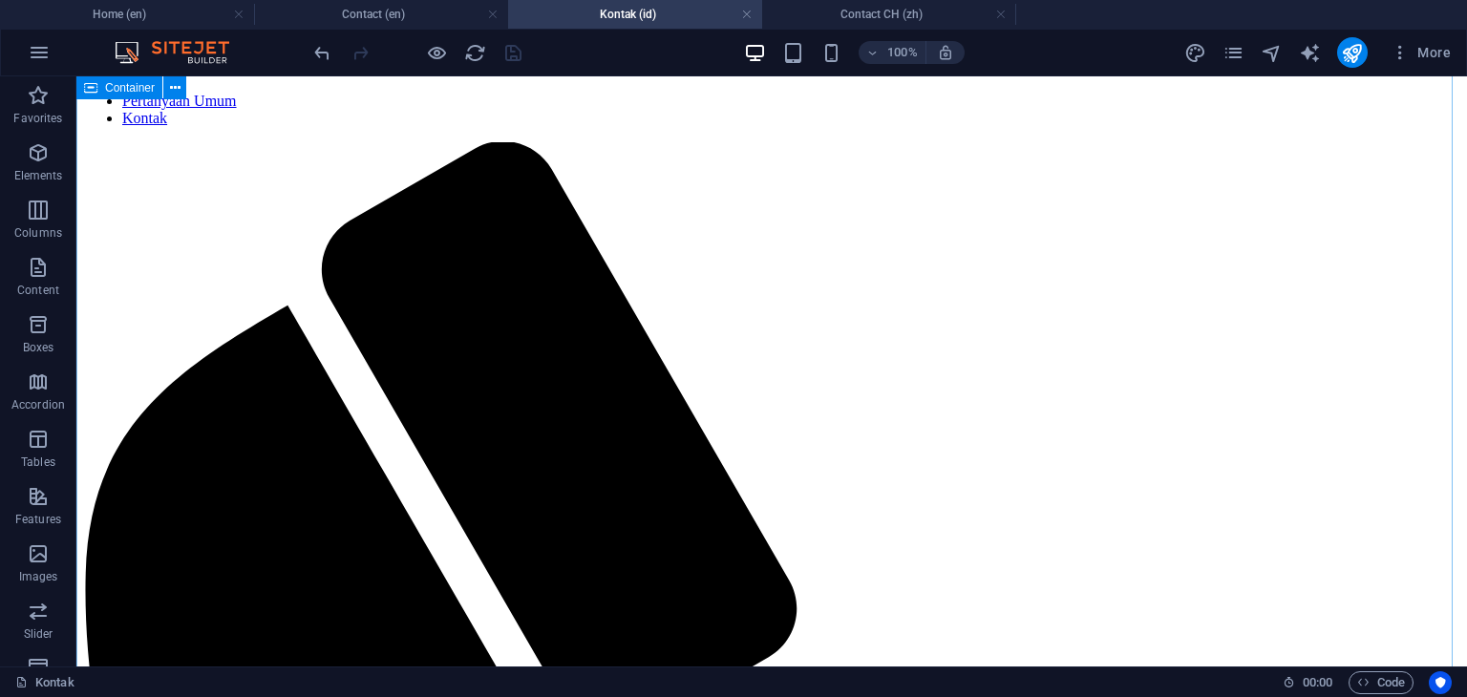
scroll to position [0, 0]
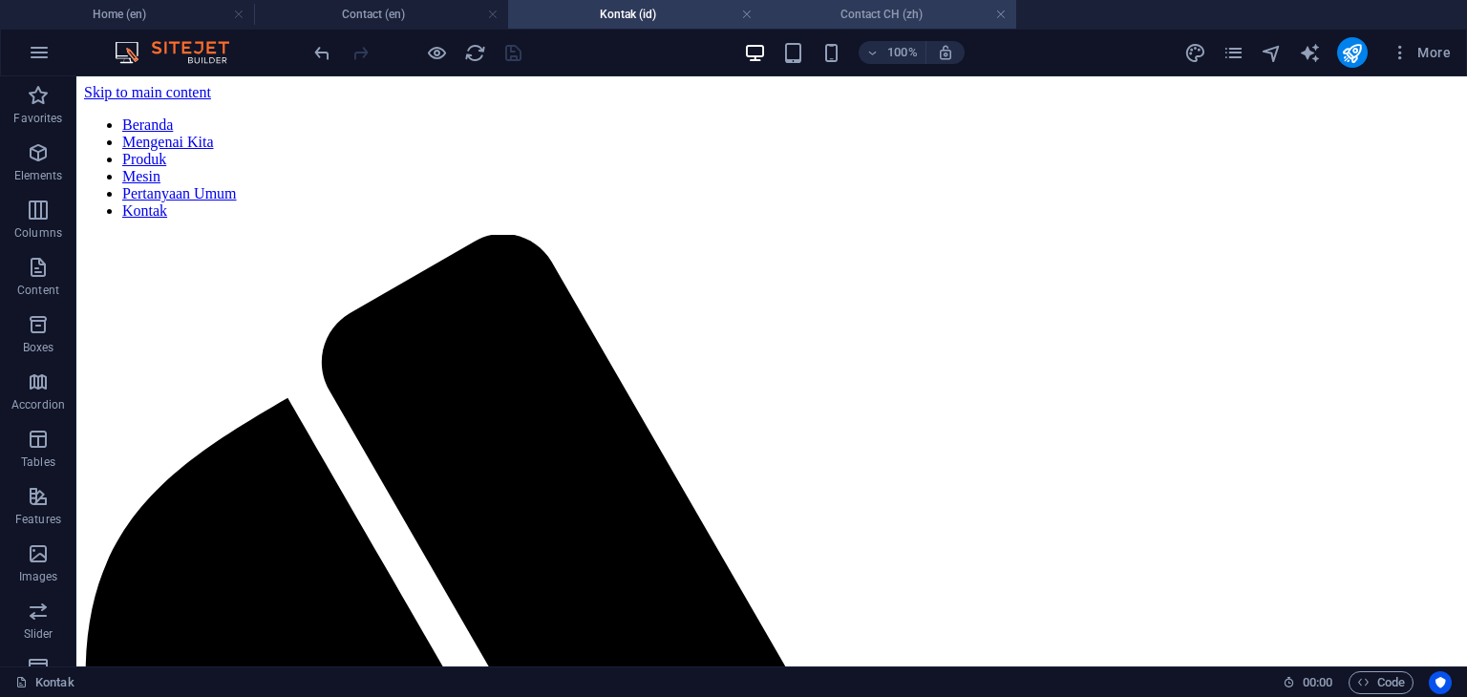
click at [902, 14] on h4 "Contact CH (zh)" at bounding box center [889, 14] width 254 height 21
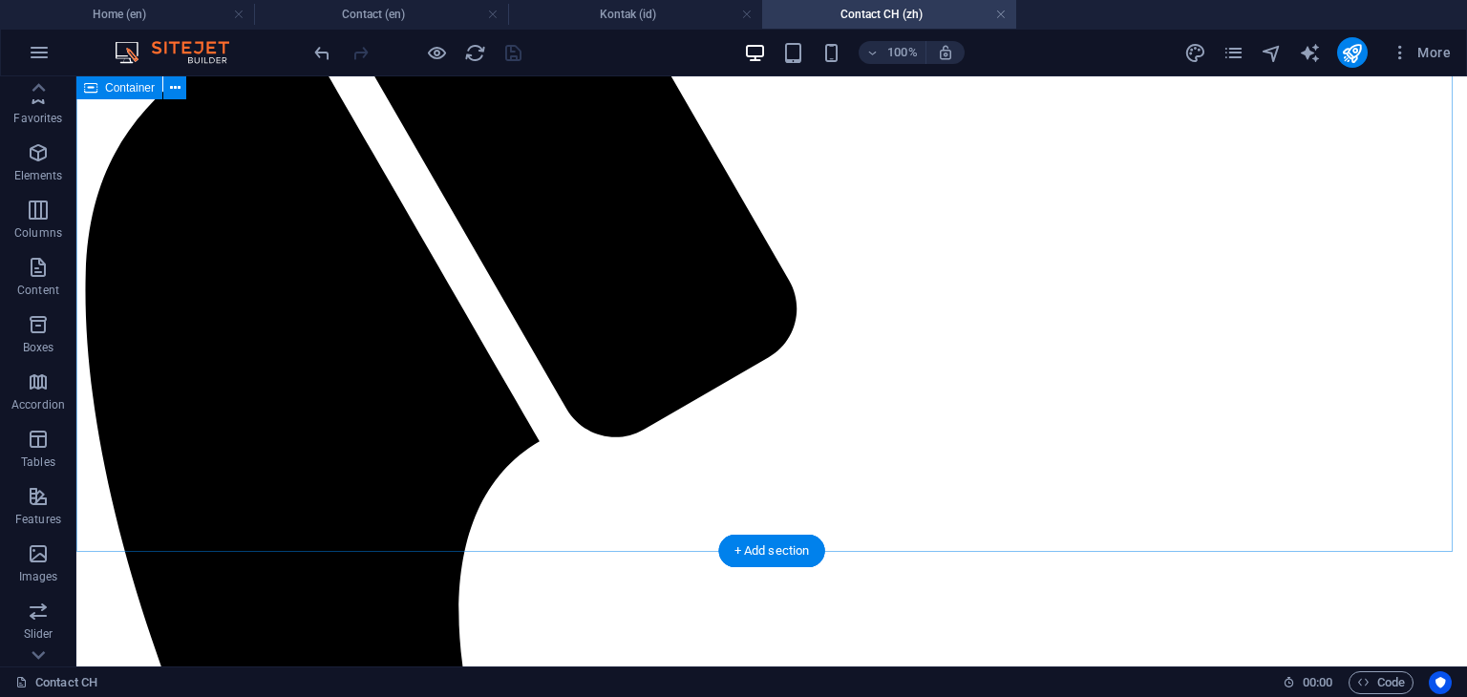
scroll to position [382, 0]
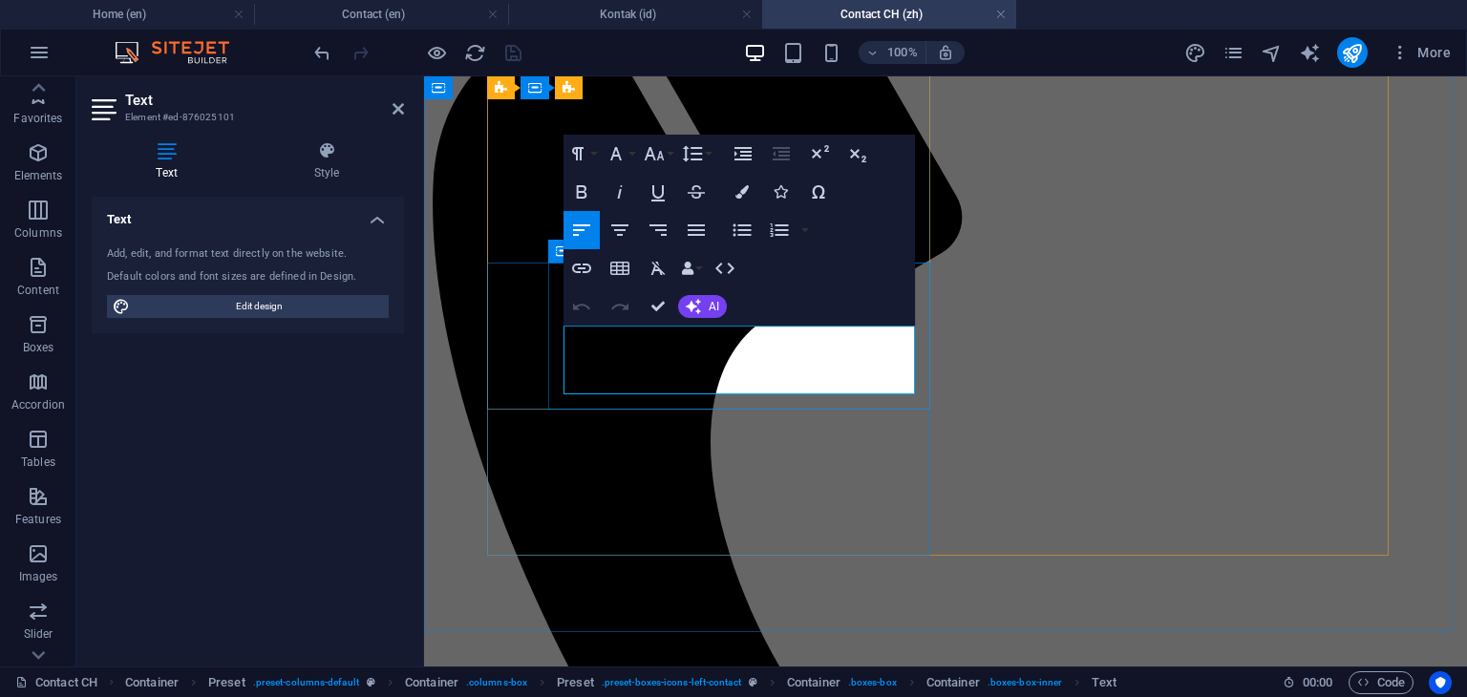
drag, startPoint x: 653, startPoint y: 338, endPoint x: 550, endPoint y: 338, distance: 103.1
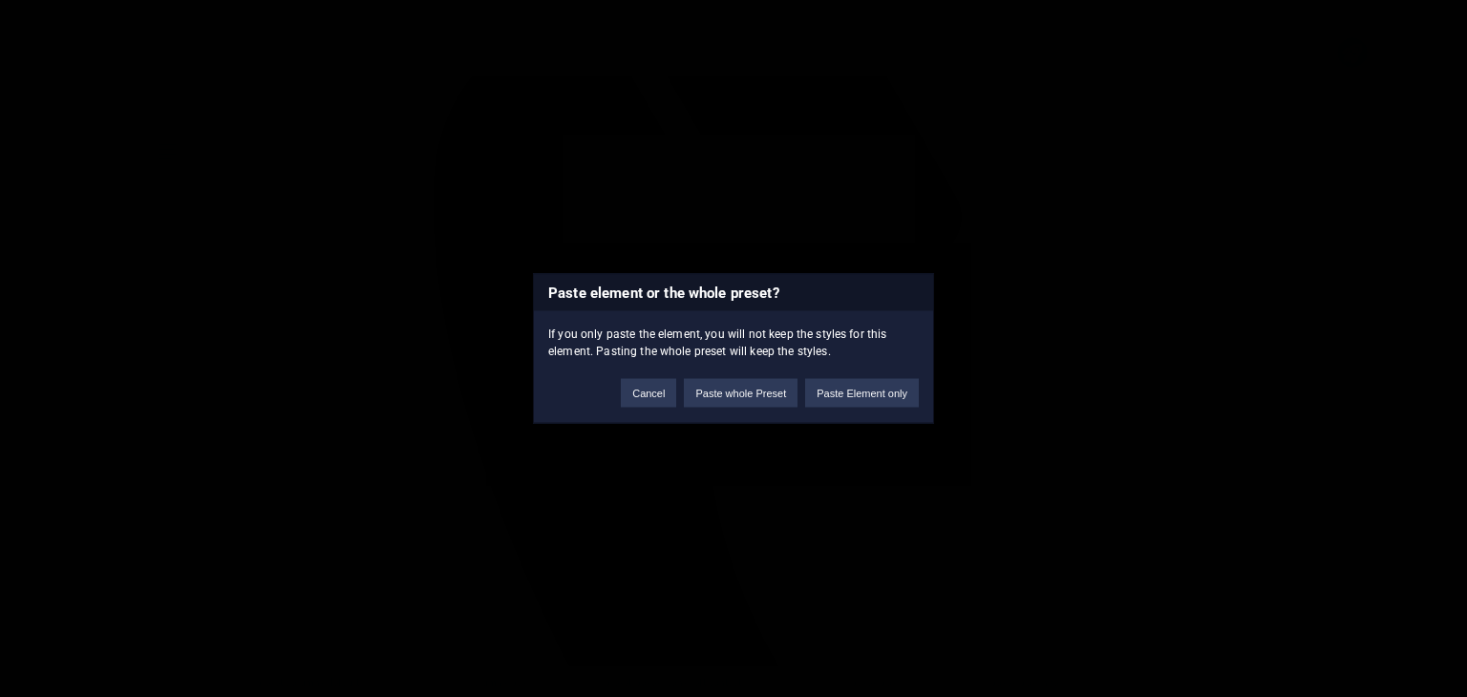
scroll to position [0, 13]
click at [652, 391] on button "Cancel" at bounding box center [648, 393] width 55 height 29
click at [655, 393] on button "Cancel" at bounding box center [648, 393] width 55 height 29
click at [665, 396] on button "Cancel" at bounding box center [648, 393] width 55 height 29
click at [649, 398] on button "Cancel" at bounding box center [648, 393] width 55 height 29
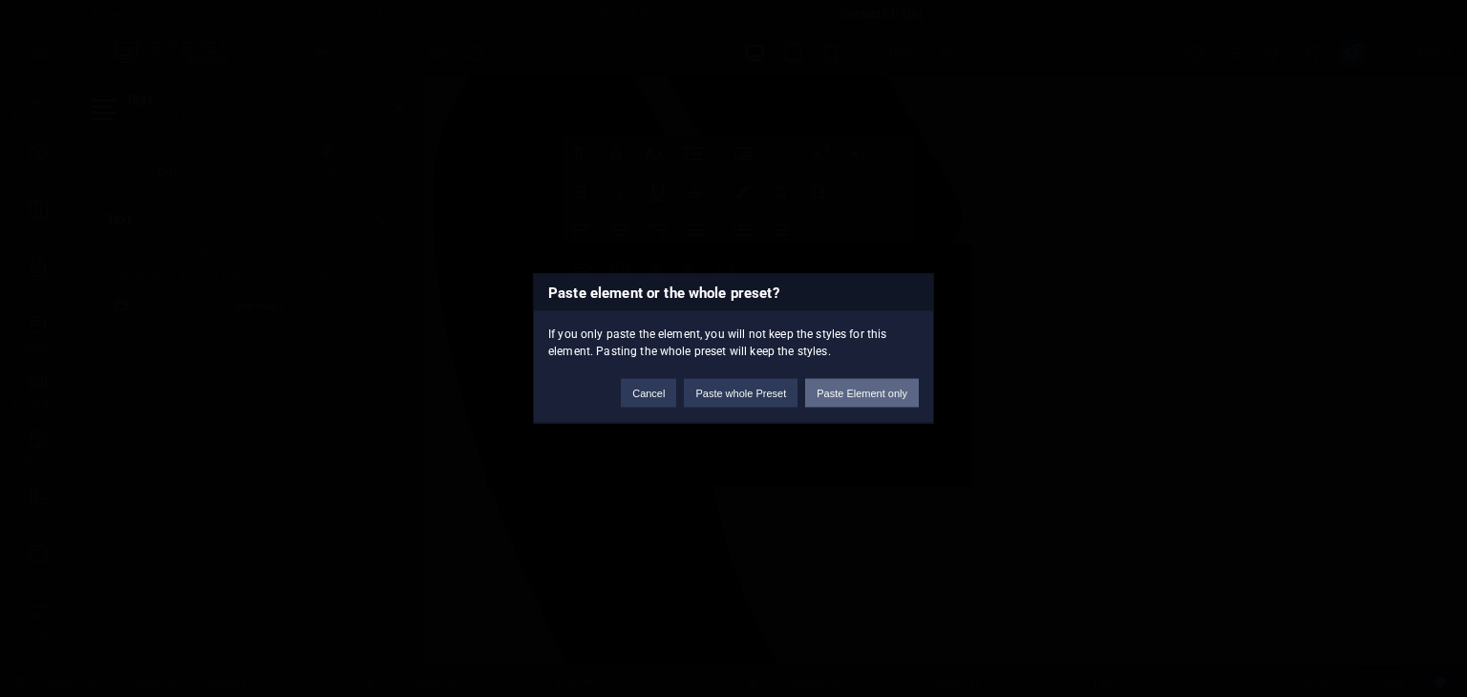
click at [854, 399] on button "Paste Element only" at bounding box center [862, 393] width 114 height 29
click at [869, 394] on button "Paste Element only" at bounding box center [862, 393] width 114 height 29
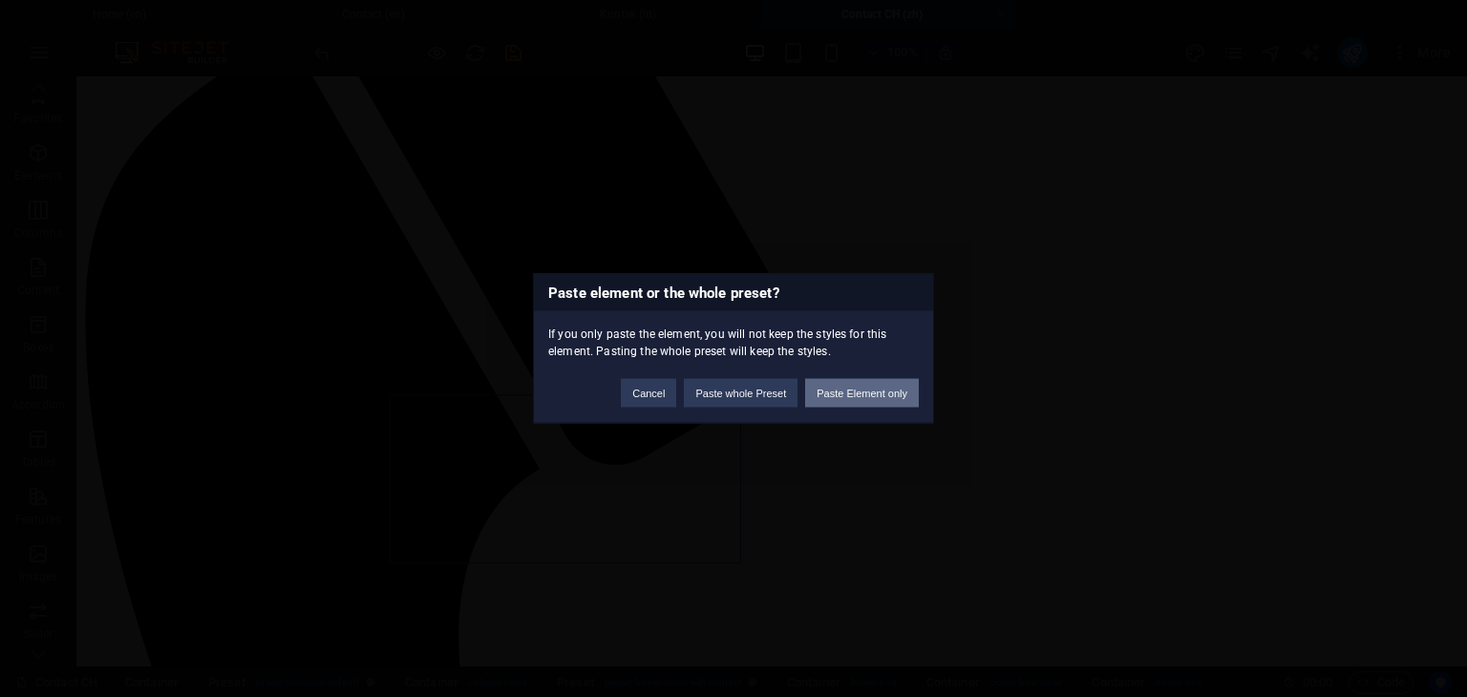
click at [875, 398] on button "Paste Element only" at bounding box center [862, 393] width 114 height 29
click at [879, 405] on button "Paste Element only" at bounding box center [862, 393] width 114 height 29
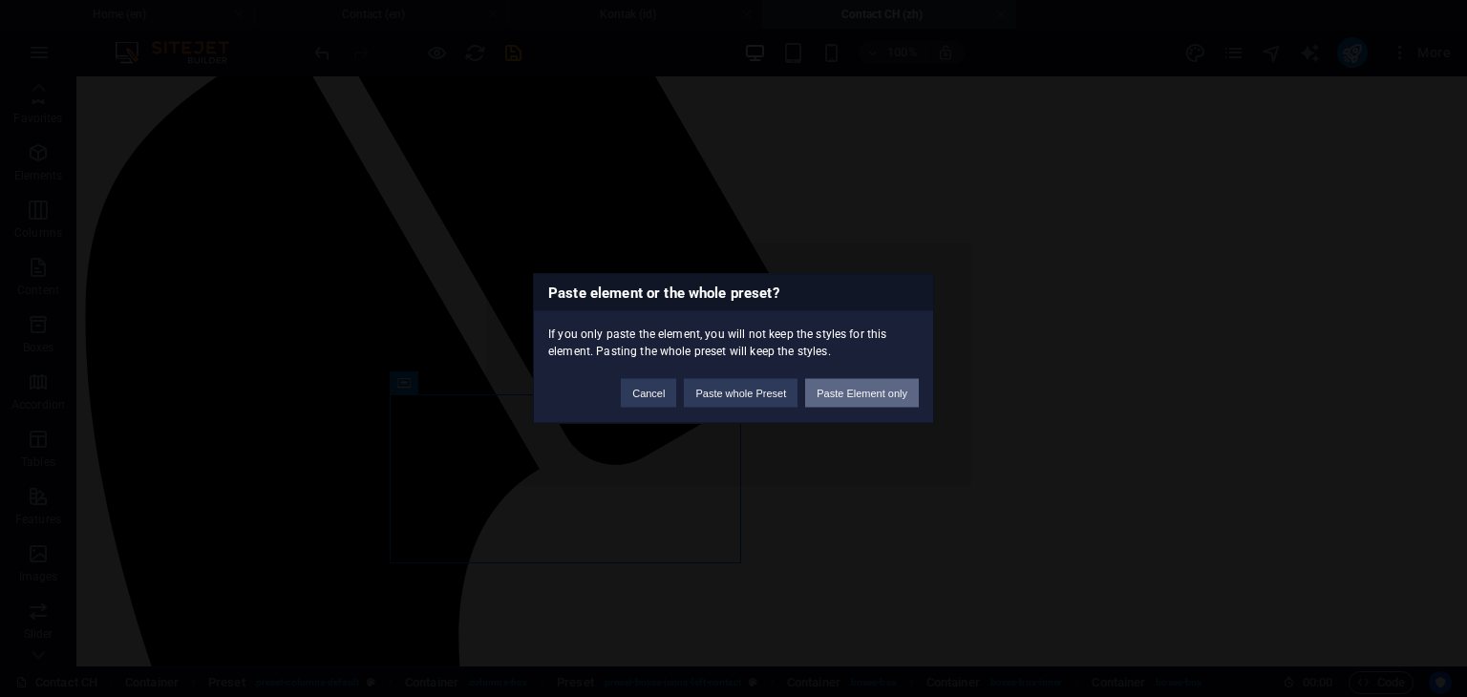
click at [879, 405] on button "Paste Element only" at bounding box center [862, 393] width 114 height 29
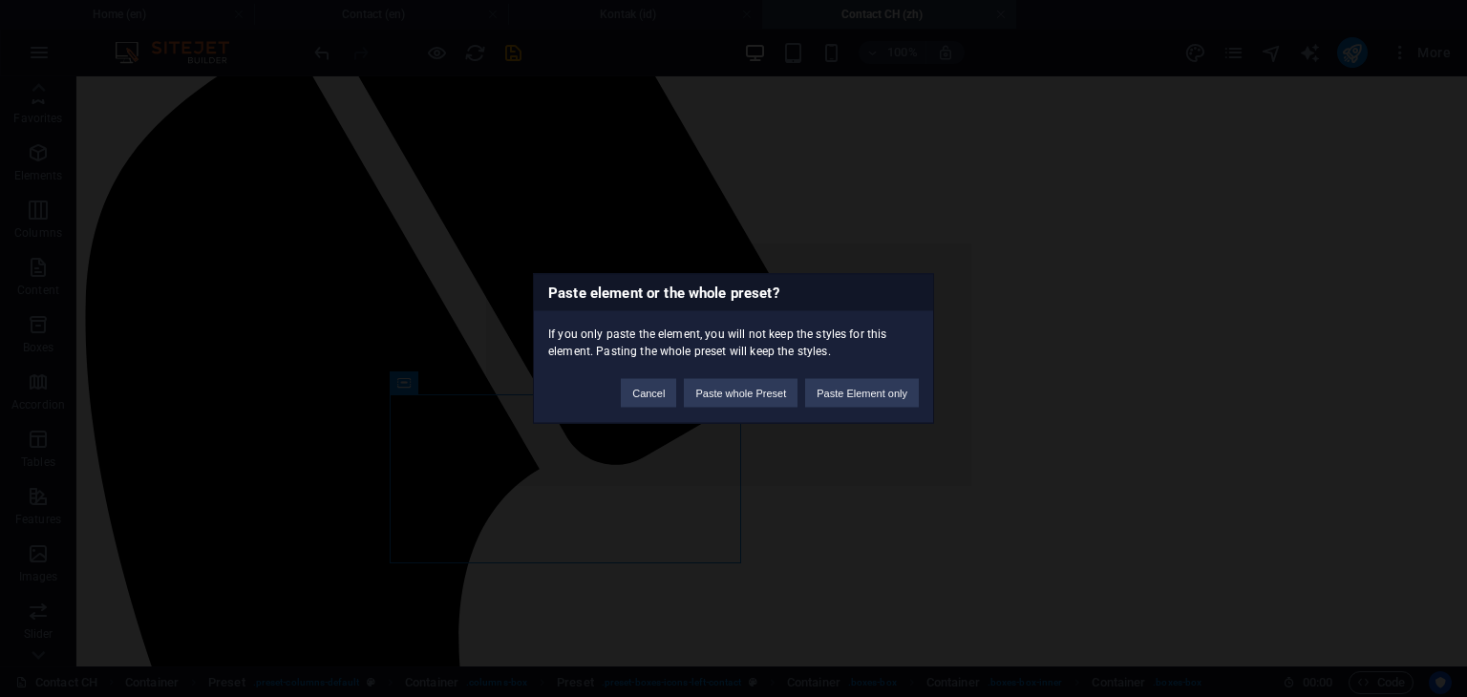
click at [876, 505] on div "Paste element or the whole preset? If you only paste the element, you will not …" at bounding box center [733, 348] width 1467 height 697
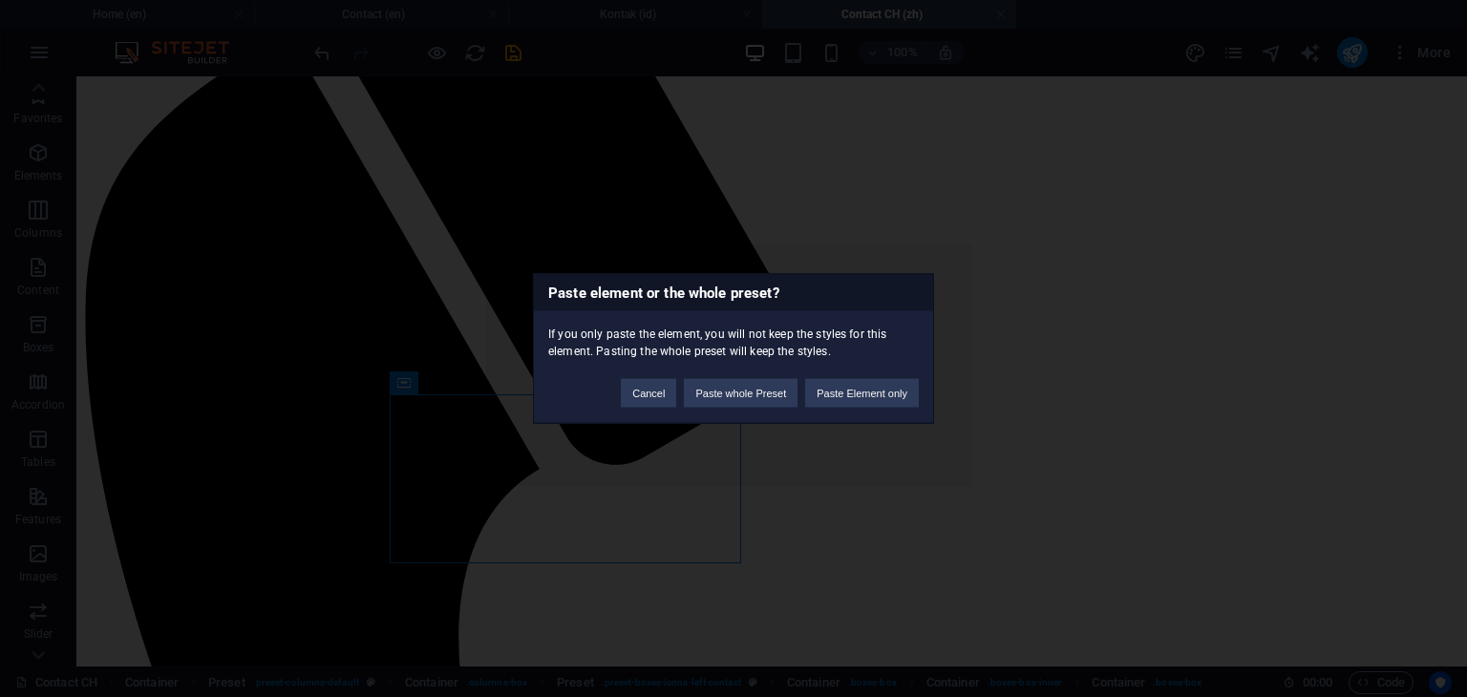
click at [779, 508] on div "Paste element or the whole preset? If you only paste the element, you will not …" at bounding box center [733, 348] width 1467 height 697
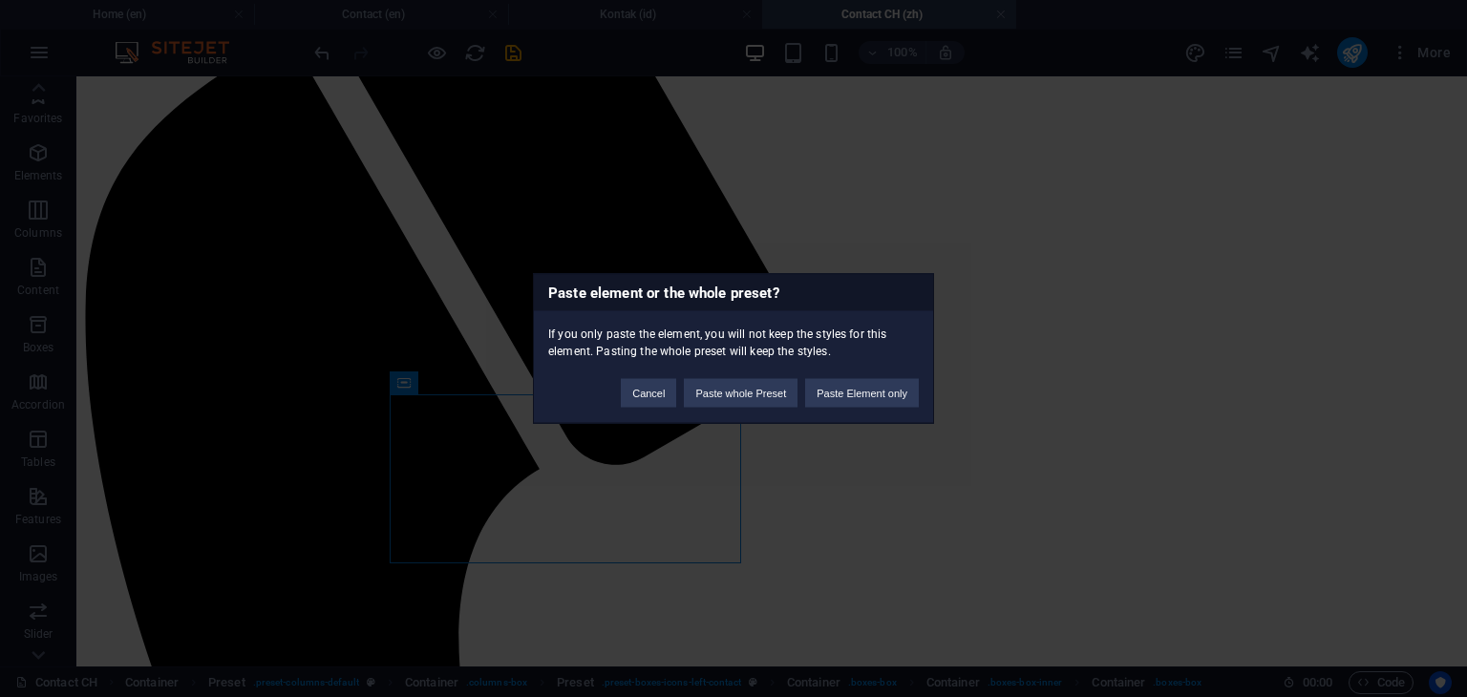
type textarea "element"
click at [778, 508] on div "Paste element or the whole preset? If you only paste the element, you will not …" at bounding box center [733, 348] width 1467 height 697
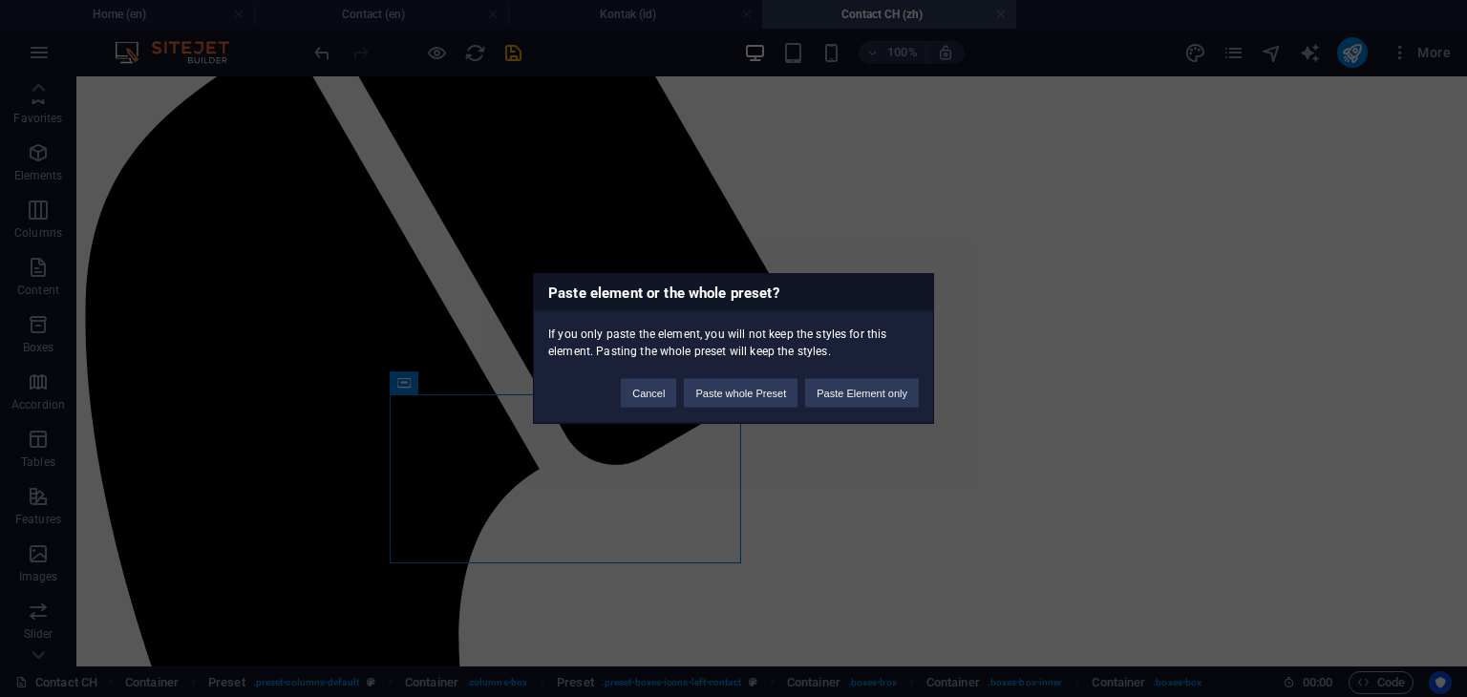
click at [778, 509] on div "Paste element or the whole preset? If you only paste the element, you will not …" at bounding box center [733, 348] width 1467 height 697
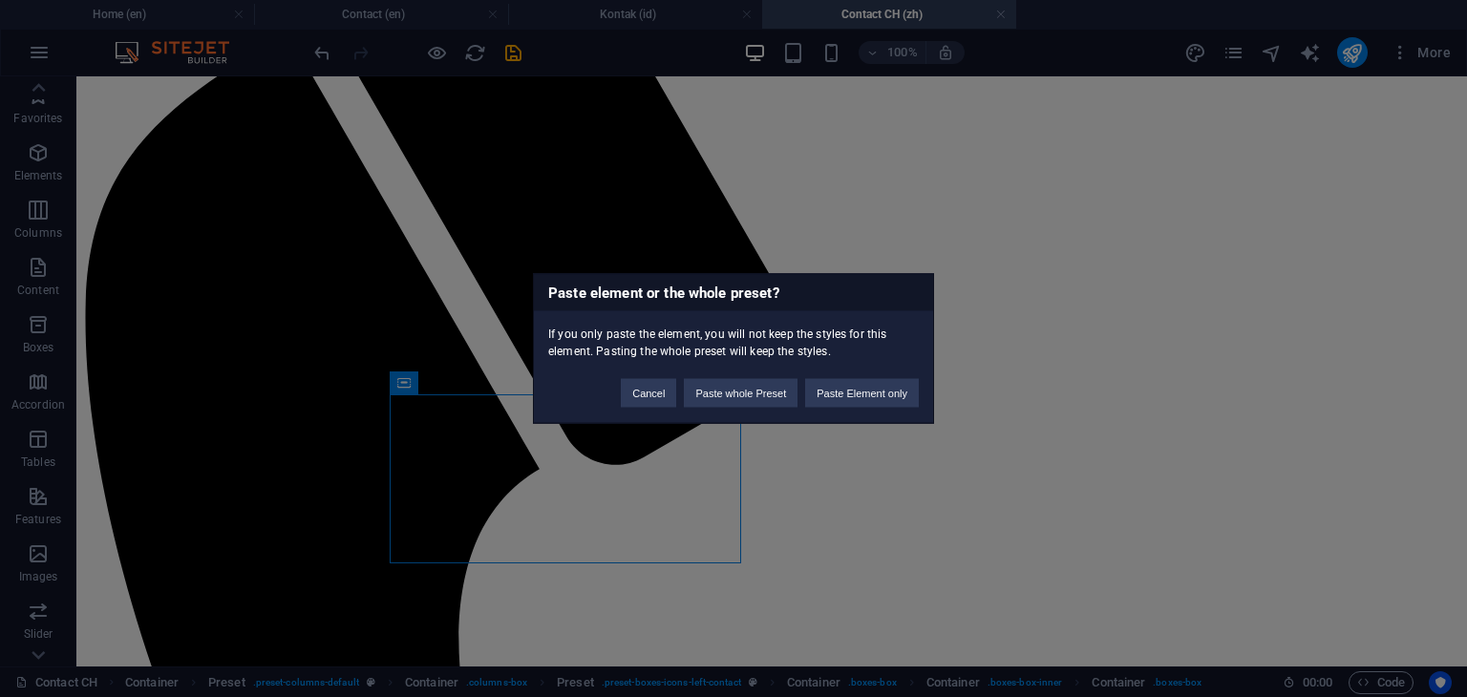
click at [778, 509] on div "Paste element or the whole preset? If you only paste the element, you will not …" at bounding box center [733, 348] width 1467 height 697
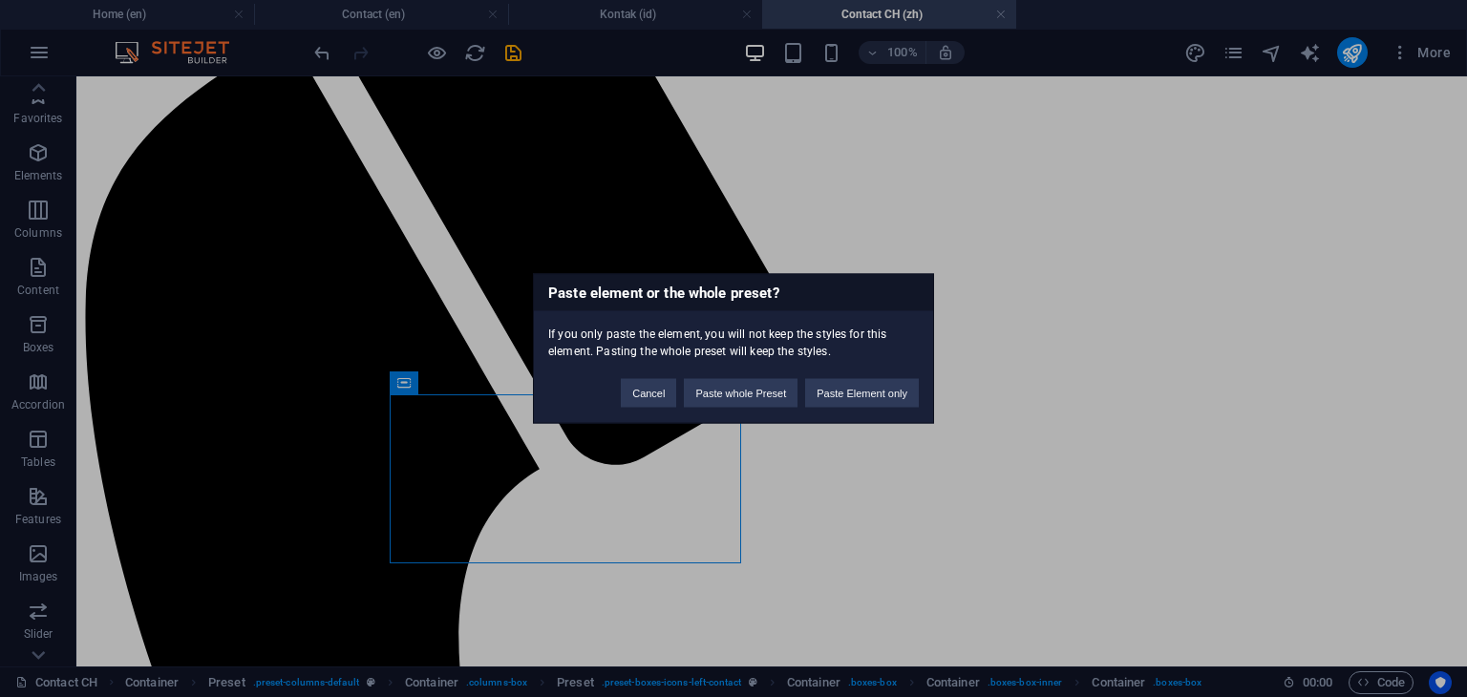
click at [778, 509] on div "Paste element or the whole preset? If you only paste the element, you will not …" at bounding box center [733, 348] width 1467 height 697
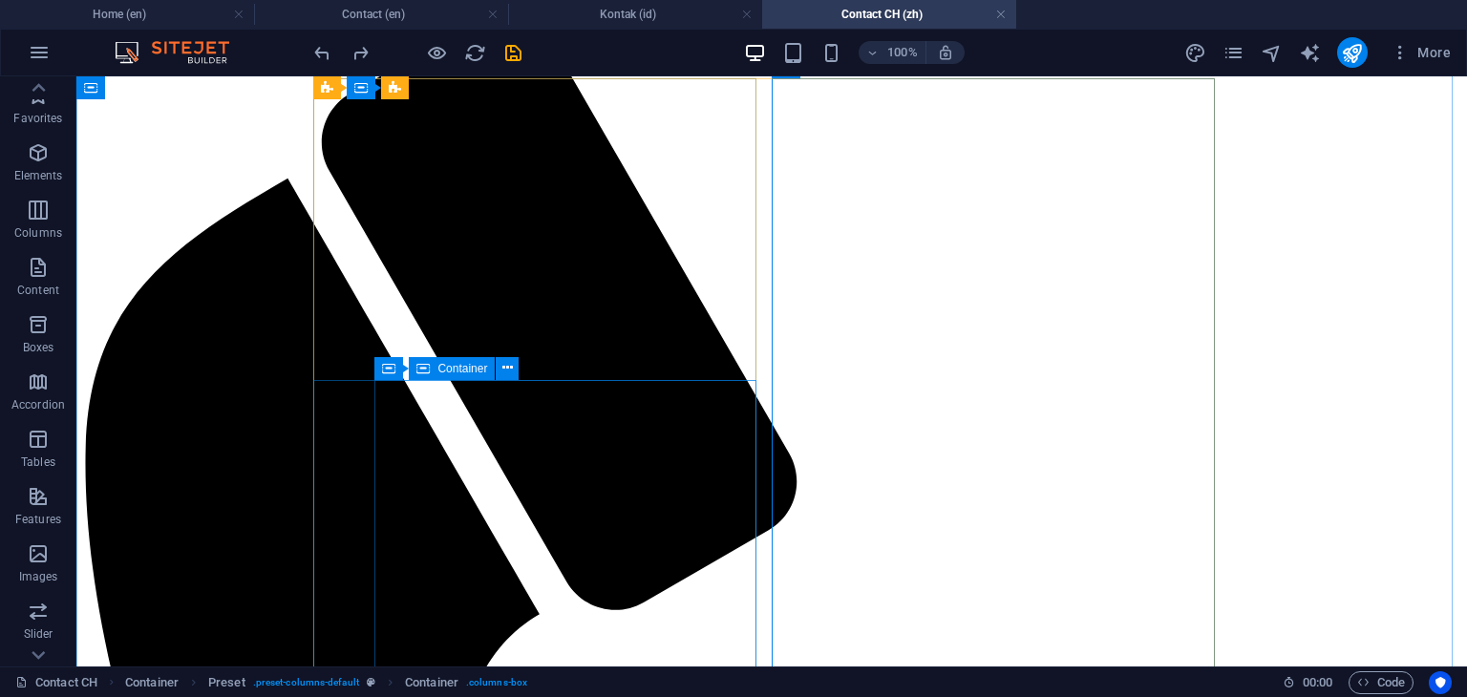
scroll to position [233, 0]
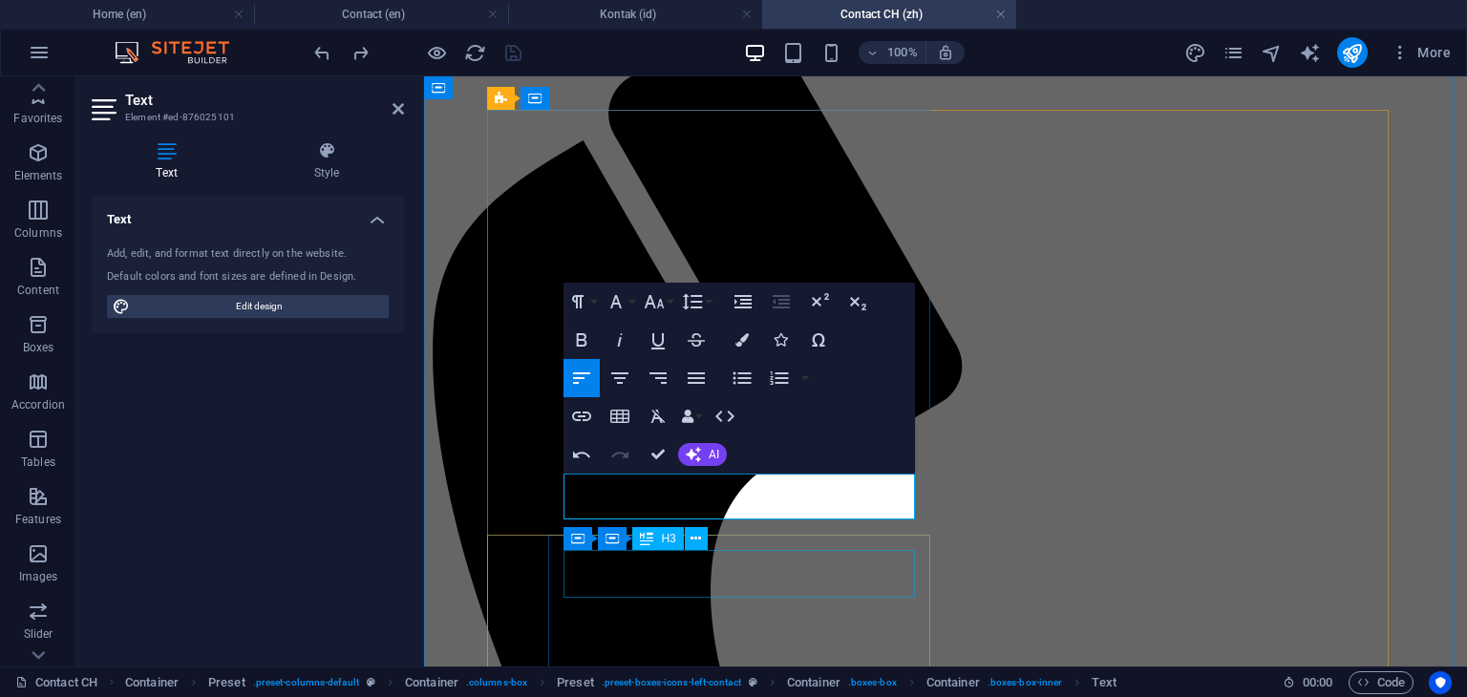
scroll to position [0, 8]
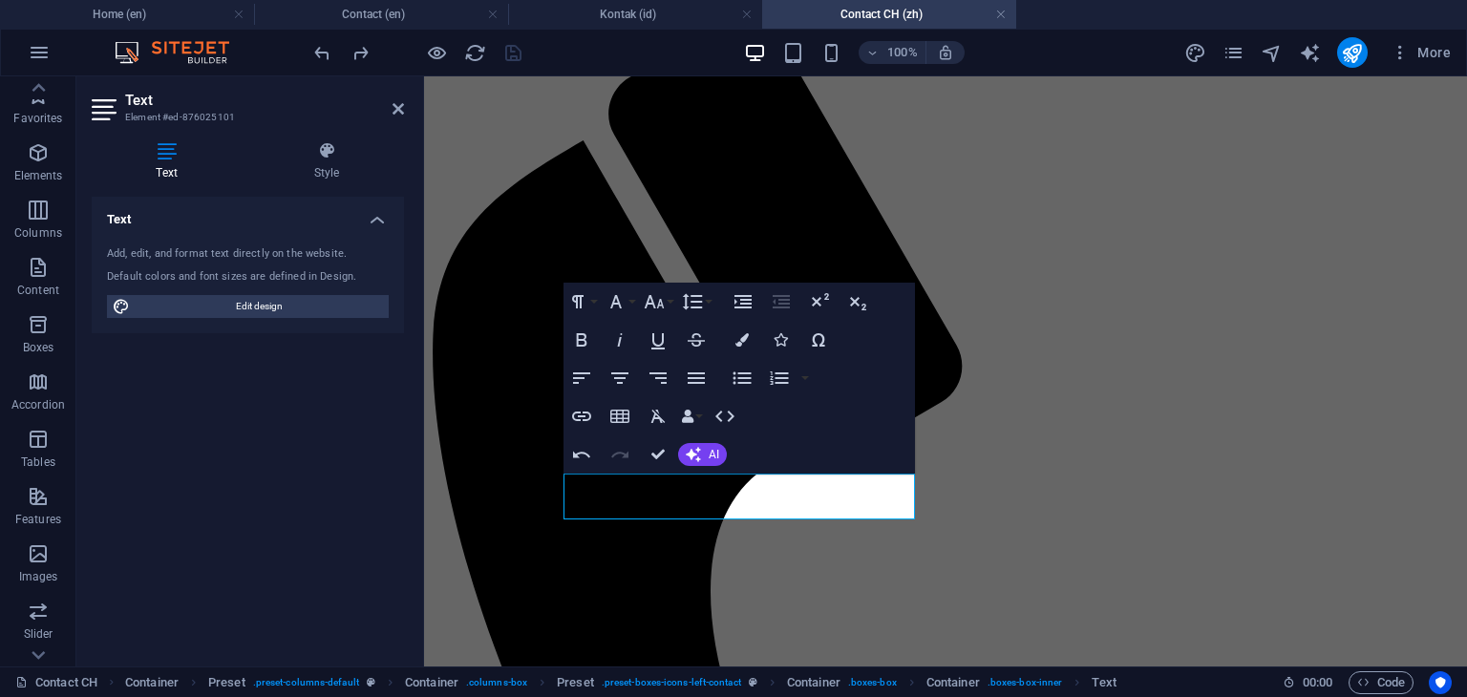
click at [355, 547] on div "Text Add, edit, and format text directly on the website. Default colors and fon…" at bounding box center [248, 424] width 312 height 455
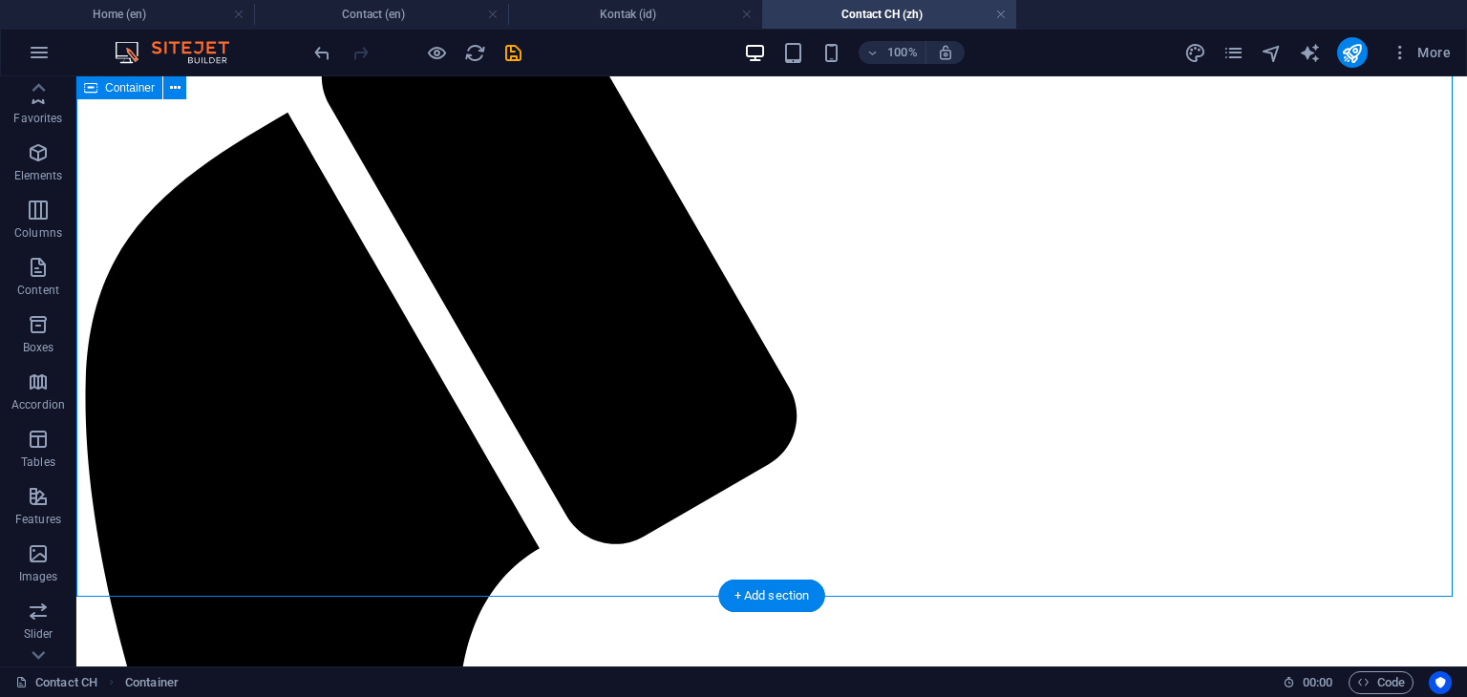
scroll to position [424, 0]
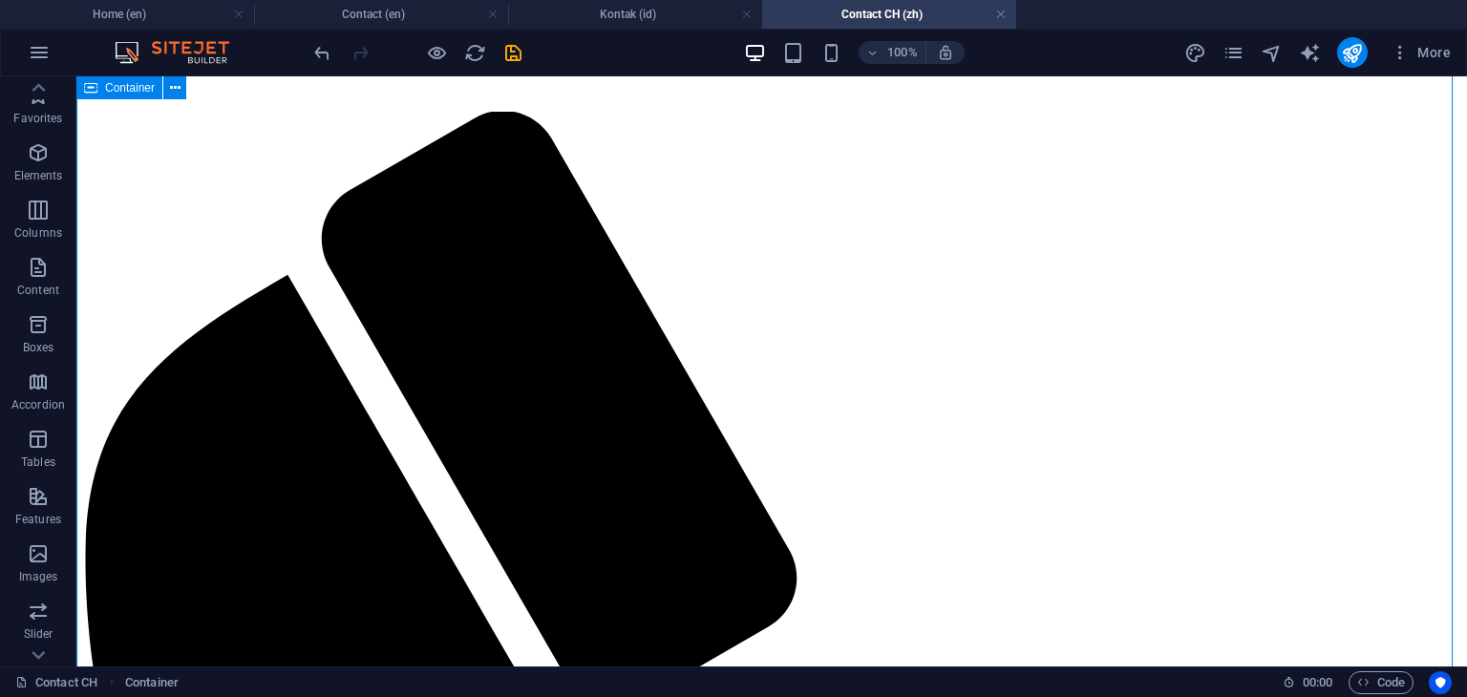
scroll to position [42, 0]
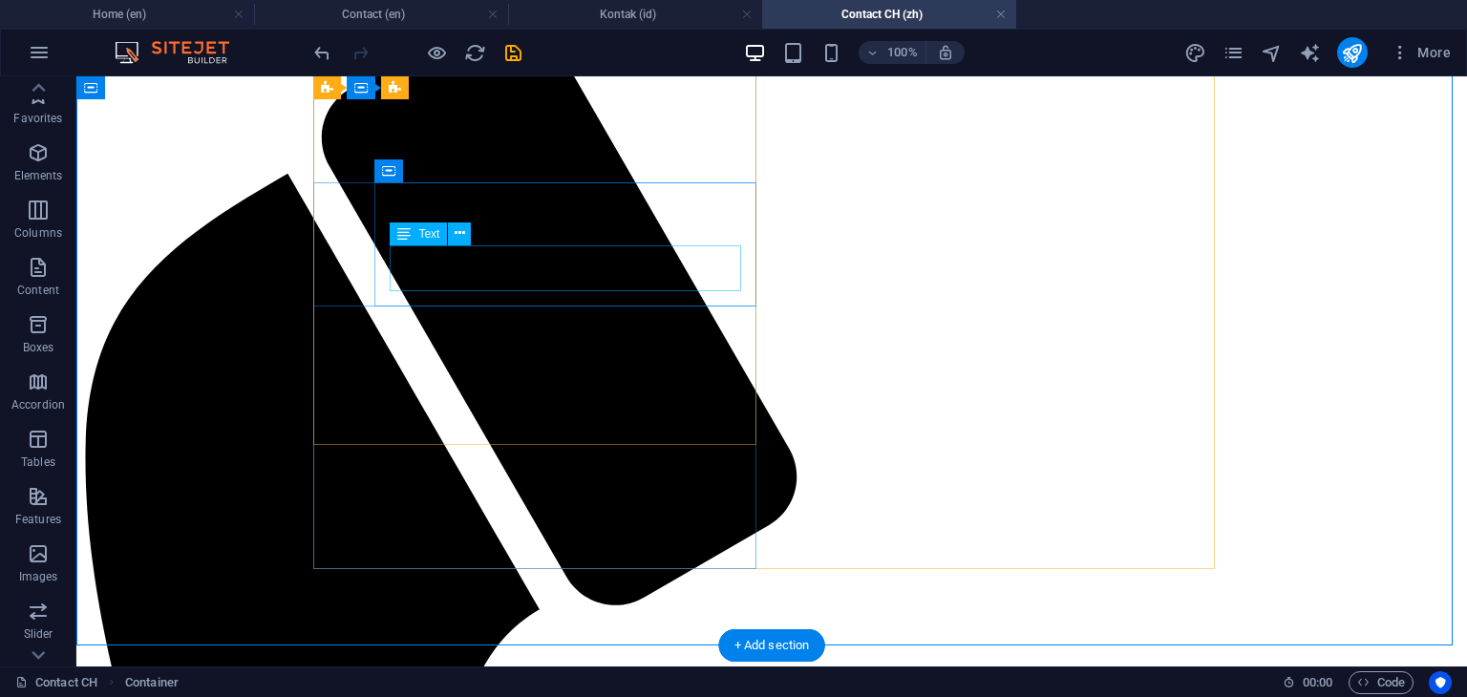
scroll to position [233, 0]
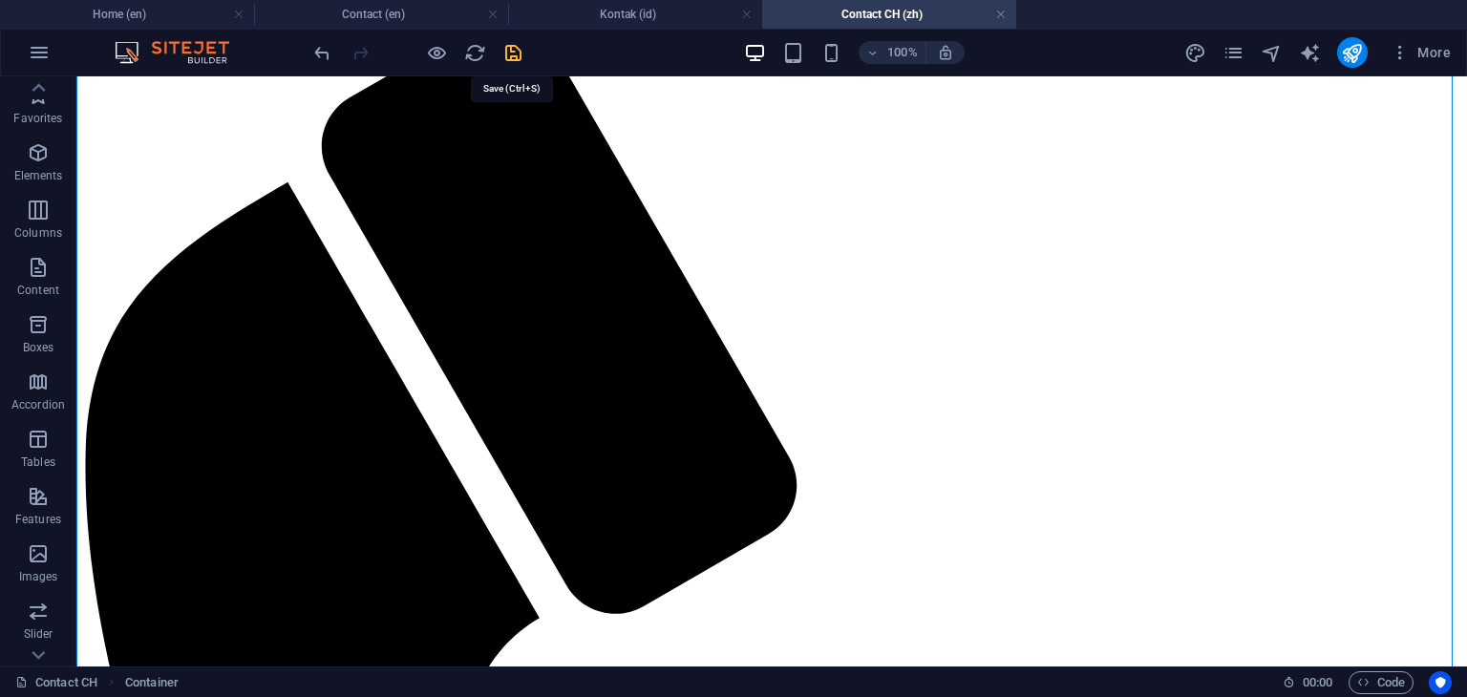
click at [513, 55] on icon "save" at bounding box center [513, 53] width 22 height 22
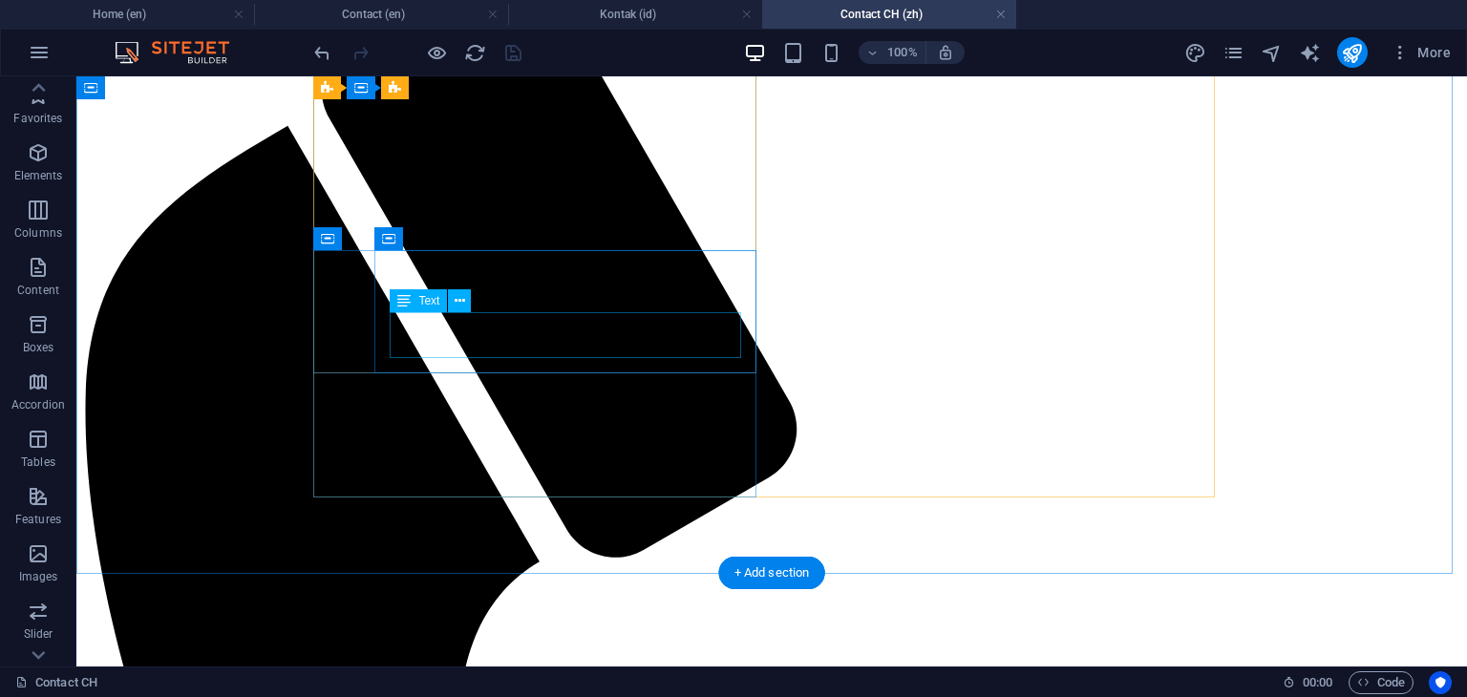
scroll to position [424, 0]
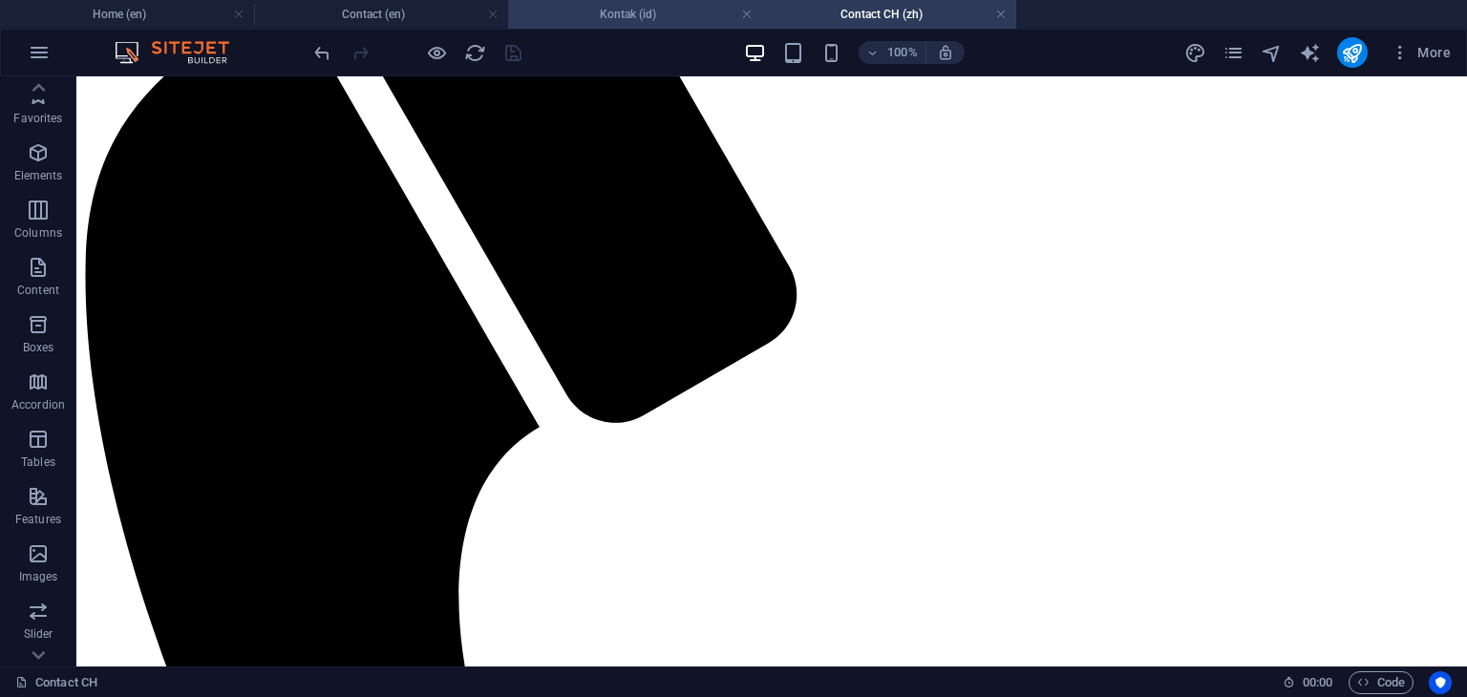
click at [643, 10] on h4 "Kontak (id)" at bounding box center [635, 14] width 254 height 21
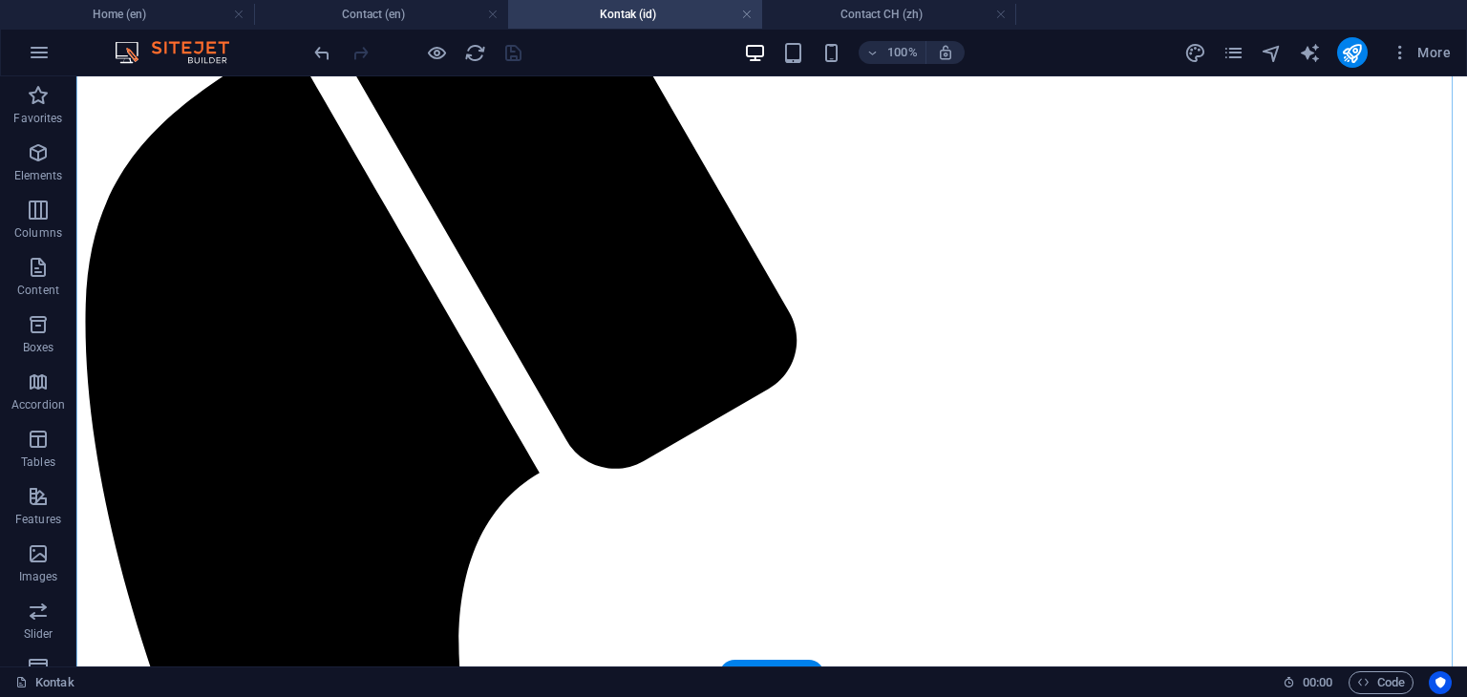
scroll to position [382, 0]
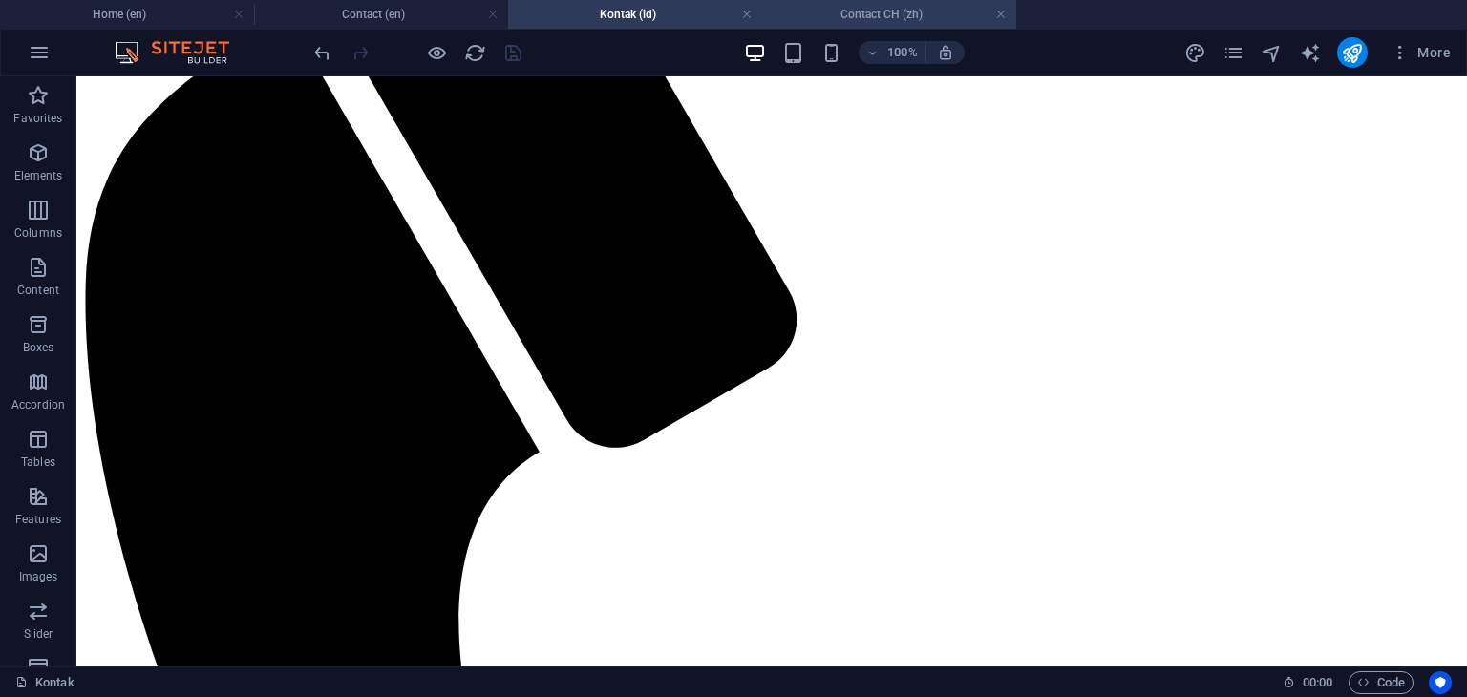
click at [873, 20] on h4 "Contact CH (zh)" at bounding box center [889, 14] width 254 height 21
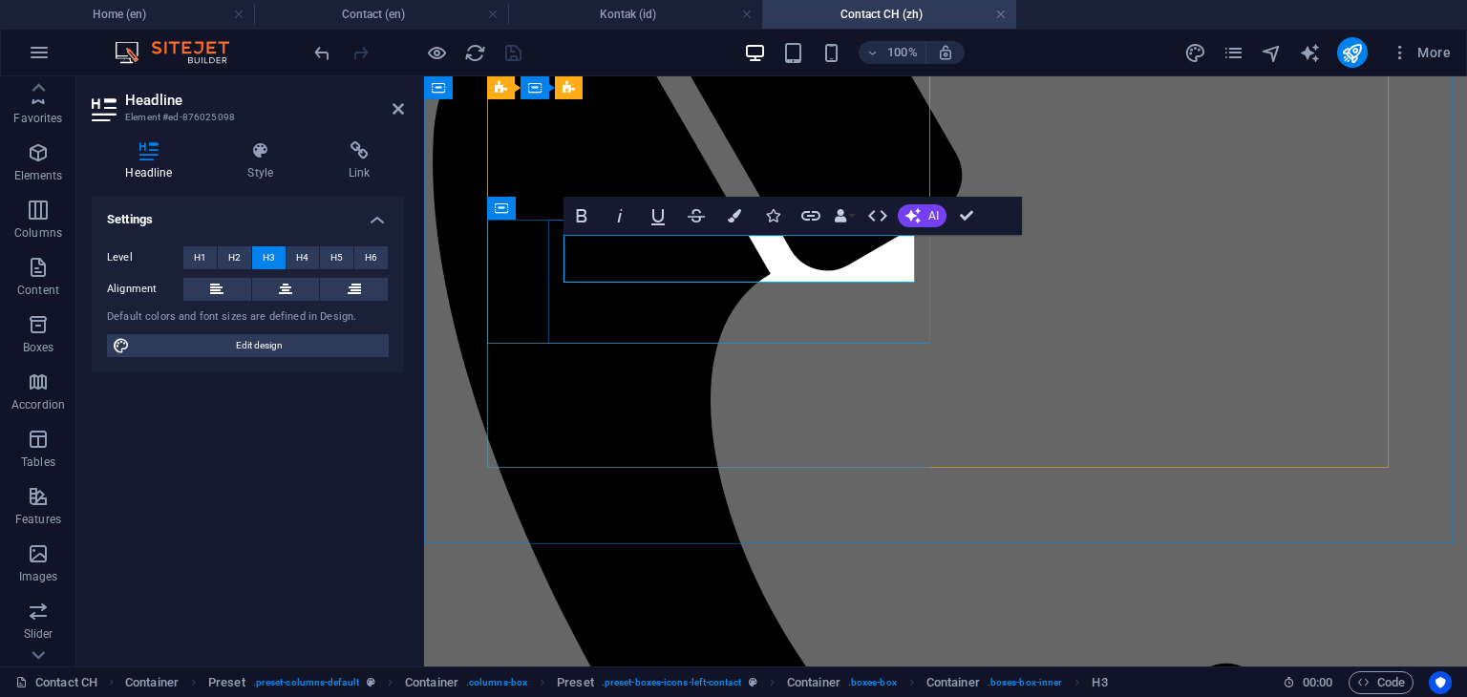
scroll to position [0, 13]
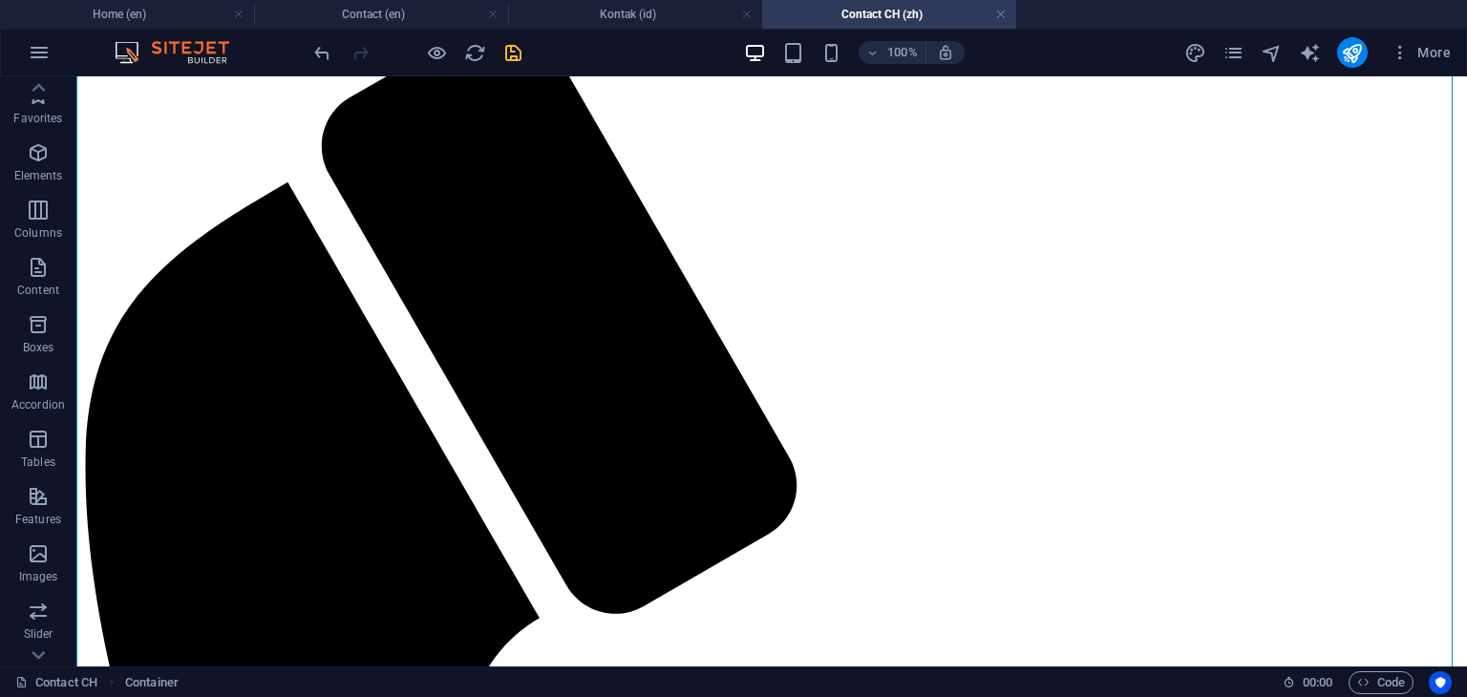
scroll to position [329, 0]
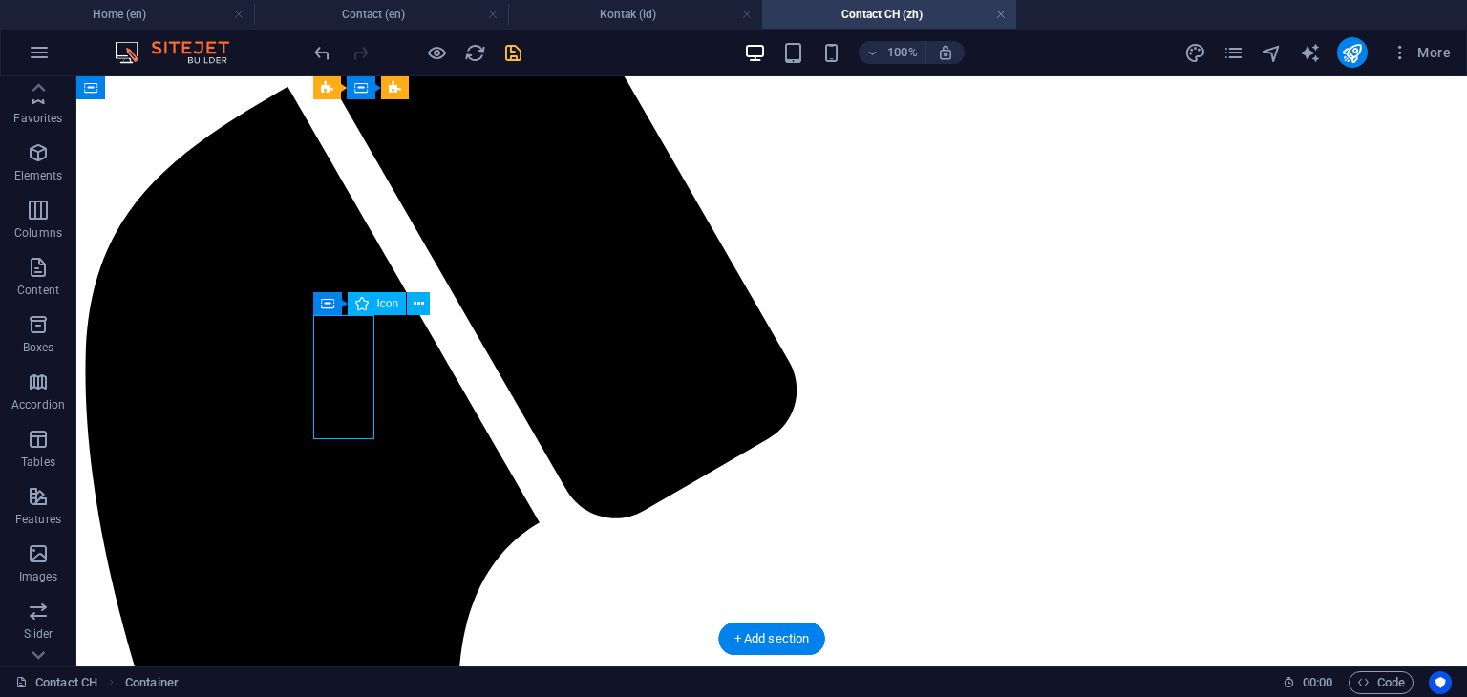
select select "xMidYMid"
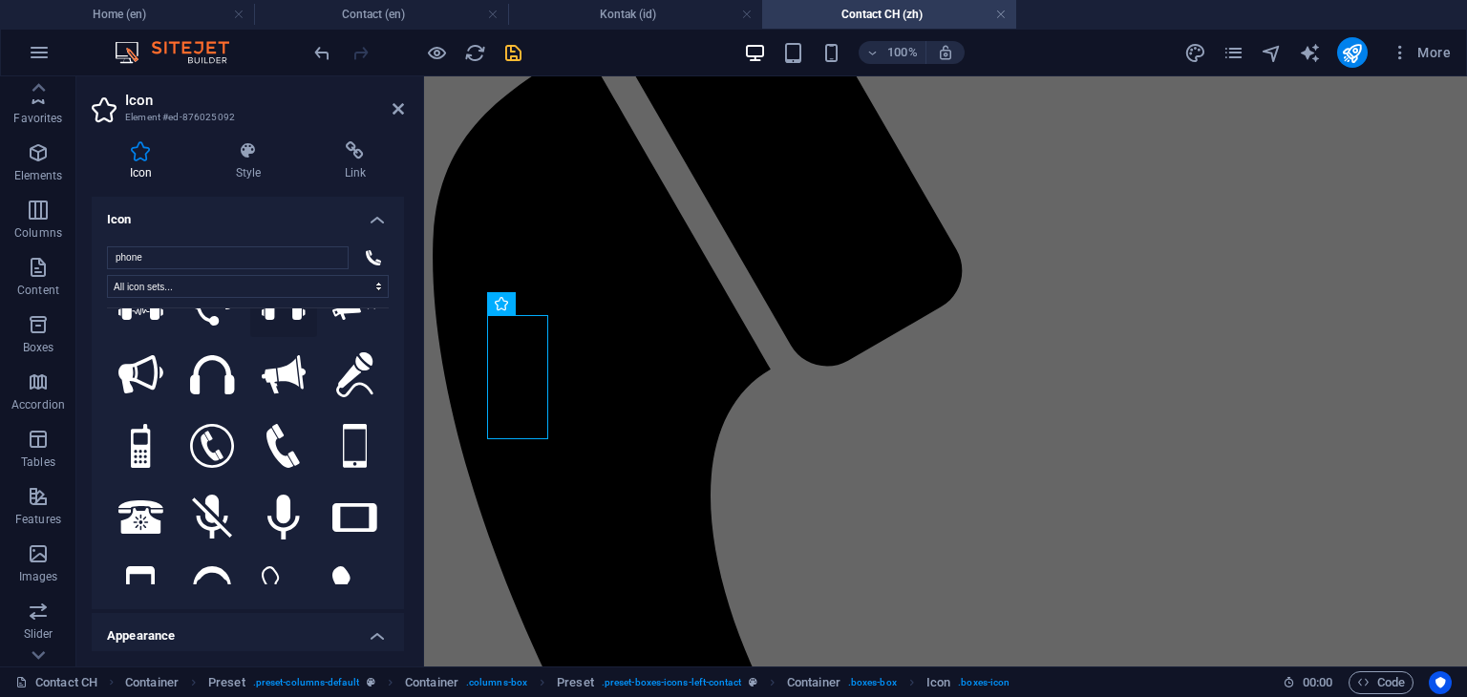
scroll to position [287, 0]
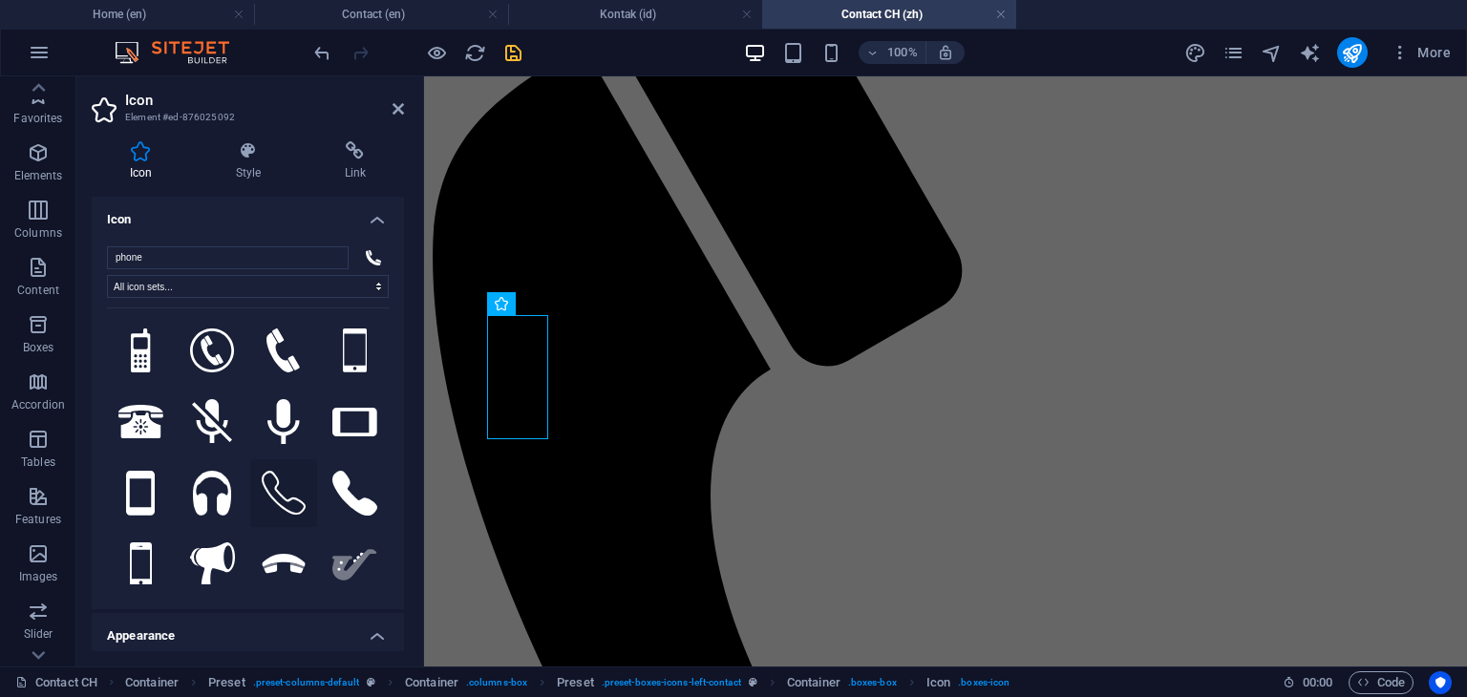
click at [283, 484] on icon at bounding box center [284, 493] width 45 height 45
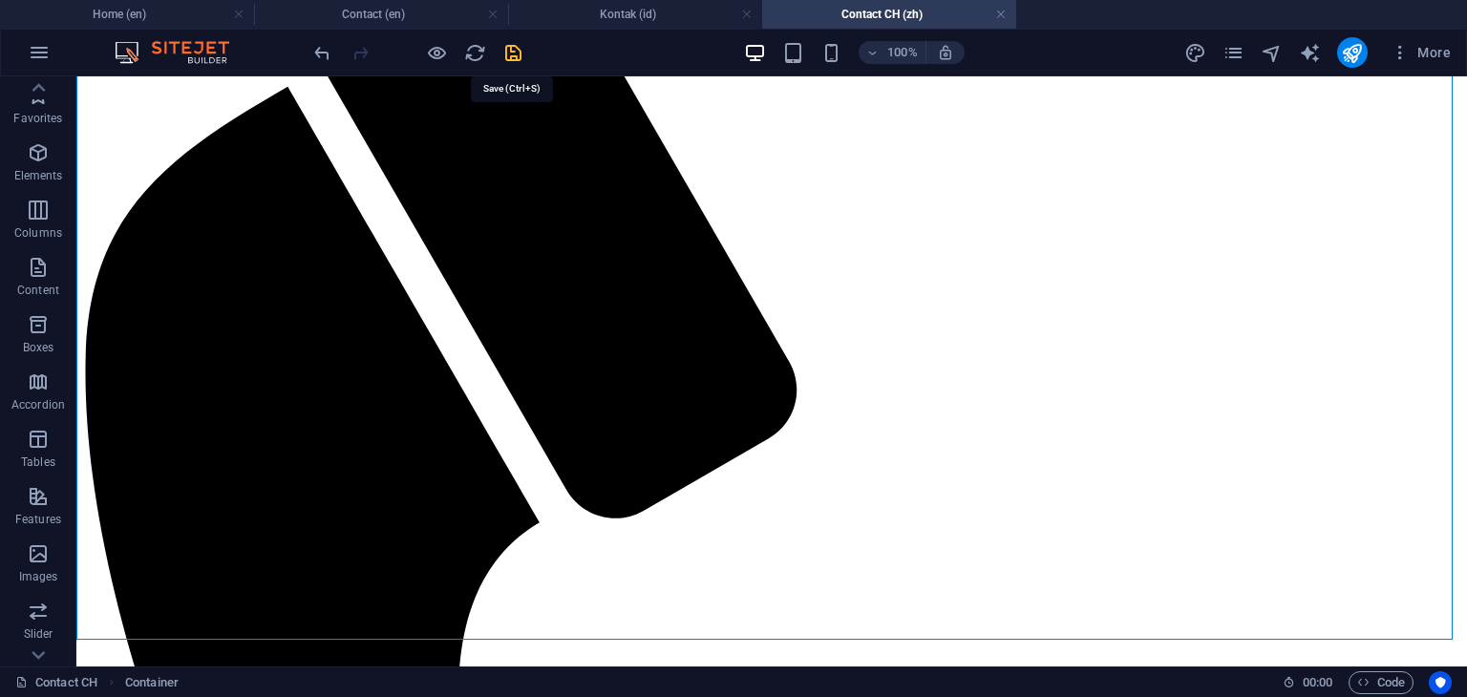
click at [513, 54] on icon "save" at bounding box center [513, 53] width 22 height 22
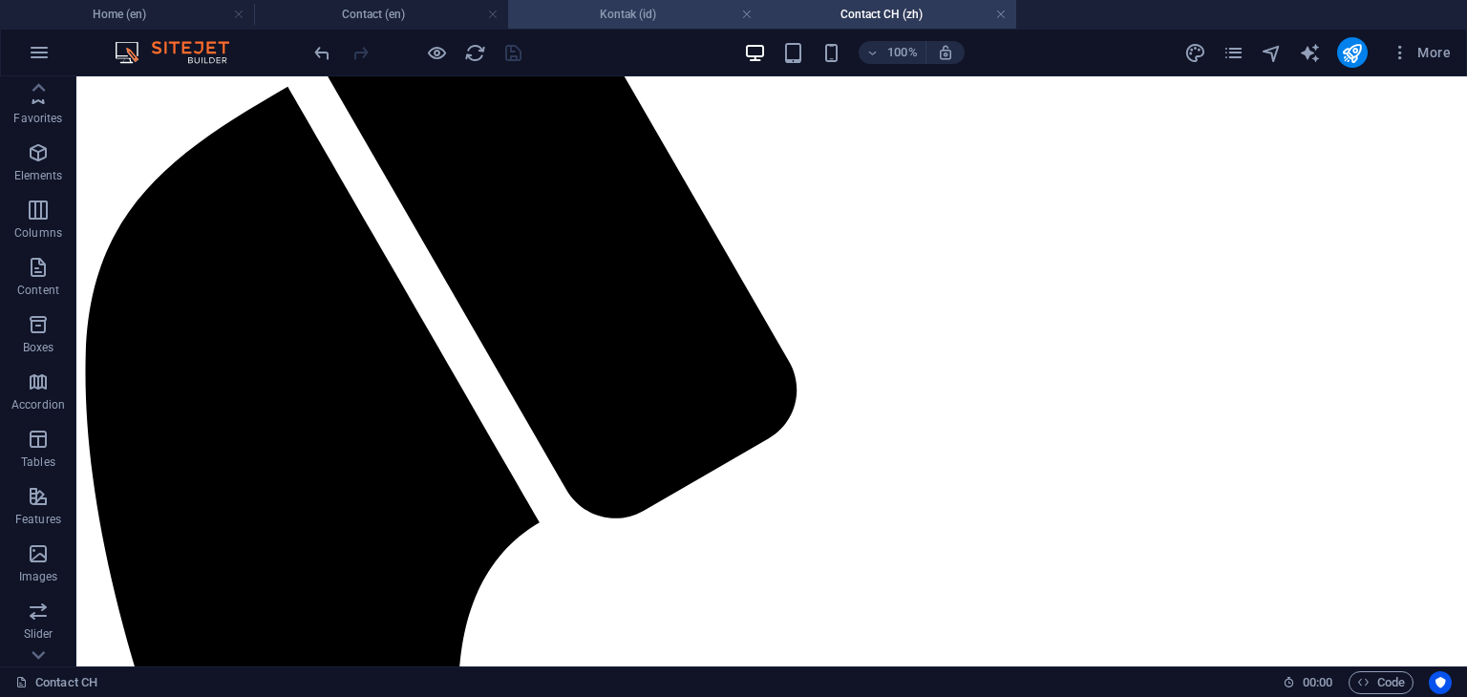
click at [606, 15] on h4 "Kontak (id)" at bounding box center [635, 14] width 254 height 21
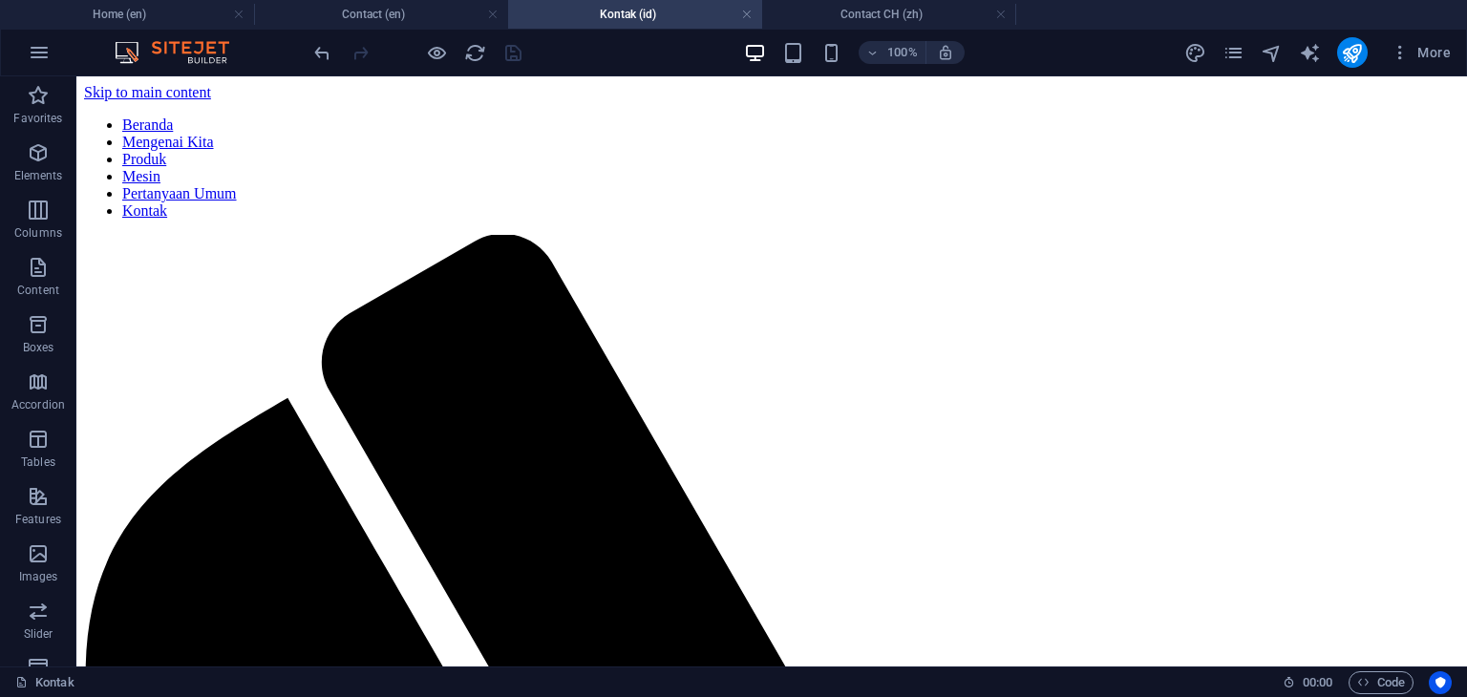
scroll to position [382, 0]
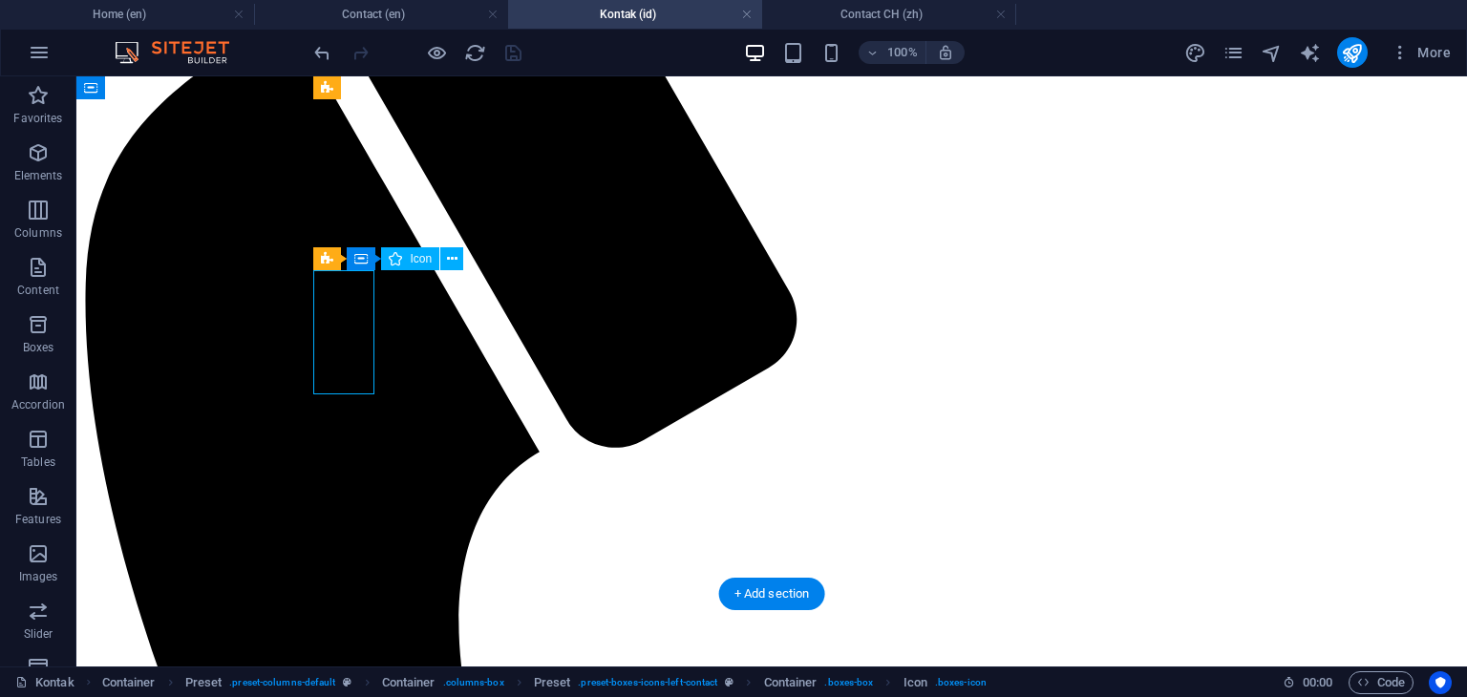
select select "xMidYMid"
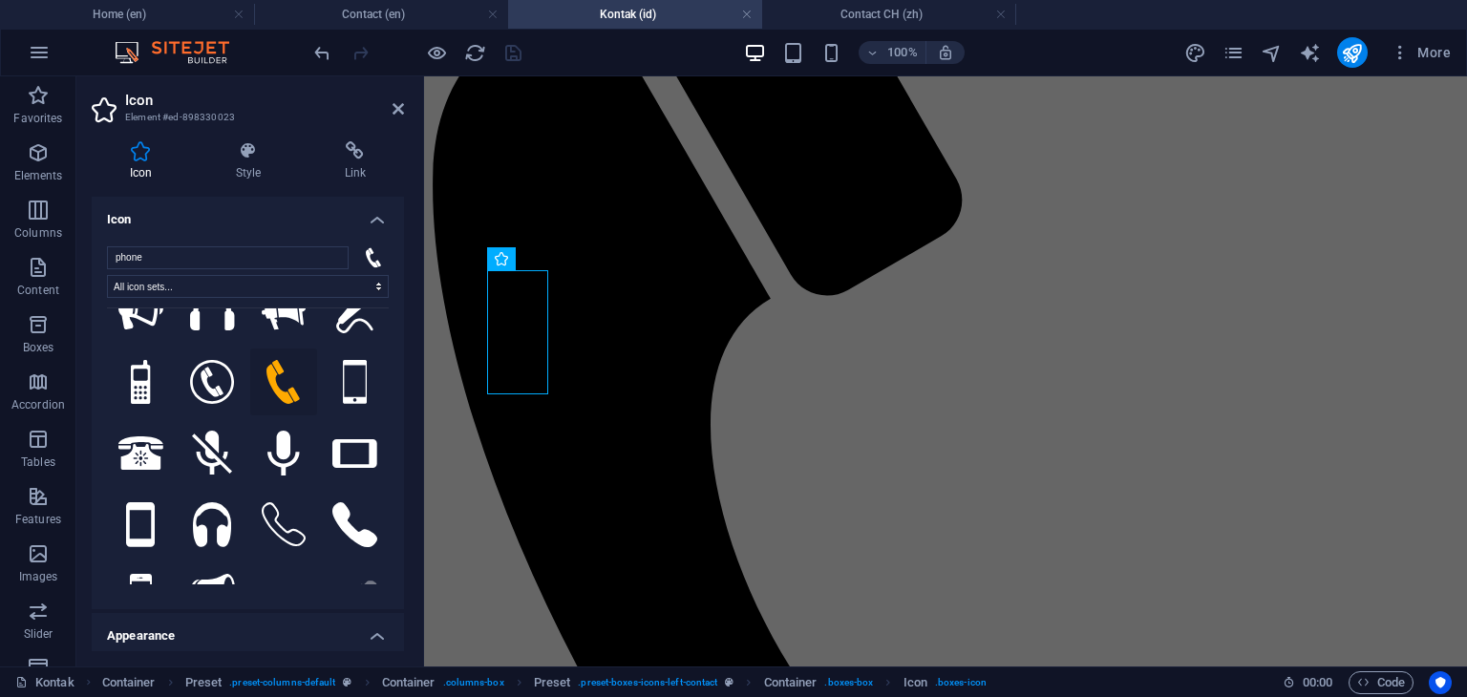
scroll to position [287, 0]
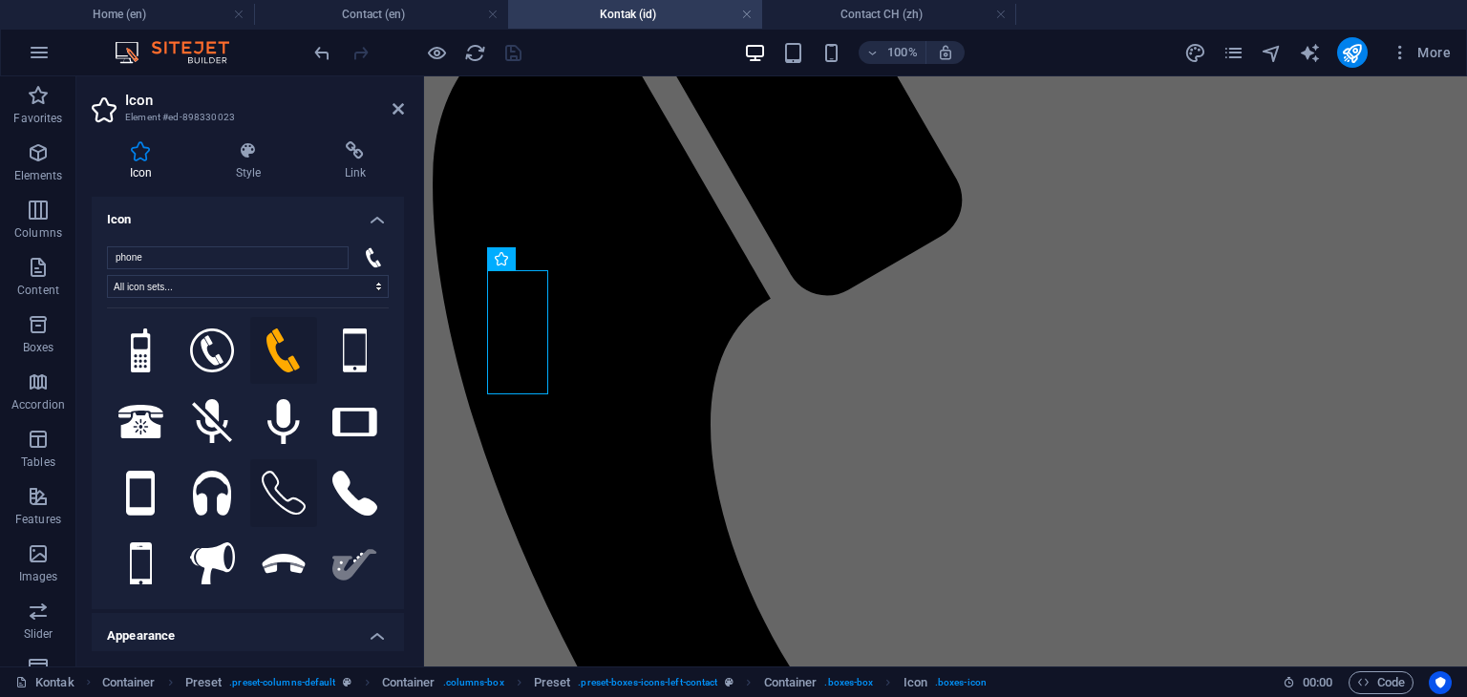
click at [279, 486] on icon at bounding box center [283, 493] width 45 height 45
click at [416, 14] on h4 "Contact (en)" at bounding box center [381, 14] width 254 height 21
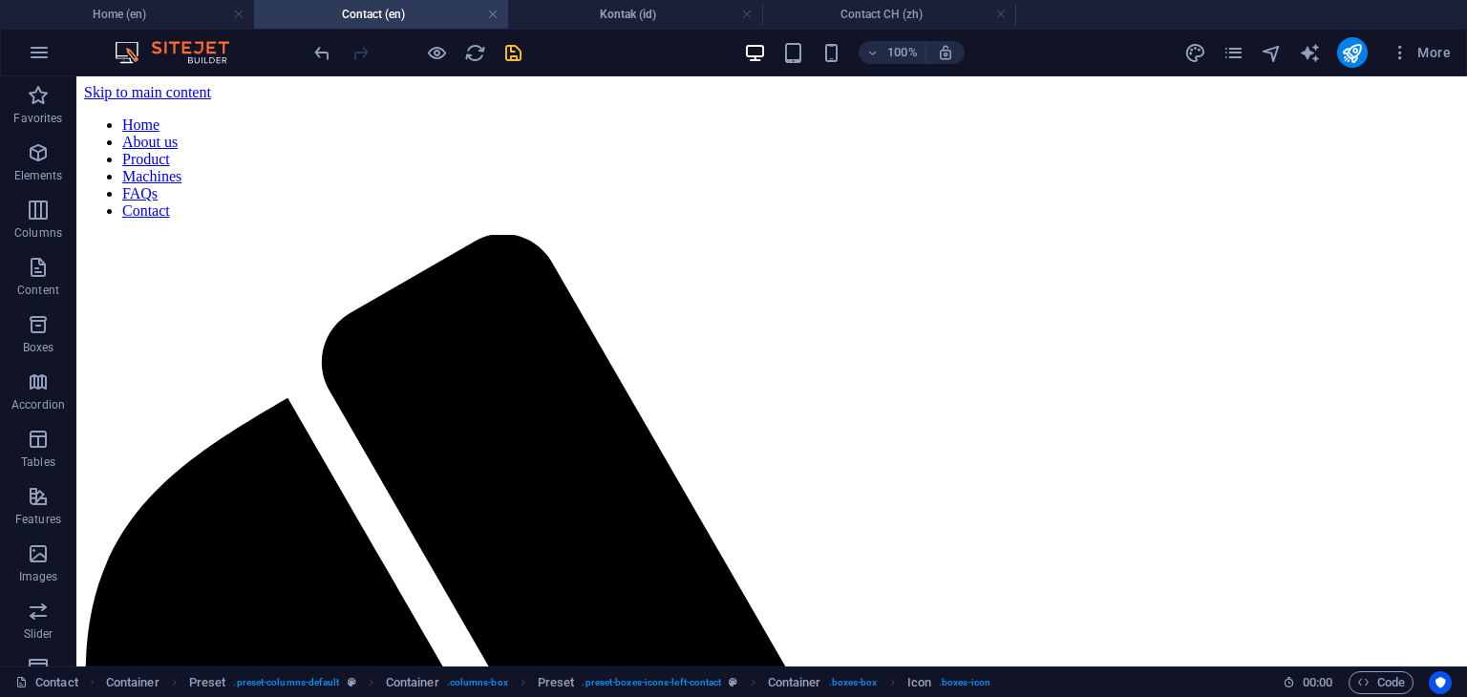
scroll to position [0, 0]
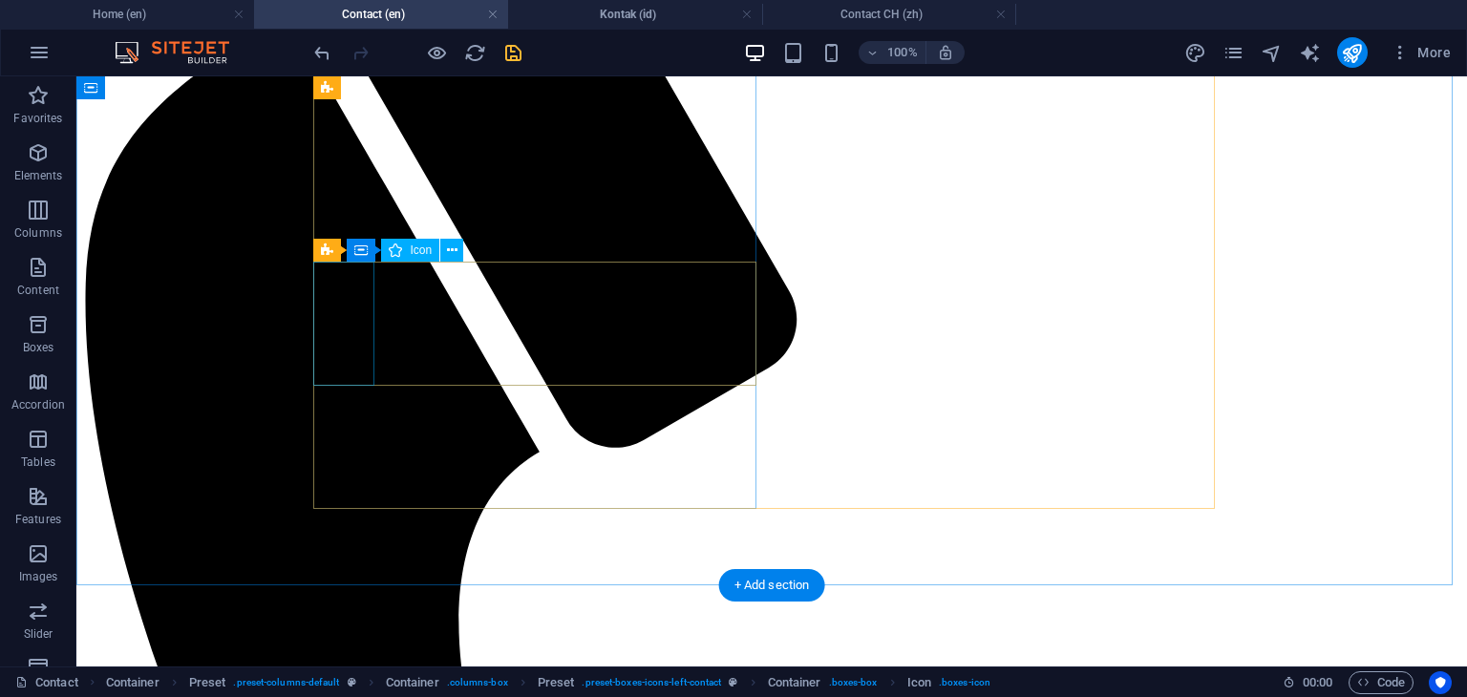
select select "xMidYMid"
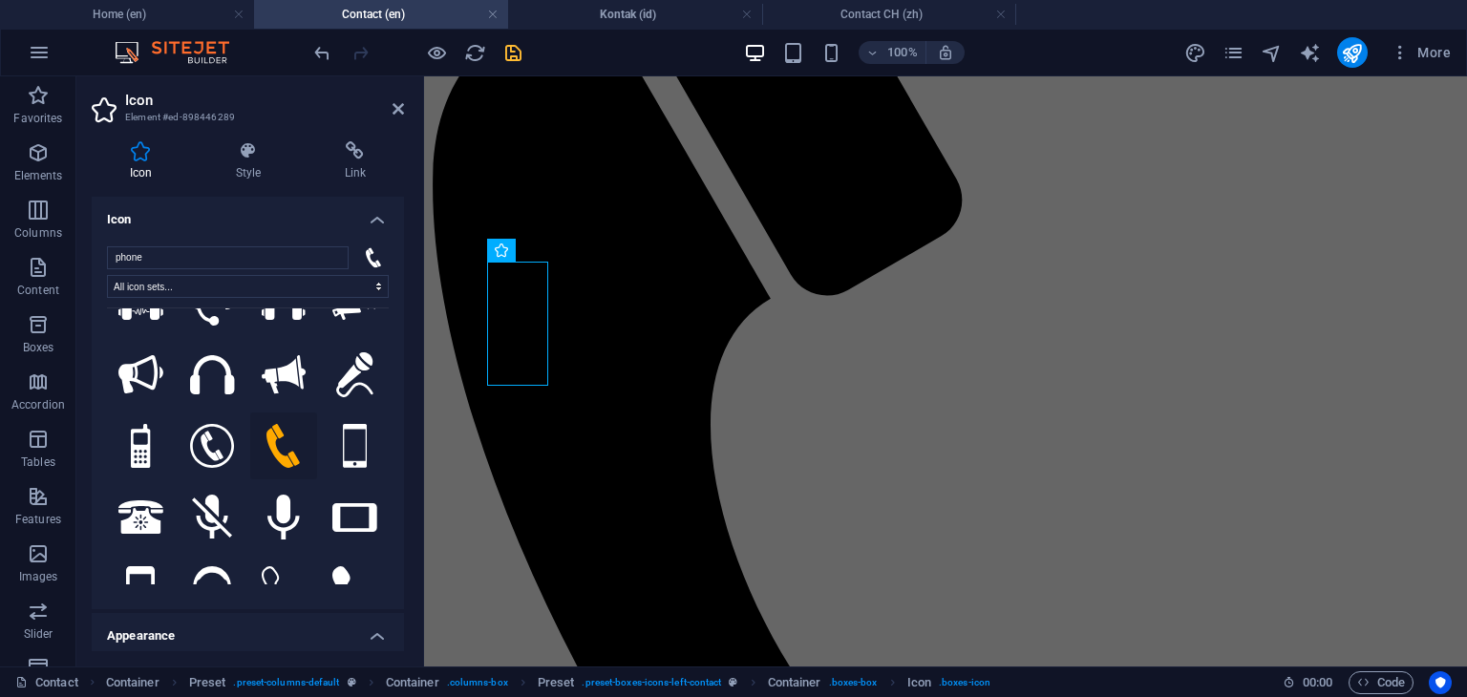
scroll to position [287, 0]
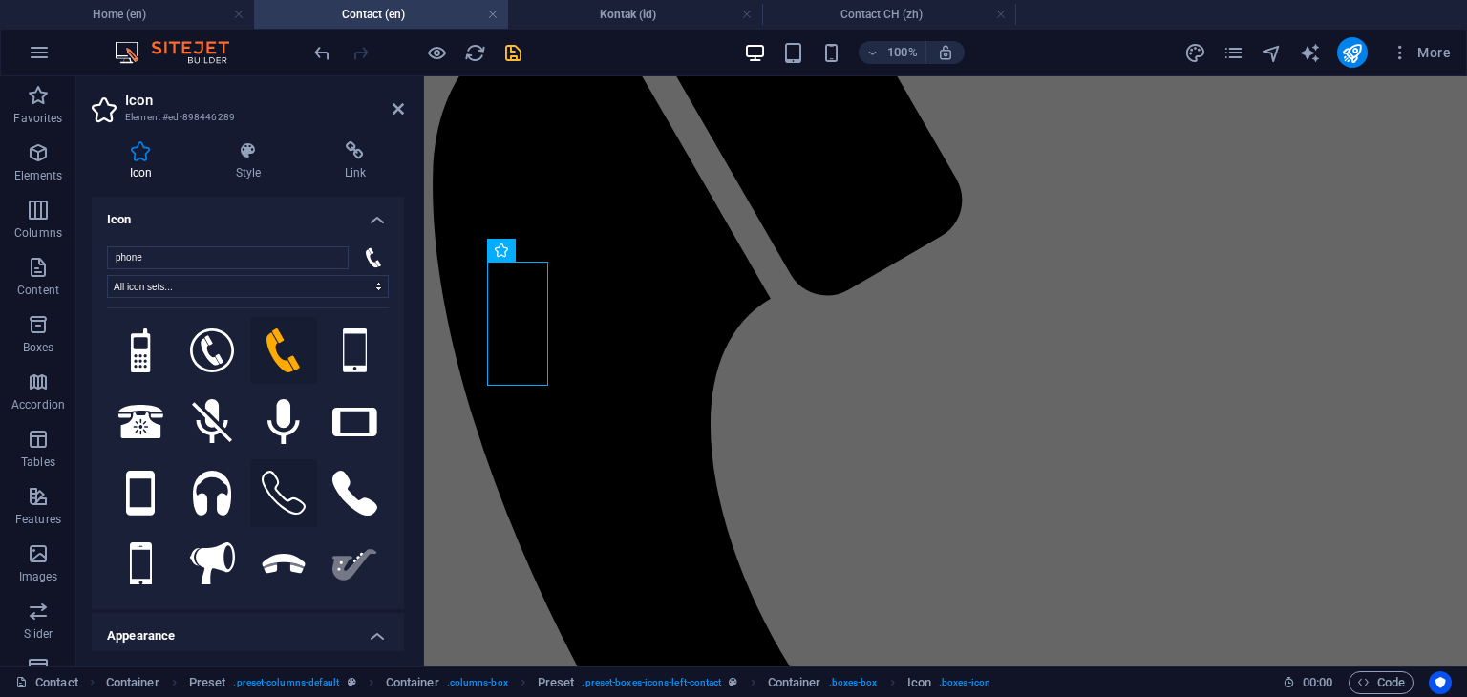
click at [278, 478] on icon at bounding box center [284, 493] width 45 height 45
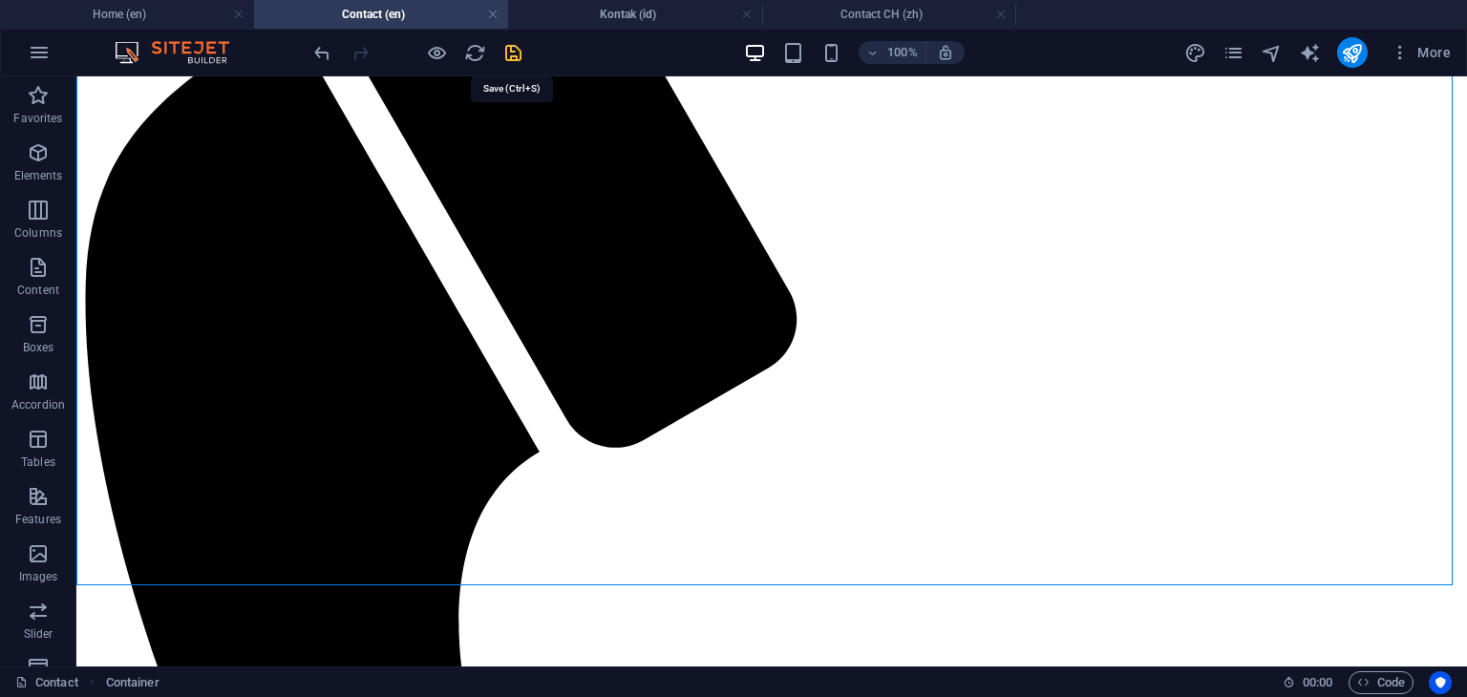
click at [515, 57] on icon "save" at bounding box center [513, 53] width 22 height 22
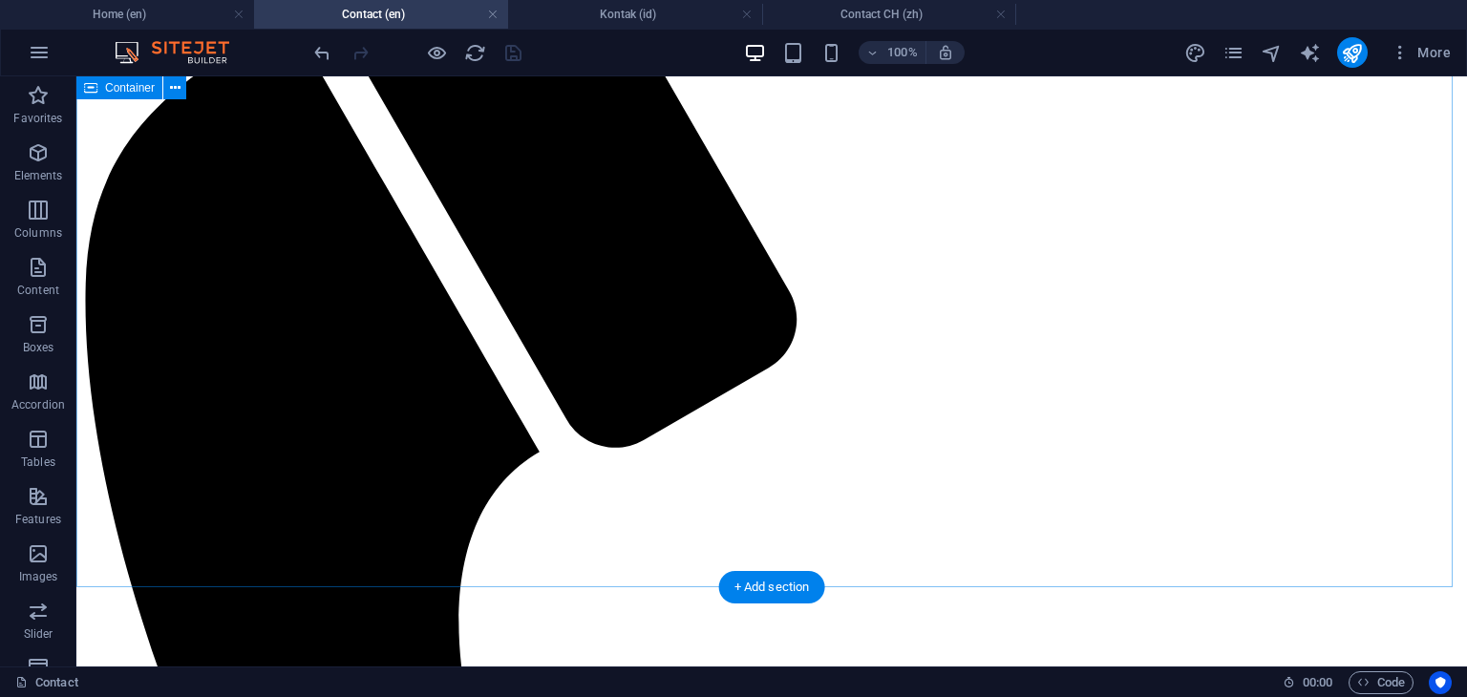
scroll to position [191, 0]
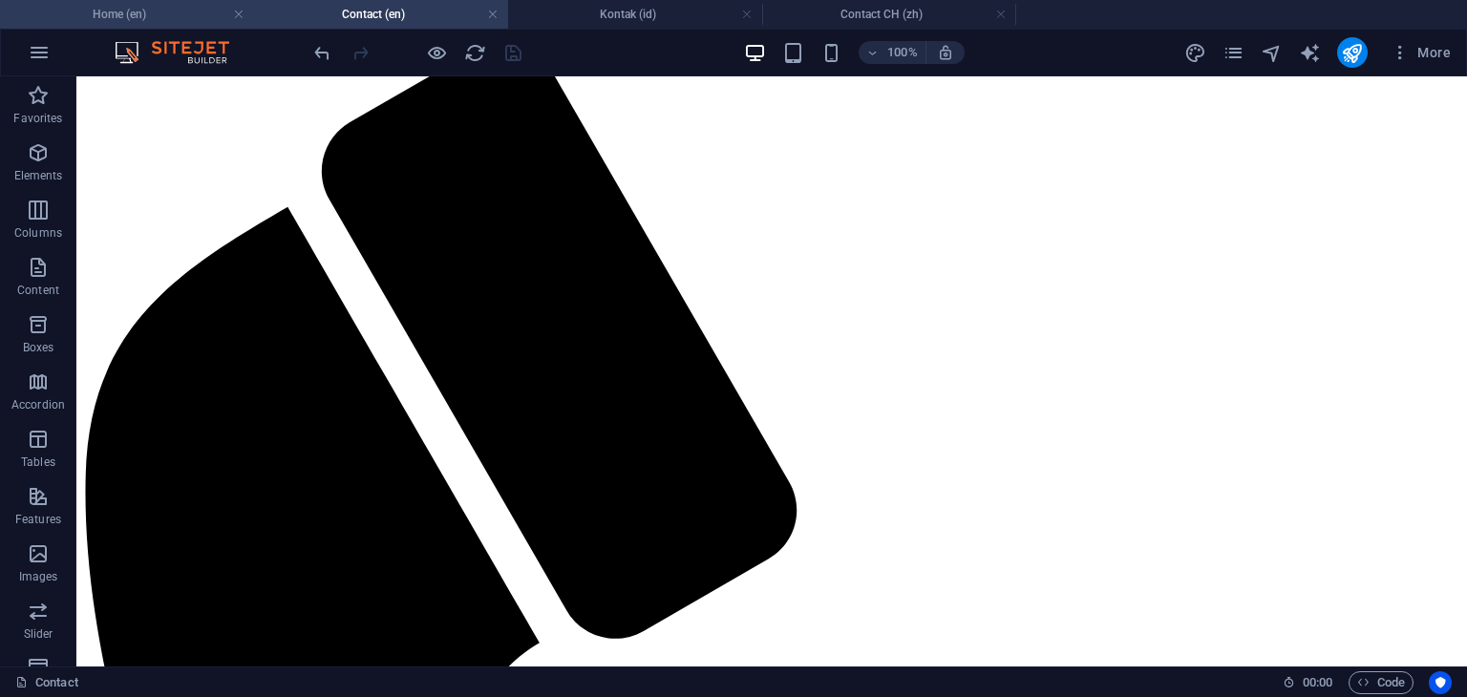
click at [153, 13] on h4 "Home (en)" at bounding box center [127, 14] width 254 height 21
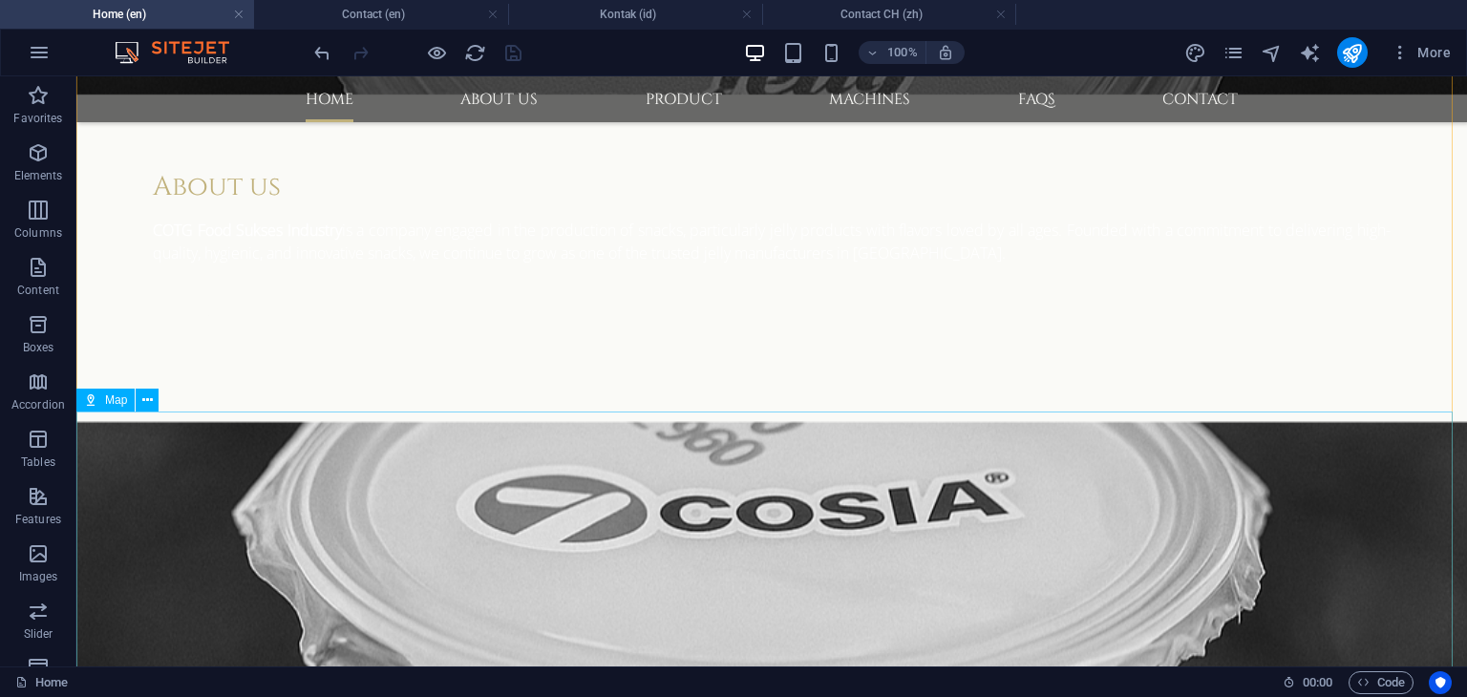
scroll to position [1987, 0]
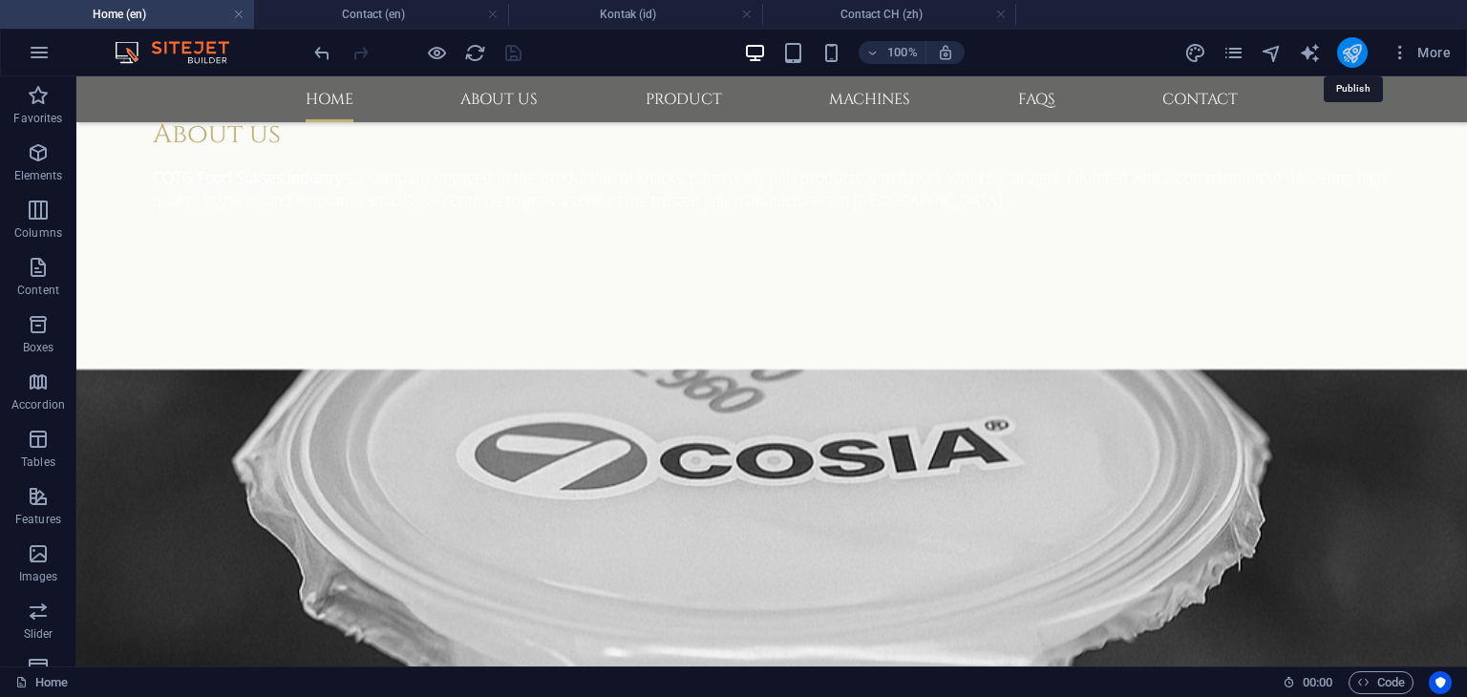
click at [1346, 58] on icon "publish" at bounding box center [1352, 53] width 22 height 22
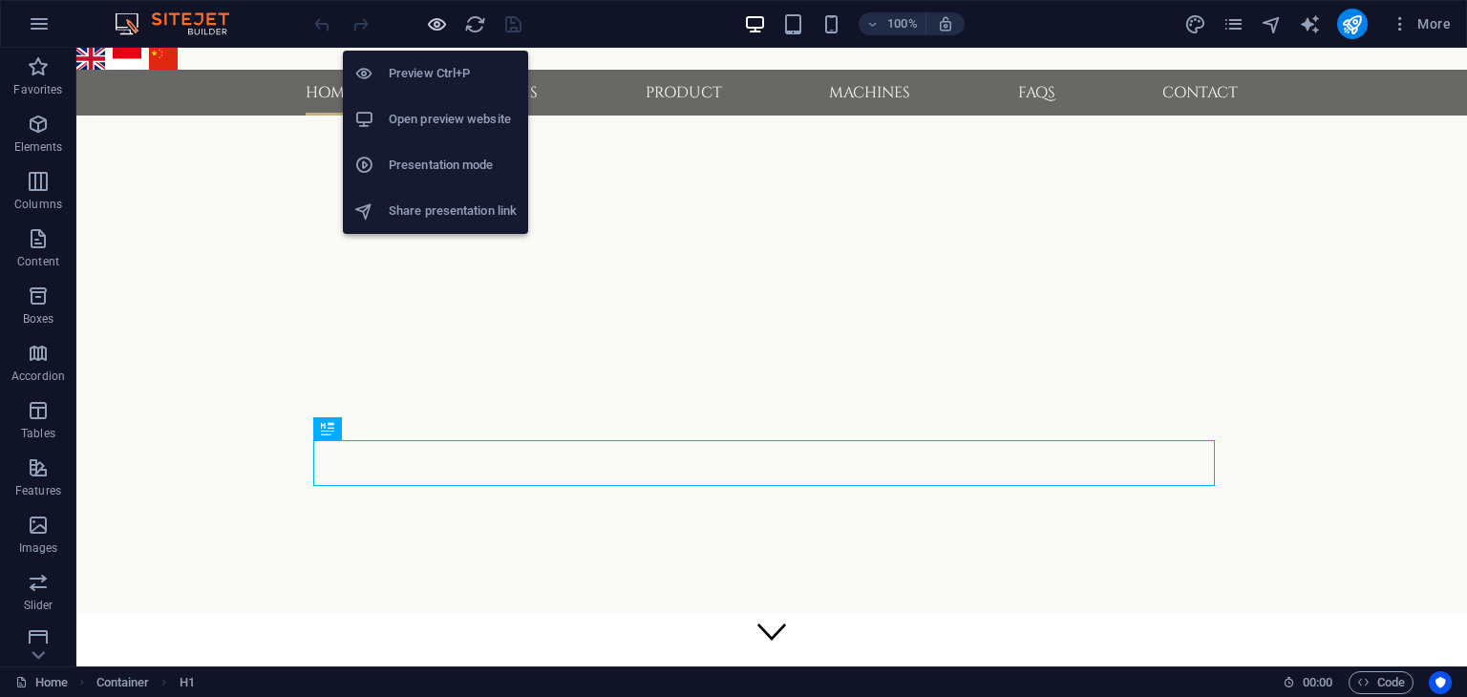
click at [439, 24] on icon "button" at bounding box center [437, 24] width 22 height 22
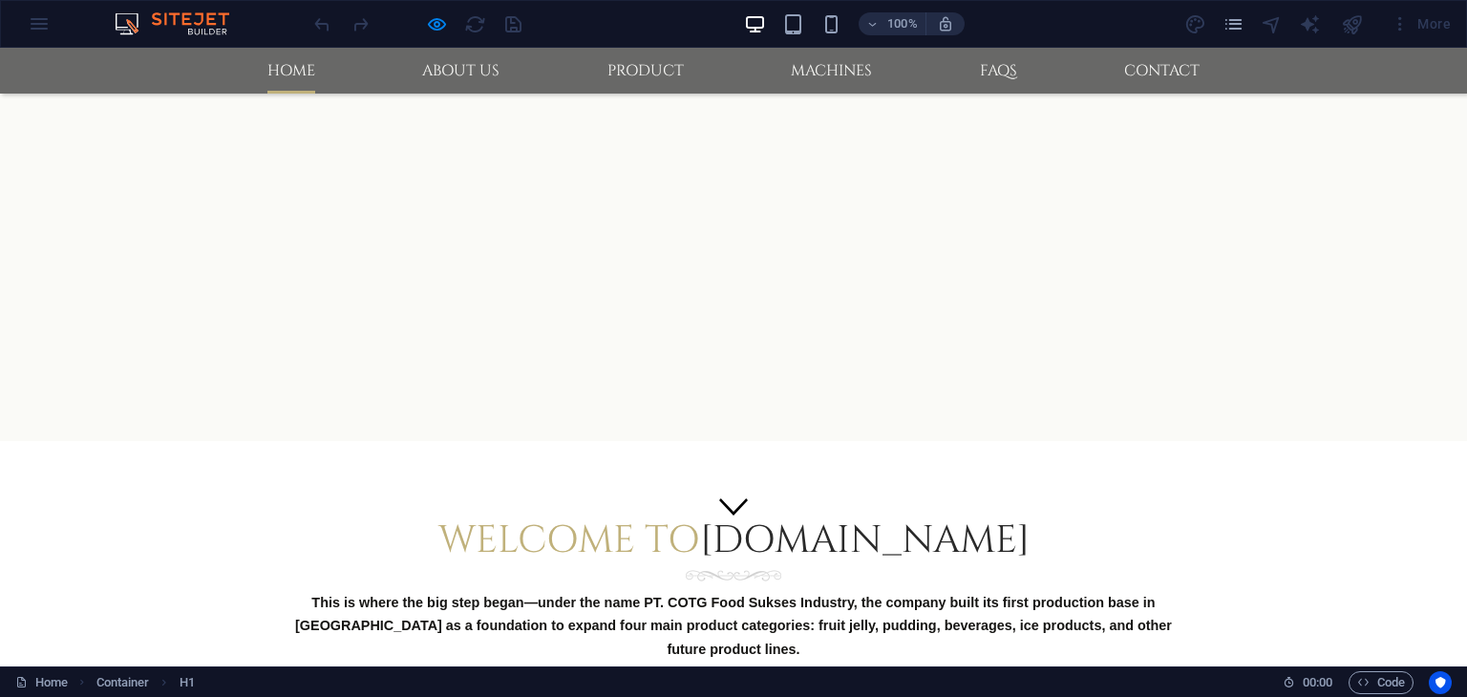
scroll to position [96, 0]
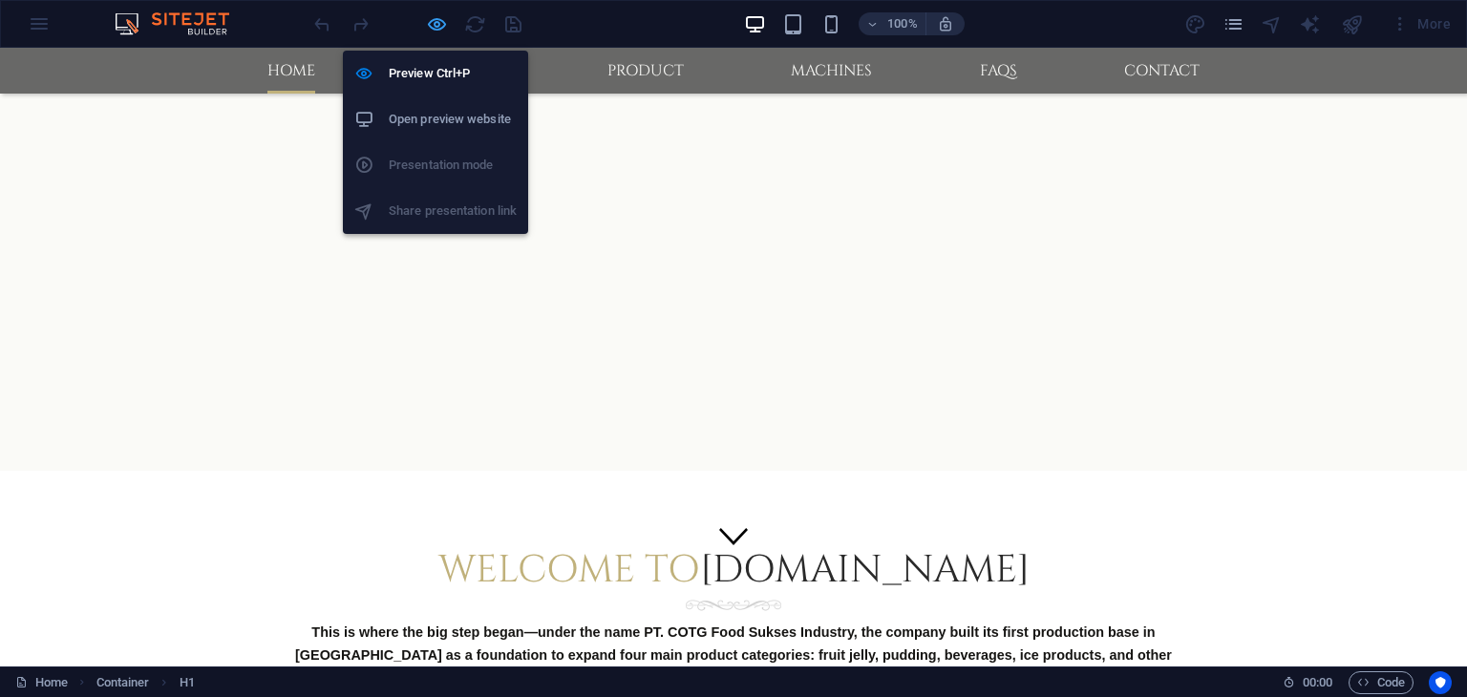
click at [434, 31] on icon "button" at bounding box center [437, 24] width 22 height 22
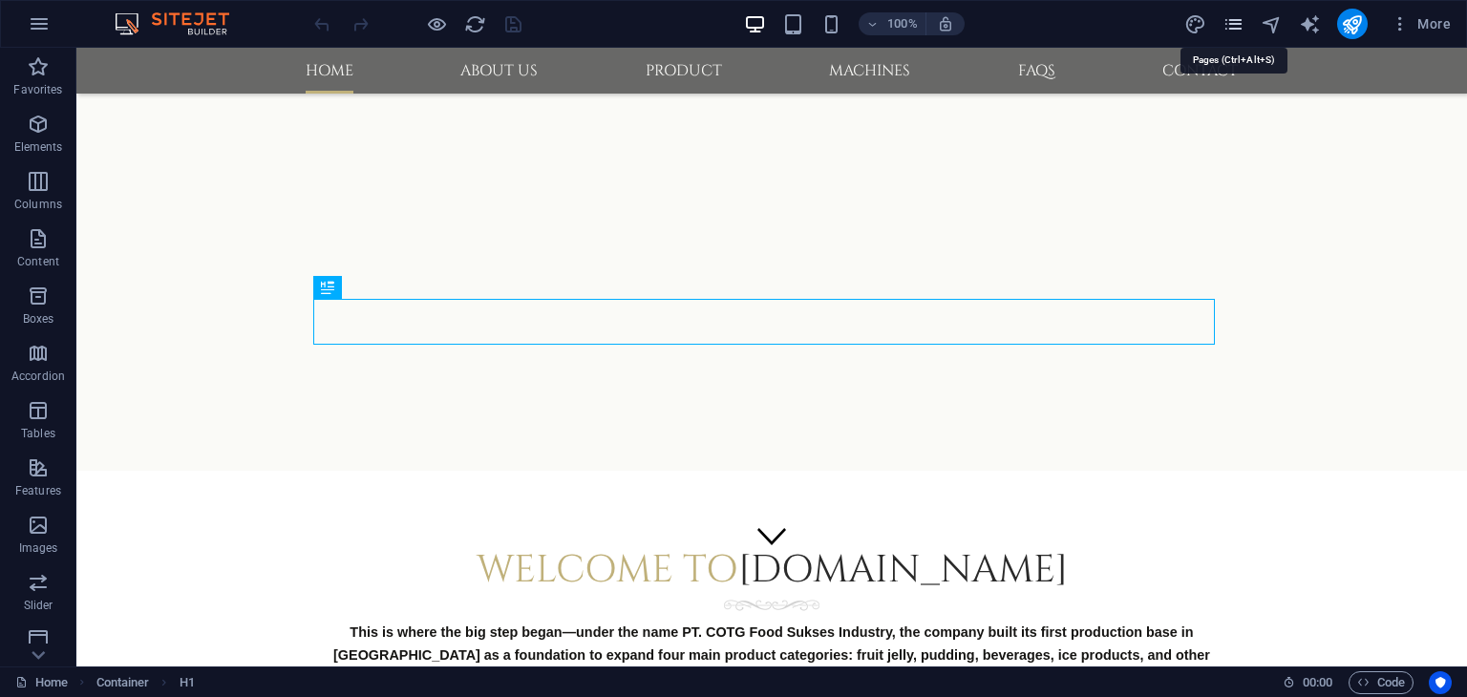
click at [1238, 33] on icon "pages" at bounding box center [1233, 24] width 22 height 22
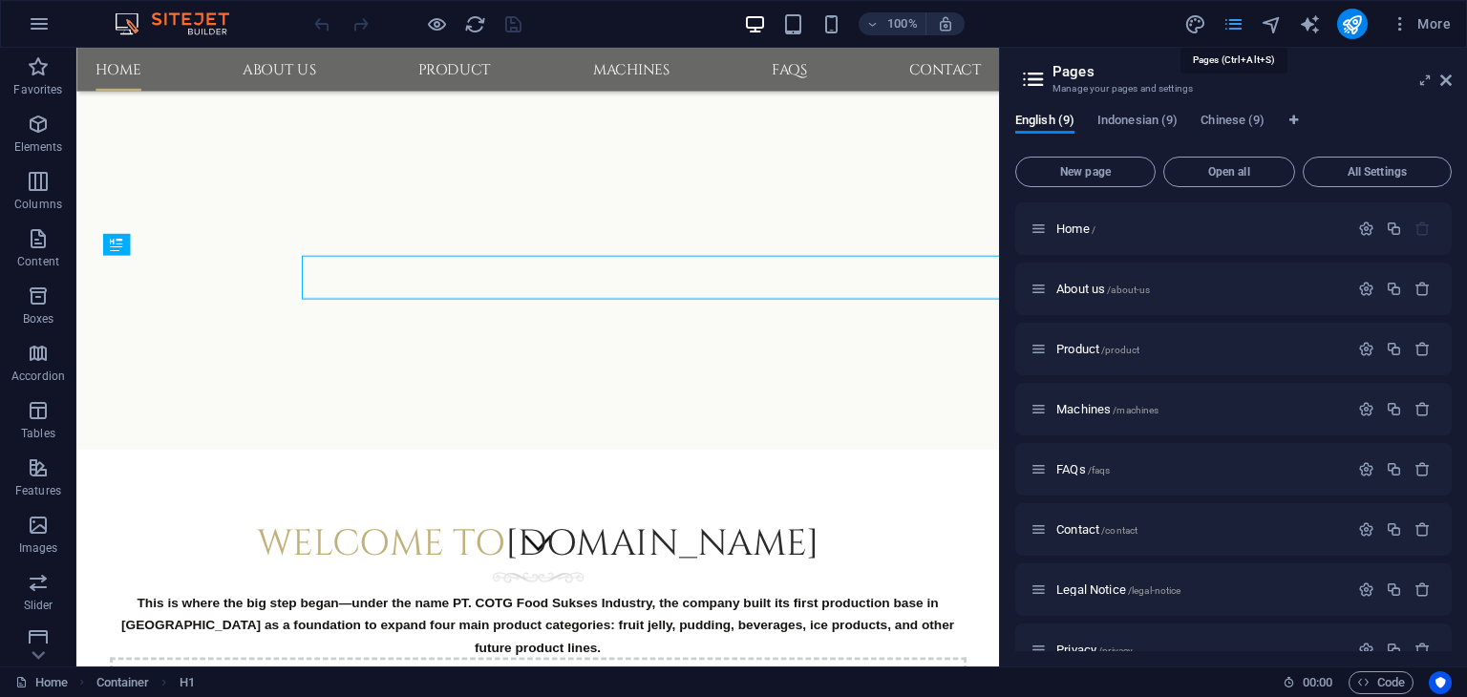
scroll to position [127, 0]
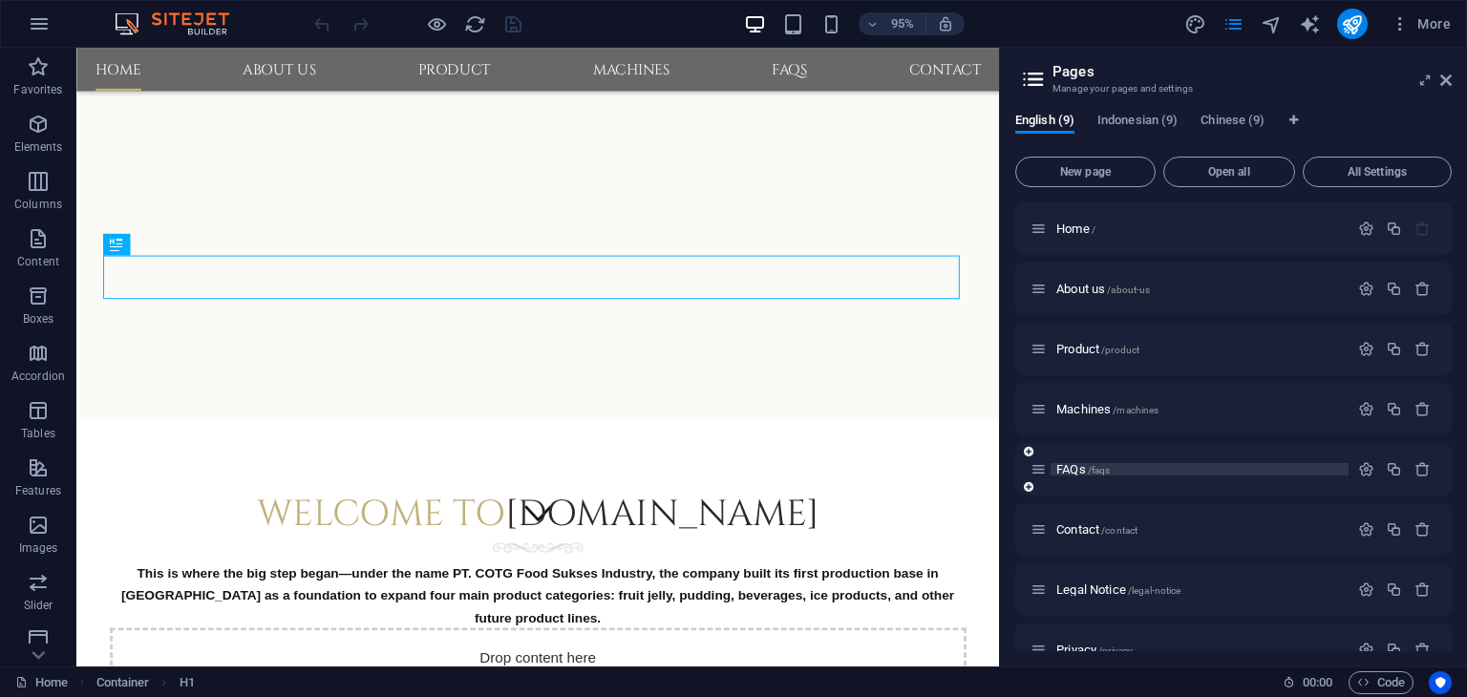
click at [1067, 474] on span "FAQs /faqs" at bounding box center [1082, 469] width 53 height 14
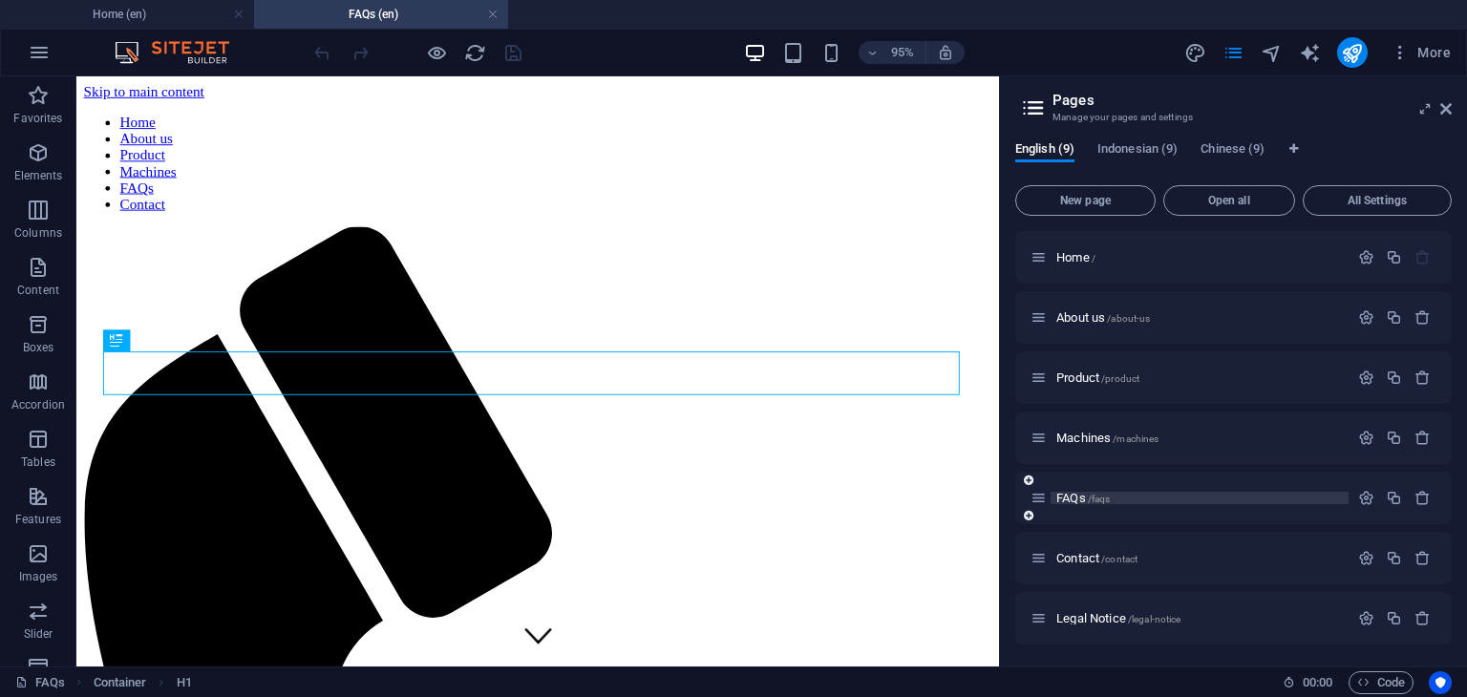
scroll to position [0, 0]
click at [1077, 555] on span "Contact /contact" at bounding box center [1096, 558] width 81 height 14
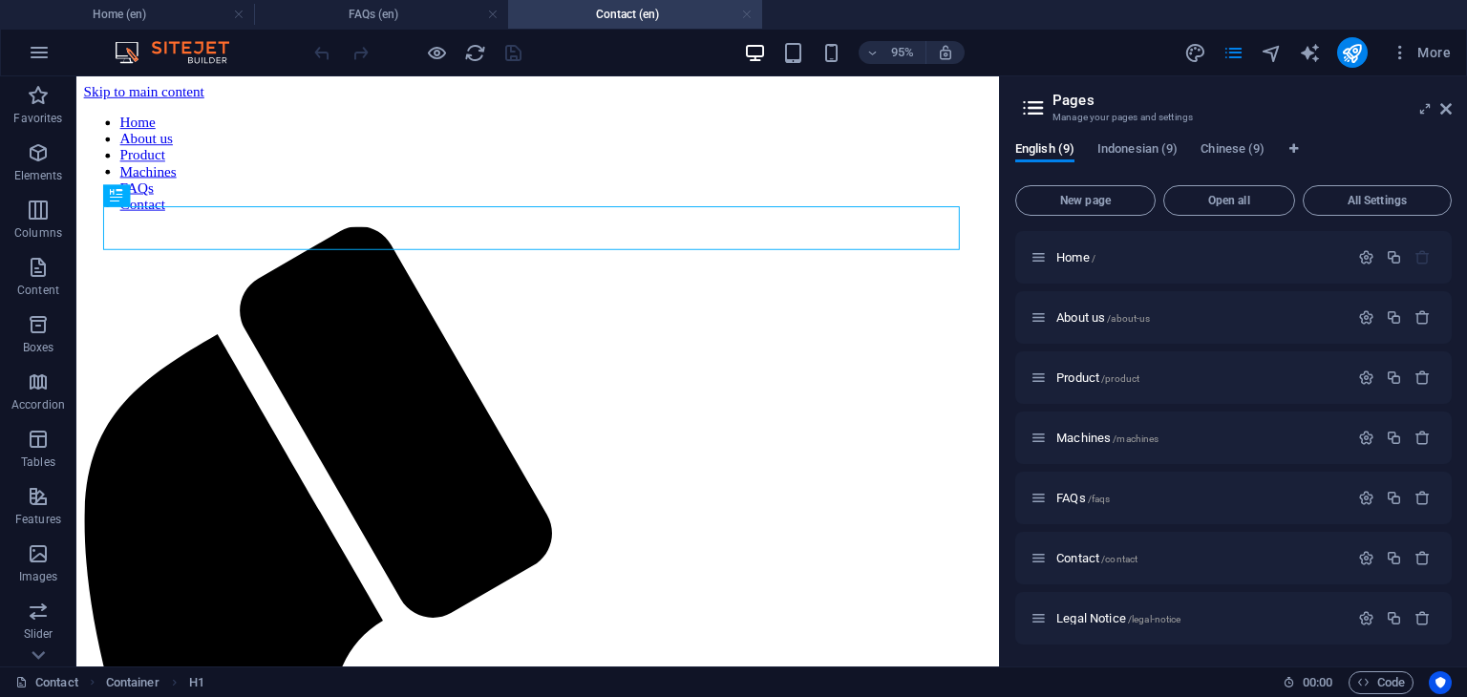
click at [745, 16] on link at bounding box center [746, 15] width 11 height 18
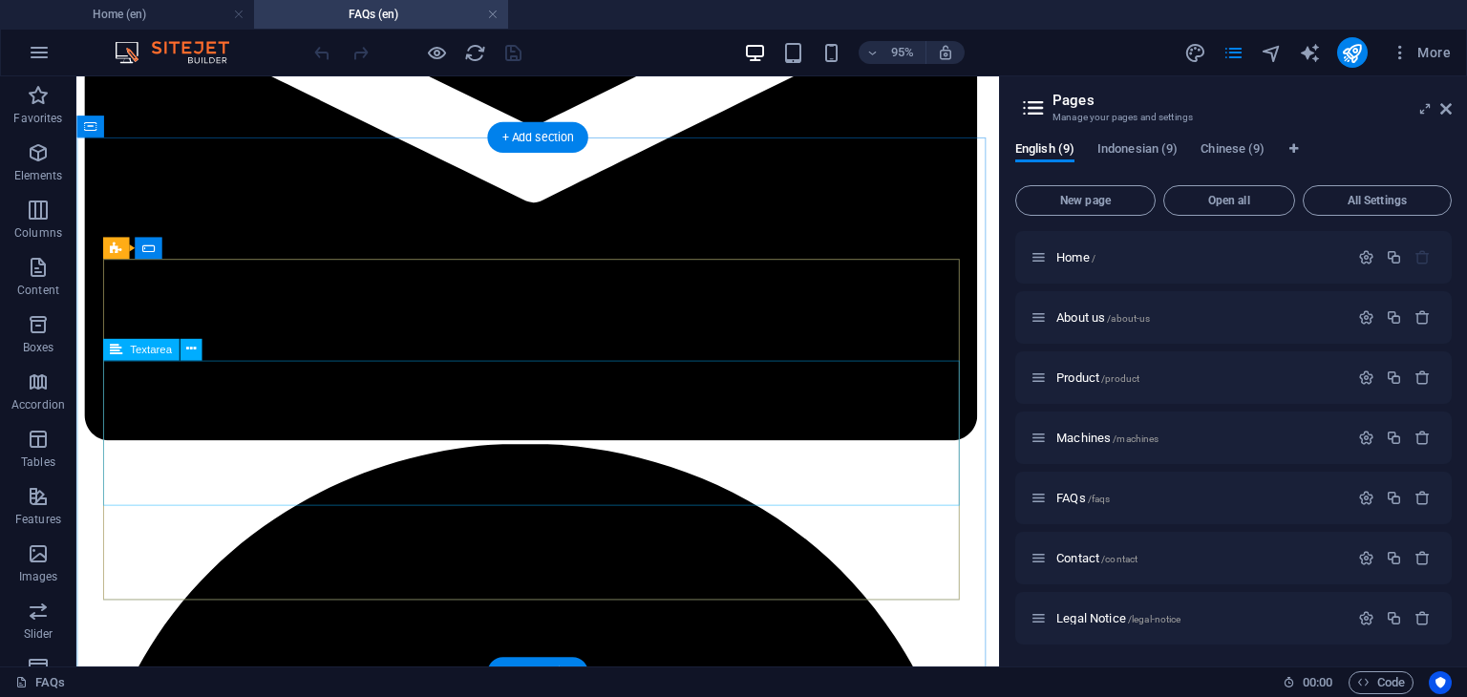
scroll to position [1719, 0]
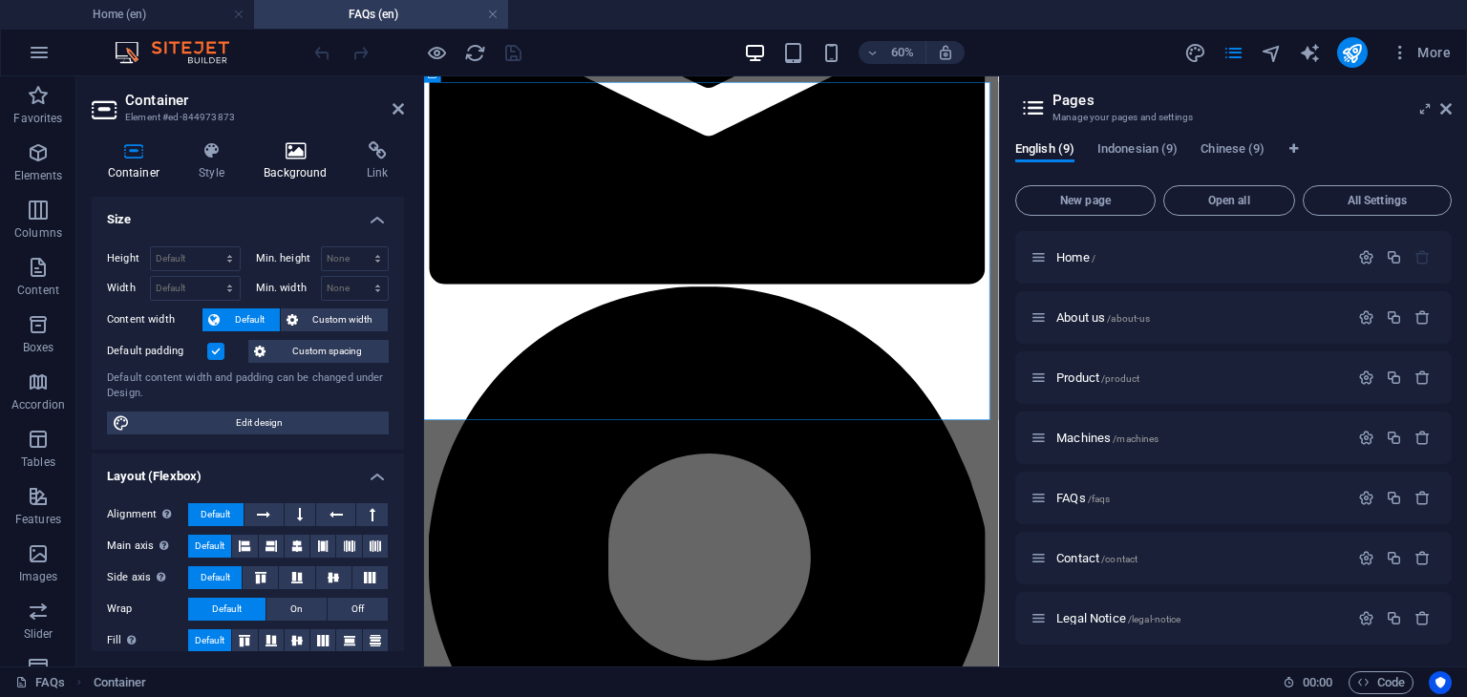
click at [300, 165] on h4 "Background" at bounding box center [299, 161] width 103 height 40
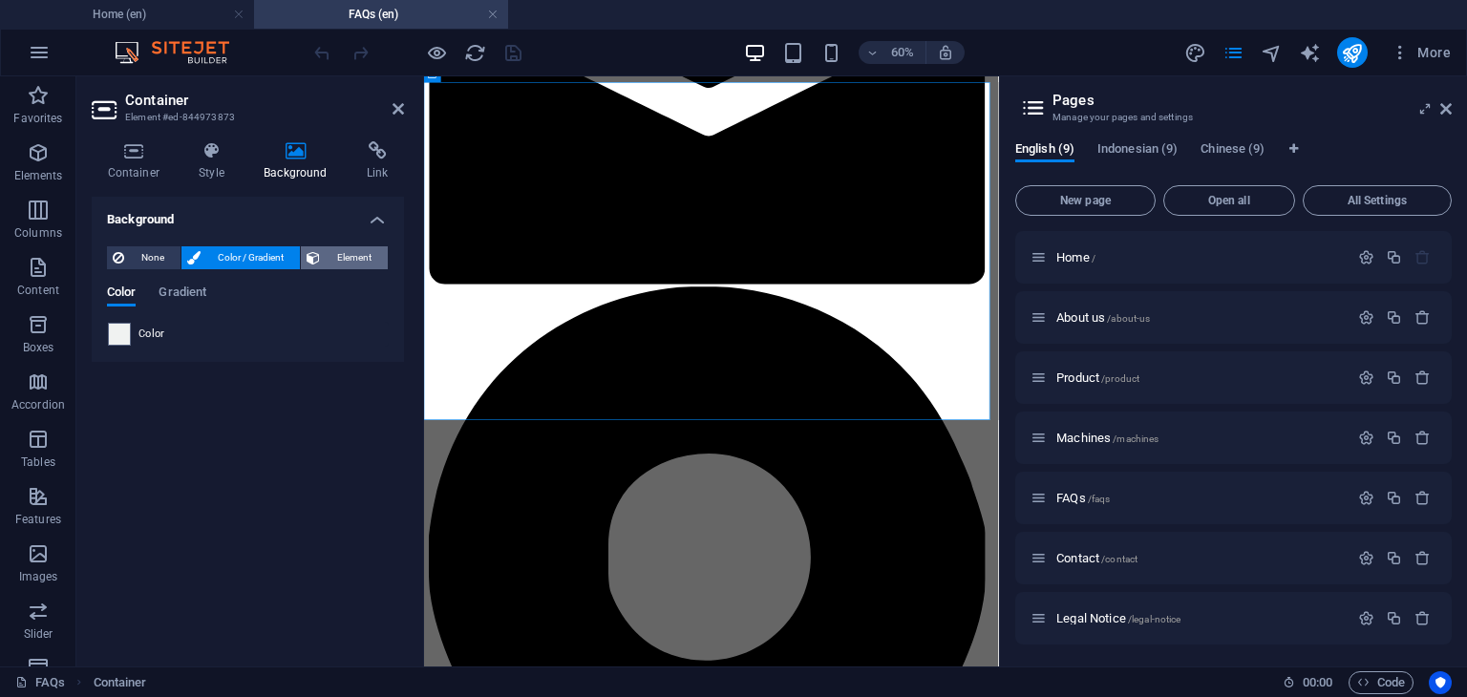
click at [348, 248] on span "Element" at bounding box center [354, 257] width 56 height 23
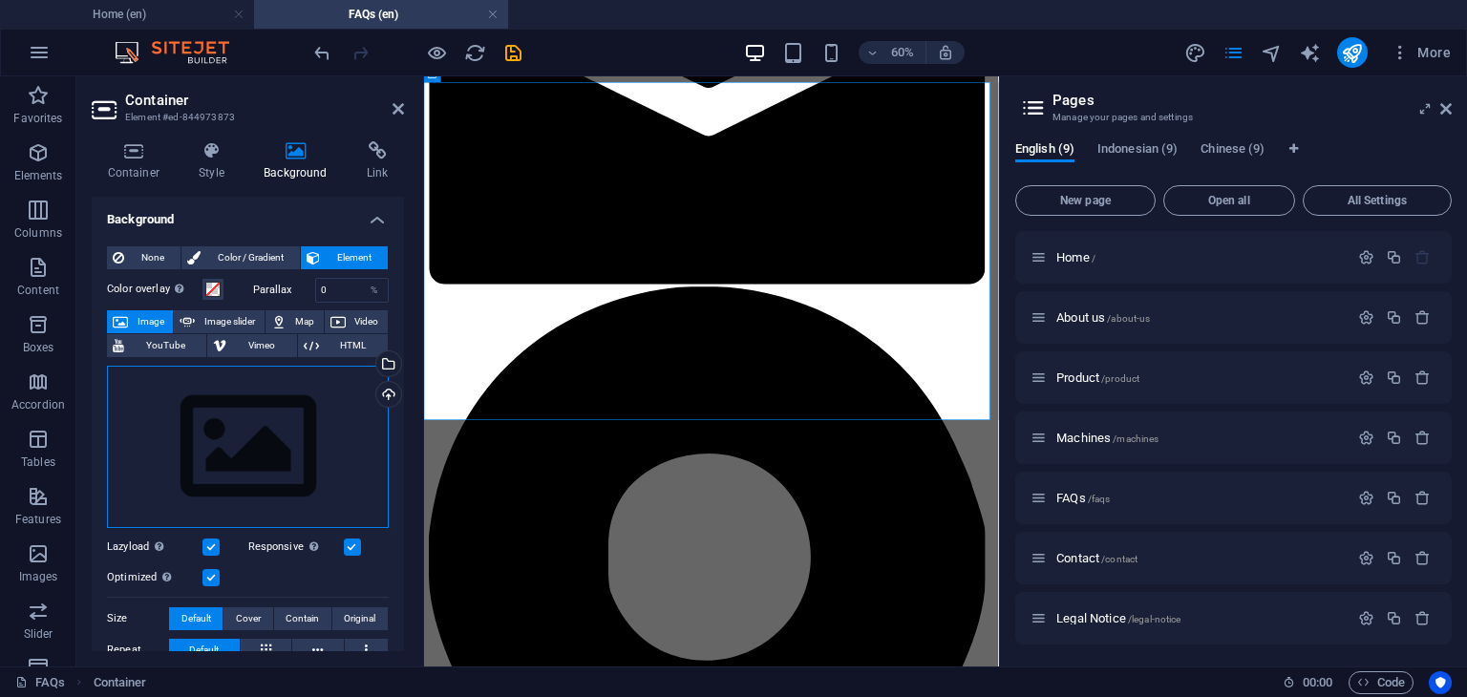
click at [265, 438] on div "Drag files here, click to choose files or select files from Files or our free s…" at bounding box center [248, 447] width 282 height 162
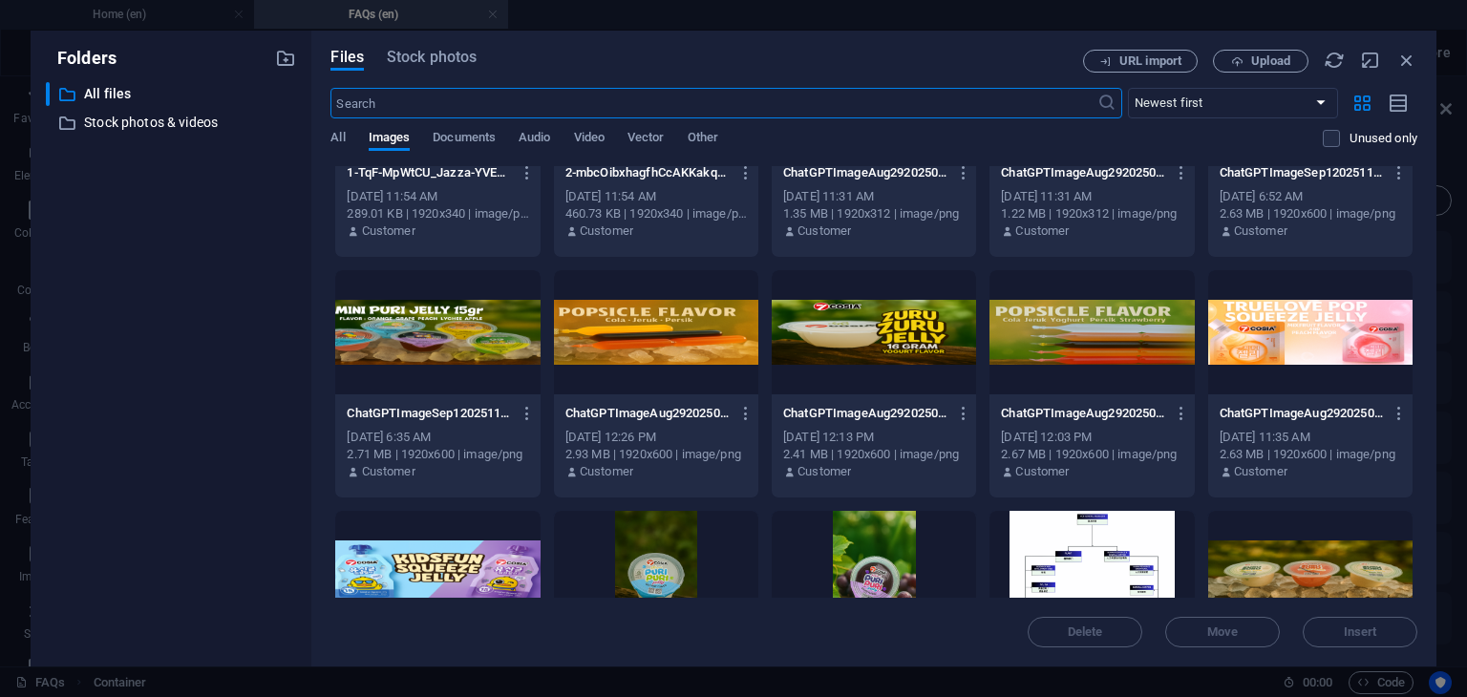
scroll to position [1051, 0]
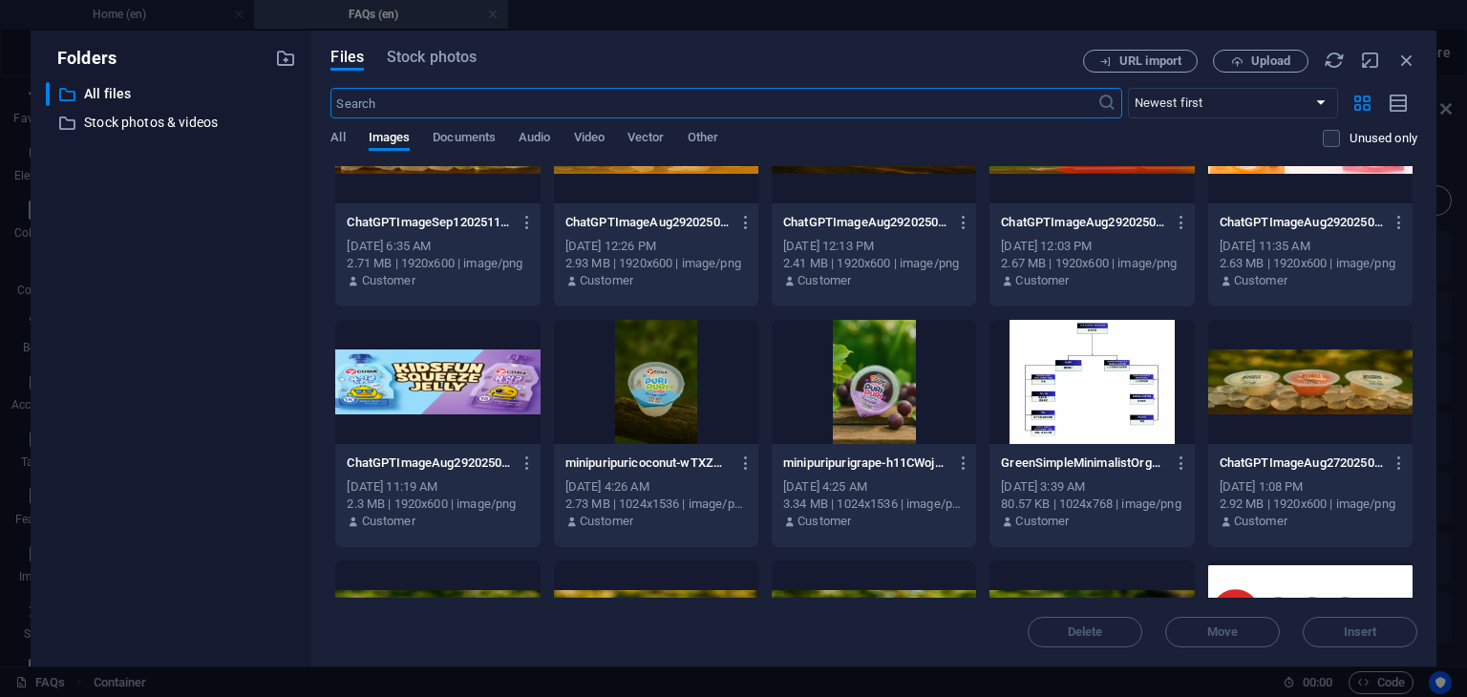
click at [877, 425] on div at bounding box center [874, 382] width 204 height 124
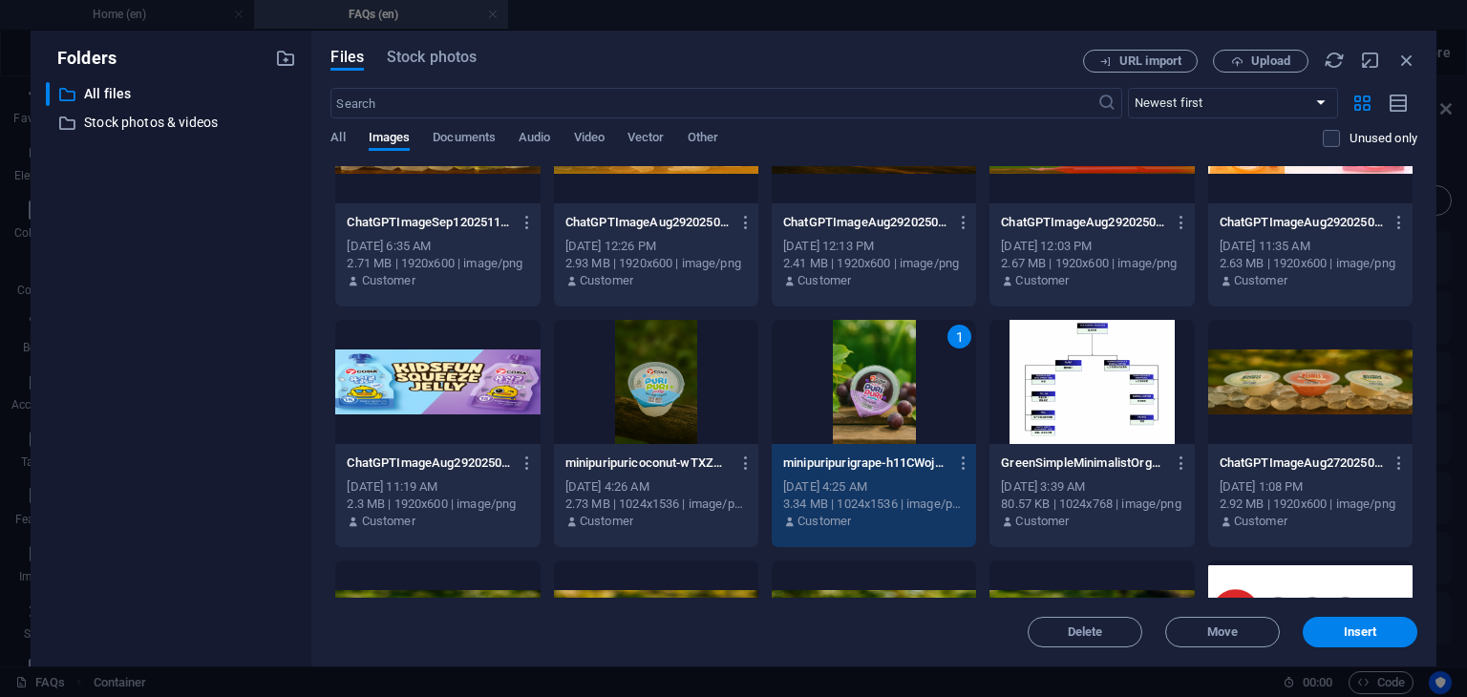
click at [877, 425] on div "1" at bounding box center [874, 382] width 204 height 124
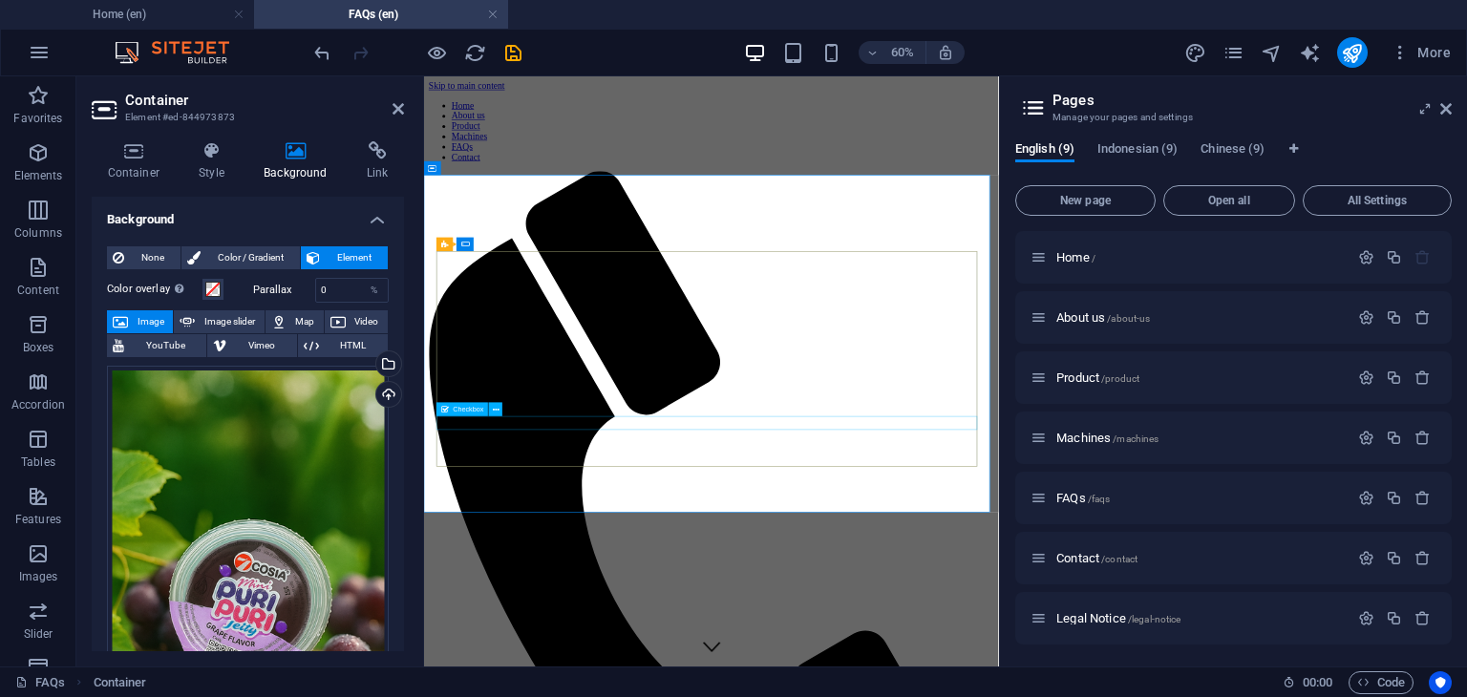
scroll to position [1564, 0]
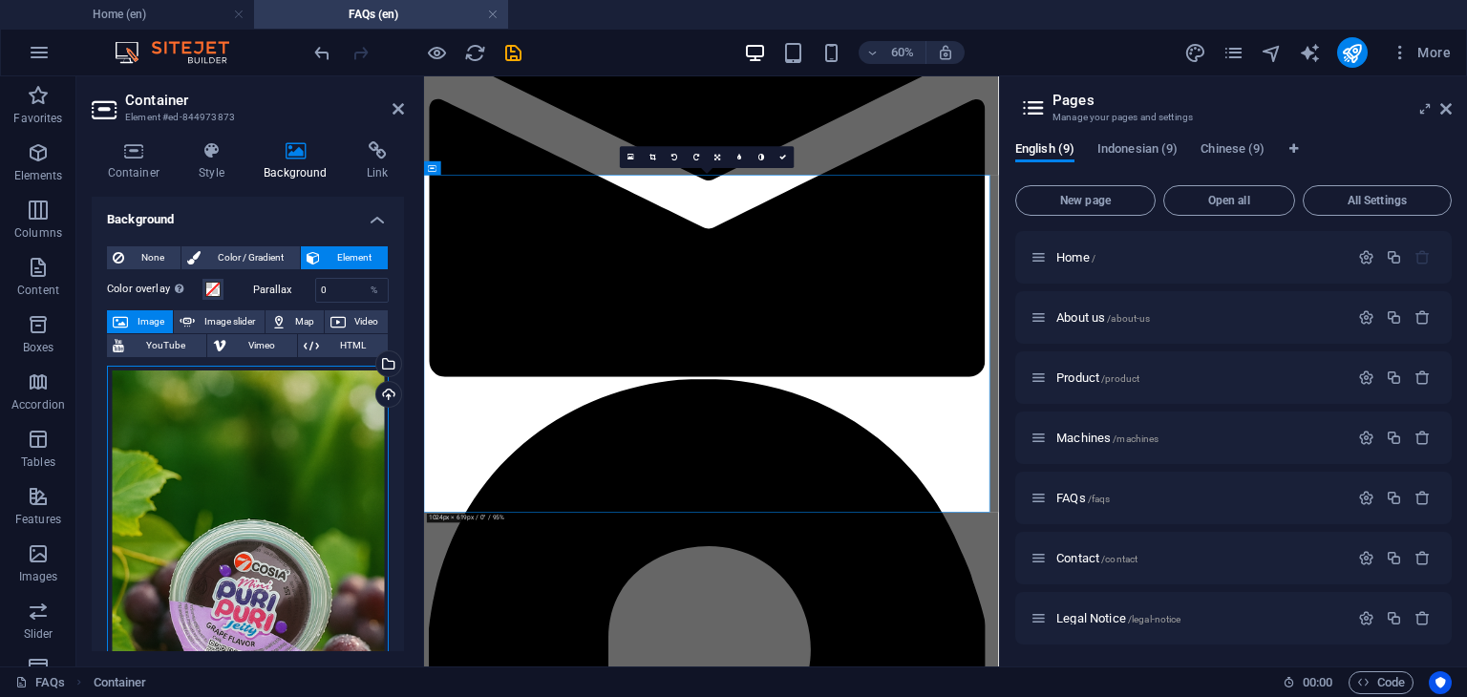
click at [242, 520] on div "Drag files here, click to choose files or select files from Files or our free s…" at bounding box center [248, 575] width 282 height 418
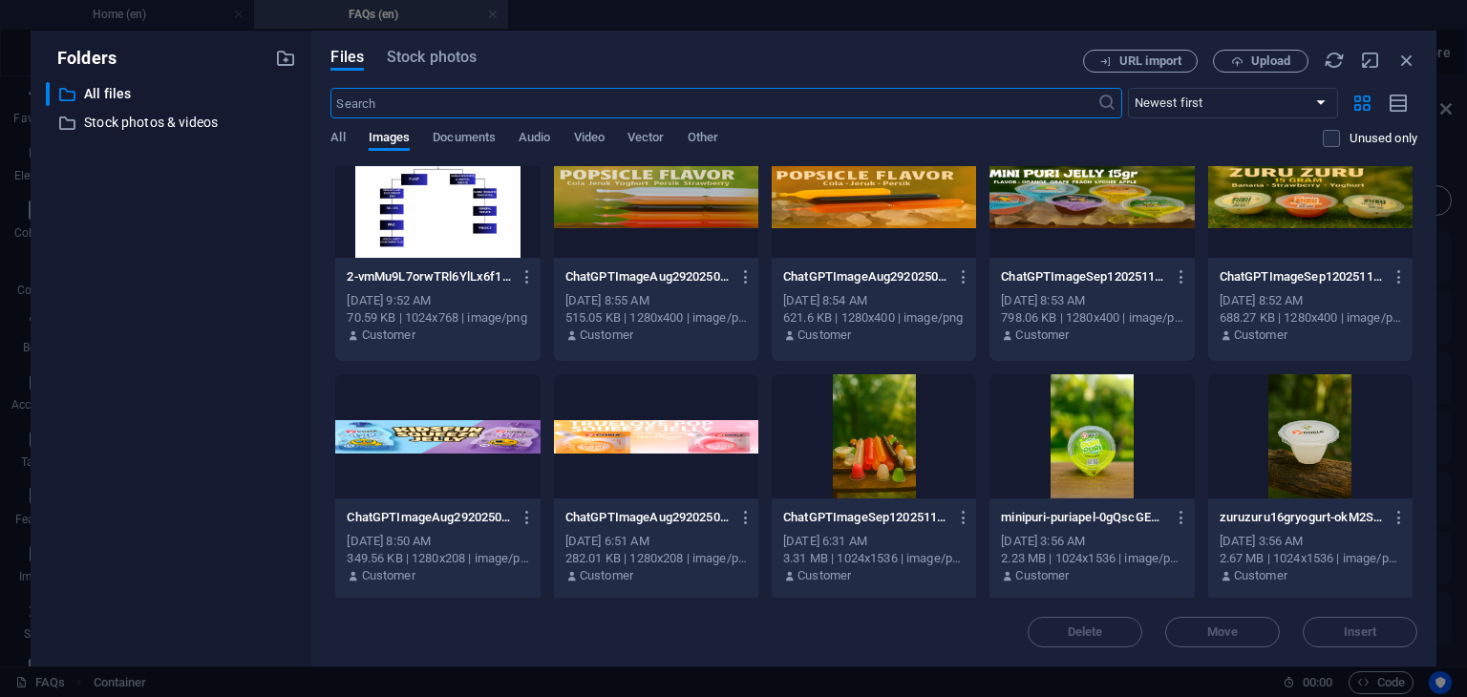
scroll to position [287, 0]
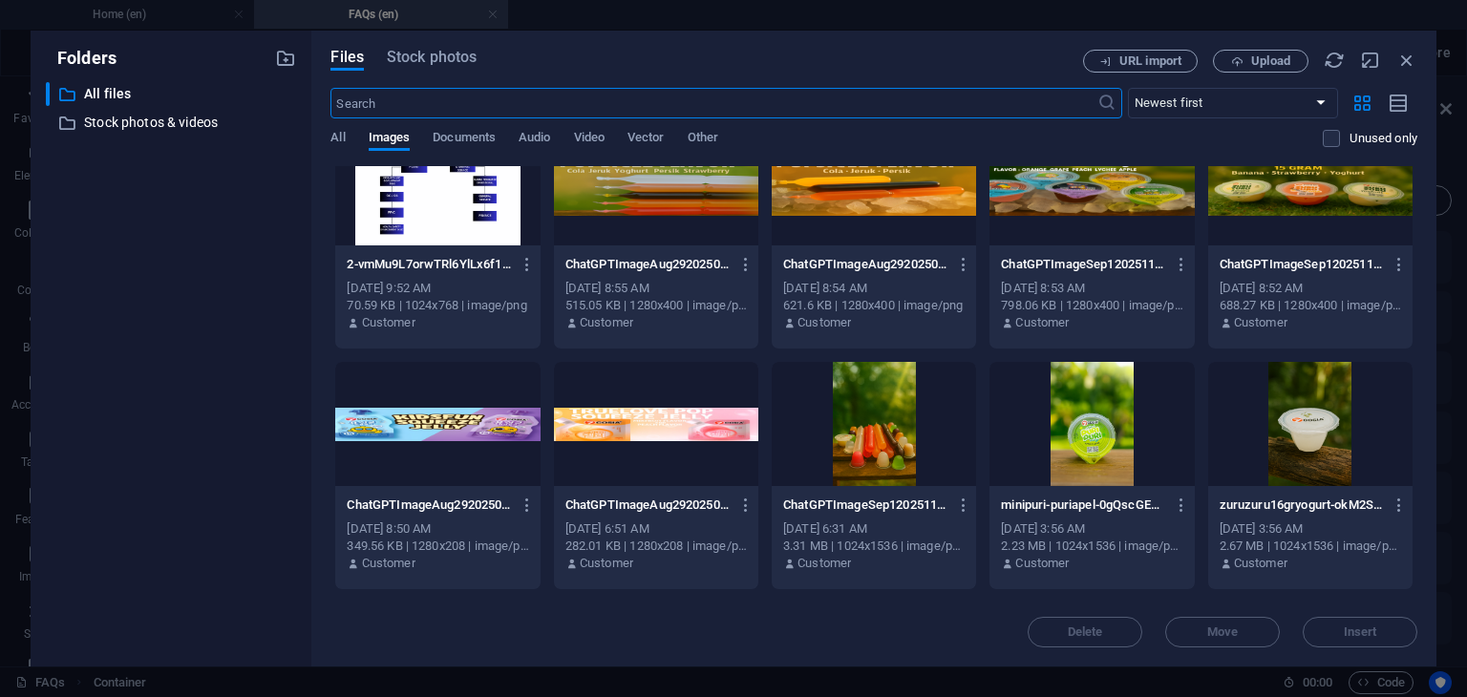
click at [1089, 467] on div at bounding box center [1091, 424] width 204 height 124
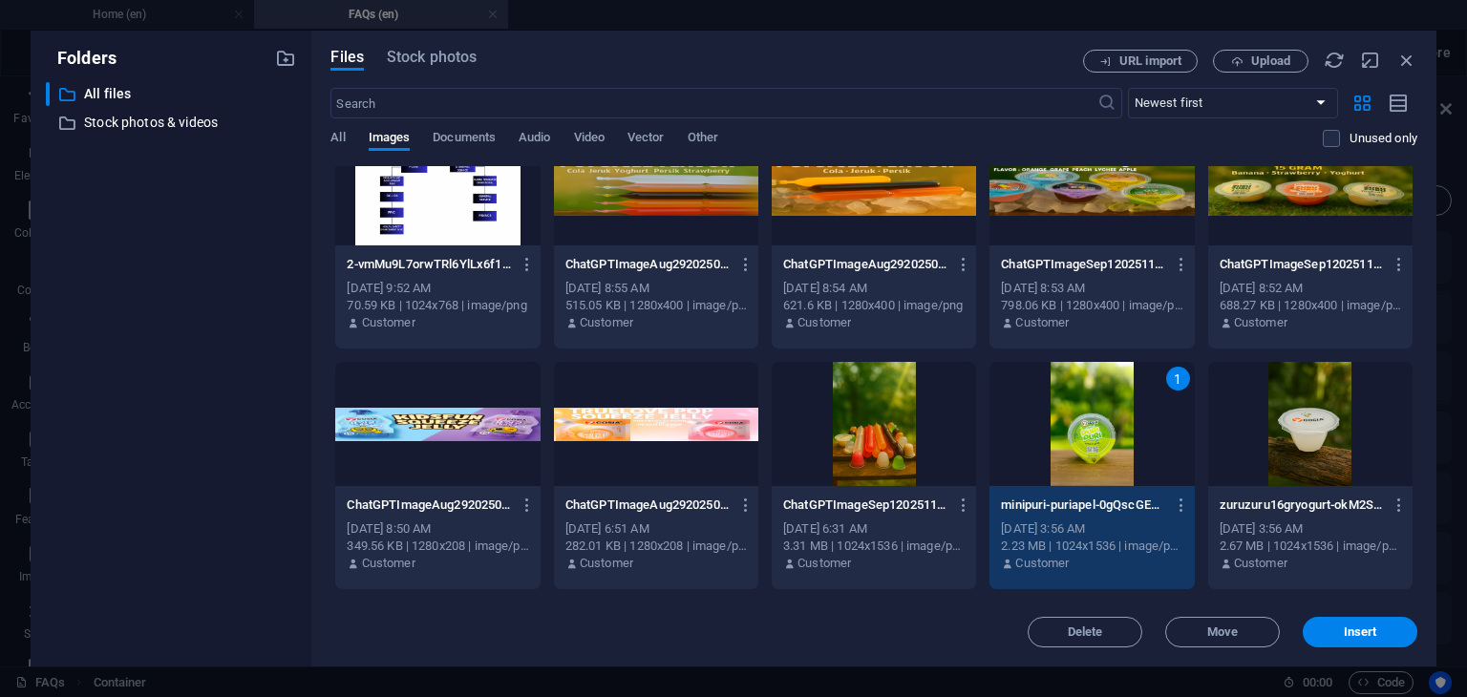
click at [1089, 467] on div "1" at bounding box center [1091, 424] width 204 height 124
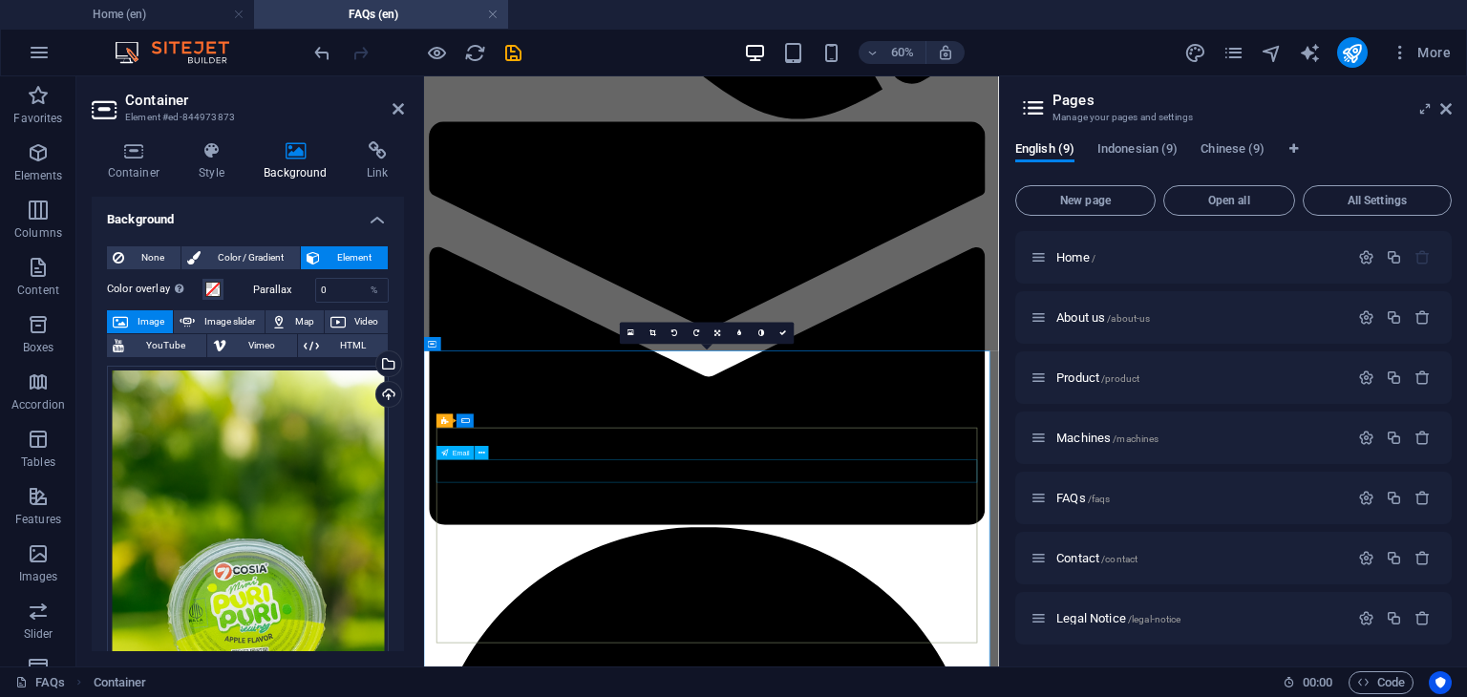
scroll to position [1469, 0]
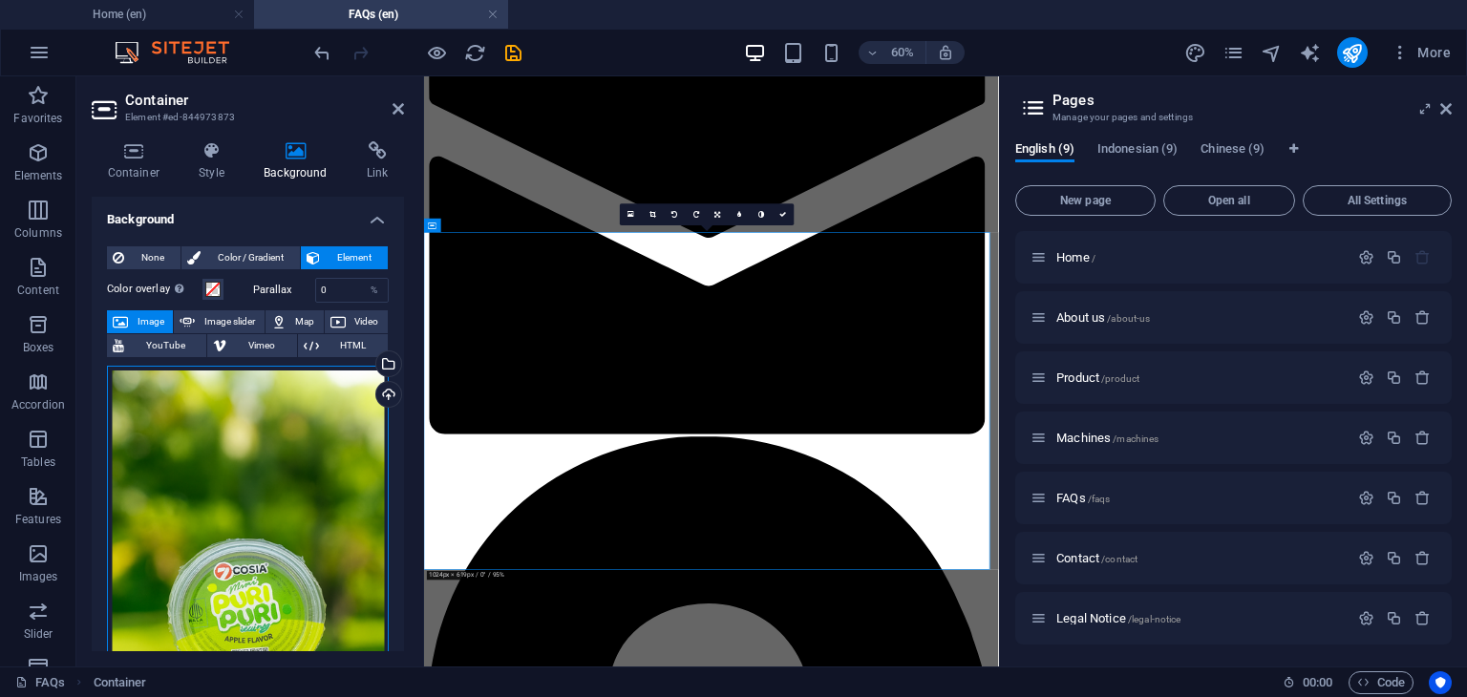
click at [321, 533] on div "Drag files here, click to choose files or select files from Files or our free s…" at bounding box center [248, 575] width 282 height 418
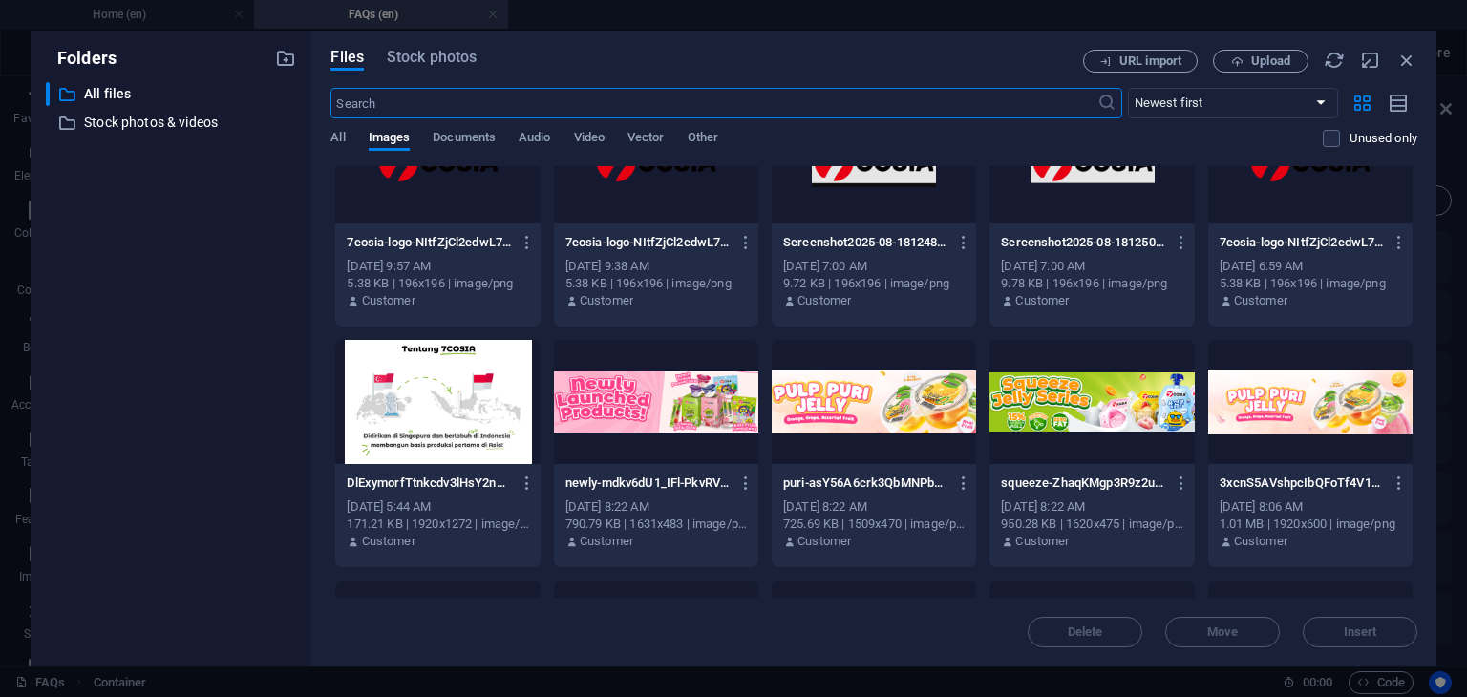
scroll to position [2208, 0]
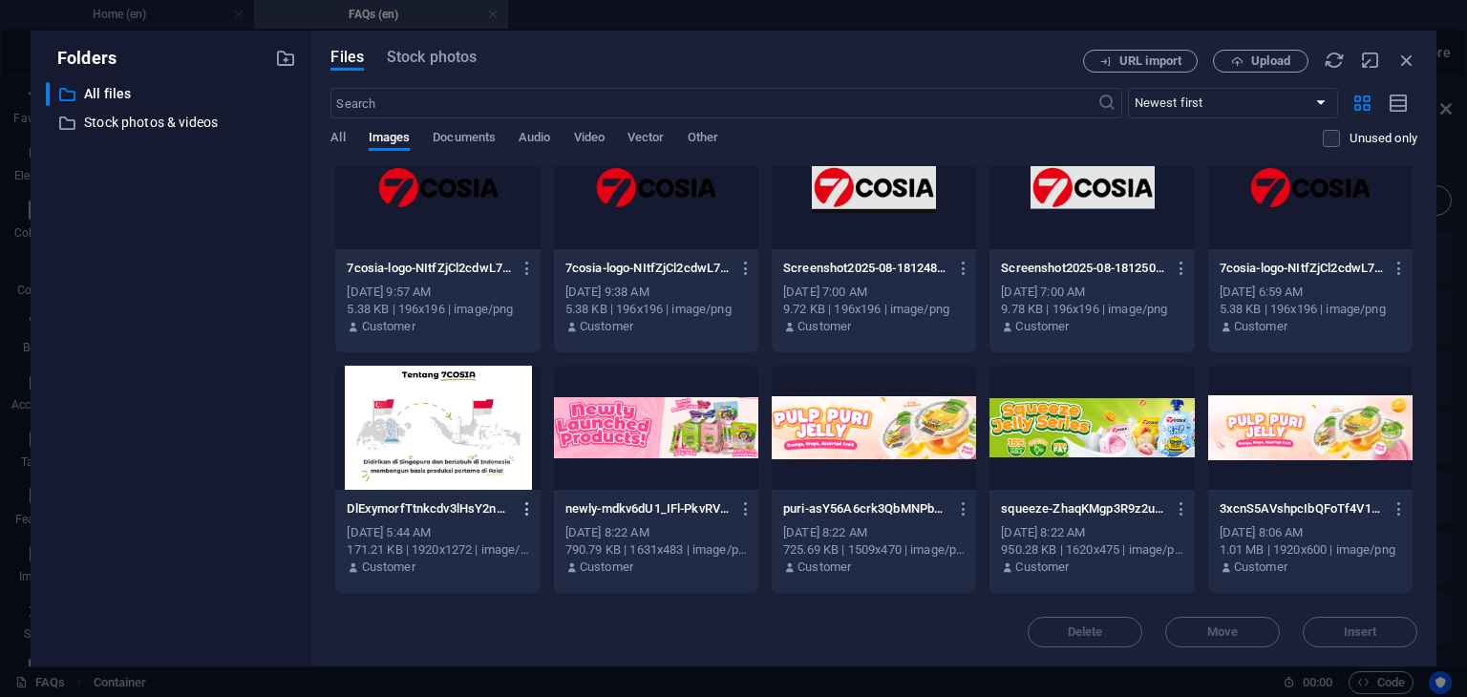
click at [526, 511] on icon "button" at bounding box center [528, 508] width 18 height 17
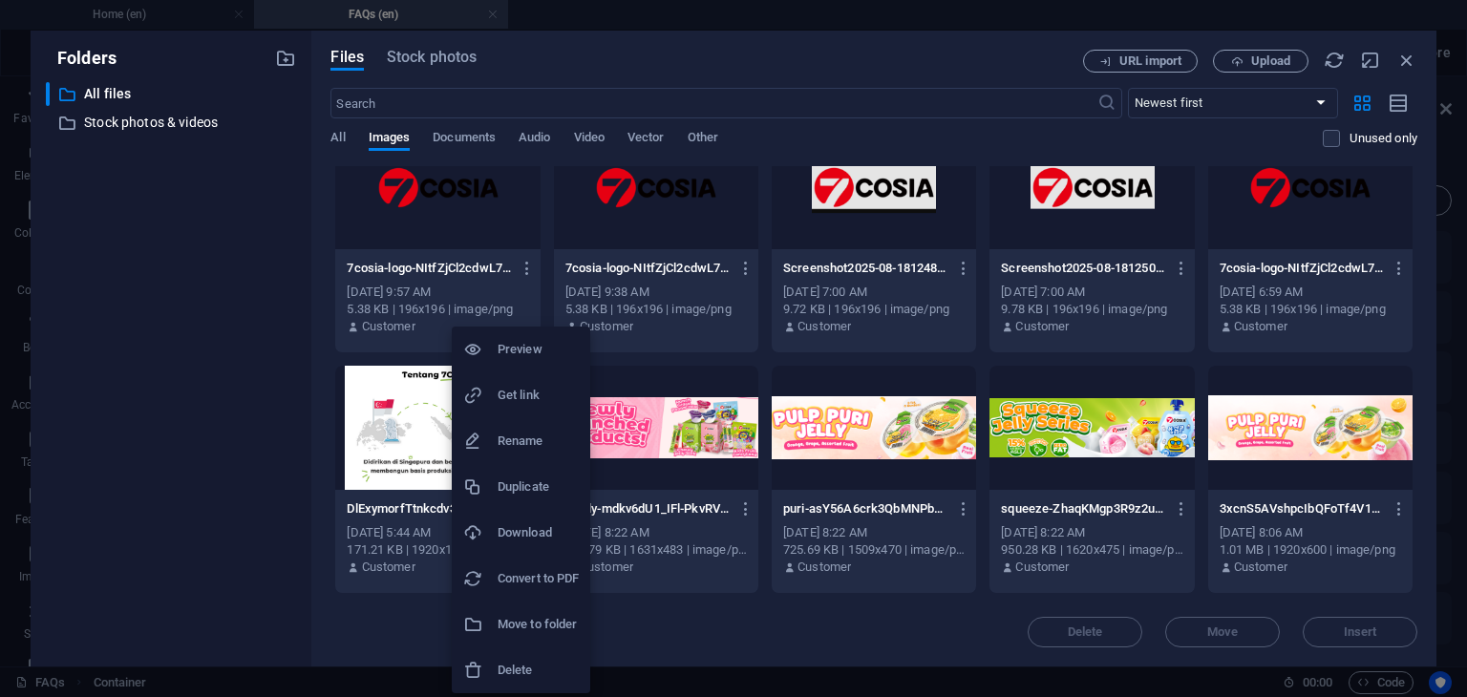
click at [542, 662] on h6 "Delete" at bounding box center [538, 670] width 81 height 23
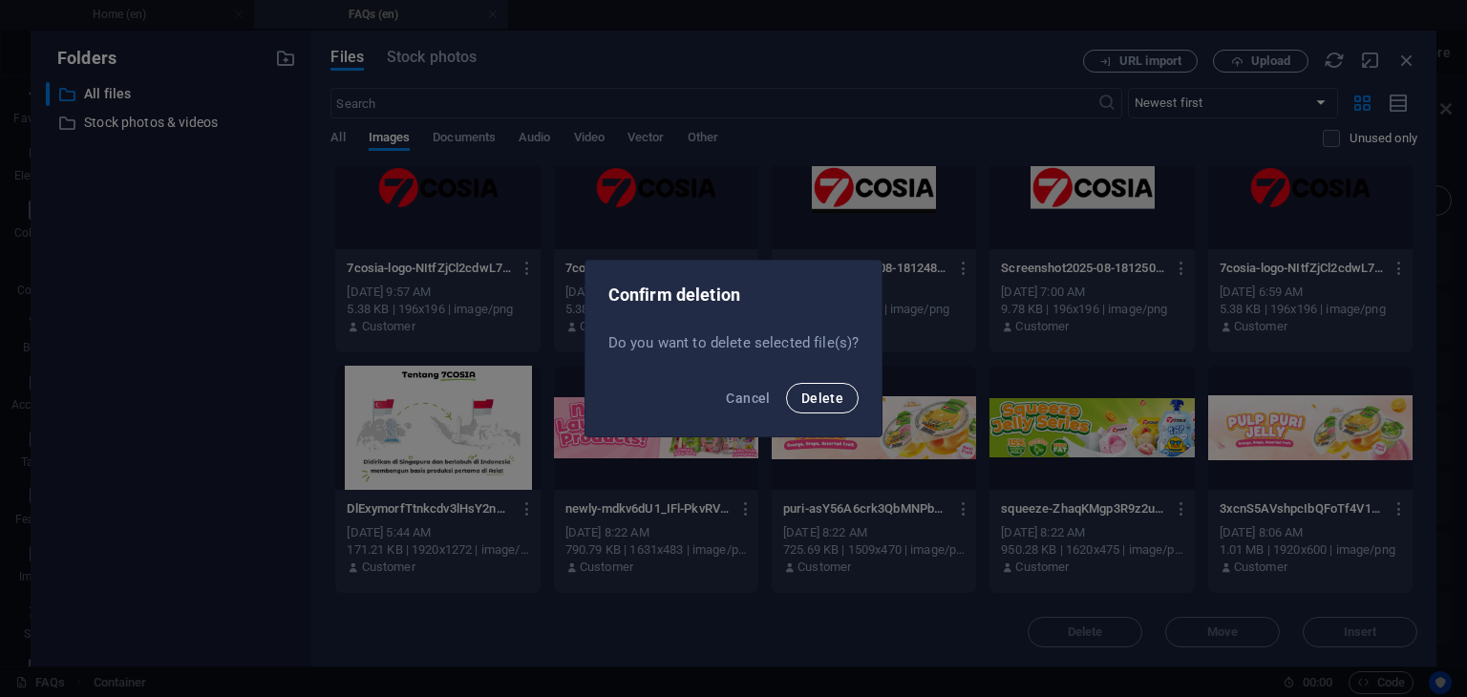
click at [821, 402] on span "Delete" at bounding box center [822, 398] width 42 height 15
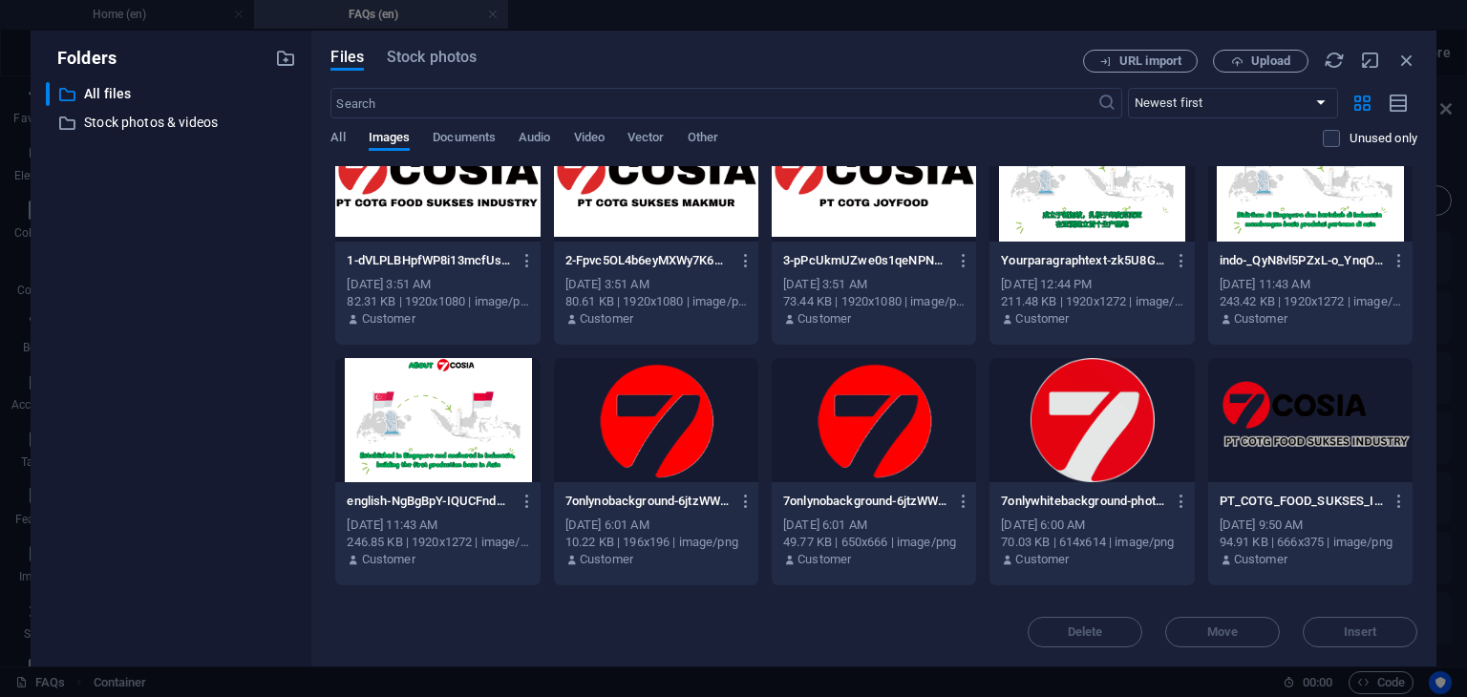
scroll to position [1731, 0]
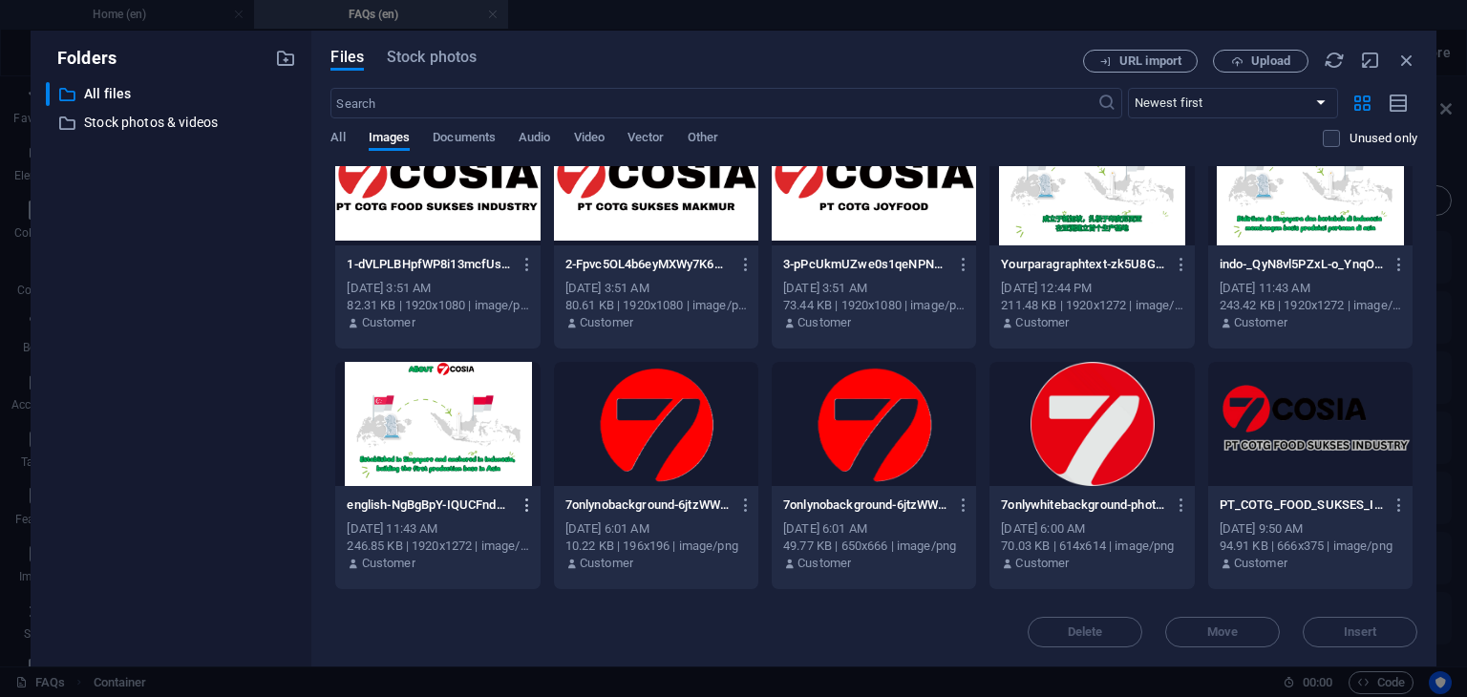
click at [523, 503] on icon "button" at bounding box center [528, 505] width 18 height 17
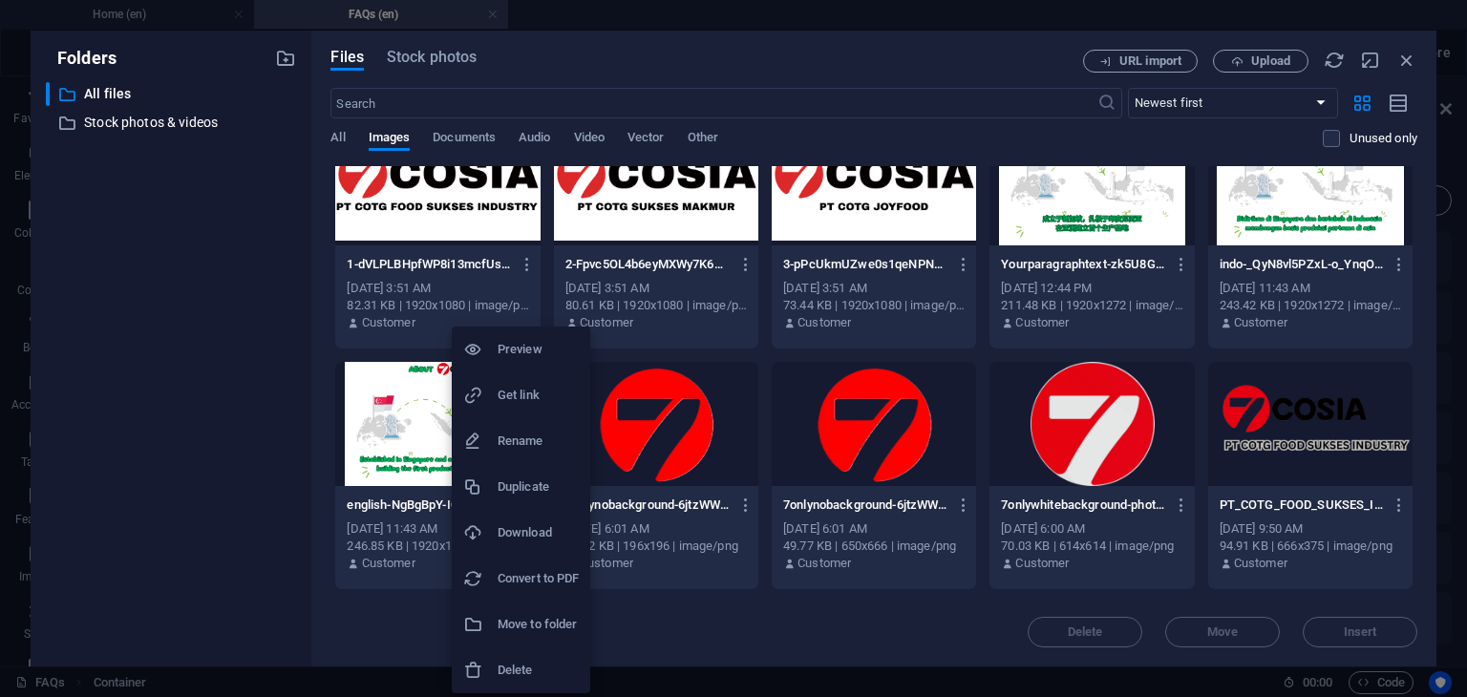
click at [539, 659] on h6 "Delete" at bounding box center [538, 670] width 81 height 23
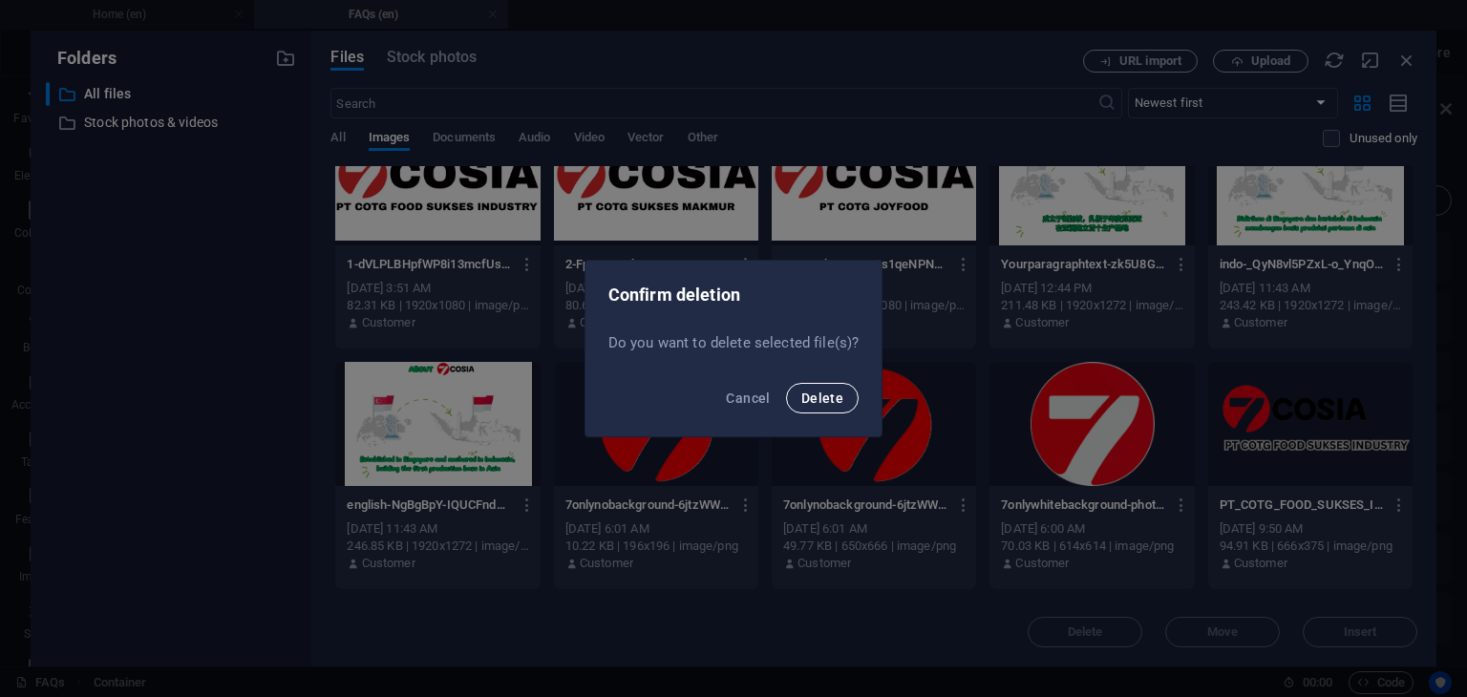
click at [826, 398] on span "Delete" at bounding box center [822, 398] width 42 height 15
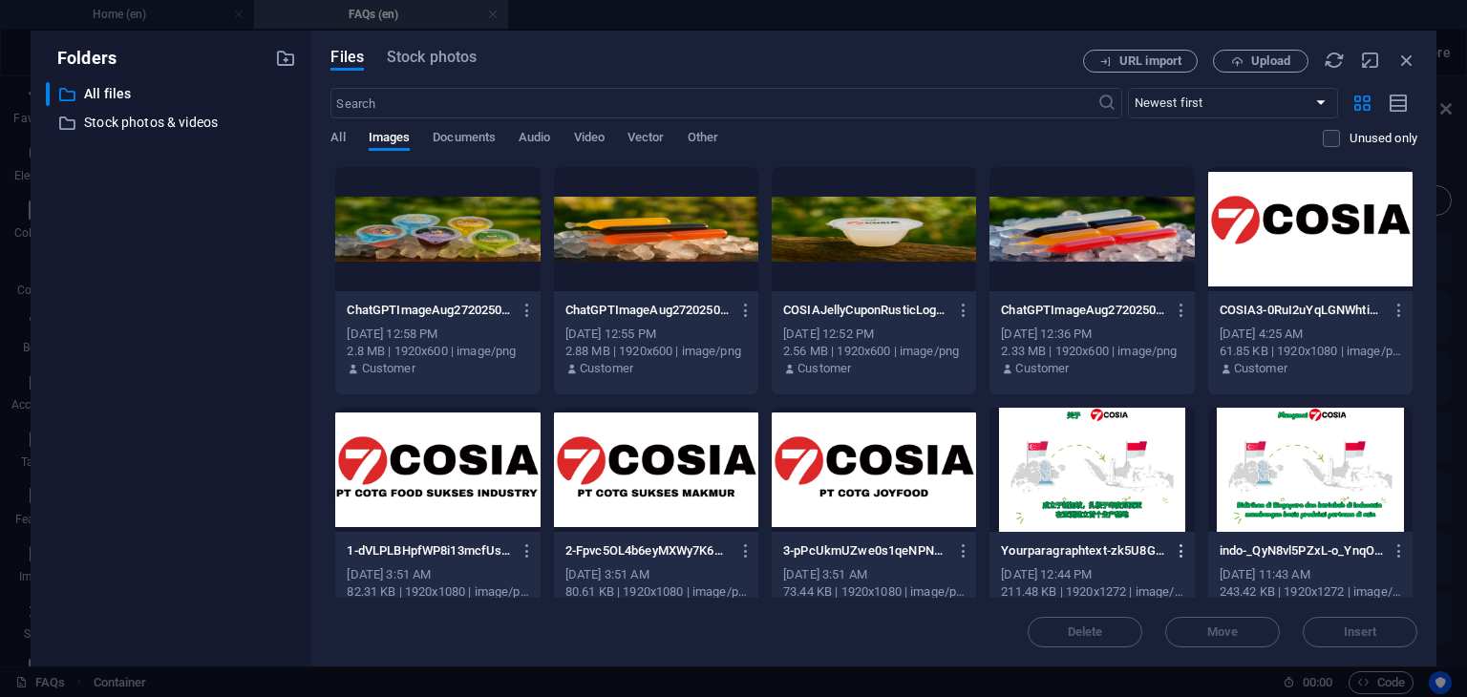
scroll to position [1540, 0]
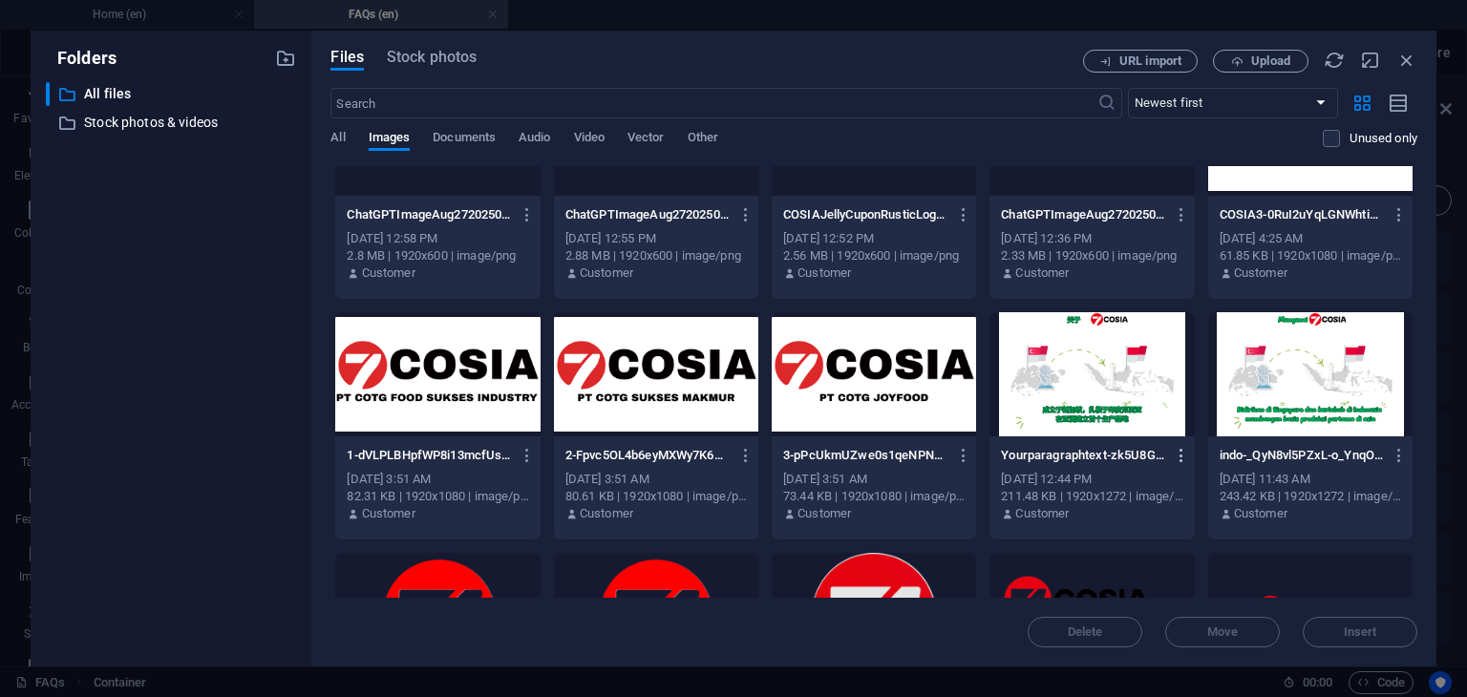
click at [1179, 454] on icon "button" at bounding box center [1182, 455] width 18 height 17
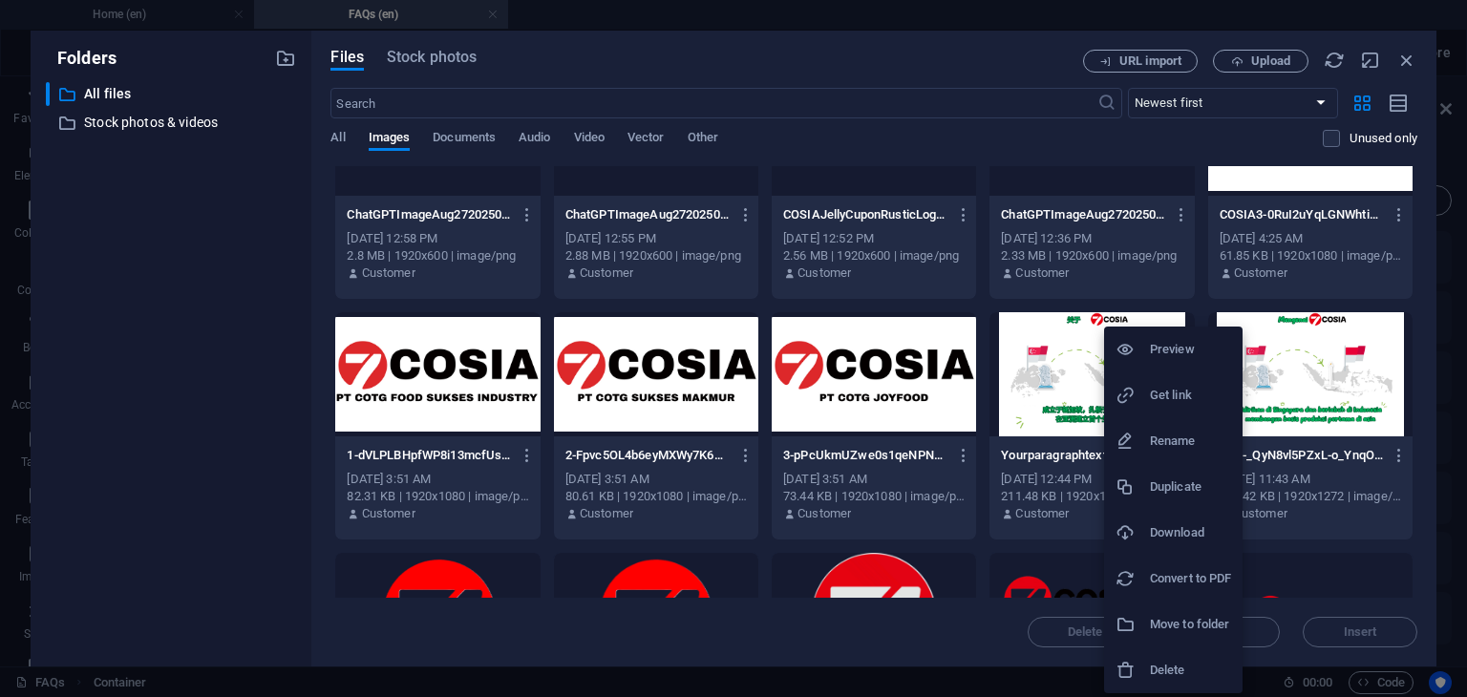
click at [1183, 662] on h6 "Delete" at bounding box center [1190, 670] width 81 height 23
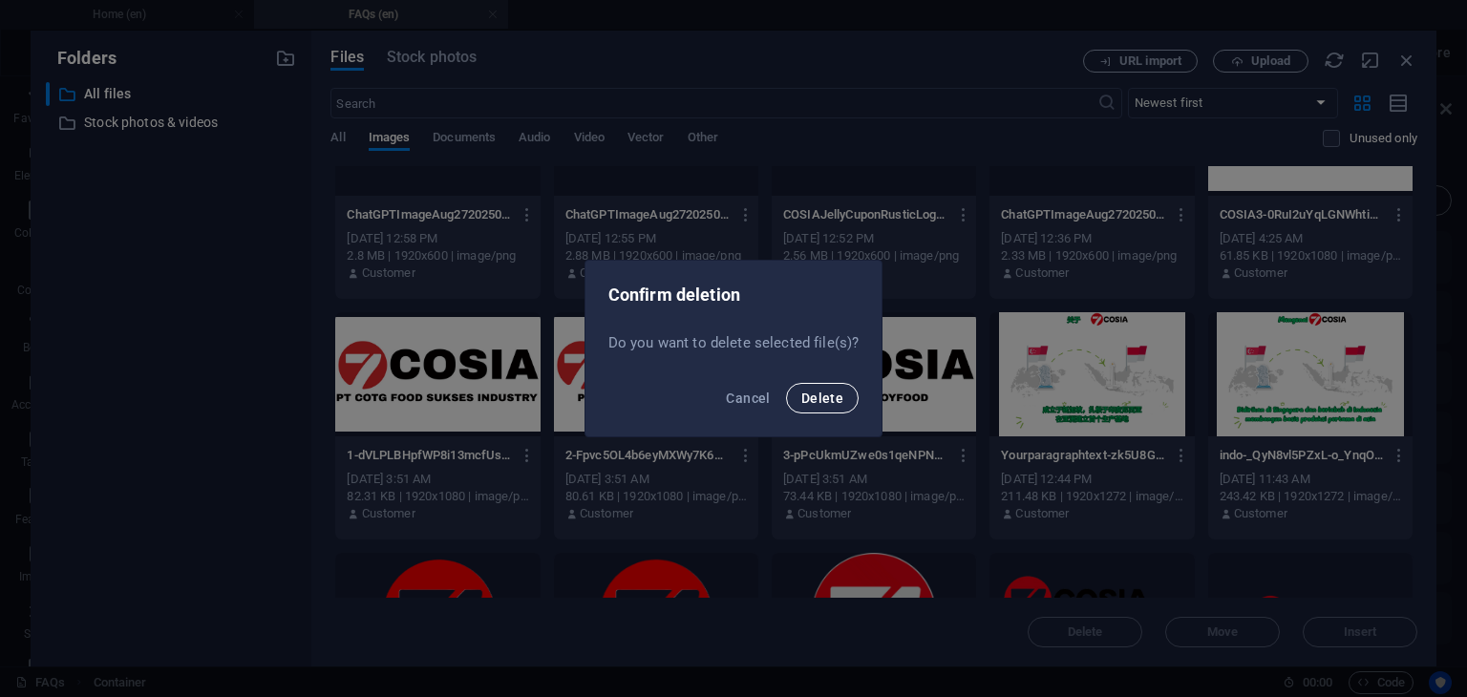
click at [830, 407] on button "Delete" at bounding box center [822, 398] width 73 height 31
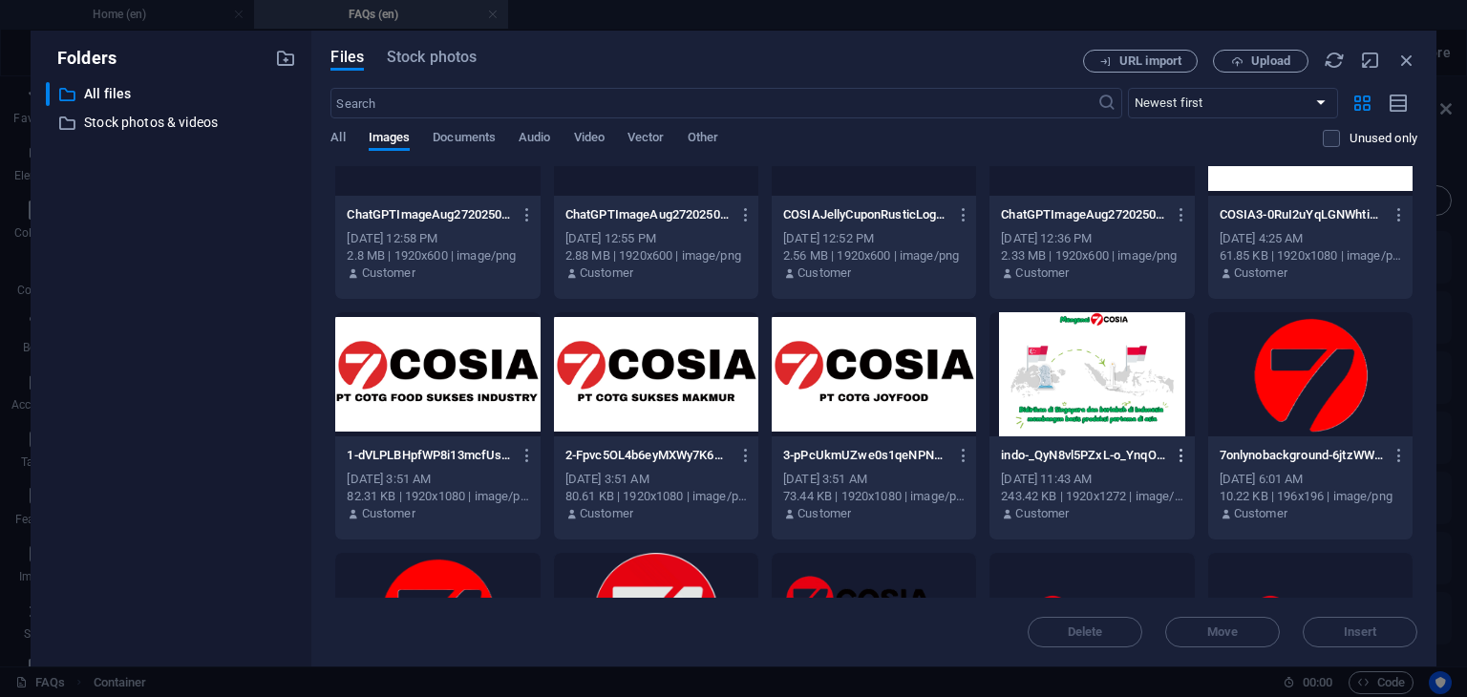
click at [1179, 459] on icon "button" at bounding box center [1182, 455] width 18 height 17
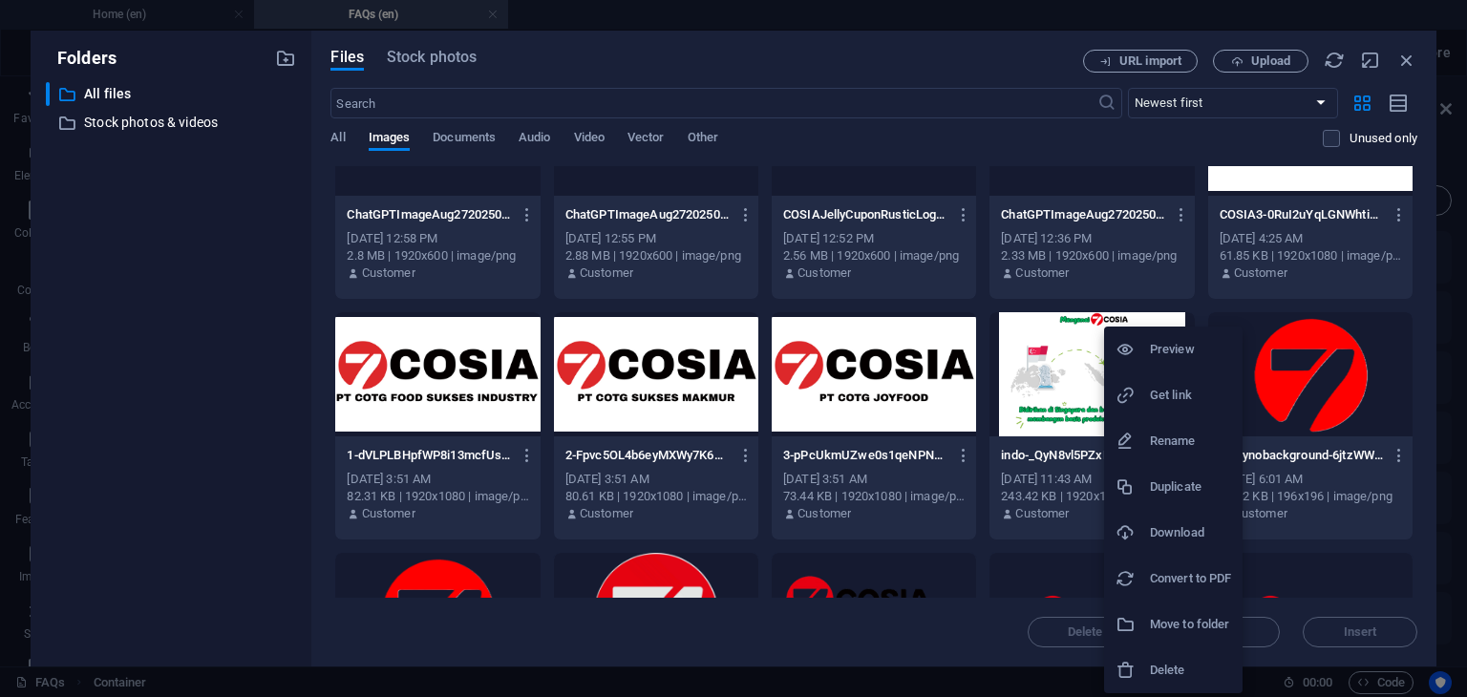
click at [1166, 659] on h6 "Delete" at bounding box center [1190, 670] width 81 height 23
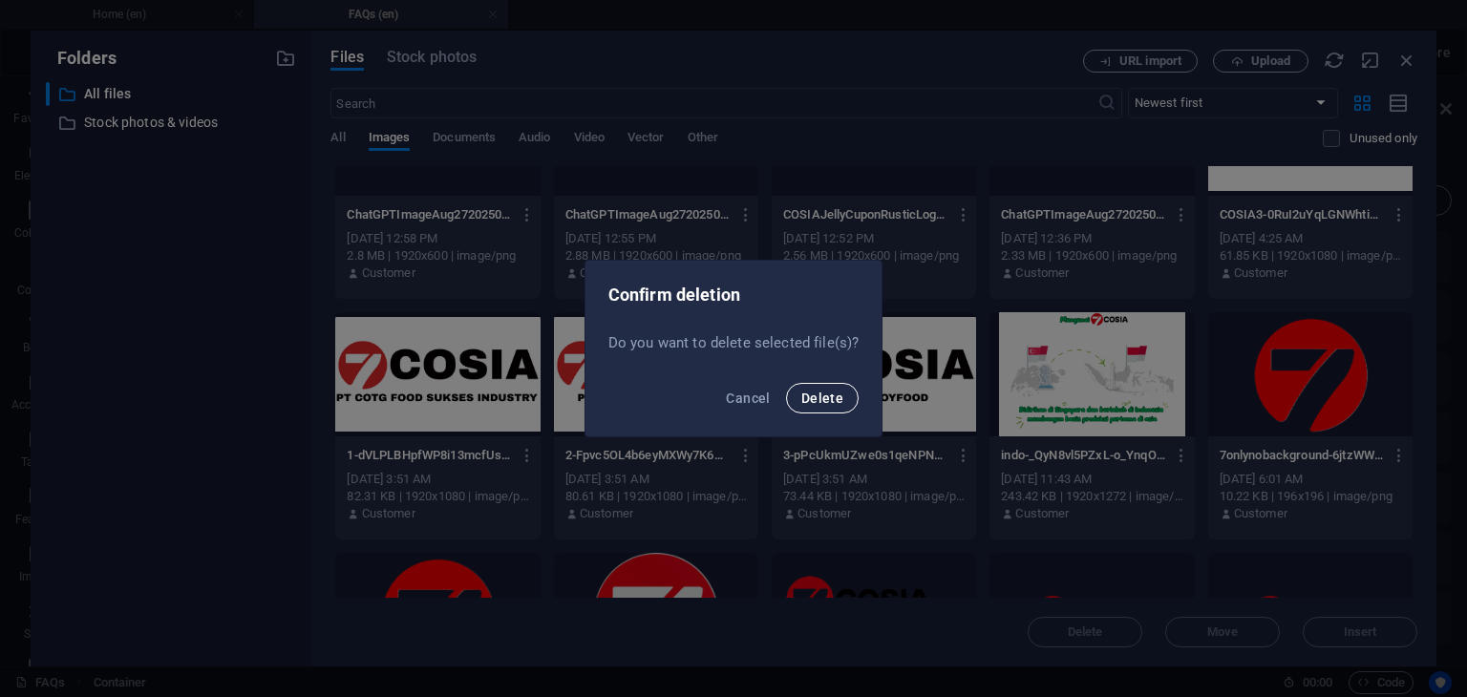
click at [828, 394] on span "Delete" at bounding box center [822, 398] width 42 height 15
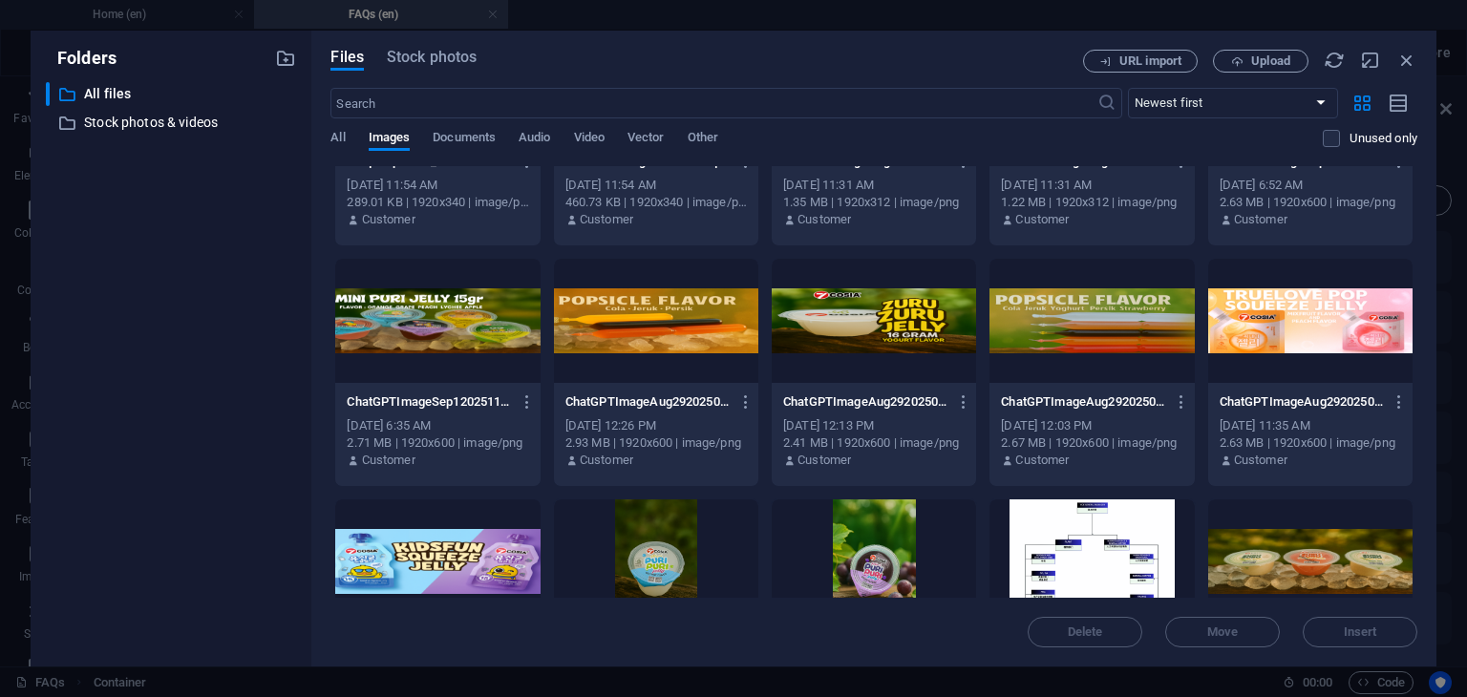
scroll to position [775, 0]
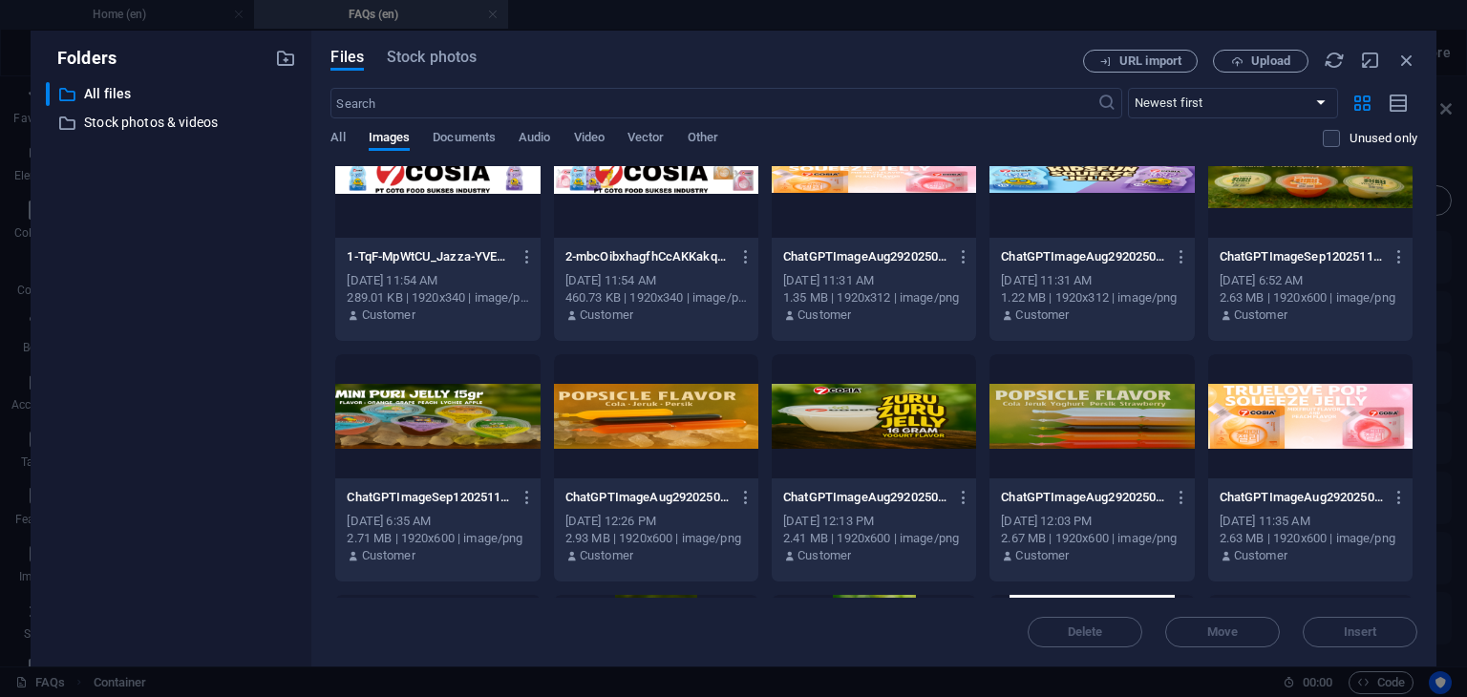
click at [902, 429] on div at bounding box center [874, 416] width 204 height 124
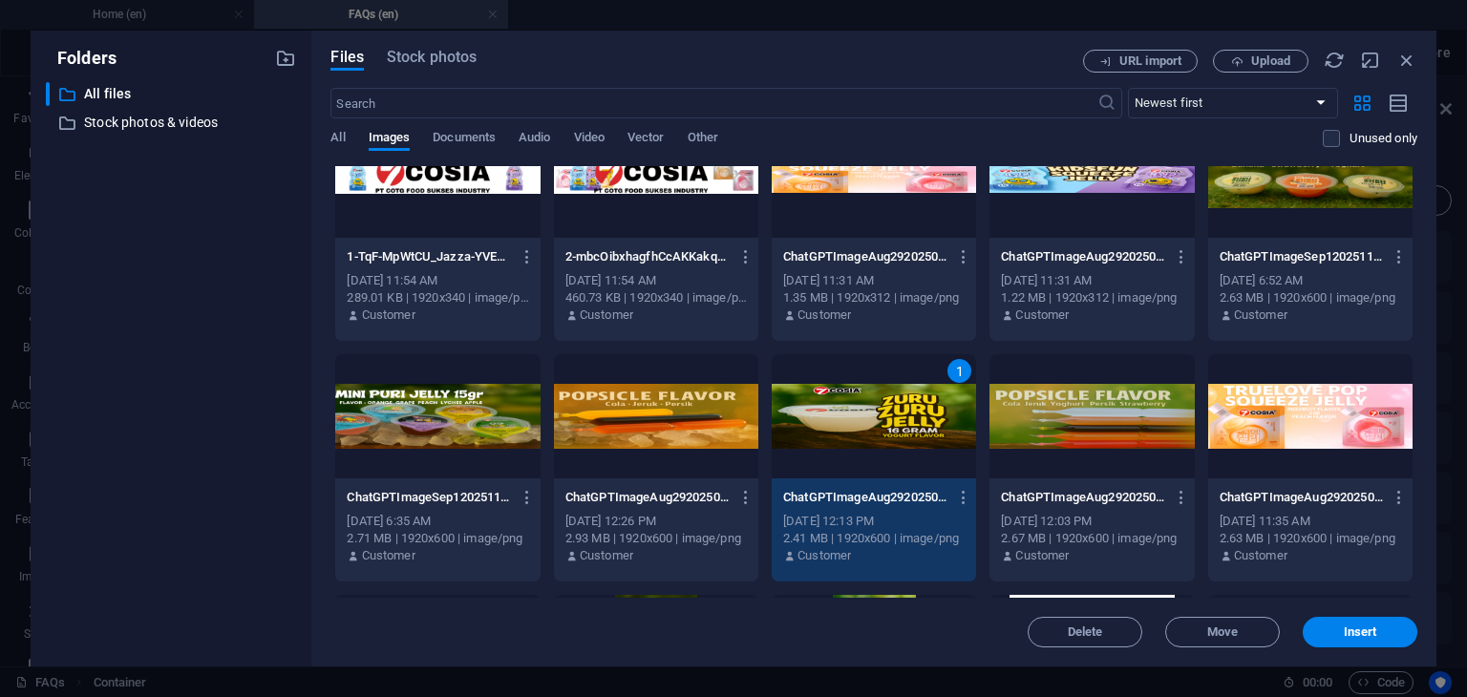
click at [902, 429] on div "1" at bounding box center [874, 416] width 204 height 124
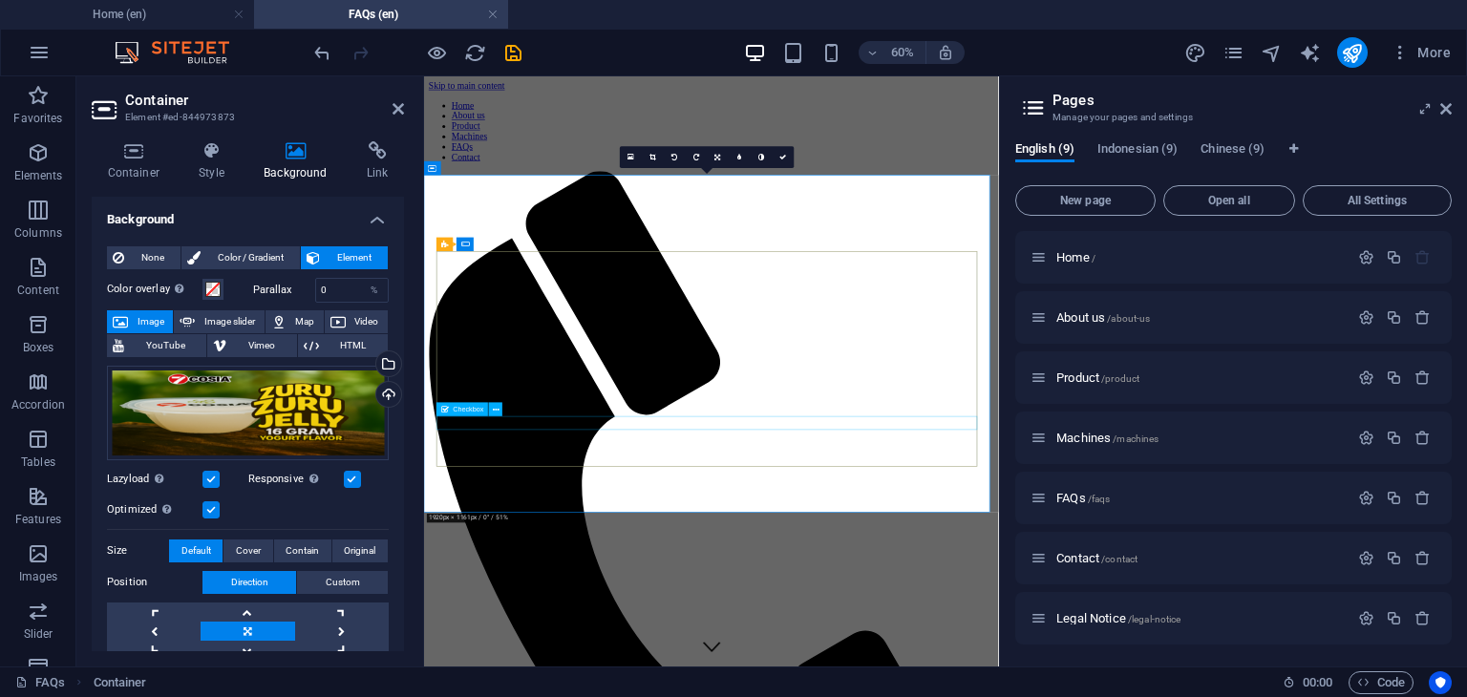
scroll to position [1564, 0]
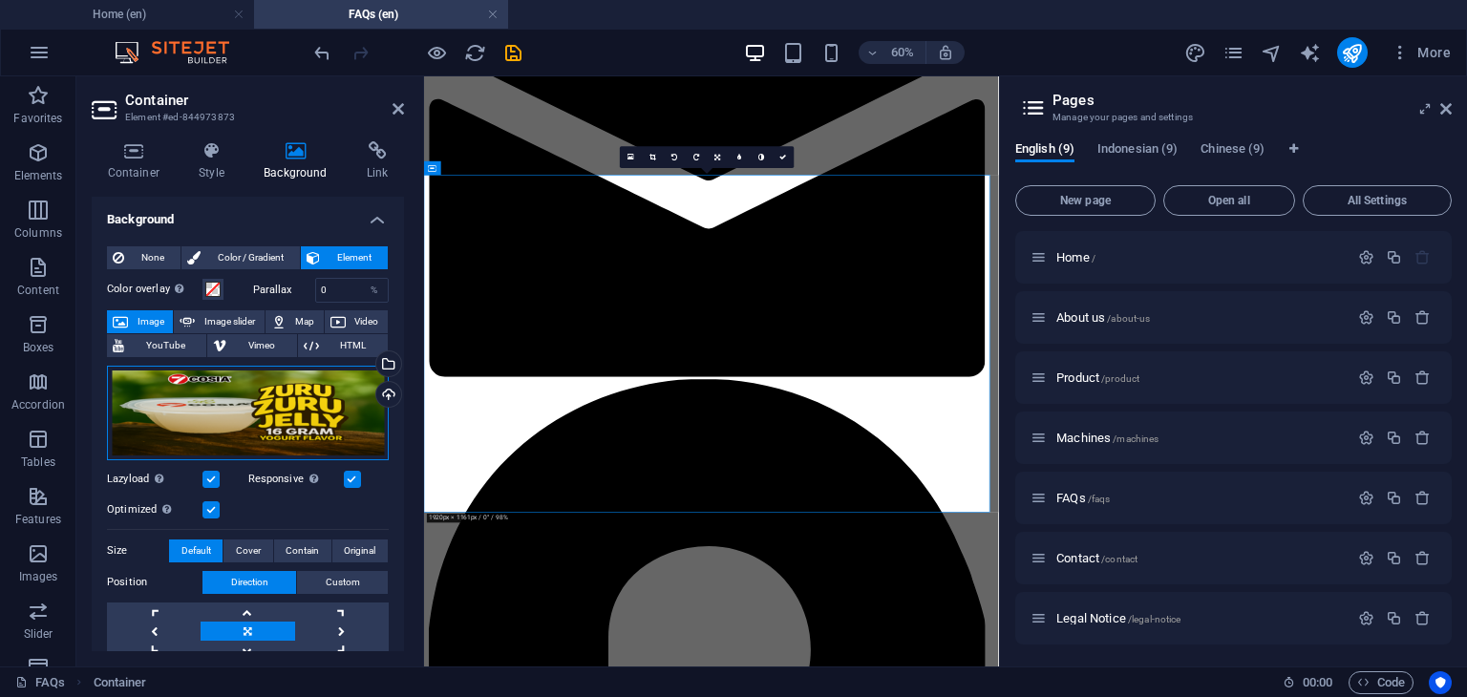
click at [307, 425] on div "Drag files here, click to choose files or select files from Files or our free s…" at bounding box center [248, 413] width 282 height 95
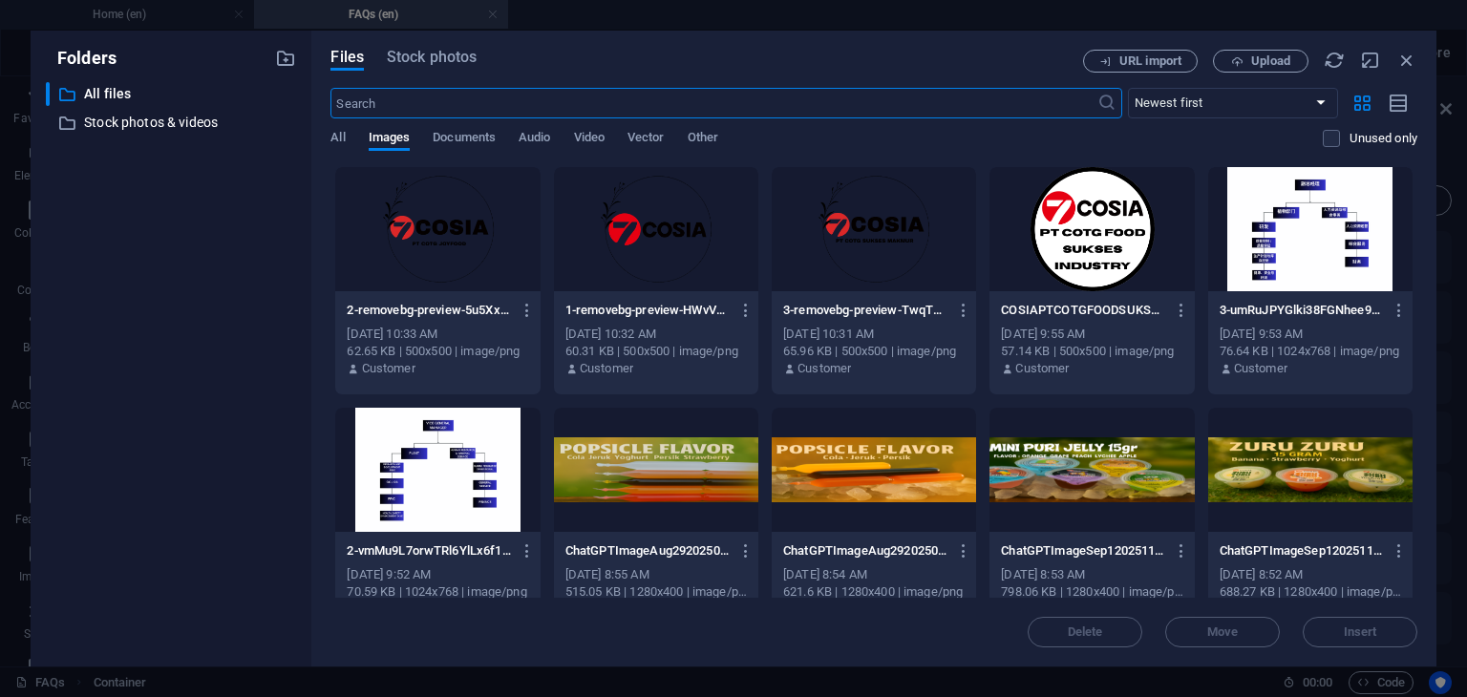
scroll to position [0, 0]
click at [859, 481] on div at bounding box center [874, 470] width 204 height 124
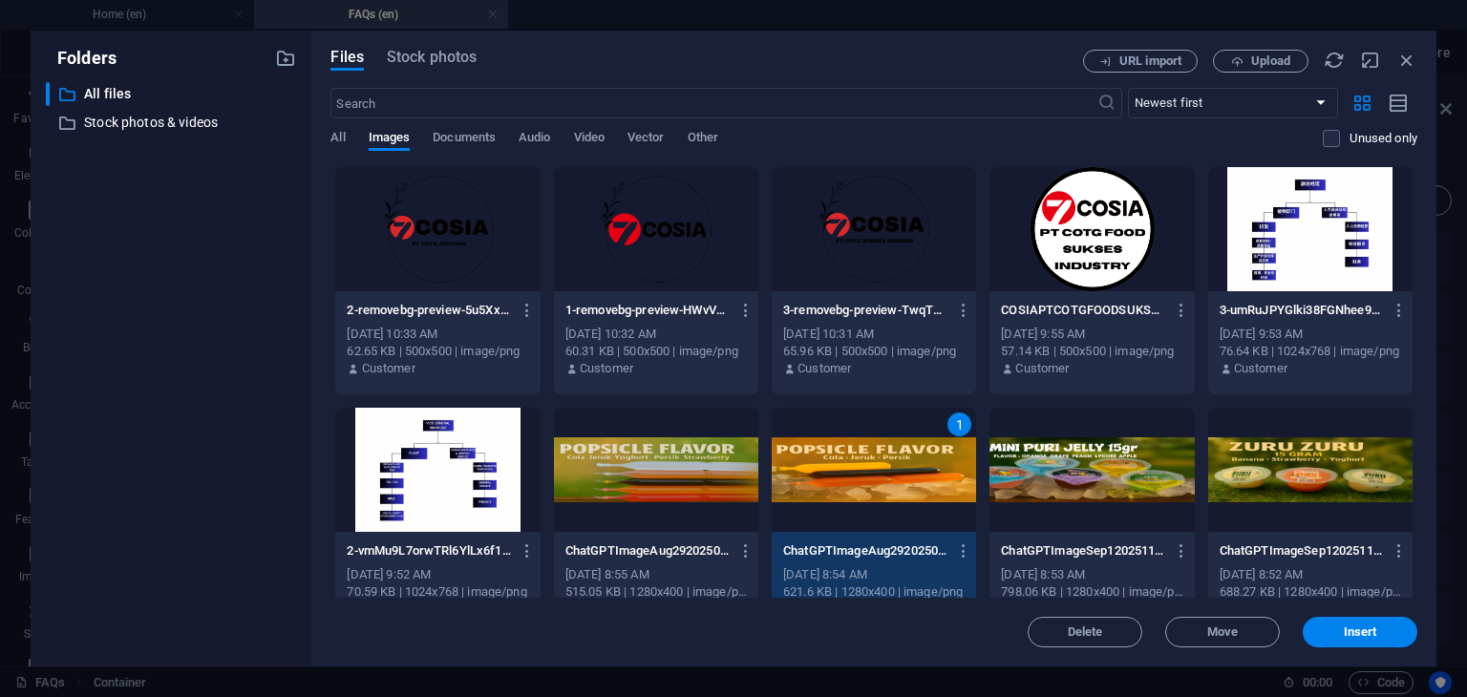
click at [859, 481] on div "1" at bounding box center [874, 470] width 204 height 124
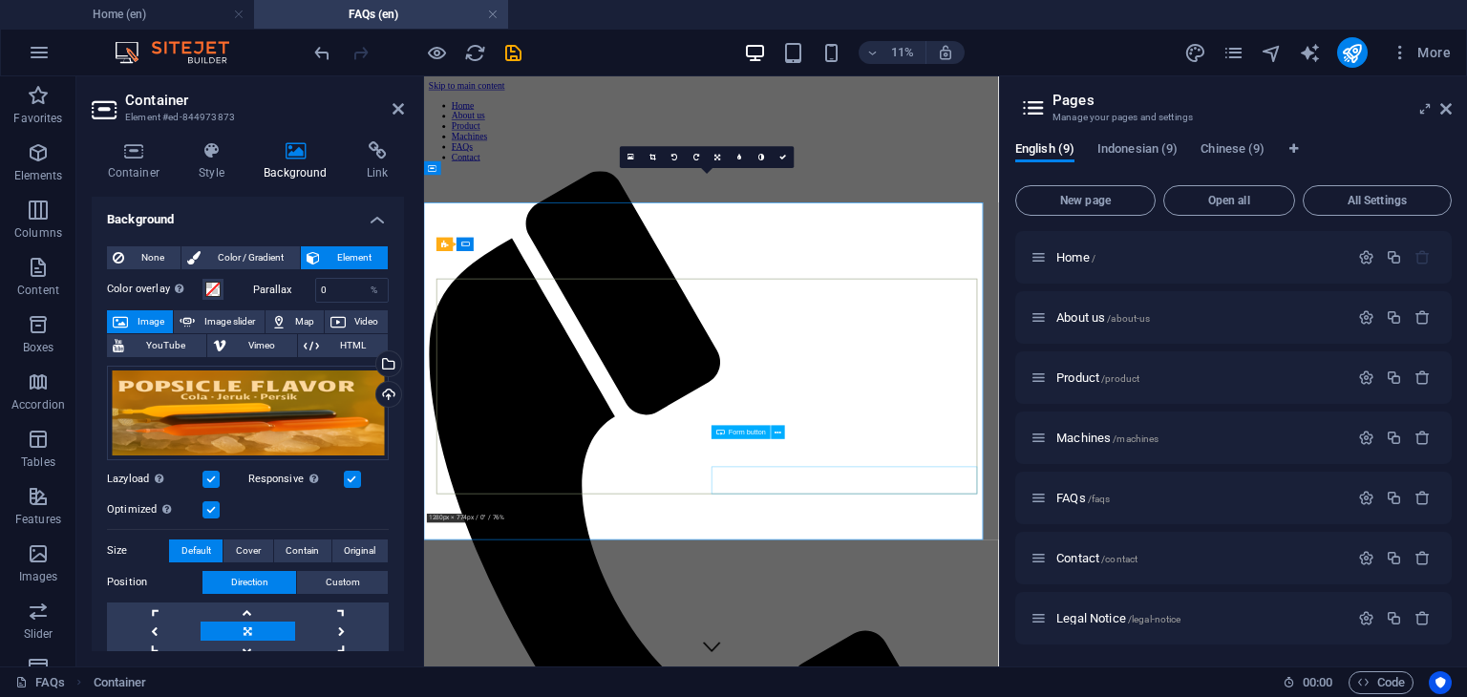
scroll to position [1564, 0]
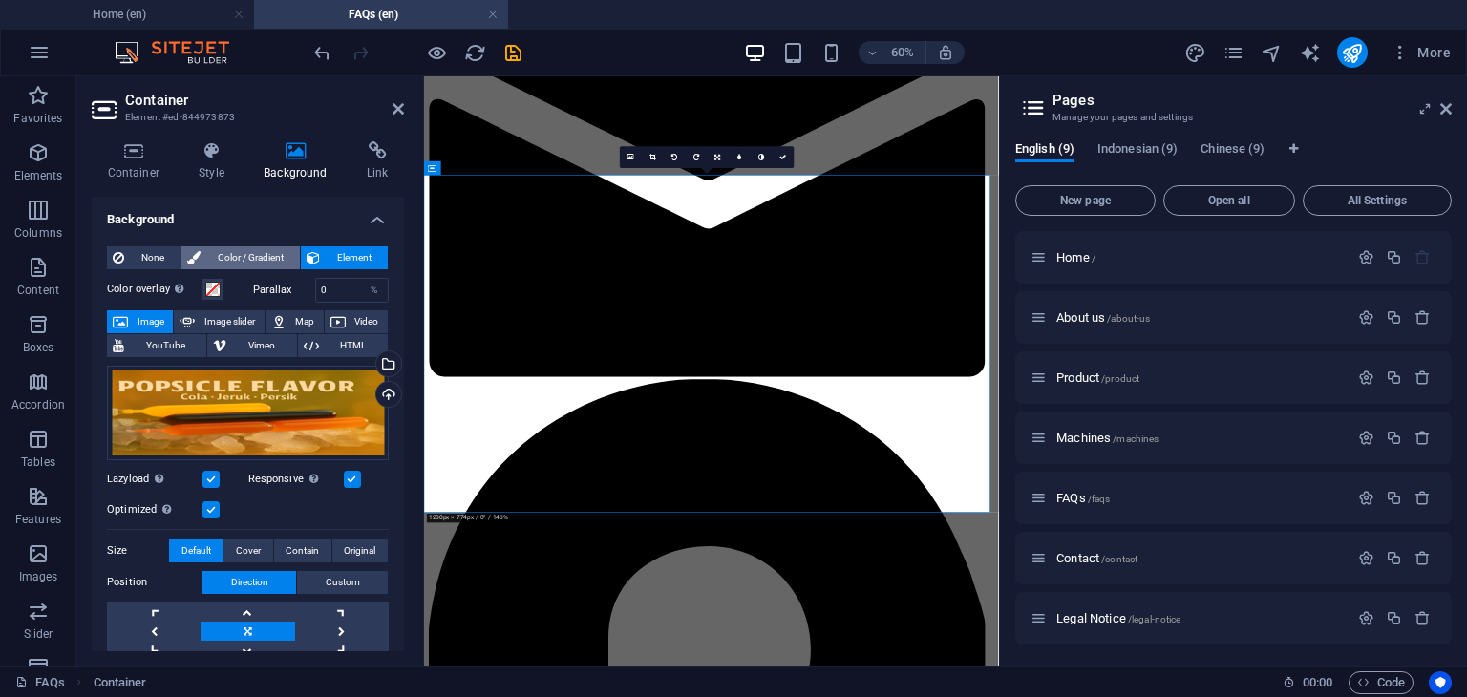
click at [244, 253] on span "Color / Gradient" at bounding box center [250, 257] width 88 height 23
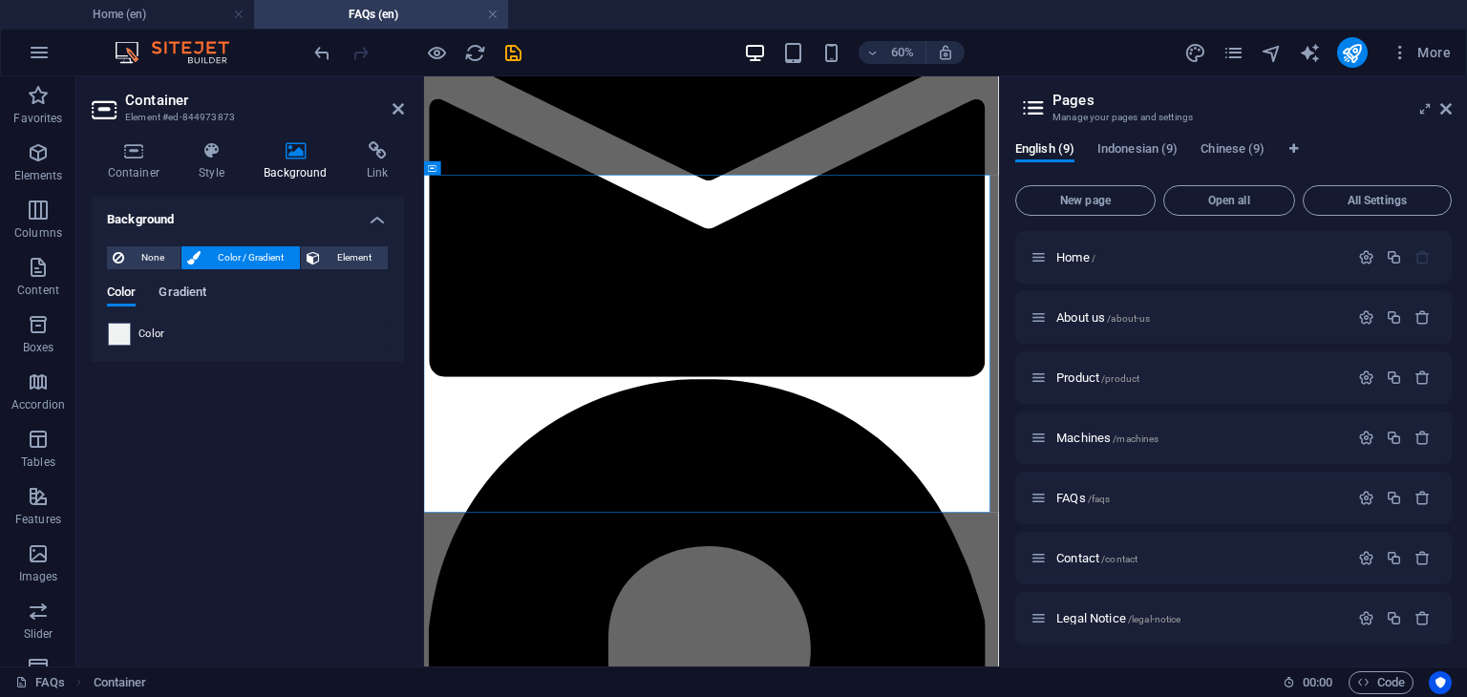
click at [200, 292] on span "Gradient" at bounding box center [183, 294] width 48 height 27
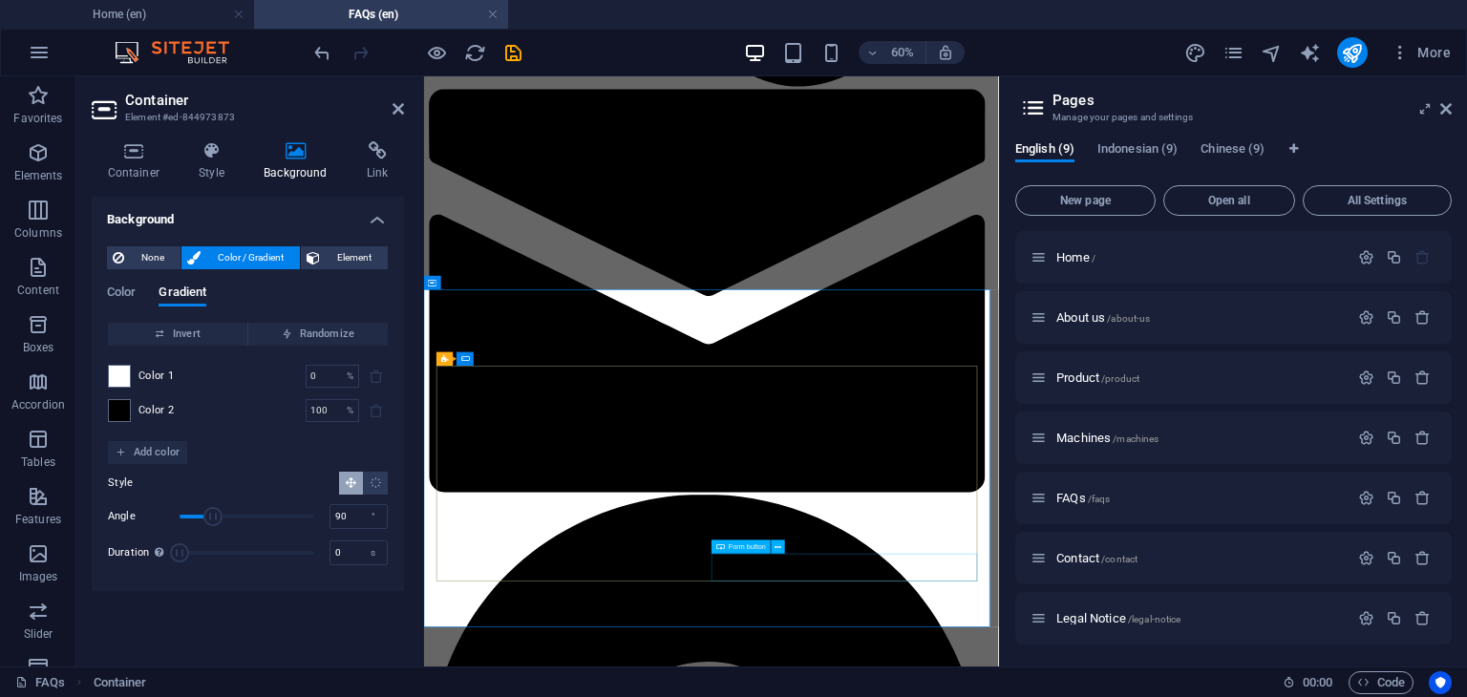
scroll to position [1373, 0]
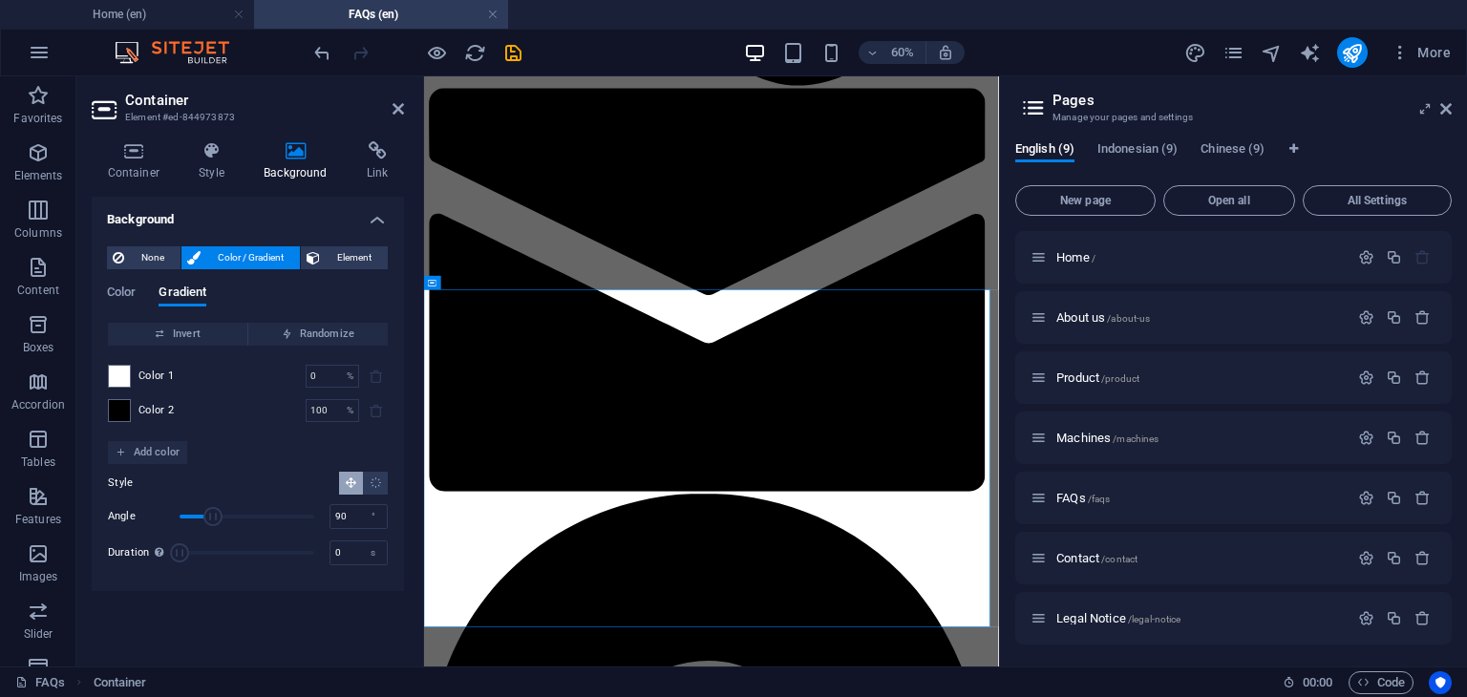
click at [258, 472] on div "Style" at bounding box center [248, 483] width 280 height 23
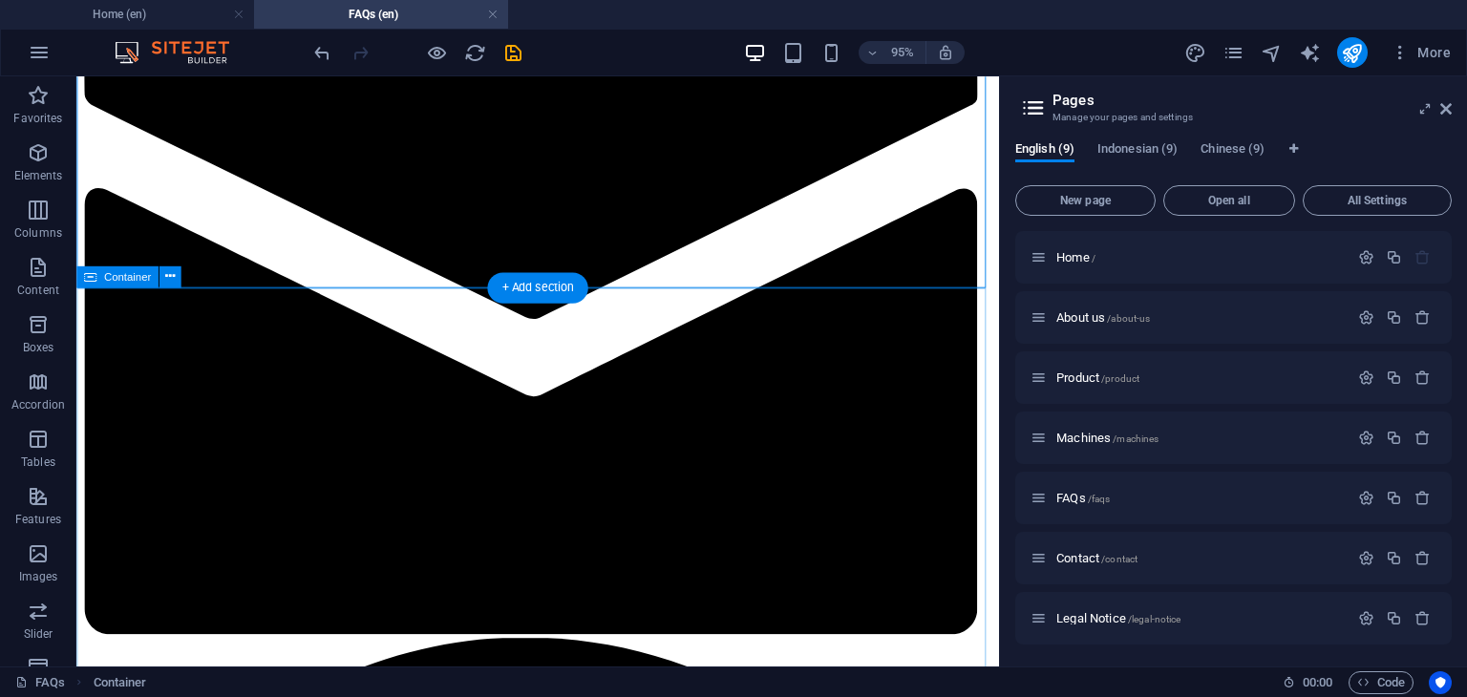
scroll to position [1660, 0]
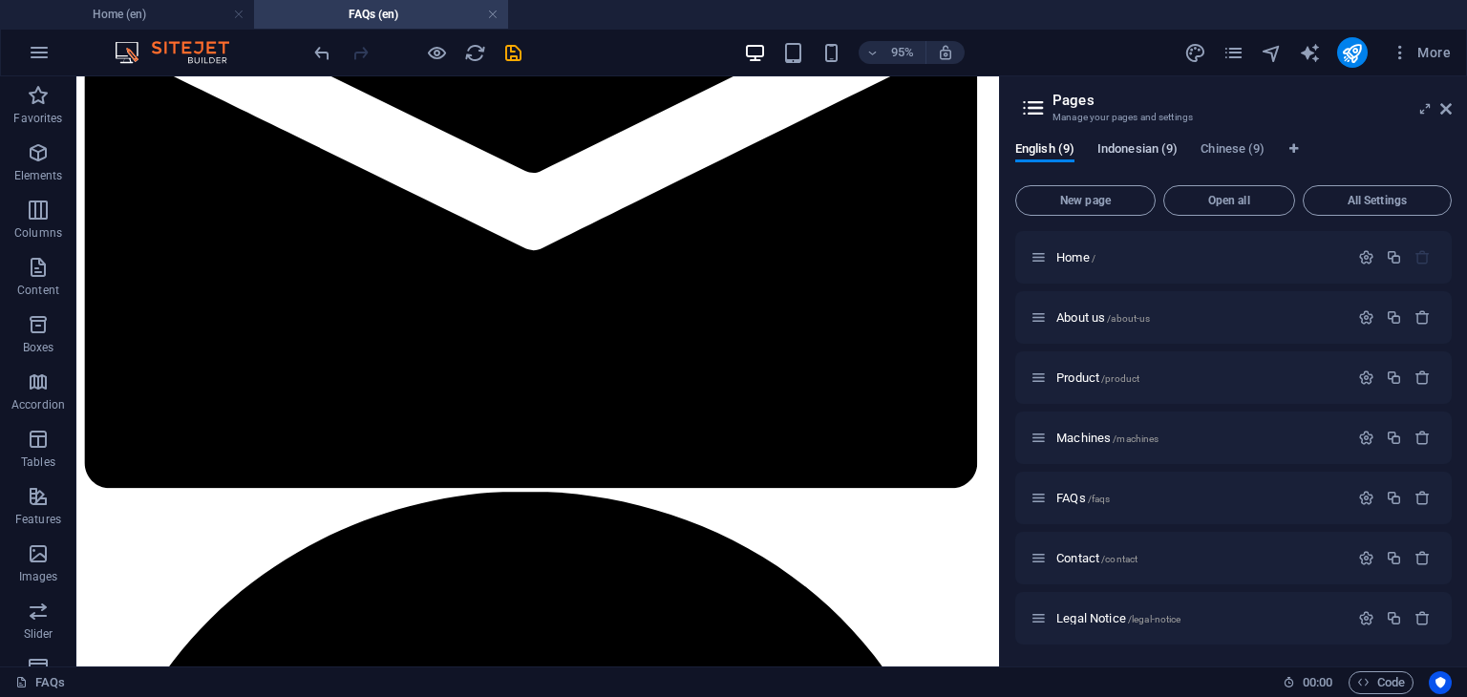
click at [1146, 151] on span "Indonesian (9)" at bounding box center [1137, 151] width 80 height 27
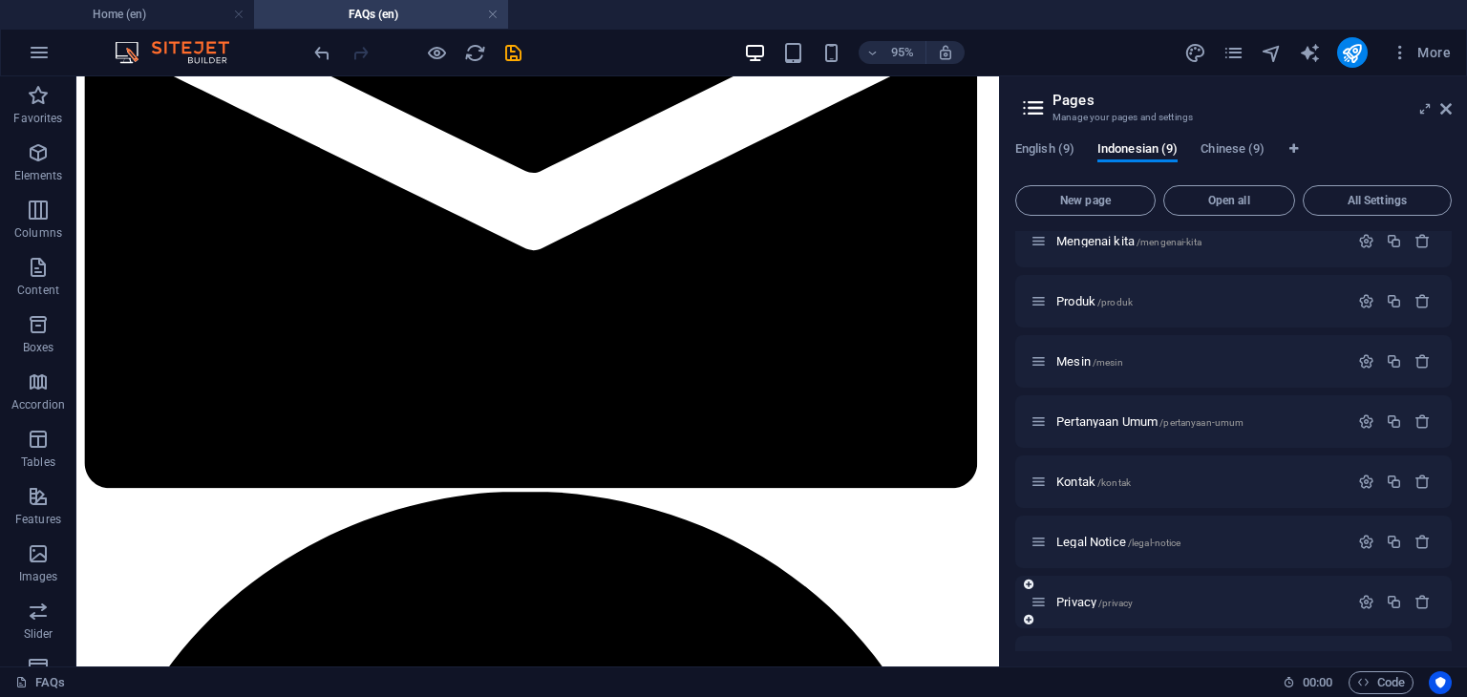
scroll to position [50, 0]
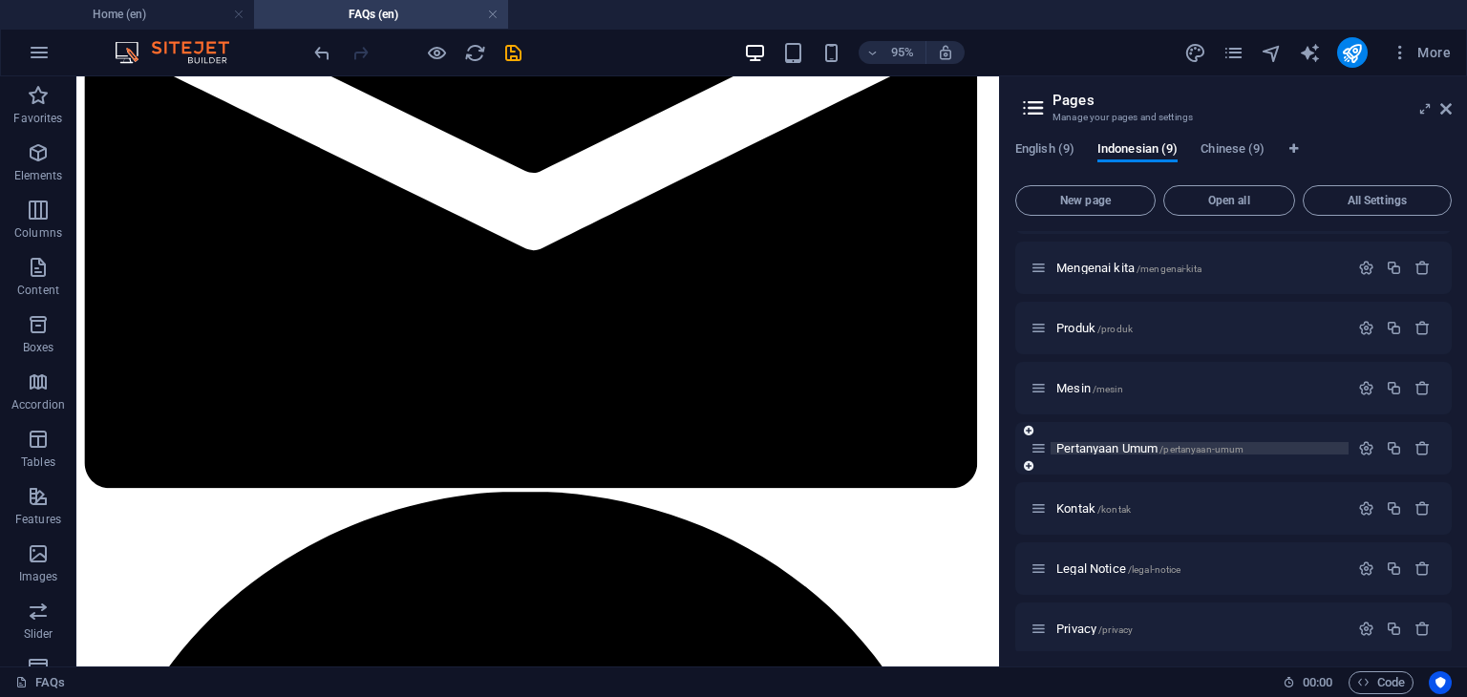
click at [1117, 446] on span "Pertanyaan Umum /pertanyaan-umum" at bounding box center [1149, 448] width 187 height 14
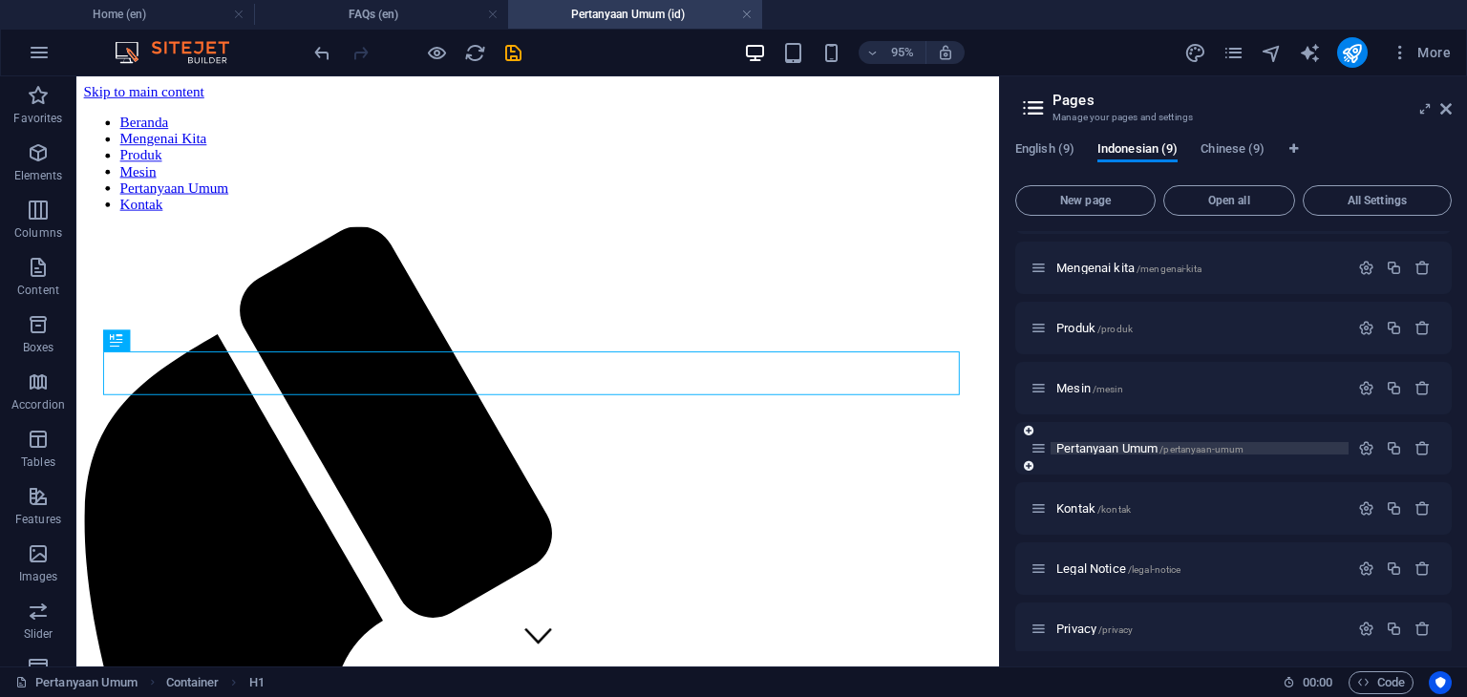
scroll to position [0, 0]
click at [1245, 156] on span "Chinese (9)" at bounding box center [1232, 151] width 64 height 27
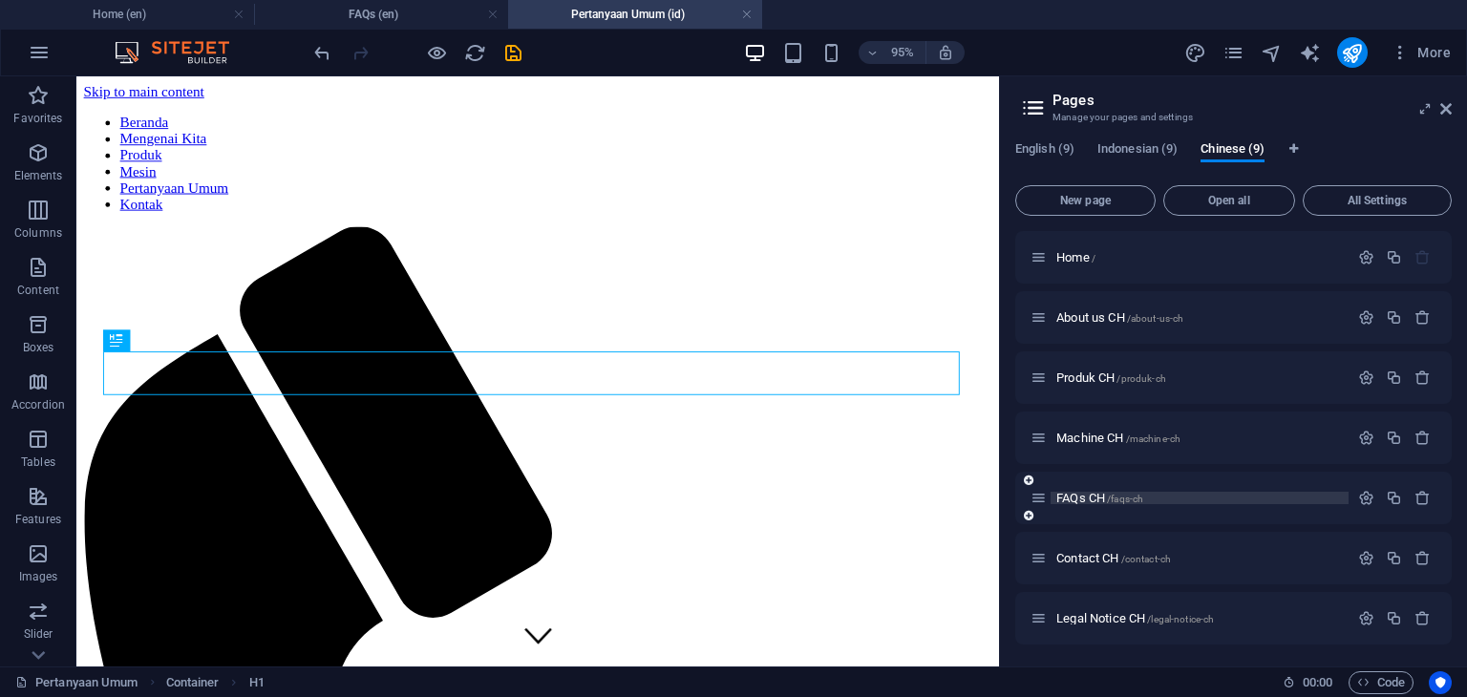
click at [1086, 498] on span "FAQs CH /faqs-ch" at bounding box center [1099, 498] width 87 height 14
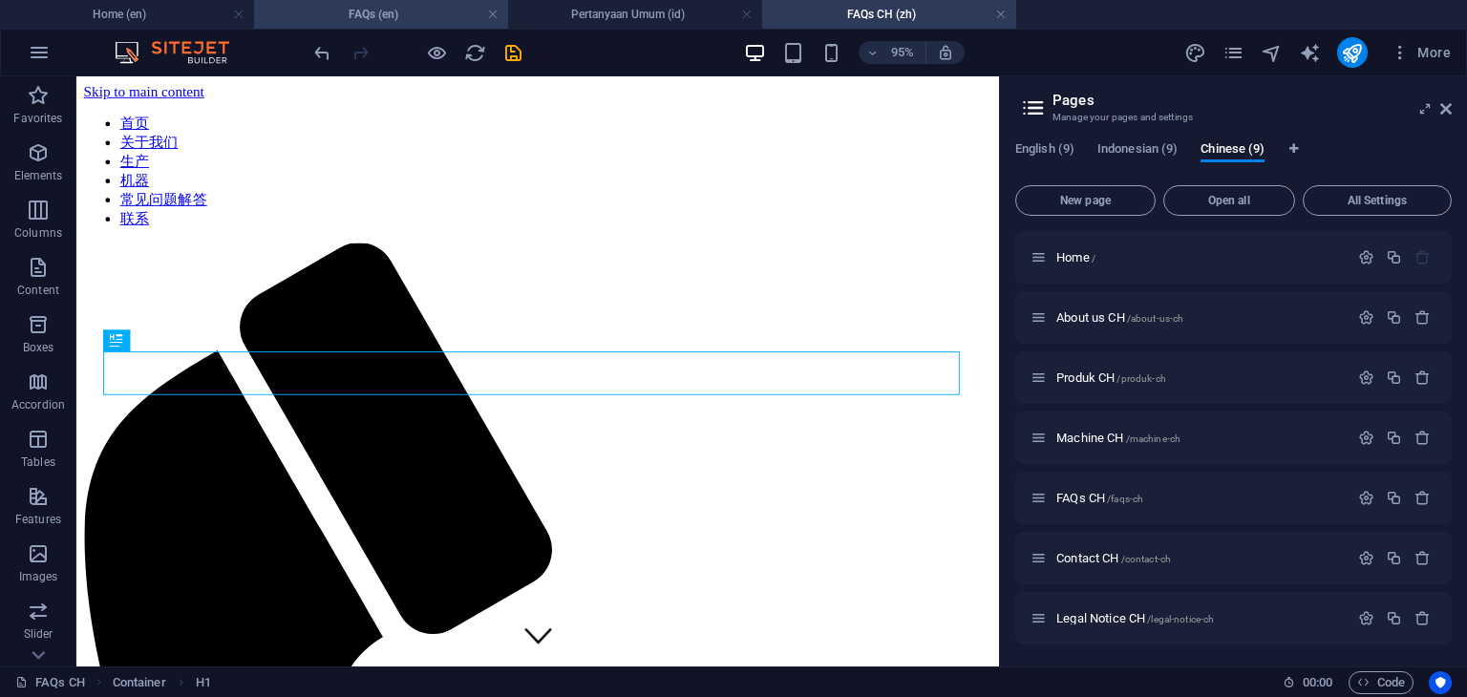
click at [380, 11] on h4 "FAQs (en)" at bounding box center [381, 14] width 254 height 21
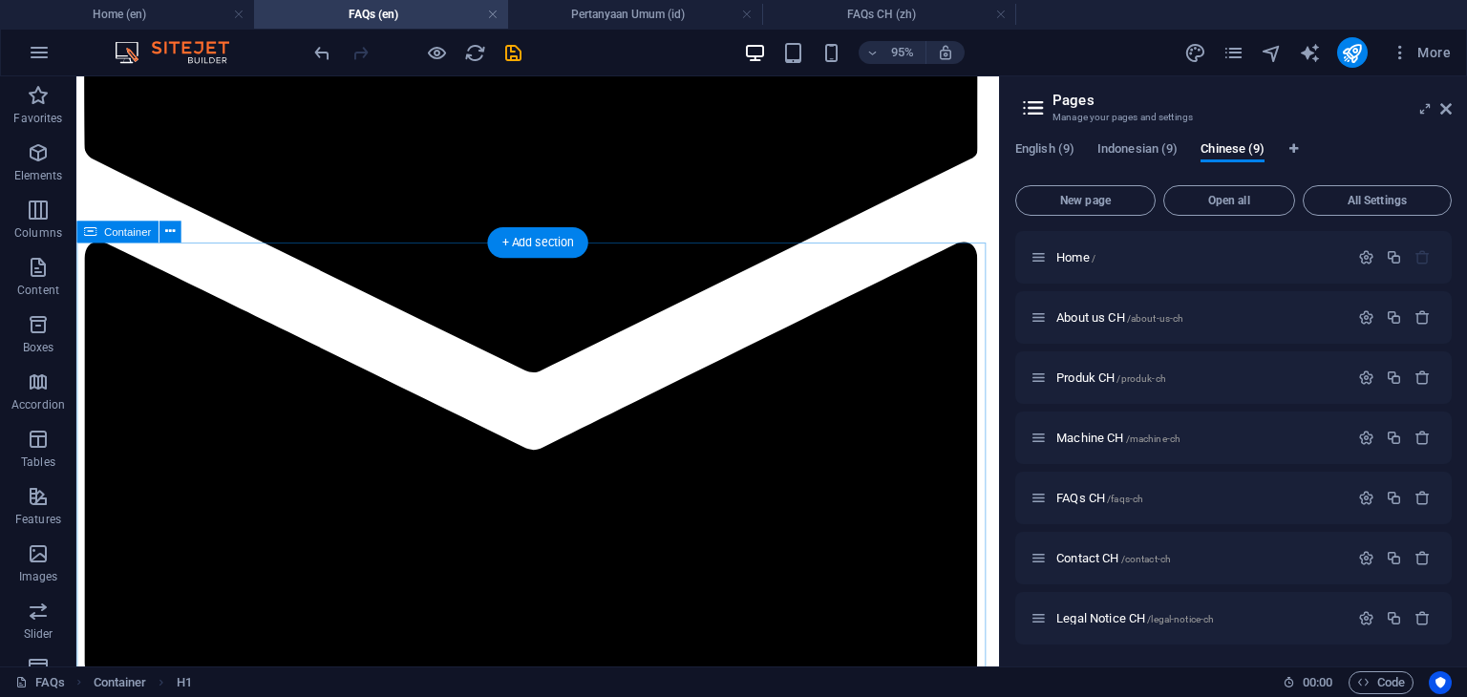
scroll to position [1563, 0]
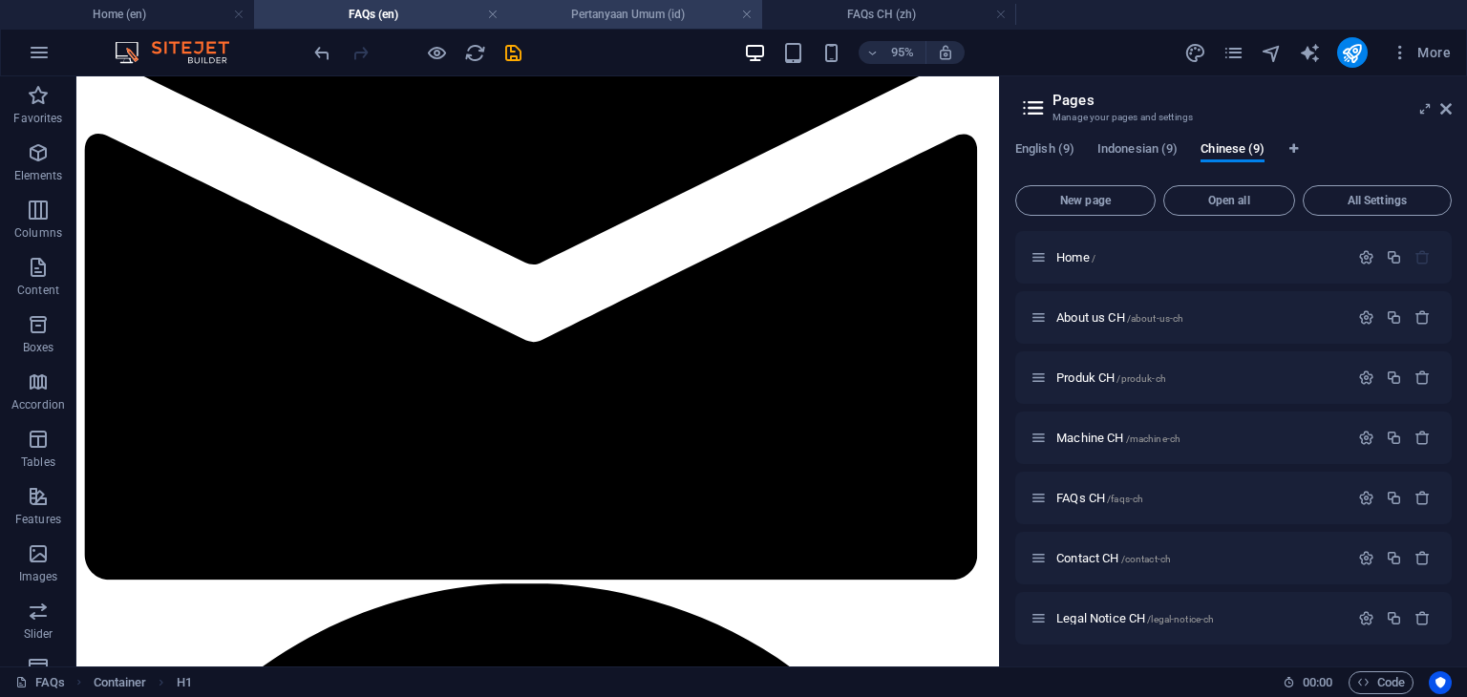
click at [600, 14] on h4 "Pertanyaan Umum (id)" at bounding box center [635, 14] width 254 height 21
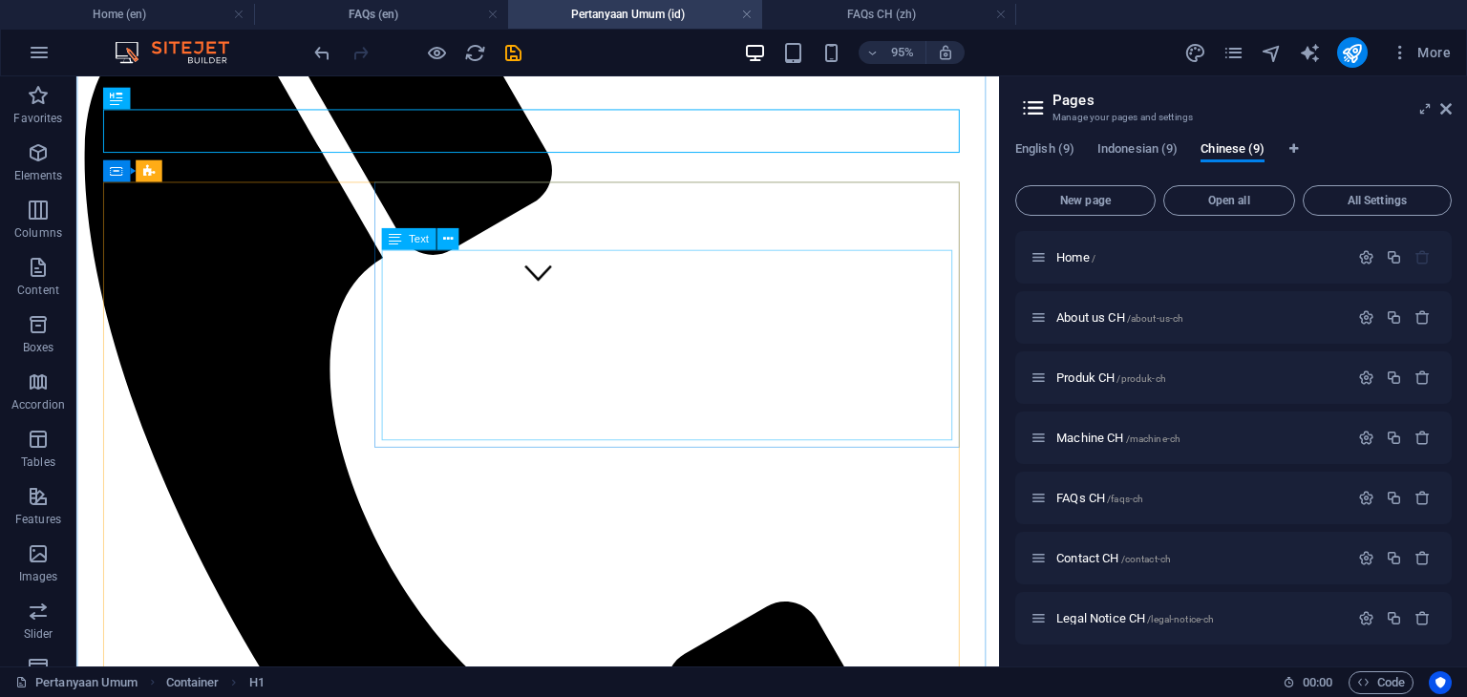
scroll to position [0, 0]
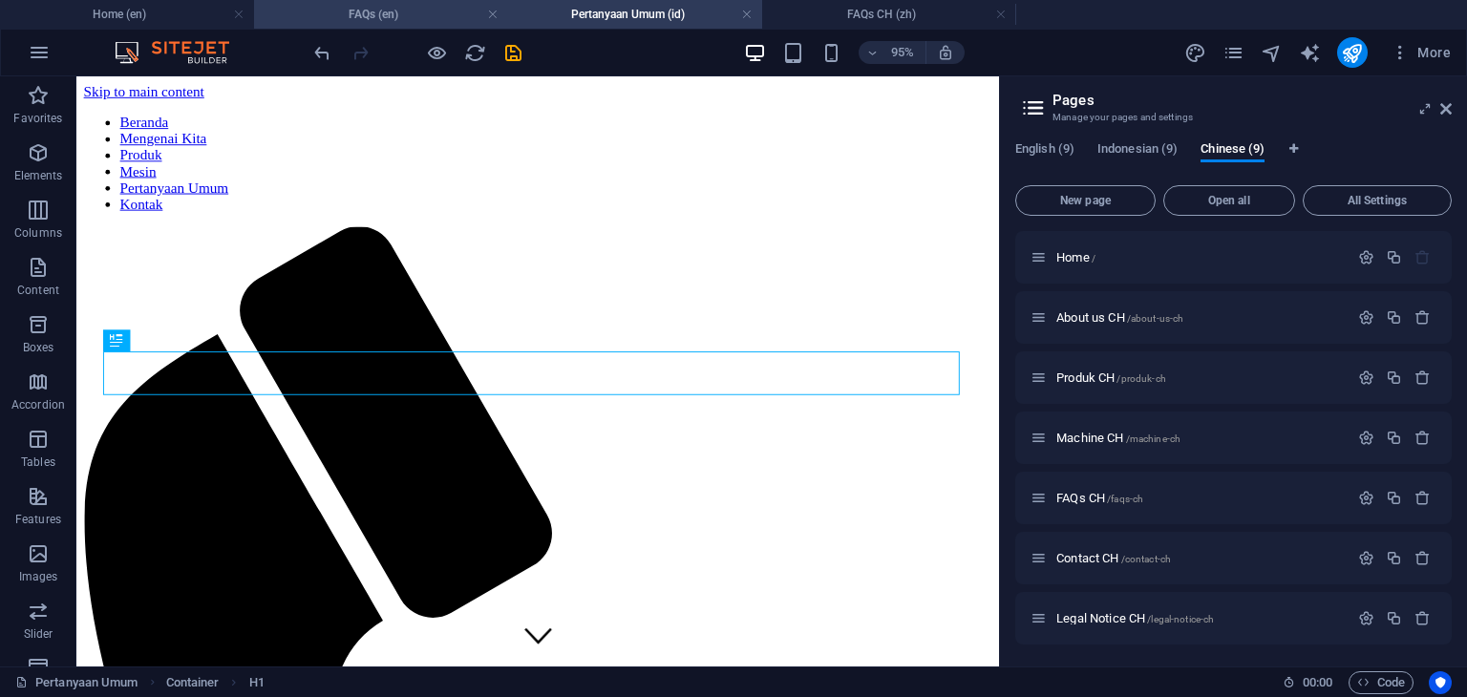
click at [401, 18] on h4 "FAQs (en)" at bounding box center [381, 14] width 254 height 21
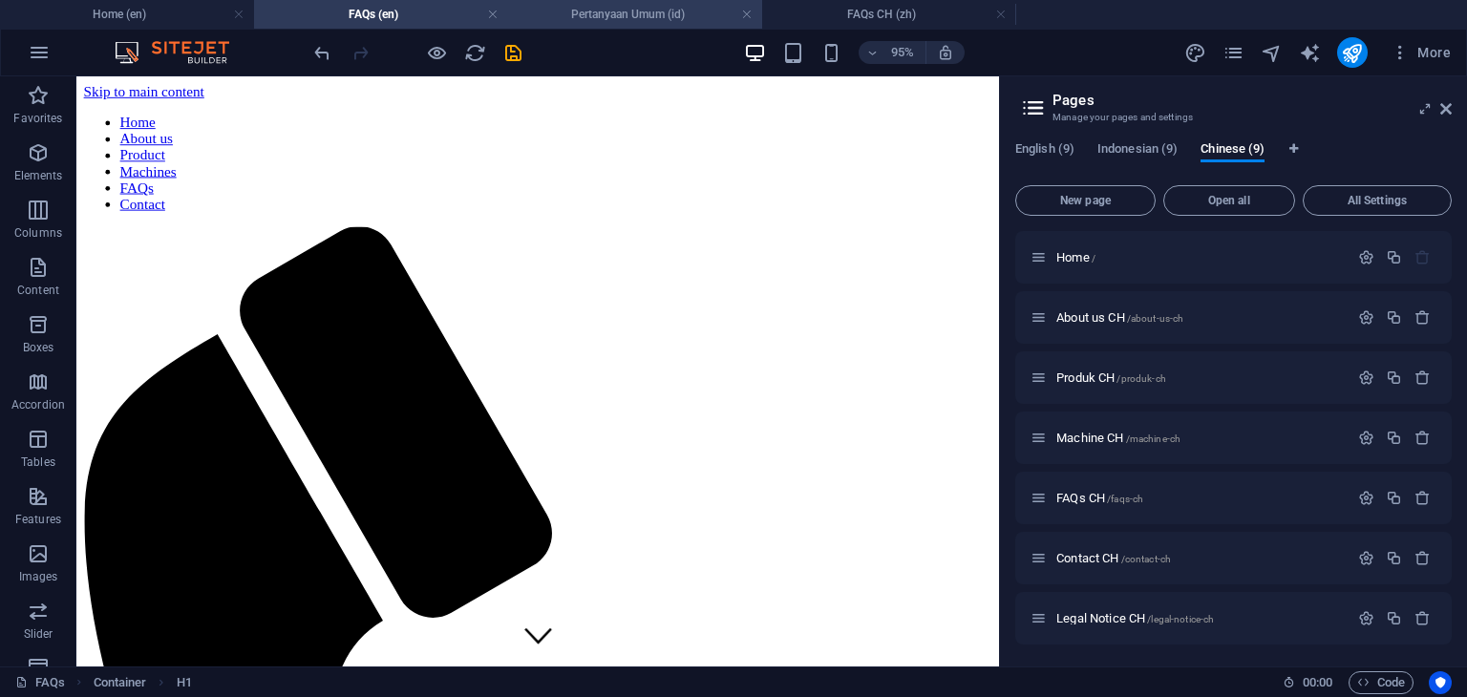
click at [623, 17] on h4 "Pertanyaan Umum (id)" at bounding box center [635, 14] width 254 height 21
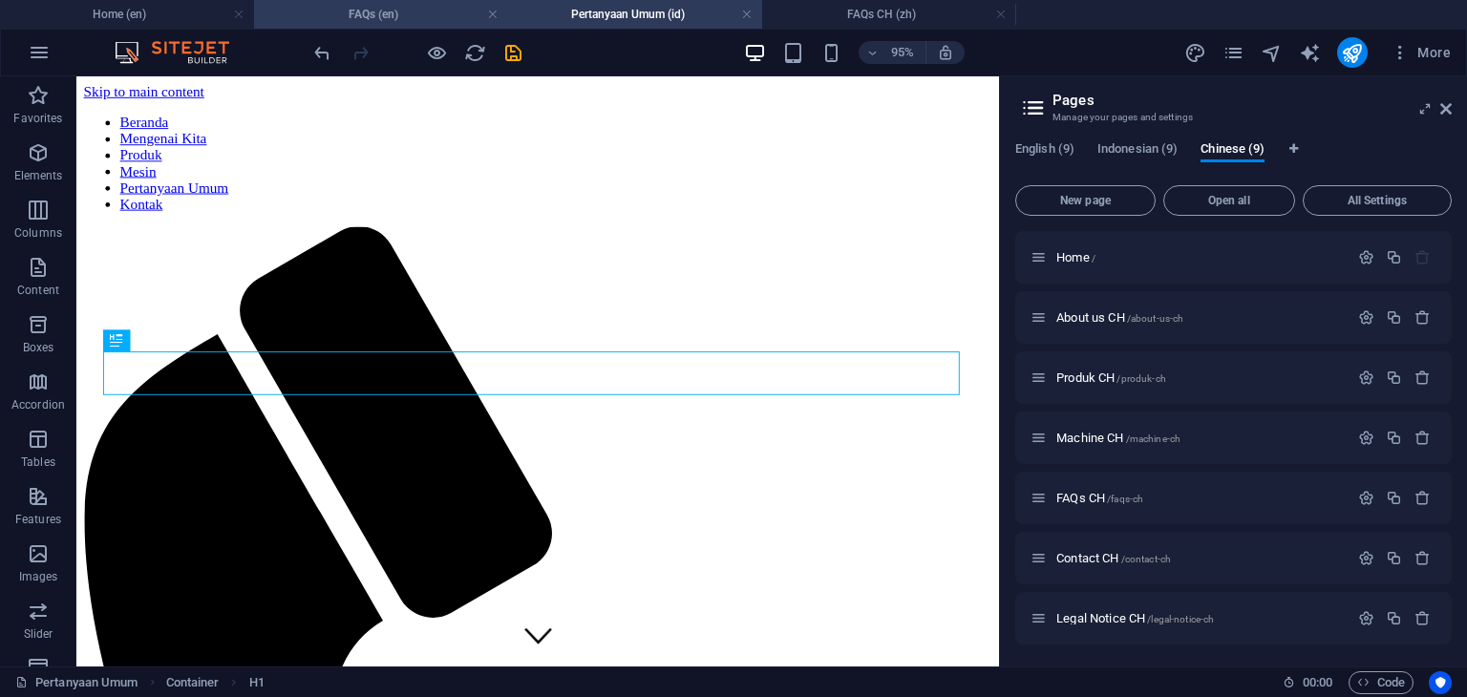
click at [393, 12] on h4 "FAQs (en)" at bounding box center [381, 14] width 254 height 21
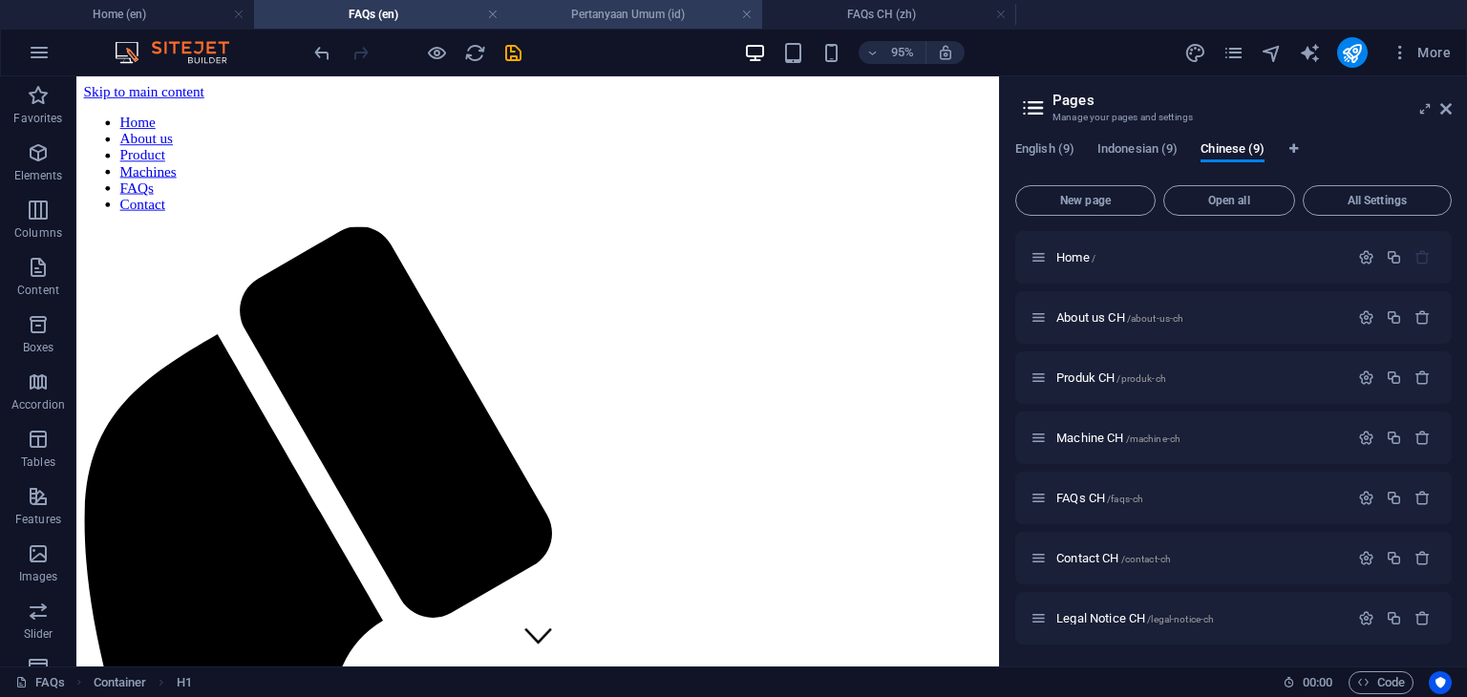
click at [627, 13] on h4 "Pertanyaan Umum (id)" at bounding box center [635, 14] width 254 height 21
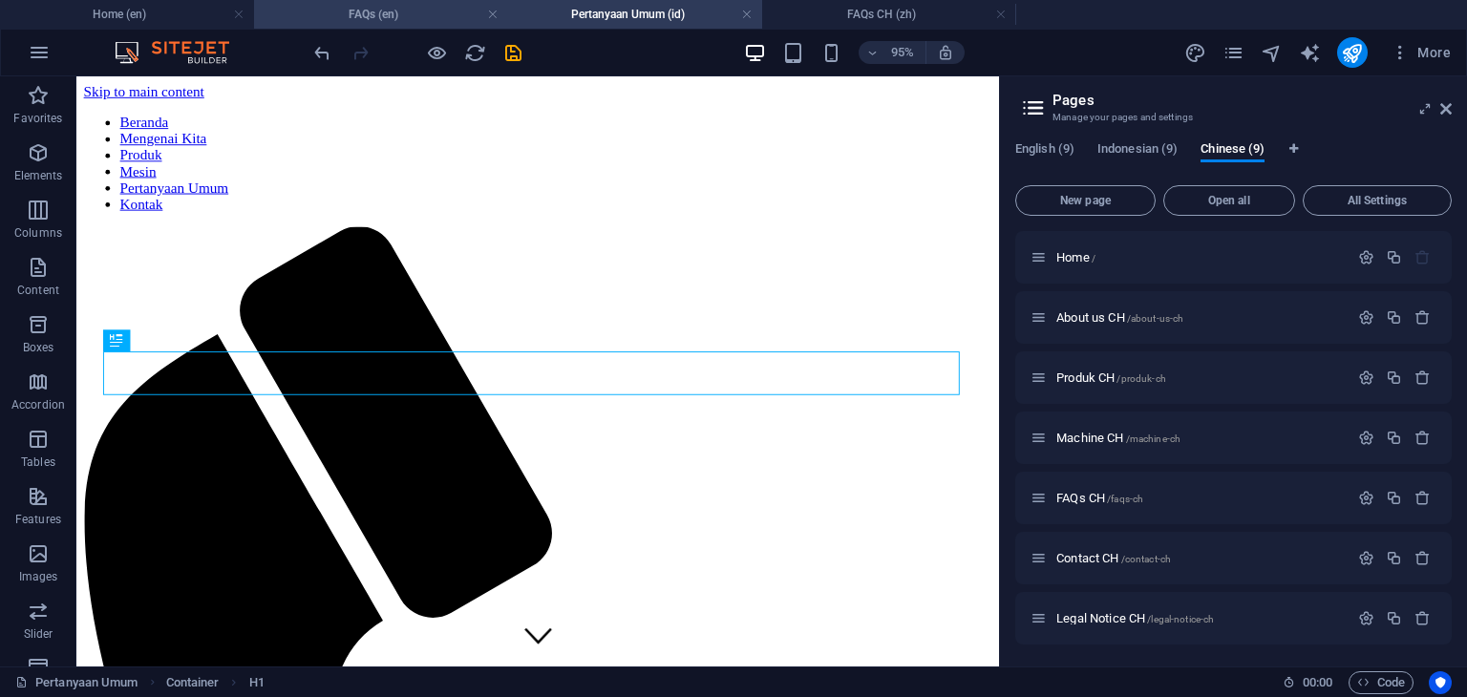
click at [410, 12] on h4 "FAQs (en)" at bounding box center [381, 14] width 254 height 21
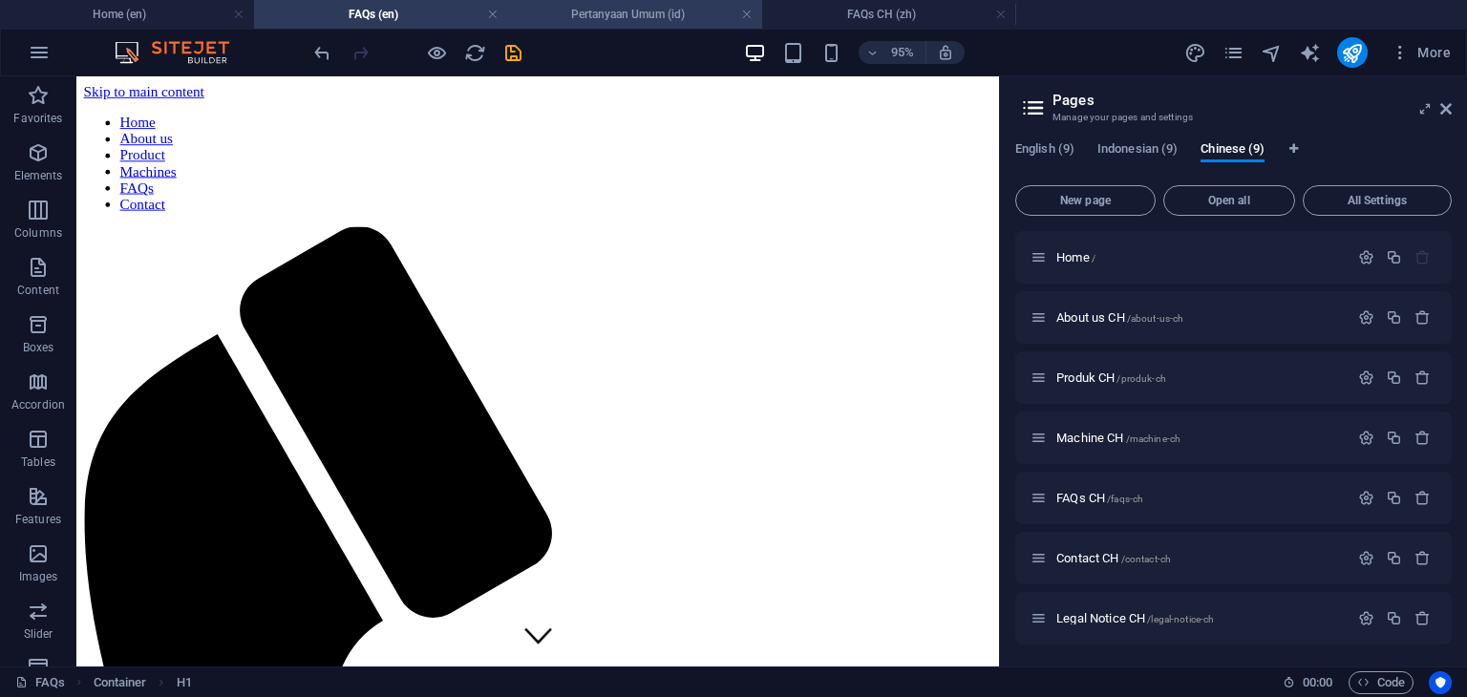
click at [643, 17] on h4 "Pertanyaan Umum (id)" at bounding box center [635, 14] width 254 height 21
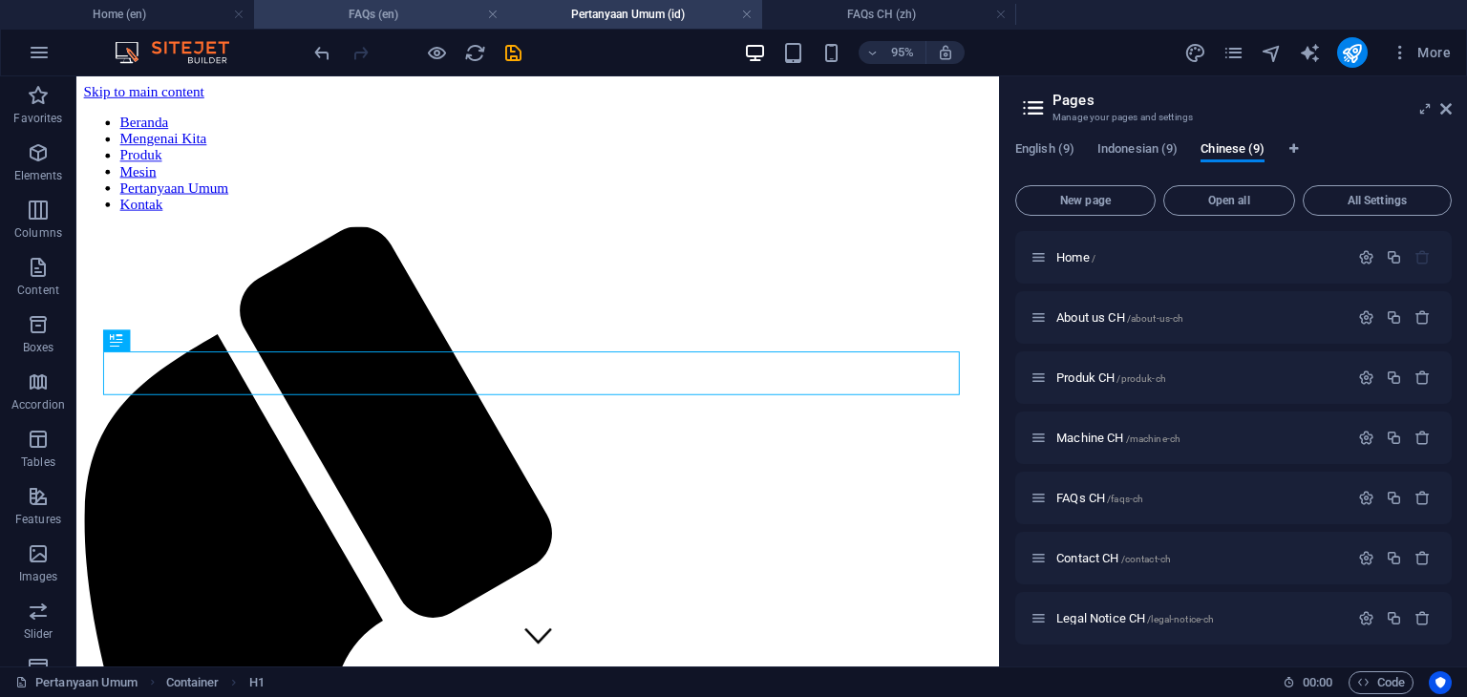
click at [412, 17] on h4 "FAQs (en)" at bounding box center [381, 14] width 254 height 21
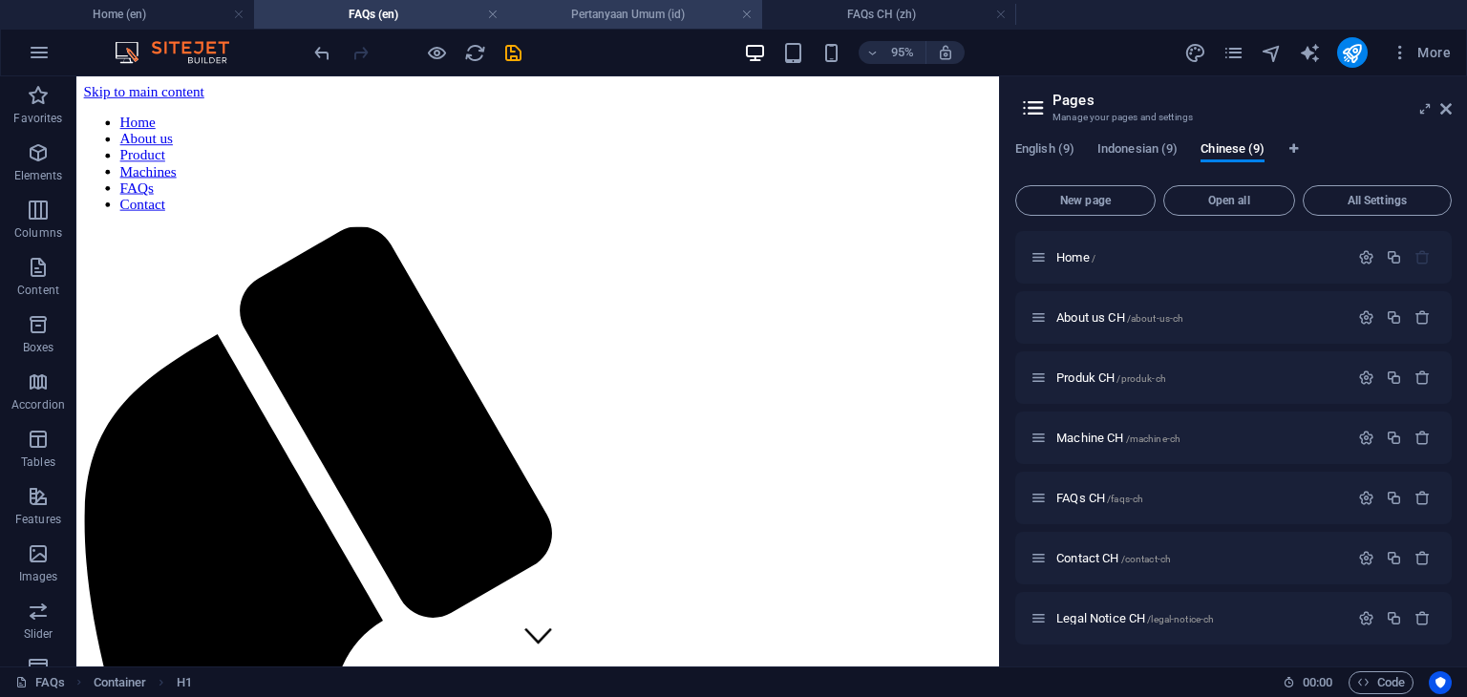
click at [634, 15] on h4 "Pertanyaan Umum (id)" at bounding box center [635, 14] width 254 height 21
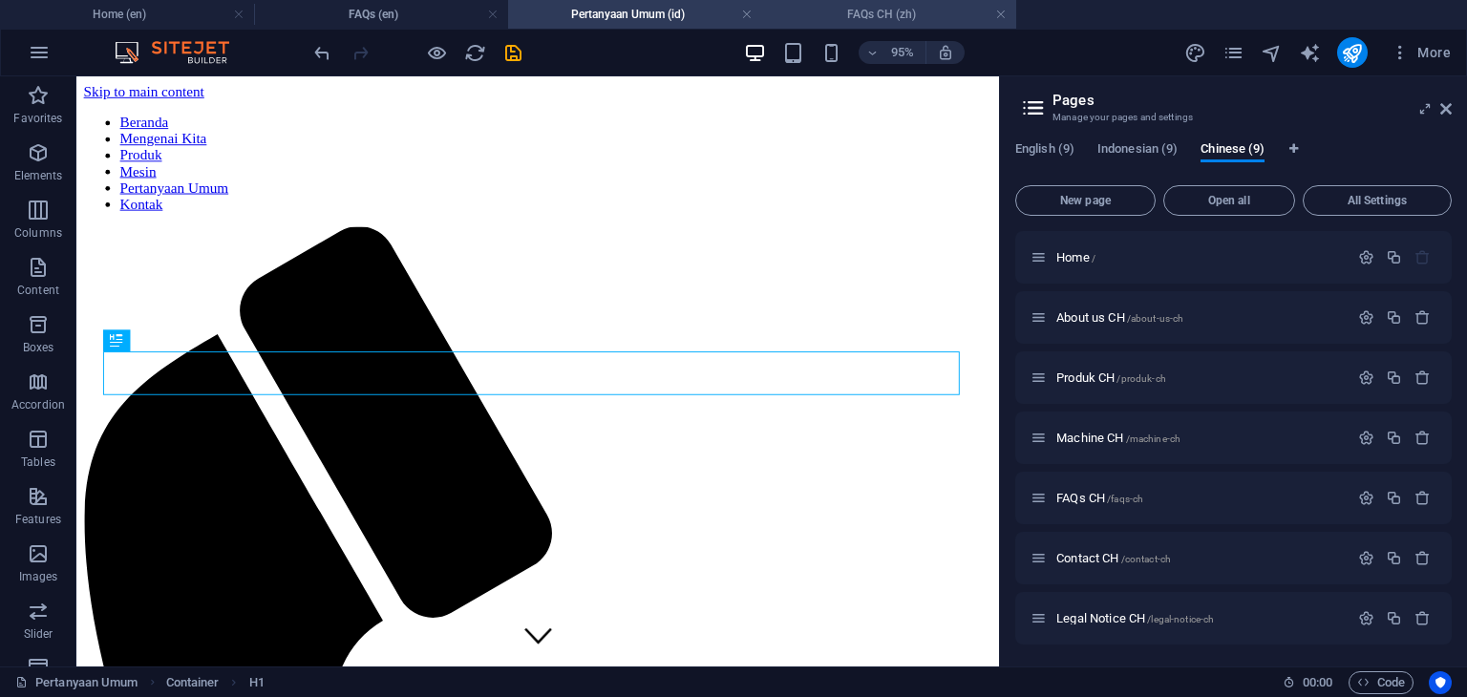
click at [881, 13] on h4 "FAQs CH (zh)" at bounding box center [889, 14] width 254 height 21
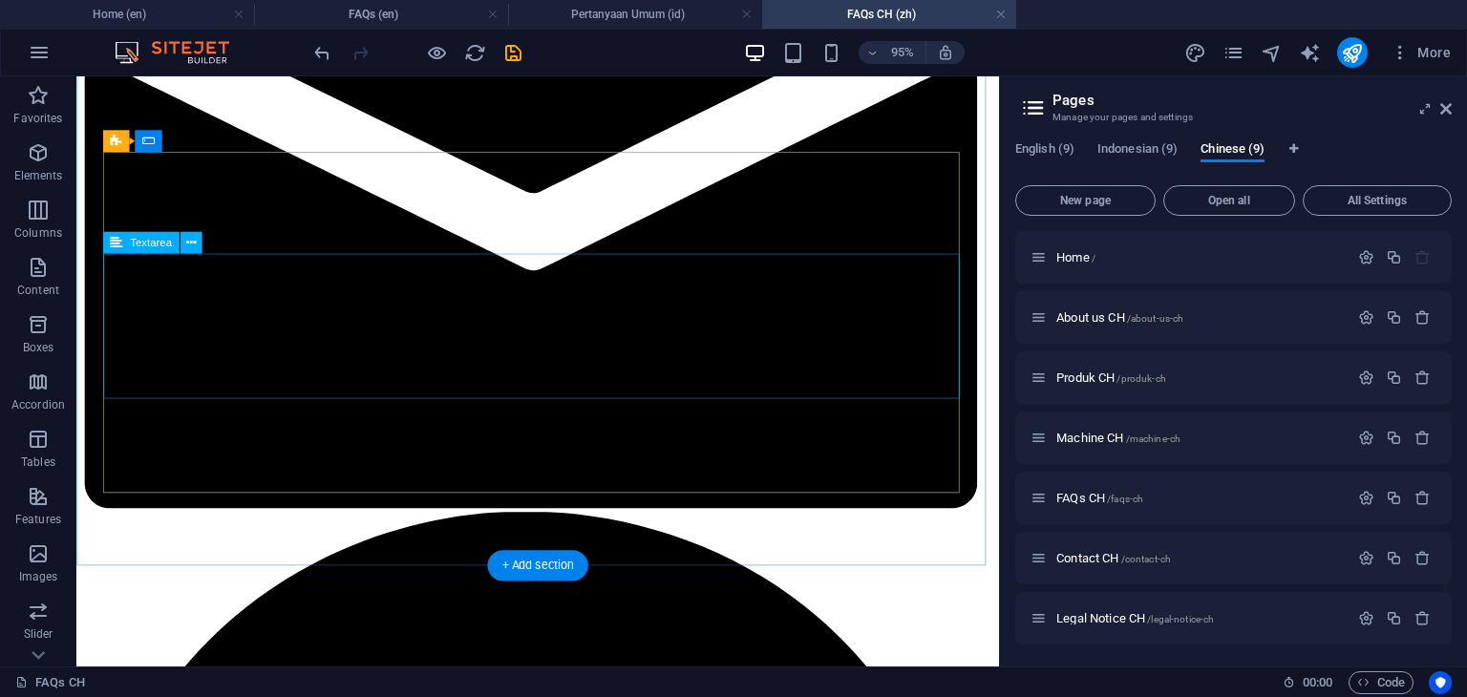
scroll to position [1719, 0]
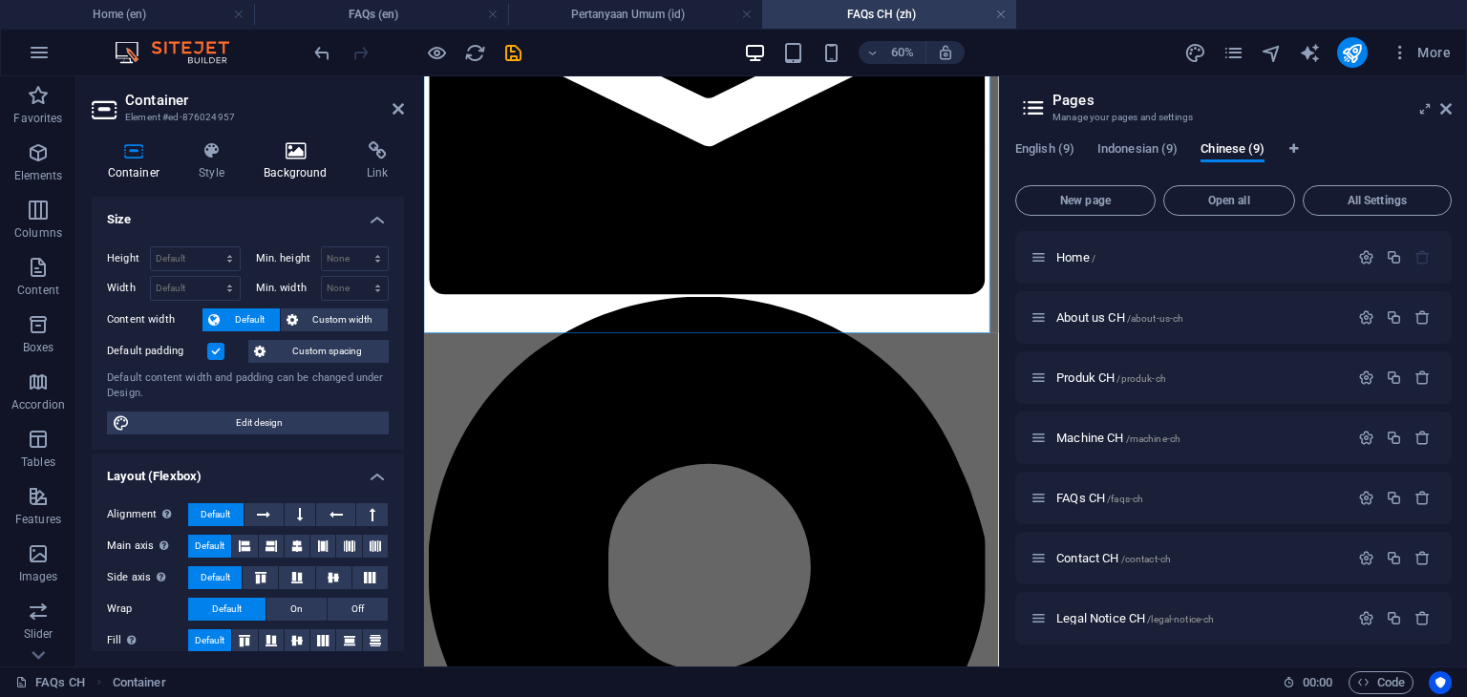
click at [306, 168] on h4 "Background" at bounding box center [299, 161] width 103 height 40
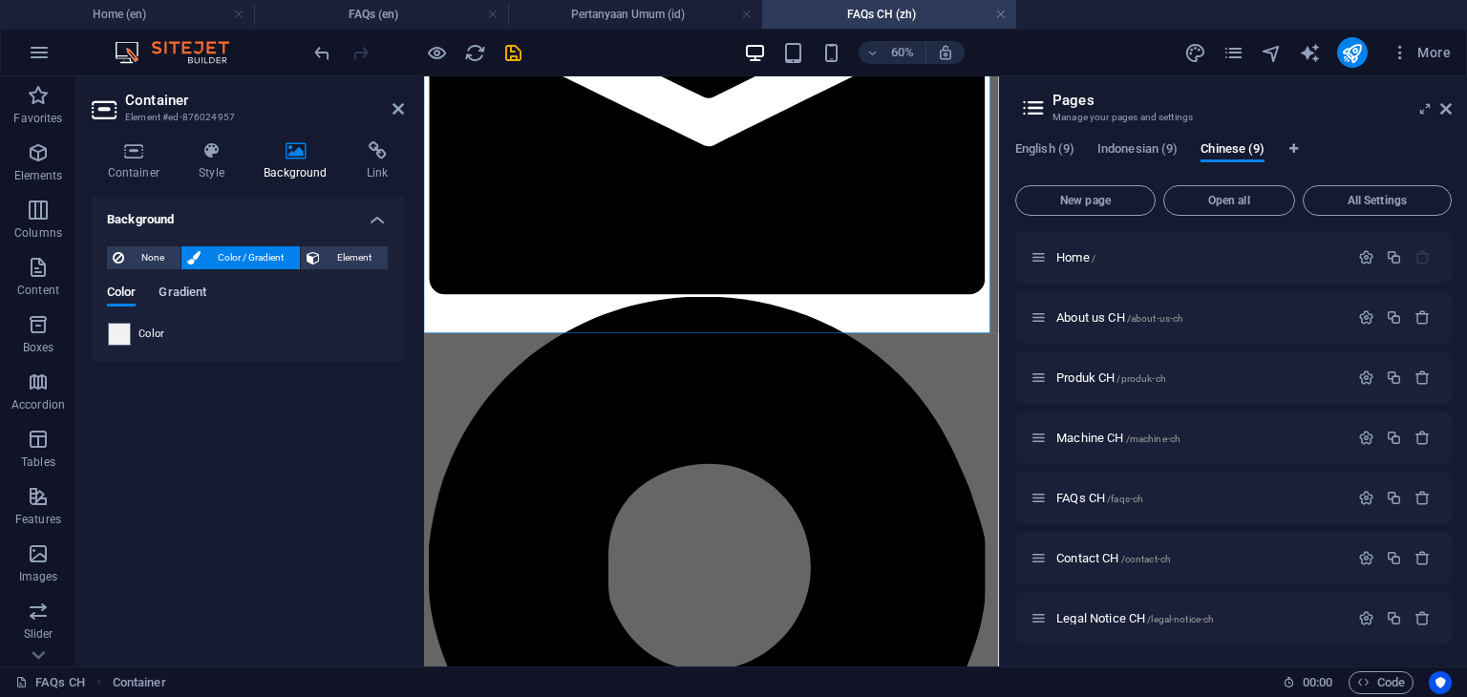
click at [203, 289] on span "Gradient" at bounding box center [183, 294] width 48 height 27
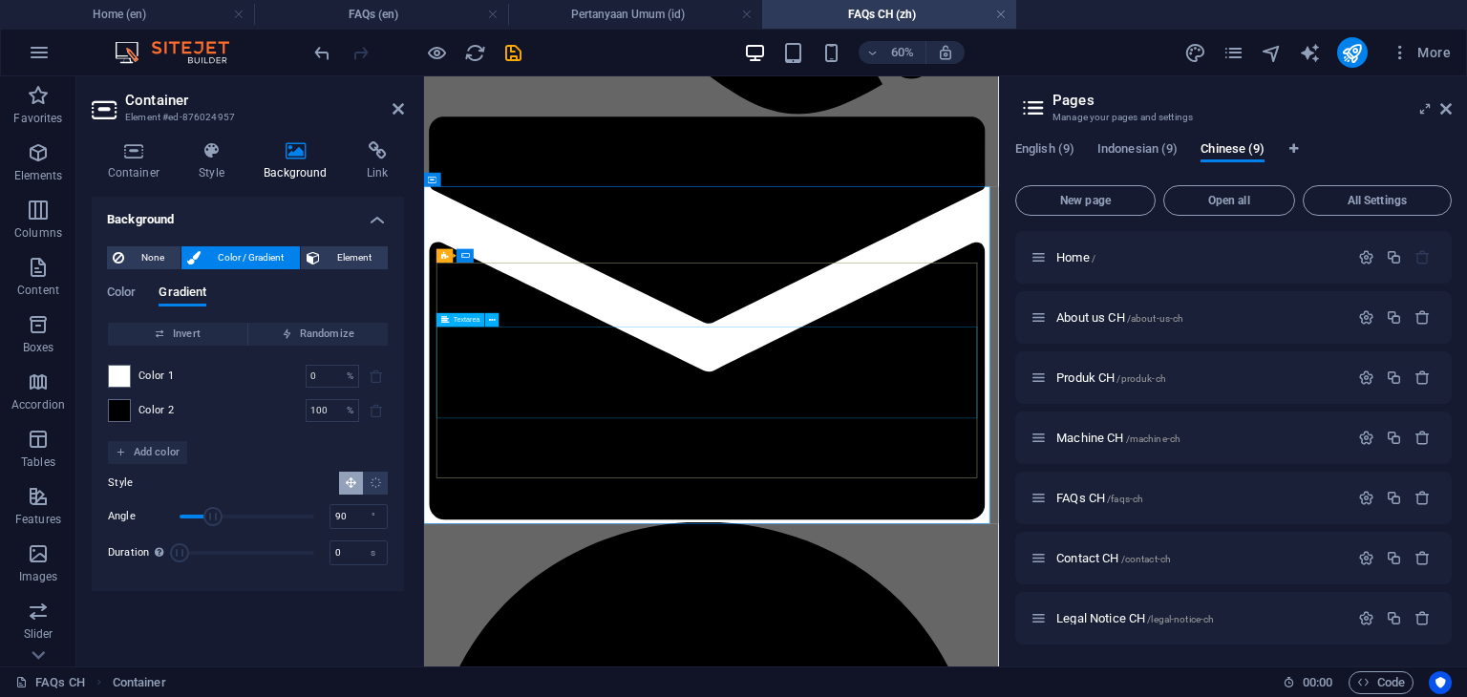
scroll to position [1337, 0]
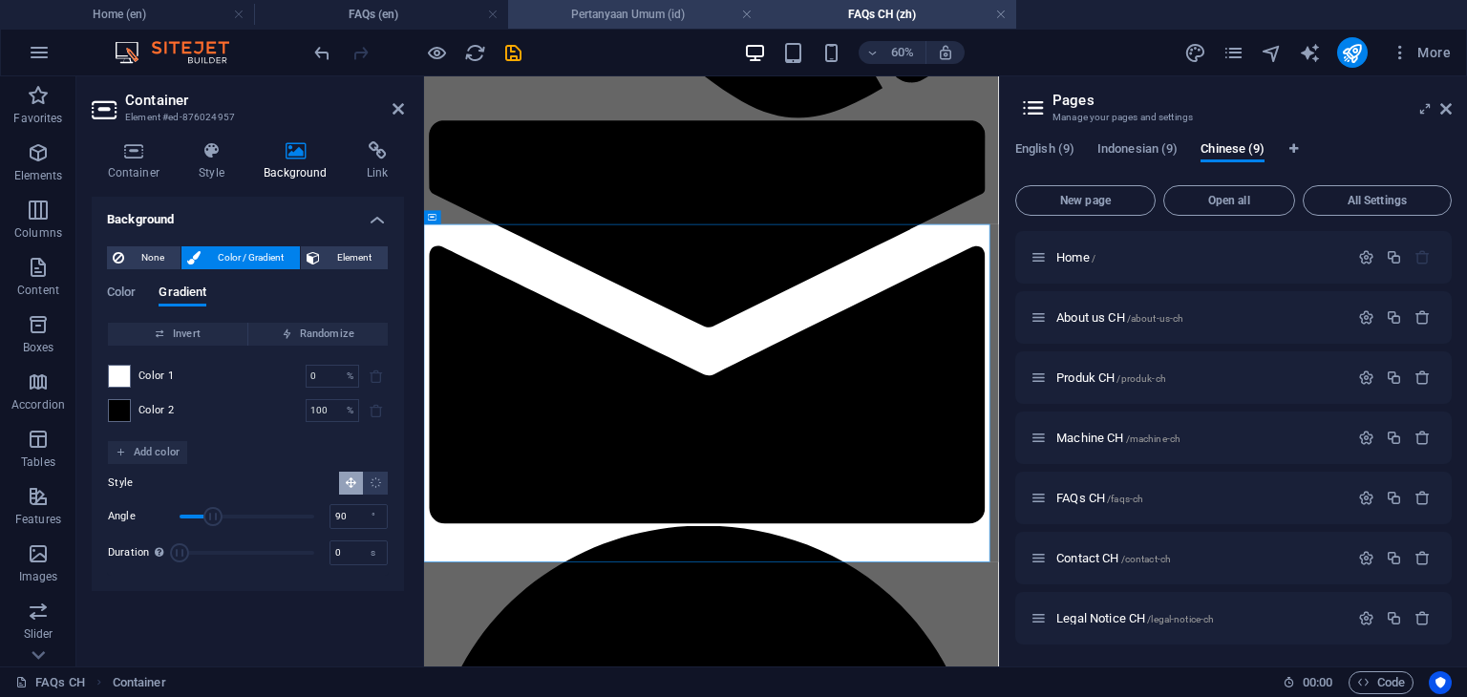
click at [643, 16] on h4 "Pertanyaan Umum (id)" at bounding box center [635, 14] width 254 height 21
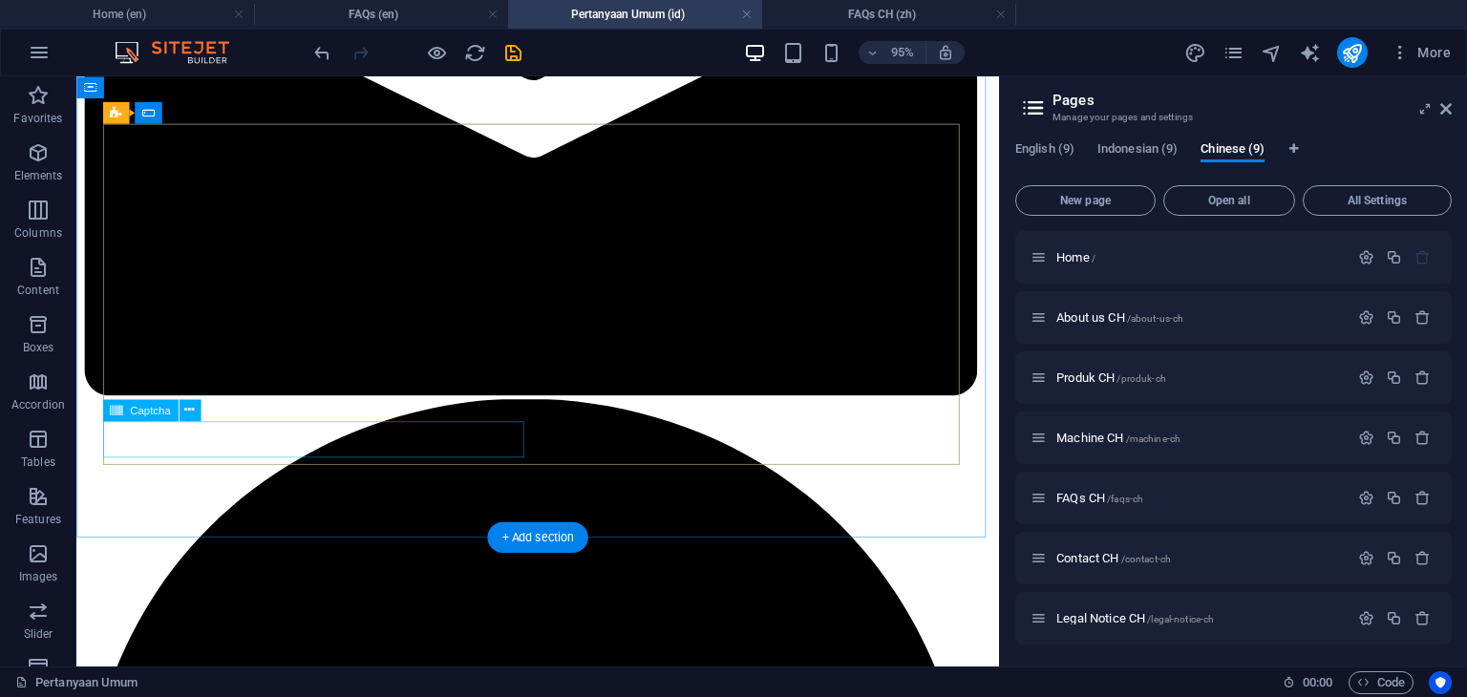
scroll to position [1815, 0]
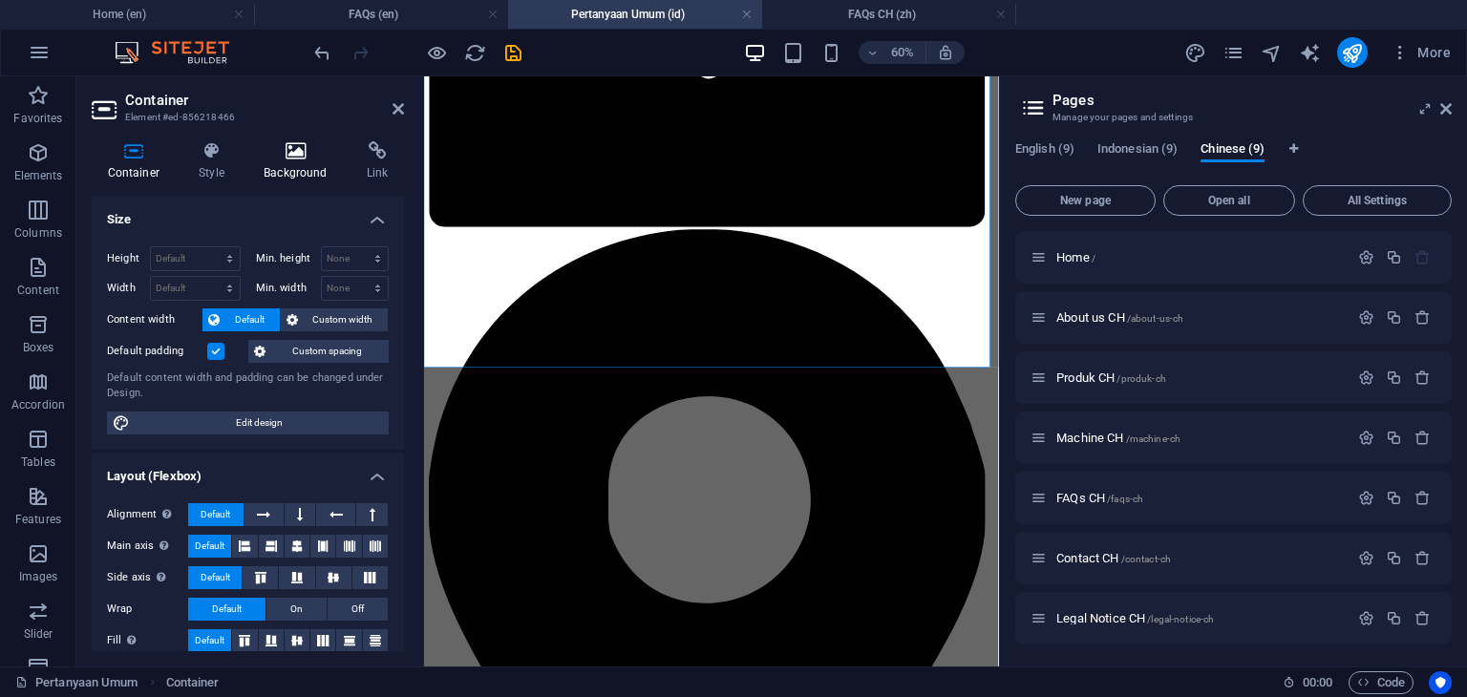
click at [300, 171] on h4 "Background" at bounding box center [299, 161] width 103 height 40
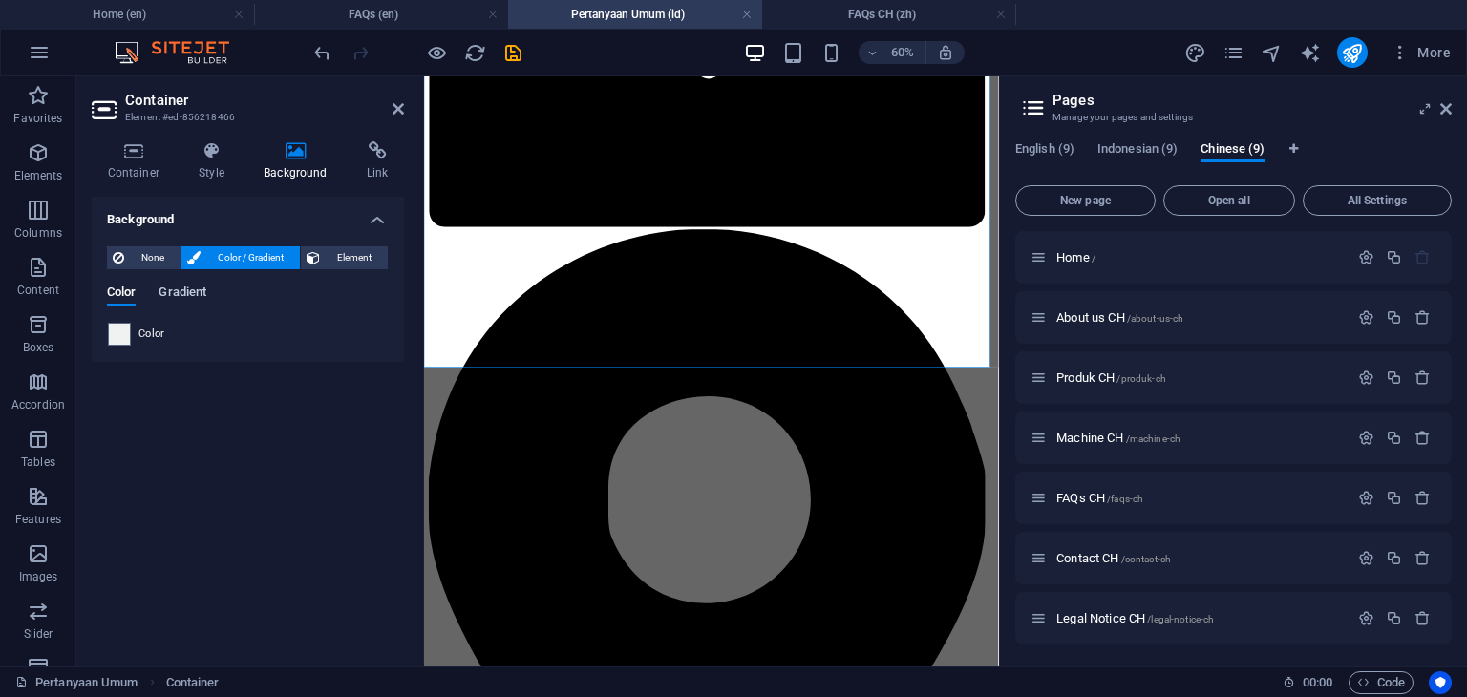
click at [174, 295] on span "Gradient" at bounding box center [183, 294] width 48 height 27
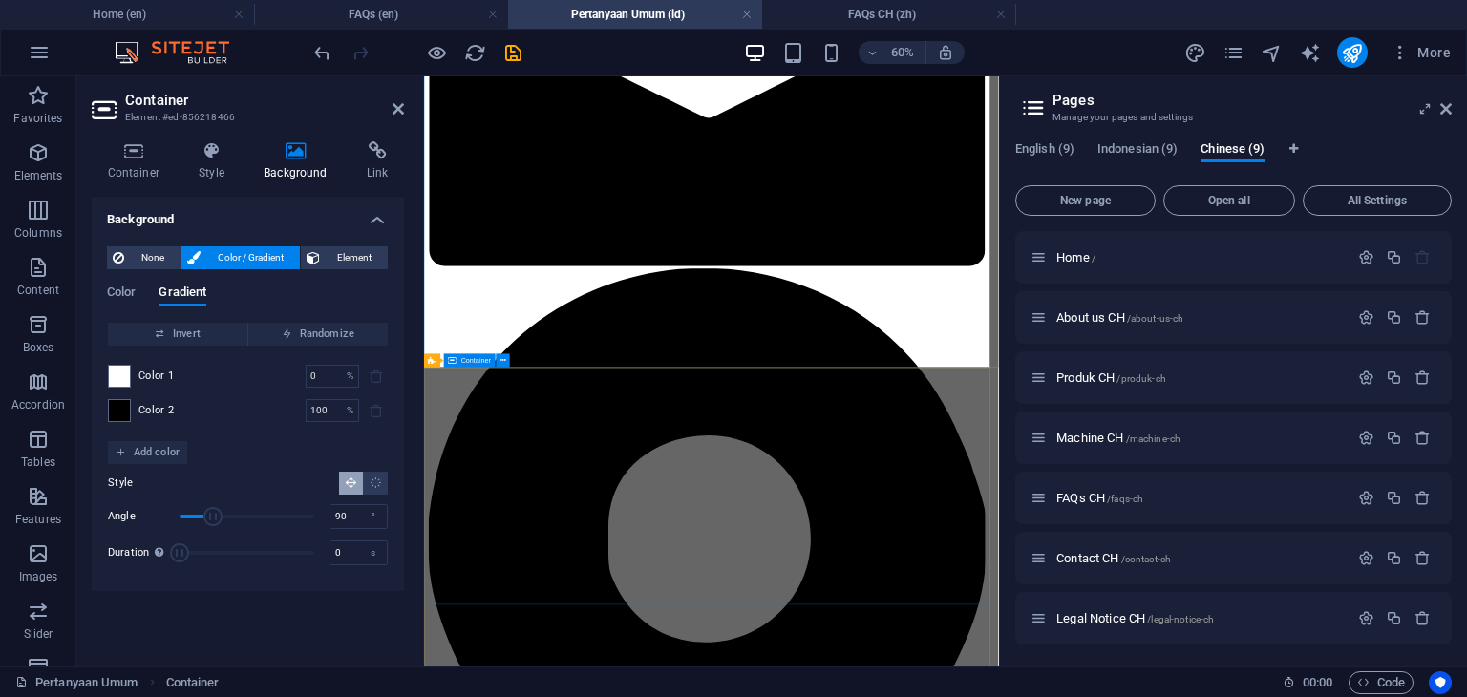
scroll to position [1719, 0]
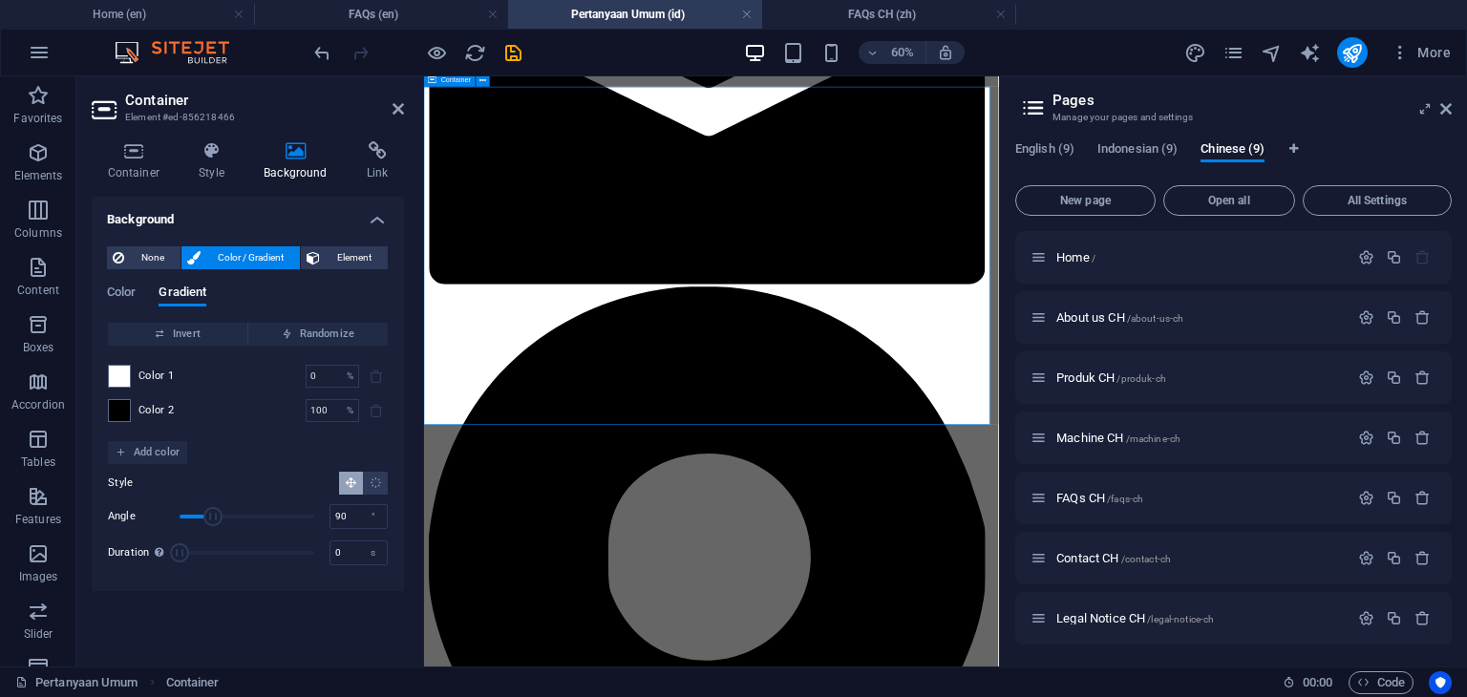
click at [395, 108] on icon at bounding box center [398, 108] width 11 height 15
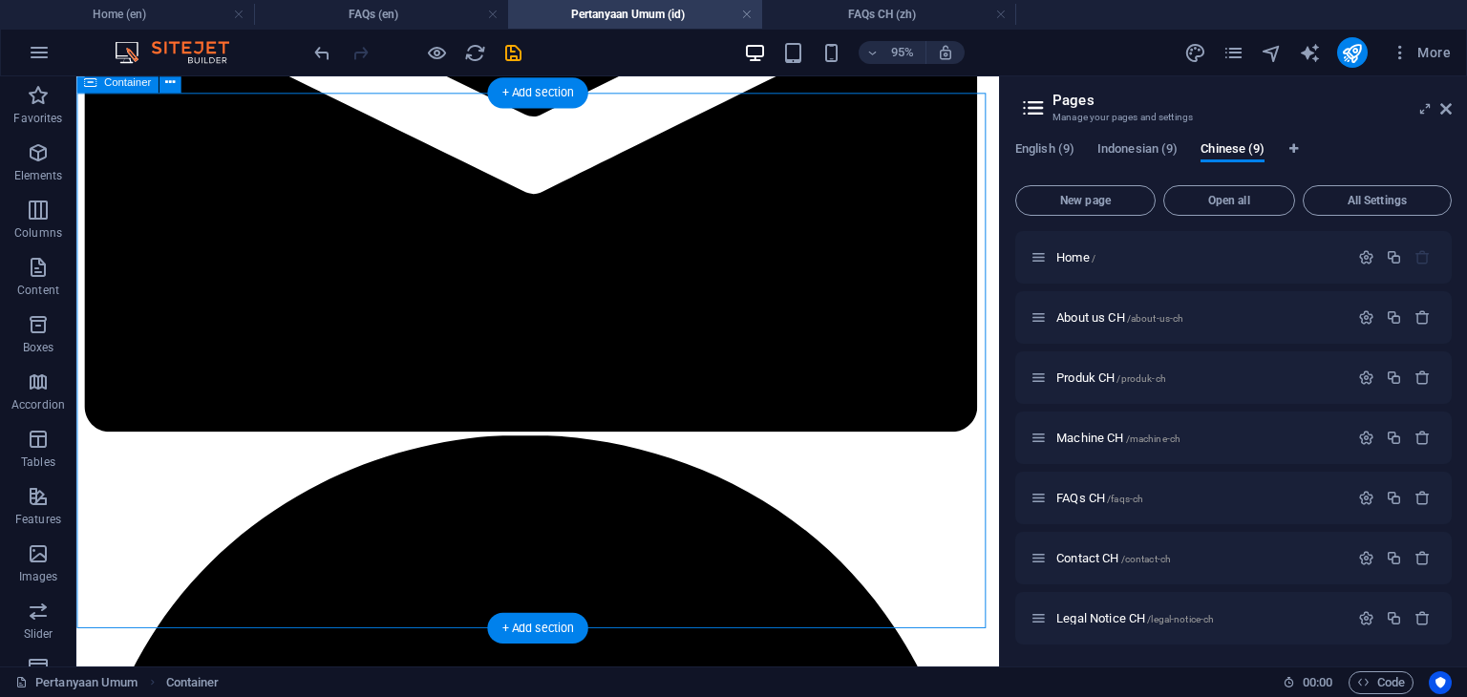
scroll to position [1528, 0]
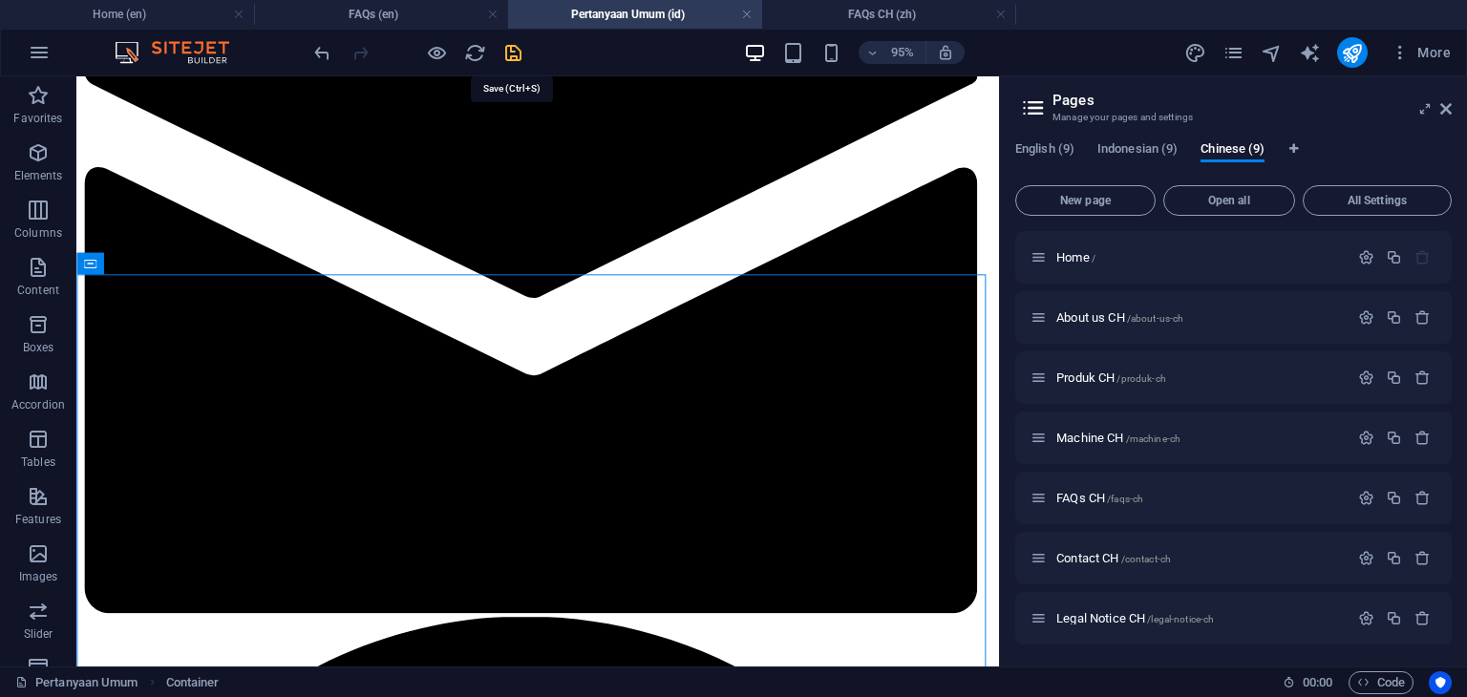
click at [513, 60] on icon "save" at bounding box center [513, 53] width 22 height 22
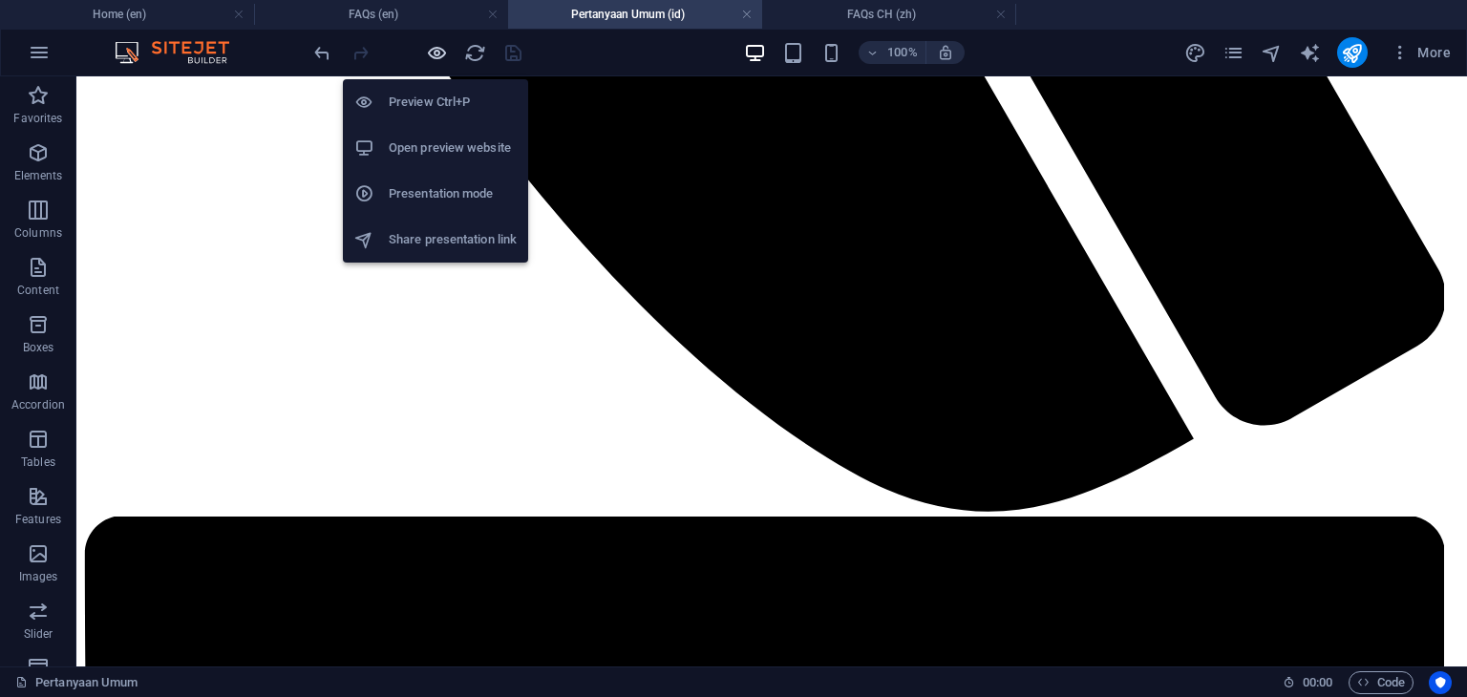
click at [435, 57] on icon "button" at bounding box center [437, 53] width 22 height 22
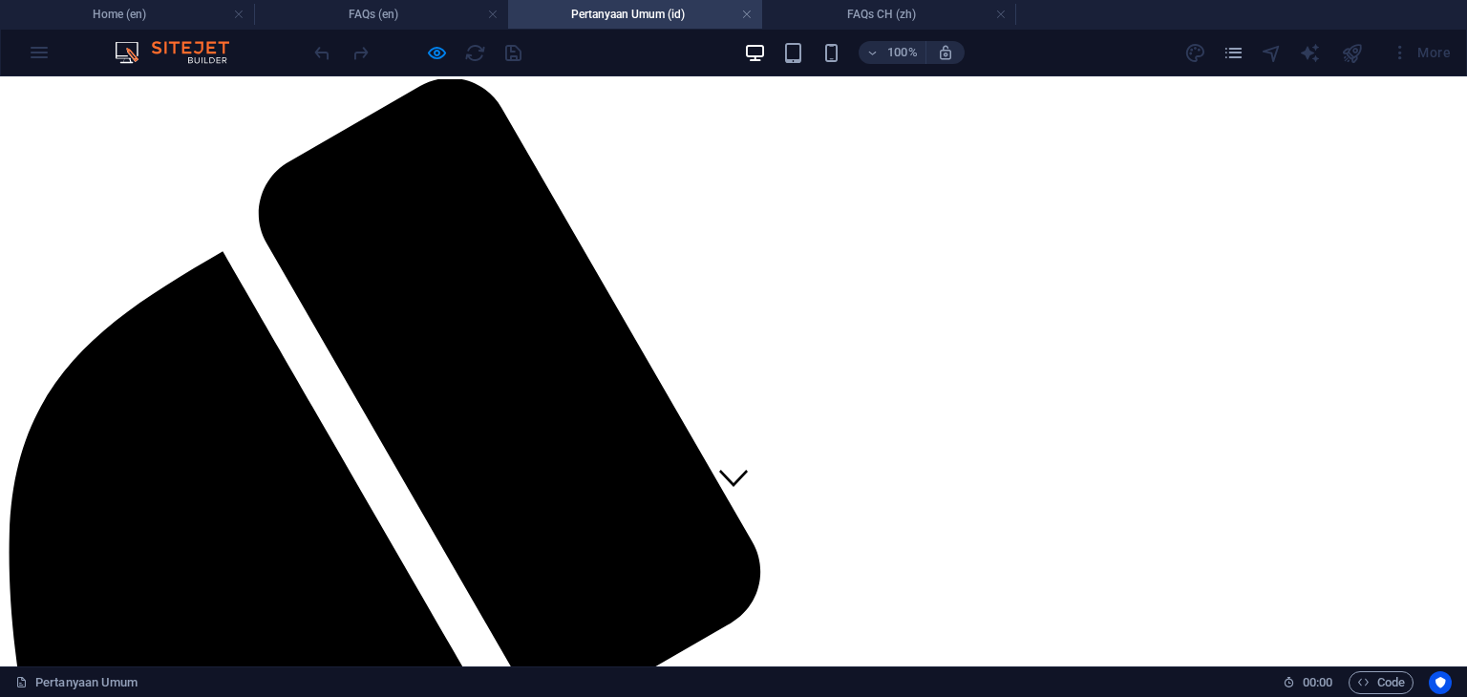
scroll to position [0, 0]
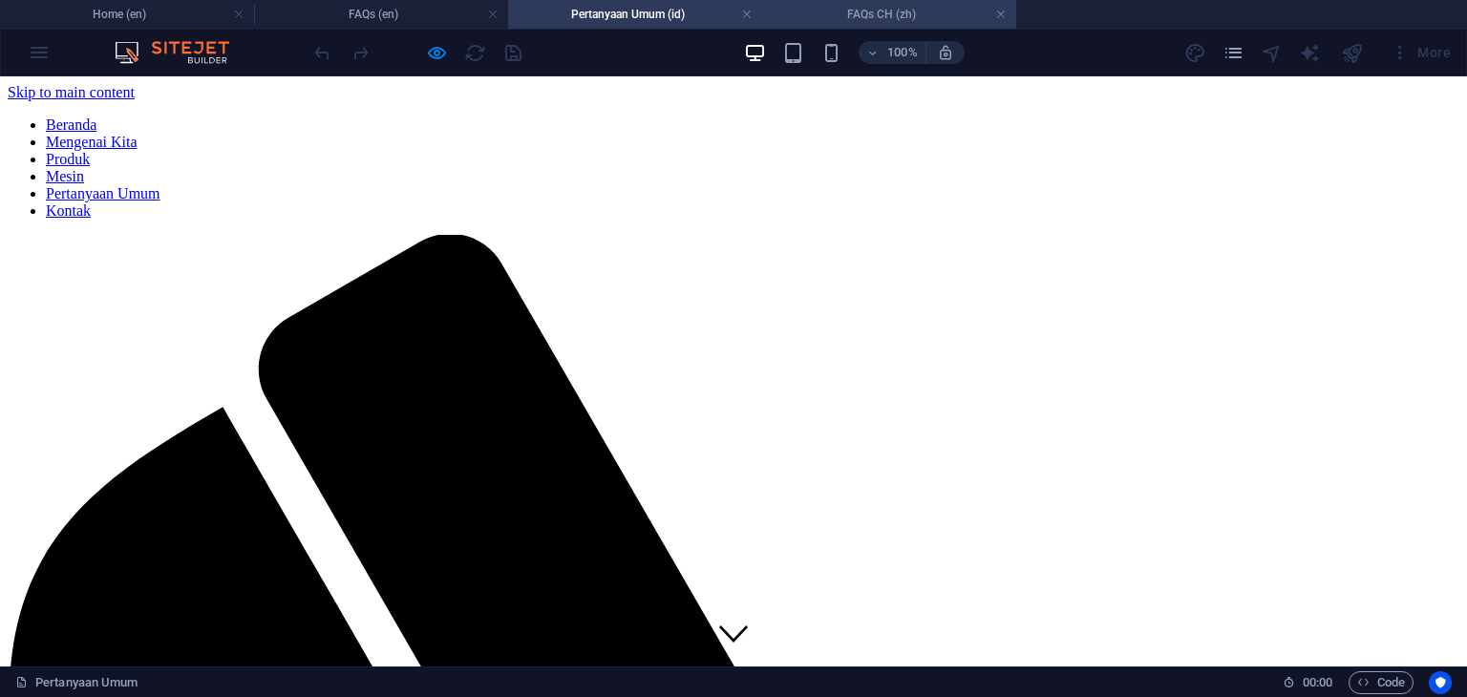
click at [858, 20] on h4 "FAQs CH (zh)" at bounding box center [889, 14] width 254 height 21
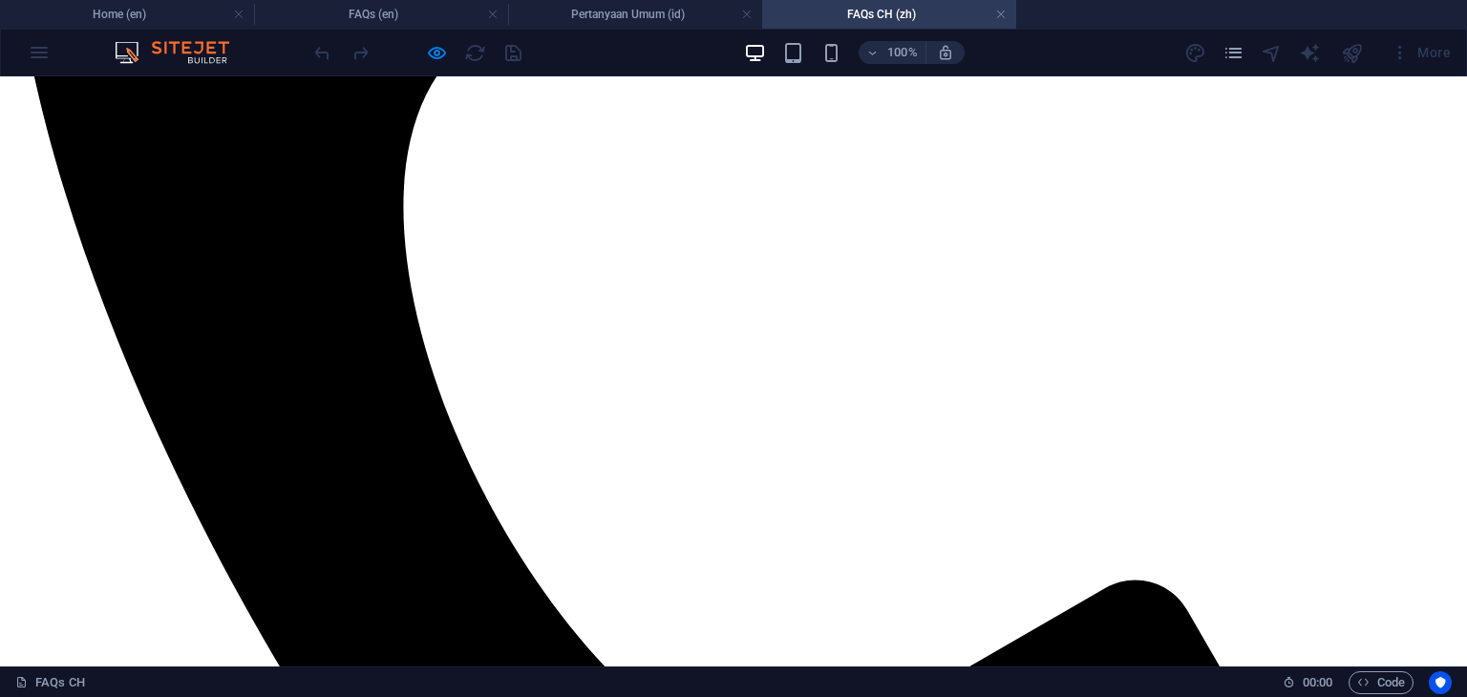
scroll to position [860, 0]
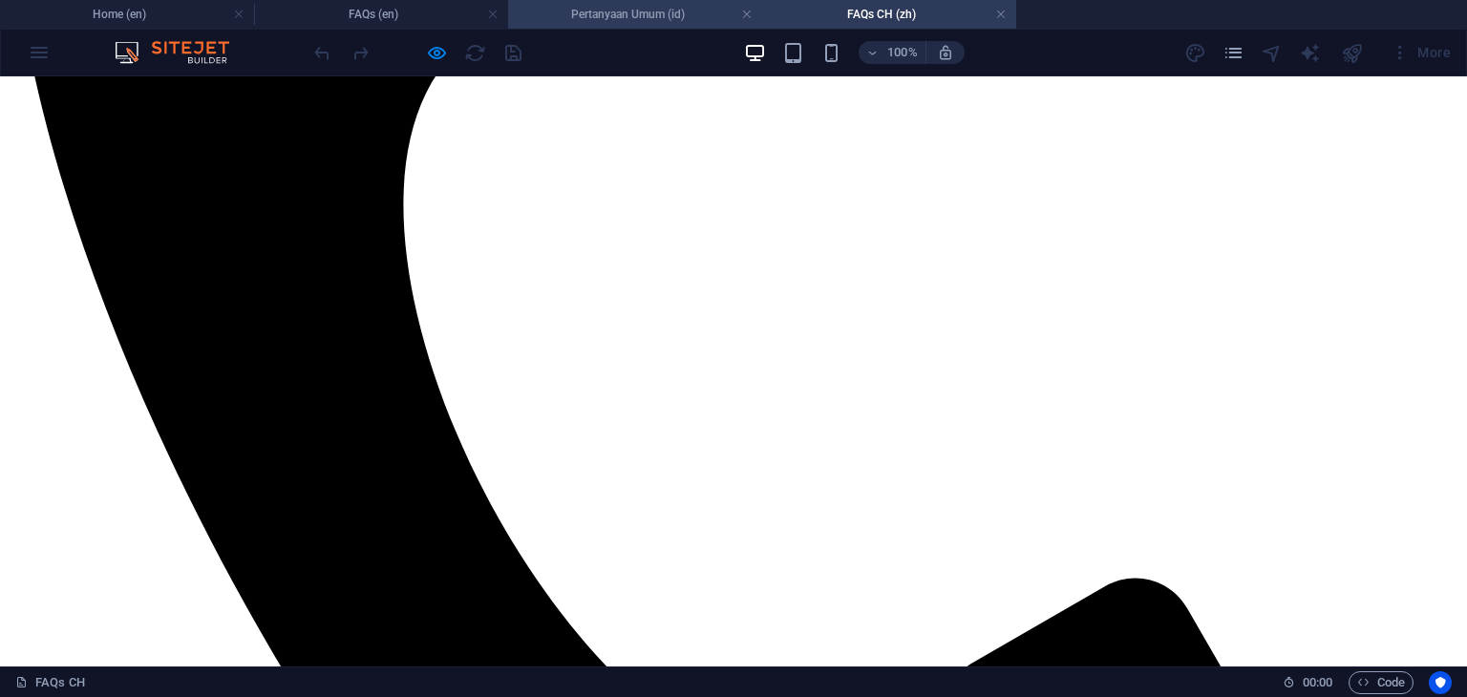
click at [630, 14] on h4 "Pertanyaan Umum (id)" at bounding box center [635, 14] width 254 height 21
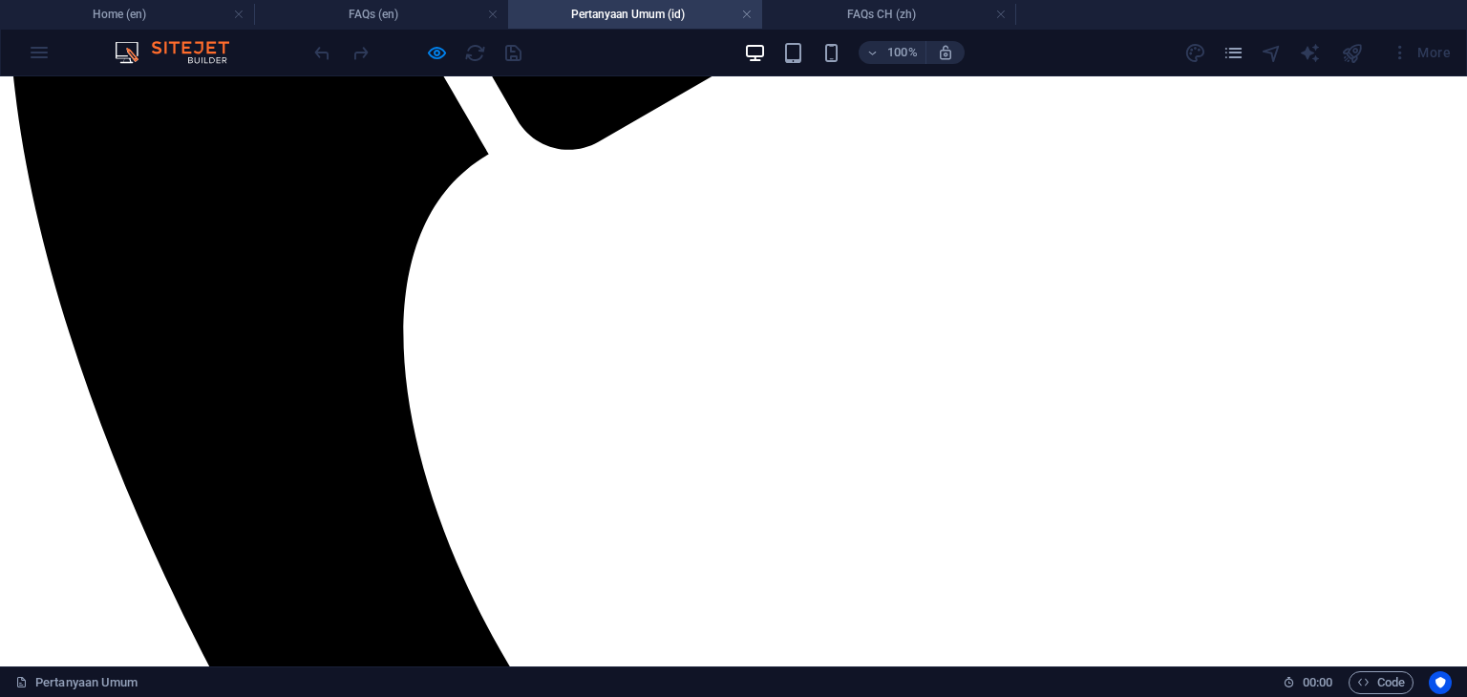
scroll to position [1051, 0]
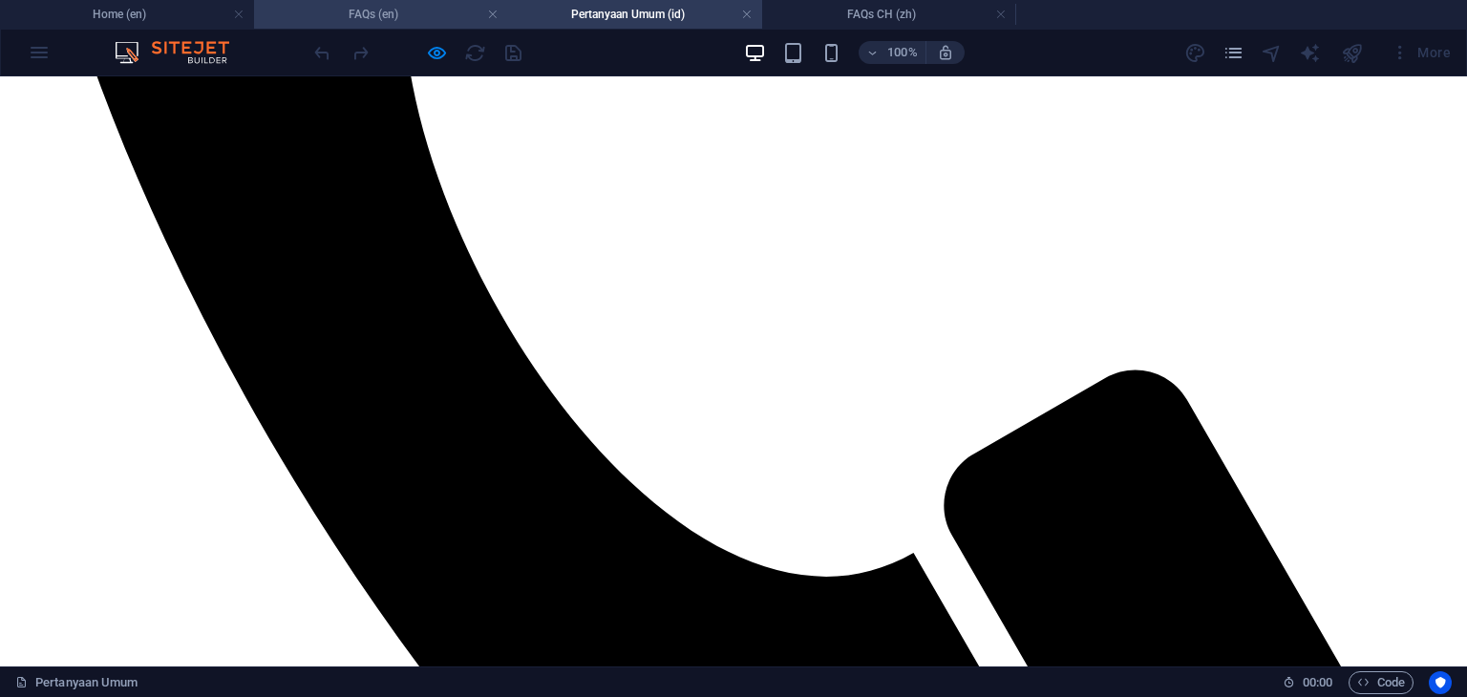
click at [406, 9] on h4 "FAQs (en)" at bounding box center [381, 14] width 254 height 21
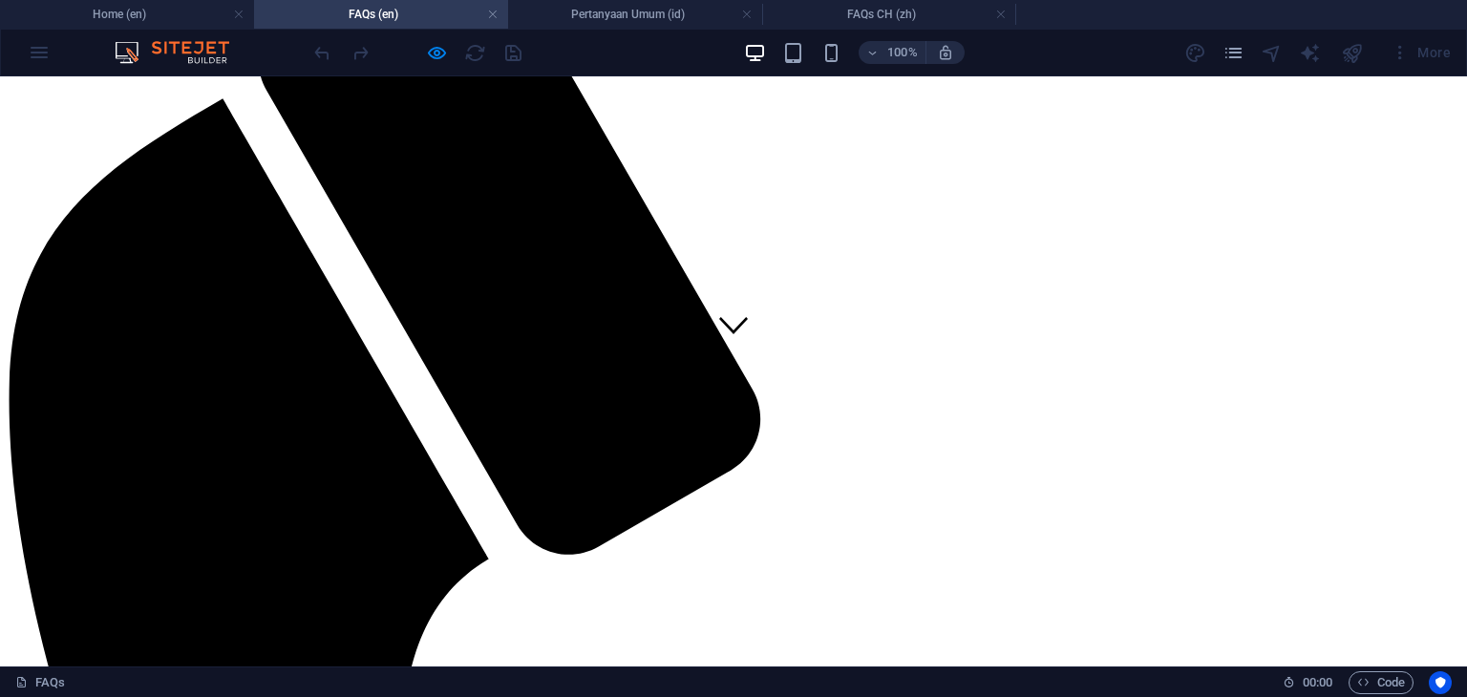
scroll to position [287, 0]
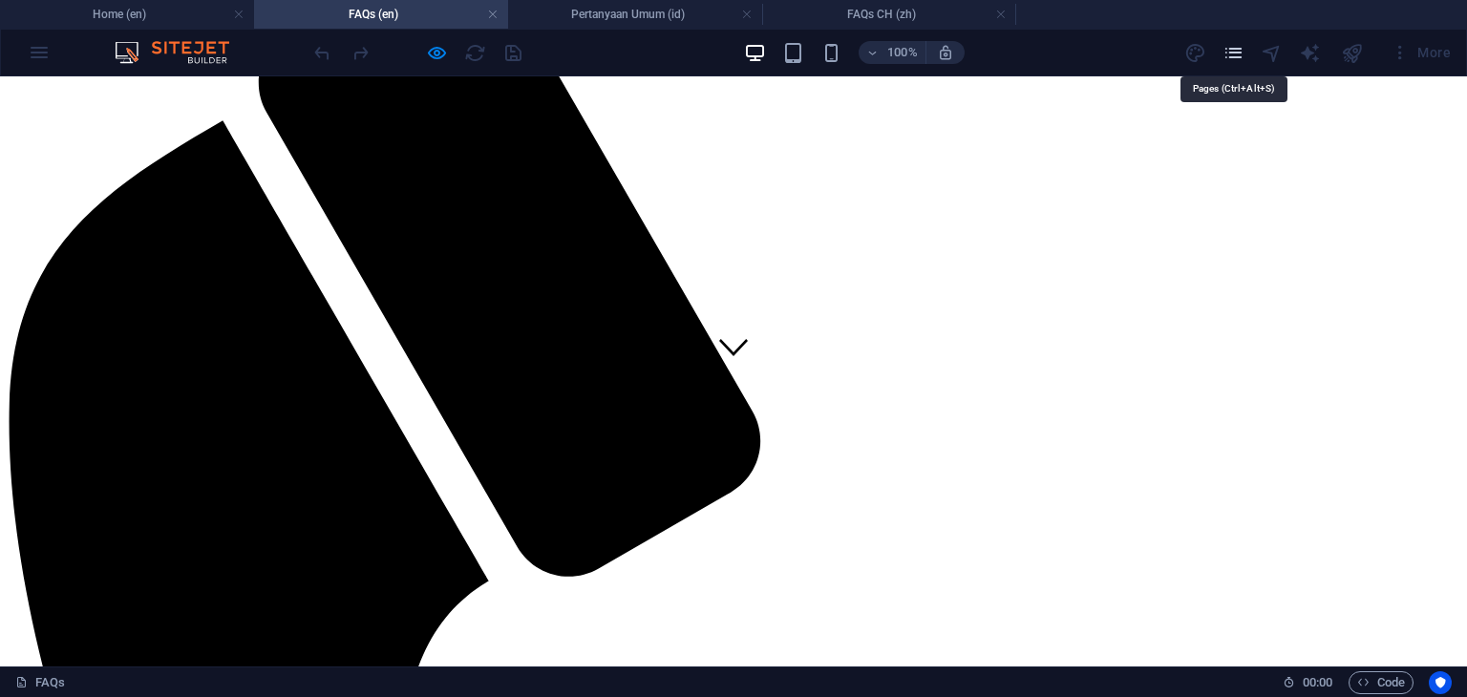
click at [1232, 58] on icon "pages" at bounding box center [1233, 53] width 22 height 22
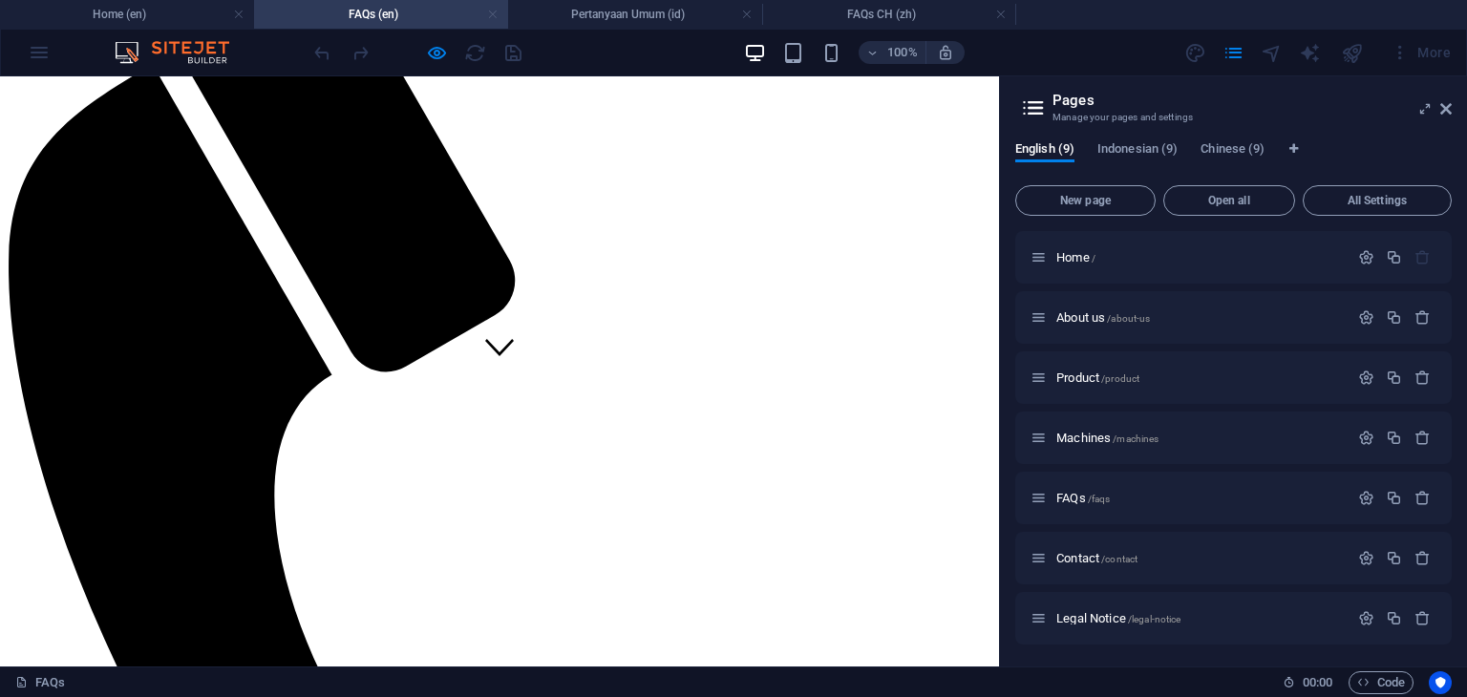
click at [493, 14] on link at bounding box center [492, 15] width 11 height 18
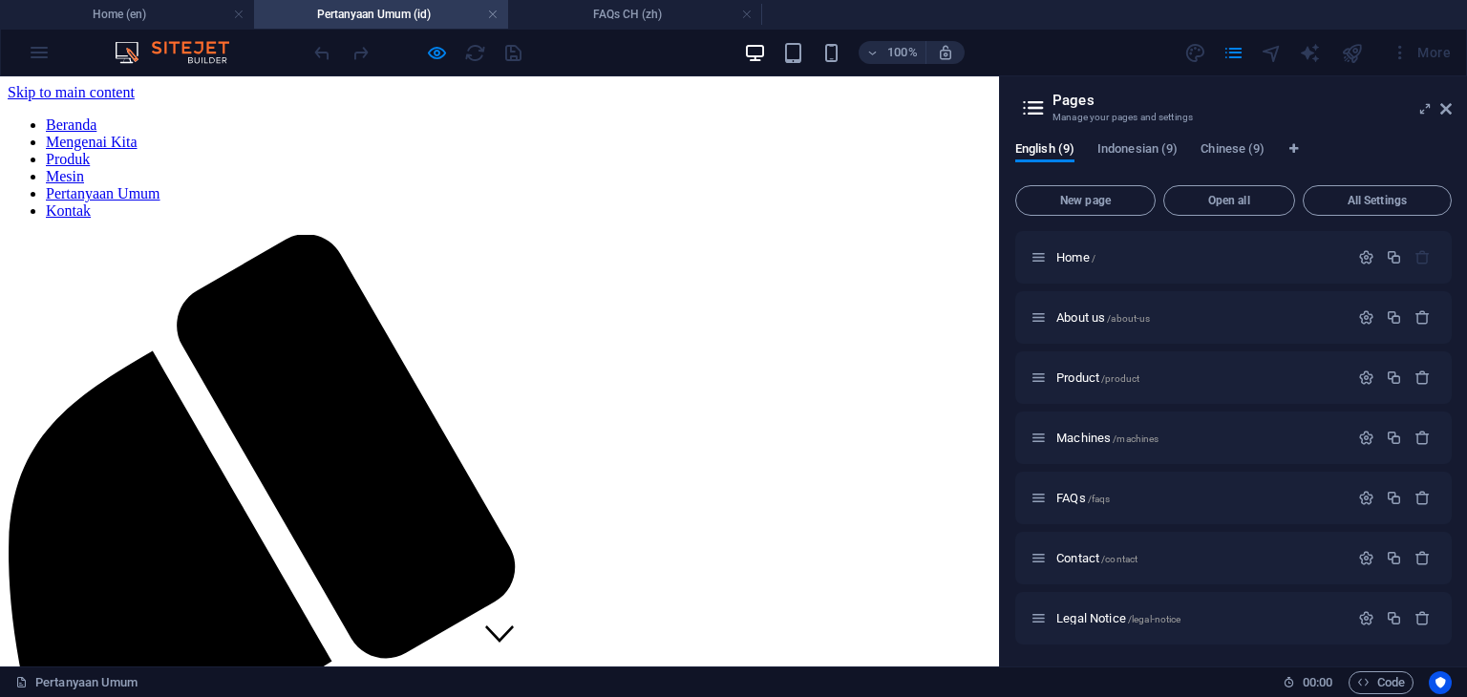
scroll to position [1051, 0]
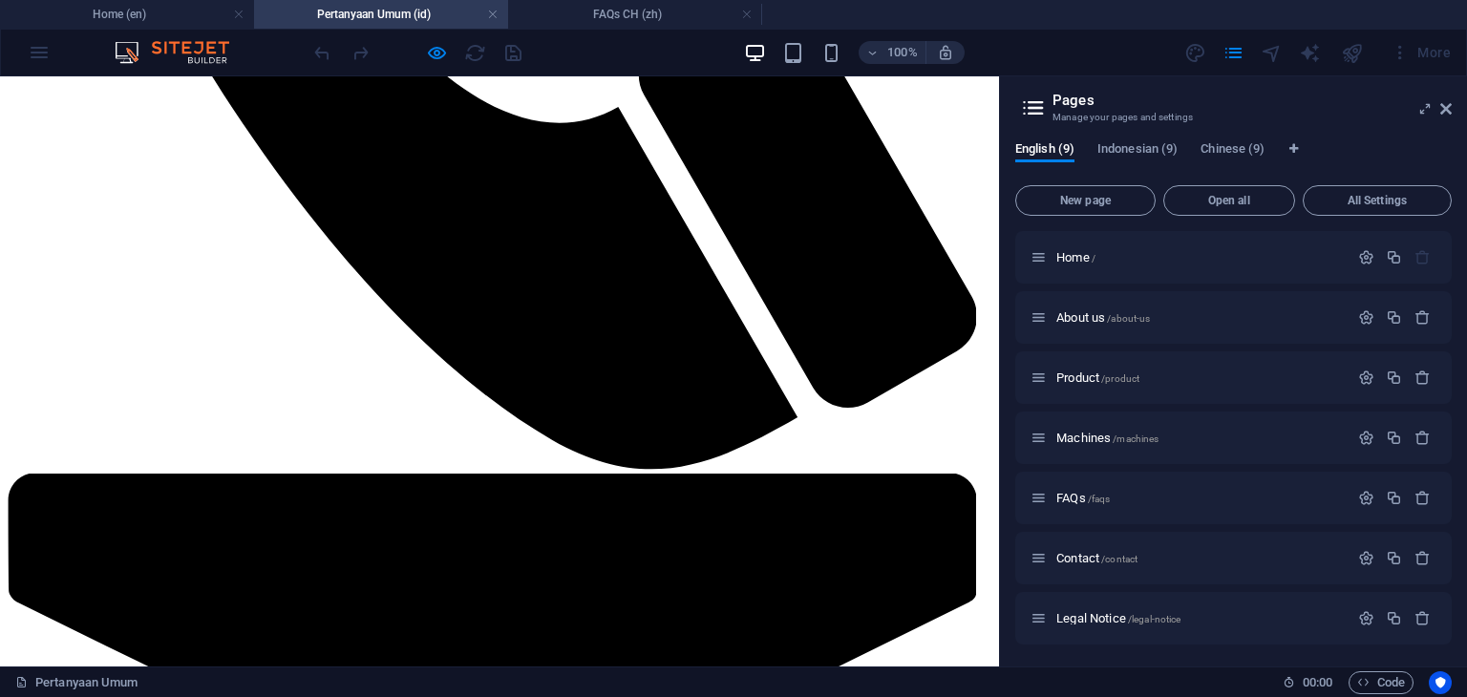
click at [493, 14] on link at bounding box center [492, 15] width 11 height 18
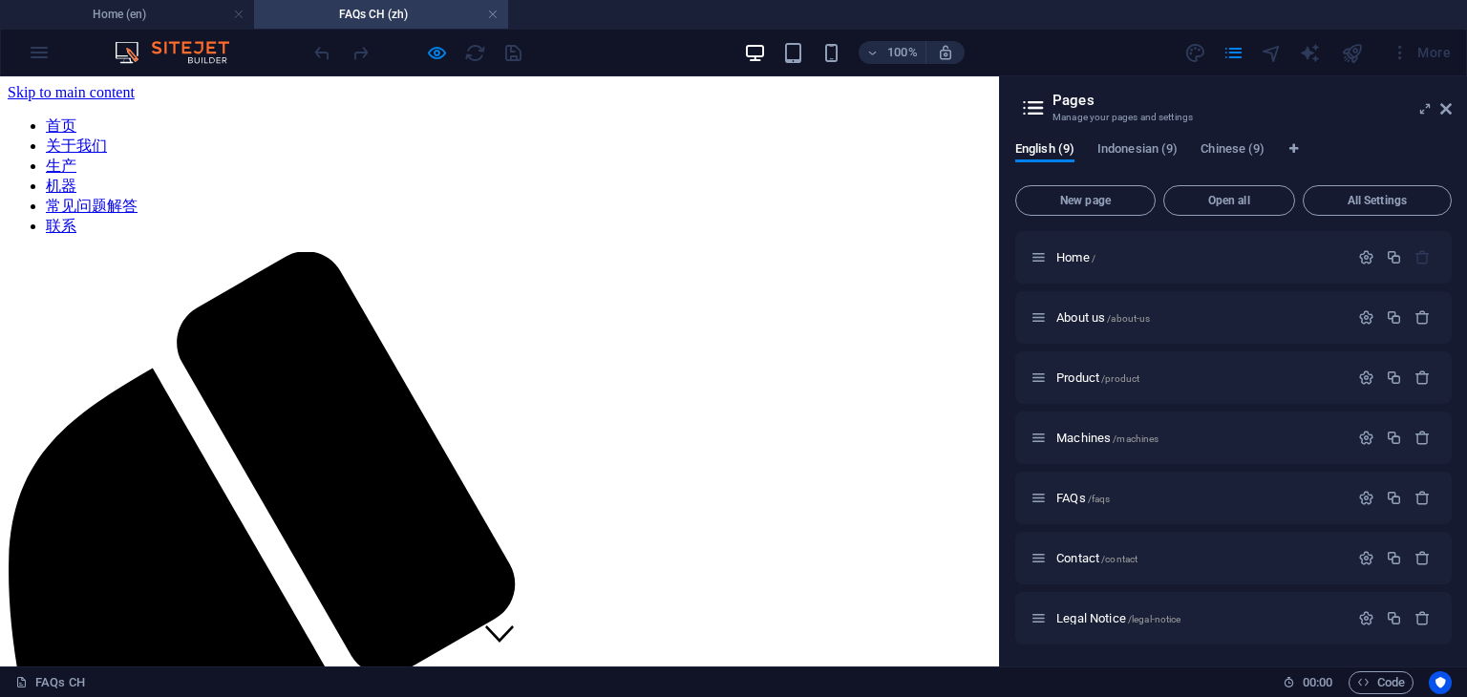
scroll to position [860, 0]
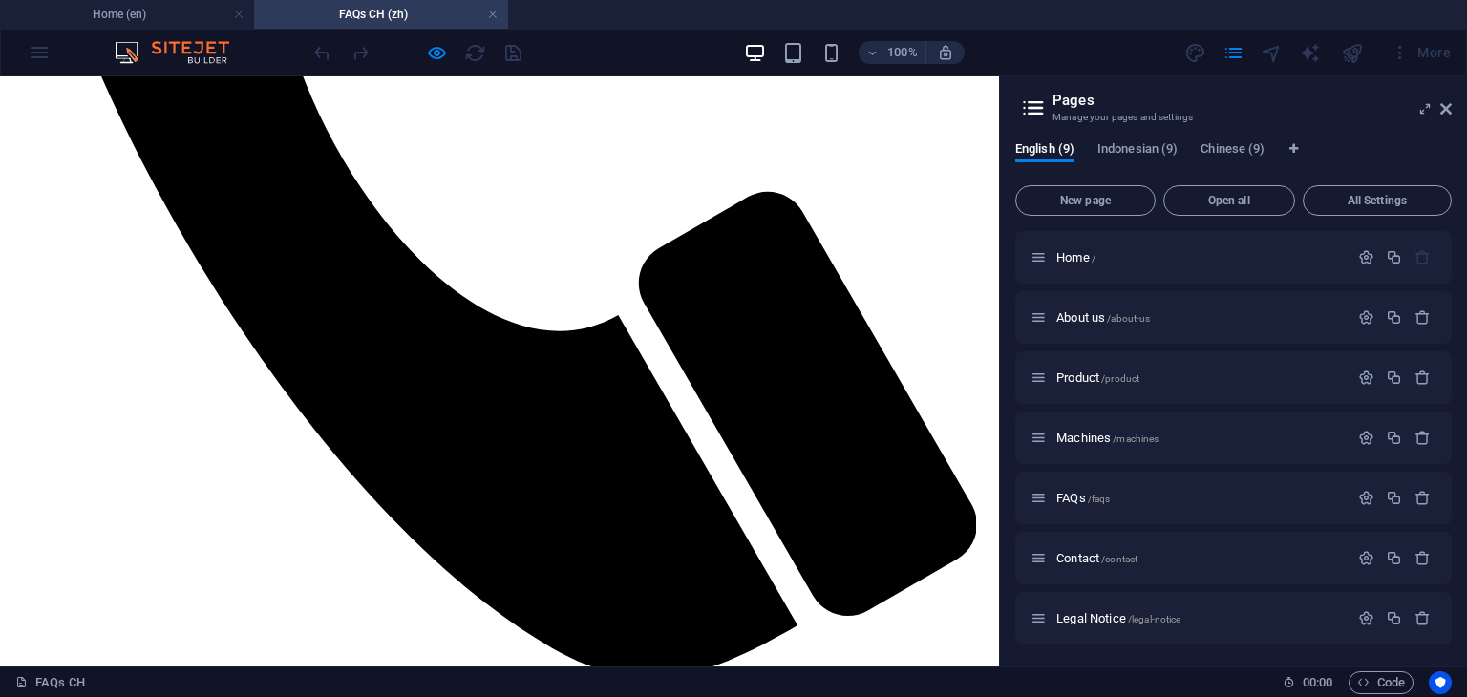
click at [493, 14] on link at bounding box center [492, 15] width 11 height 18
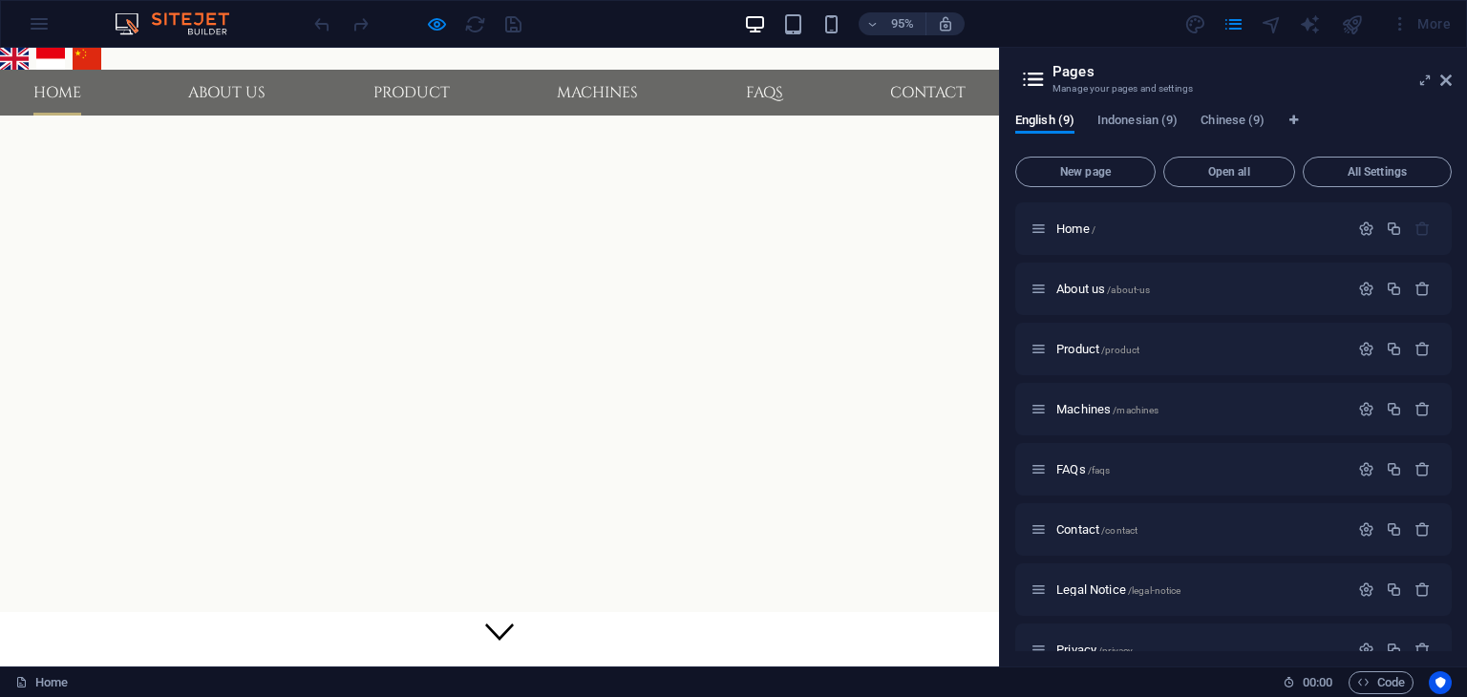
scroll to position [179, 0]
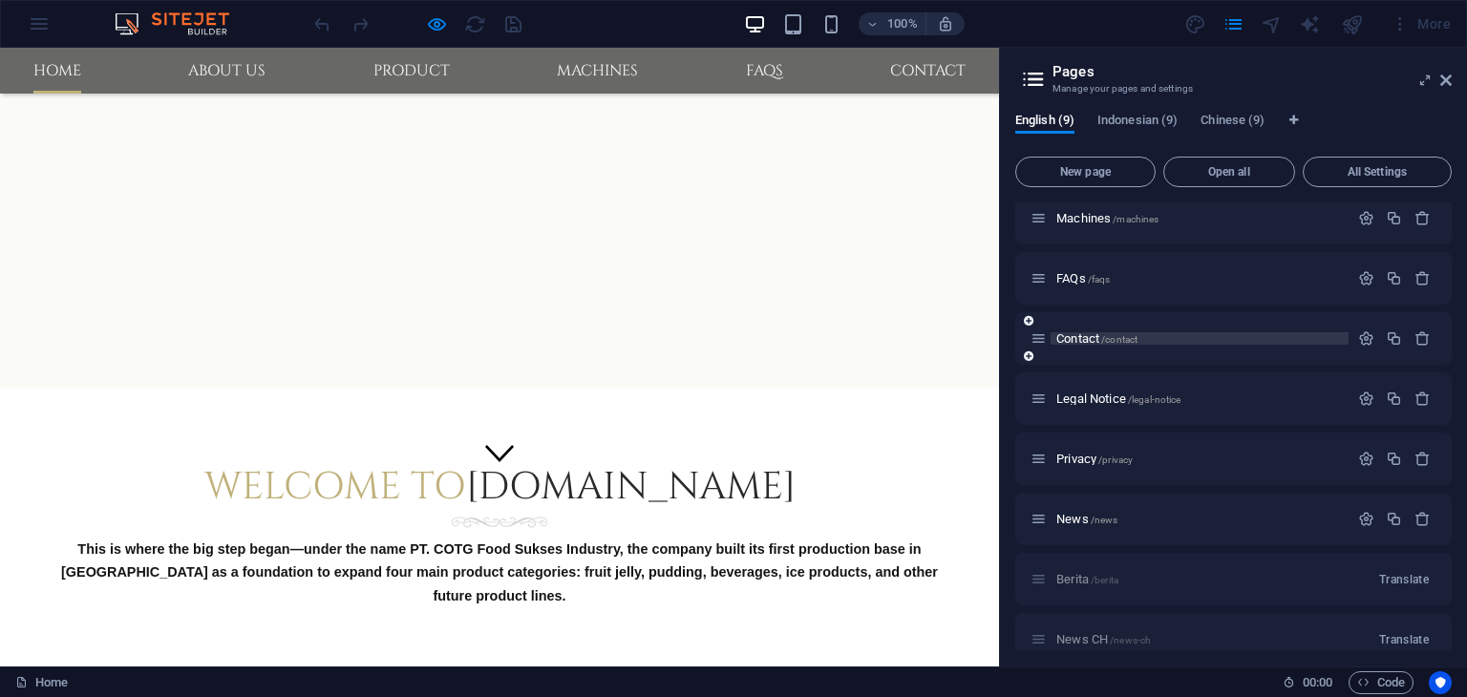
click at [1082, 340] on span "Contact /contact" at bounding box center [1096, 338] width 81 height 14
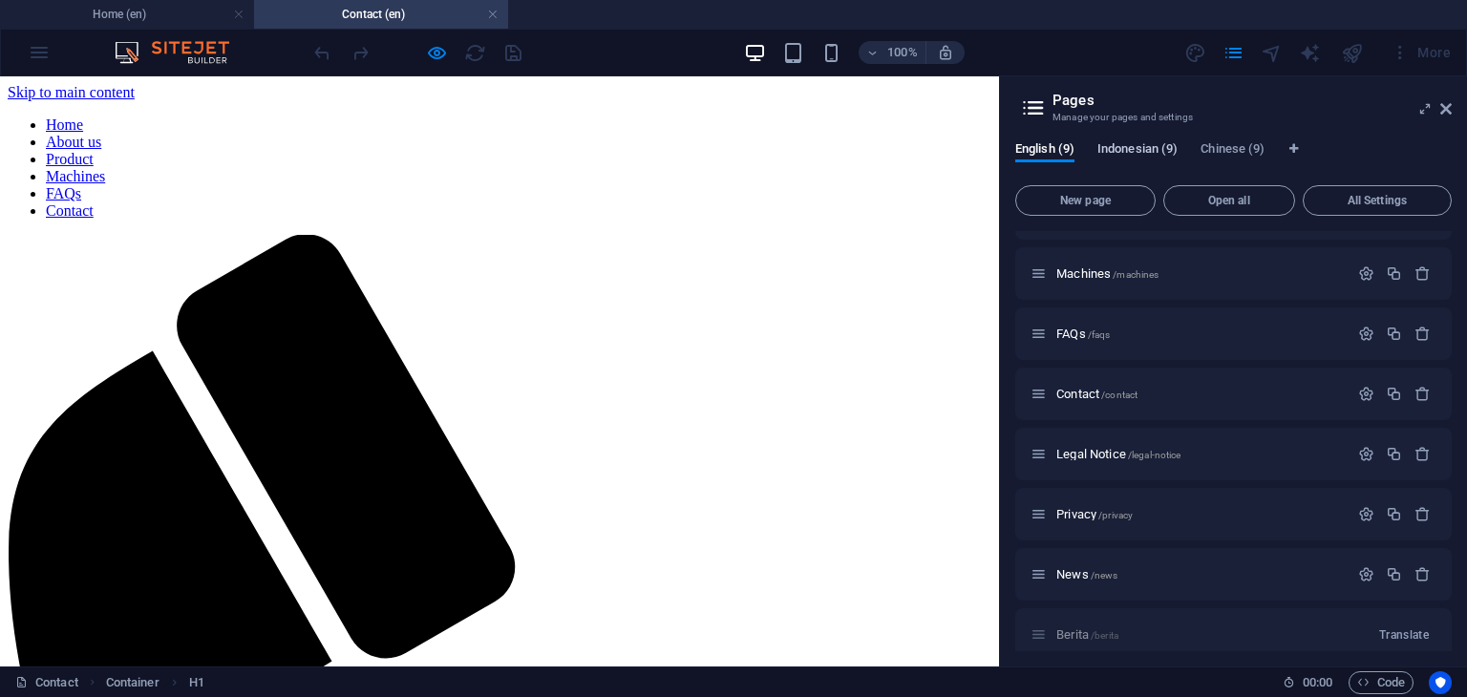
scroll to position [0, 0]
click at [1134, 148] on span "Indonesian (9)" at bounding box center [1137, 151] width 80 height 27
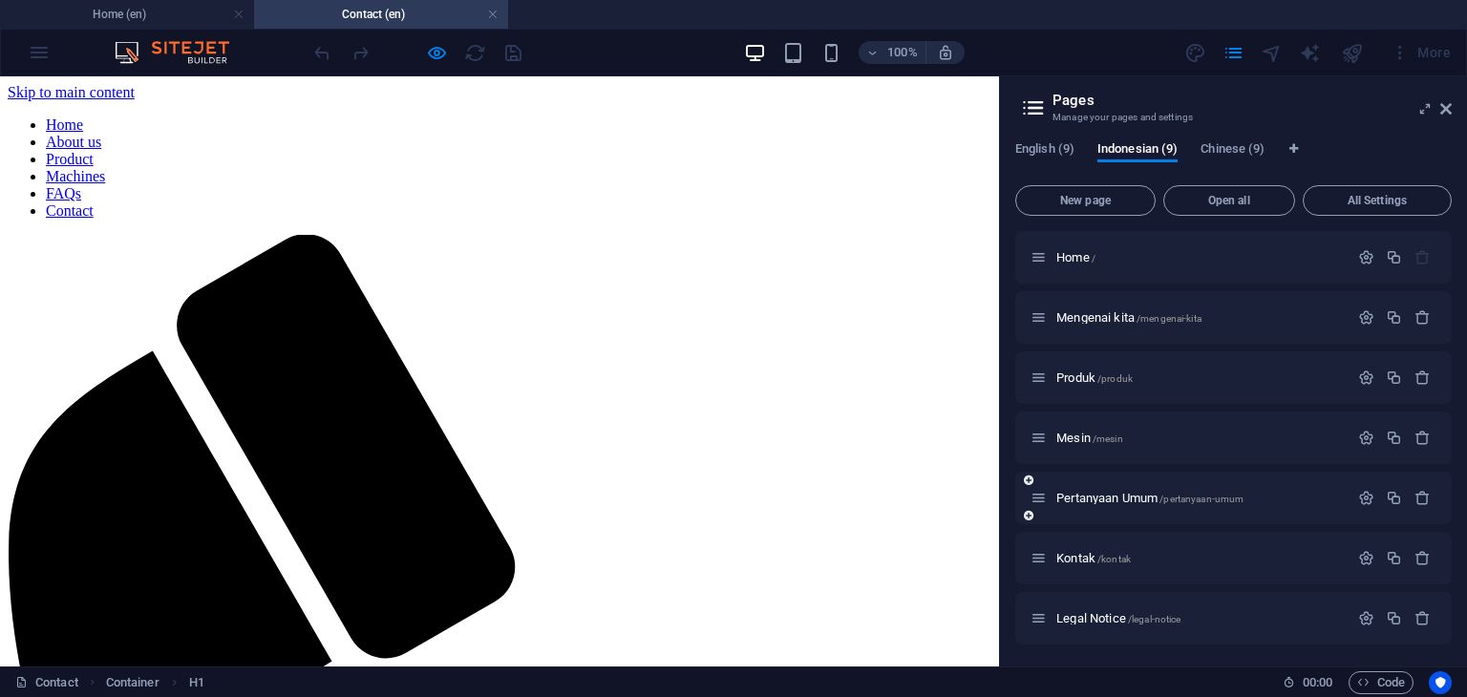
scroll to position [96, 0]
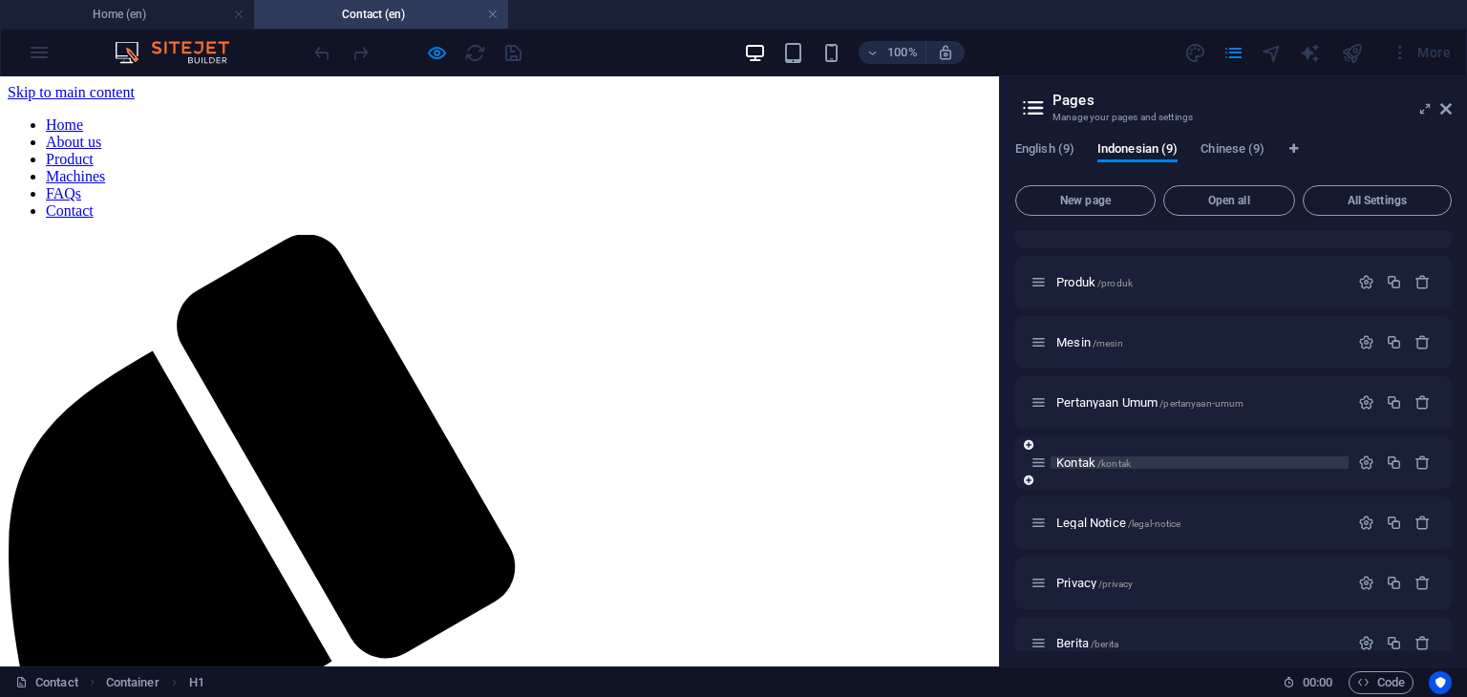
click at [1076, 468] on span "Kontak /kontak" at bounding box center [1093, 463] width 74 height 14
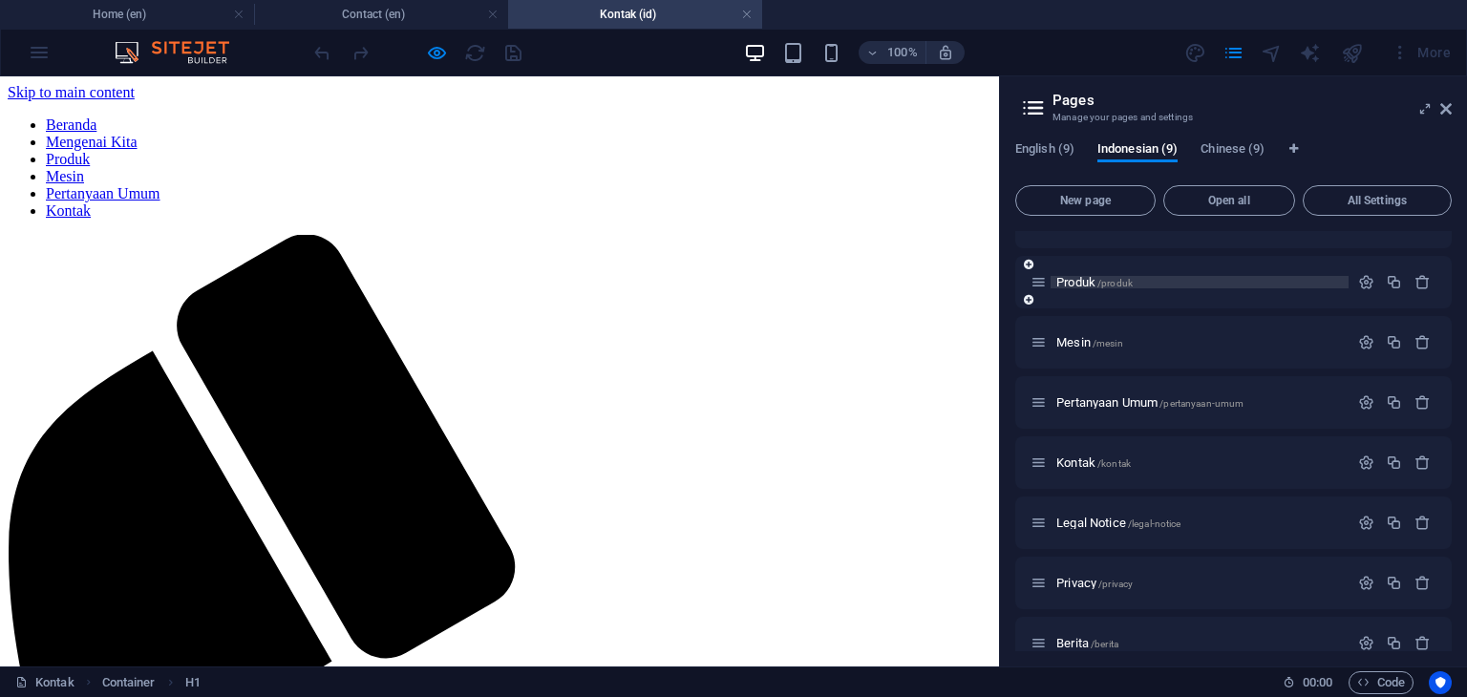
scroll to position [0, 0]
click at [1227, 152] on span "Chinese (9)" at bounding box center [1232, 151] width 64 height 27
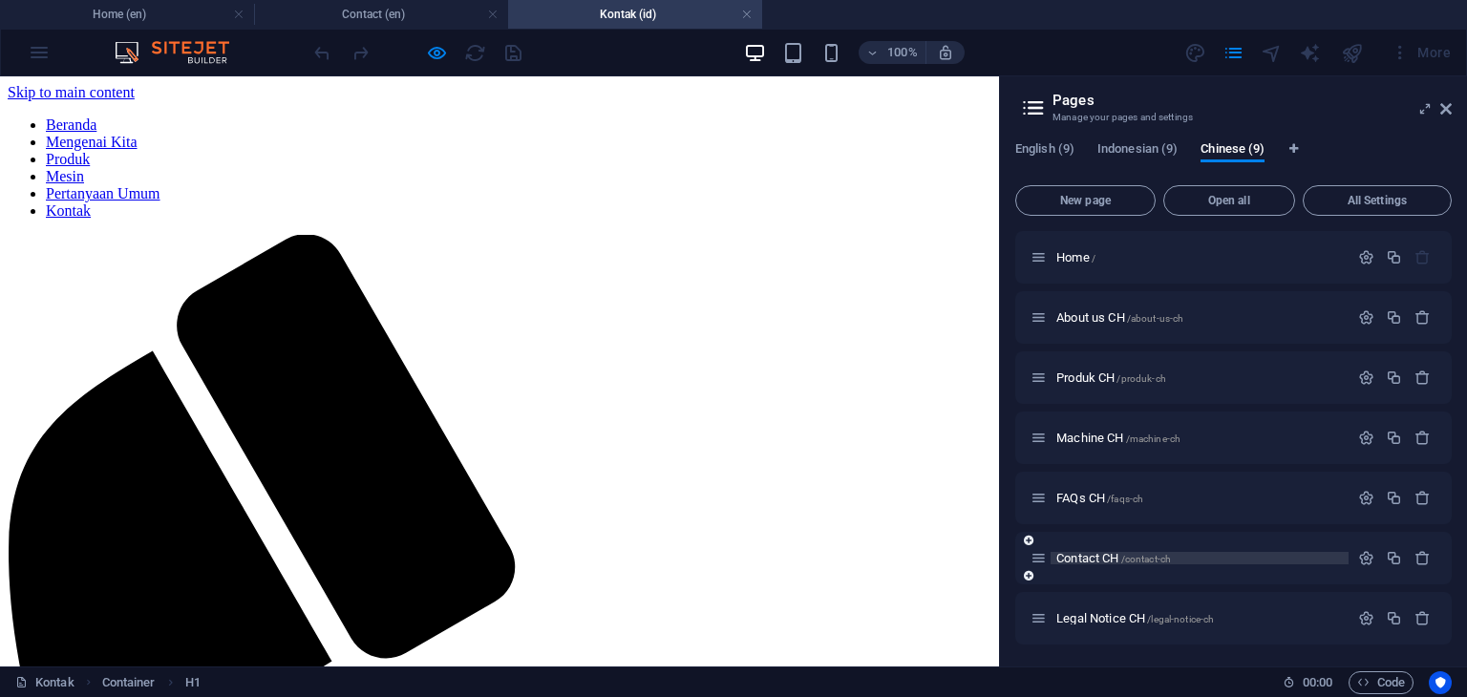
click at [1084, 556] on span "Contact CH /contact-ch" at bounding box center [1113, 558] width 115 height 14
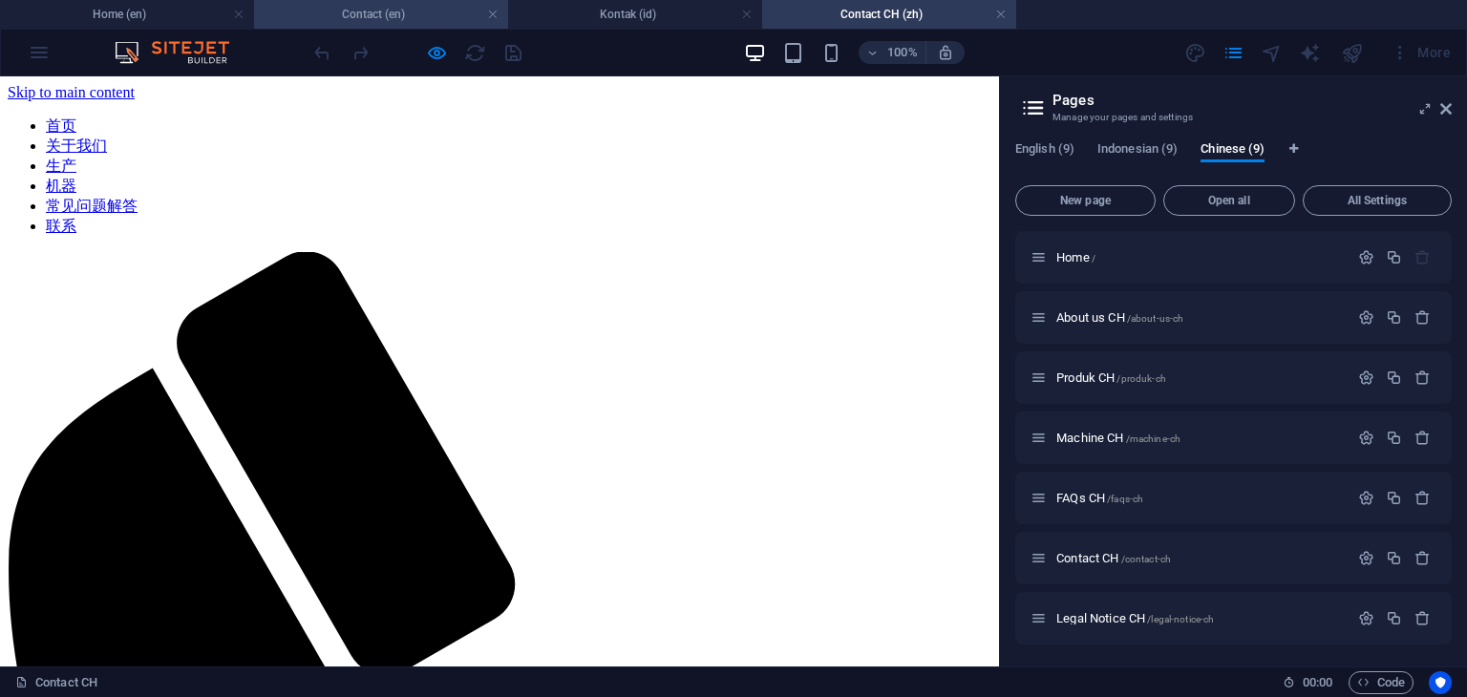
click at [401, 20] on h4 "Contact (en)" at bounding box center [381, 14] width 254 height 21
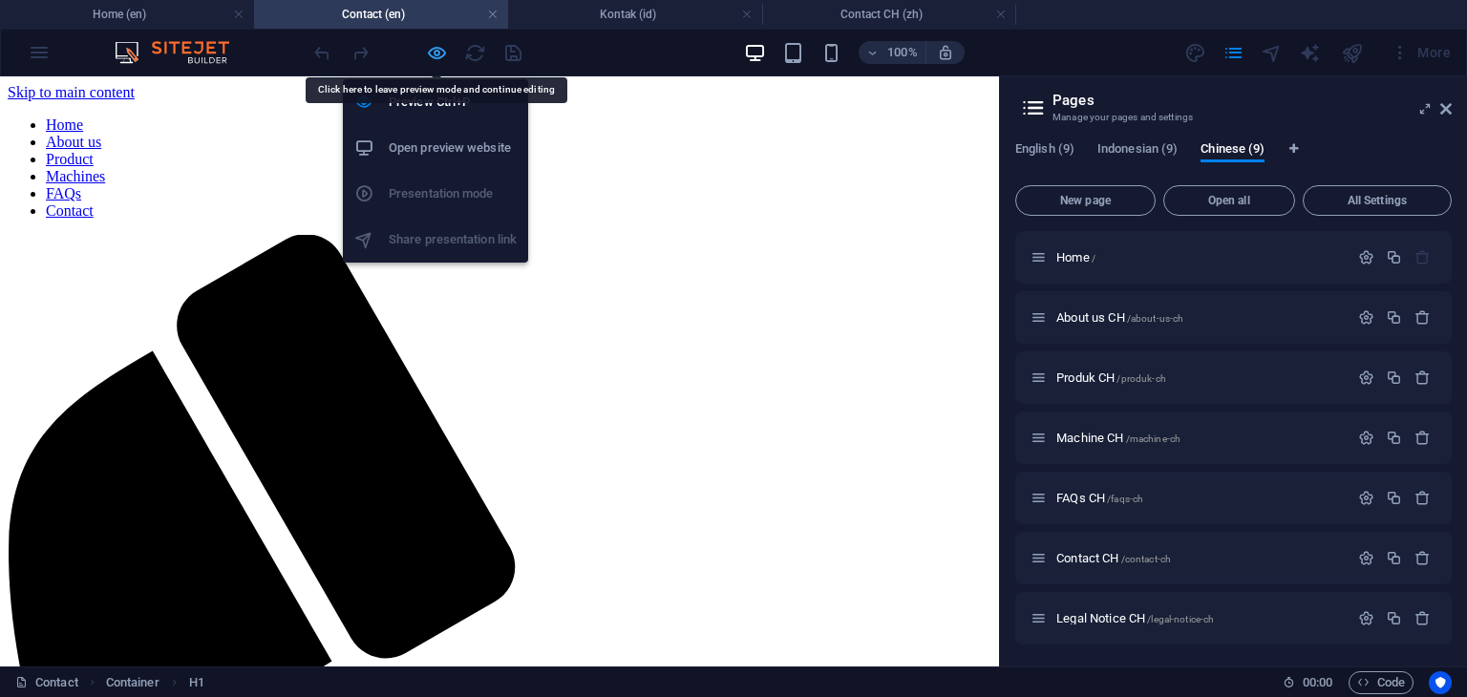
click at [433, 54] on icon "button" at bounding box center [437, 53] width 22 height 22
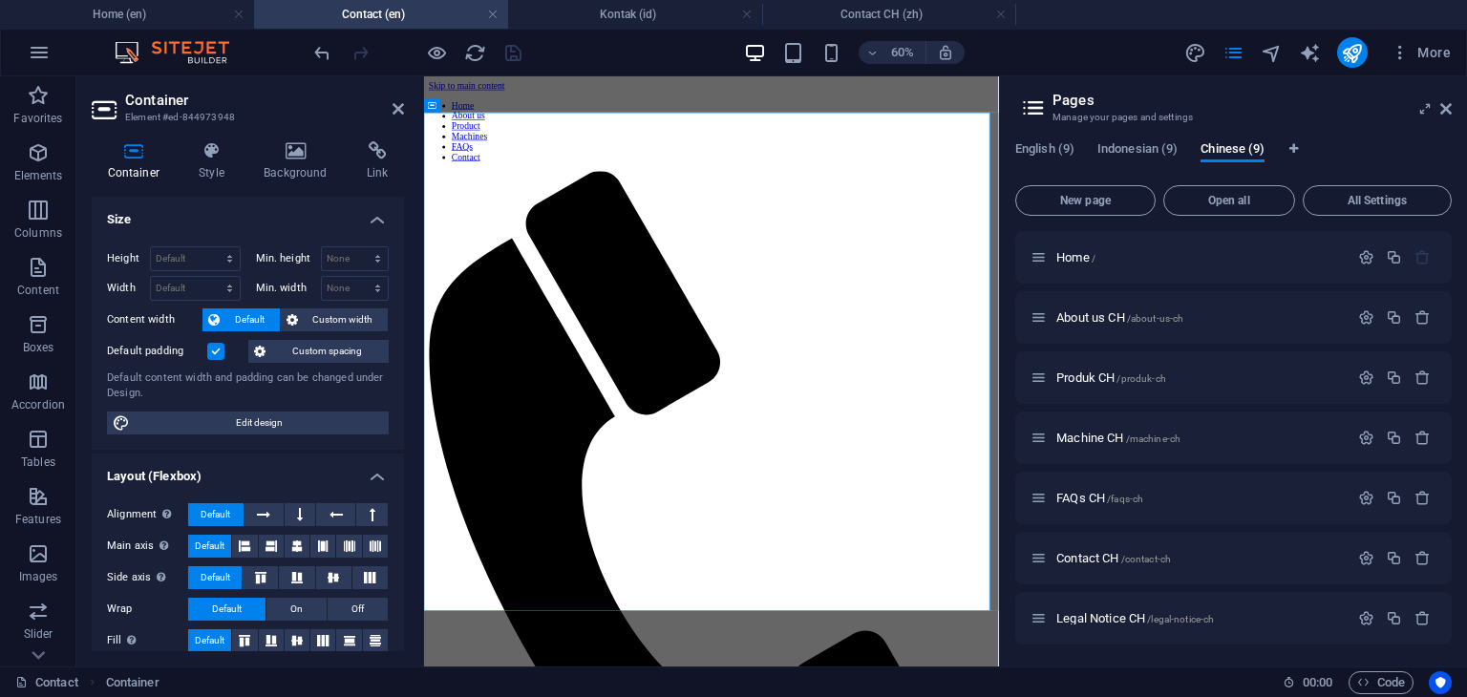
click at [292, 165] on h4 "Background" at bounding box center [299, 161] width 103 height 40
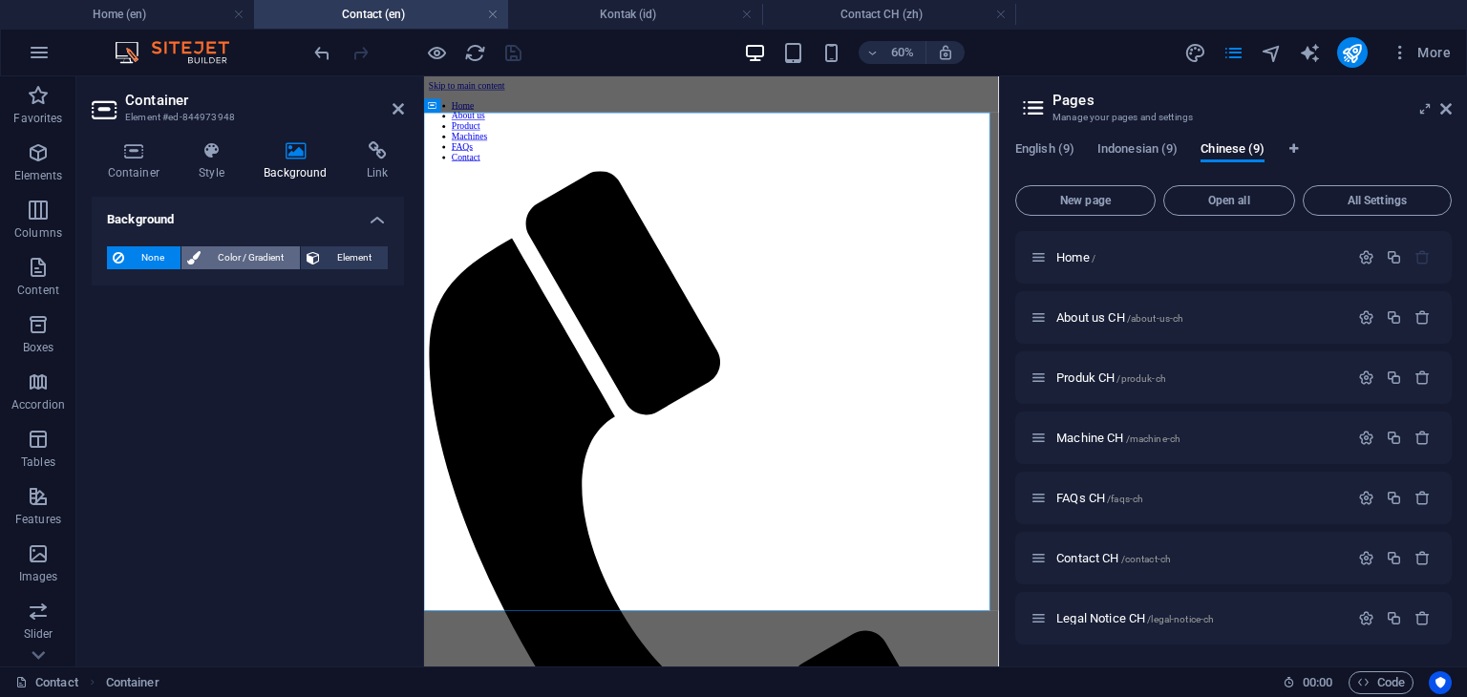
click at [237, 256] on span "Color / Gradient" at bounding box center [250, 257] width 88 height 23
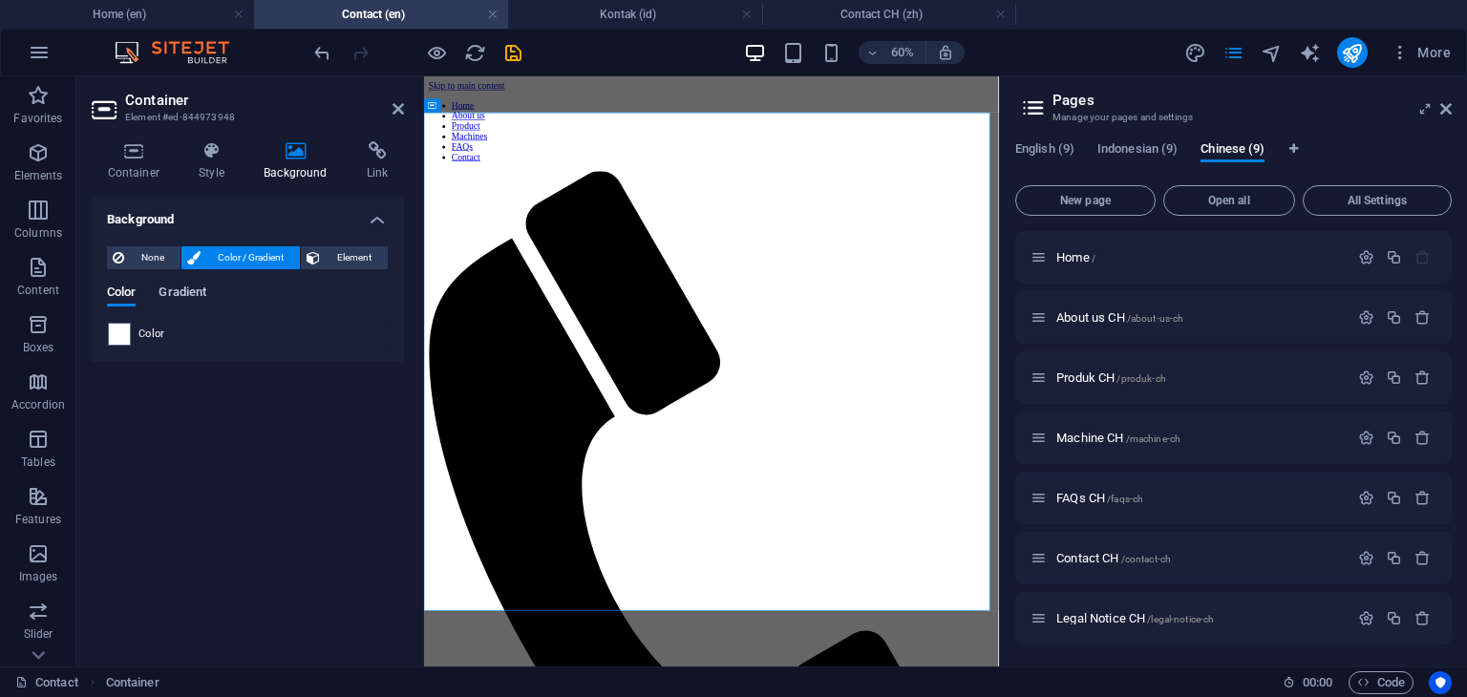
click at [191, 291] on span "Gradient" at bounding box center [183, 294] width 48 height 27
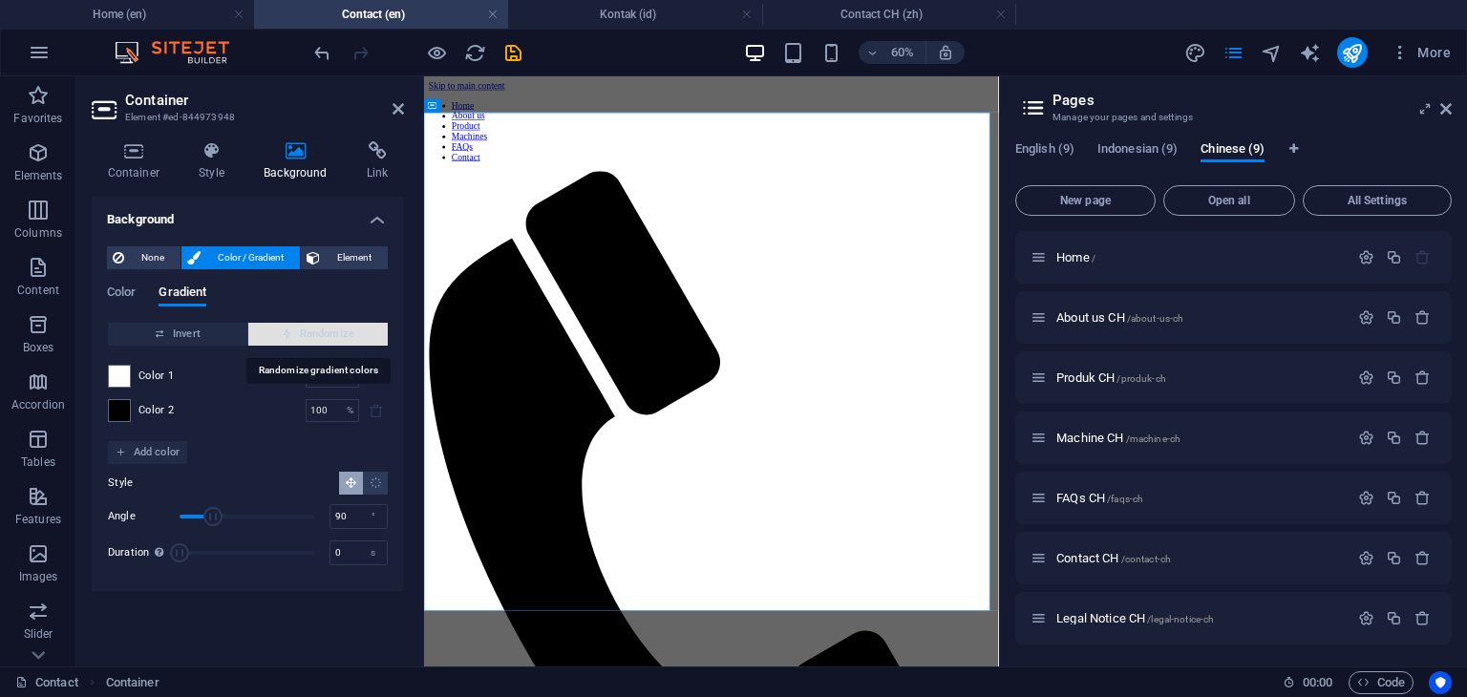
click at [356, 337] on span "Randomize" at bounding box center [318, 334] width 124 height 23
type input "51"
click at [356, 337] on span "Randomize" at bounding box center [318, 334] width 124 height 23
type input "47"
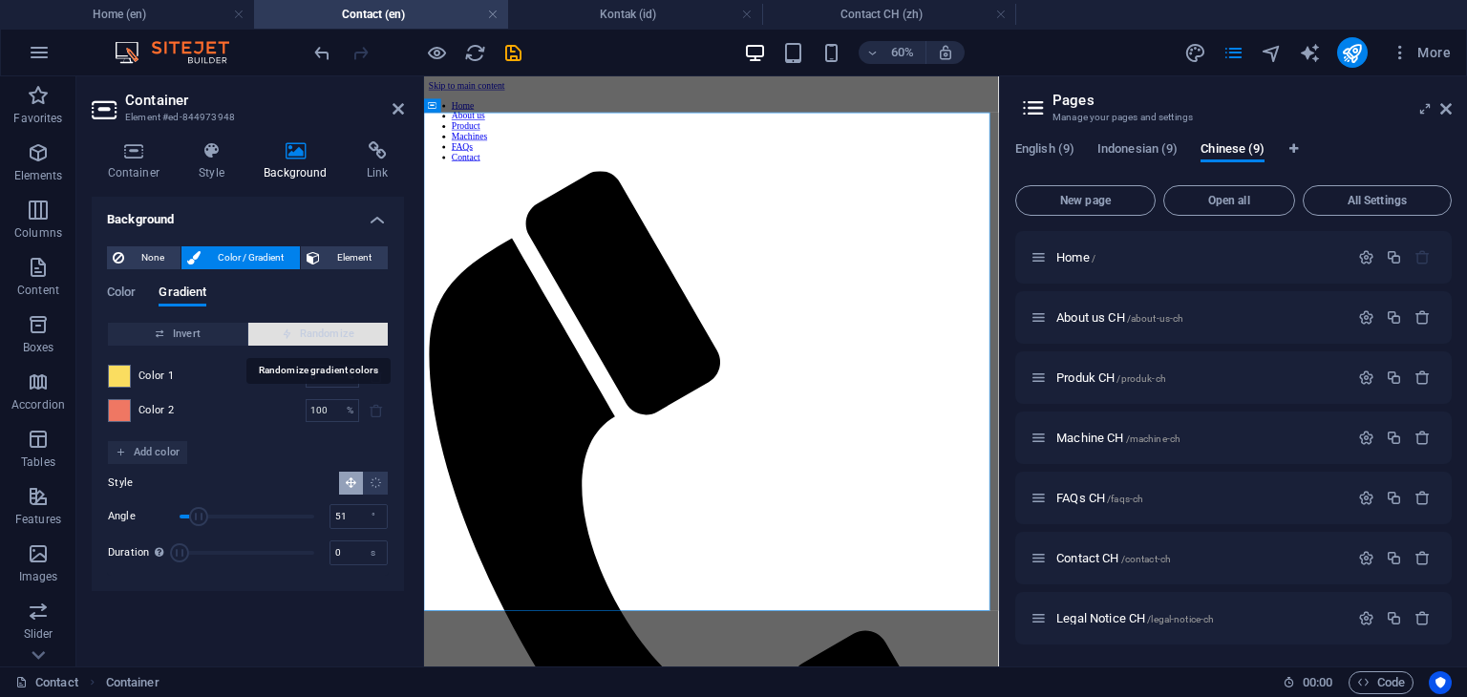
type input "244"
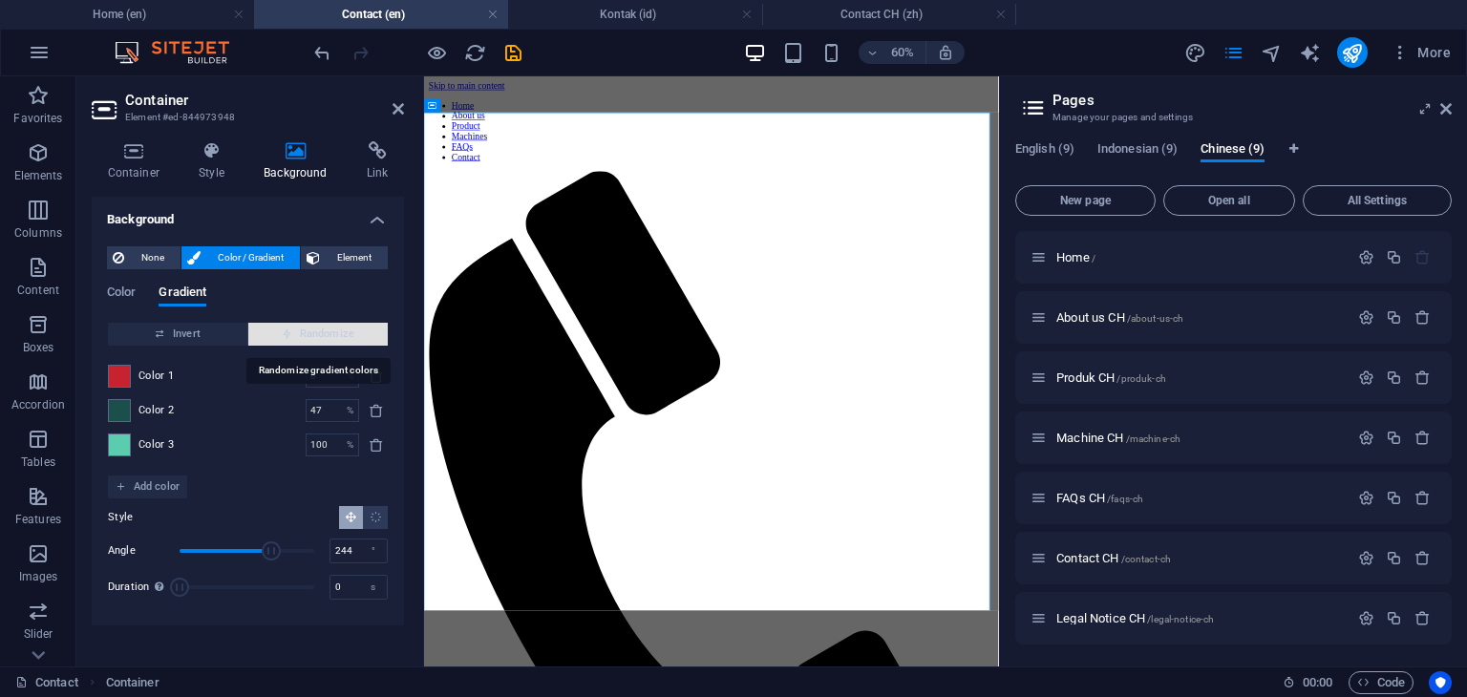
click at [356, 337] on span "Randomize" at bounding box center [318, 334] width 124 height 23
type input "67"
type input "71"
click at [356, 337] on span "Randomize" at bounding box center [318, 334] width 124 height 23
type input "100"
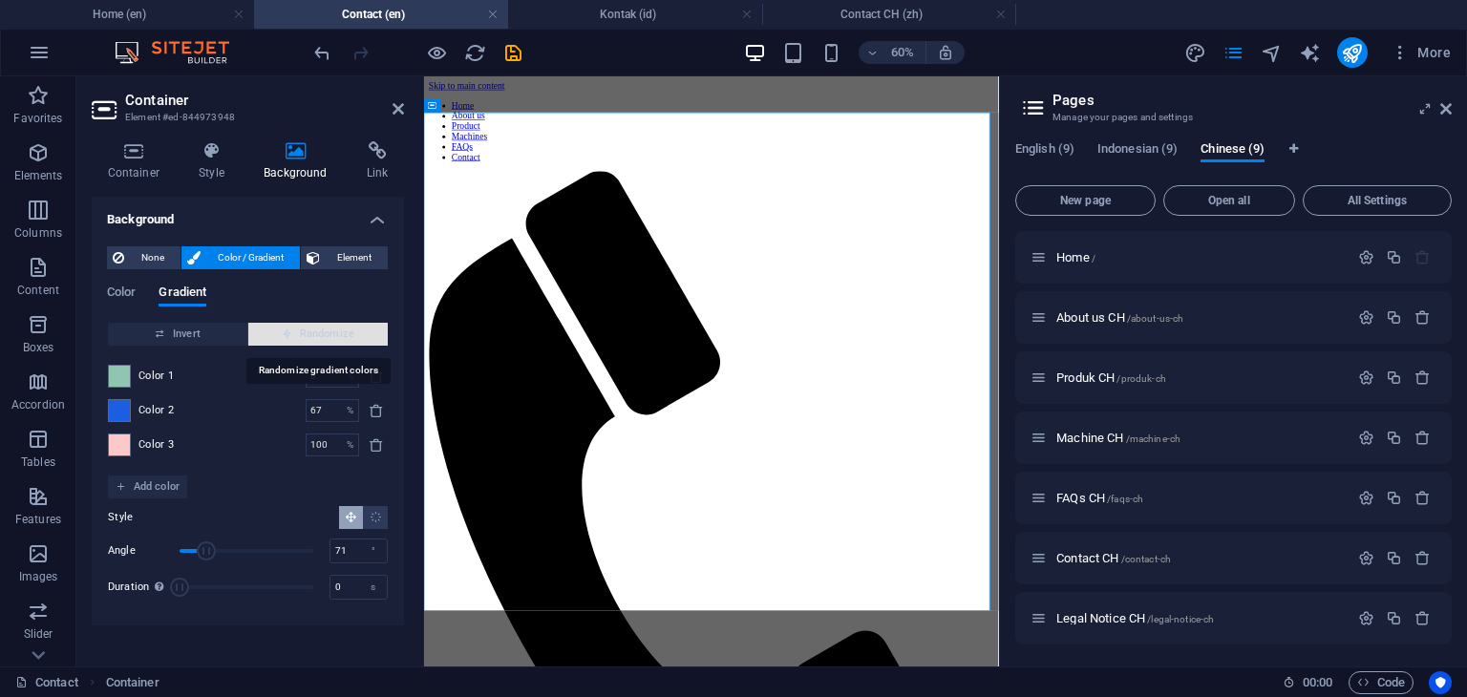
type input "78"
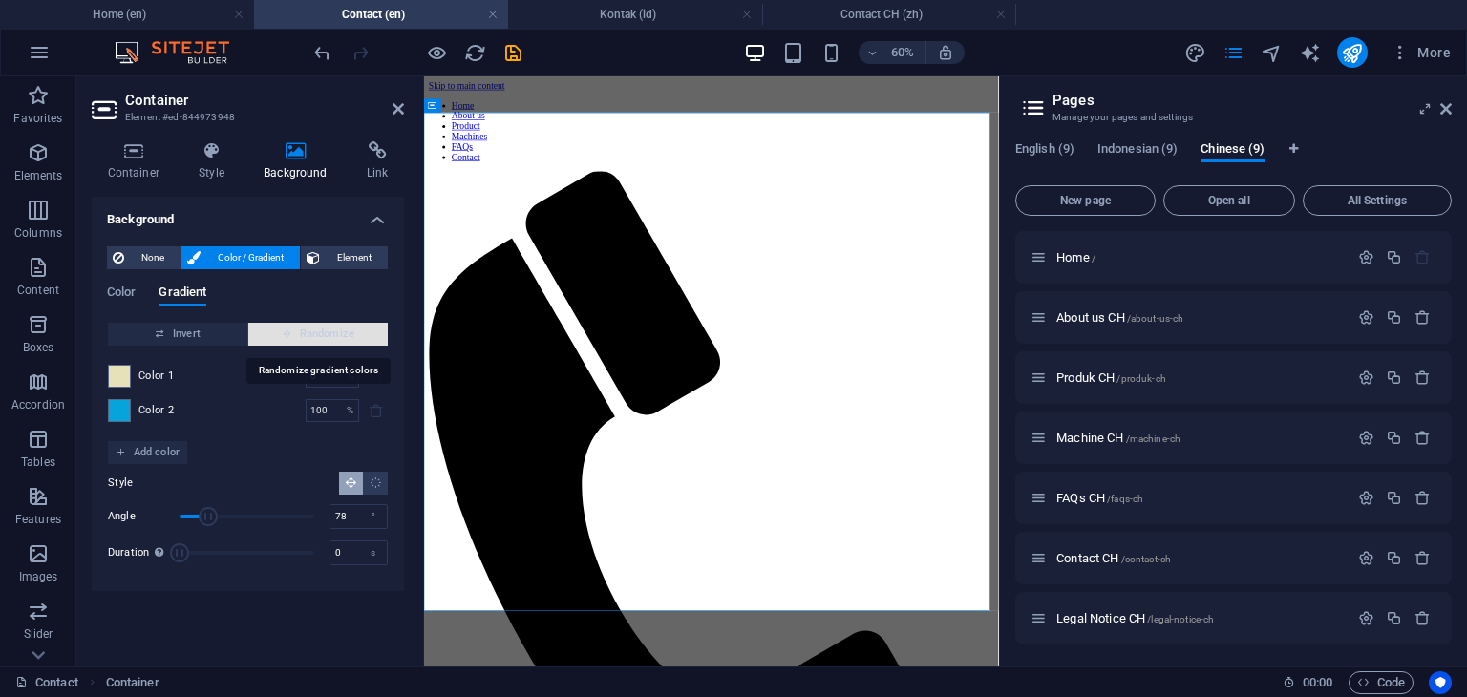
click at [356, 337] on span "Randomize" at bounding box center [318, 334] width 124 height 23
type input "52"
type input "126"
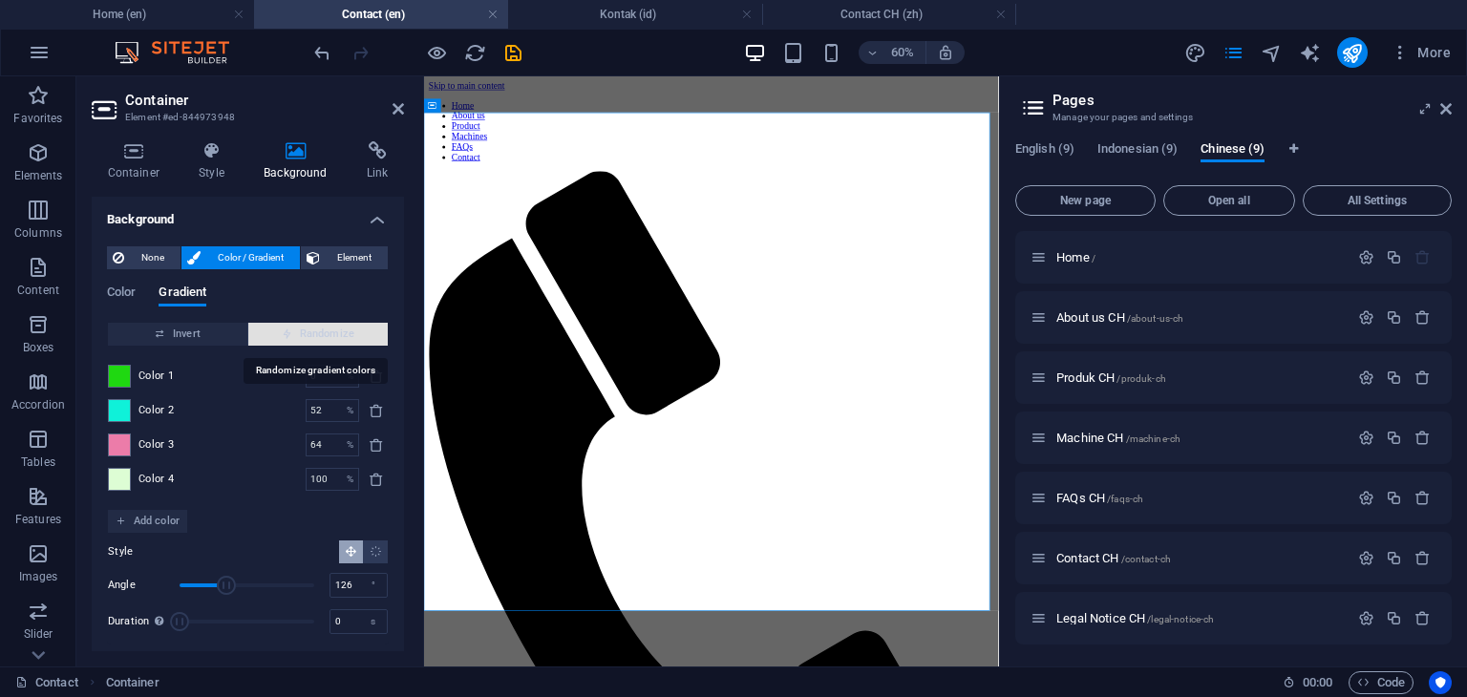
click at [356, 337] on span "Randomize" at bounding box center [318, 334] width 124 height 23
type input "15"
type input "334"
type input "40"
click at [356, 337] on span "Randomize" at bounding box center [318, 334] width 124 height 23
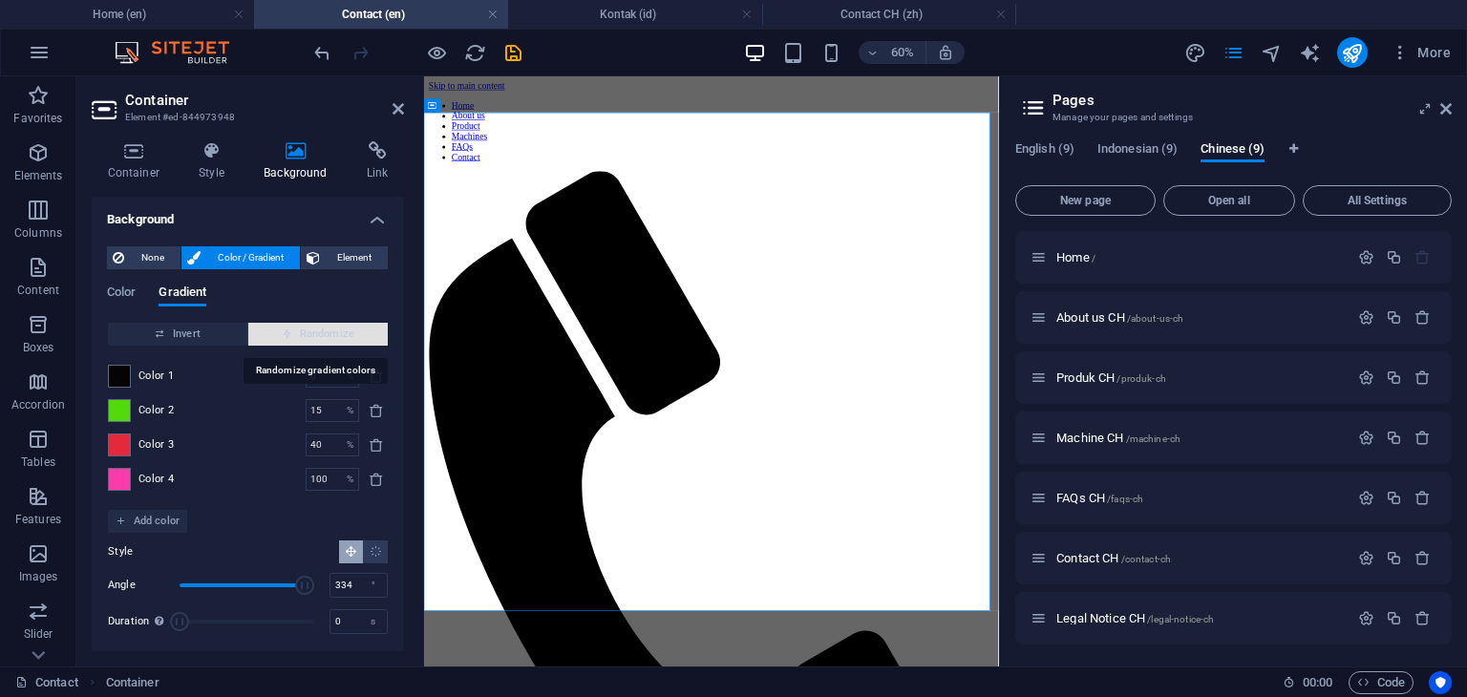
type input "48"
type input "292"
type input "88"
click at [356, 337] on span "Randomize" at bounding box center [318, 334] width 124 height 23
type input "36"
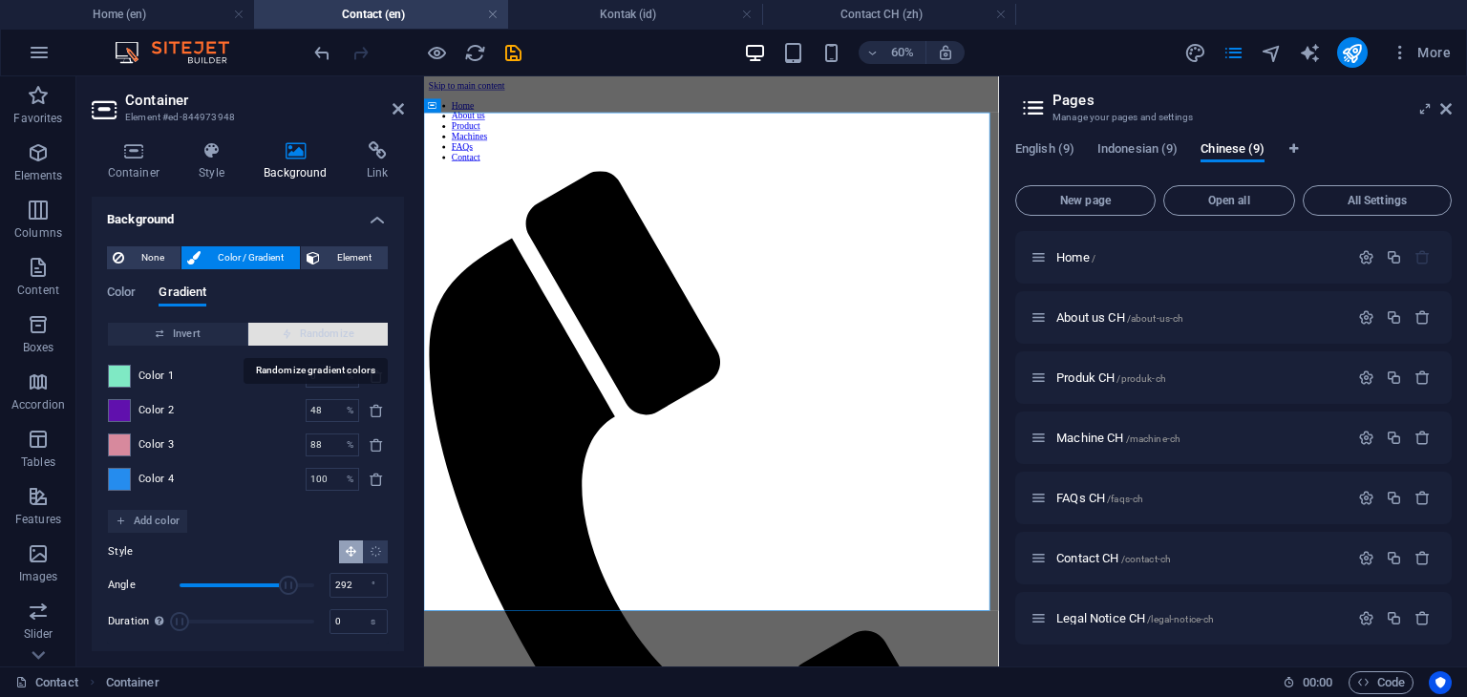
type input "242"
type input "81"
click at [356, 337] on span "Randomize" at bounding box center [318, 334] width 124 height 23
type input "100"
type input "81"
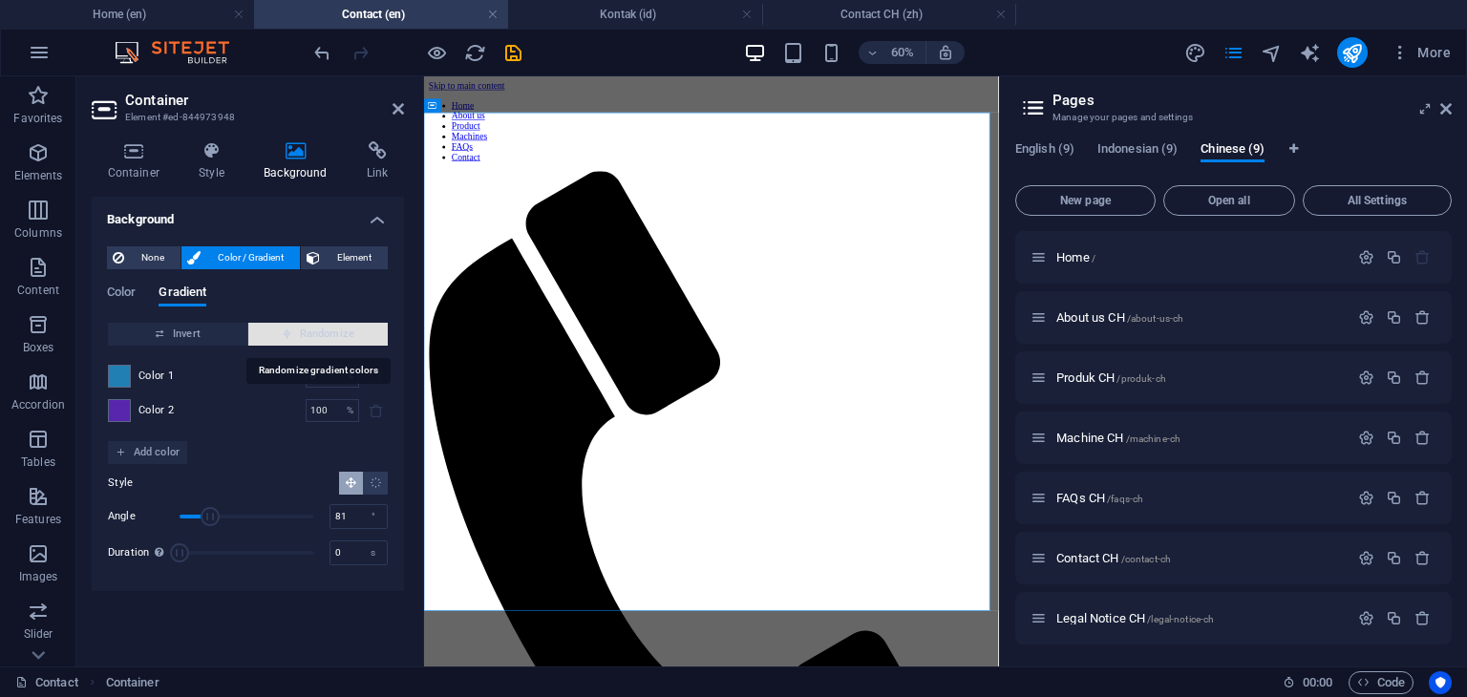
click at [311, 333] on span "Randomize" at bounding box center [318, 334] width 124 height 23
type input "28"
type input "237"
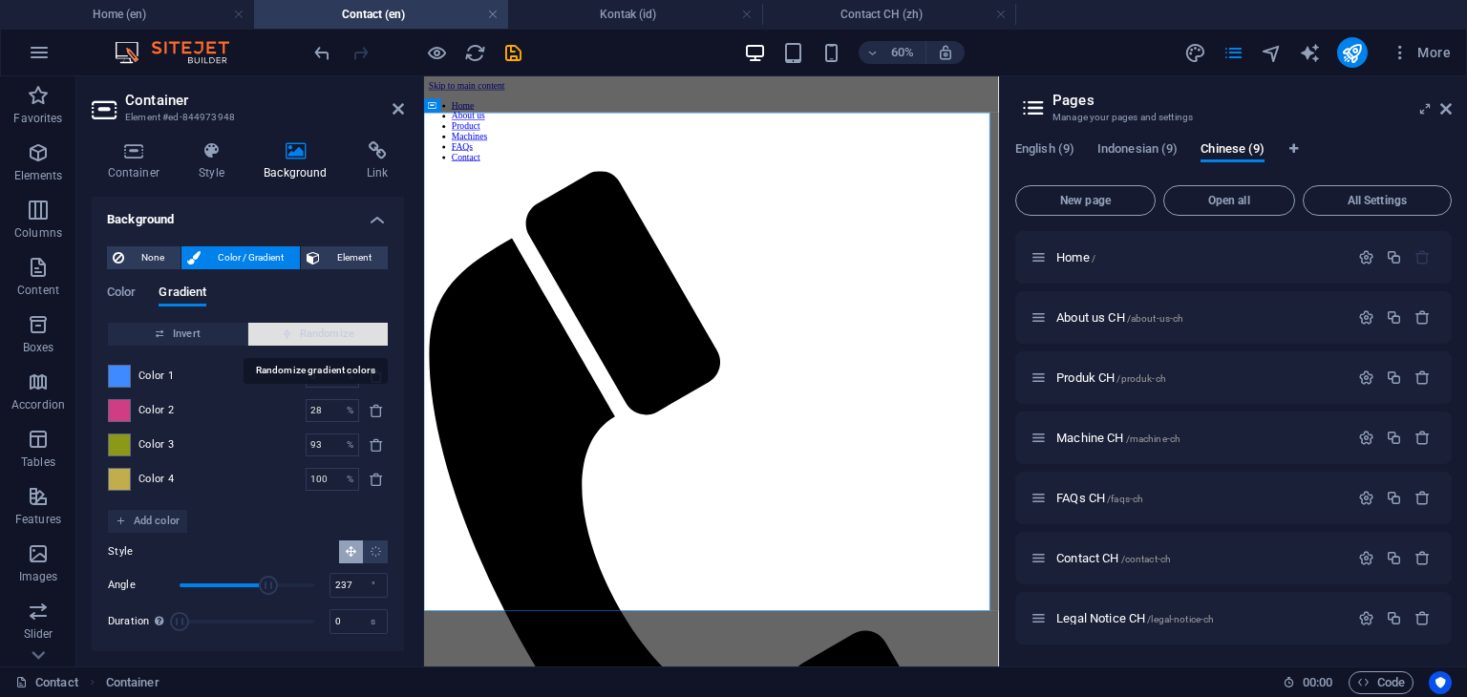
click at [311, 333] on span "Randomize" at bounding box center [318, 334] width 124 height 23
type input "100"
type input "196"
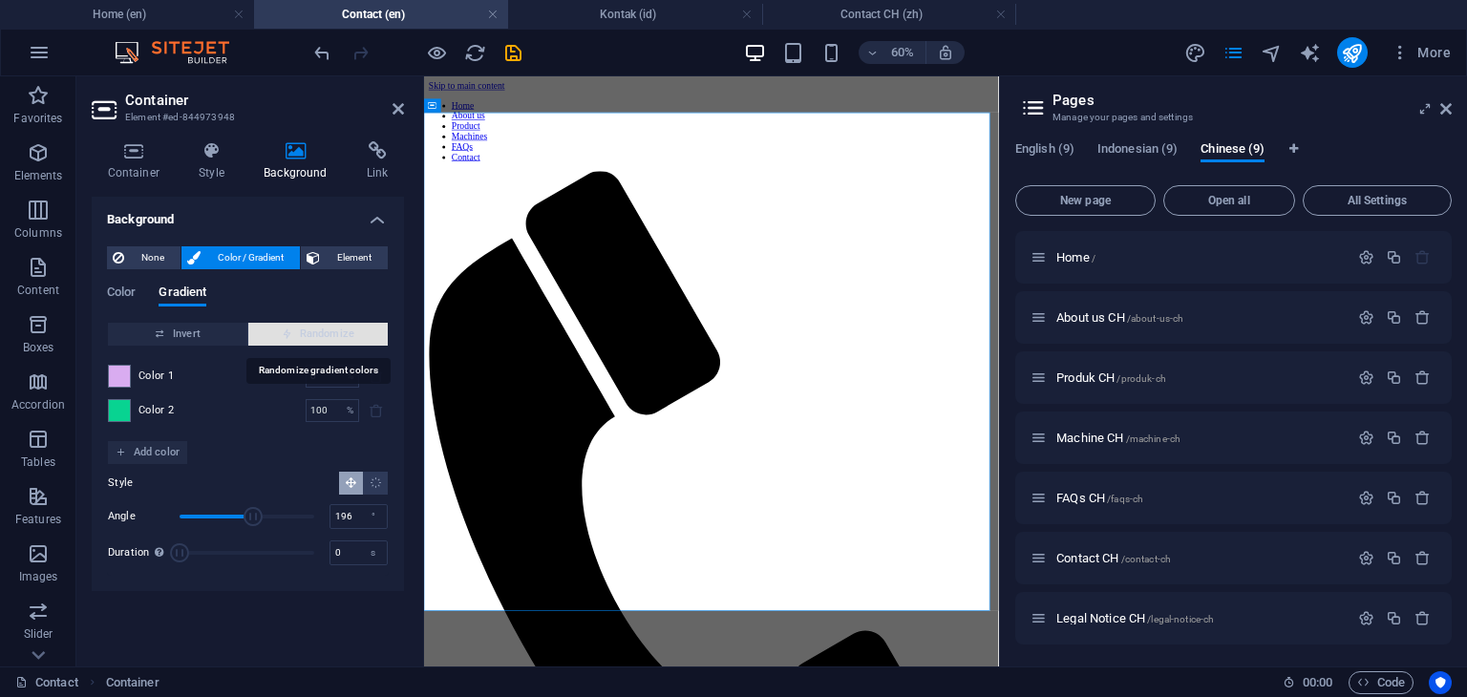
click at [311, 333] on span "Randomize" at bounding box center [318, 334] width 124 height 23
type input "17"
type input "89"
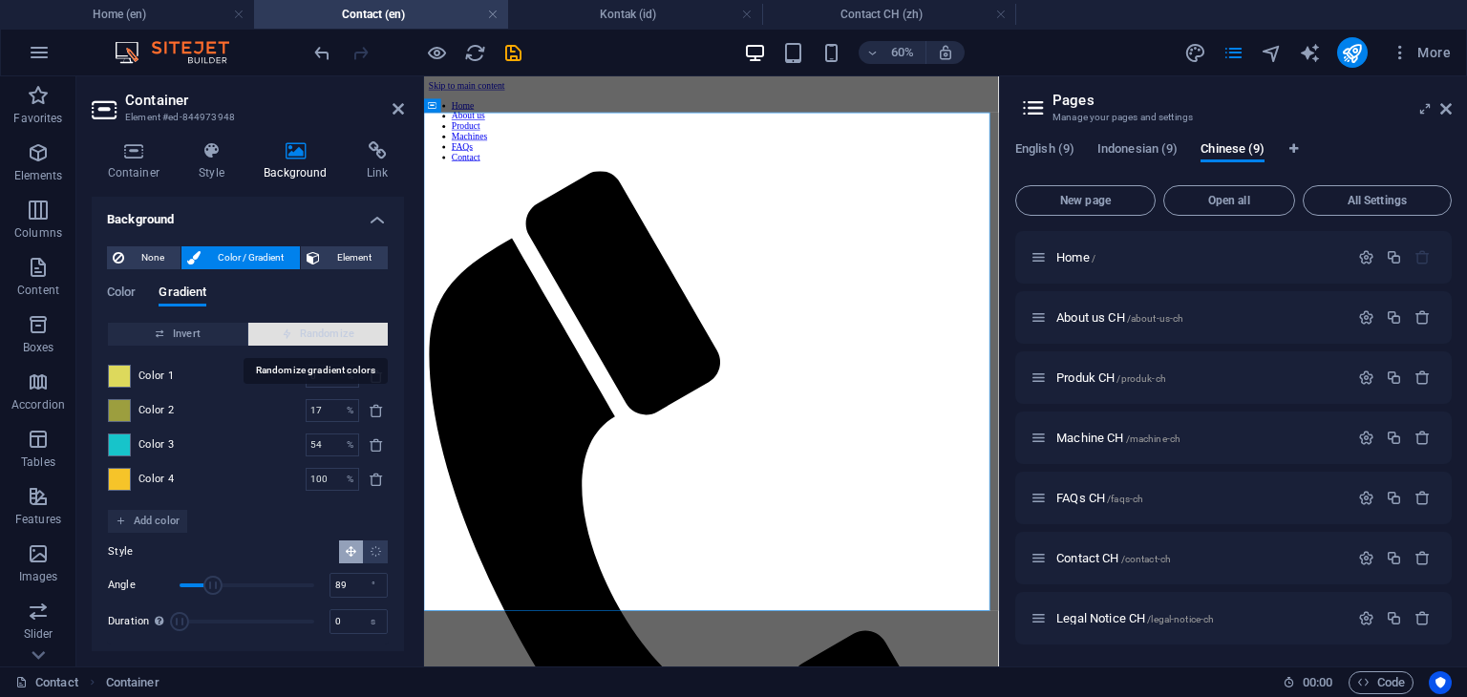
click at [311, 333] on span "Randomize" at bounding box center [318, 334] width 124 height 23
type input "18"
type input "172"
type input "100"
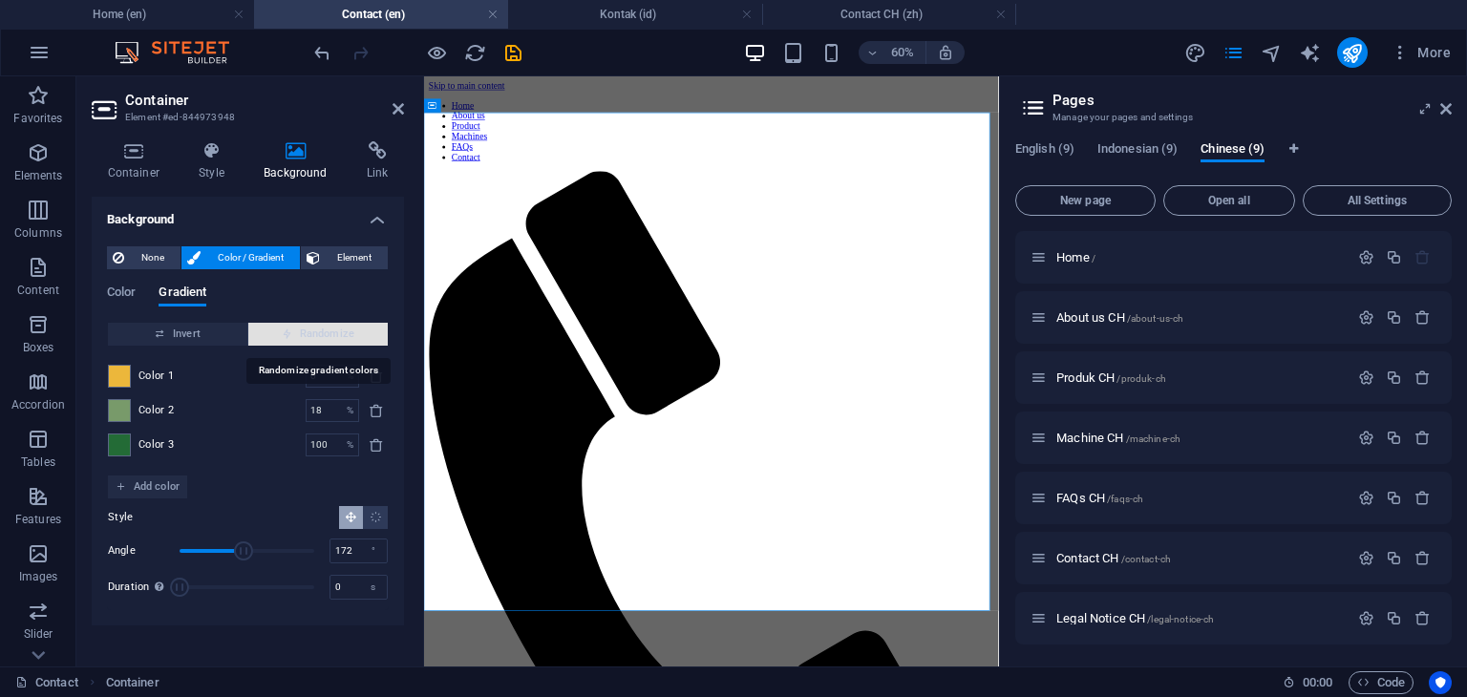
click at [311, 333] on span "Randomize" at bounding box center [318, 334] width 124 height 23
type input "5"
type input "100"
click at [311, 333] on span "Randomize" at bounding box center [318, 334] width 124 height 23
type input "100"
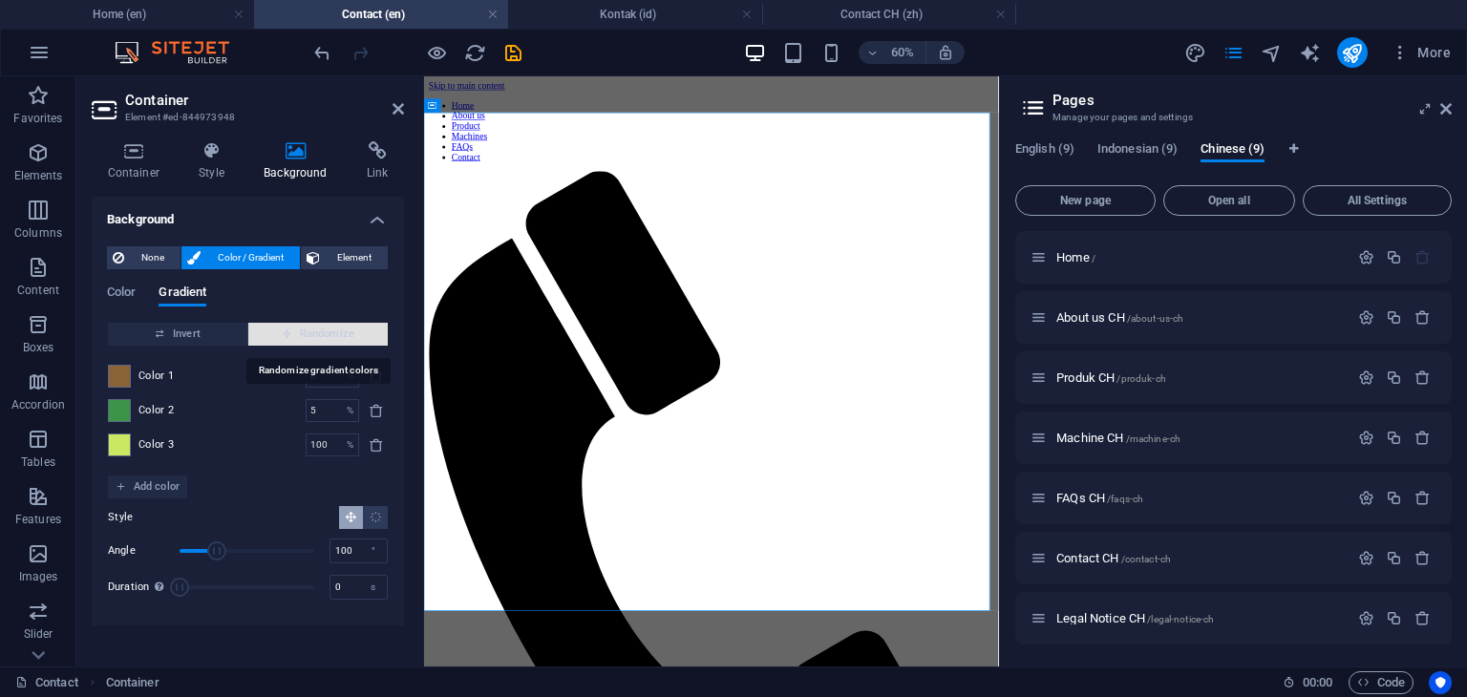
type input "315"
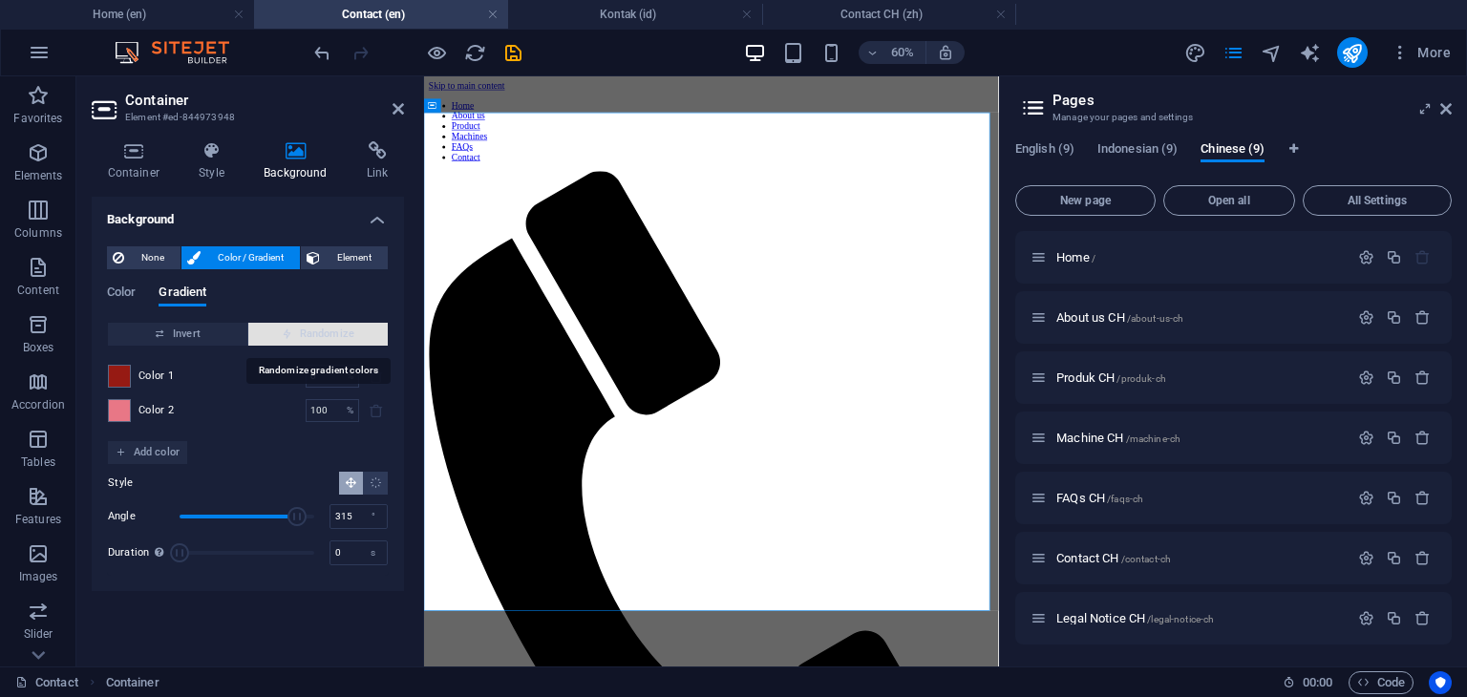
click at [311, 333] on span "Randomize" at bounding box center [318, 334] width 124 height 23
type input "99"
type input "129"
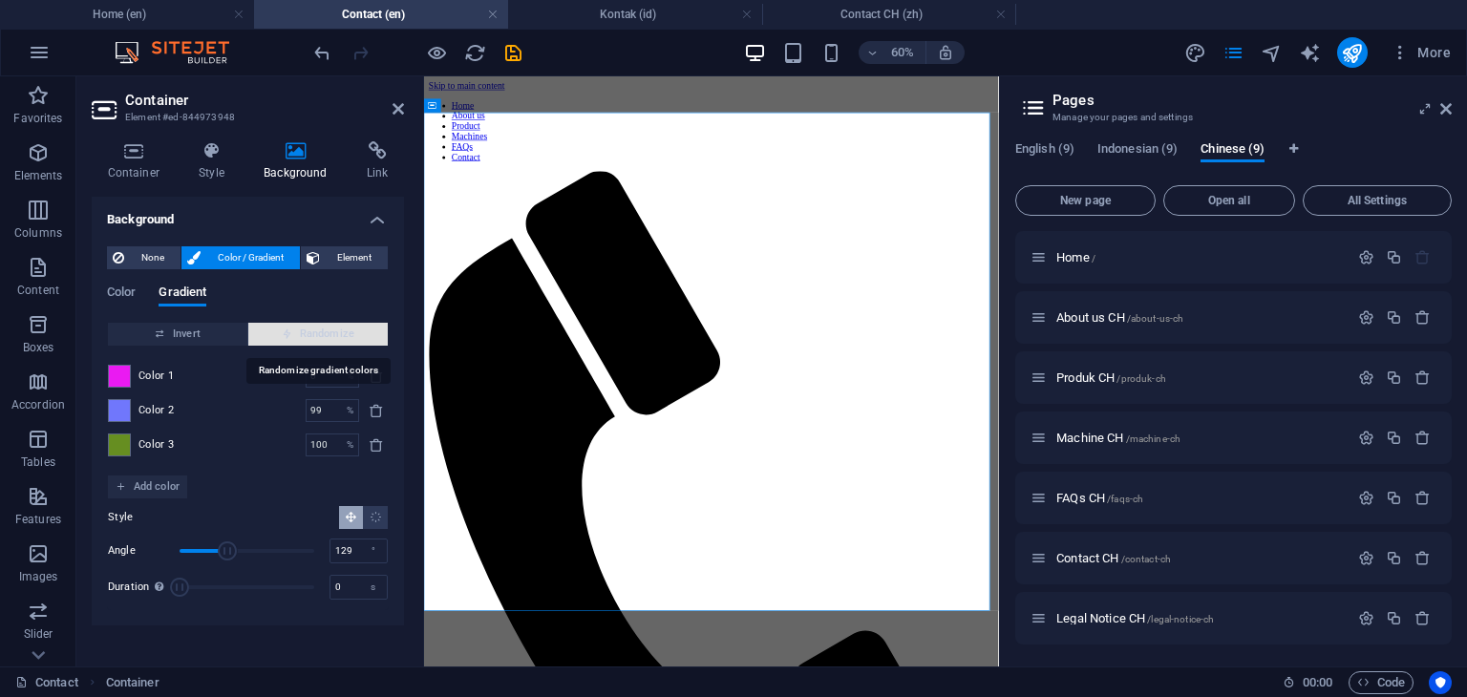
click at [311, 333] on span "Randomize" at bounding box center [318, 334] width 124 height 23
type input "31"
type input "74"
type input "35"
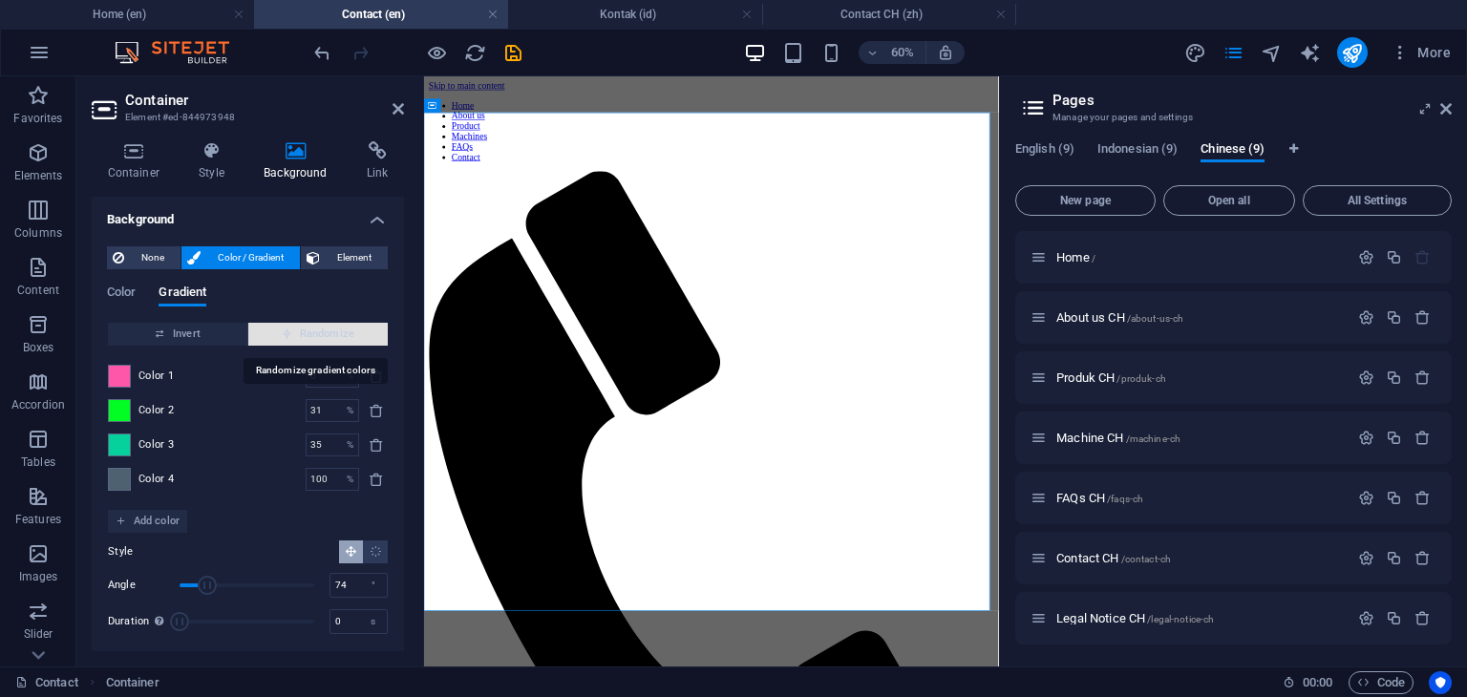
click at [311, 333] on span "Randomize" at bounding box center [318, 334] width 124 height 23
type input "88"
type input "219"
type input "89"
click at [311, 333] on span "Randomize" at bounding box center [318, 334] width 124 height 23
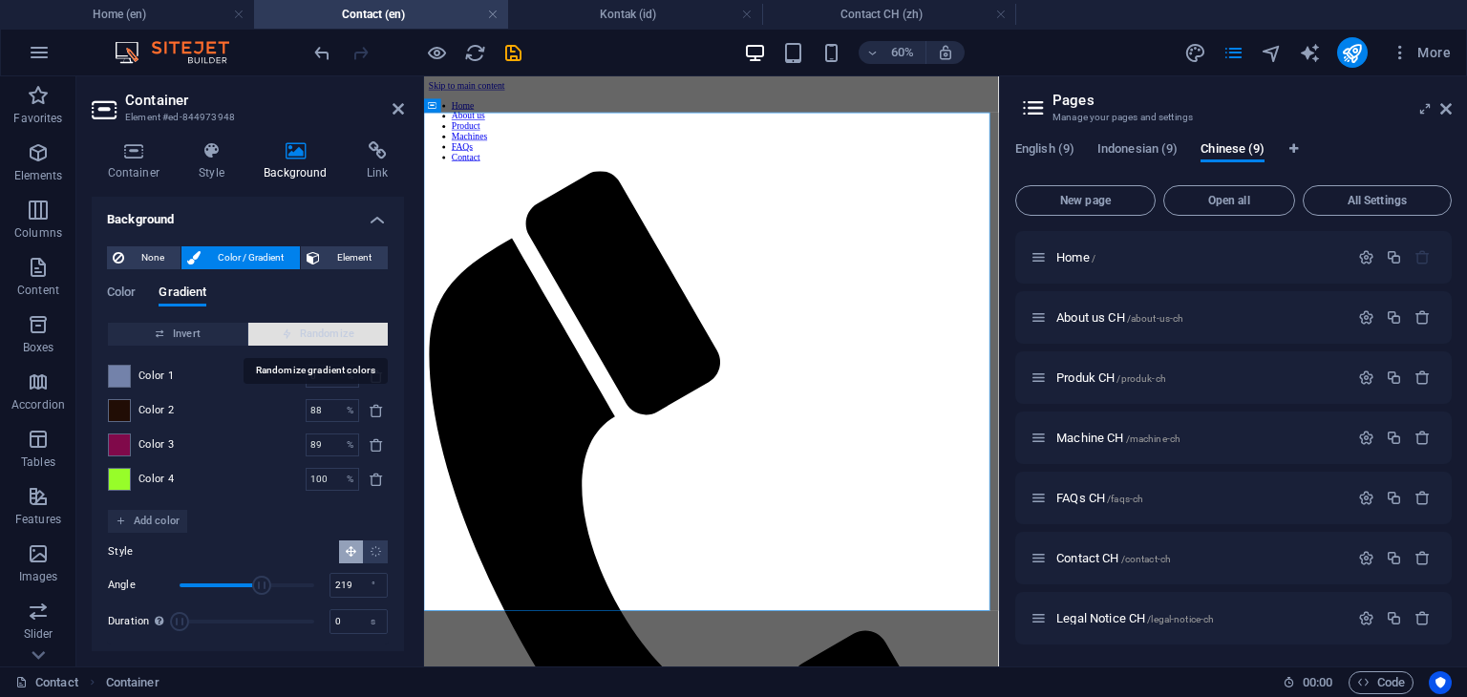
type input "25"
type input "21"
type input "100"
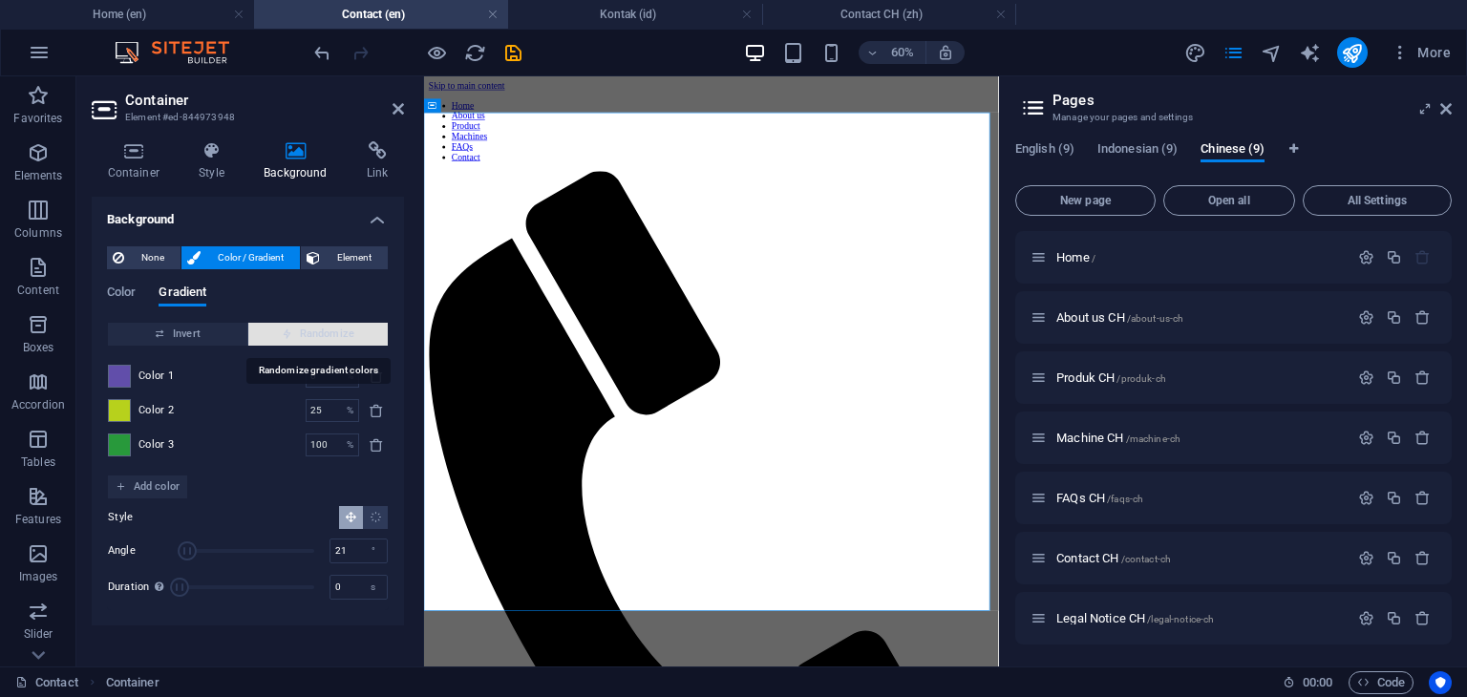
click at [311, 333] on span "Randomize" at bounding box center [318, 334] width 124 height 23
type input "9"
type input "314"
type input "30"
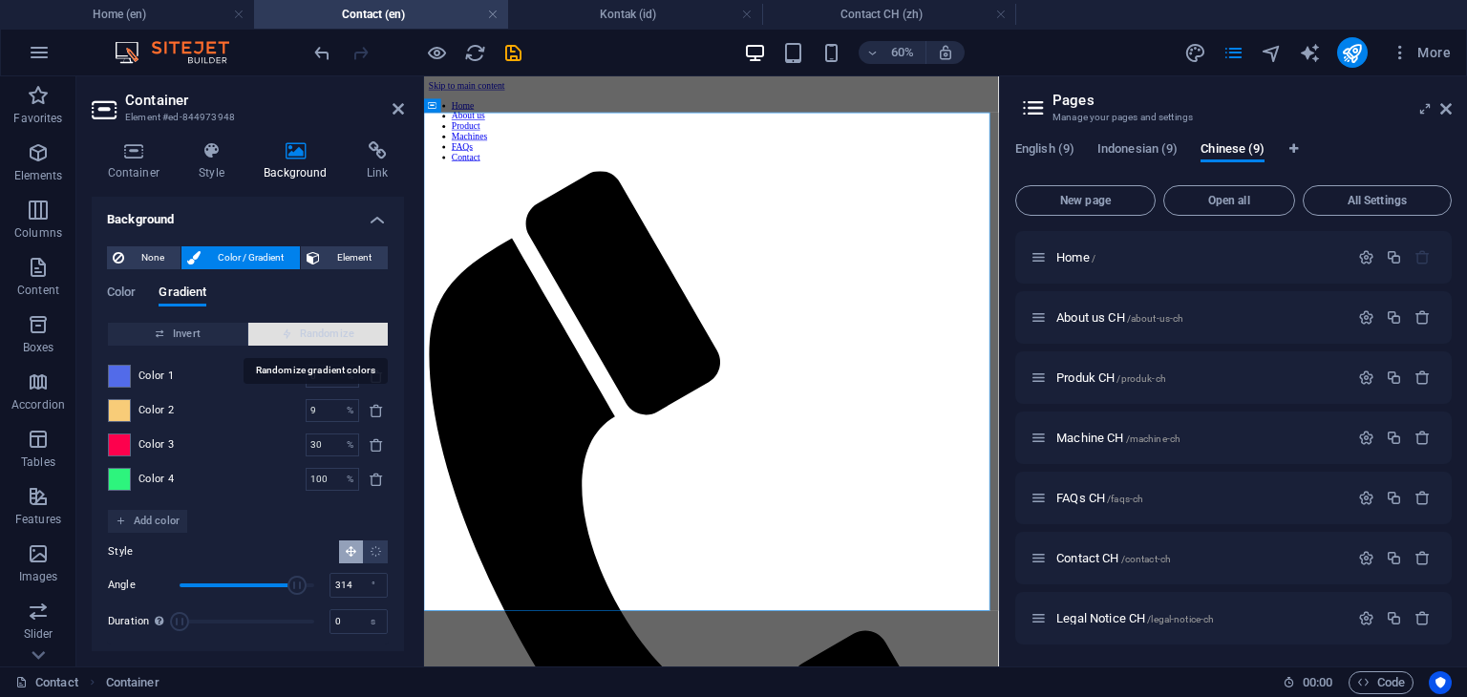
click at [311, 333] on span "Randomize" at bounding box center [318, 334] width 124 height 23
type input "100"
type input "54"
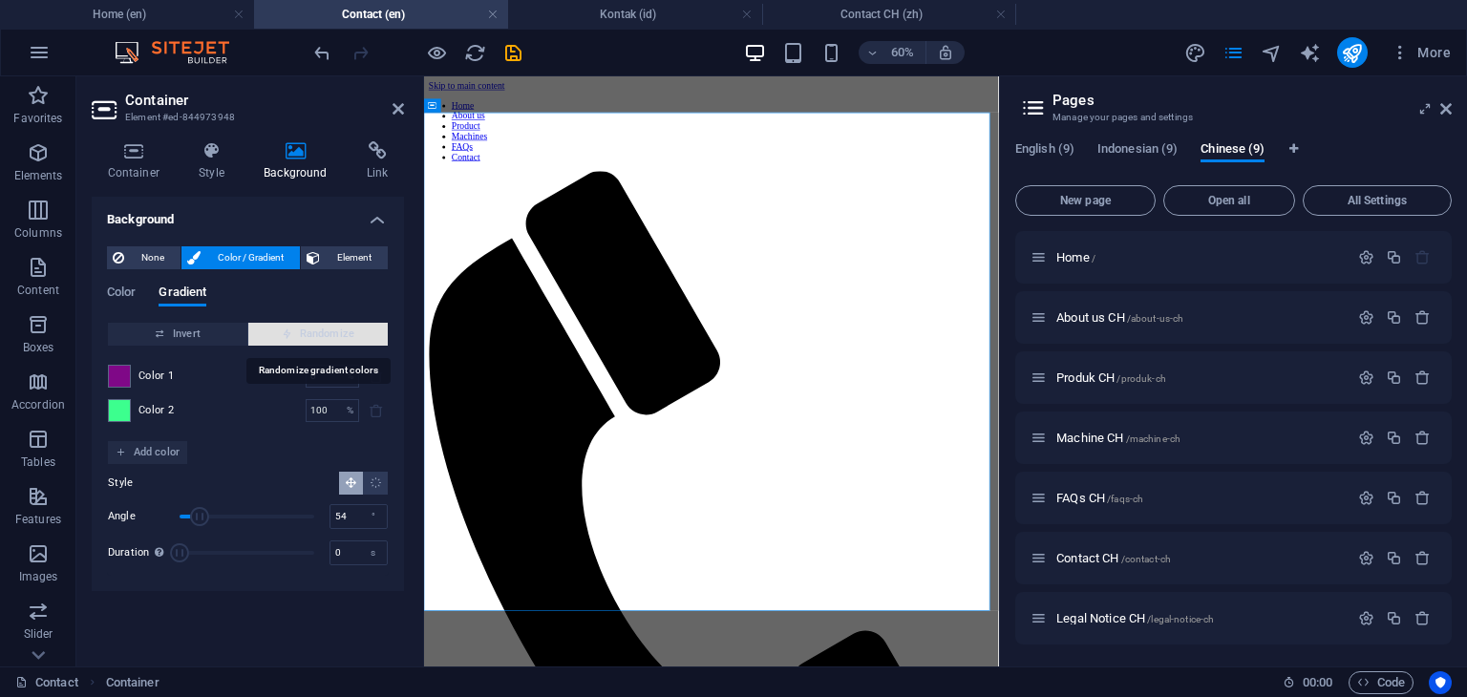
click at [311, 333] on span "Randomize" at bounding box center [318, 334] width 124 height 23
type input "5"
type input "258"
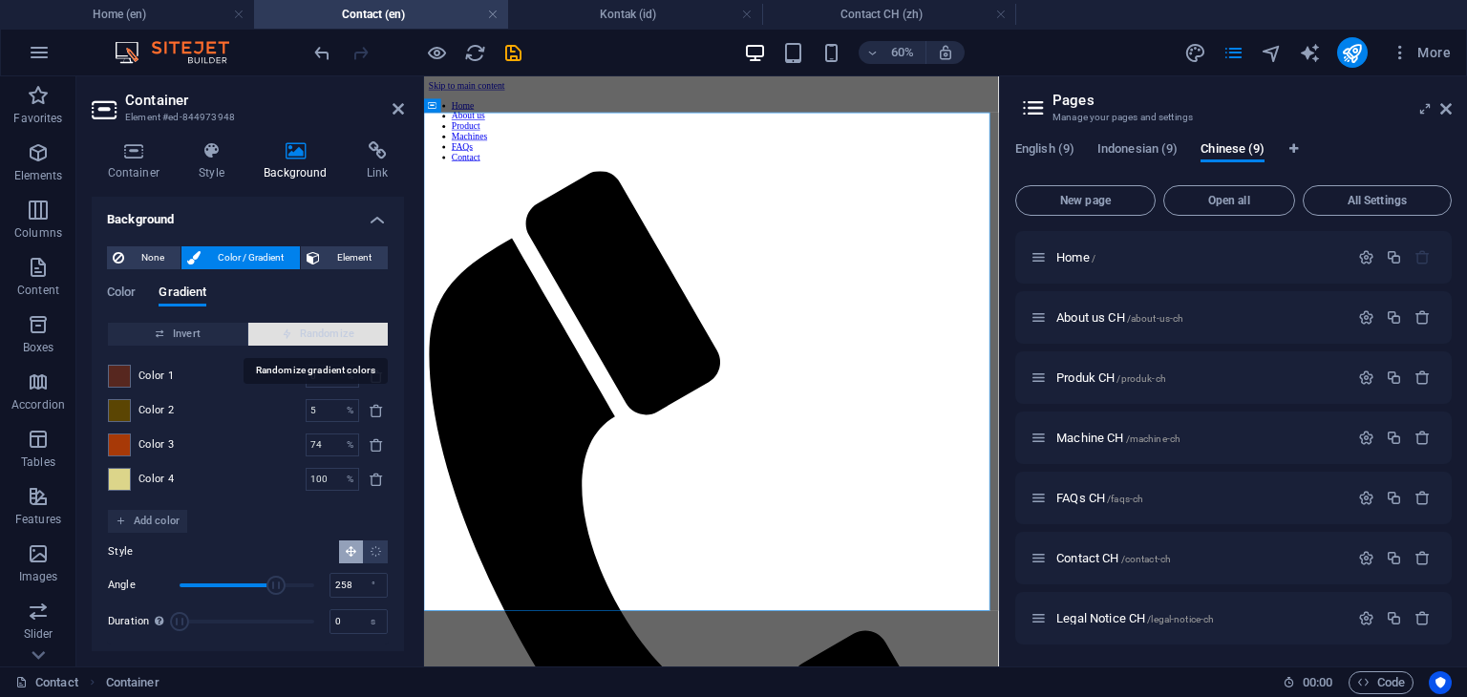
click at [321, 330] on span "Randomize" at bounding box center [318, 334] width 124 height 23
type input "100"
type input "315"
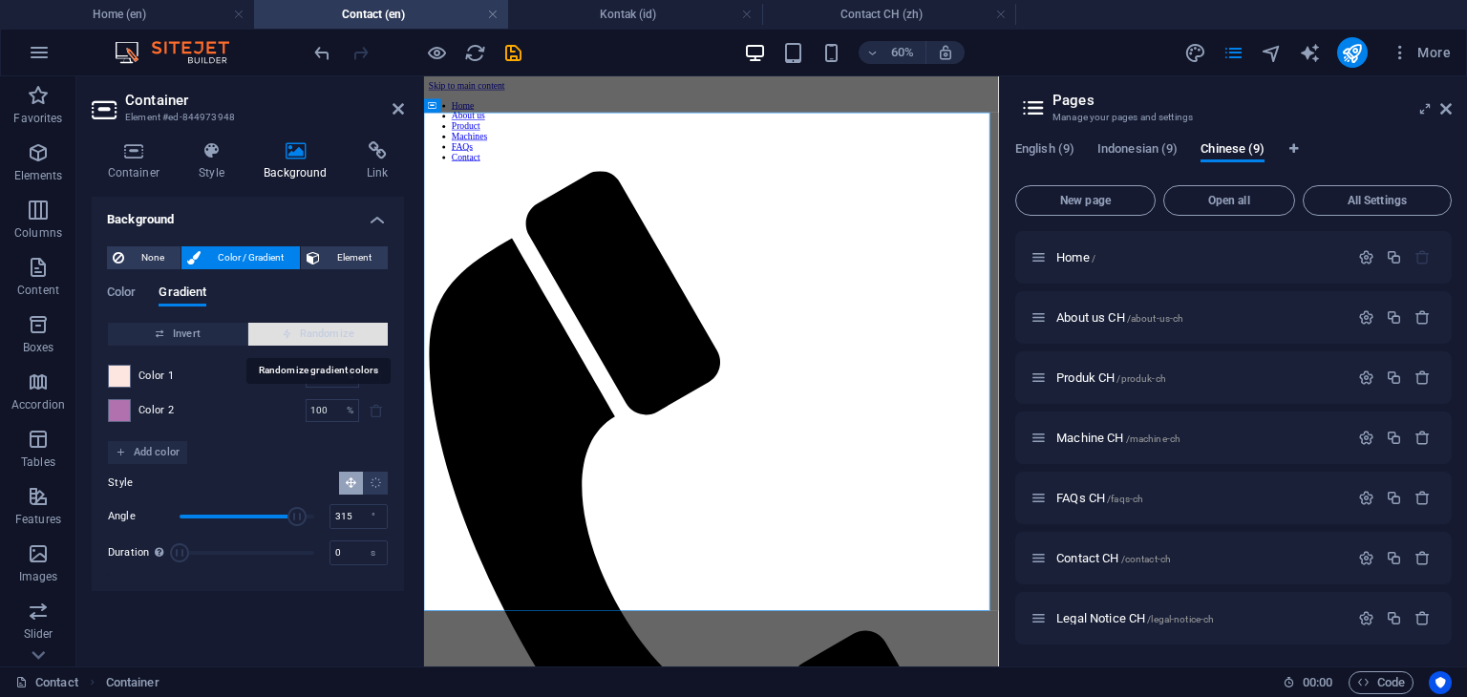
click at [321, 330] on span "Randomize" at bounding box center [318, 334] width 124 height 23
type input "69"
type input "15"
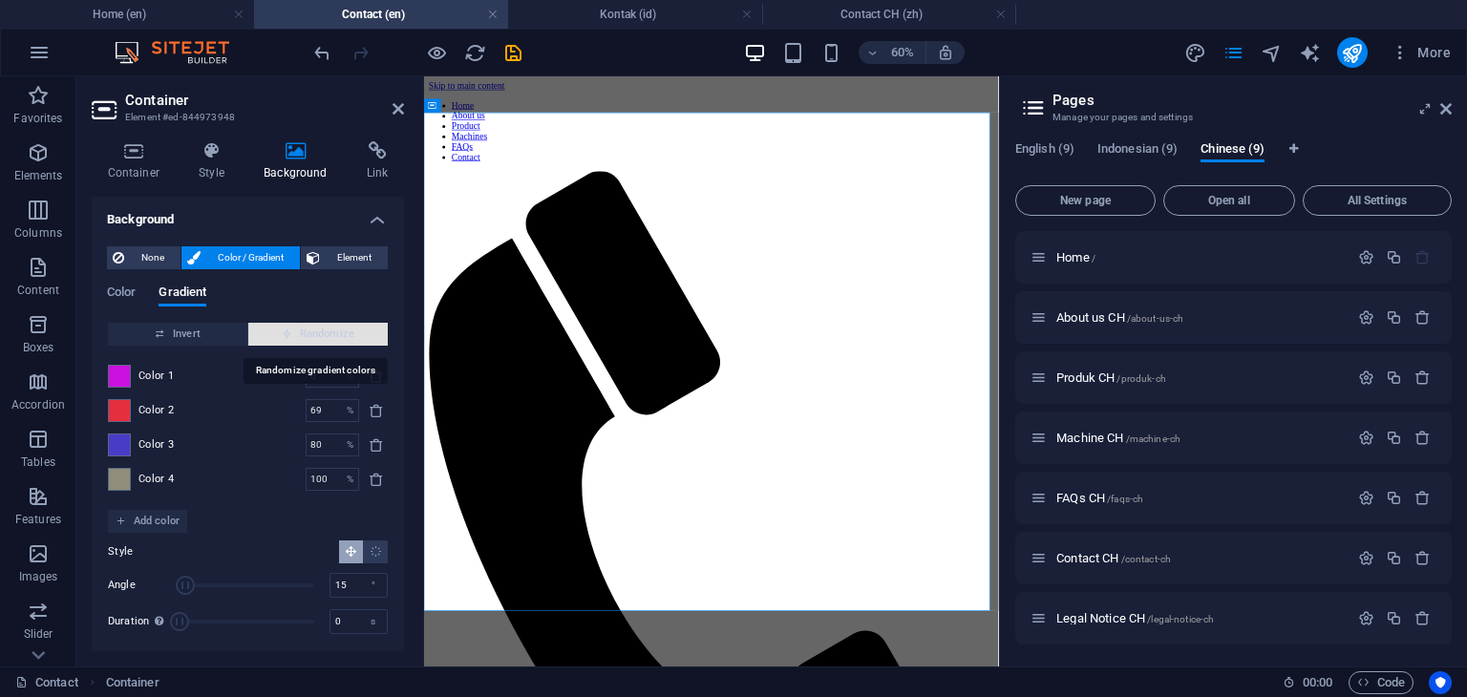
click at [321, 330] on span "Randomize" at bounding box center [318, 334] width 124 height 23
type input "84"
type input "313"
type input "100"
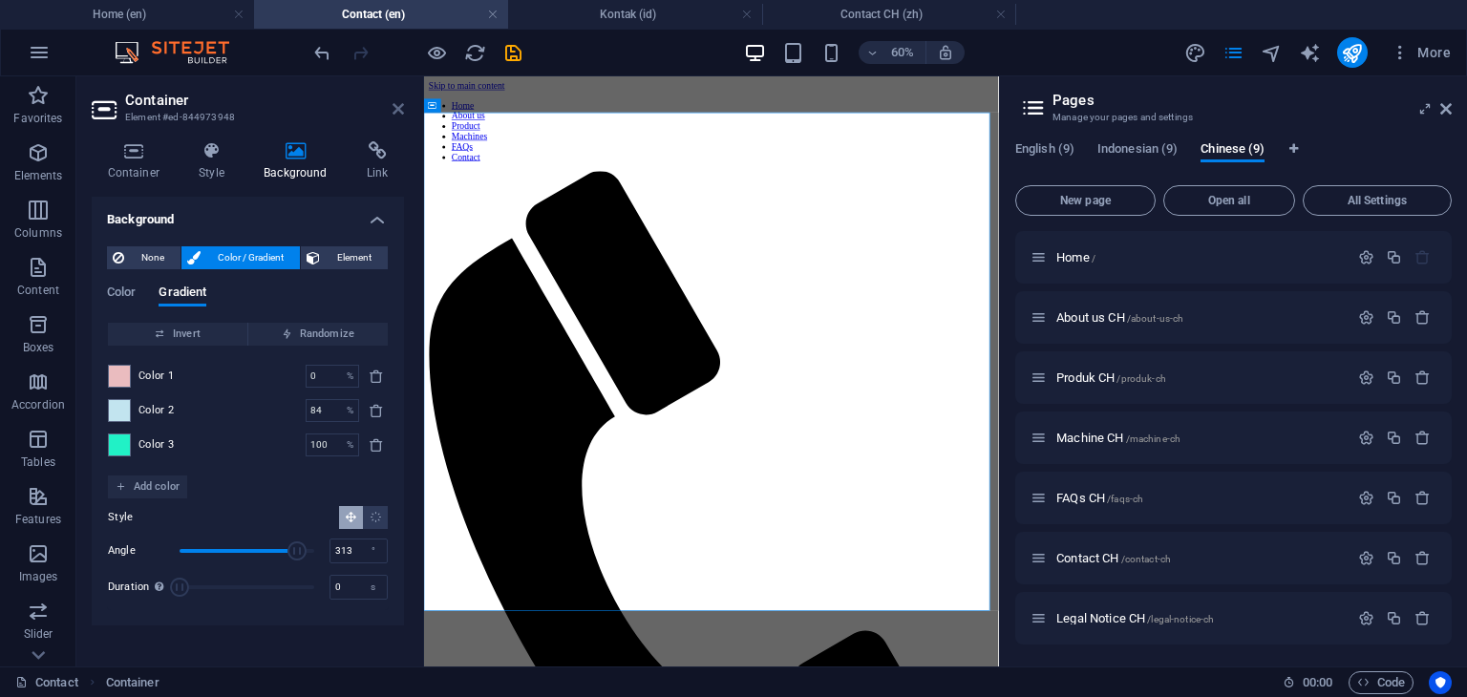
click at [399, 116] on icon at bounding box center [398, 108] width 11 height 15
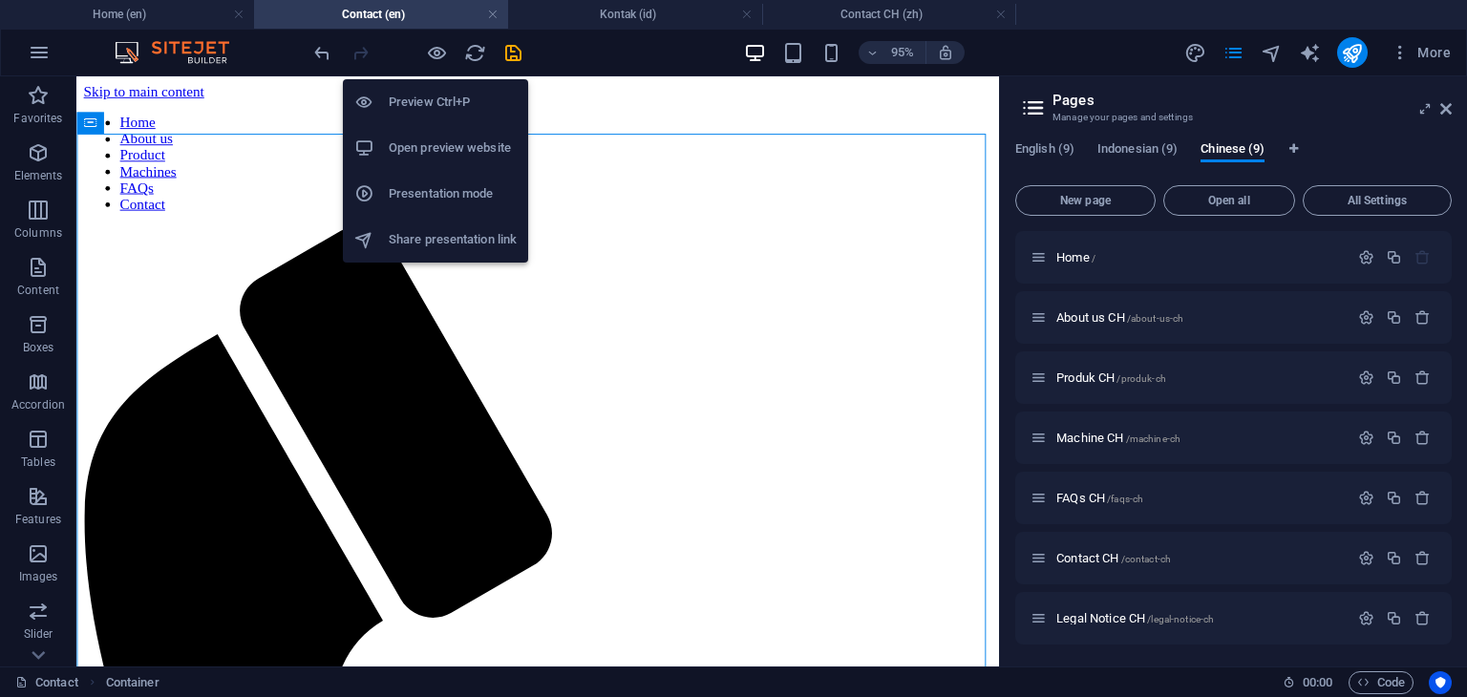
click at [438, 96] on h6 "Preview Ctrl+P" at bounding box center [453, 102] width 128 height 23
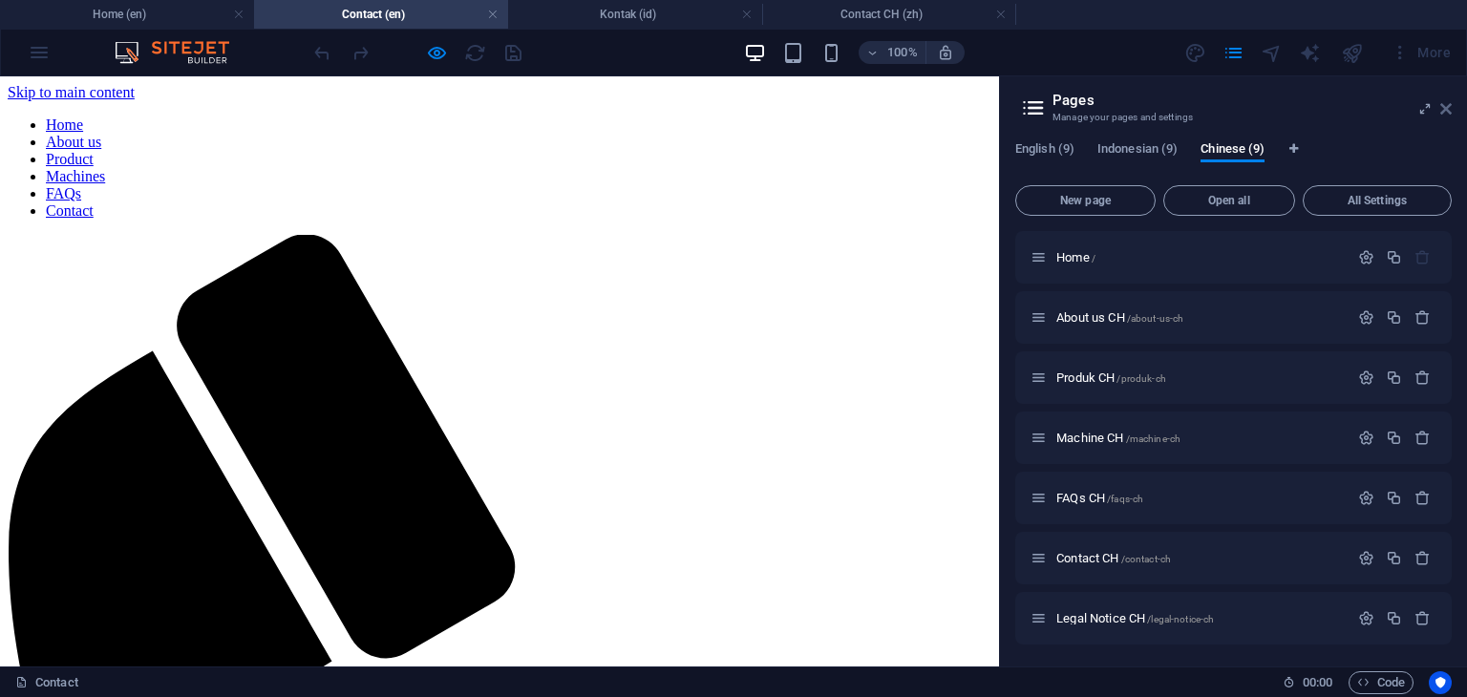
click at [1444, 104] on icon at bounding box center [1445, 108] width 11 height 15
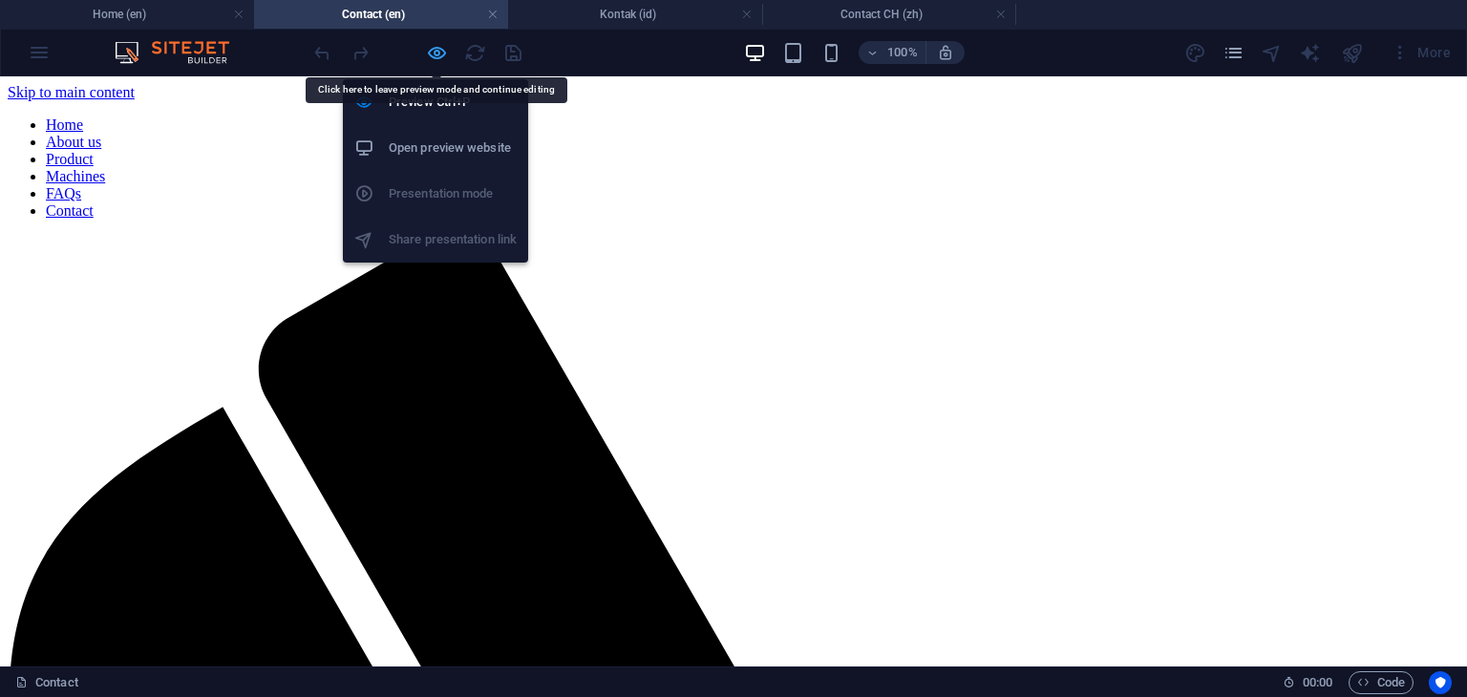
click at [430, 52] on icon "button" at bounding box center [437, 53] width 22 height 22
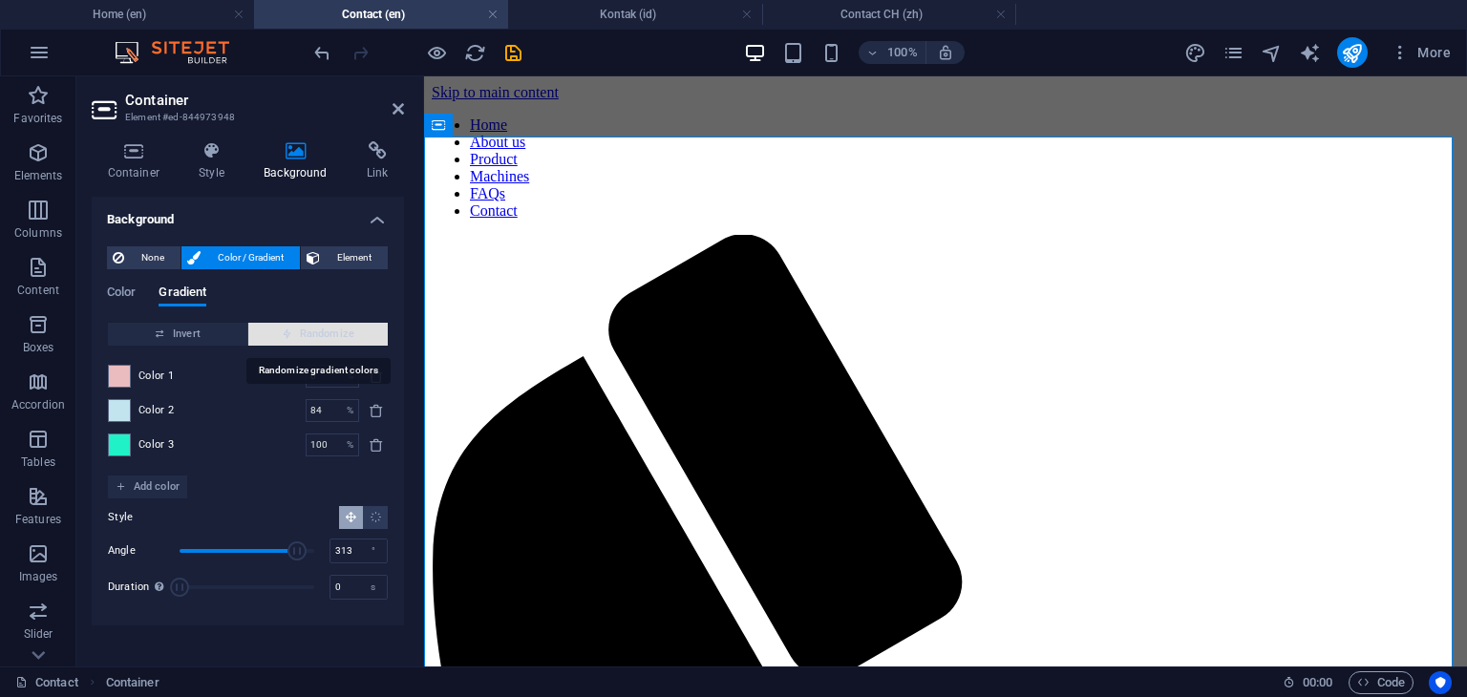
click at [328, 326] on span "Randomize" at bounding box center [318, 334] width 124 height 23
type input "100"
type input "155"
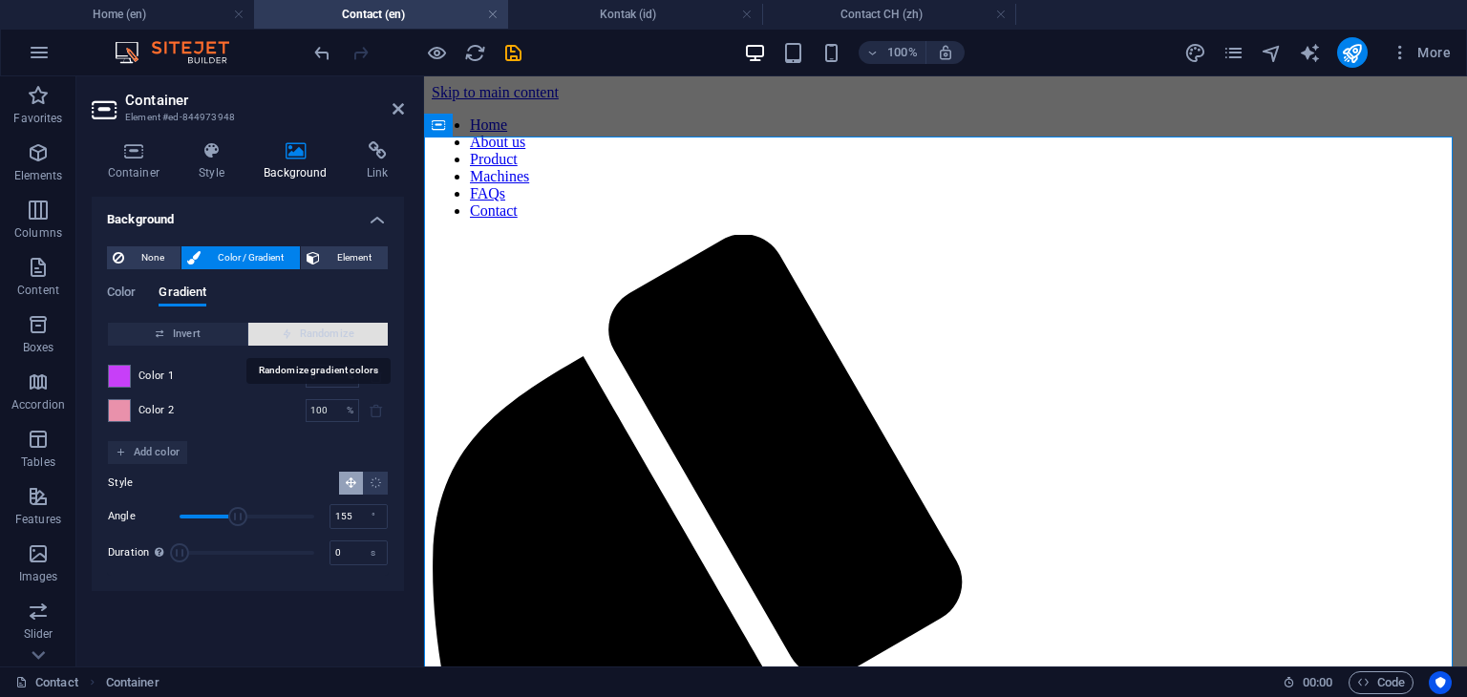
click at [328, 326] on span "Randomize" at bounding box center [318, 334] width 124 height 23
type input "13"
type input "352"
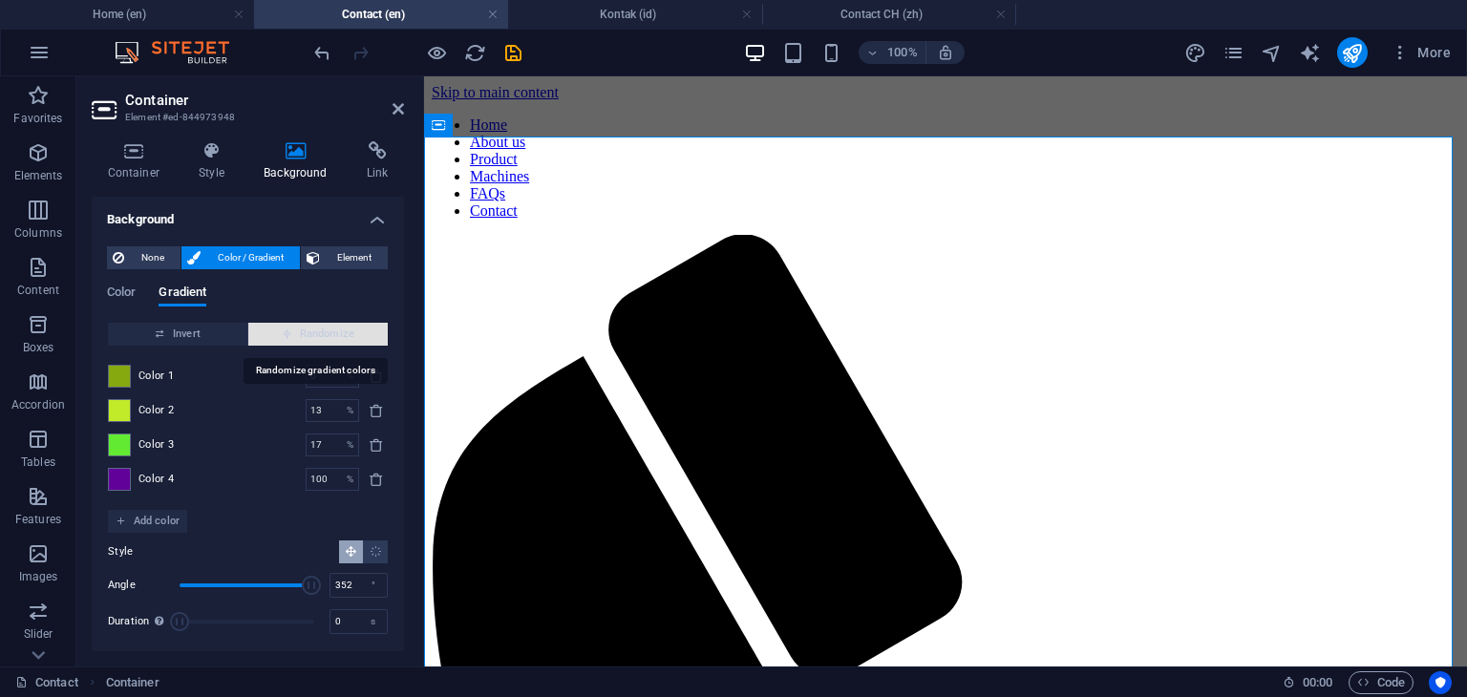
click at [313, 337] on span "Randomize" at bounding box center [318, 334] width 124 height 23
type input "51"
type input "323"
type input "100"
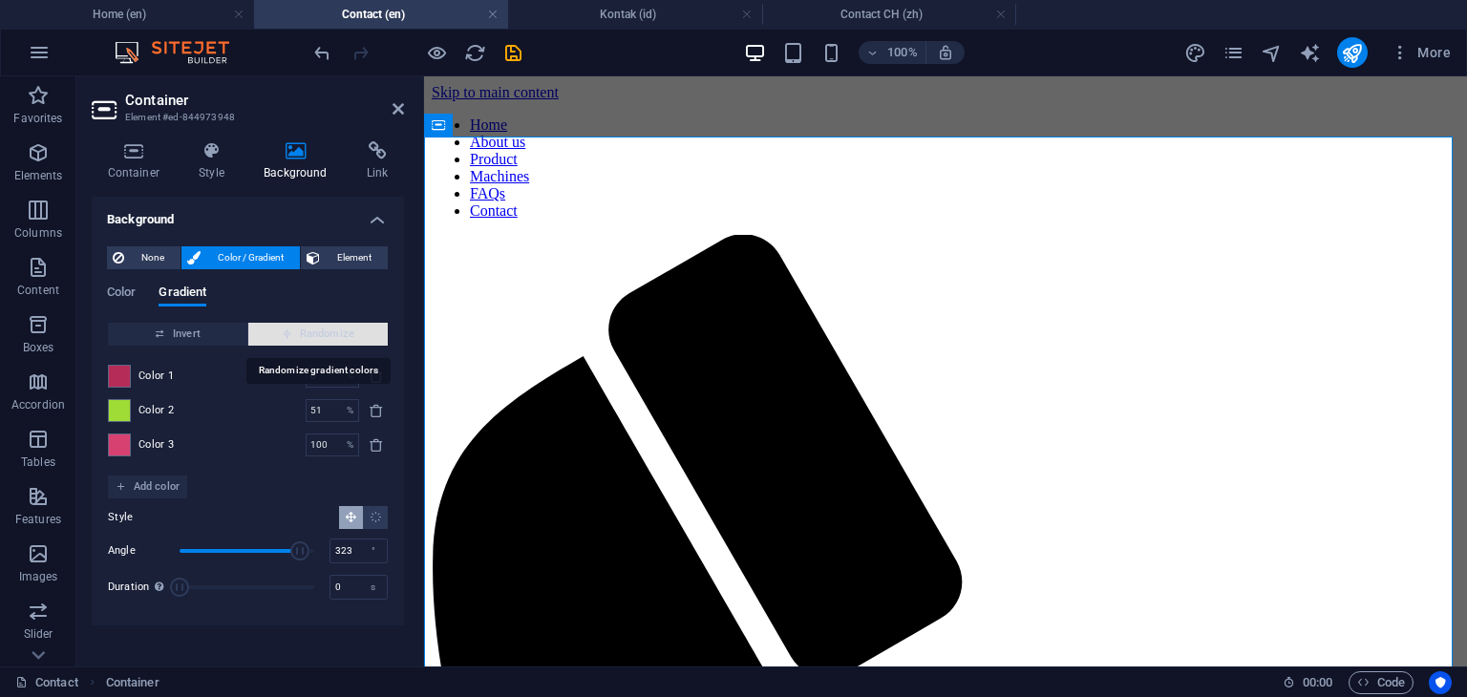
click at [313, 337] on span "Randomize" at bounding box center [318, 334] width 124 height 23
type input "29"
type input "77"
click at [309, 329] on span "Randomize" at bounding box center [318, 334] width 124 height 23
type input "10"
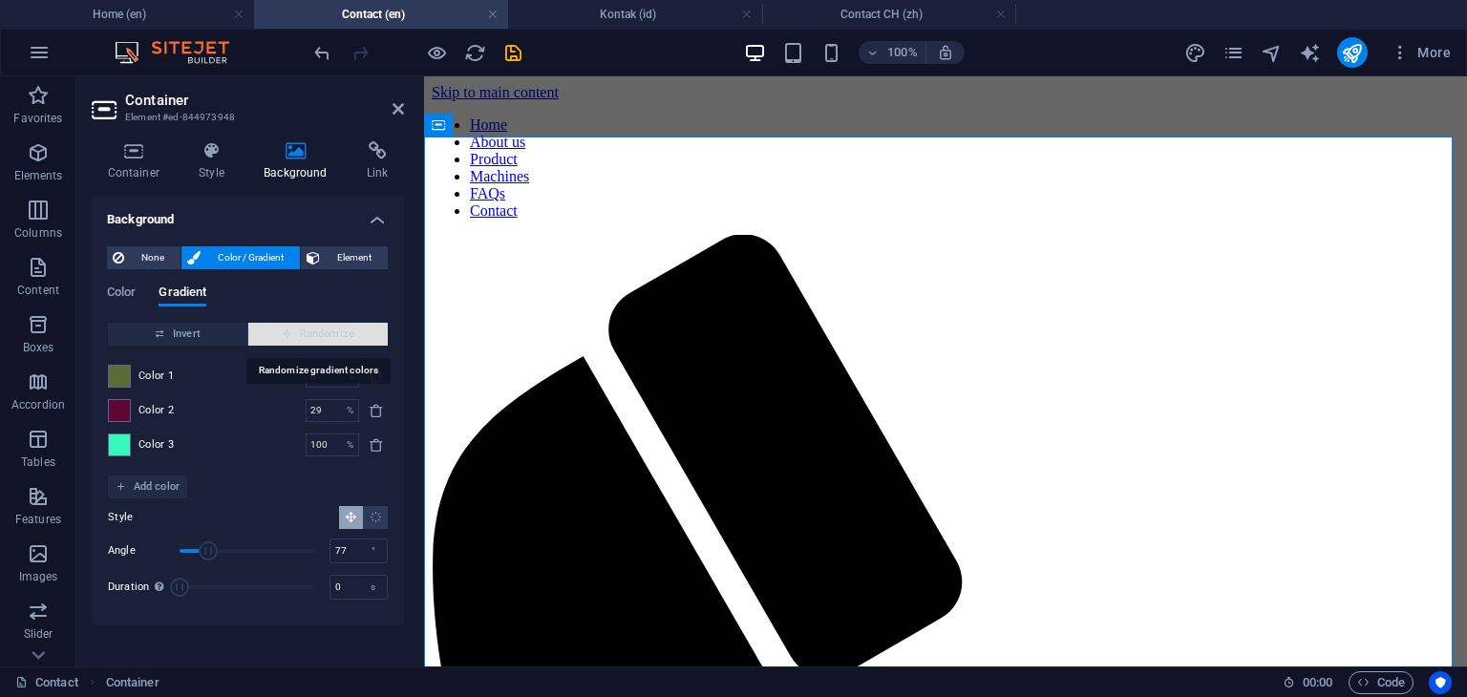
type input "330"
click at [310, 330] on span "Randomize" at bounding box center [318, 334] width 124 height 23
type input "100"
type input "150"
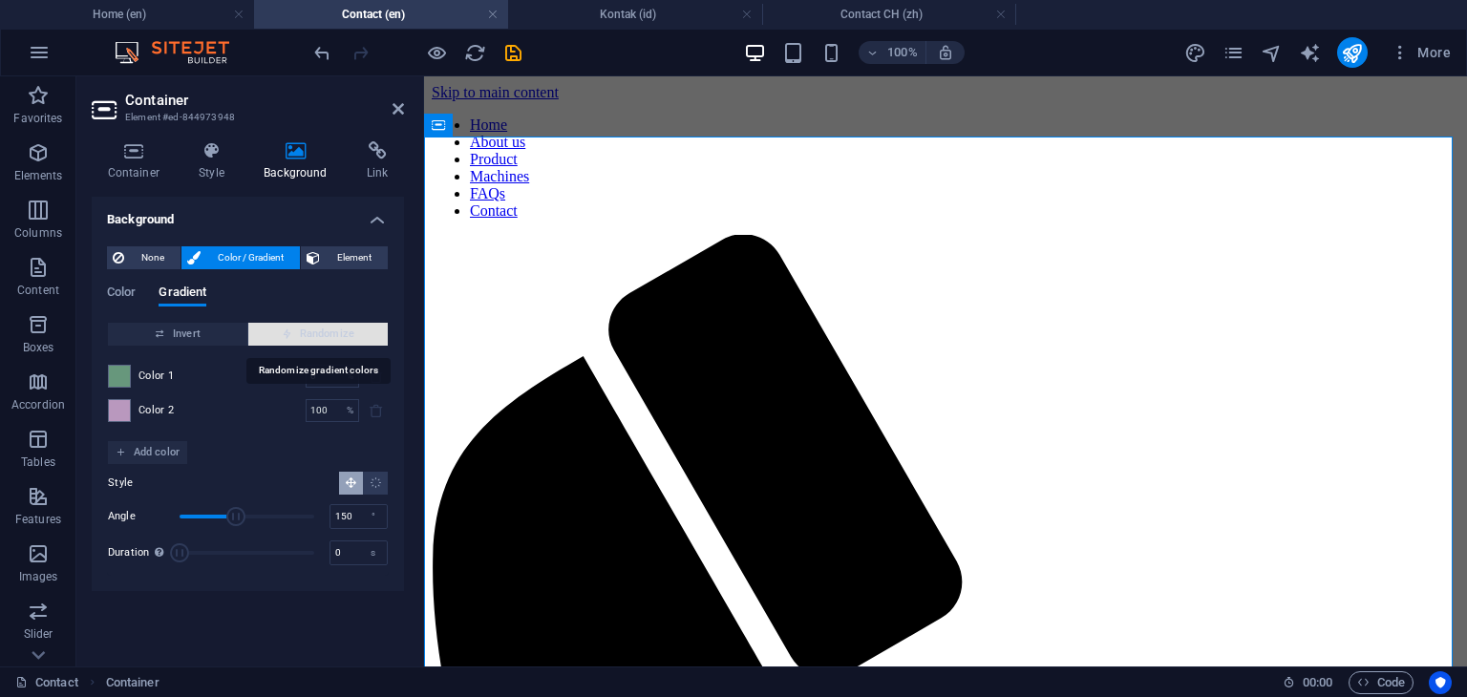
click at [310, 330] on span "Randomize" at bounding box center [318, 334] width 124 height 23
type input "16"
type input "197"
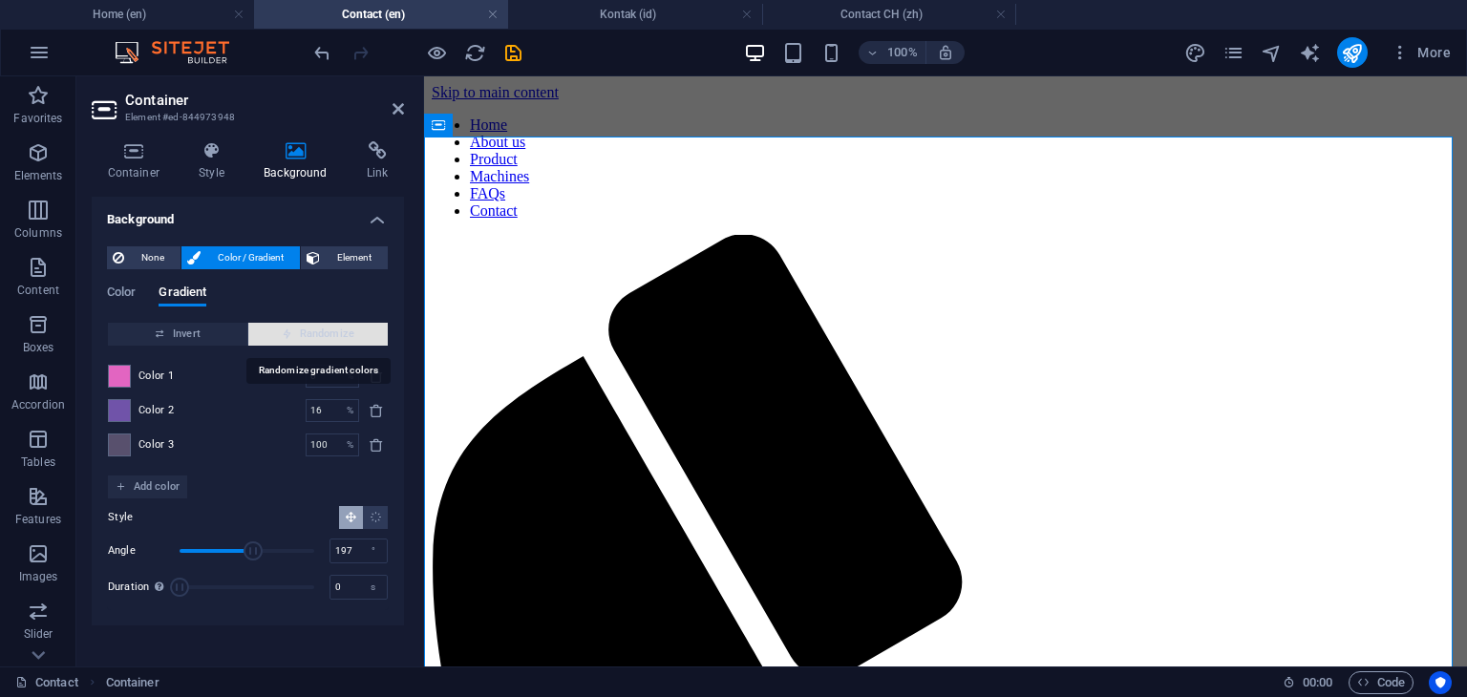
click at [310, 330] on span "Randomize" at bounding box center [318, 334] width 124 height 23
type input "20"
type input "111"
click at [310, 330] on span "Randomize" at bounding box center [318, 334] width 124 height 23
type input "100"
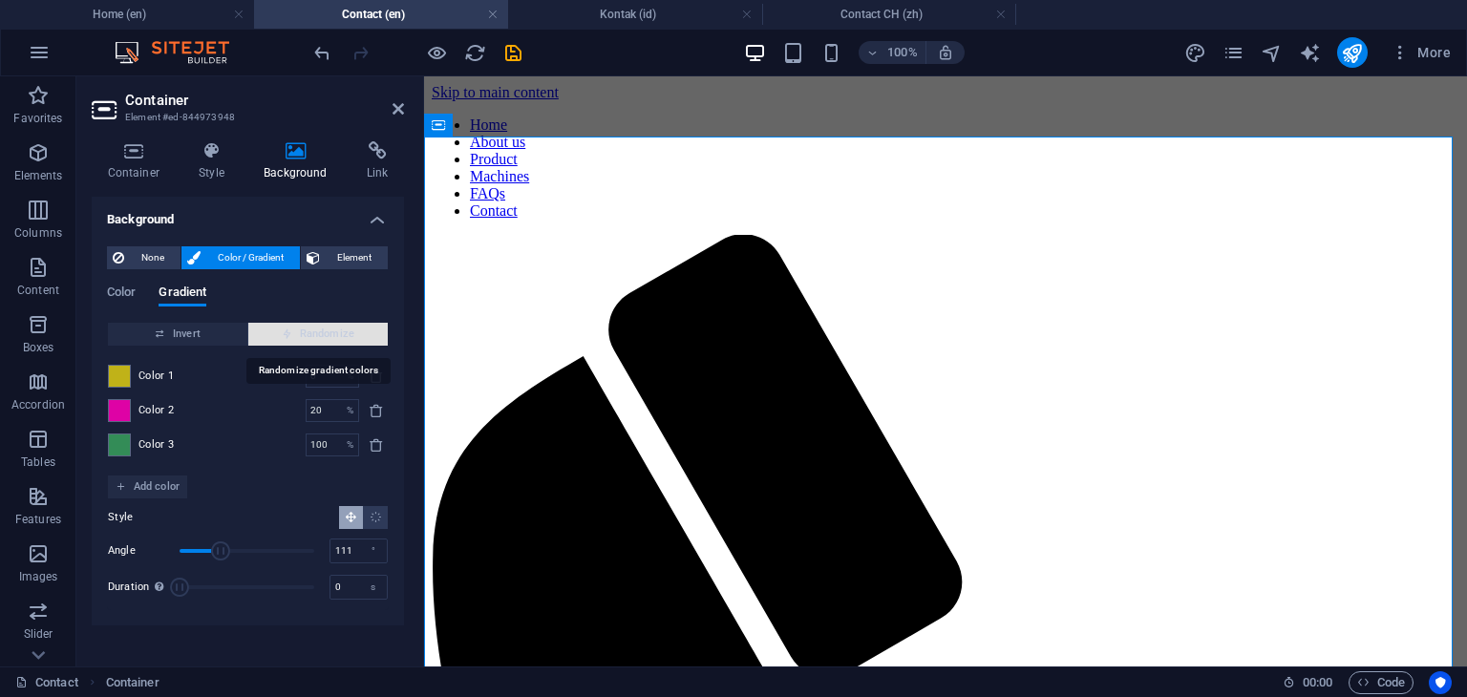
type input "172"
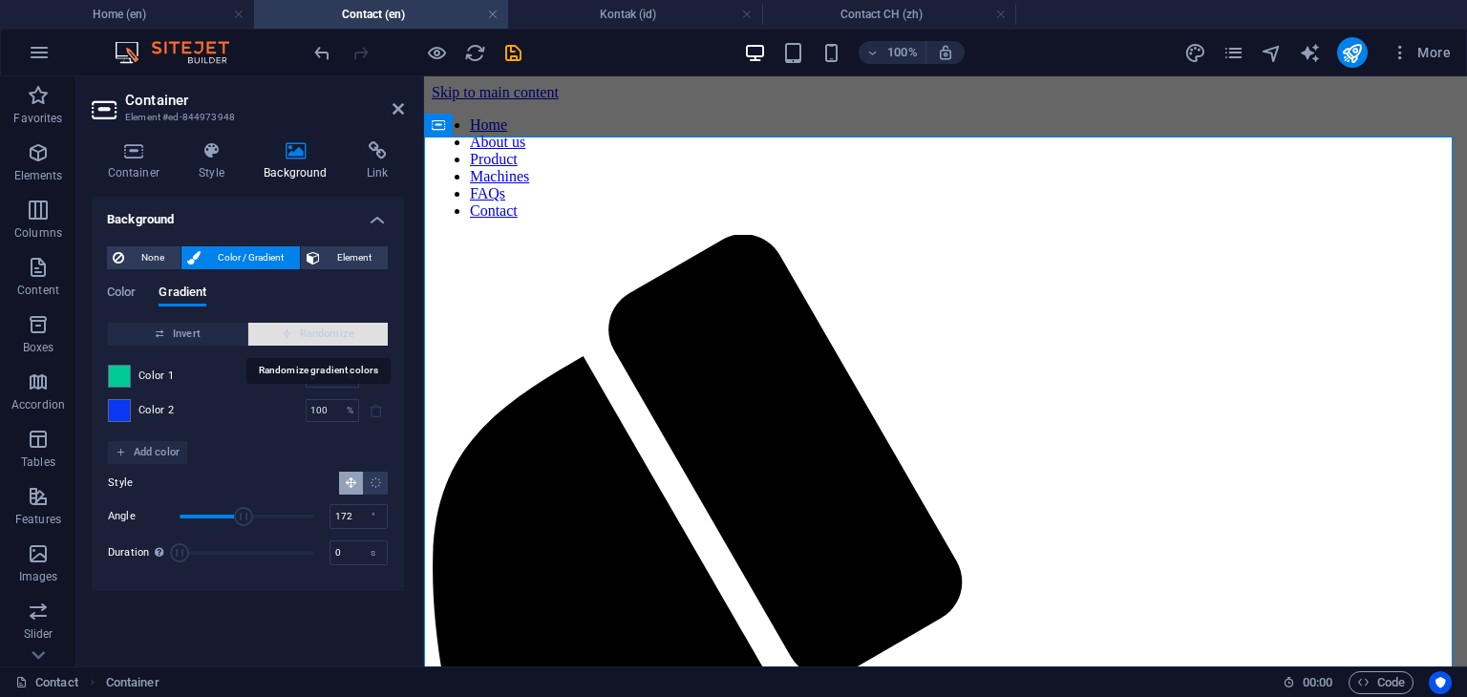
click at [310, 330] on span "Randomize" at bounding box center [318, 334] width 124 height 23
type input "14"
type input "289"
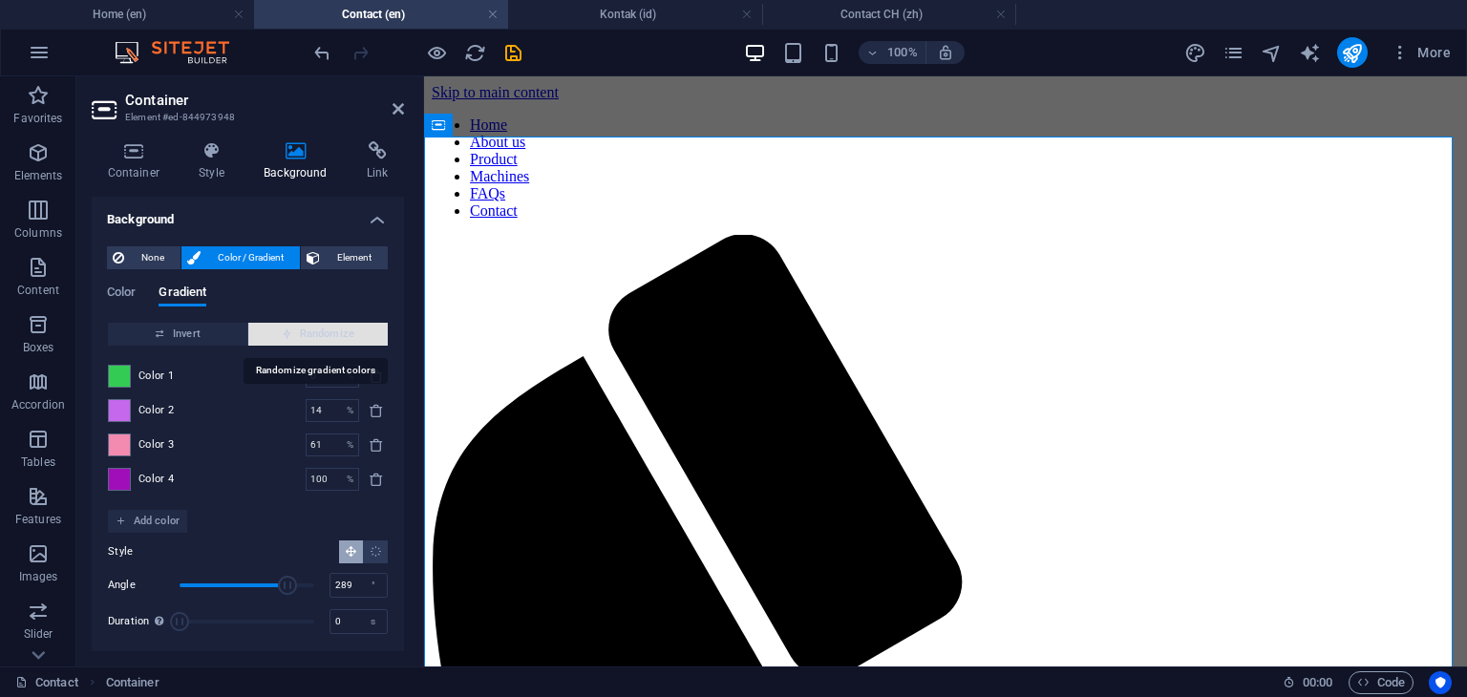
click at [310, 330] on span "Randomize" at bounding box center [318, 334] width 124 height 23
type input "55"
type input "24"
type input "100"
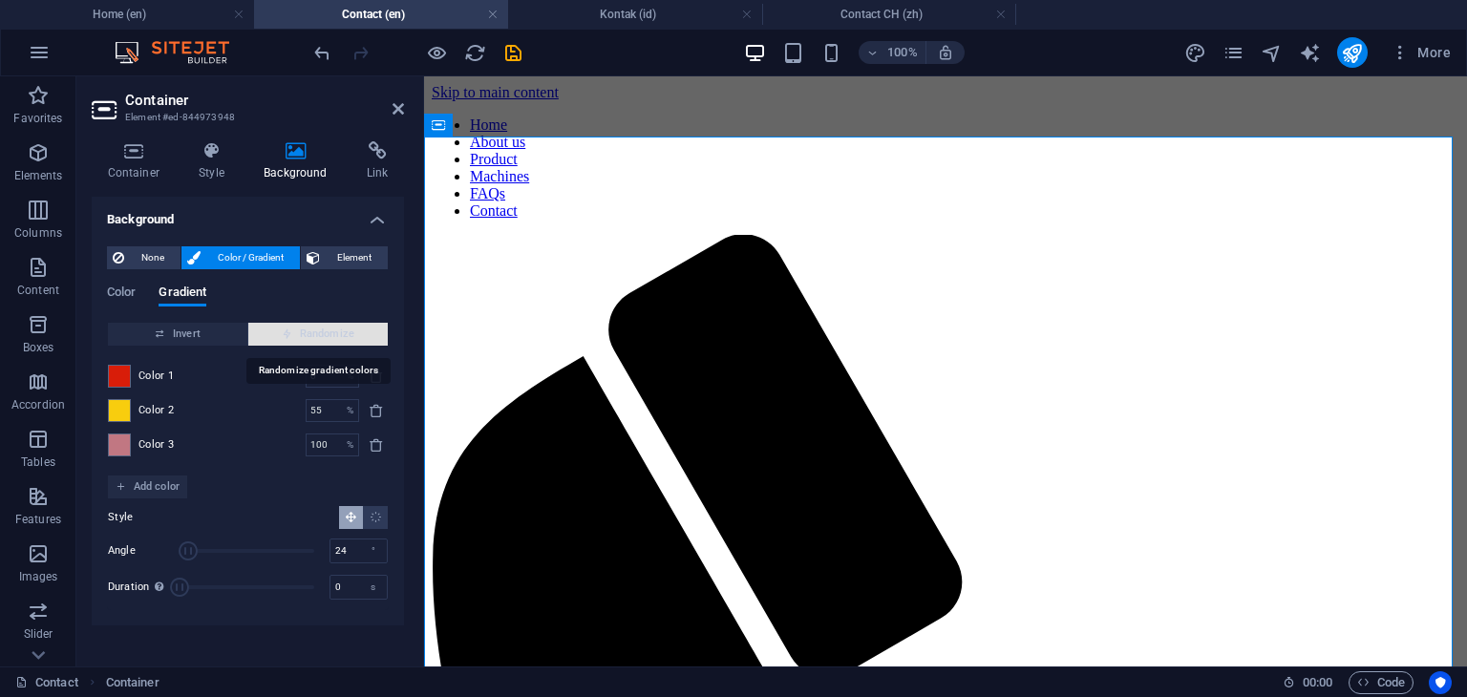
click at [310, 330] on span "Randomize" at bounding box center [318, 334] width 124 height 23
type input "100"
type input "65"
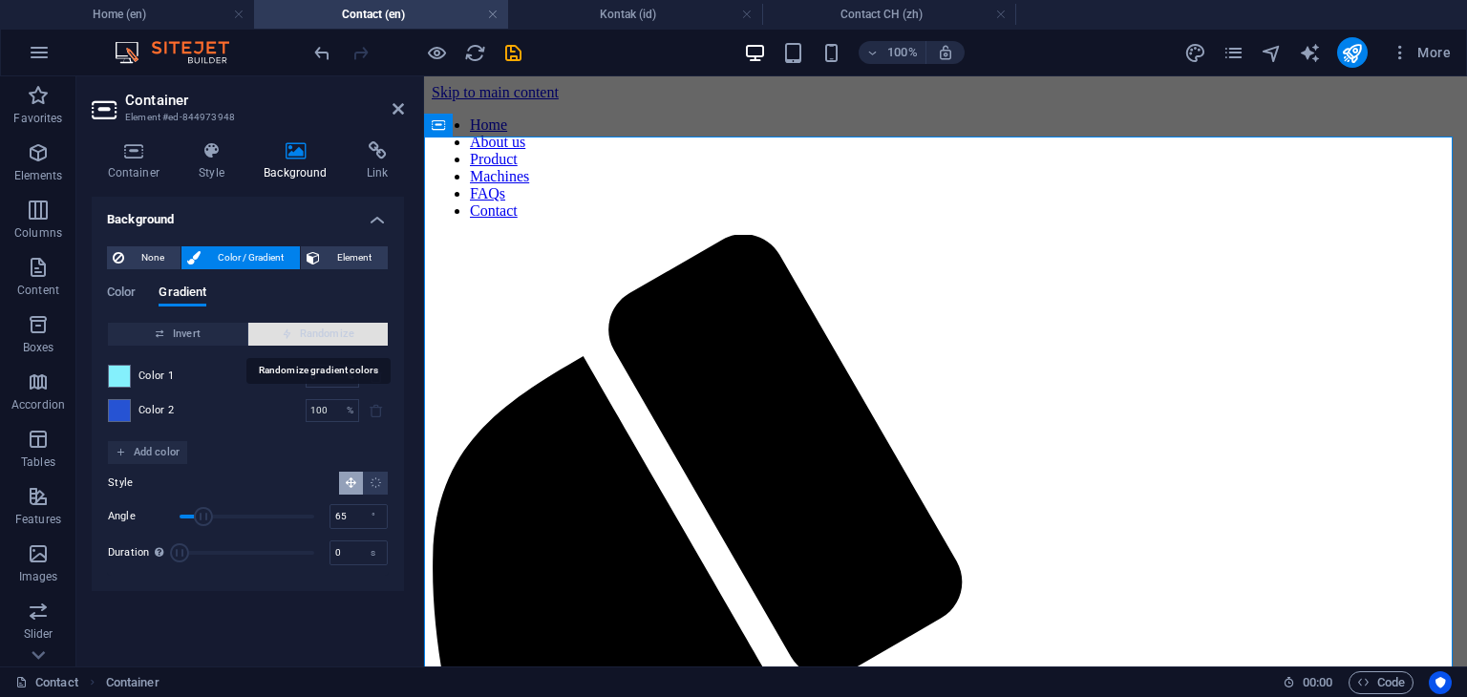
click at [310, 330] on span "Randomize" at bounding box center [318, 334] width 124 height 23
type input "25"
type input "28"
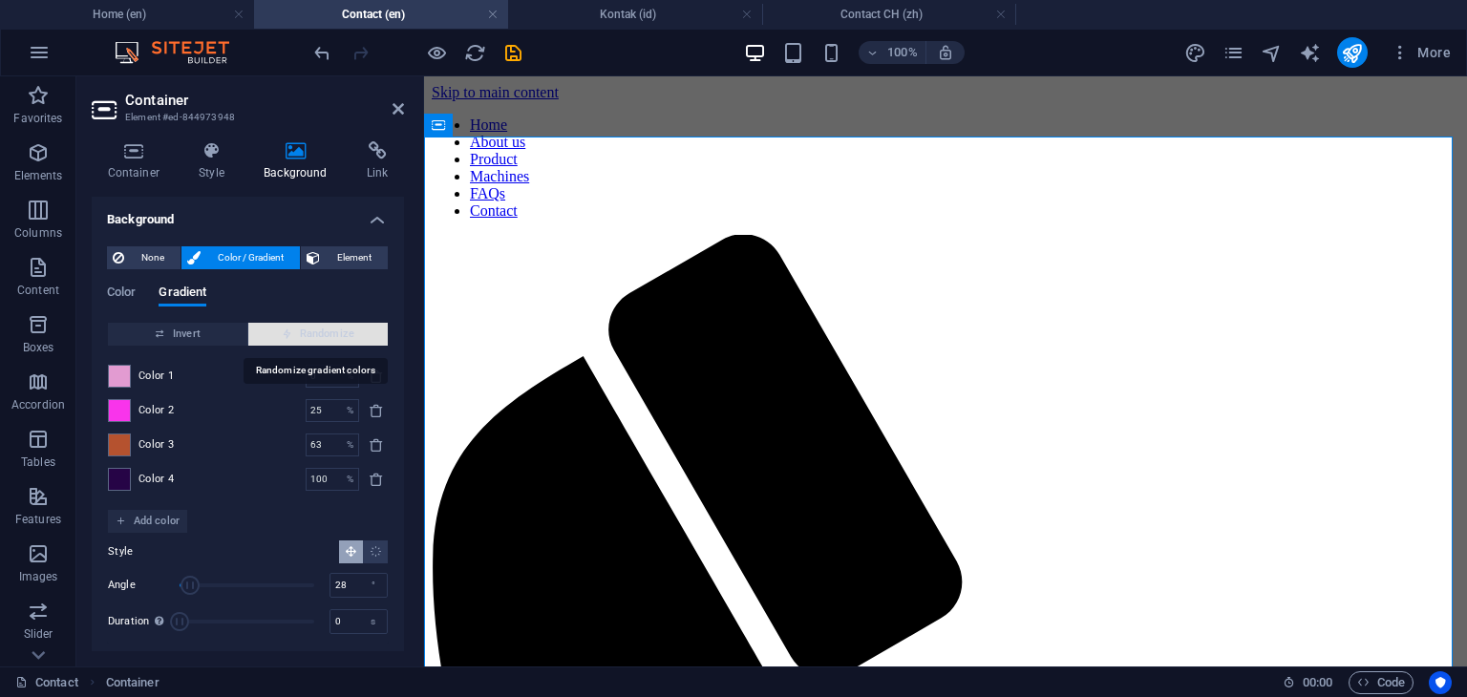
click at [310, 330] on span "Randomize" at bounding box center [318, 334] width 124 height 23
type input "19"
type input "100"
click at [310, 330] on span "Randomize" at bounding box center [318, 334] width 124 height 23
type input "3"
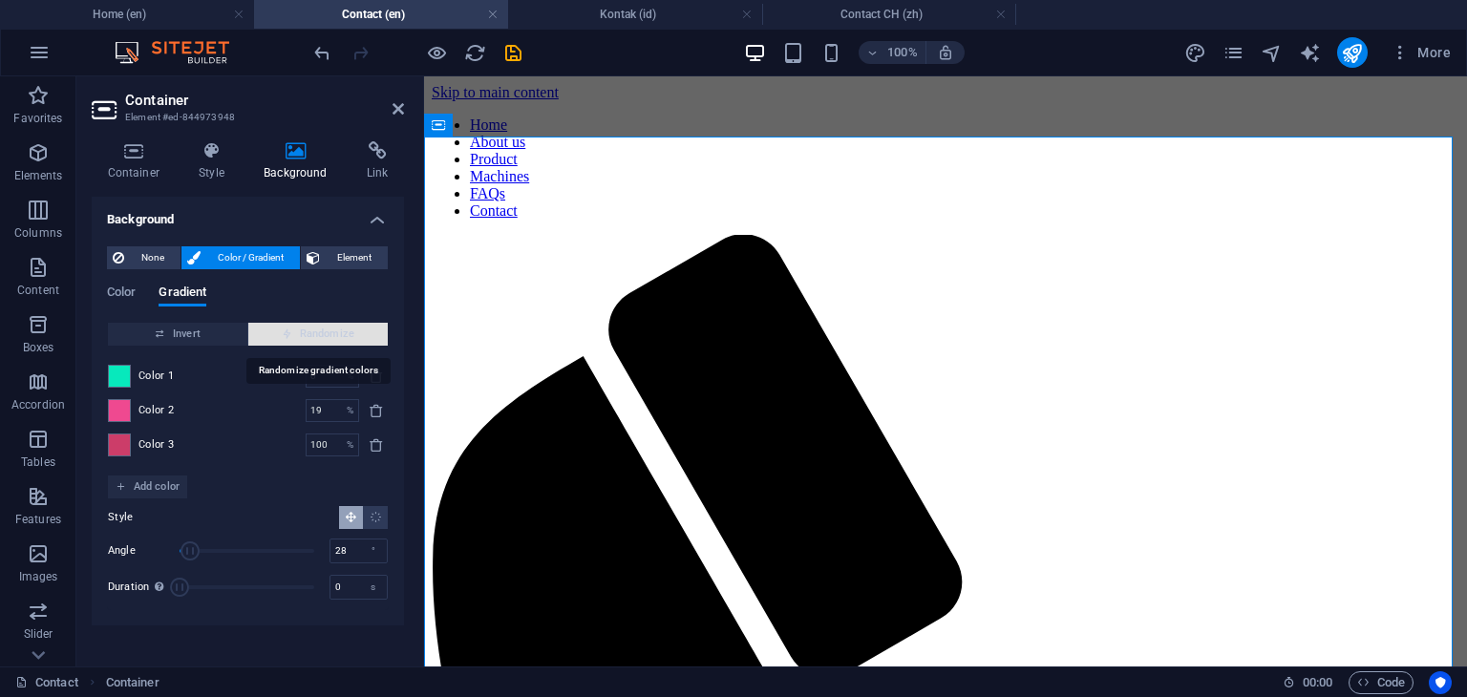
type input "118"
type input "40"
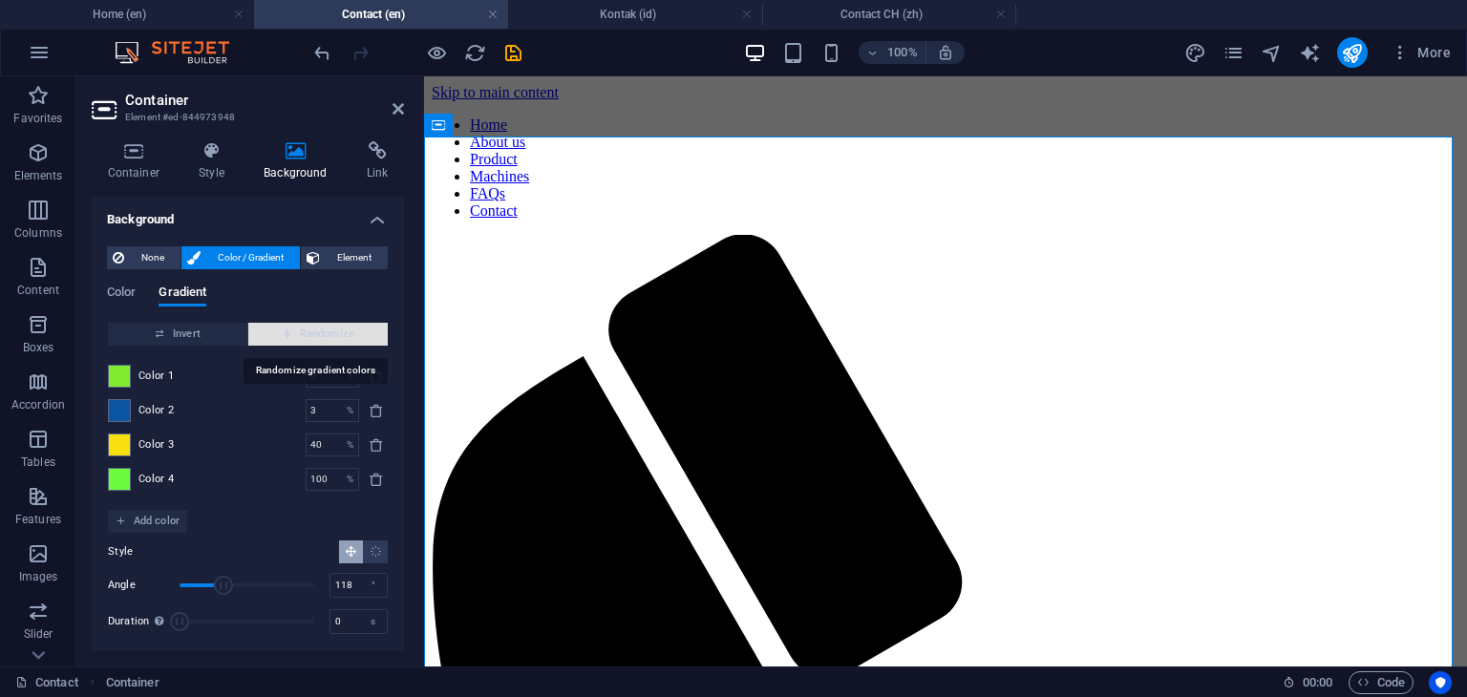
click at [310, 330] on span "Randomize" at bounding box center [318, 334] width 124 height 23
type input "17"
type input "66"
type input "100"
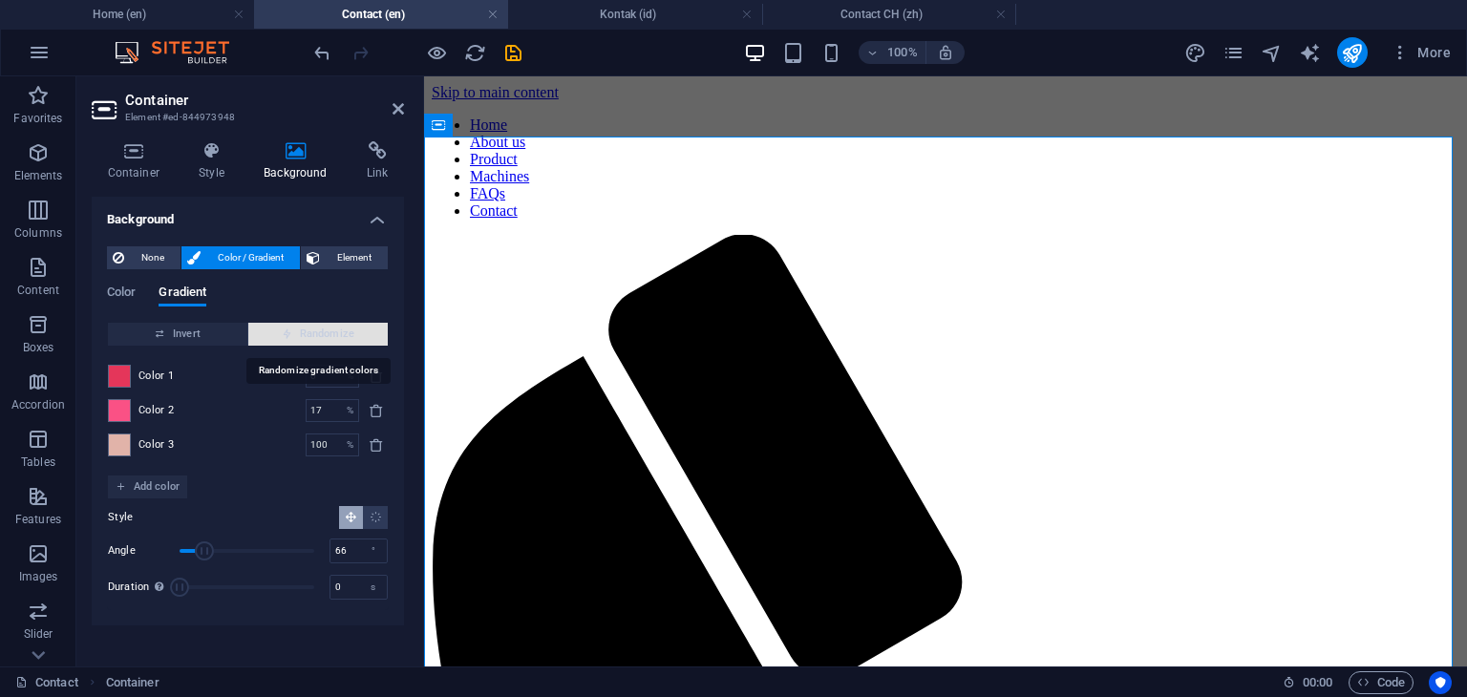
click at [310, 330] on span "Randomize" at bounding box center [318, 334] width 124 height 23
type input "20"
type input "316"
type input "33"
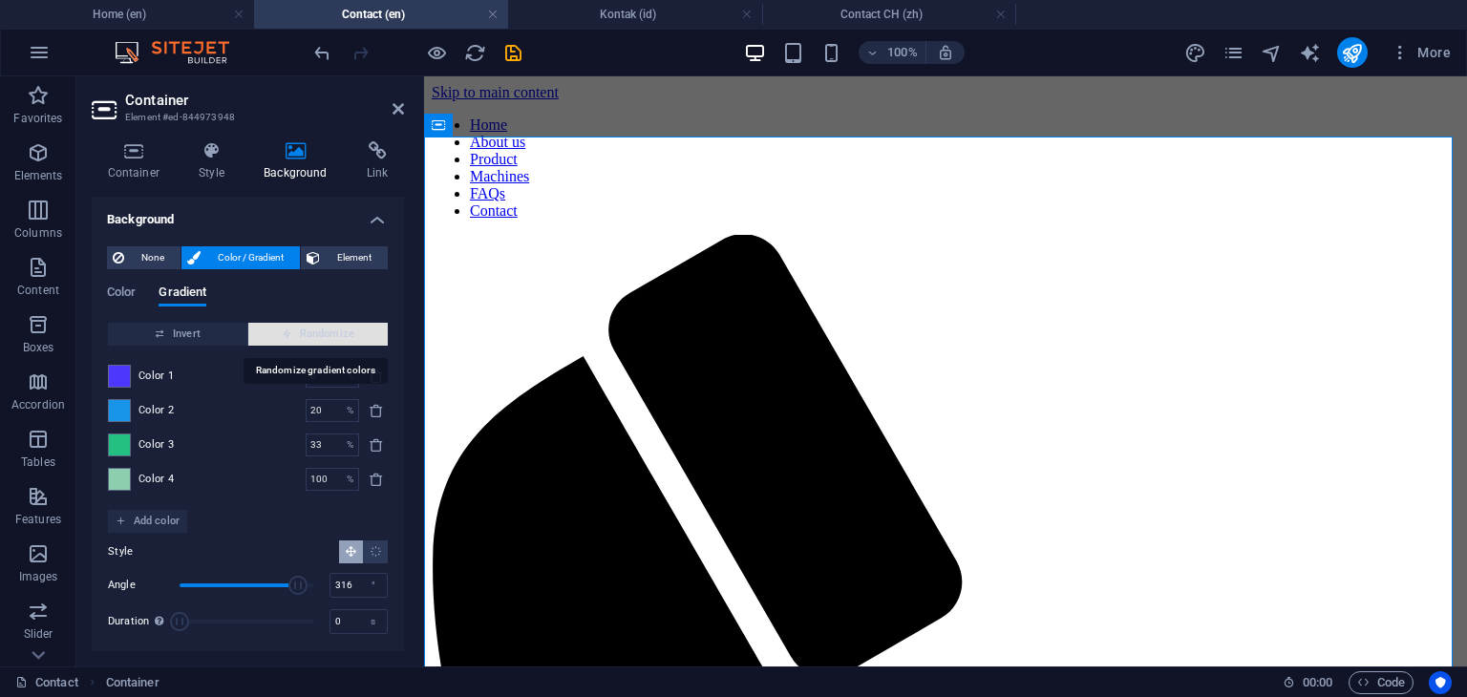
click at [310, 330] on span "Randomize" at bounding box center [318, 334] width 124 height 23
type input "3"
type input "289"
type input "100"
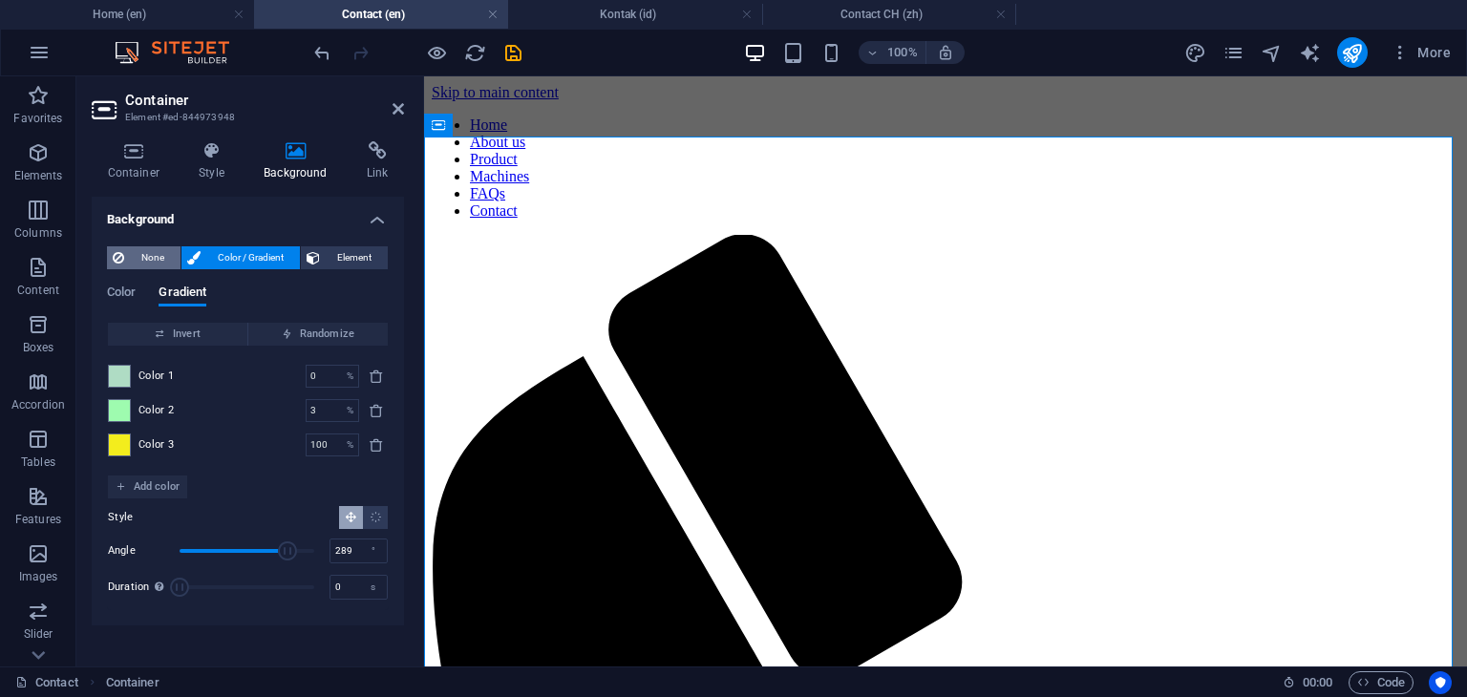
click at [157, 258] on span "None" at bounding box center [152, 257] width 45 height 23
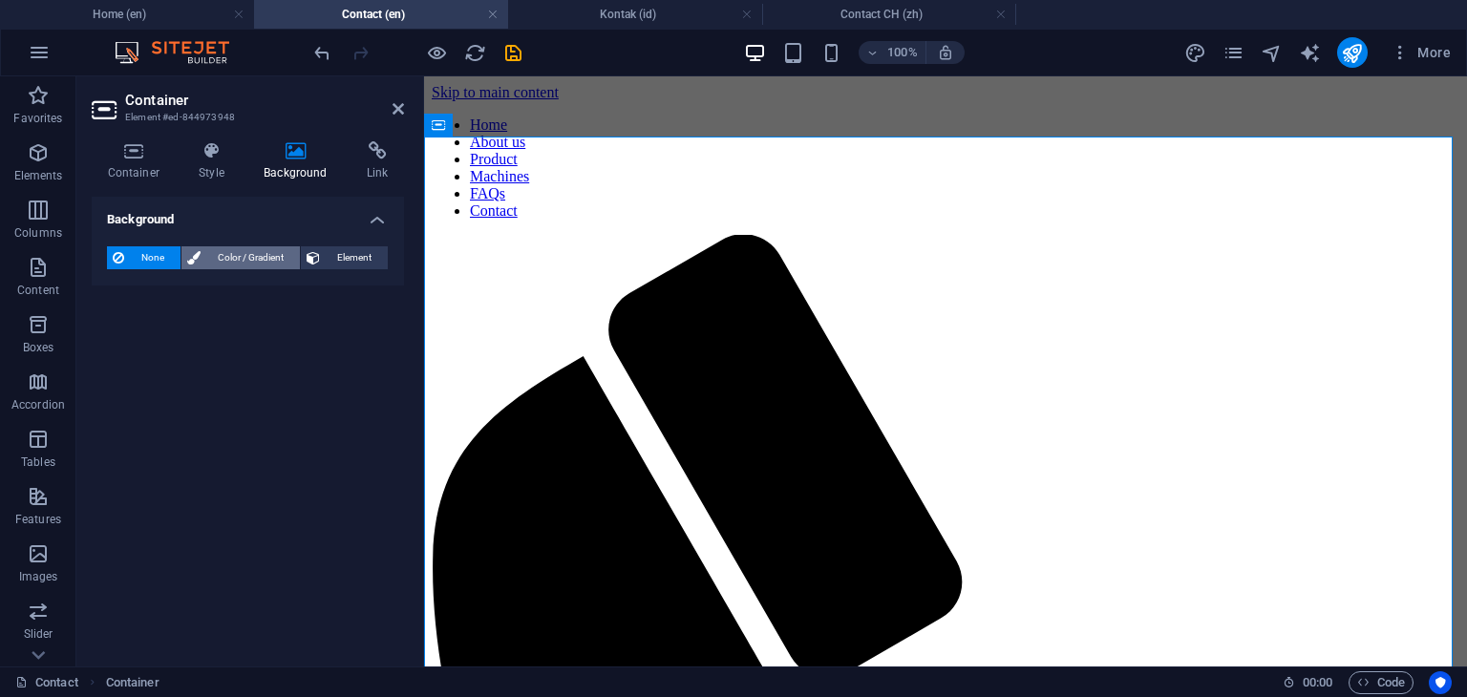
click at [233, 261] on span "Color / Gradient" at bounding box center [250, 257] width 88 height 23
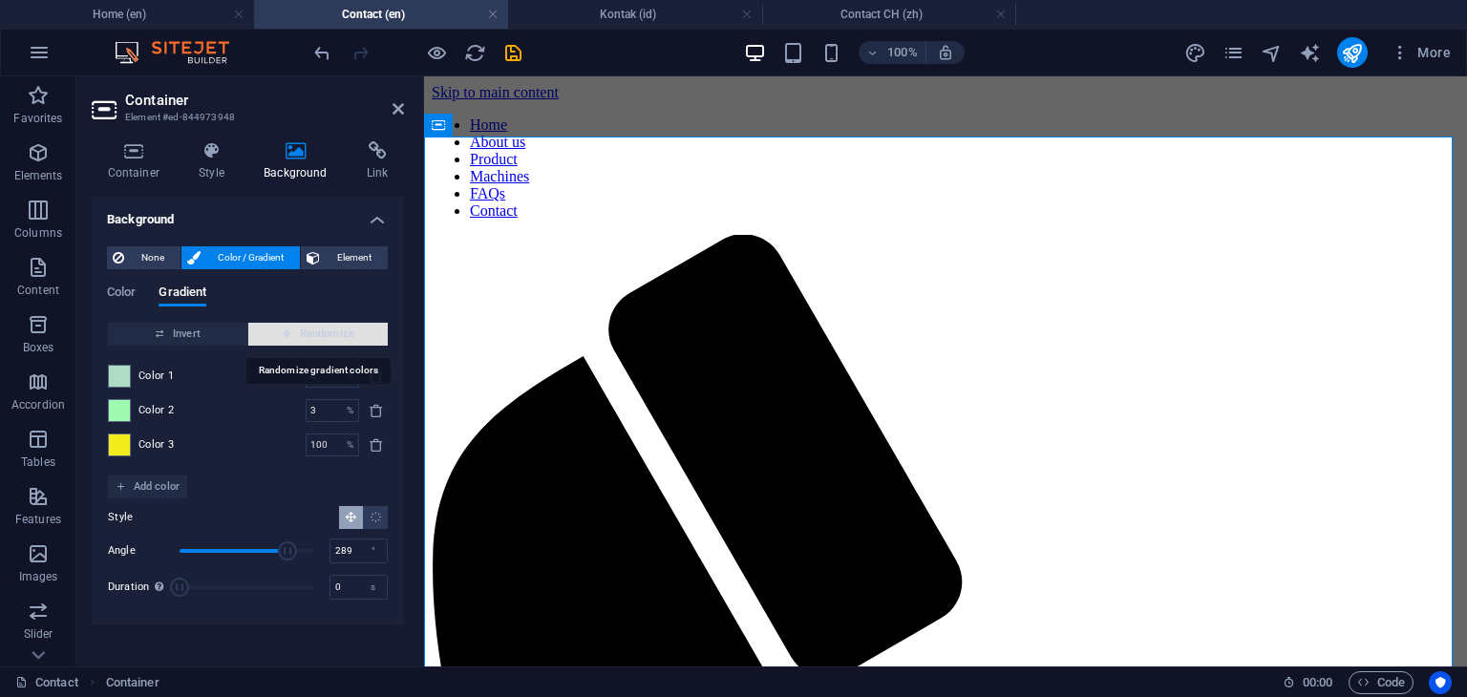
click at [315, 330] on span "Randomize" at bounding box center [318, 334] width 124 height 23
type input "1"
type input "343"
click at [315, 330] on span "Randomize" at bounding box center [318, 334] width 124 height 23
type input "29"
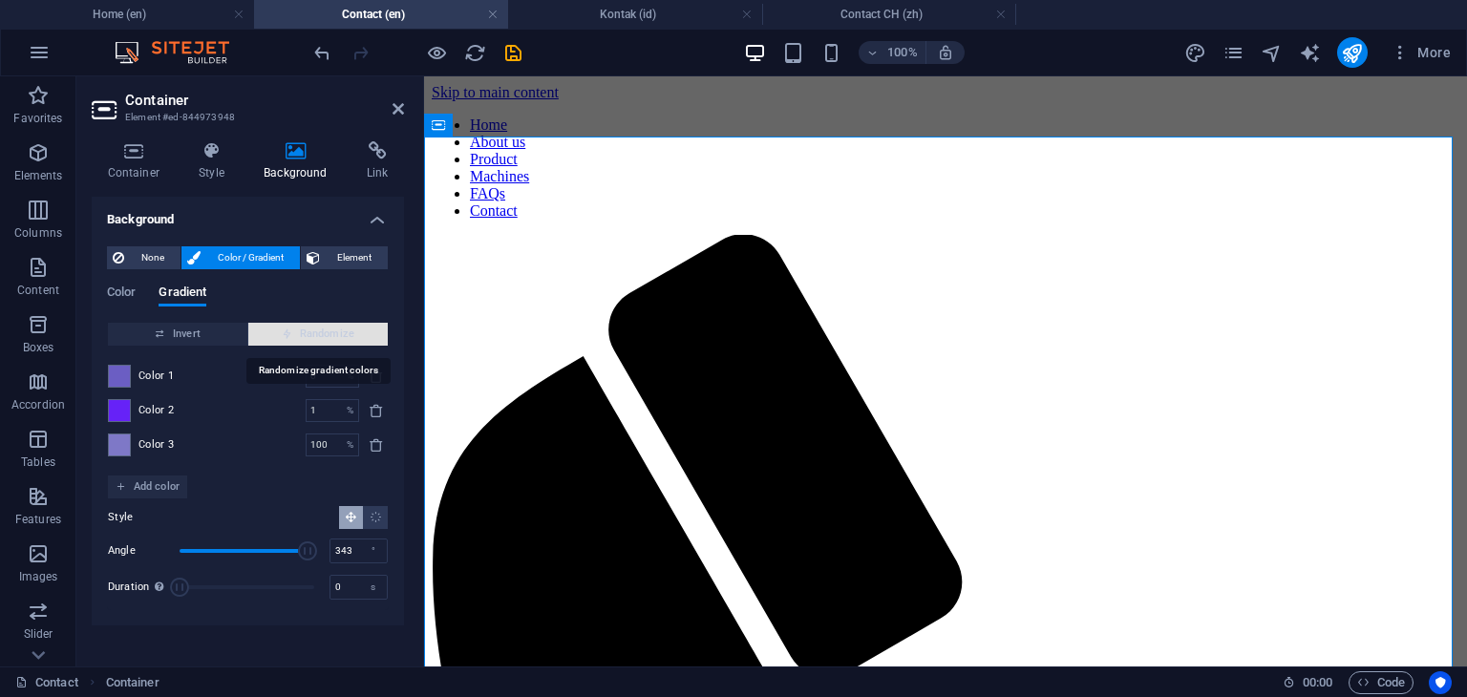
type input "204"
type input "75"
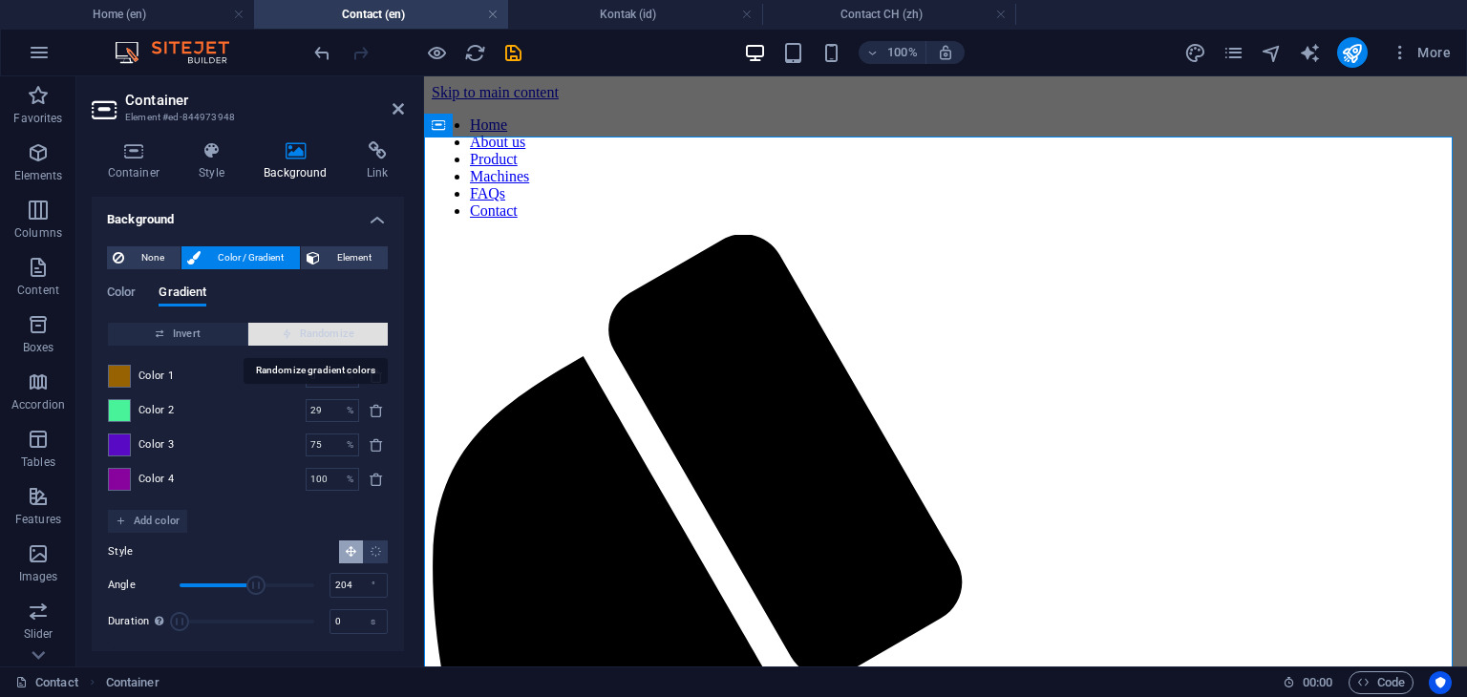
click at [315, 330] on span "Randomize" at bounding box center [318, 334] width 124 height 23
type input "100"
type input "75"
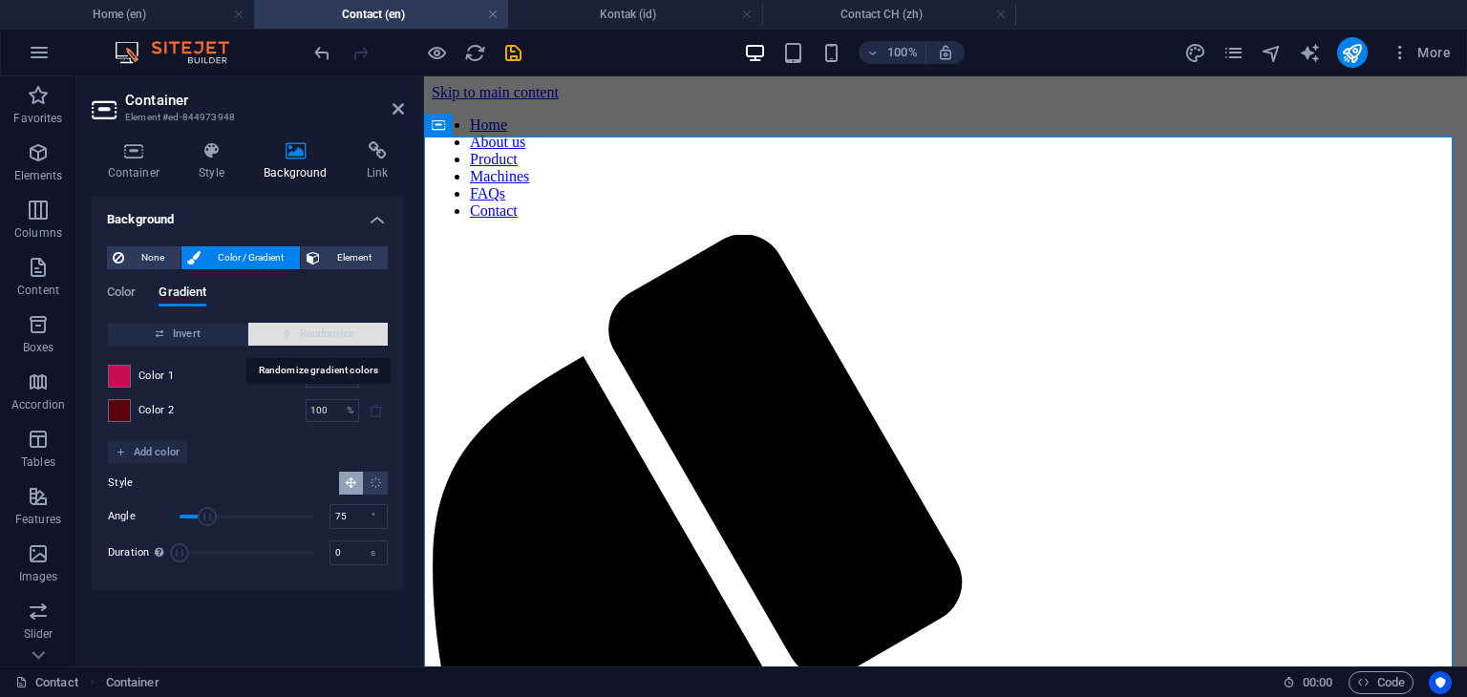
click at [315, 330] on span "Randomize" at bounding box center [318, 334] width 124 height 23
type input "31"
type input "222"
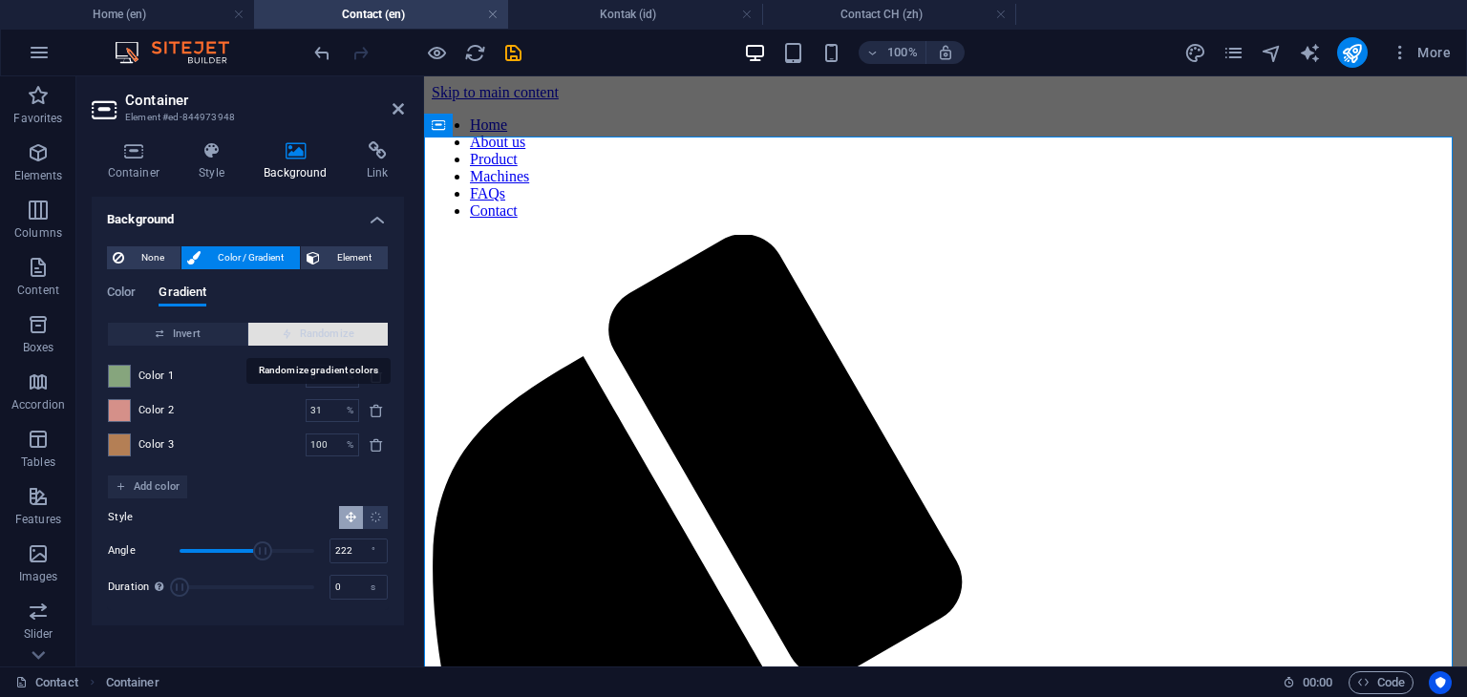
click at [315, 330] on span "Randomize" at bounding box center [318, 334] width 124 height 23
type input "15"
type input "339"
click at [315, 330] on span "Randomize" at bounding box center [318, 334] width 124 height 23
type input "100"
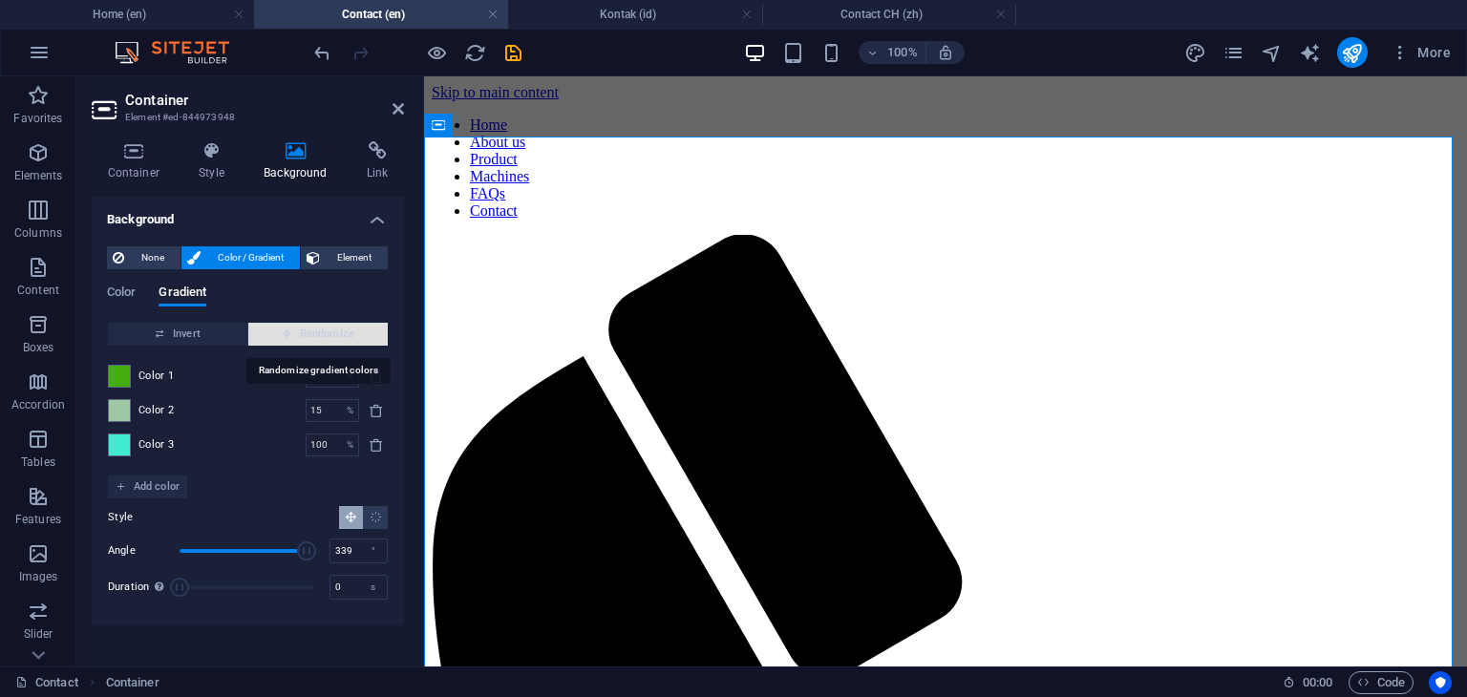
type input "113"
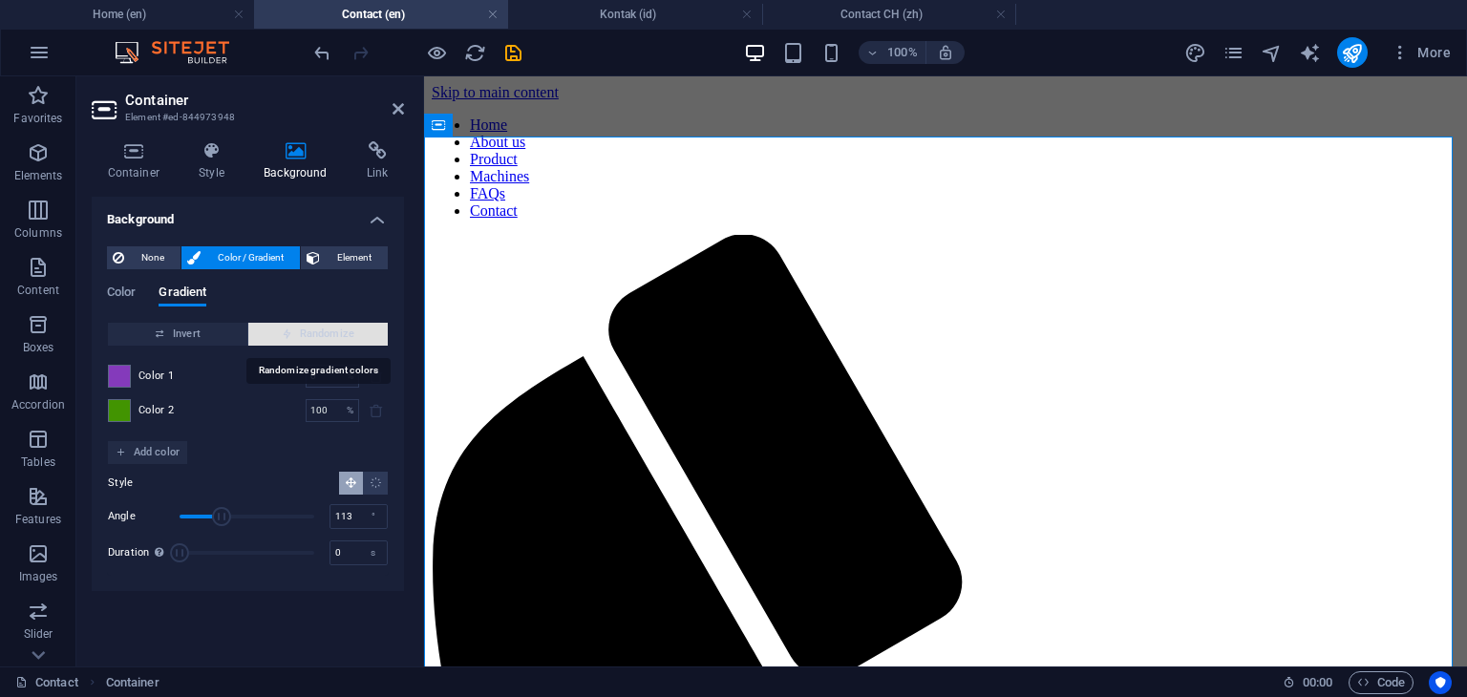
click at [315, 330] on span "Randomize" at bounding box center [318, 334] width 124 height 23
type input "5"
type input "11"
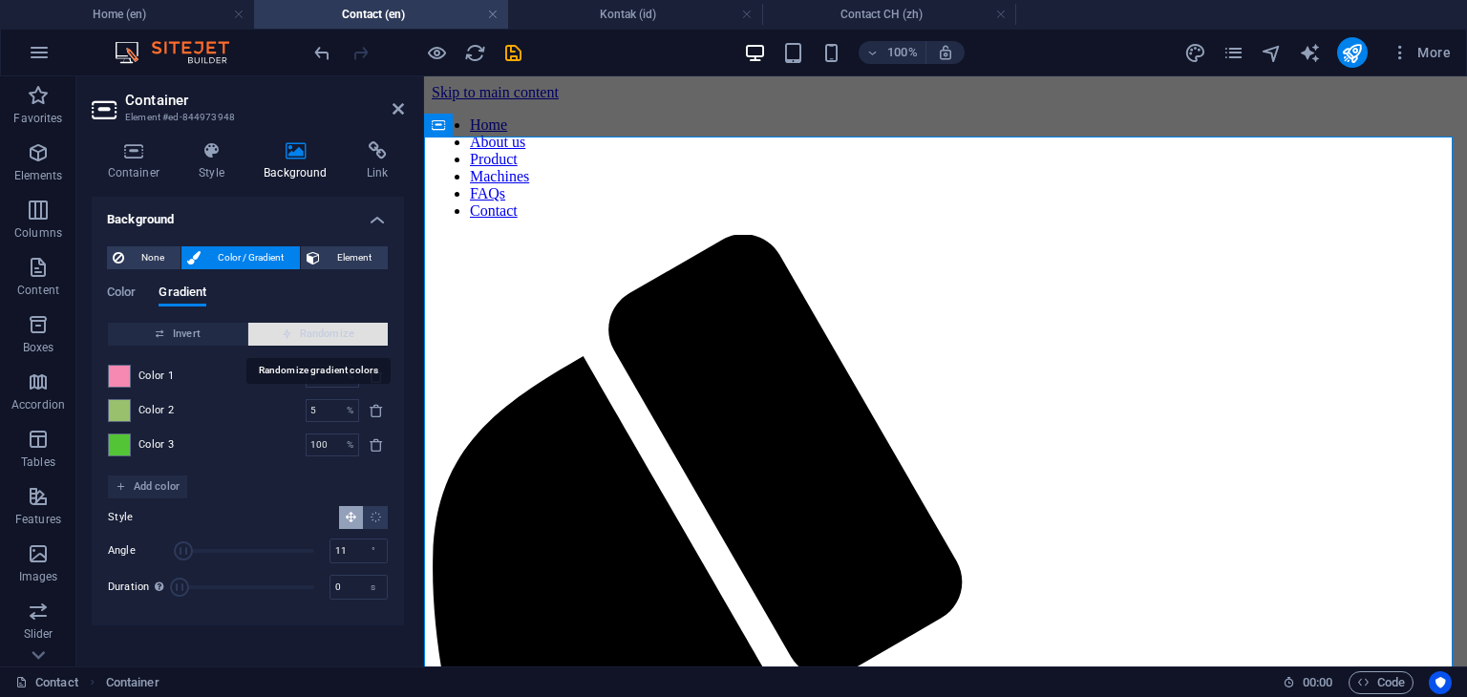
click at [315, 330] on span "Randomize" at bounding box center [318, 334] width 124 height 23
type input "19"
type input "339"
type input "88"
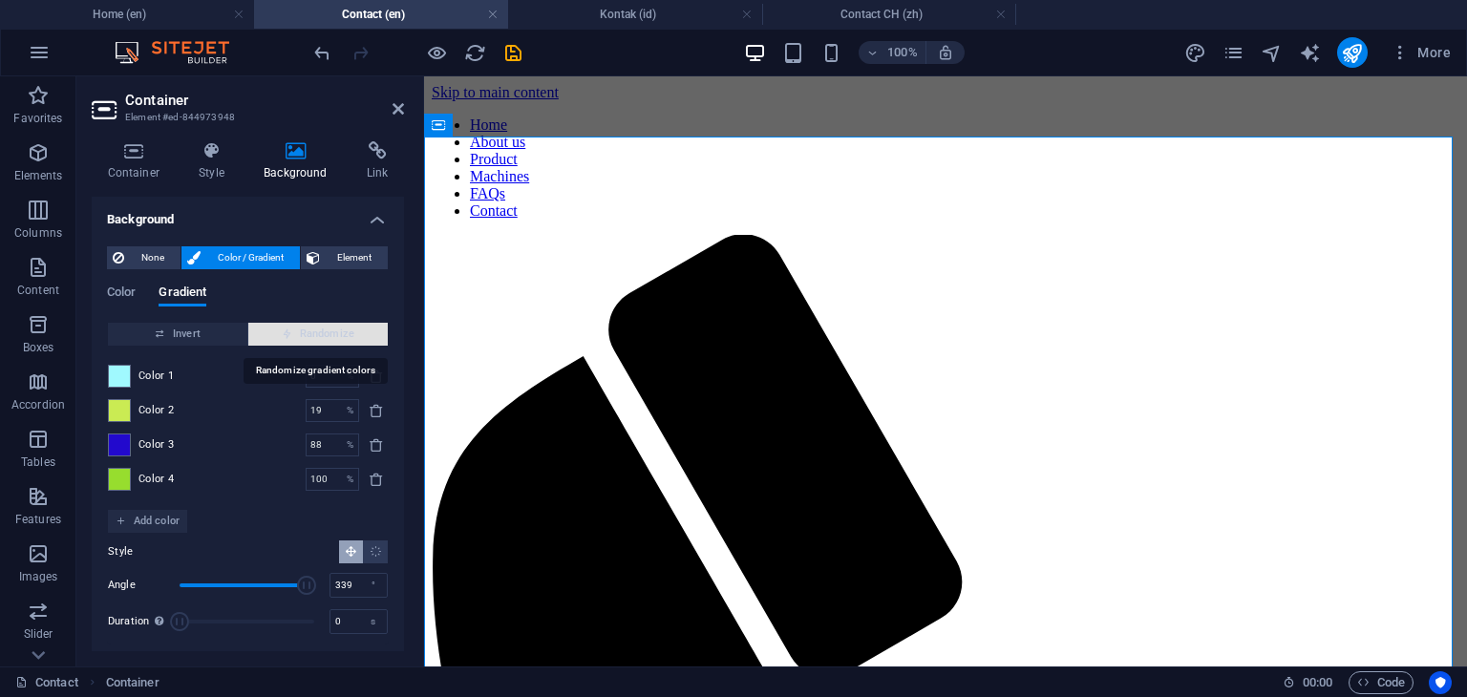
click at [315, 330] on span "Randomize" at bounding box center [318, 334] width 124 height 23
type input "13"
type input "310"
type input "100"
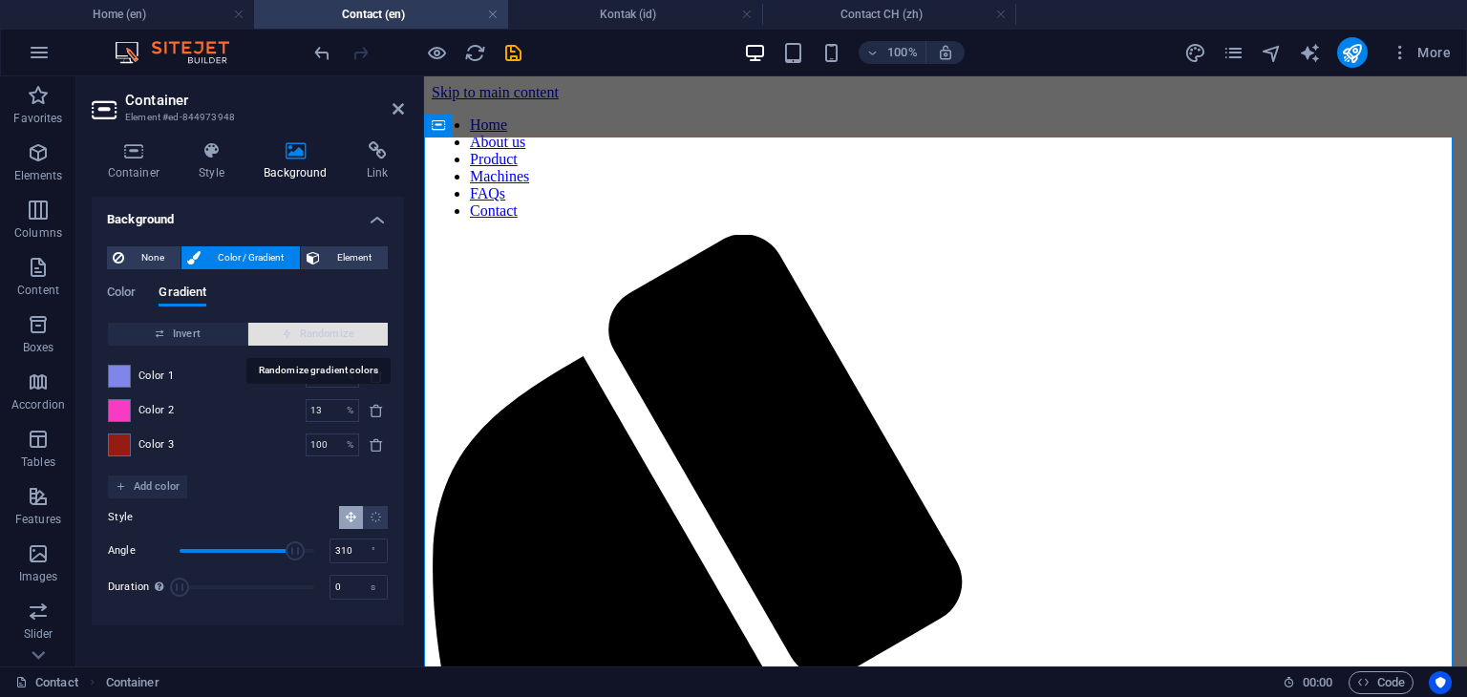
click at [315, 330] on span "Randomize" at bounding box center [318, 334] width 124 height 23
type input "100"
type input "160"
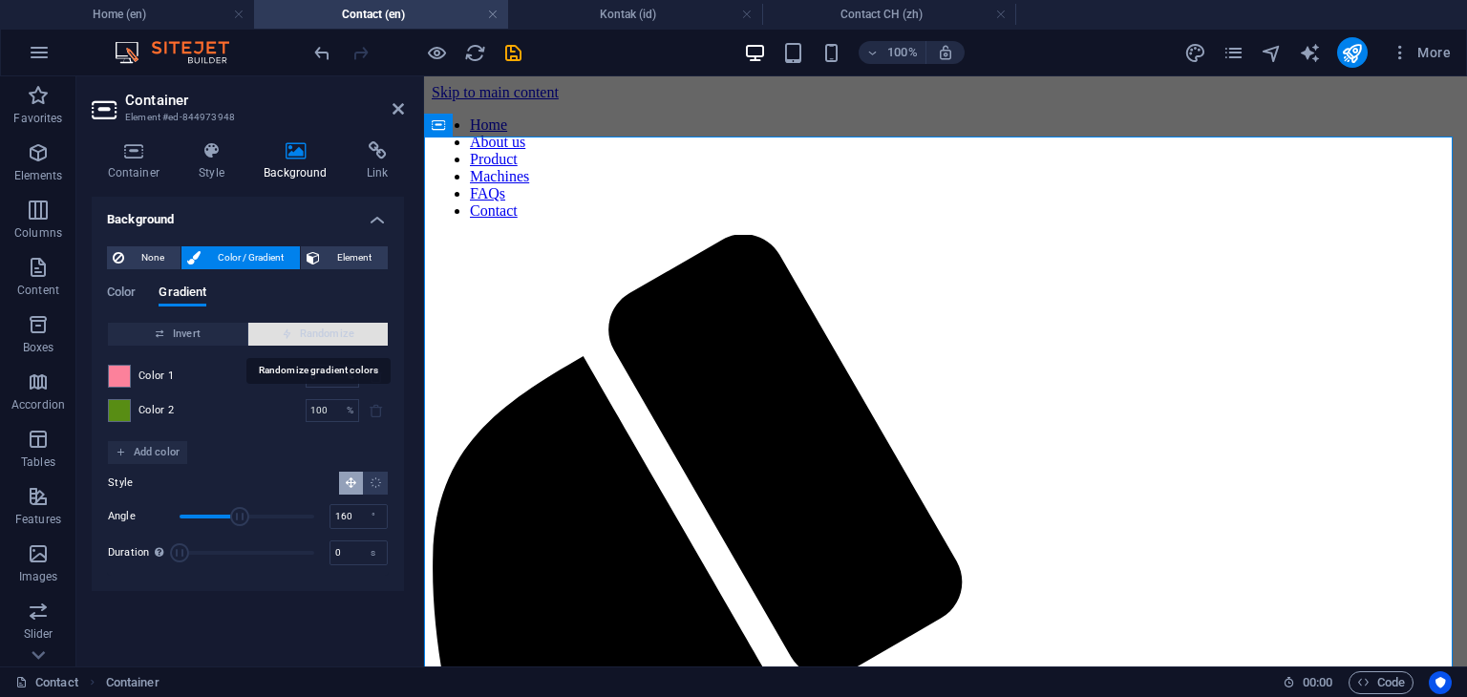
click at [315, 330] on span "Randomize" at bounding box center [318, 334] width 124 height 23
type input "42"
type input "280"
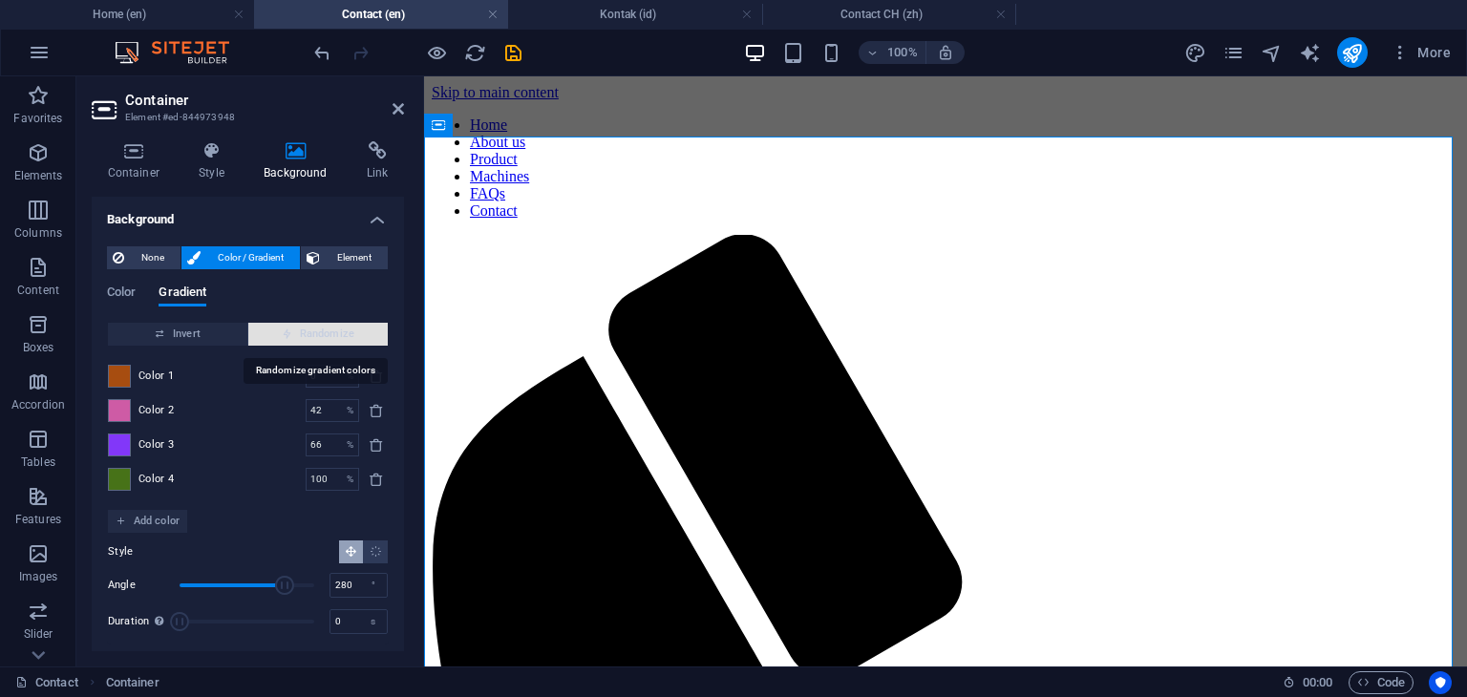
click at [315, 330] on span "Randomize" at bounding box center [318, 334] width 124 height 23
type input "46"
type input "104"
type input "100"
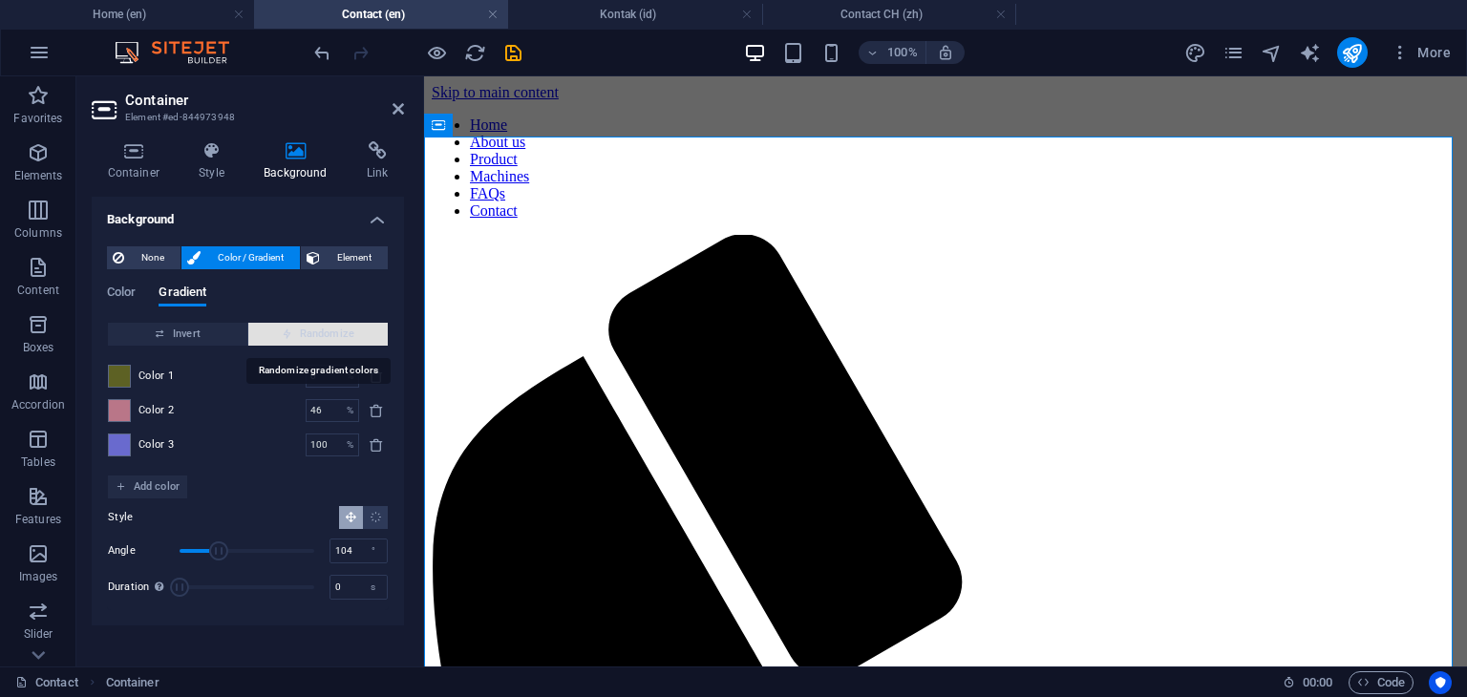
click at [315, 330] on span "Randomize" at bounding box center [318, 334] width 124 height 23
type input "14"
type input "140"
click at [315, 330] on span "Randomize" at bounding box center [318, 334] width 124 height 23
type input "28"
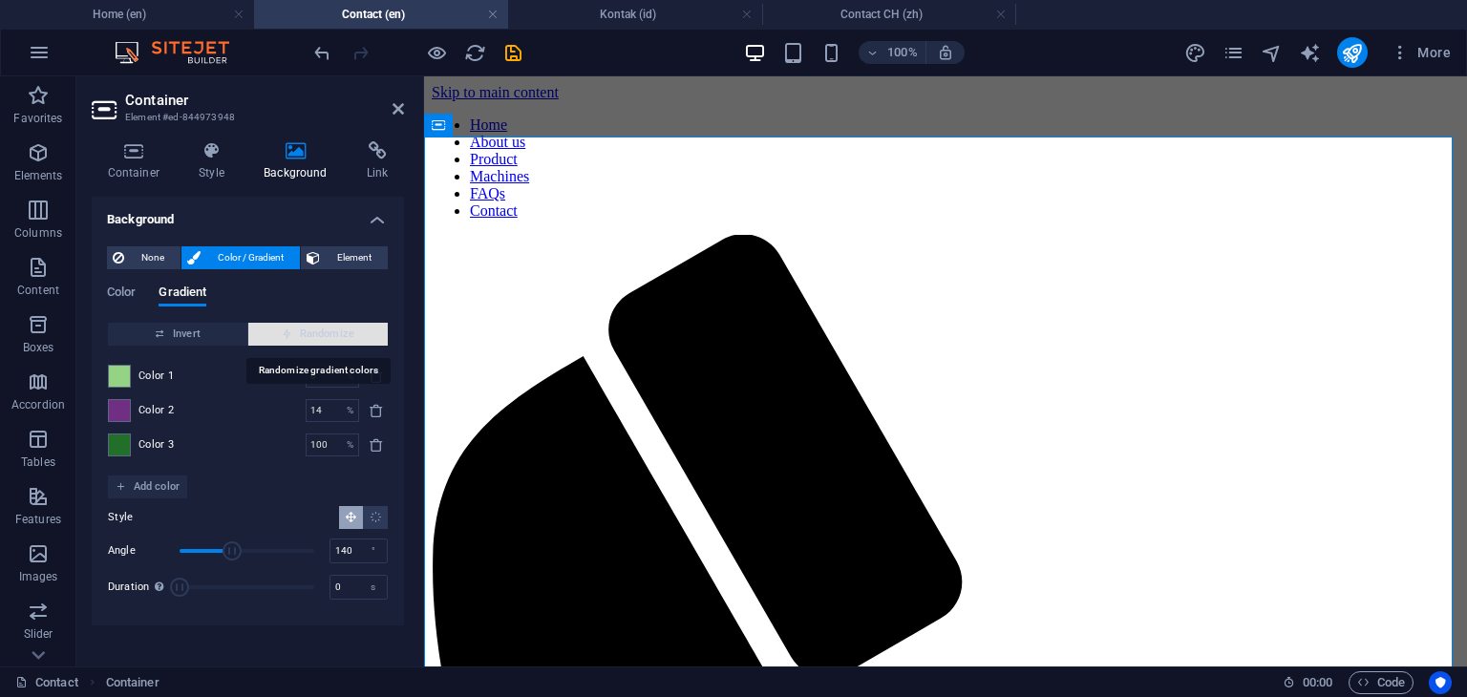
type input "309"
type input "37"
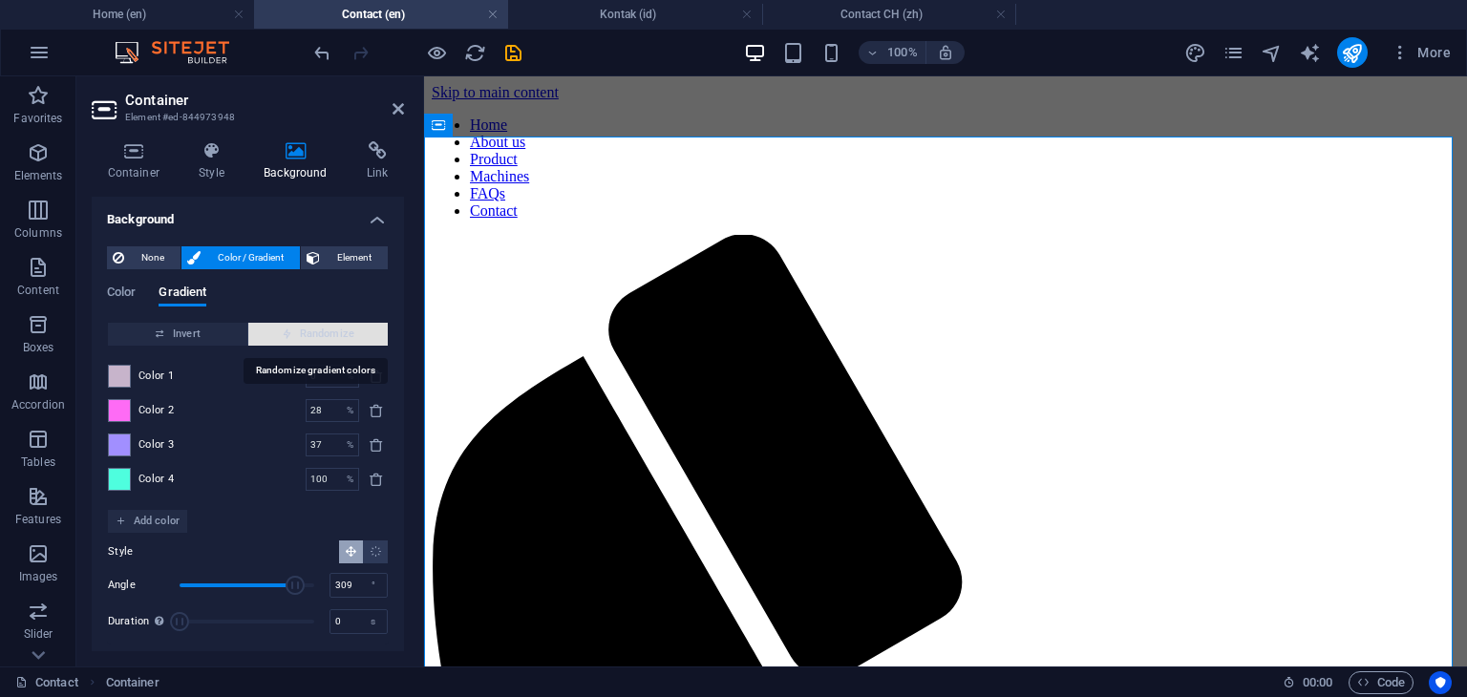
click at [315, 330] on span "Randomize" at bounding box center [318, 334] width 124 height 23
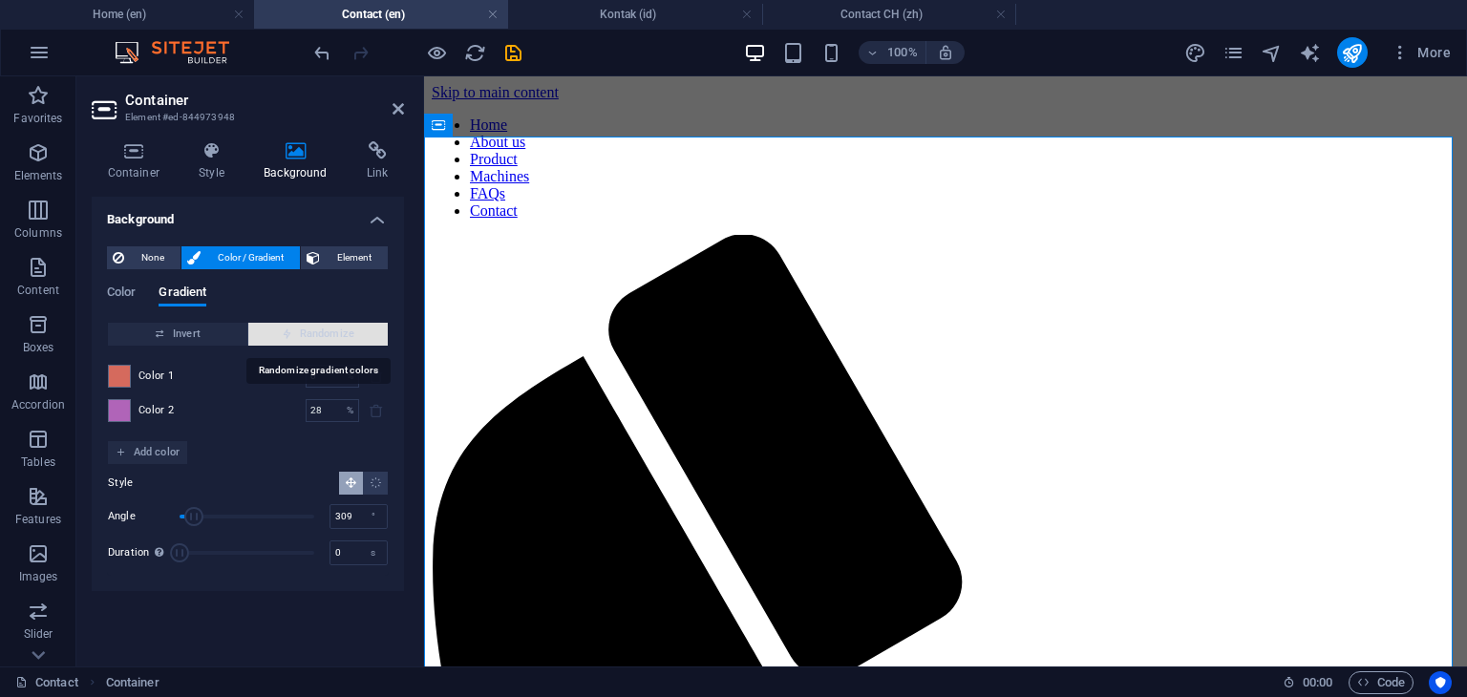
type input "100"
type input "39"
click at [315, 330] on span "Randomize" at bounding box center [318, 334] width 124 height 23
type input "78"
type input "48"
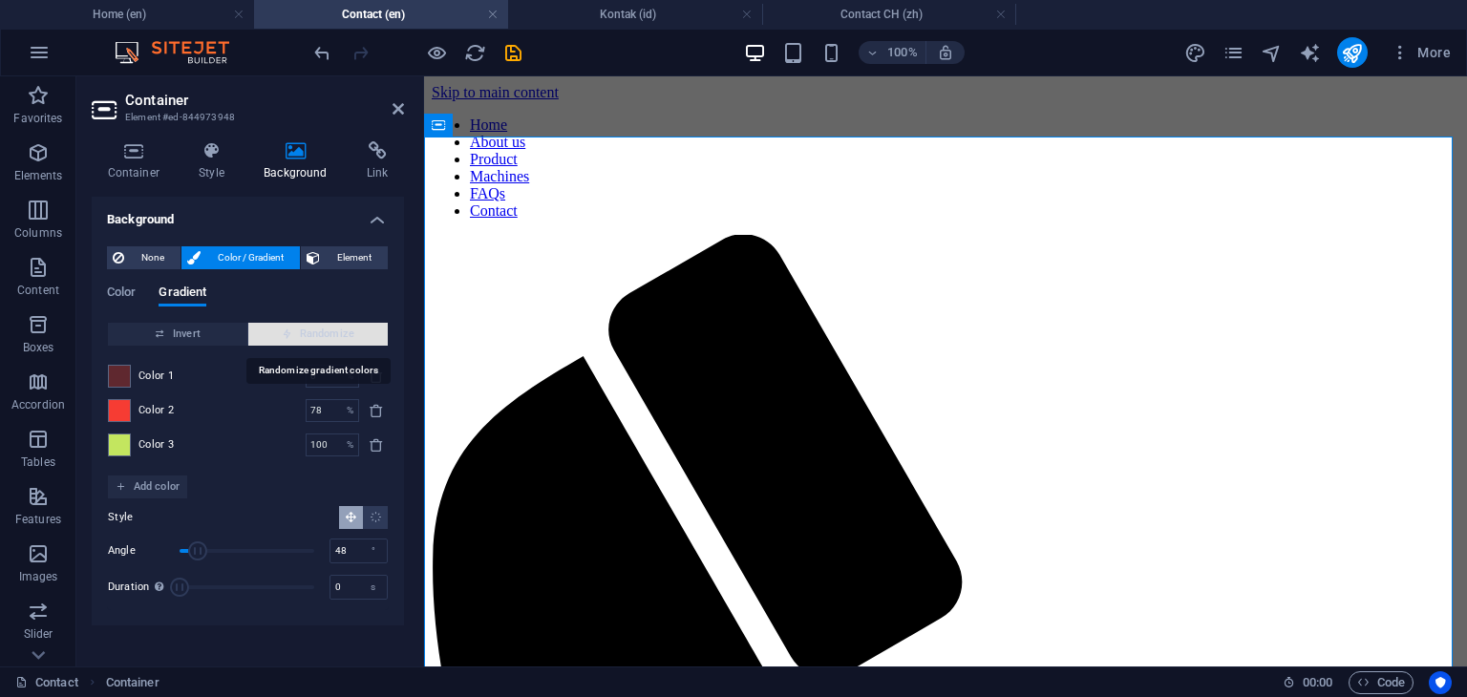
click at [315, 330] on span "Randomize" at bounding box center [318, 334] width 124 height 23
type input "72"
type input "287"
click at [315, 330] on span "Randomize" at bounding box center [318, 334] width 124 height 23
type input "35"
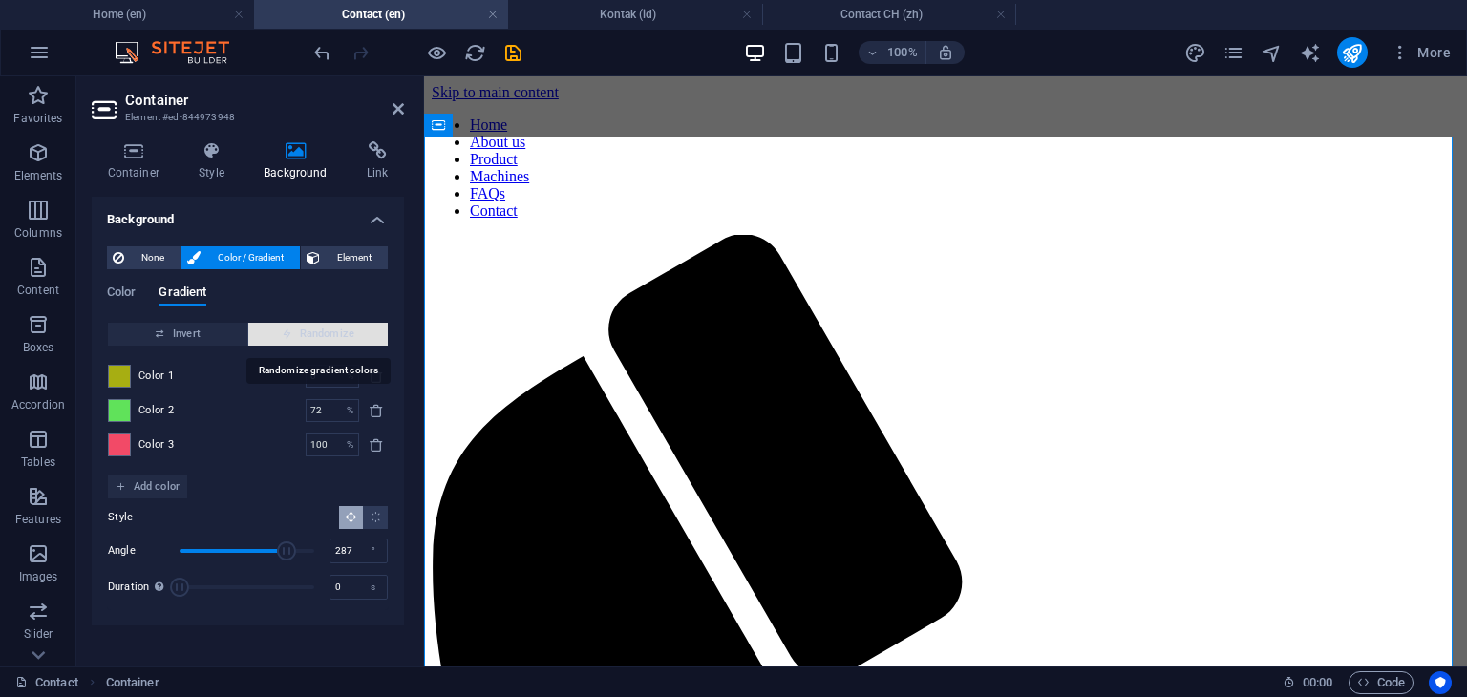
type input "146"
type input "72"
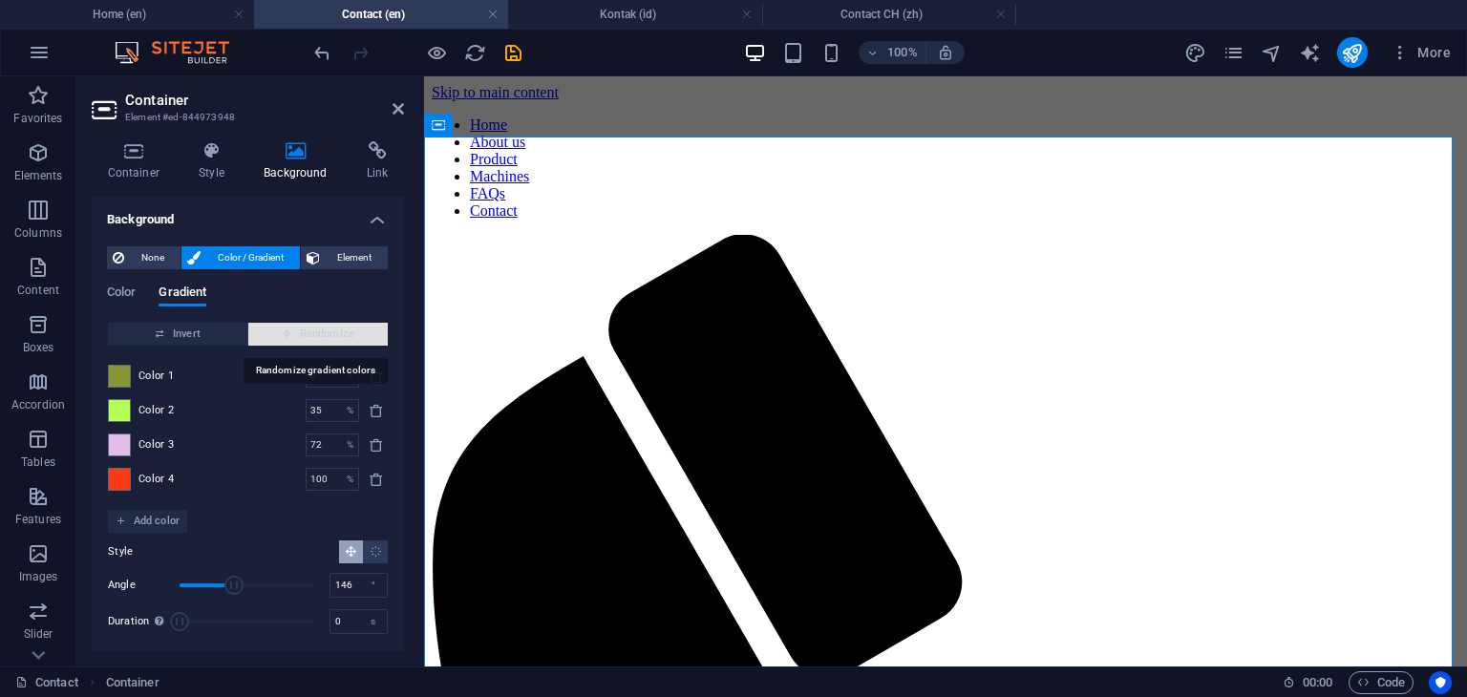
click at [315, 330] on span "Randomize" at bounding box center [318, 334] width 124 height 23
type input "25"
type input "172"
type input "100"
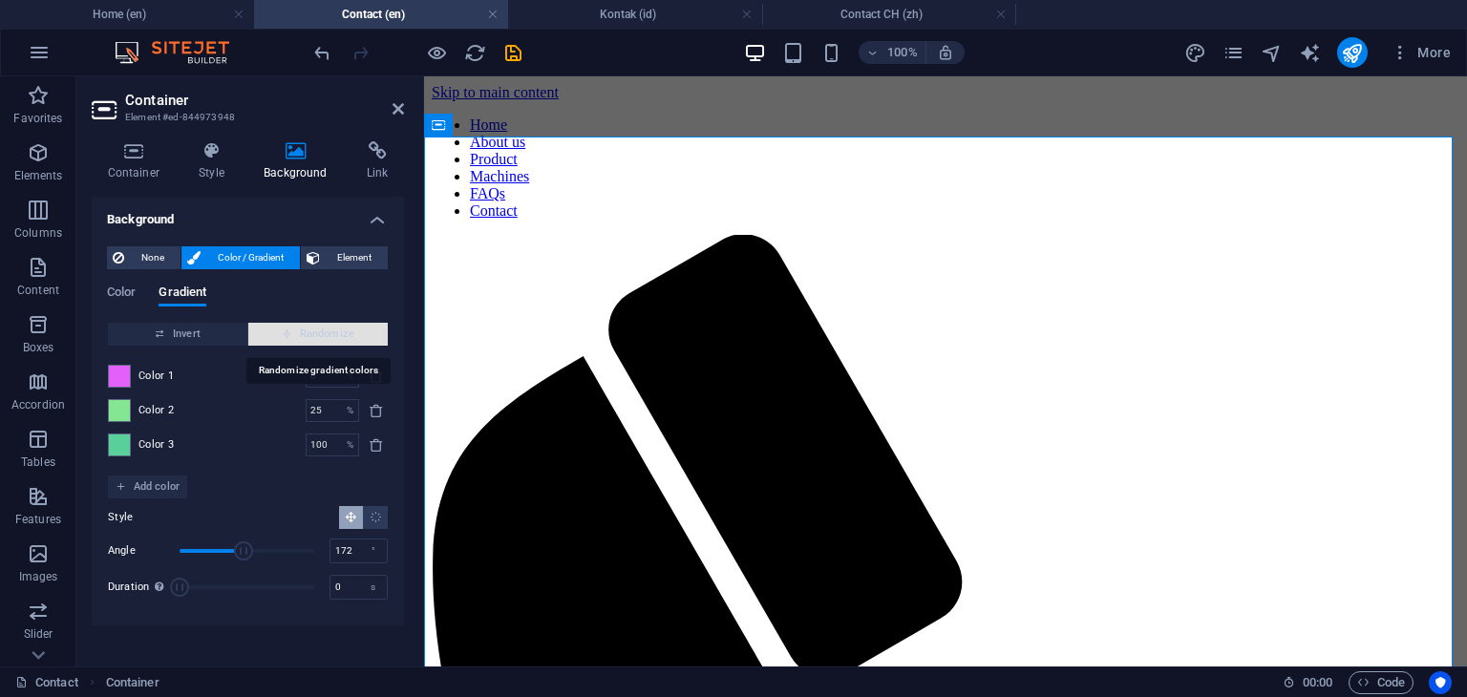
click at [315, 330] on span "Randomize" at bounding box center [318, 334] width 124 height 23
type input "100"
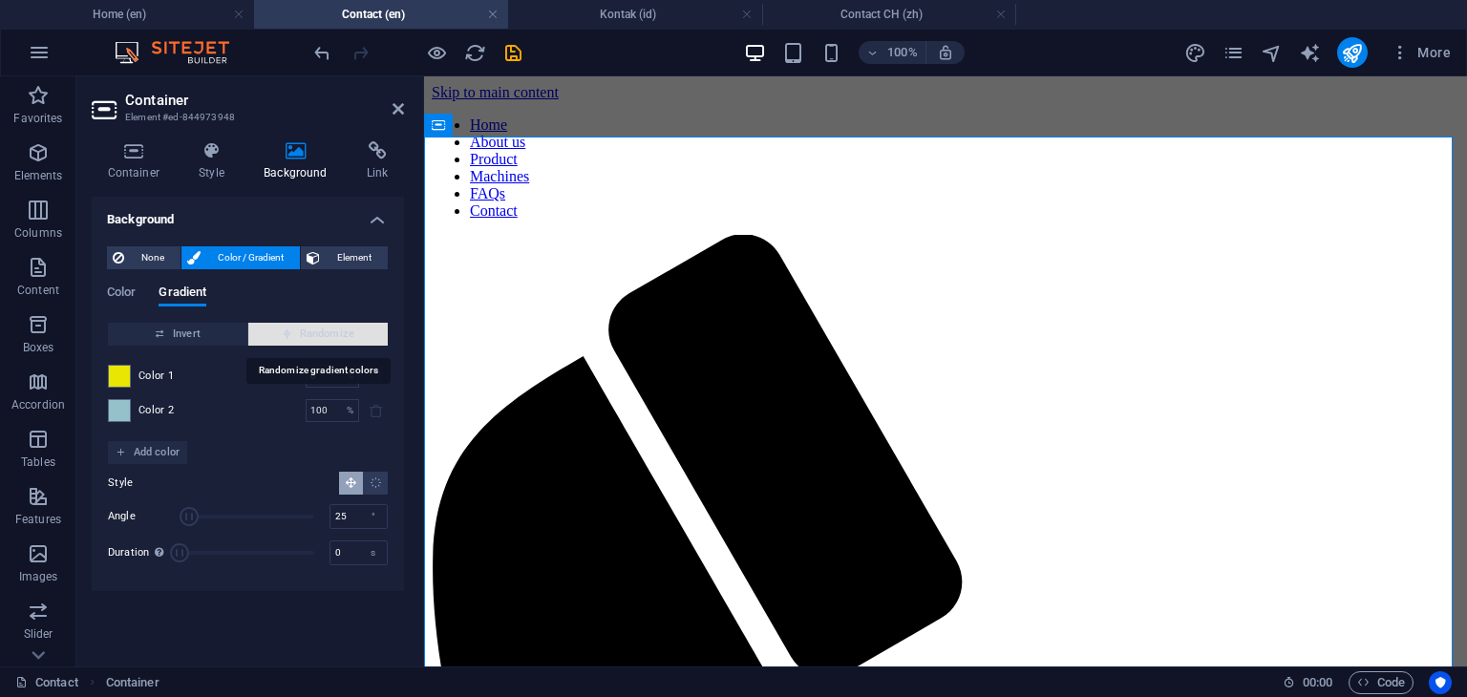
click at [315, 330] on span "Randomize" at bounding box center [318, 334] width 124 height 23
type input "199"
click at [315, 330] on span "Randomize" at bounding box center [318, 334] width 124 height 23
type input "4"
type input "5"
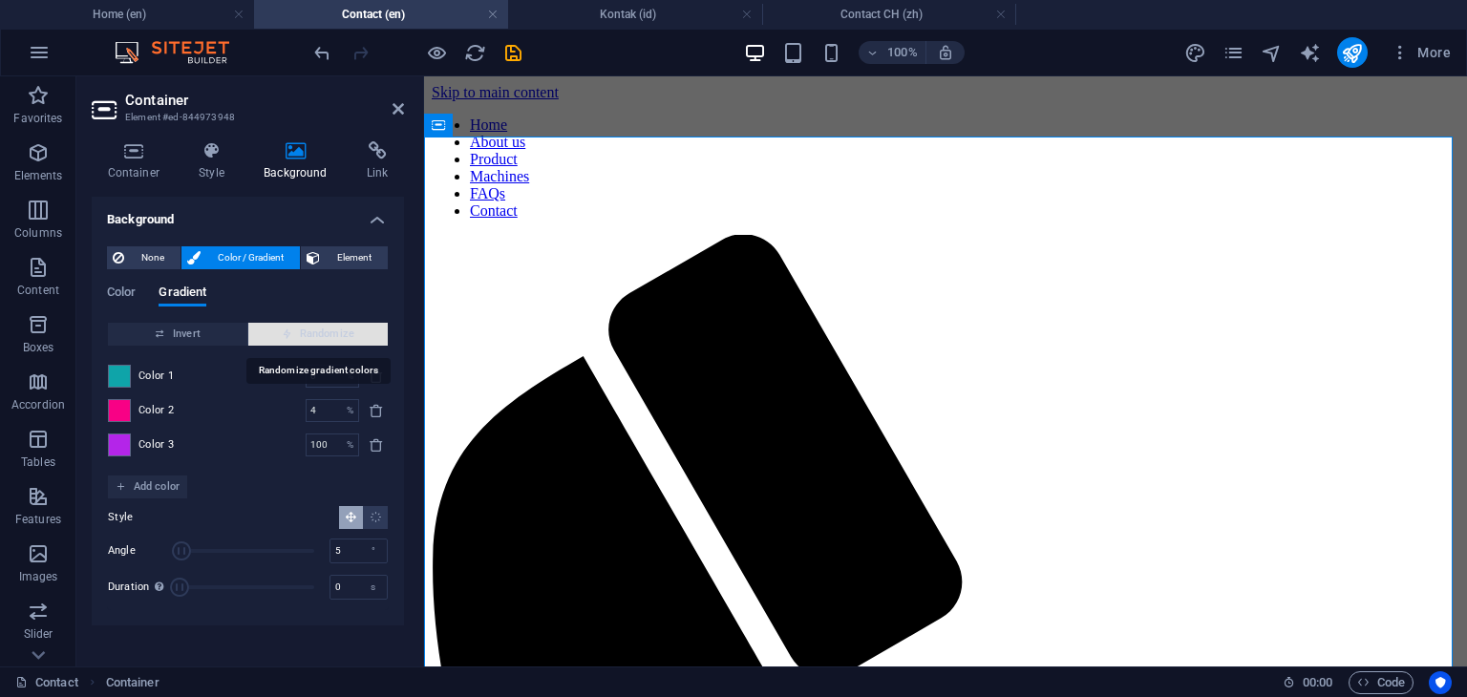
click at [315, 330] on span "Randomize" at bounding box center [318, 334] width 124 height 23
type input "6"
type input "258"
click at [315, 330] on span "Randomize" at bounding box center [318, 334] width 124 height 23
type input "72"
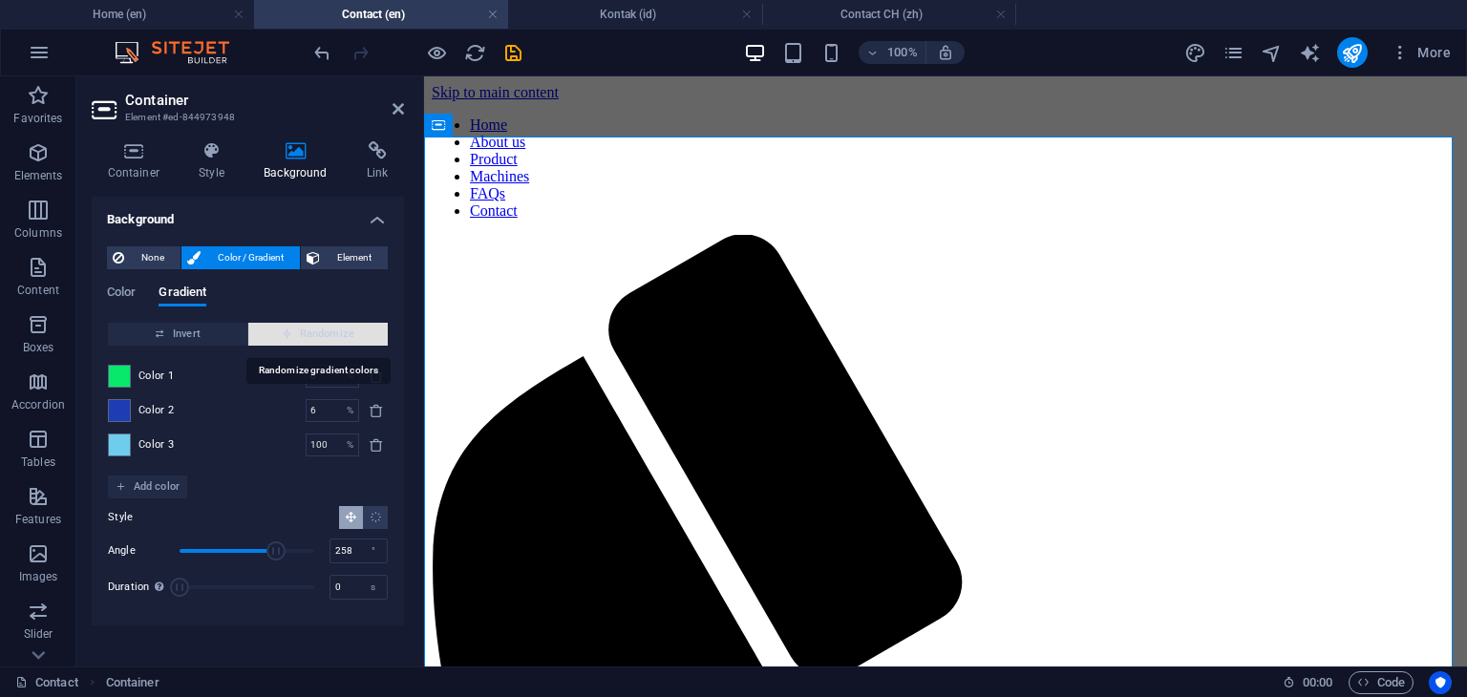
type input "144"
click at [315, 330] on span "Randomize" at bounding box center [318, 334] width 124 height 23
type input "90"
type input "325"
click at [315, 330] on span "Randomize" at bounding box center [318, 334] width 124 height 23
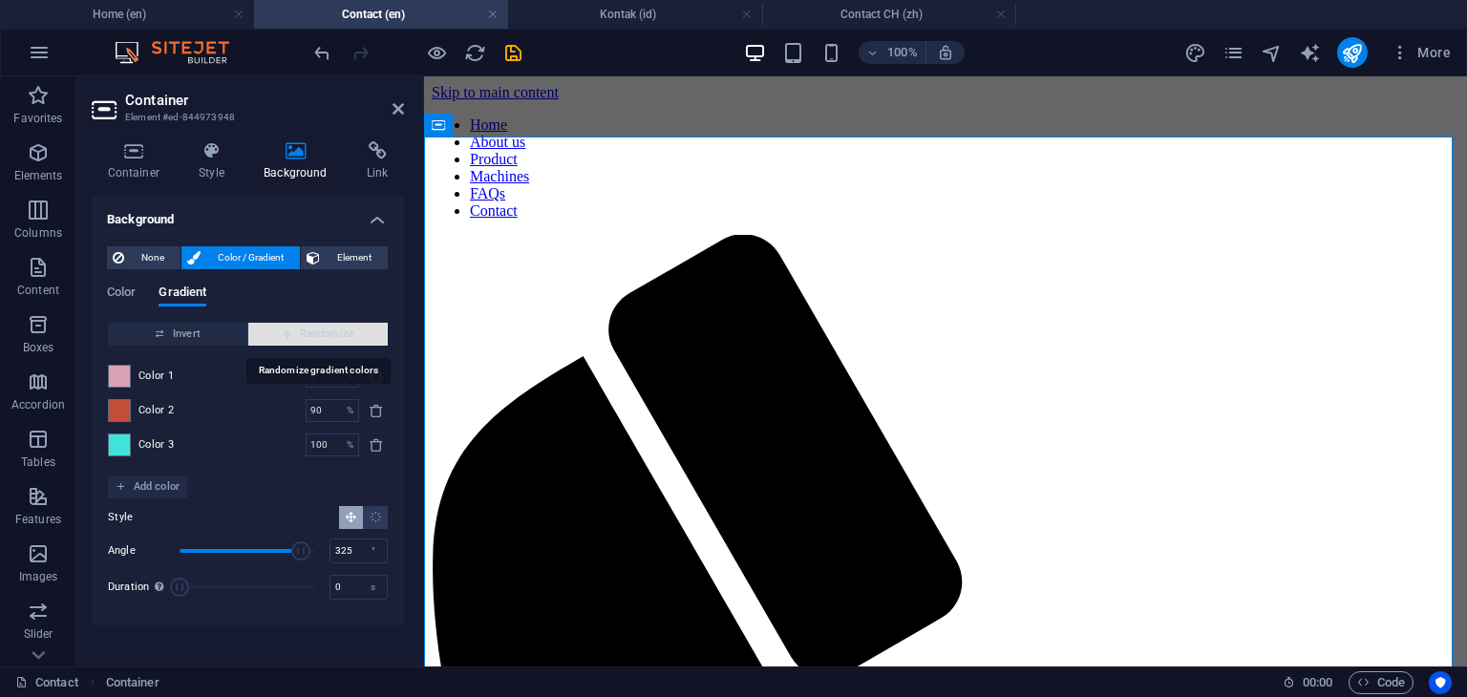
type input "29"
type input "155"
type input "59"
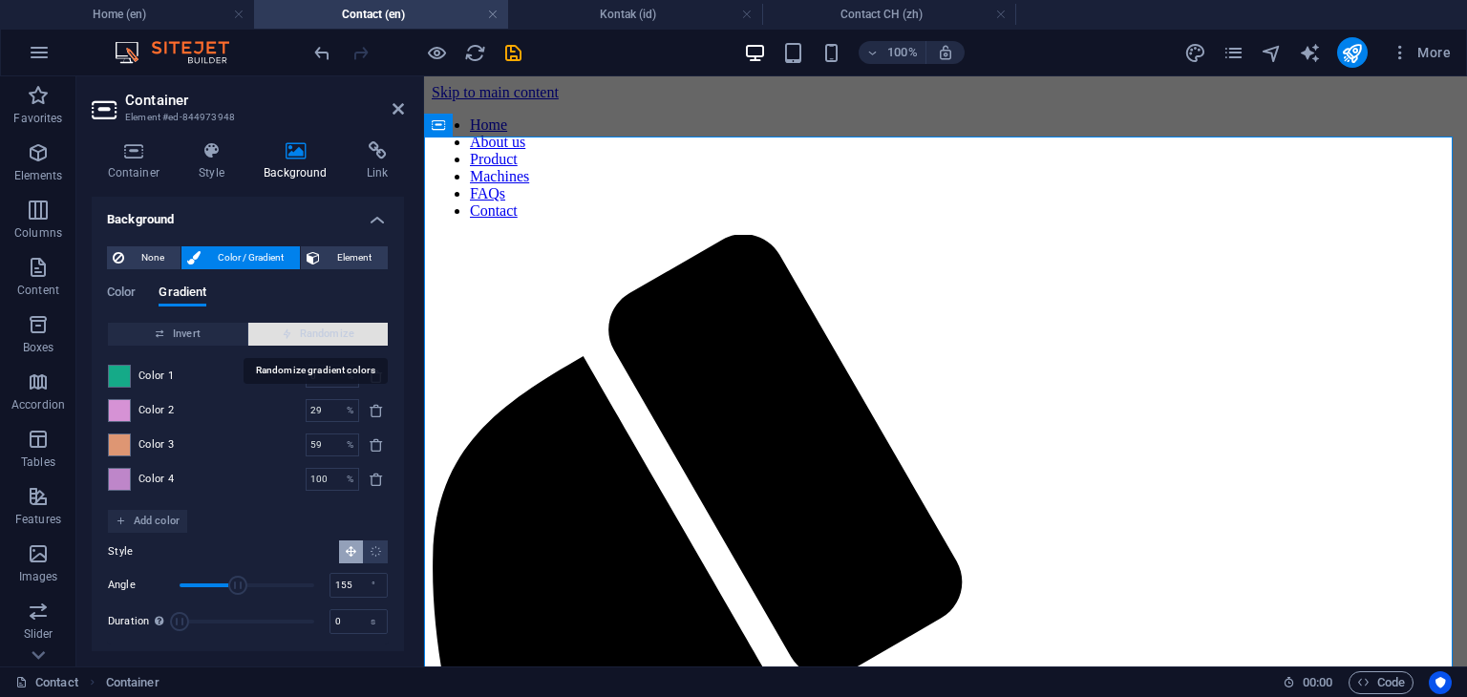
click at [315, 330] on span "Randomize" at bounding box center [318, 334] width 124 height 23
type input "64"
type input "264"
type input "71"
click at [315, 330] on span "Randomize" at bounding box center [318, 334] width 124 height 23
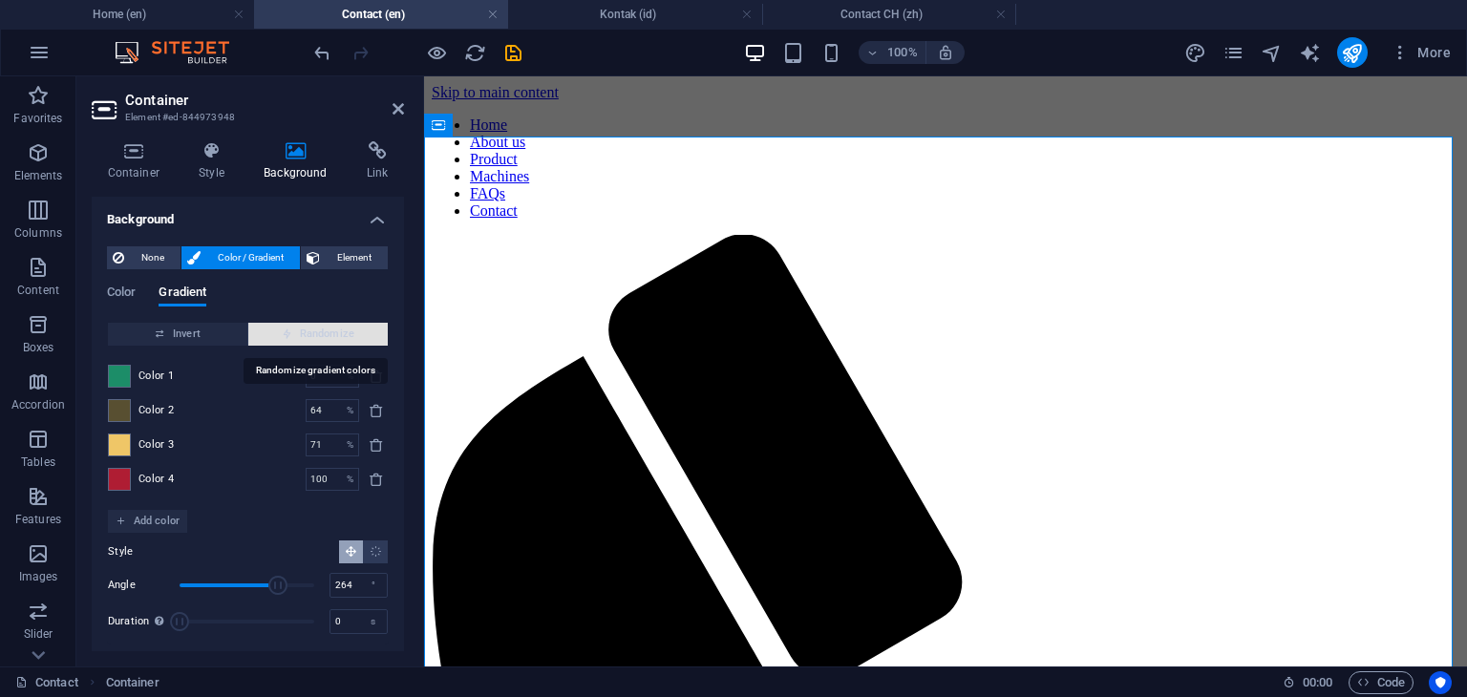
type input "82"
type input "129"
type input "100"
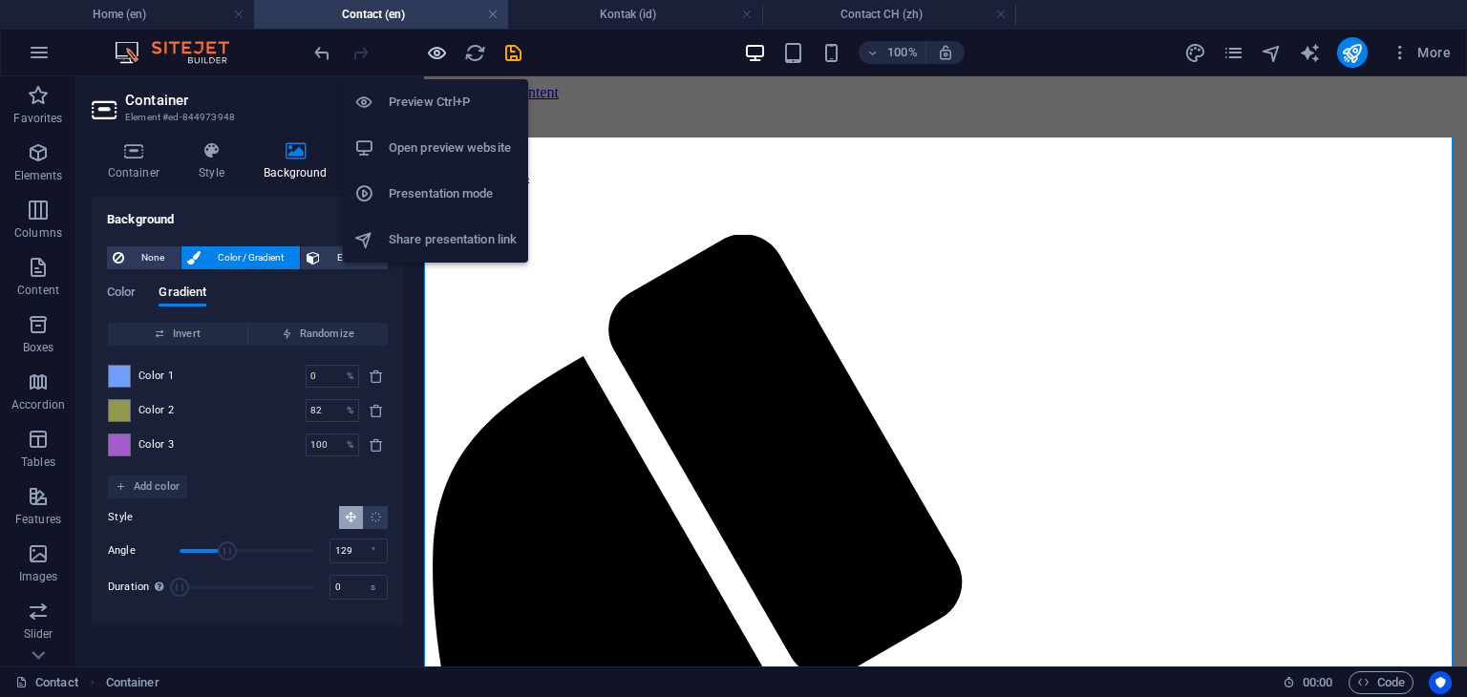
click at [435, 56] on icon "button" at bounding box center [437, 53] width 22 height 22
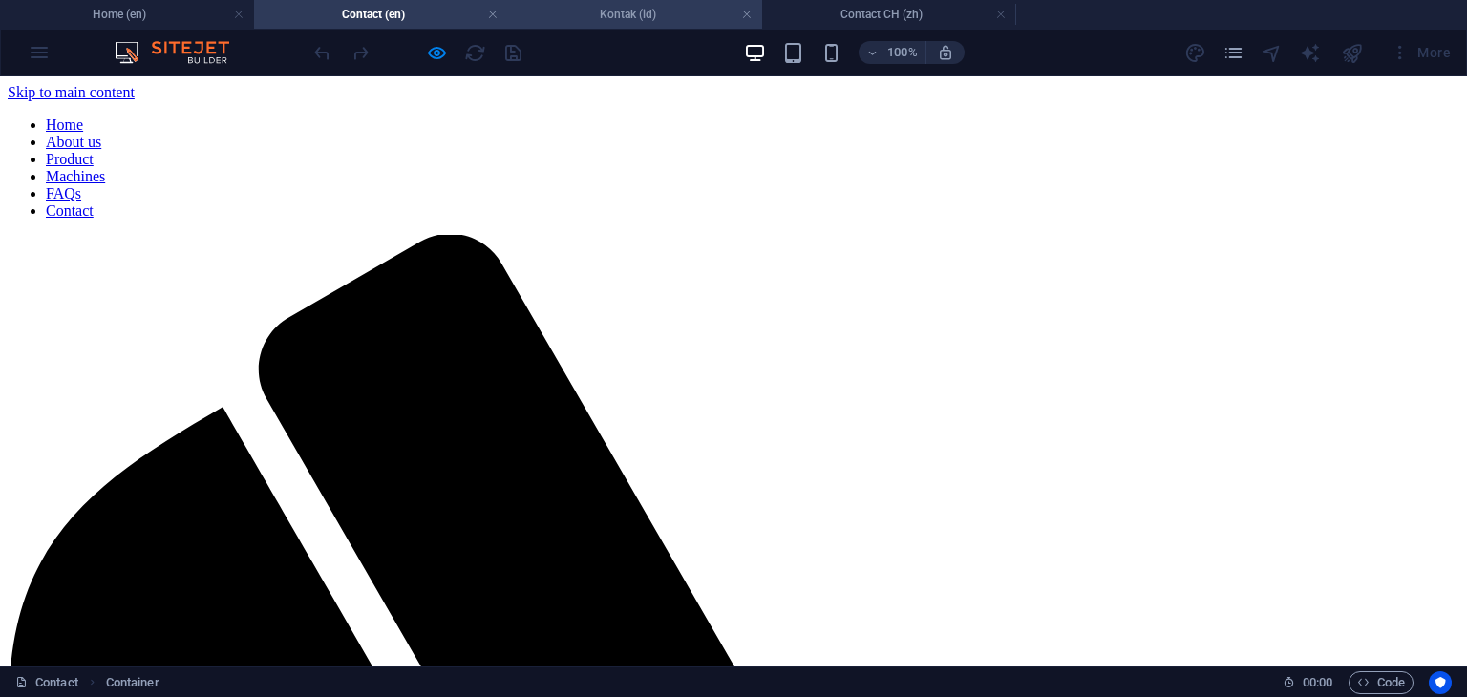
click at [632, 15] on h4 "Kontak (id)" at bounding box center [635, 14] width 254 height 21
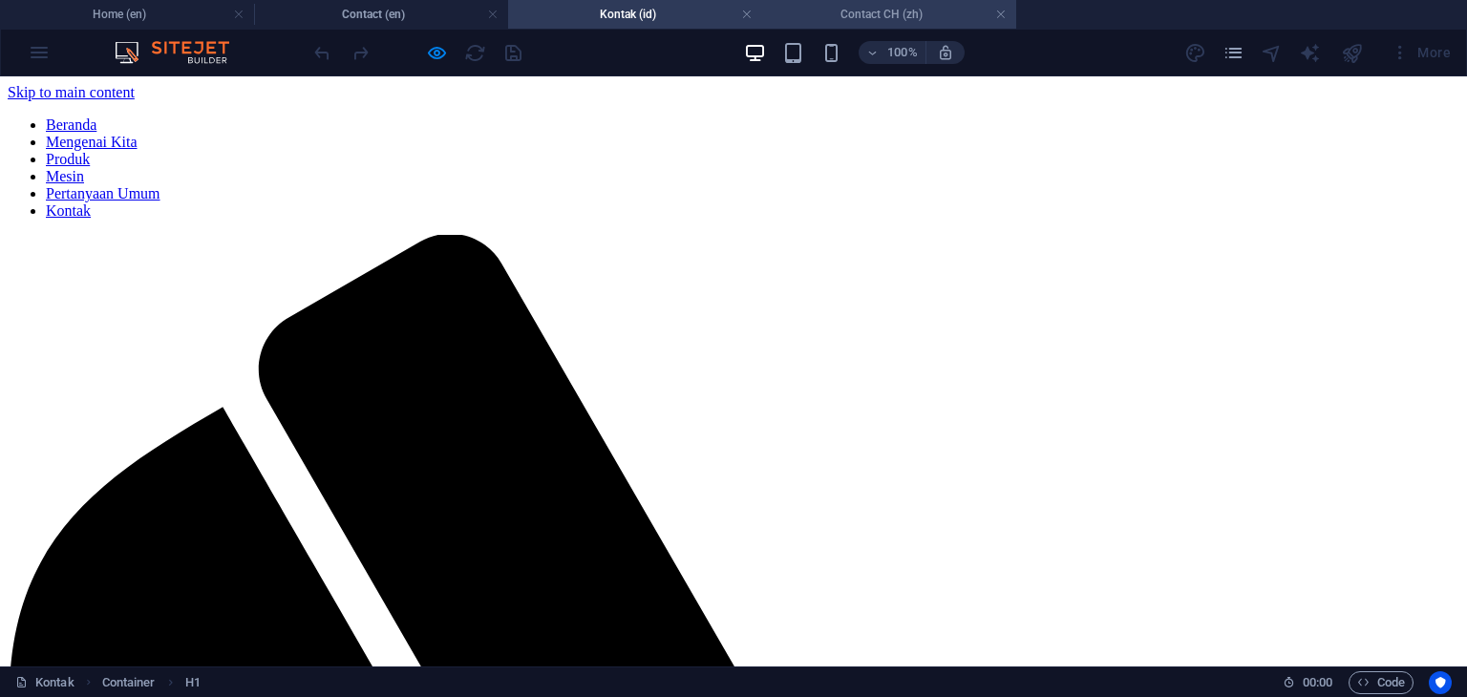
click at [851, 16] on h4 "Contact CH (zh)" at bounding box center [889, 14] width 254 height 21
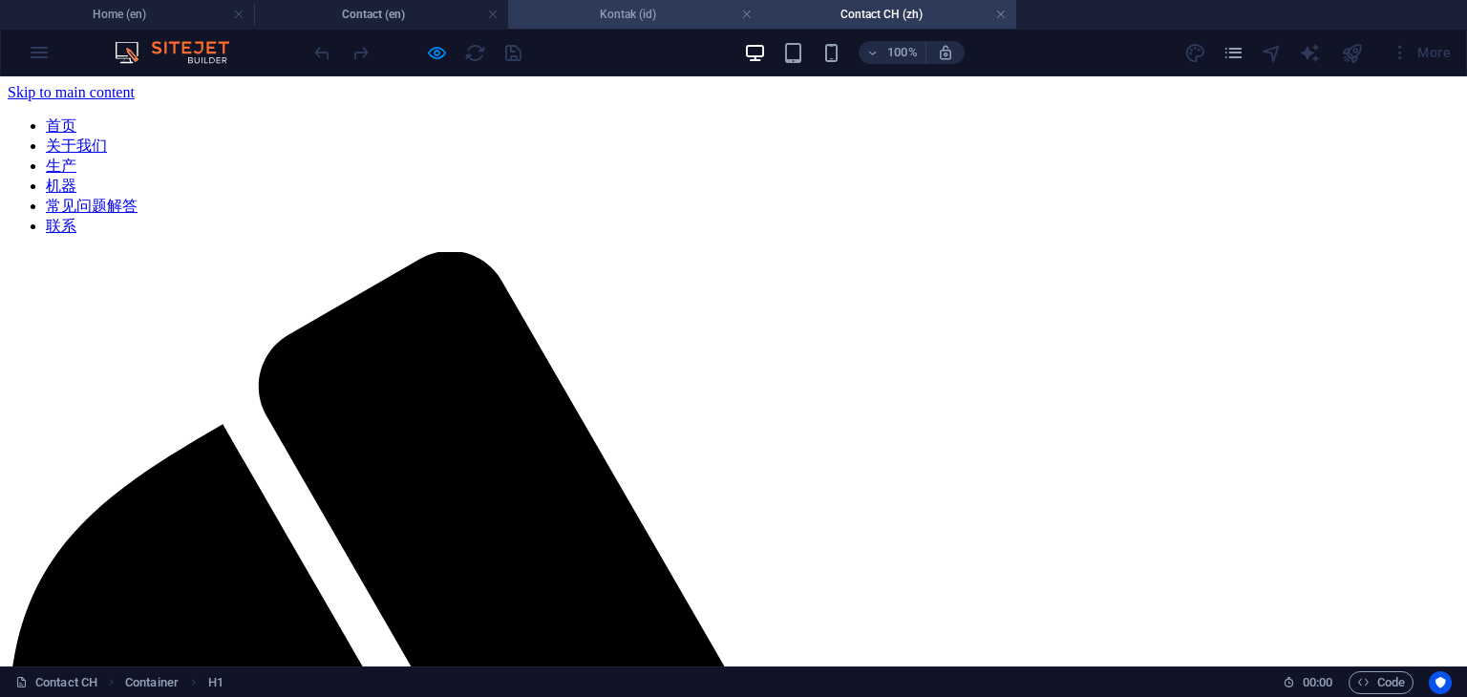
click at [655, 23] on h4 "Kontak (id)" at bounding box center [635, 14] width 254 height 21
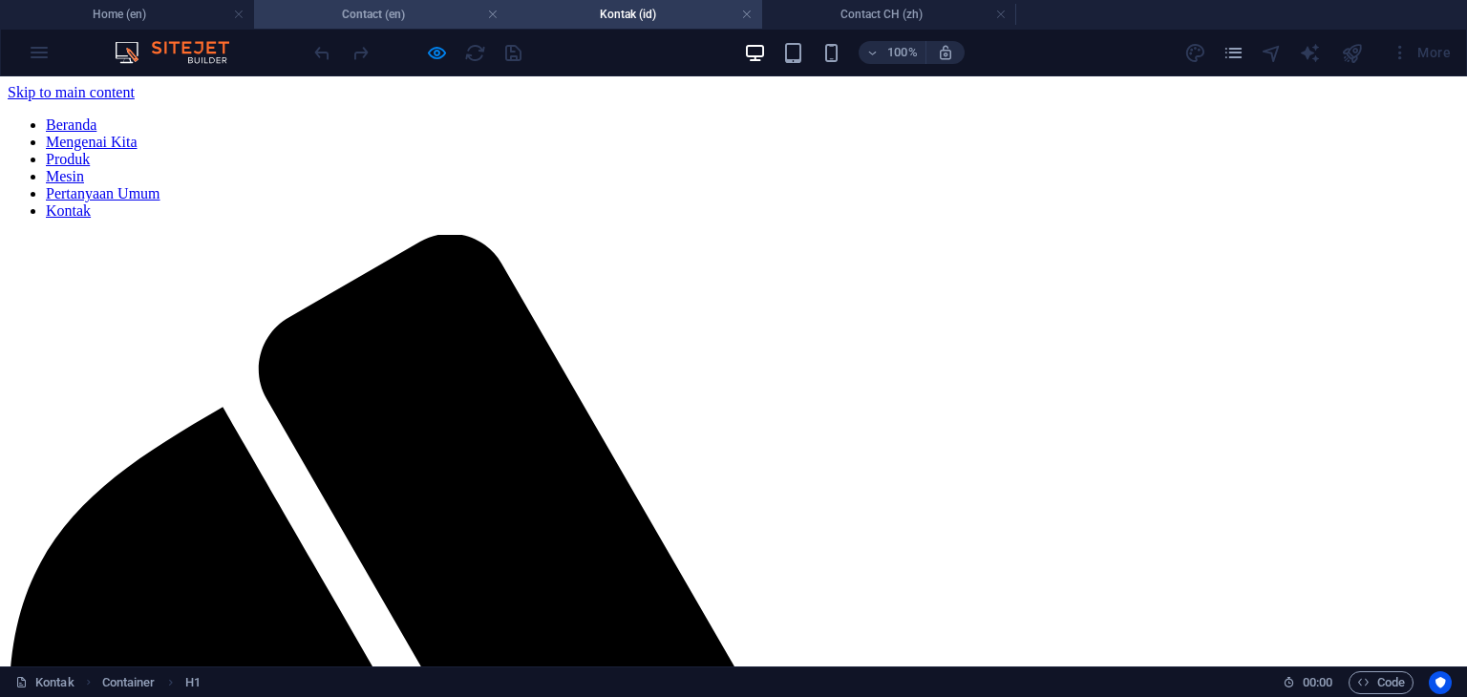
click at [370, 16] on h4 "Contact (en)" at bounding box center [381, 14] width 254 height 21
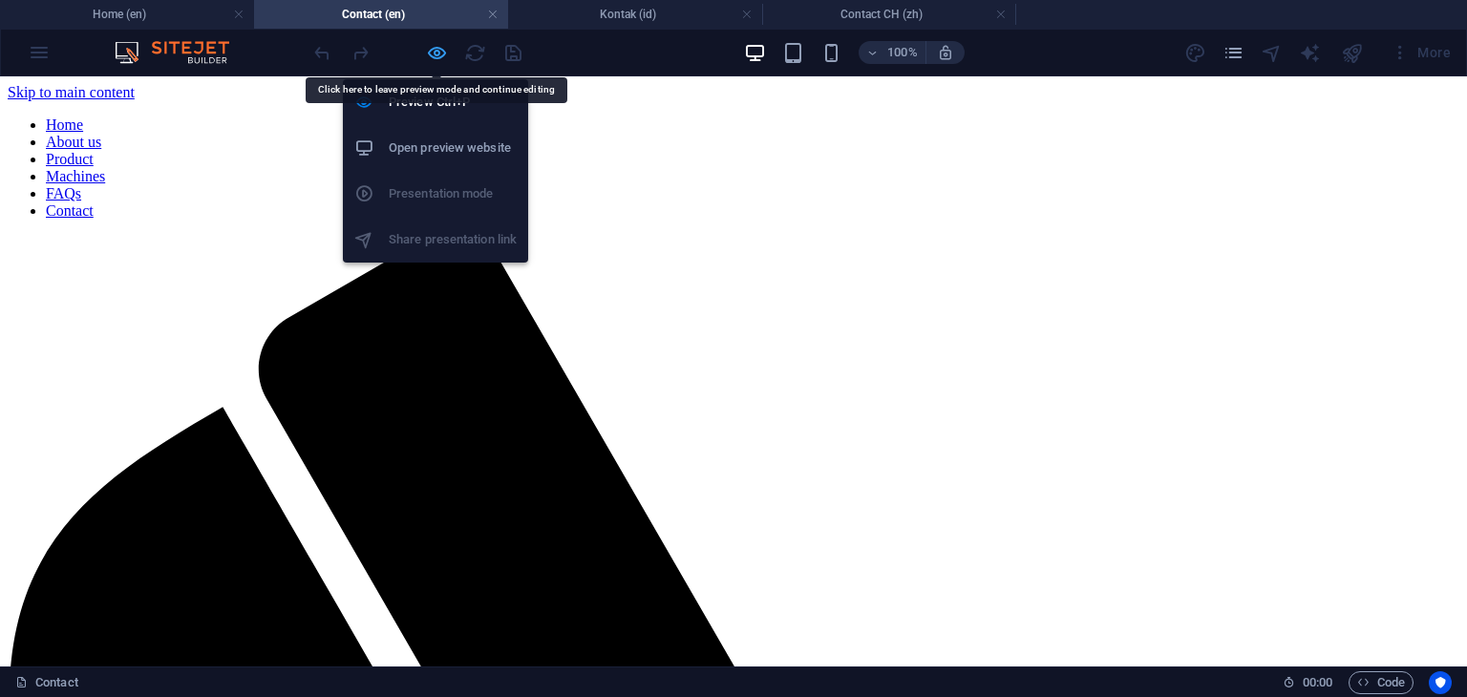
click at [432, 53] on icon "button" at bounding box center [437, 53] width 22 height 22
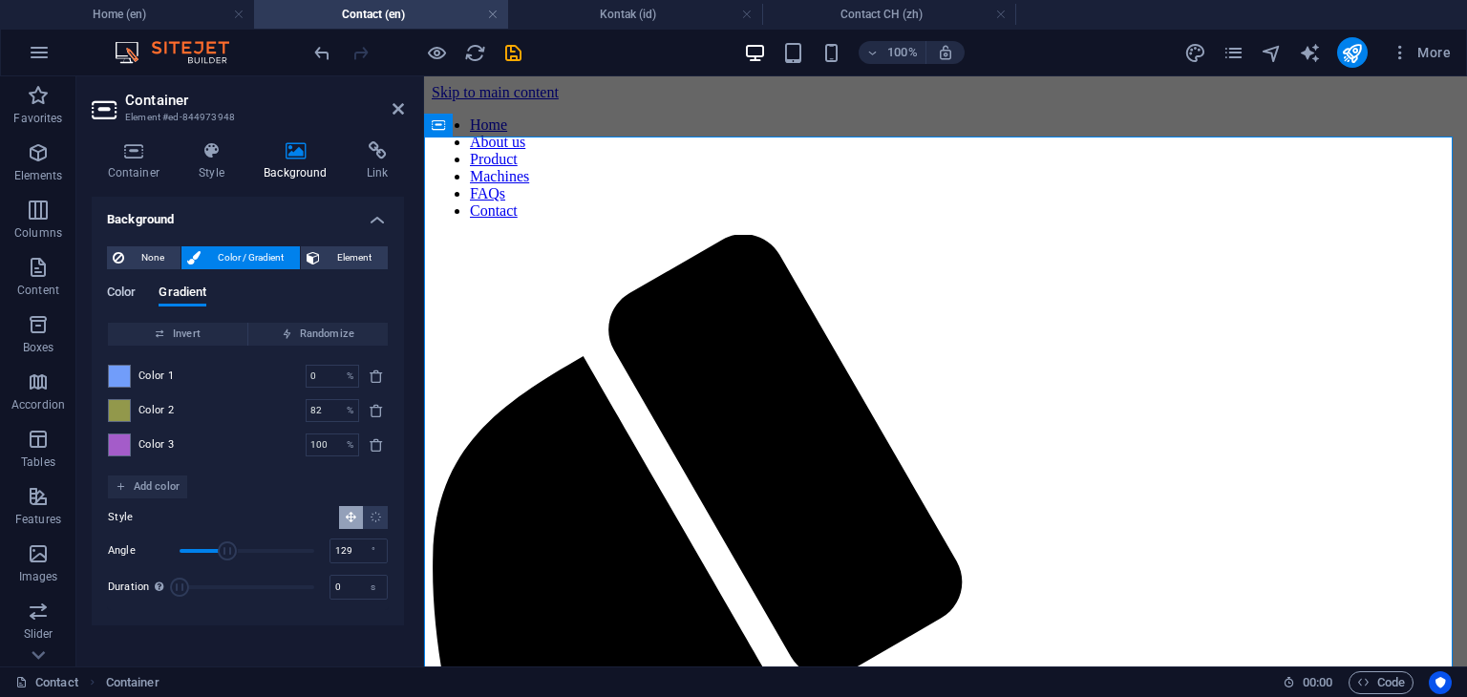
click at [134, 286] on span "Color" at bounding box center [121, 294] width 29 height 27
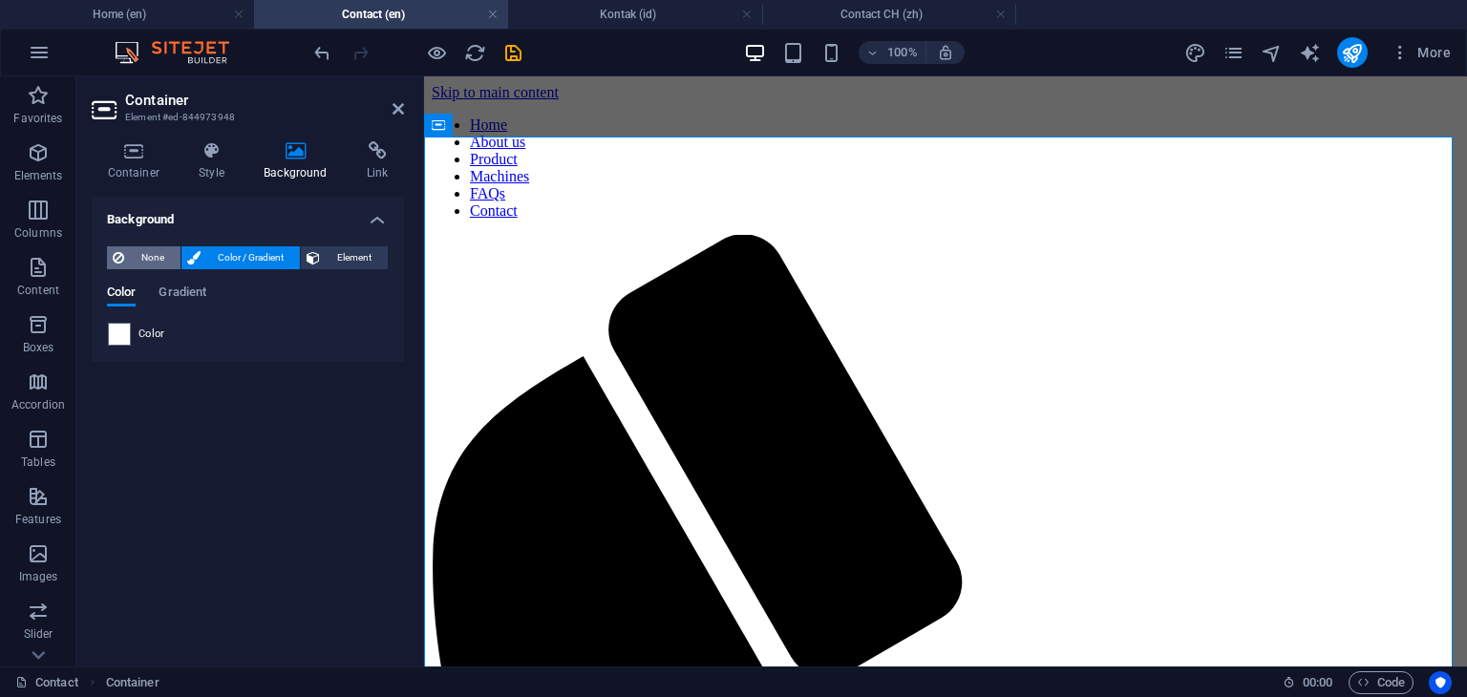
click at [133, 258] on span "None" at bounding box center [152, 257] width 45 height 23
click at [147, 255] on span "None" at bounding box center [152, 257] width 45 height 23
click at [223, 256] on span "Color / Gradient" at bounding box center [250, 257] width 88 height 23
click at [141, 261] on span "None" at bounding box center [152, 257] width 45 height 23
click at [228, 261] on span "Color / Gradient" at bounding box center [250, 257] width 88 height 23
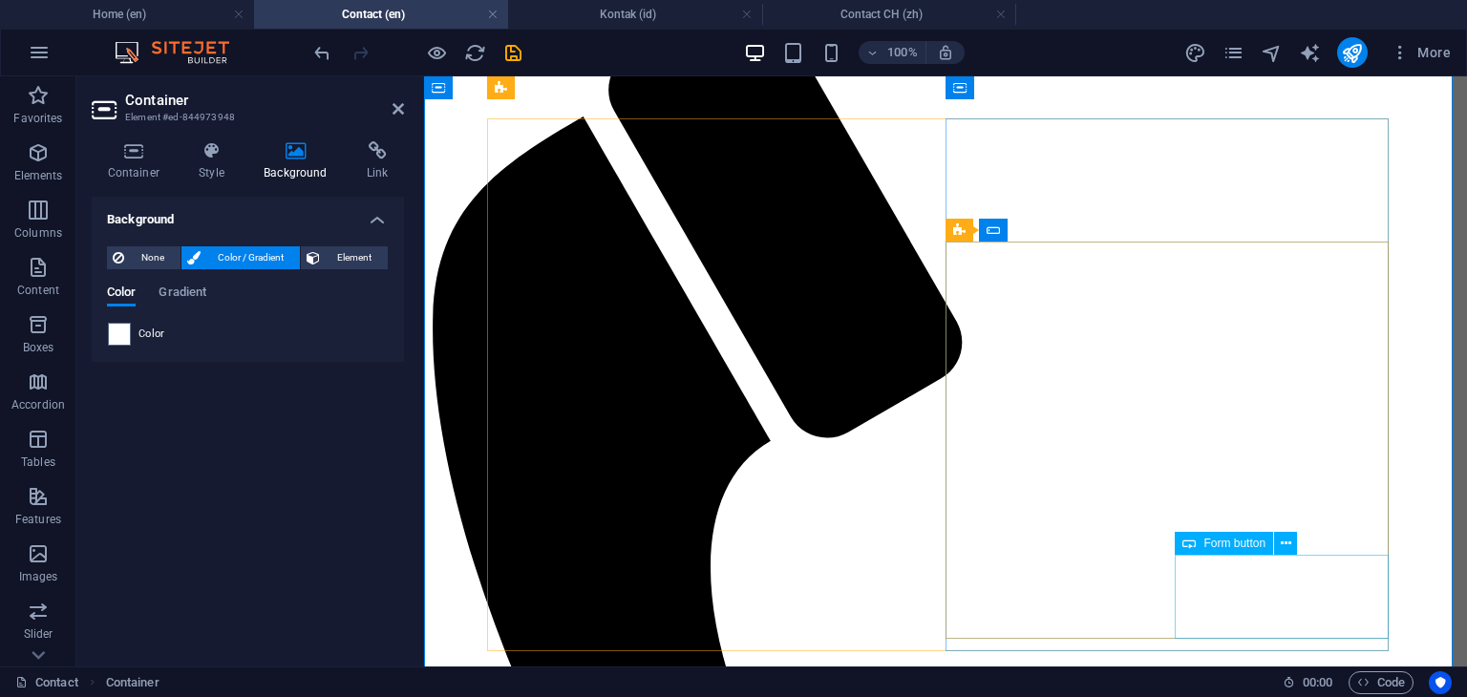
scroll to position [96, 0]
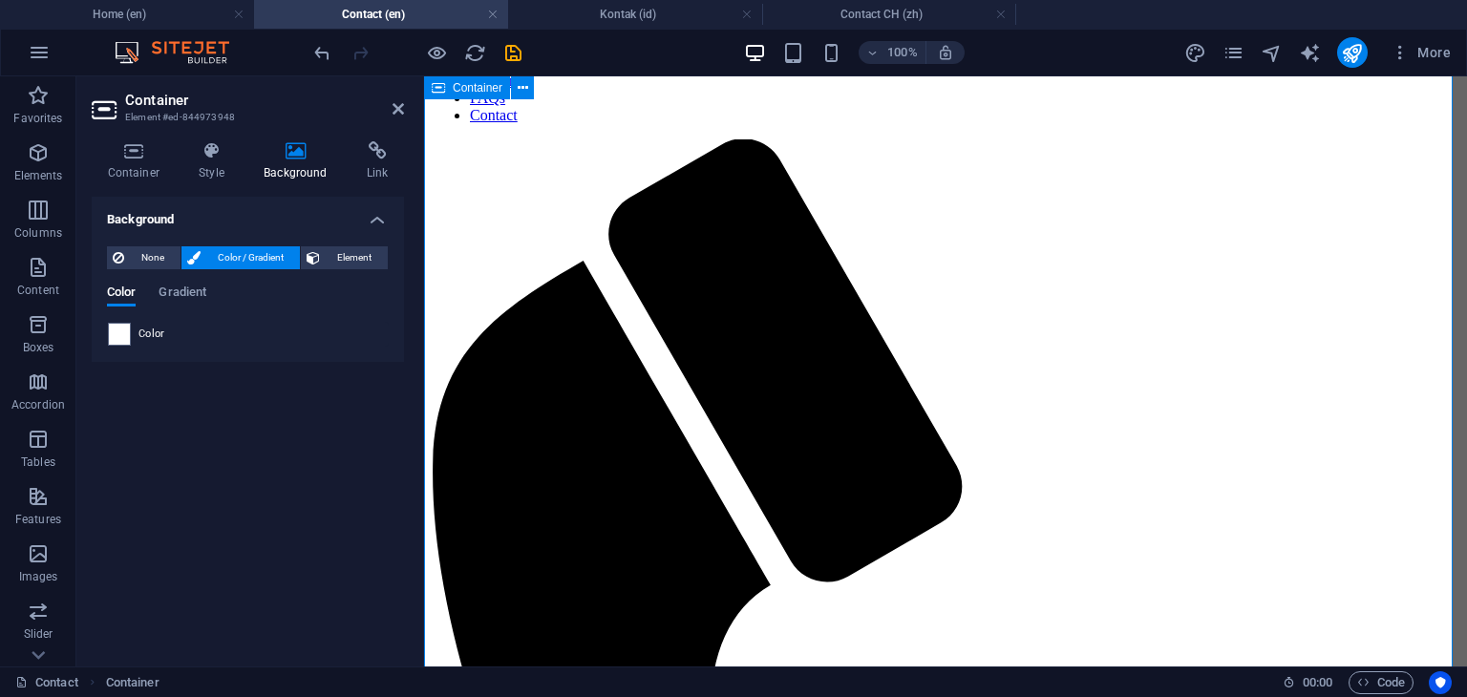
click at [400, 106] on icon at bounding box center [398, 108] width 11 height 15
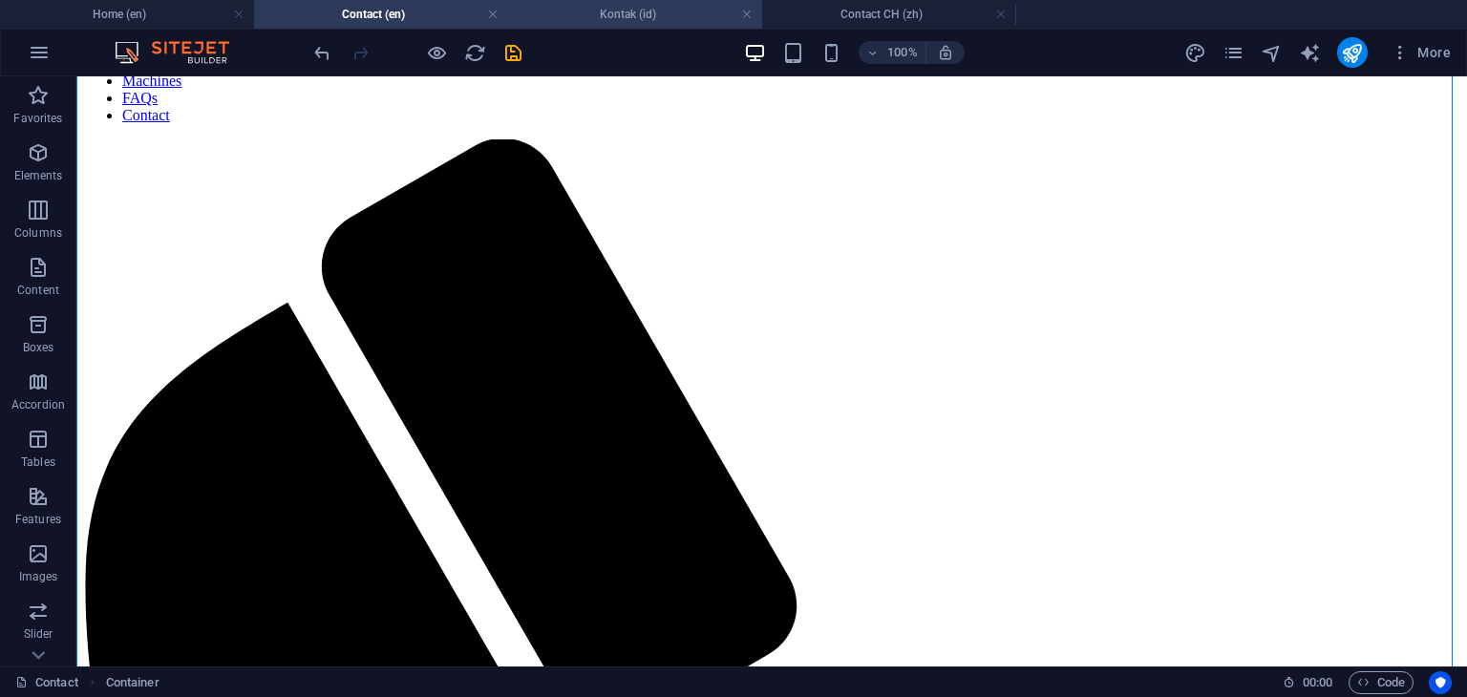
click at [610, 8] on h4 "Kontak (id)" at bounding box center [635, 14] width 254 height 21
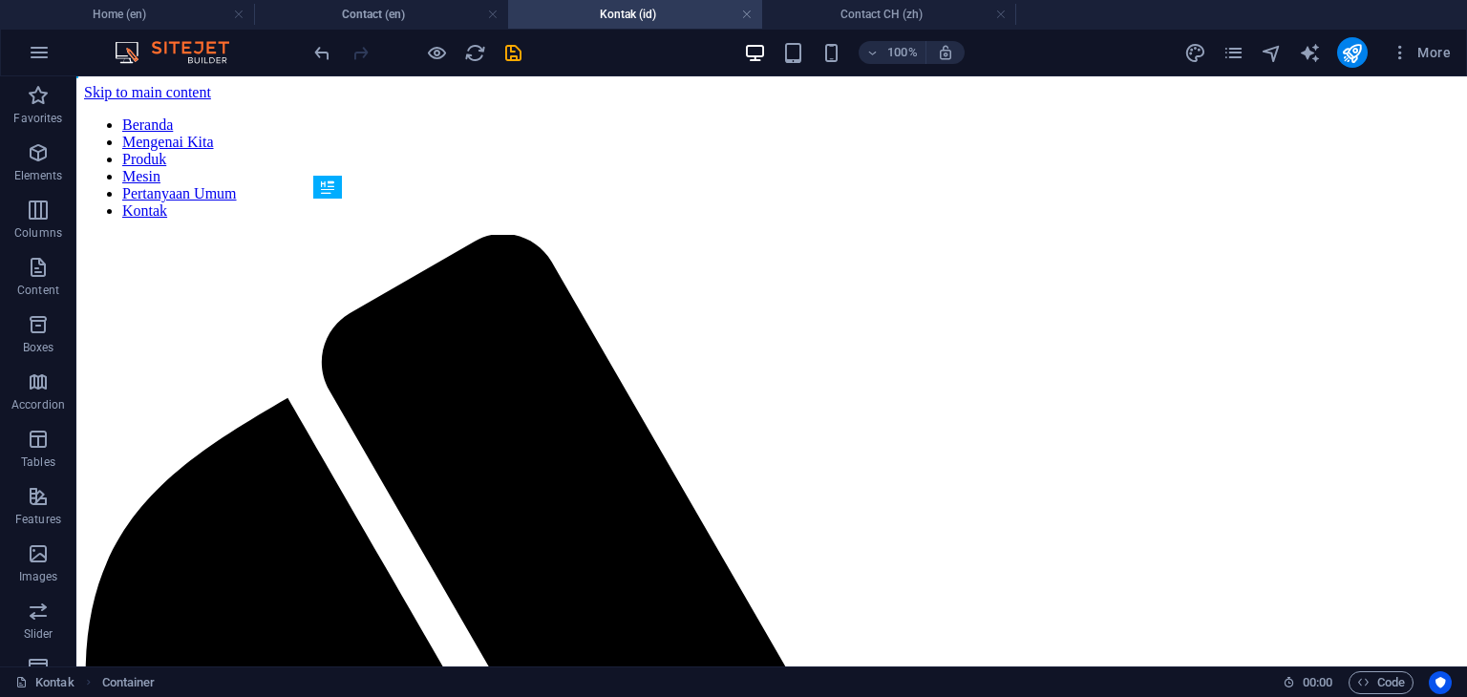
scroll to position [0, 0]
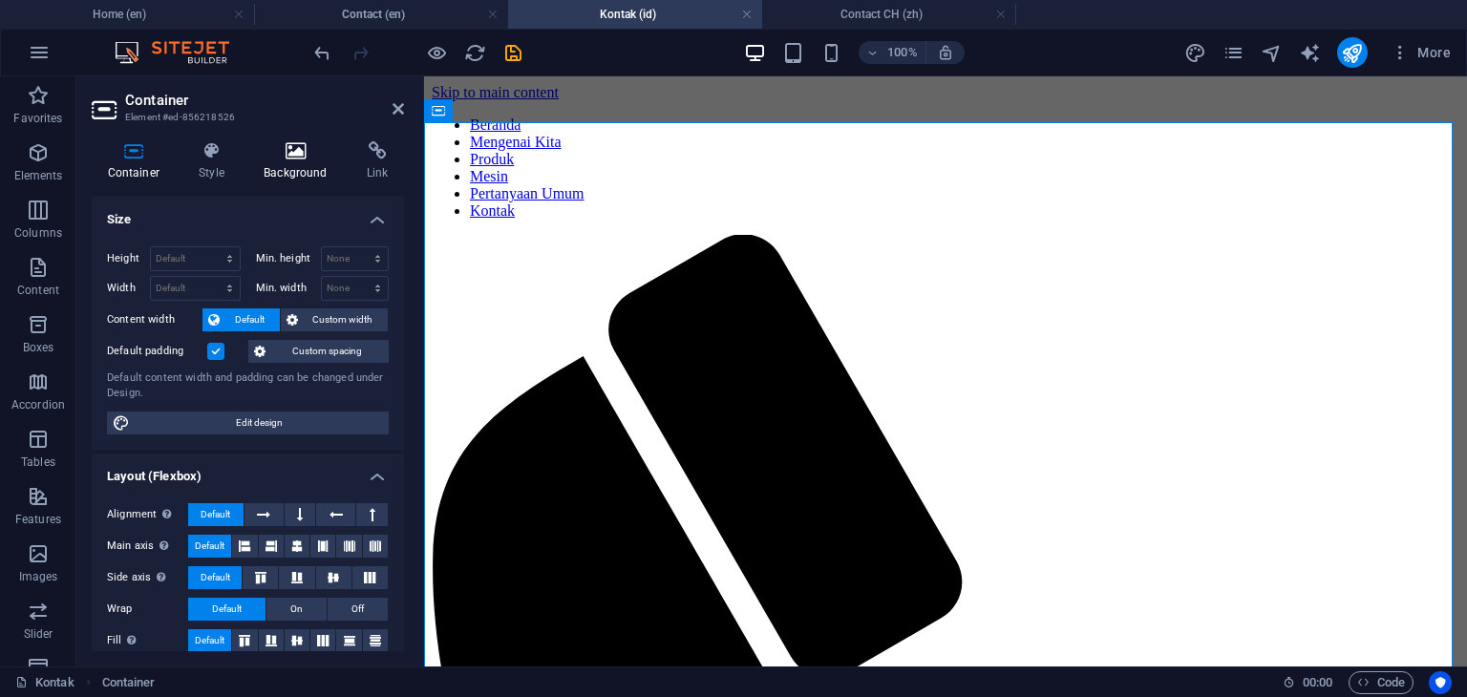
click at [294, 158] on icon at bounding box center [296, 150] width 96 height 19
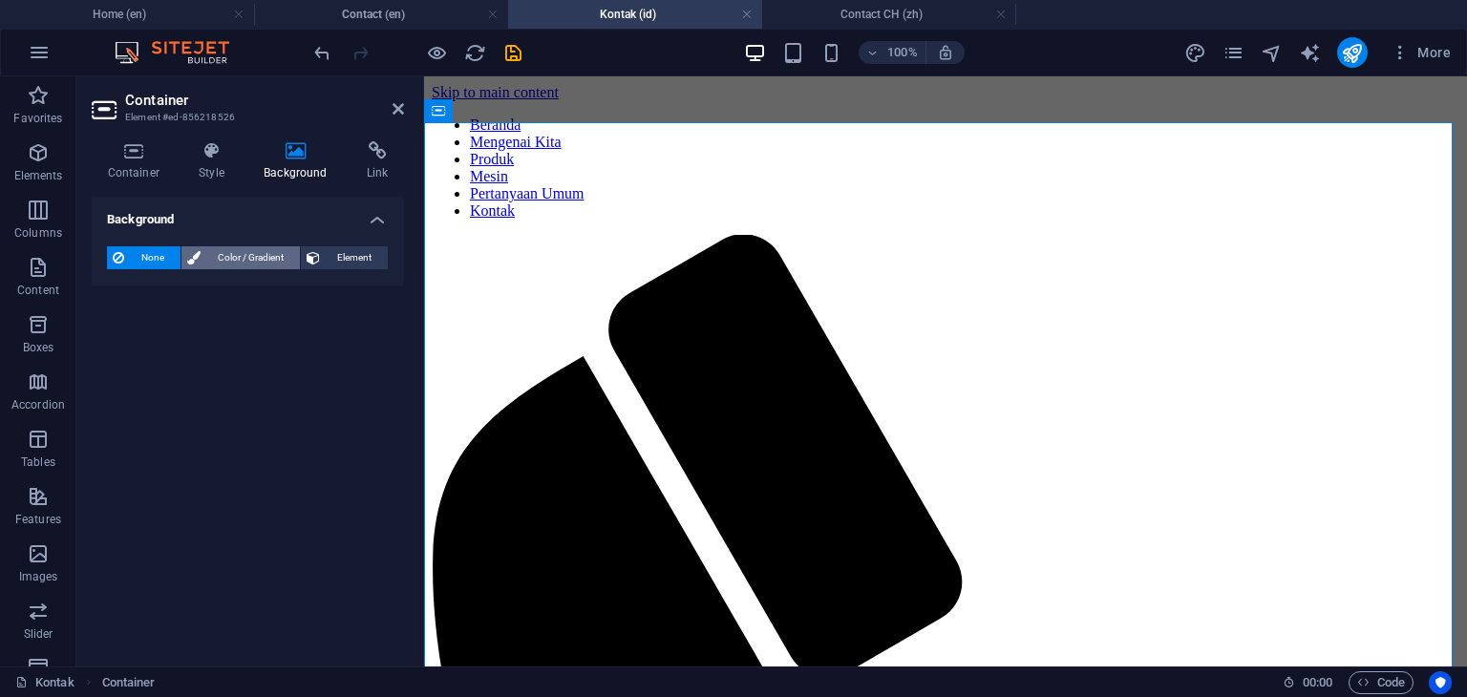
click at [244, 260] on span "Color / Gradient" at bounding box center [250, 257] width 88 height 23
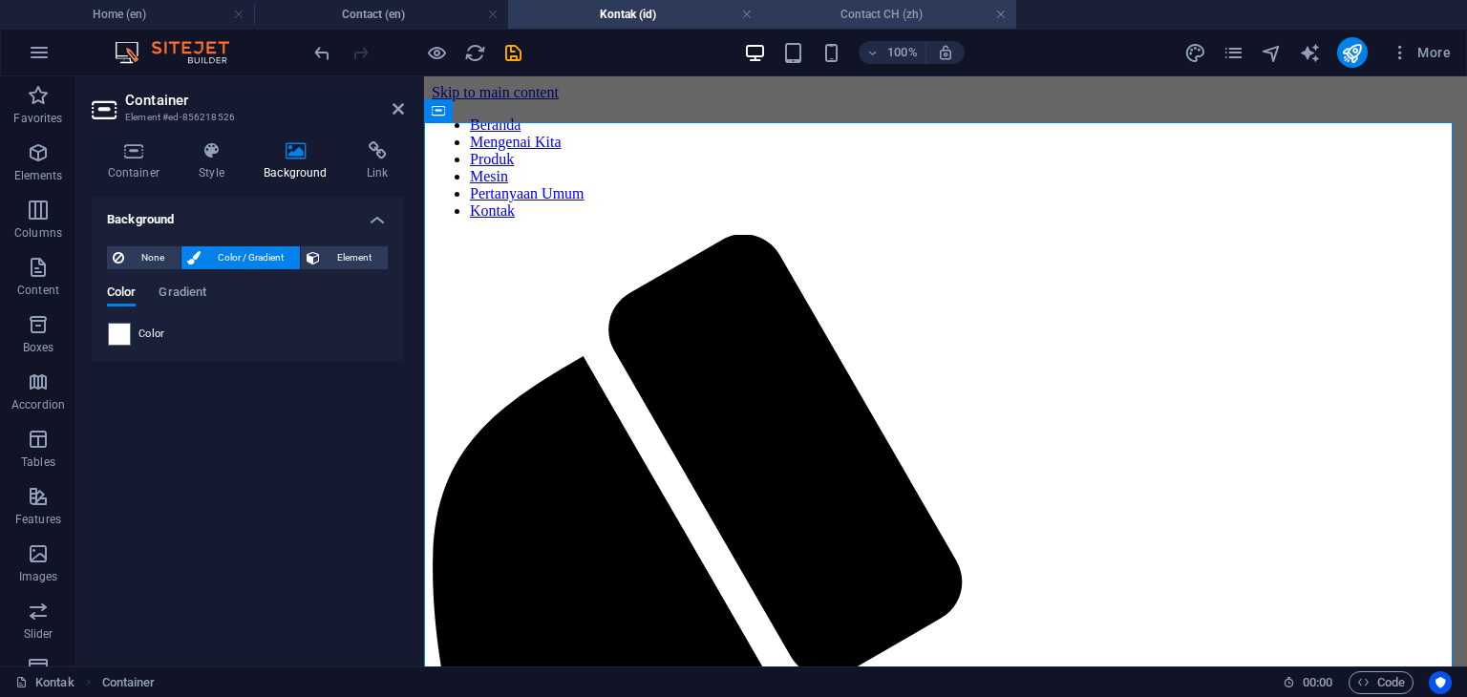
click at [880, 16] on h4 "Contact CH (zh)" at bounding box center [889, 14] width 254 height 21
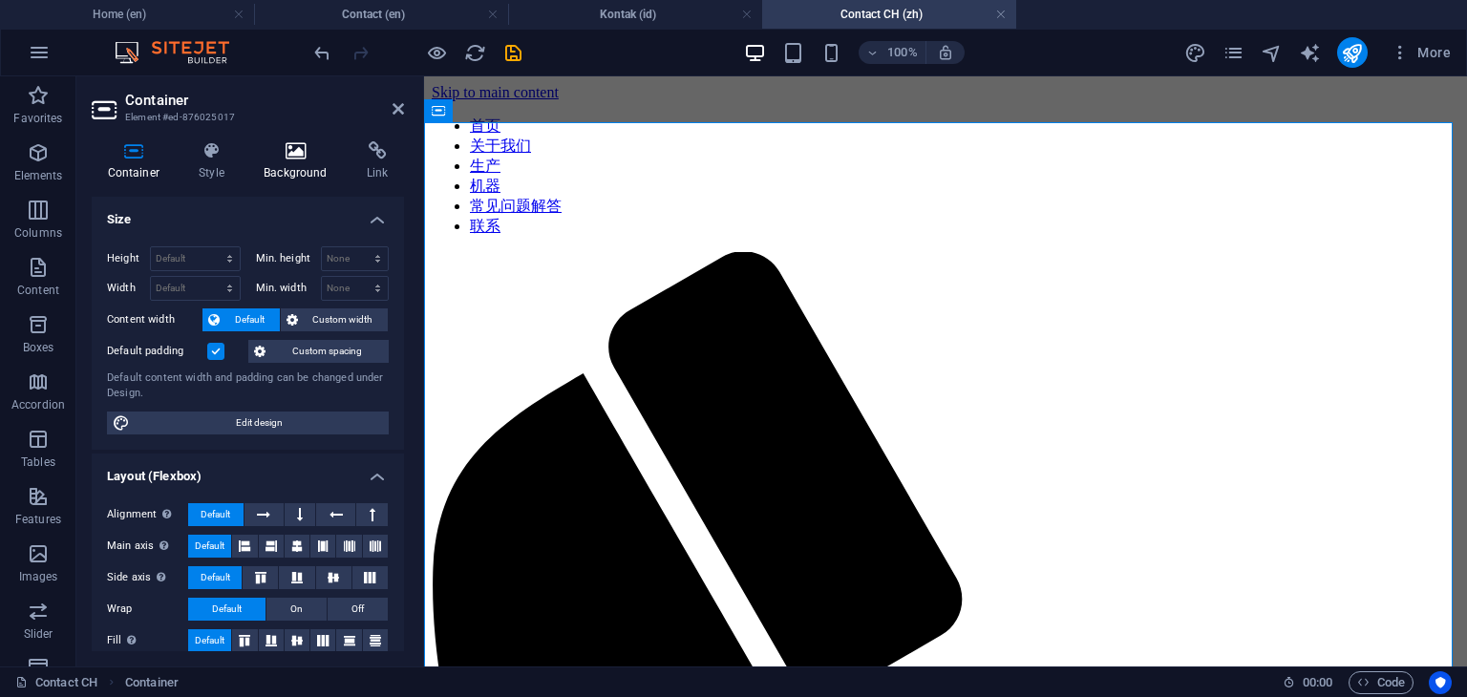
click at [294, 159] on icon at bounding box center [296, 150] width 96 height 19
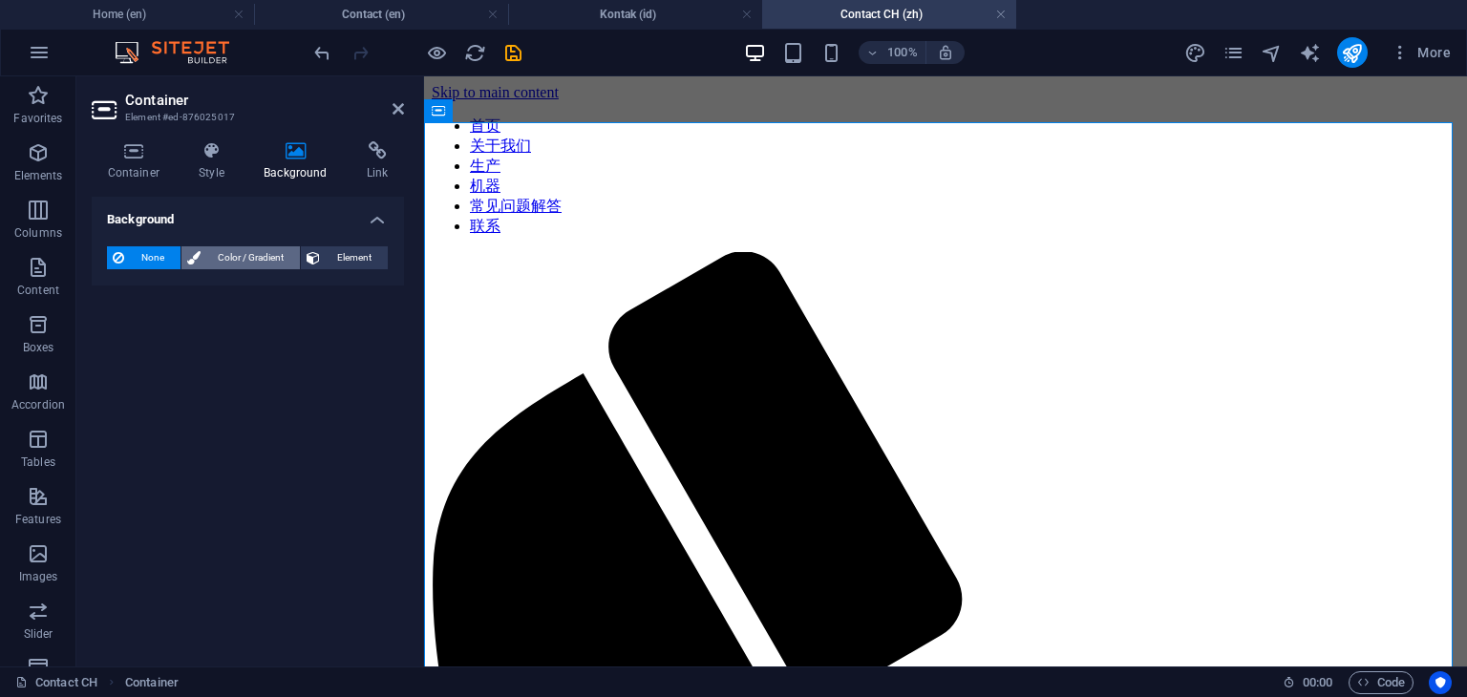
click at [222, 265] on span "Color / Gradient" at bounding box center [250, 257] width 88 height 23
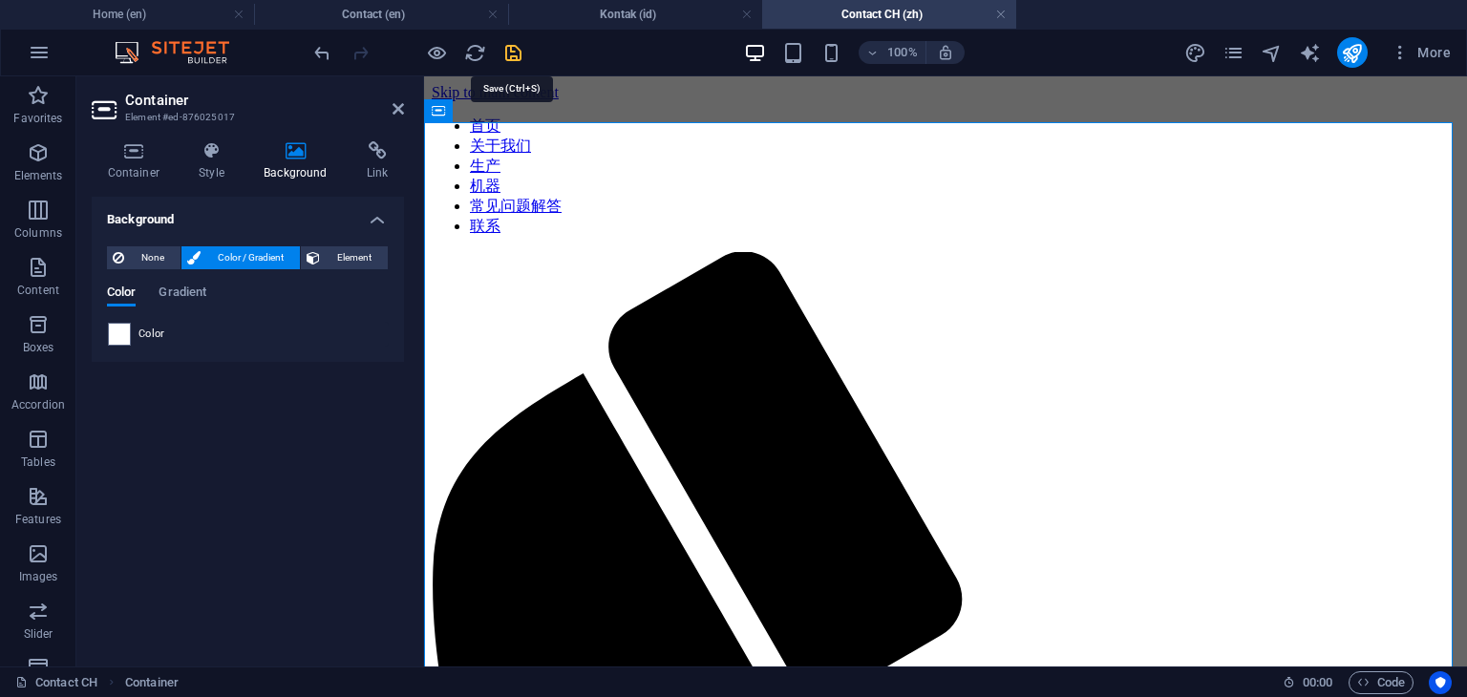
click at [512, 49] on icon "save" at bounding box center [513, 53] width 22 height 22
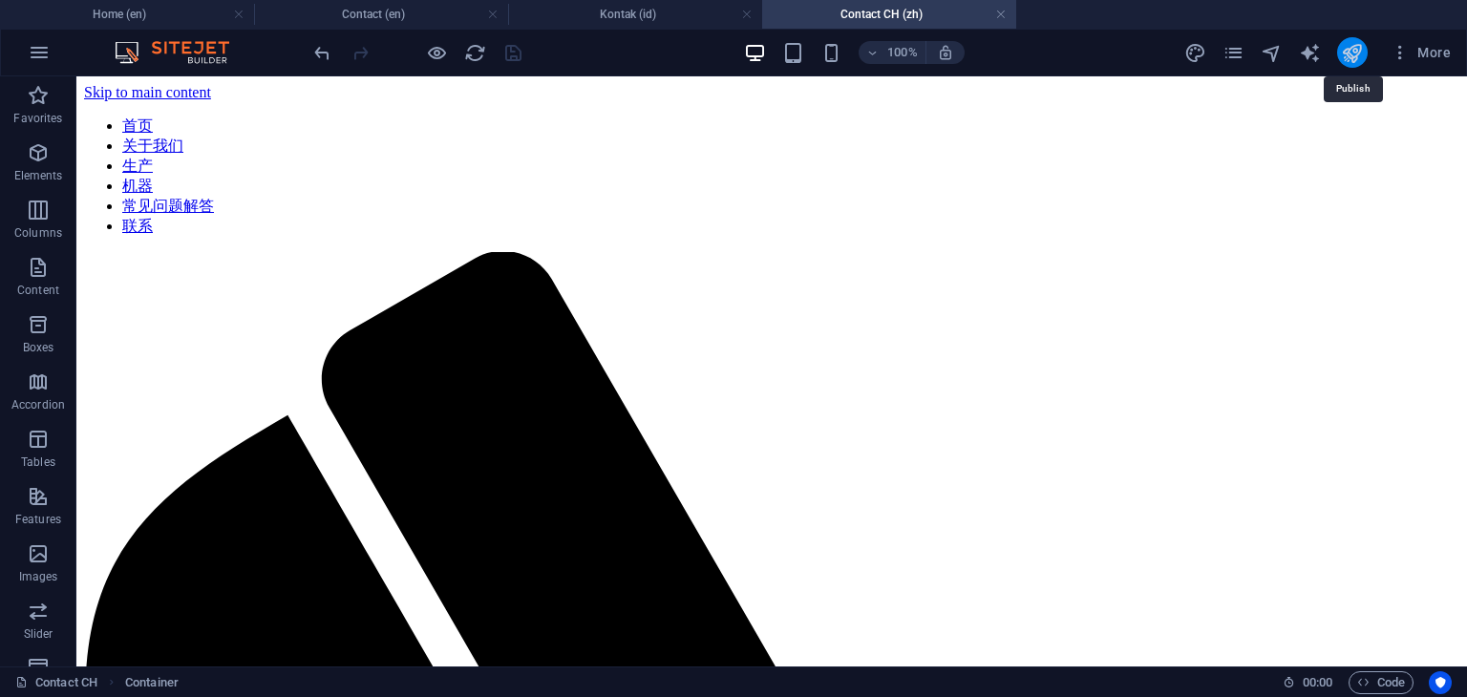
click at [1350, 56] on icon "publish" at bounding box center [1352, 53] width 22 height 22
